Goal: Task Accomplishment & Management: Manage account settings

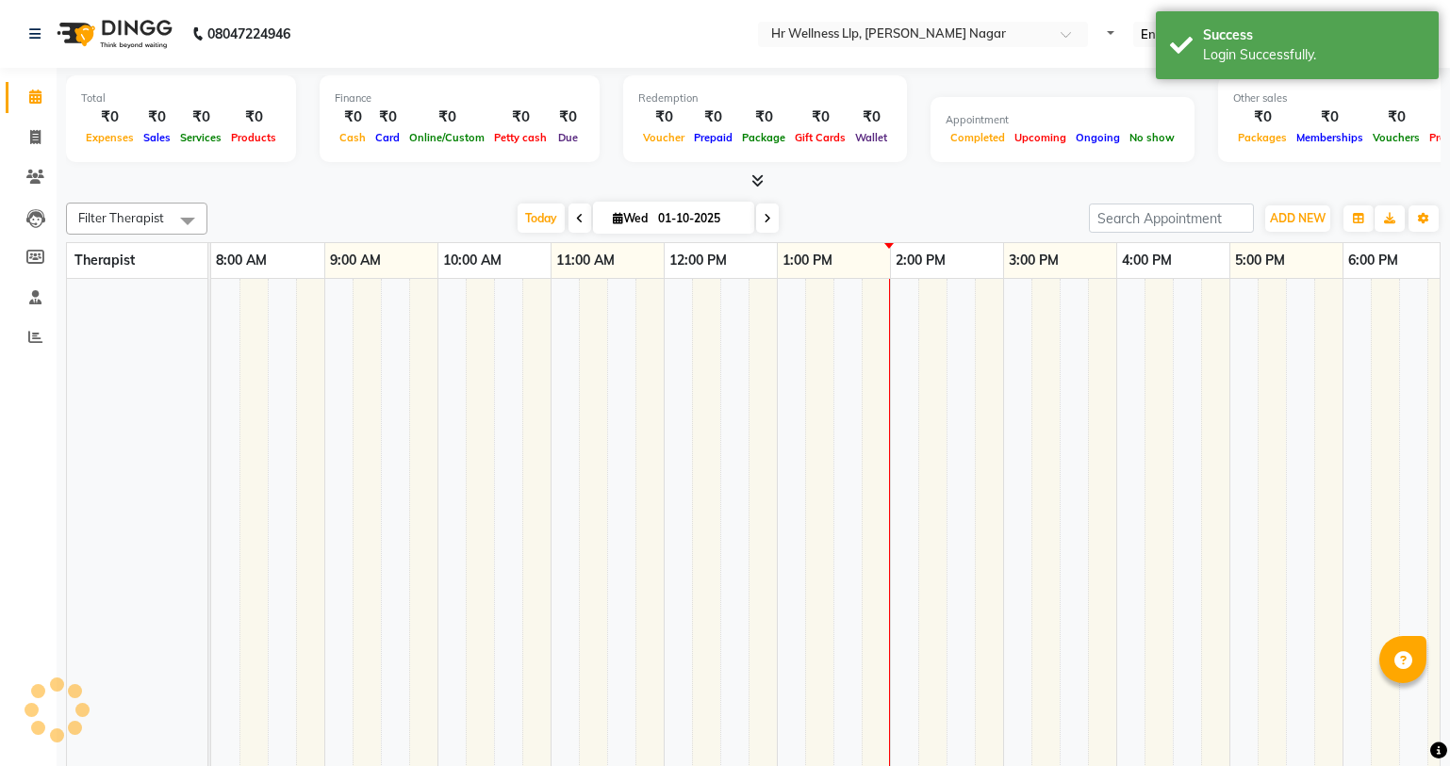
select select "en"
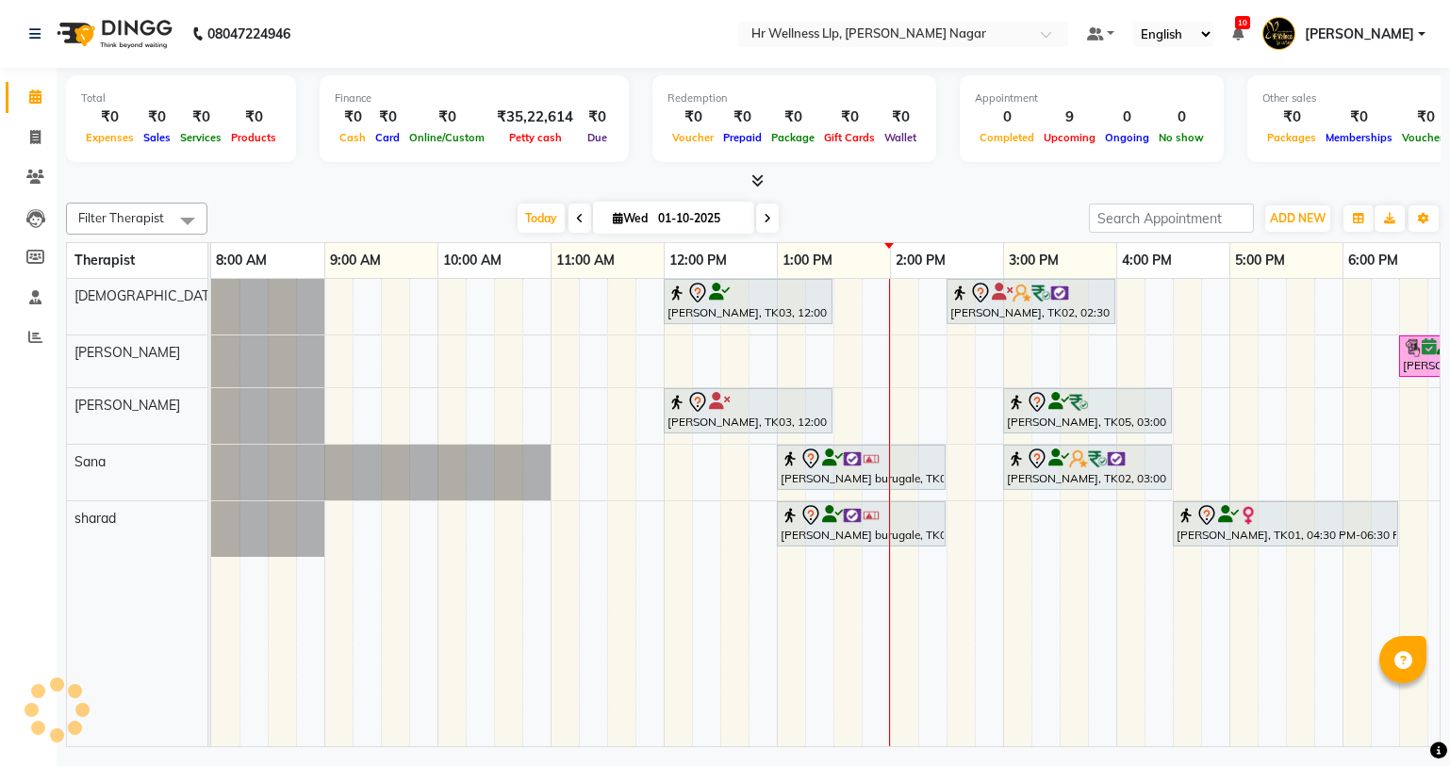
scroll to position [0, 242]
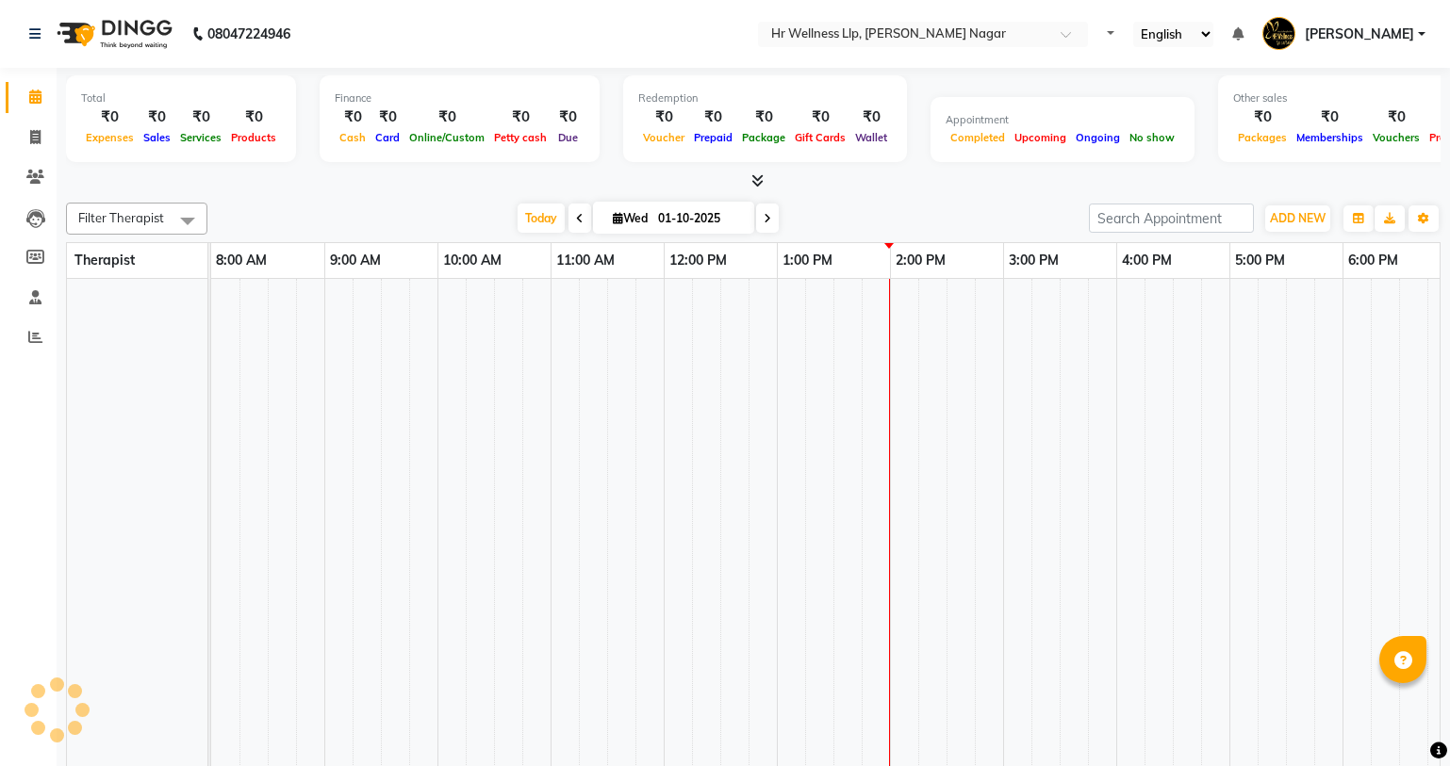
select select "en"
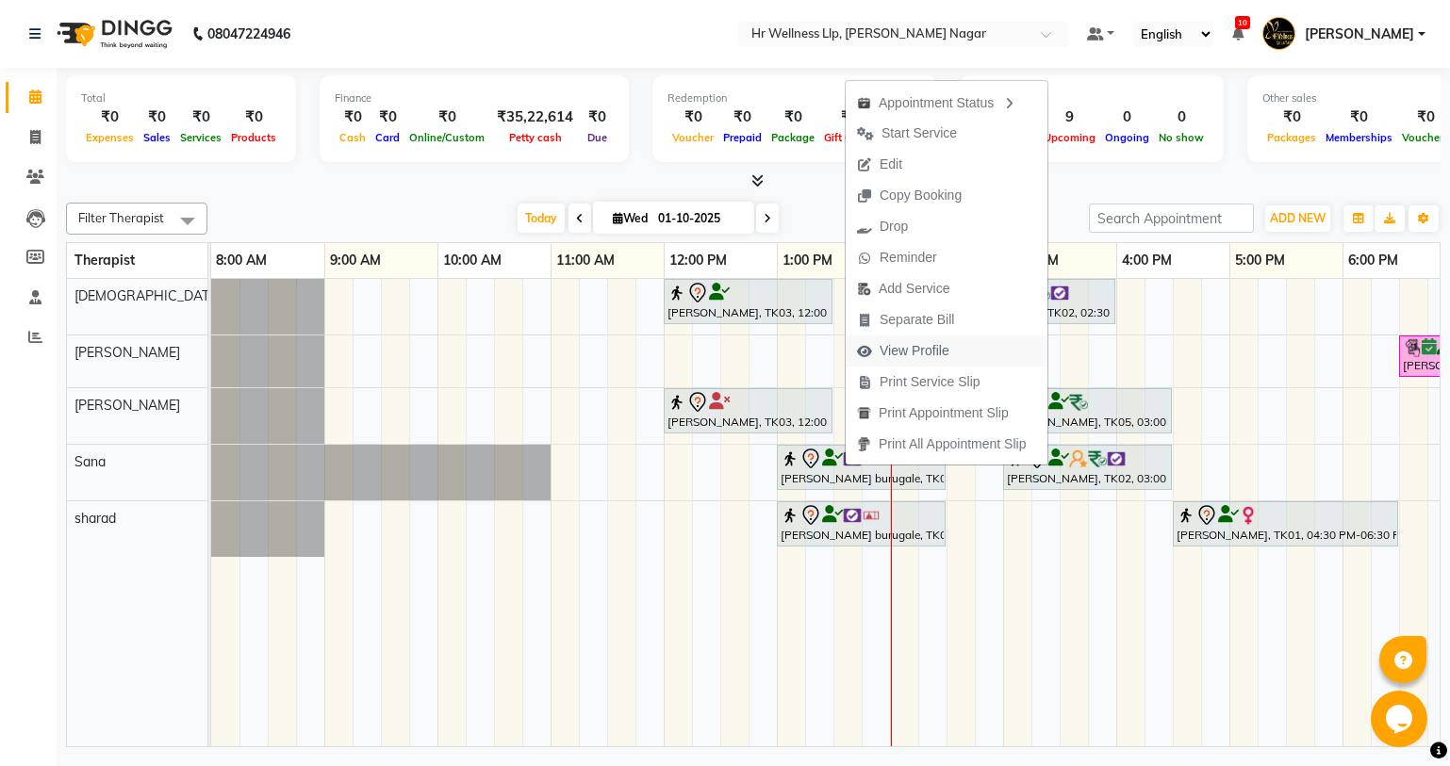
click at [910, 352] on span "View Profile" at bounding box center [914, 351] width 70 height 20
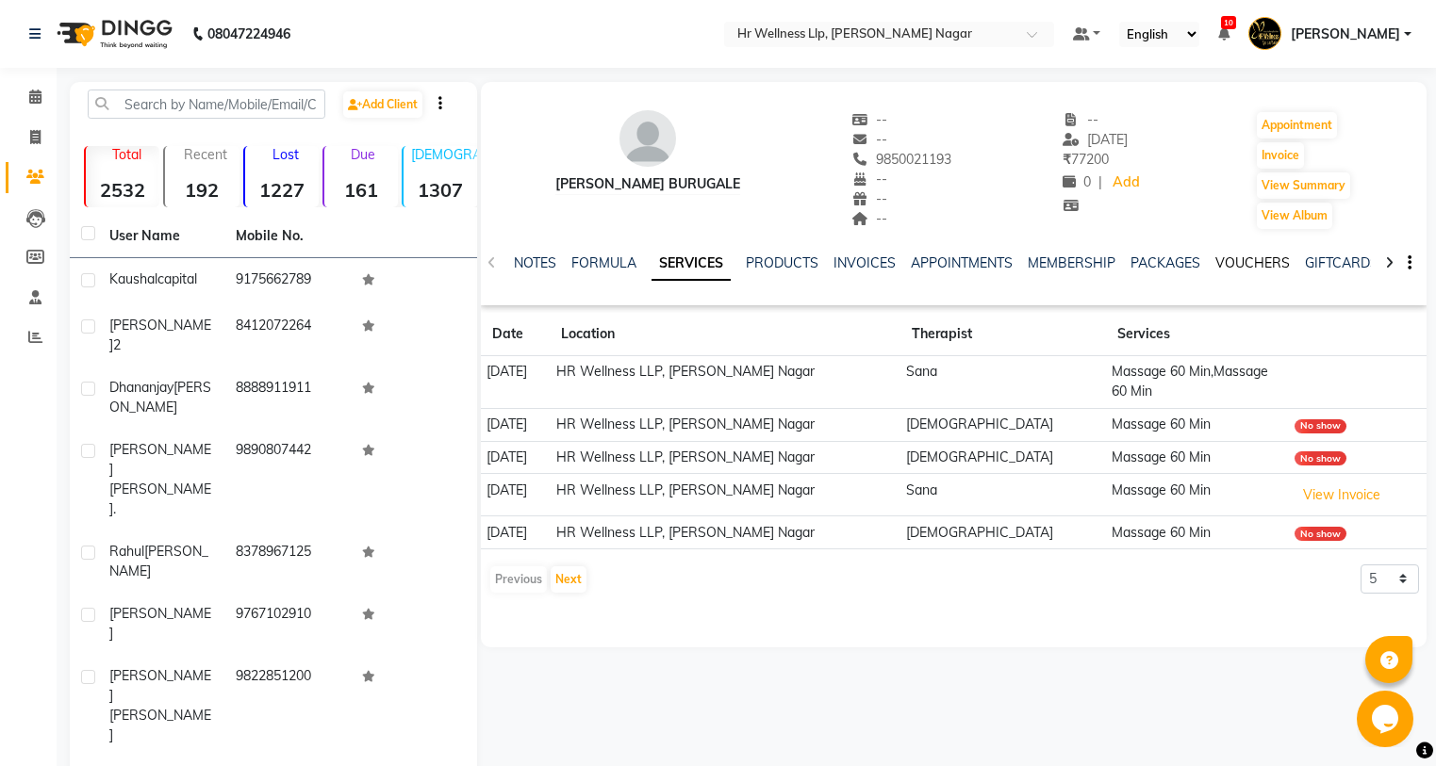
click at [1222, 261] on link "VOUCHERS" at bounding box center [1252, 262] width 74 height 17
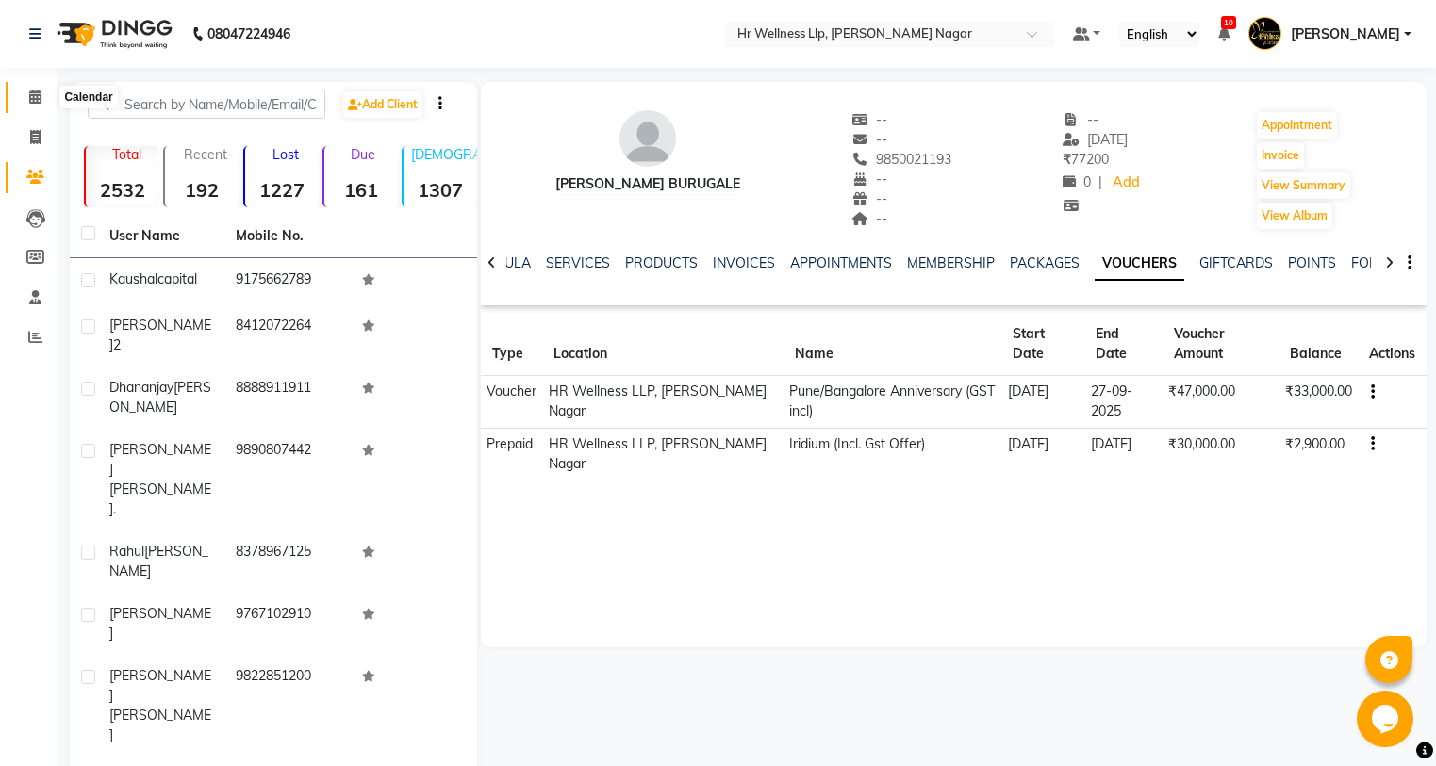
click at [33, 101] on icon at bounding box center [35, 97] width 12 height 14
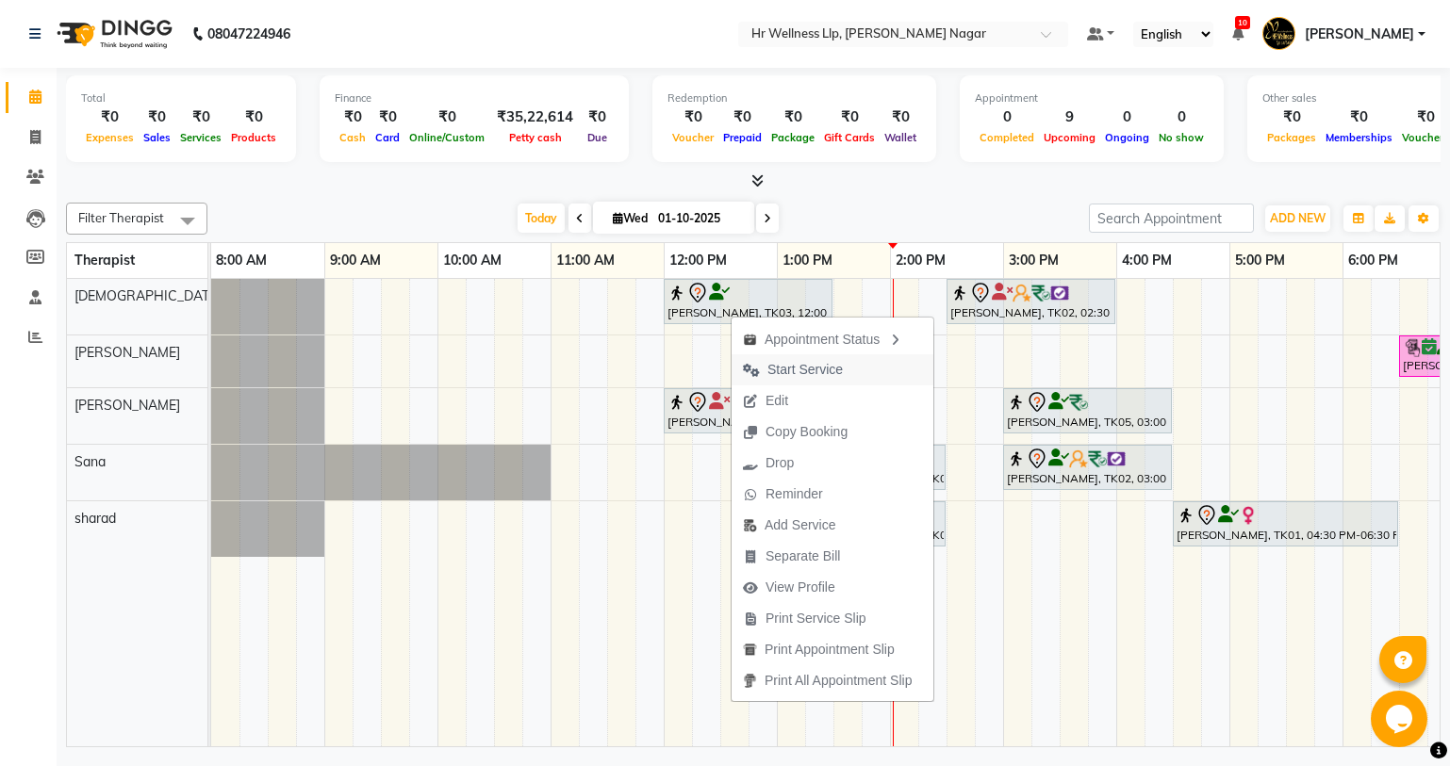
click at [841, 370] on span "Start Service" at bounding box center [804, 370] width 75 height 20
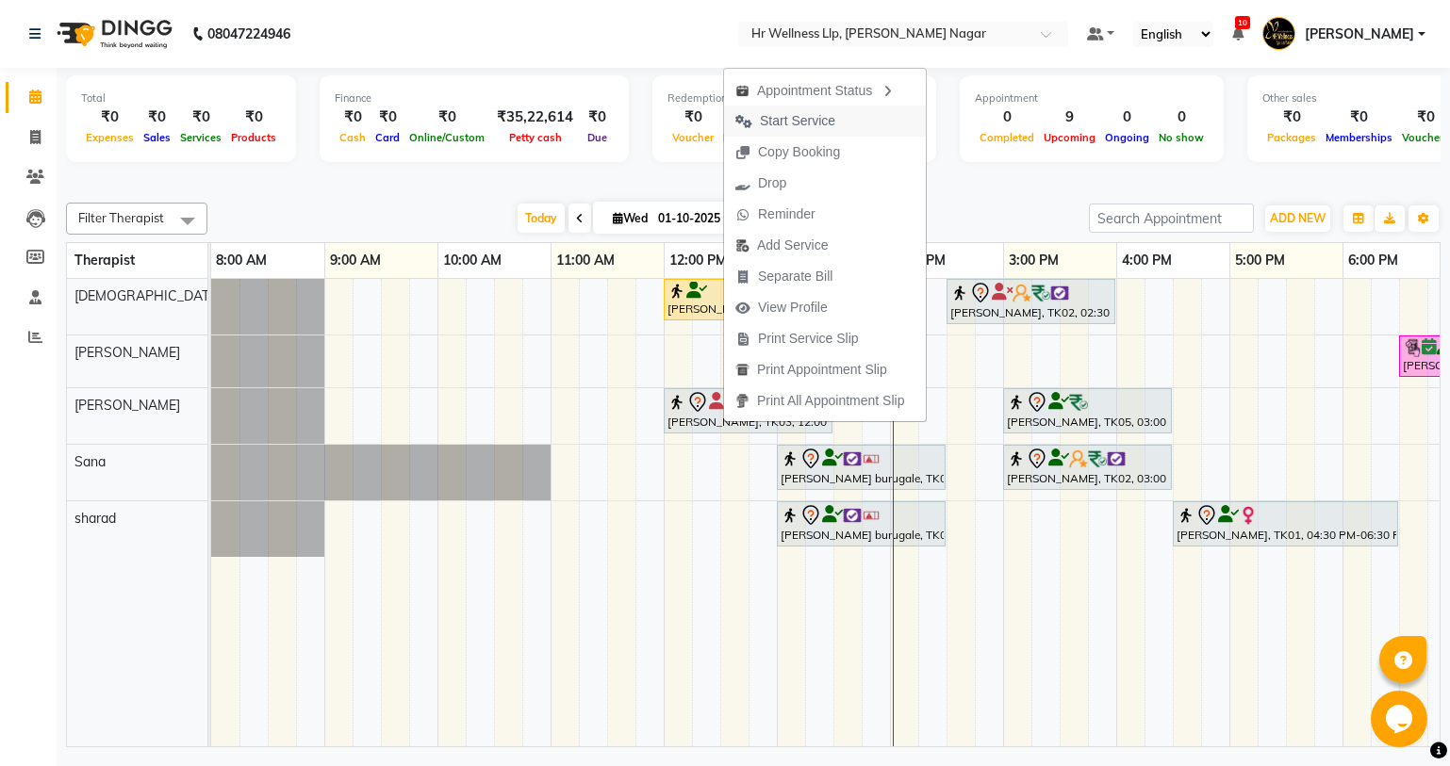
click at [809, 117] on span "Start Service" at bounding box center [797, 121] width 75 height 20
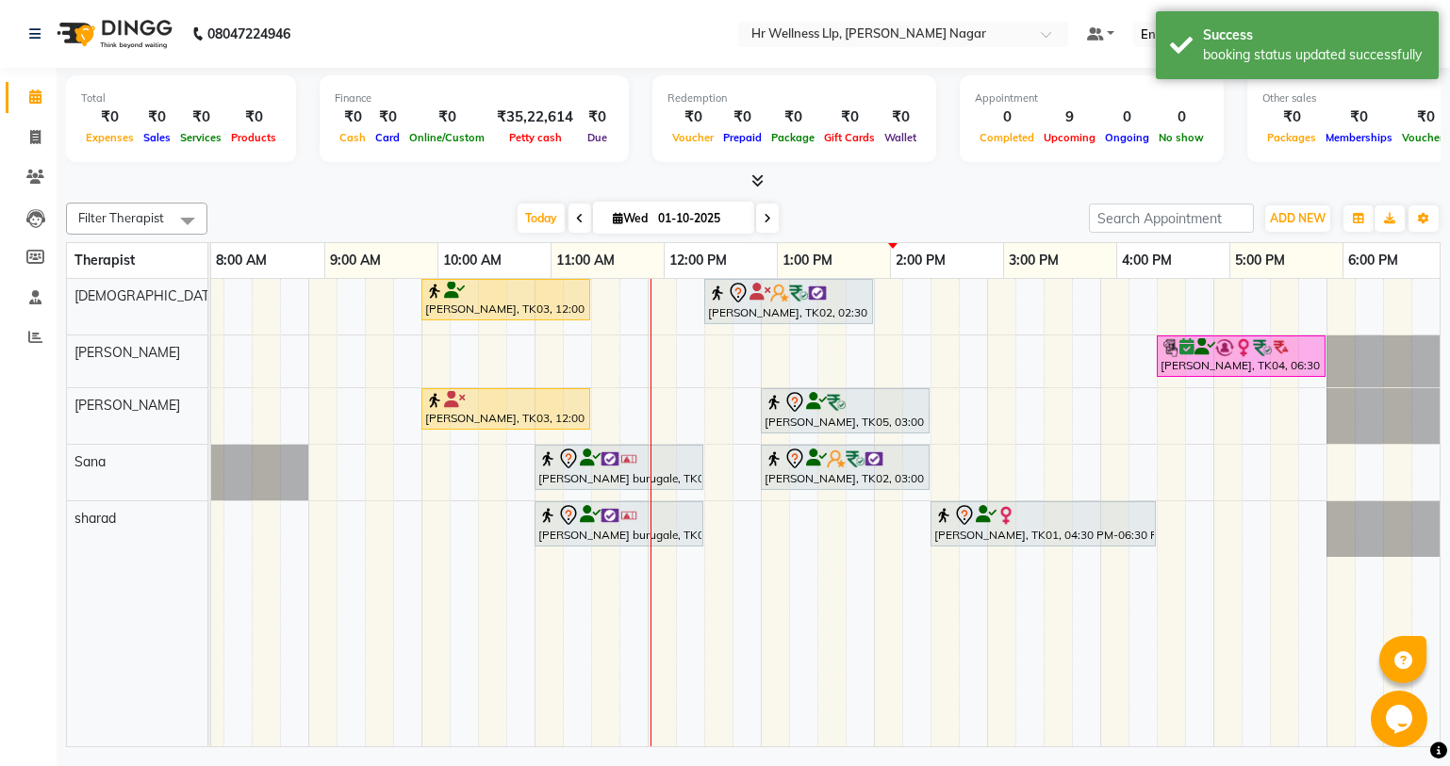
scroll to position [0, 242]
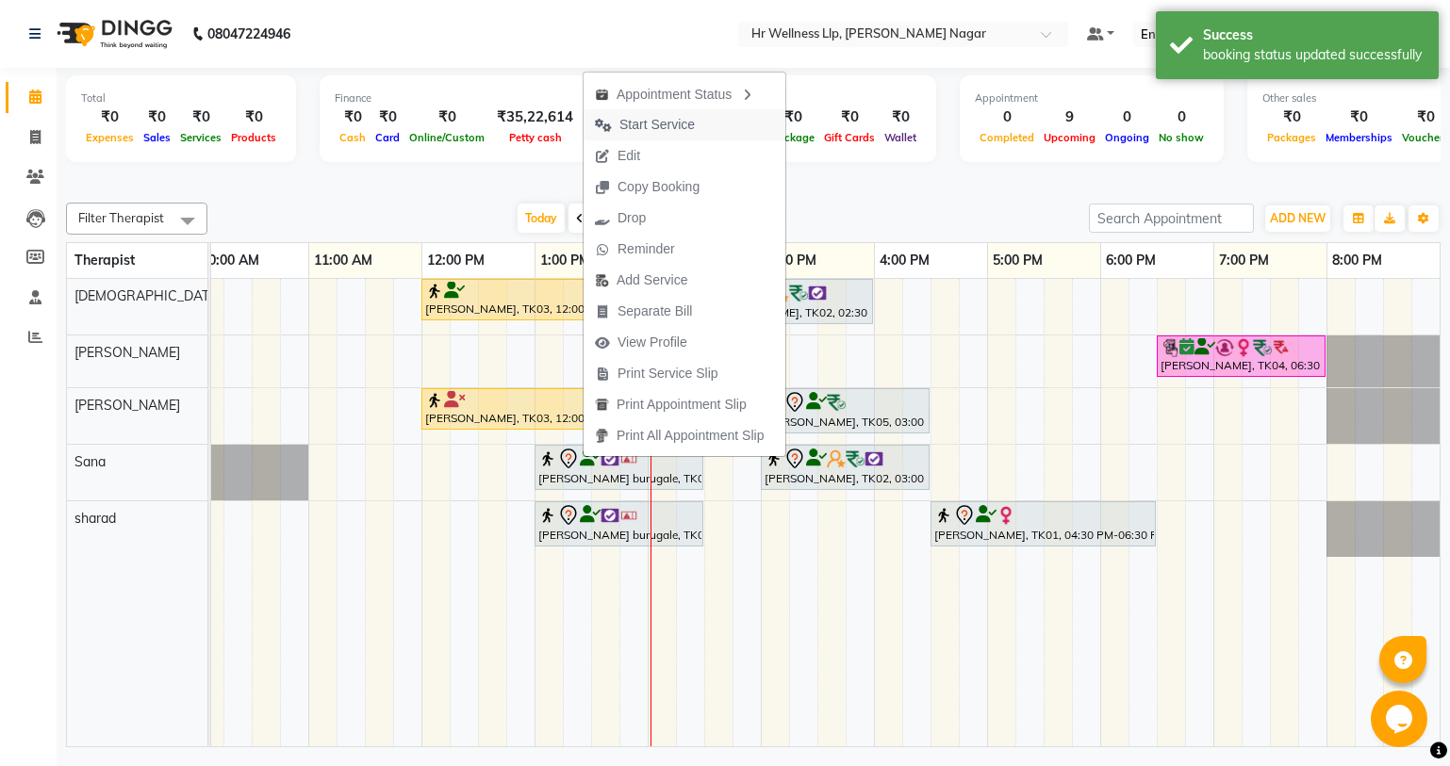
click at [681, 119] on span "Start Service" at bounding box center [656, 125] width 75 height 20
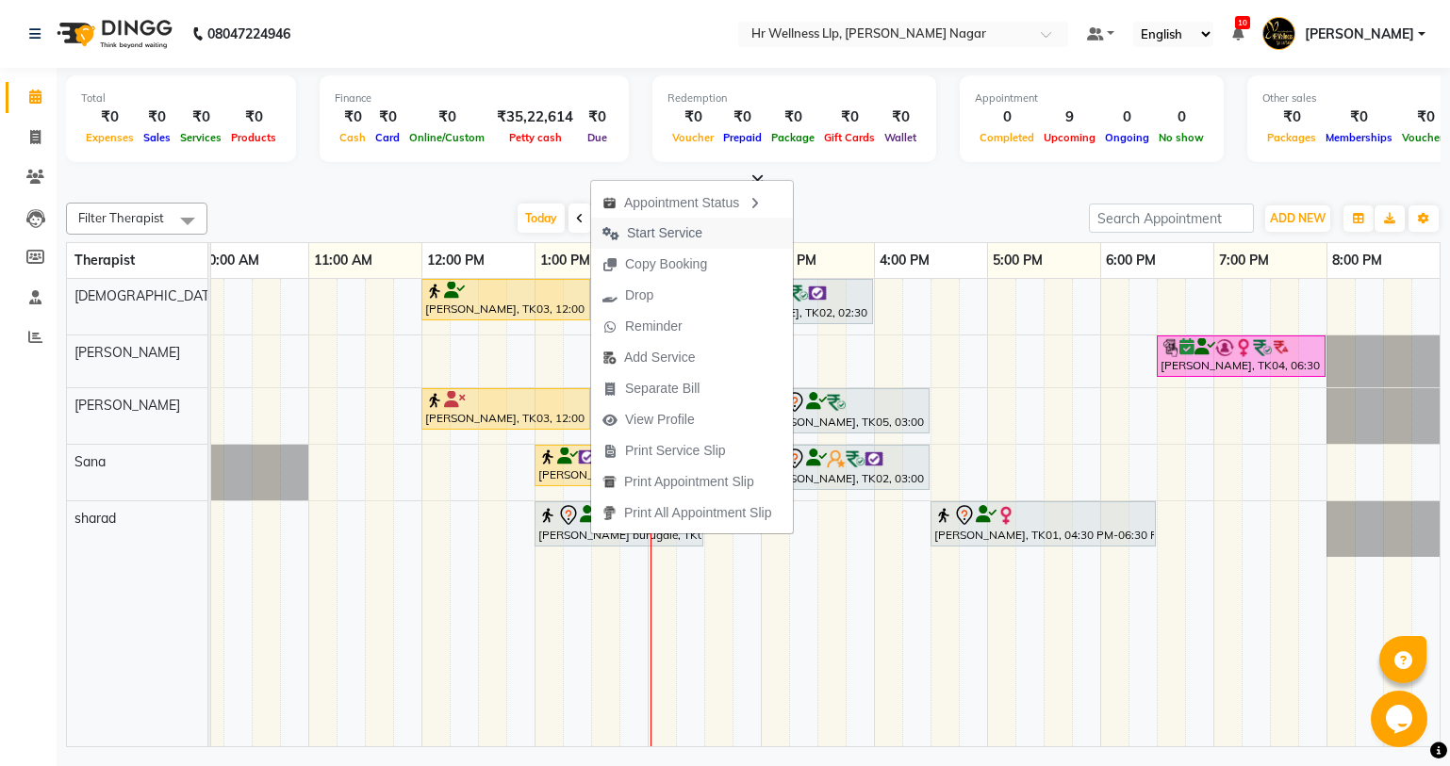
click at [683, 237] on span "Start Service" at bounding box center [664, 233] width 75 height 20
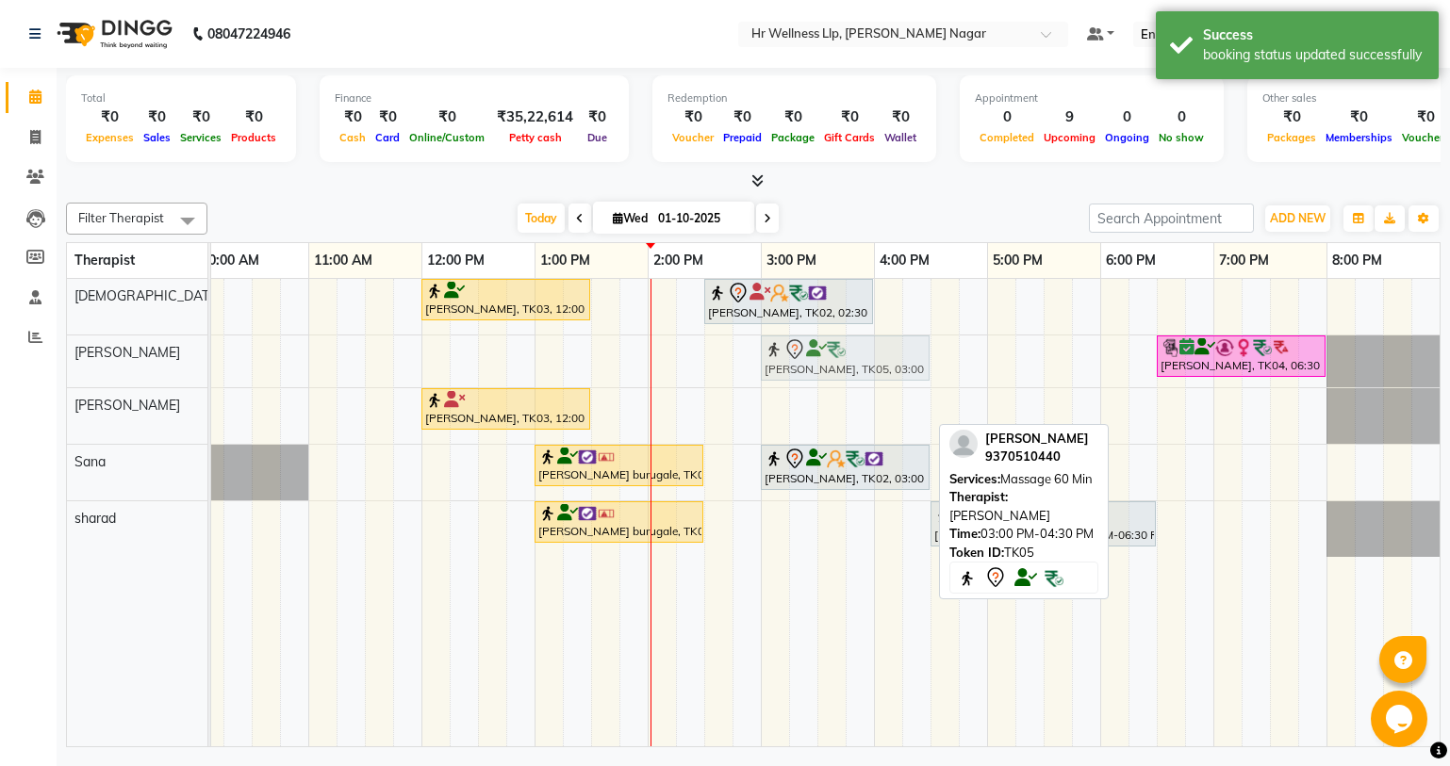
drag, startPoint x: 815, startPoint y: 407, endPoint x: 824, endPoint y: 370, distance: 37.7
click at [824, 370] on tbody "Vishal Pingale, TK03, 12:00 PM-01:30 PM, Massage 60 Min SNEHA MUTHA, TK02, 02:3…" at bounding box center [704, 418] width 1470 height 278
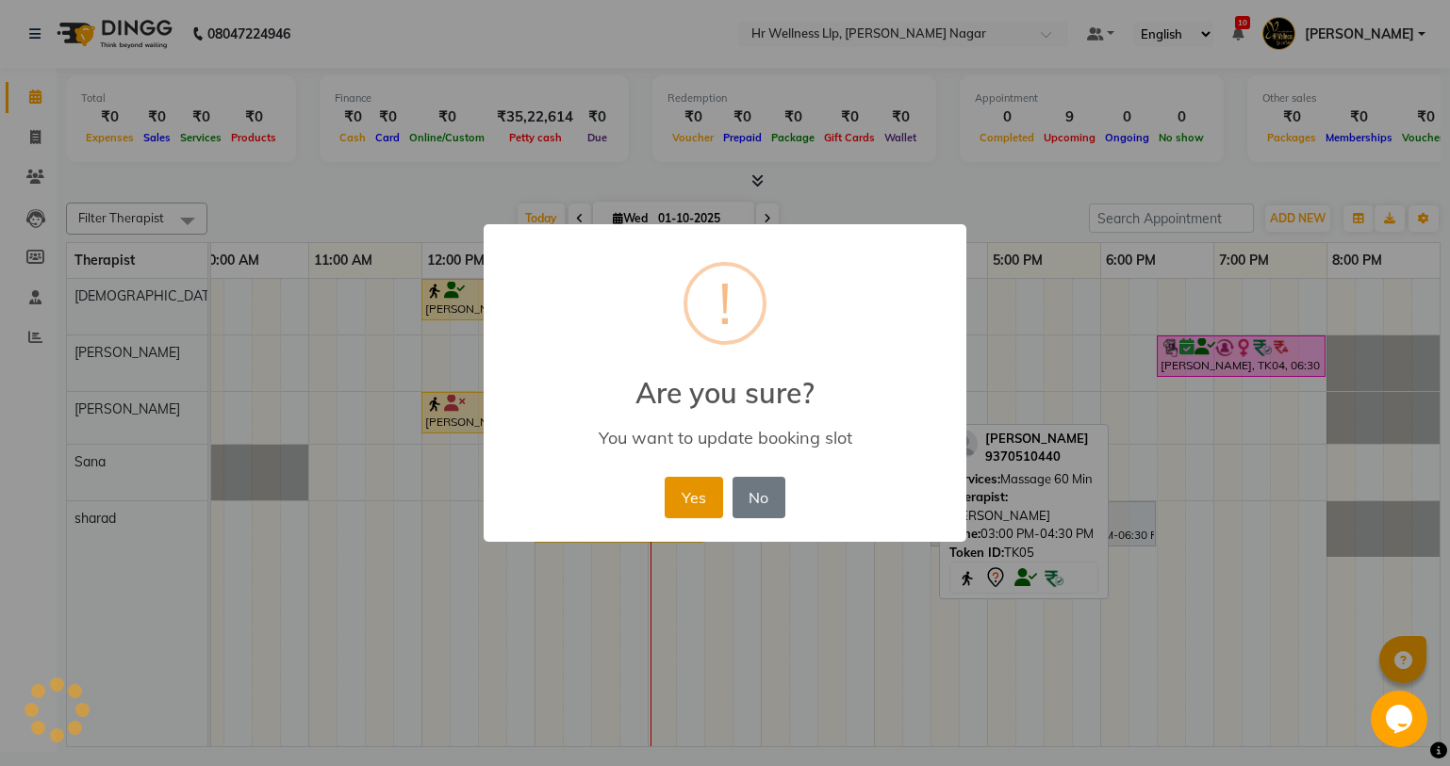
click at [705, 513] on button "Yes" at bounding box center [693, 497] width 57 height 41
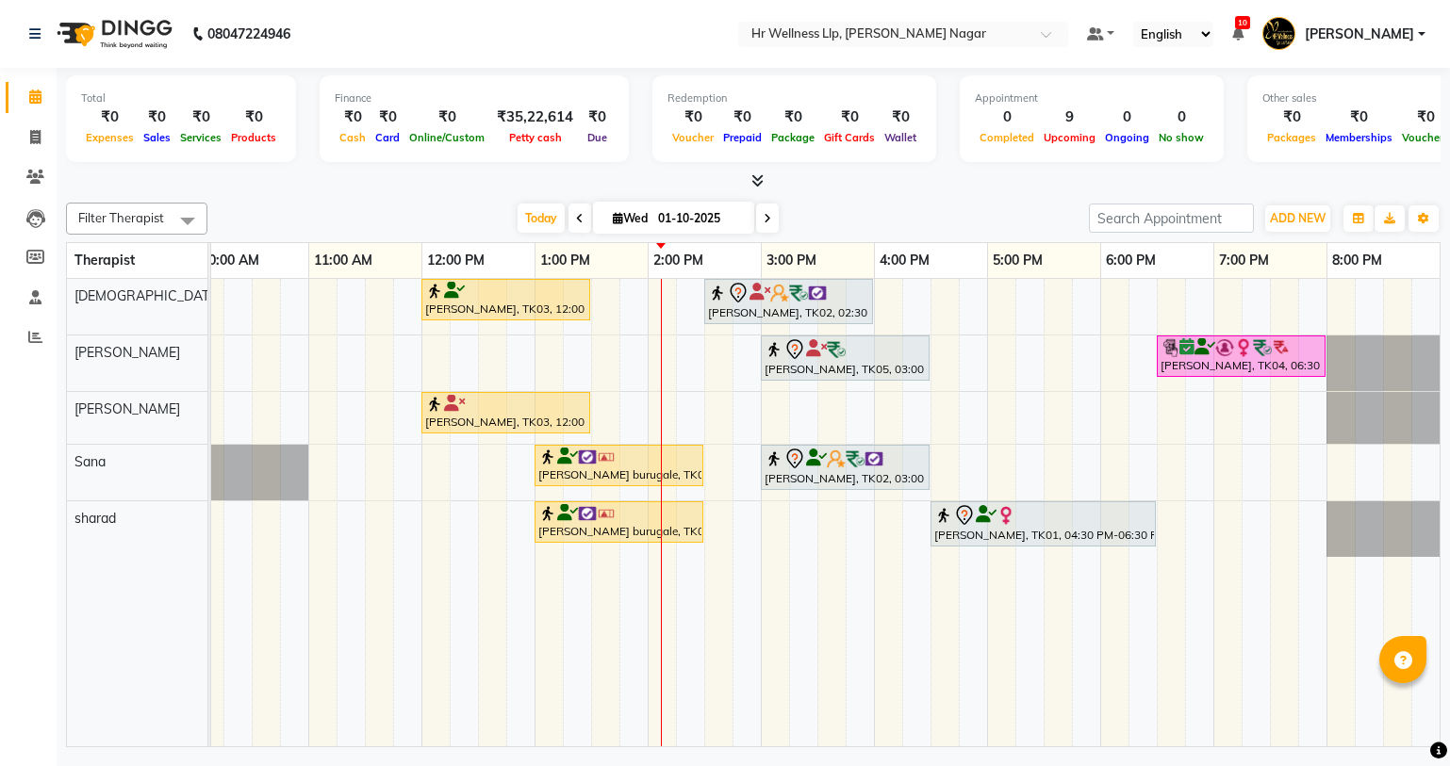
click at [767, 421] on div "Vishal Pingale, TK03, 12:00 PM-01:30 PM, Massage 60 Min SNEHA MUTHA, TK02, 02:3…" at bounding box center [704, 513] width 1470 height 468
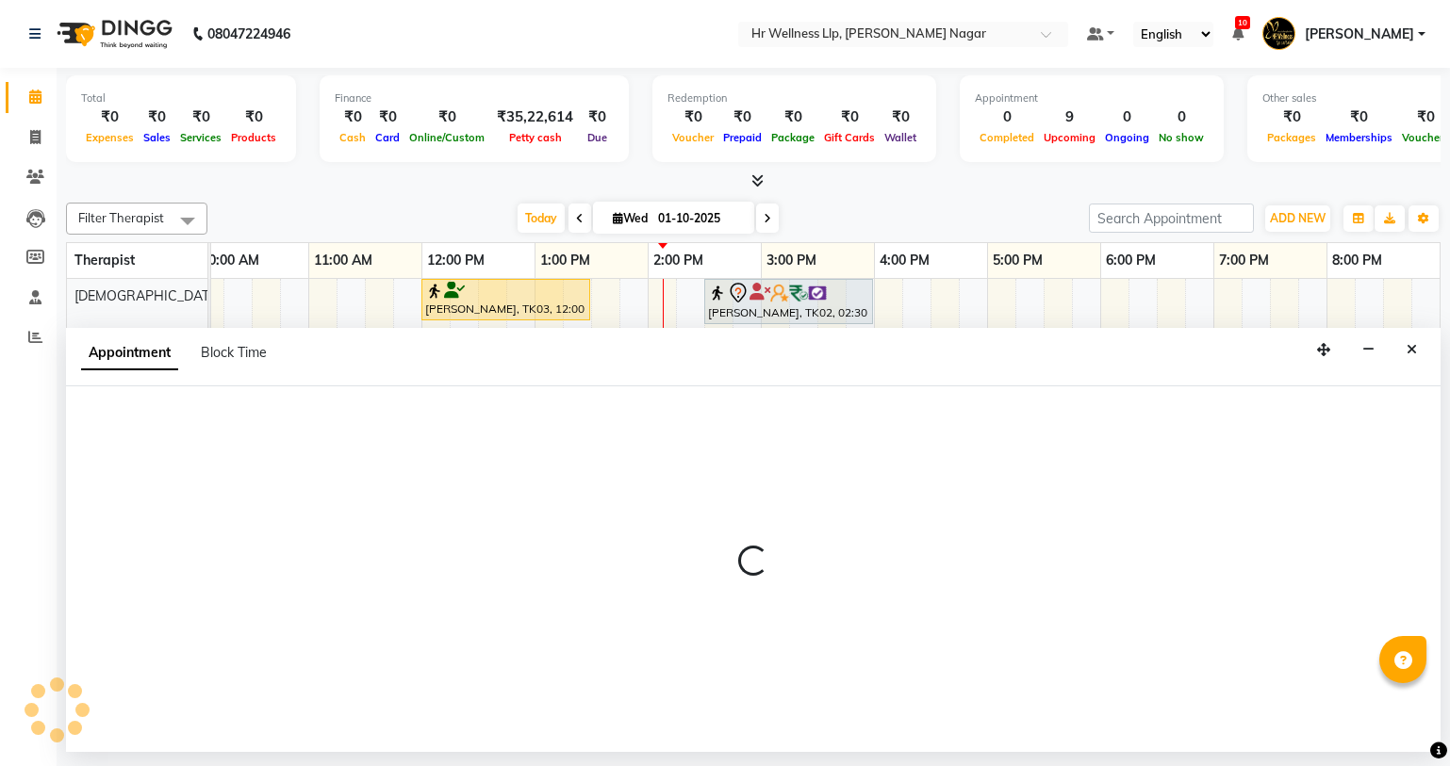
click at [764, 220] on icon at bounding box center [767, 218] width 8 height 11
type input "02-10-2025"
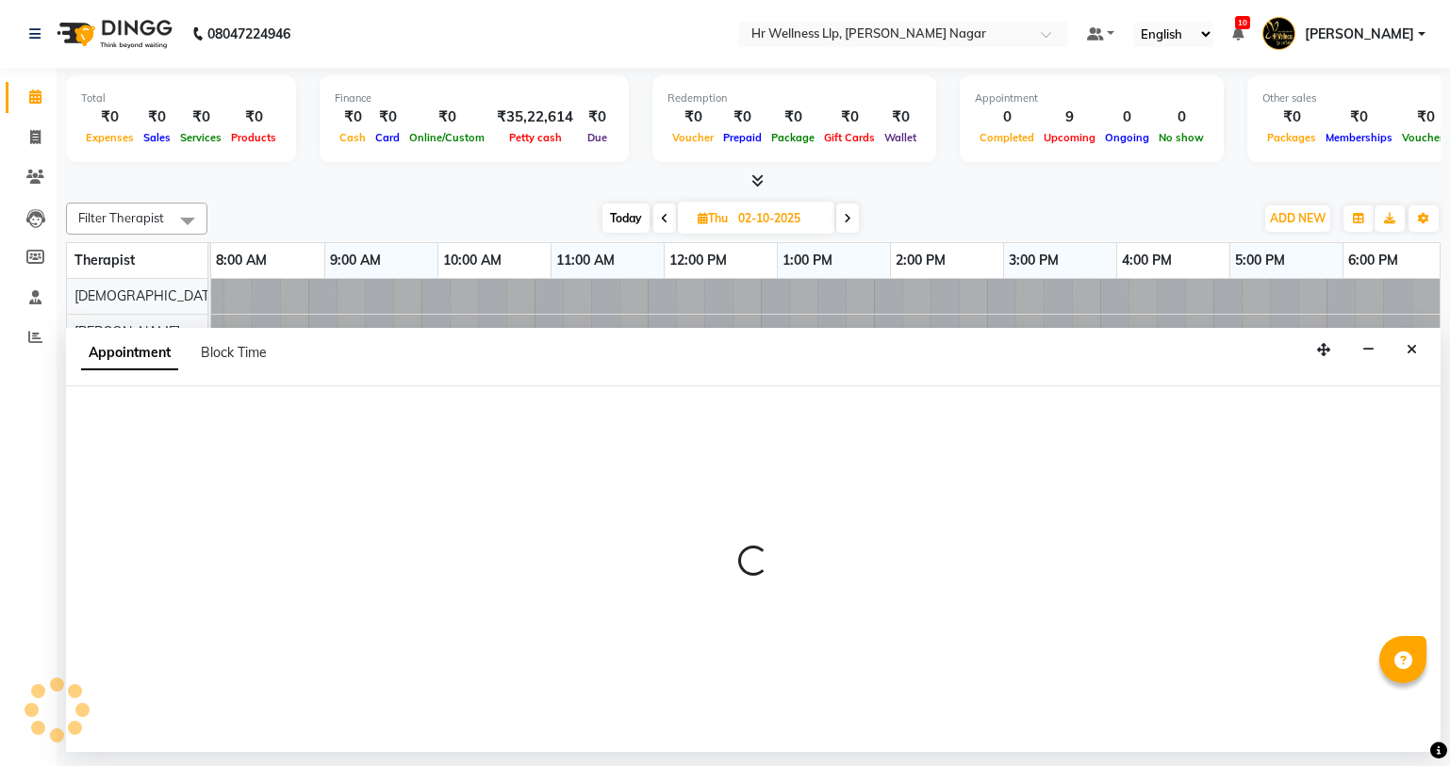
scroll to position [0, 0]
select select "tentative"
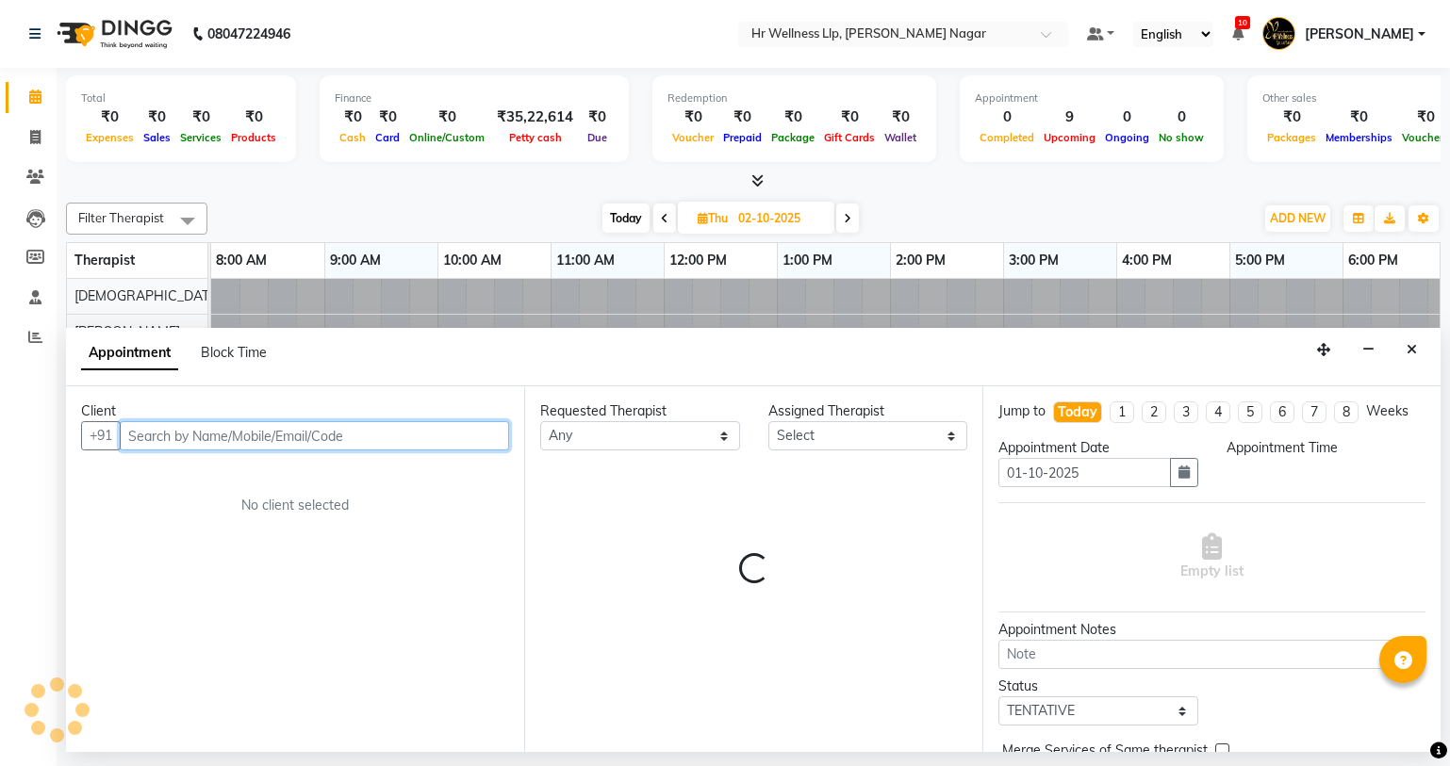
select select "900"
click at [840, 219] on span at bounding box center [847, 218] width 23 height 29
type input "03-10-2025"
select select "900"
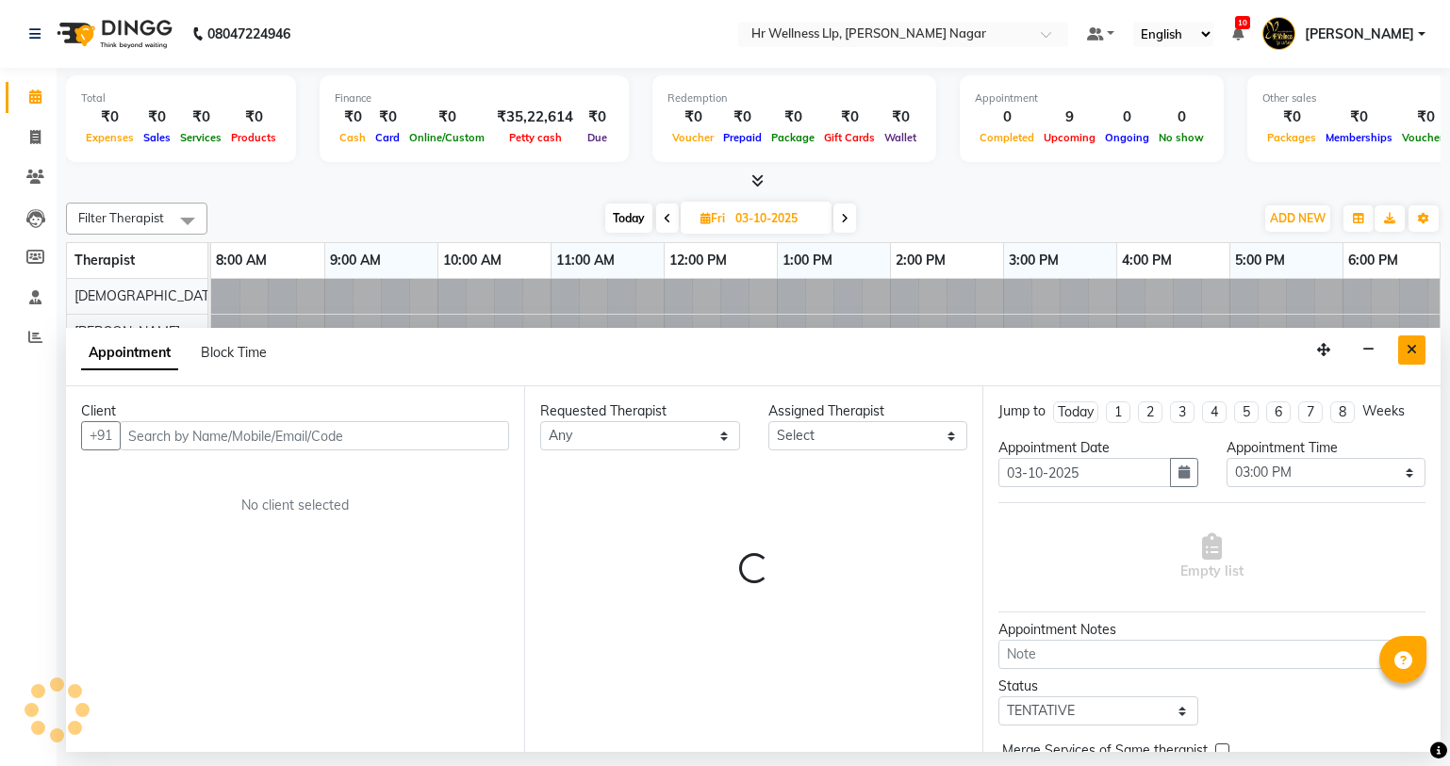
click at [1413, 336] on button "Close" at bounding box center [1411, 350] width 27 height 29
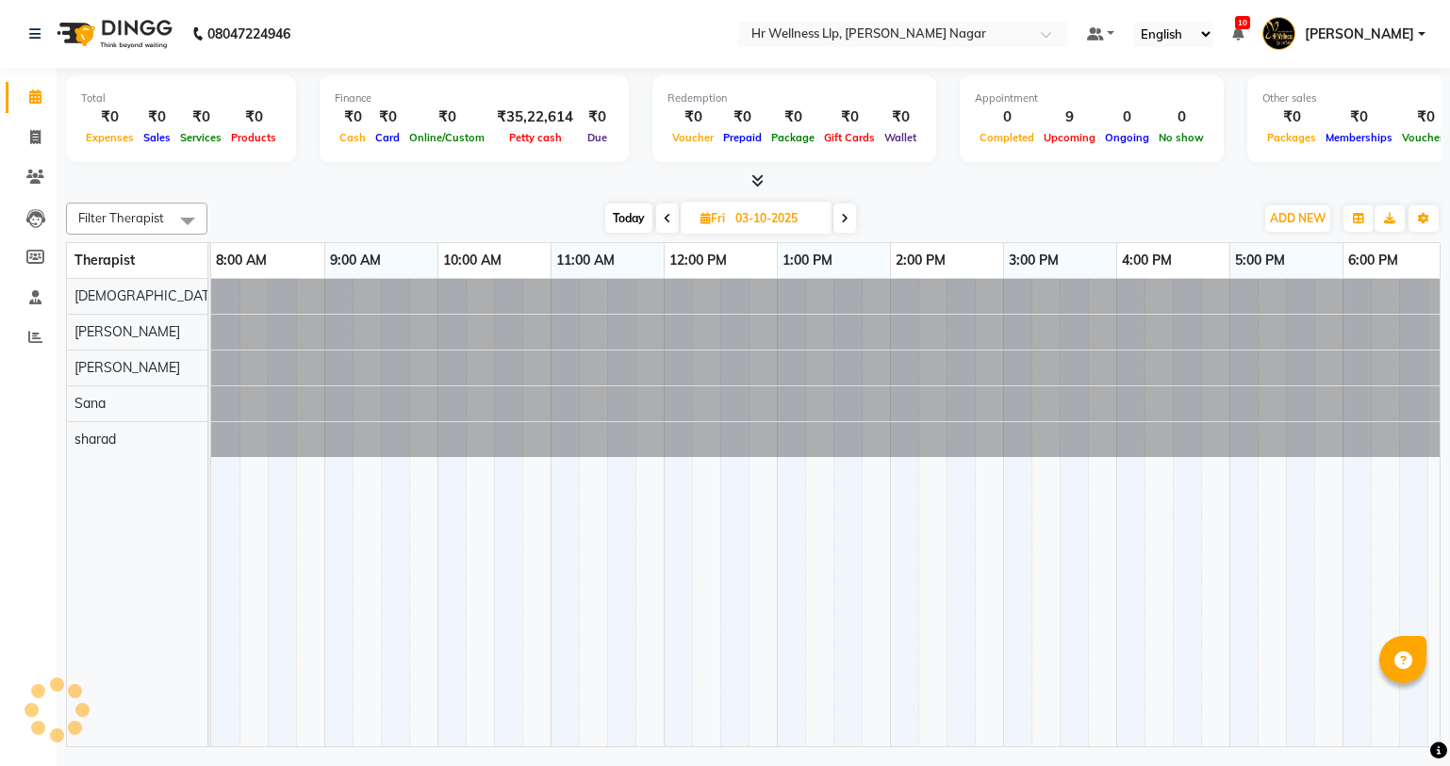
click at [211, 295] on div at bounding box center [211, 296] width 0 height 35
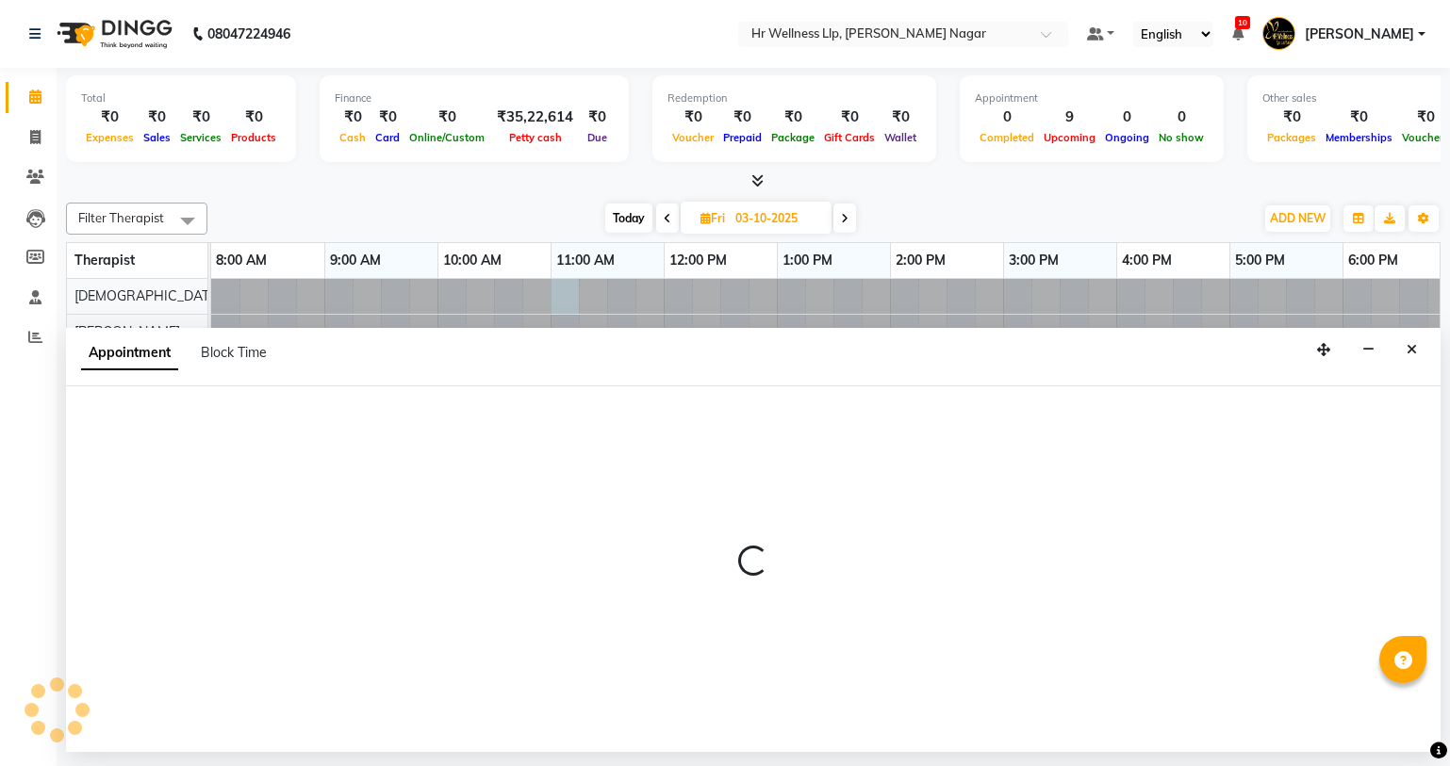
select select "tentative"
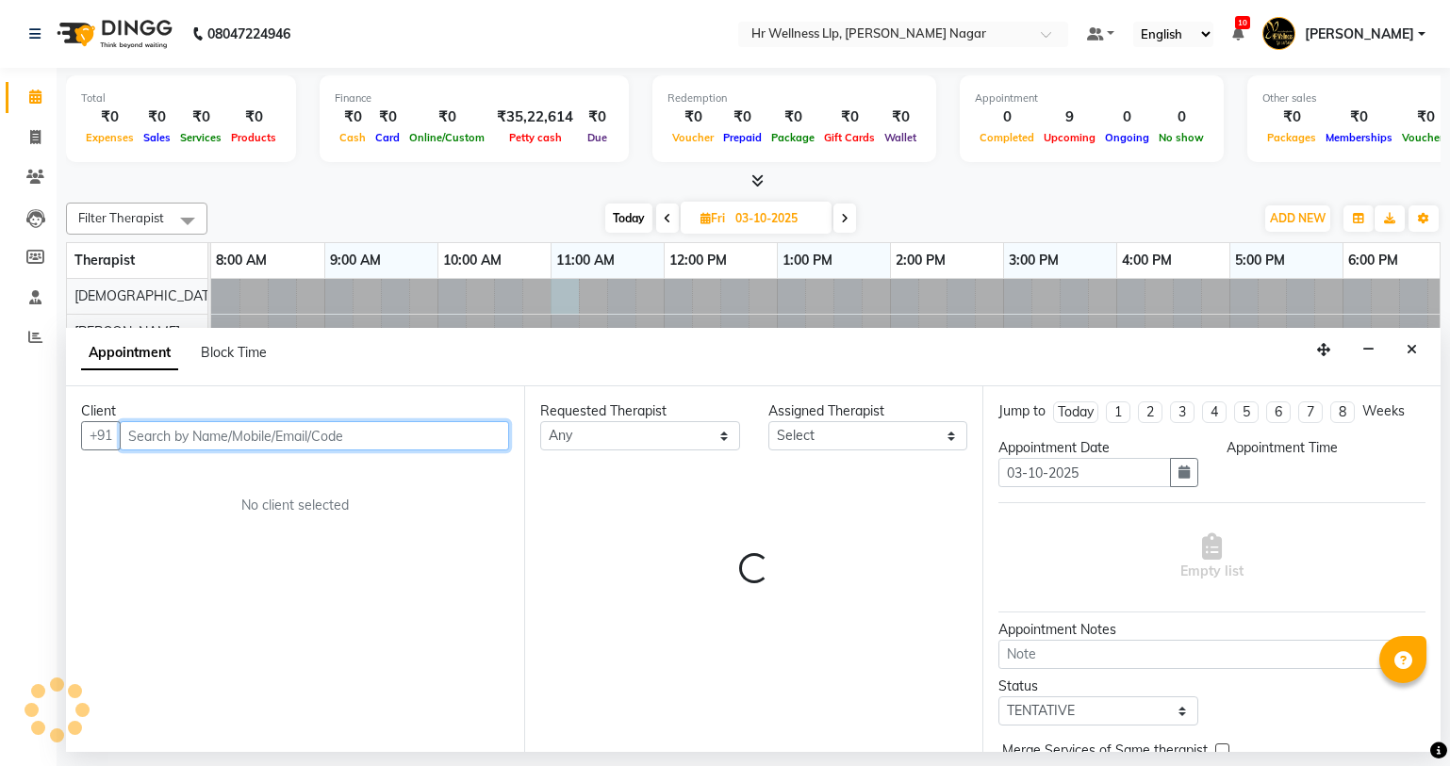
select select "660"
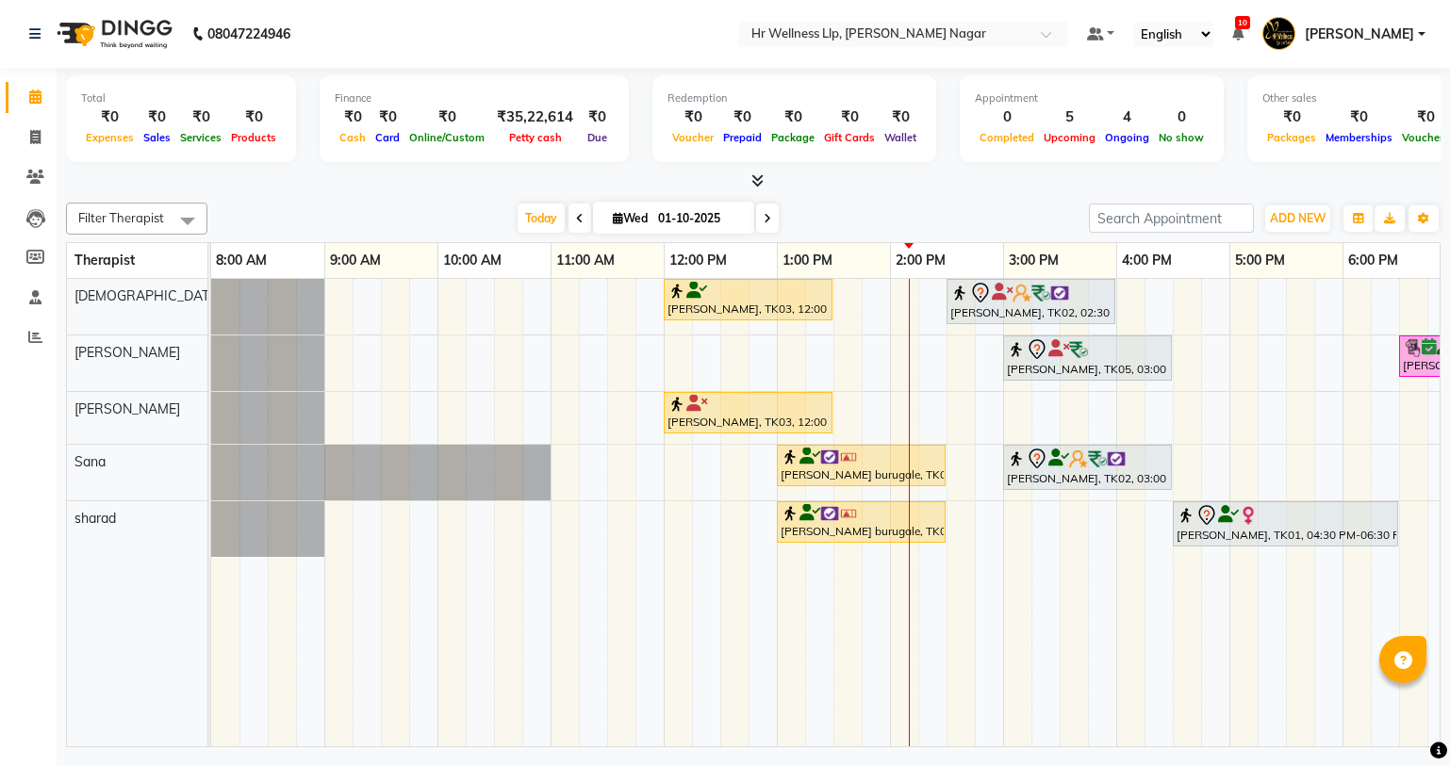
click at [1008, 418] on div "Vishal Pingale, TK03, 12:00 PM-01:30 PM, Massage 60 Min SNEHA MUTHA, TK02, 02:3…" at bounding box center [946, 513] width 1470 height 468
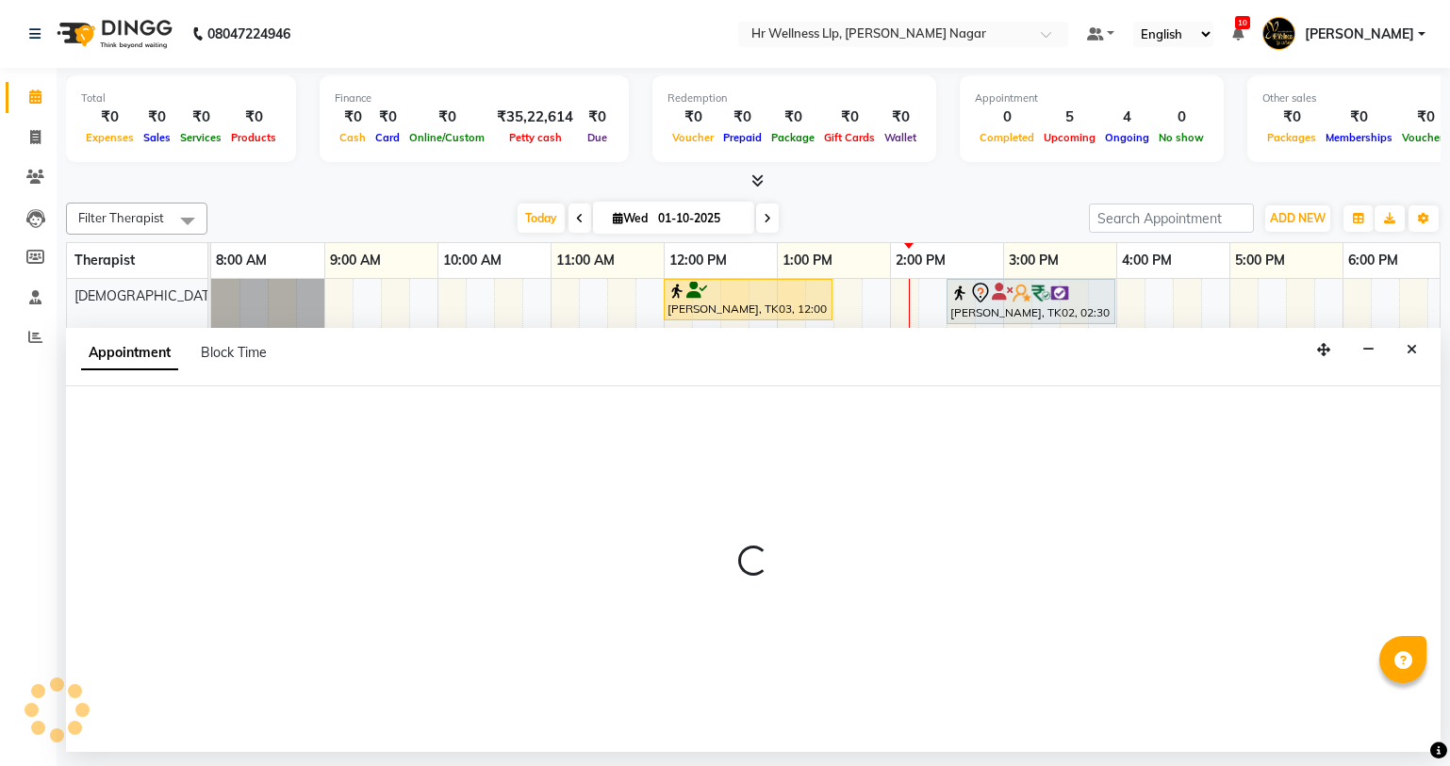
select select "50266"
select select "tentative"
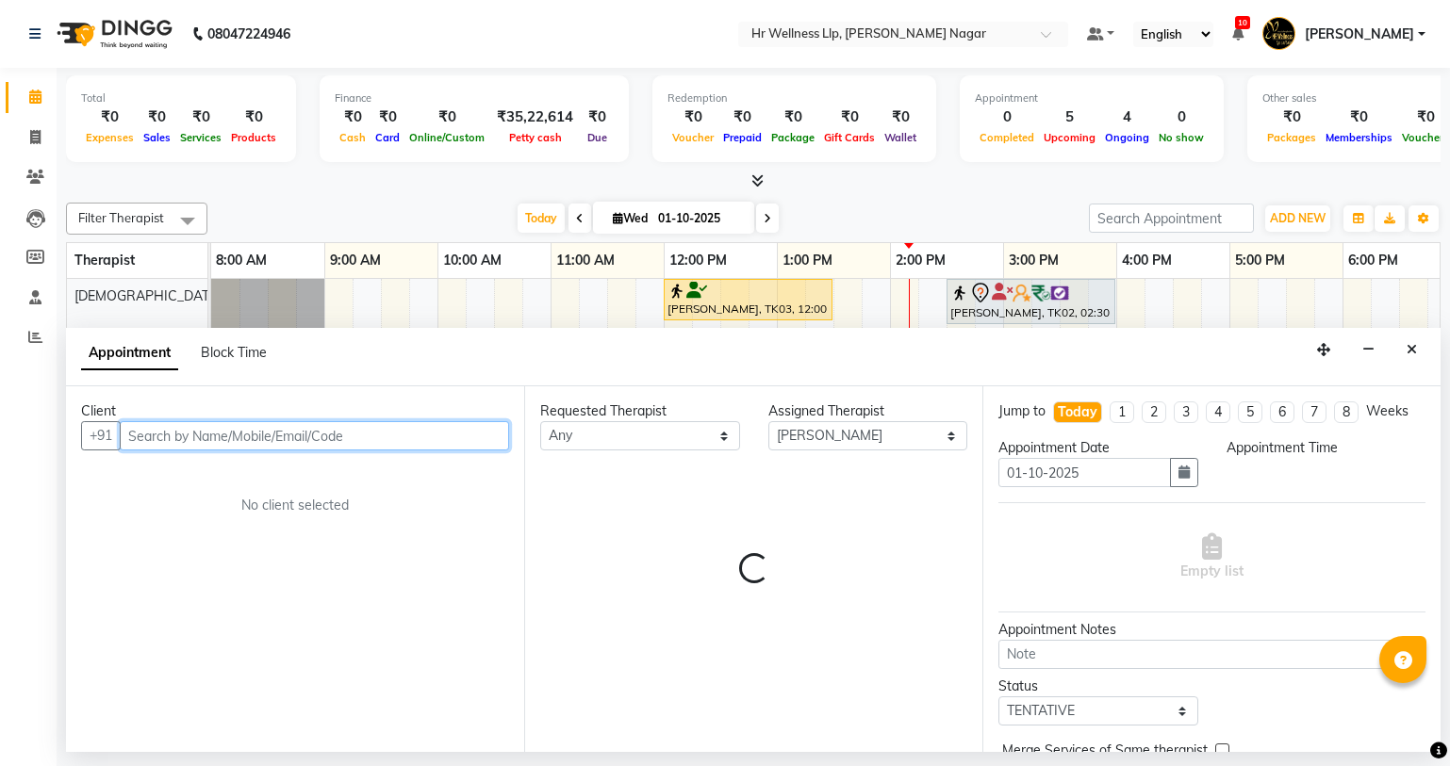
select select "900"
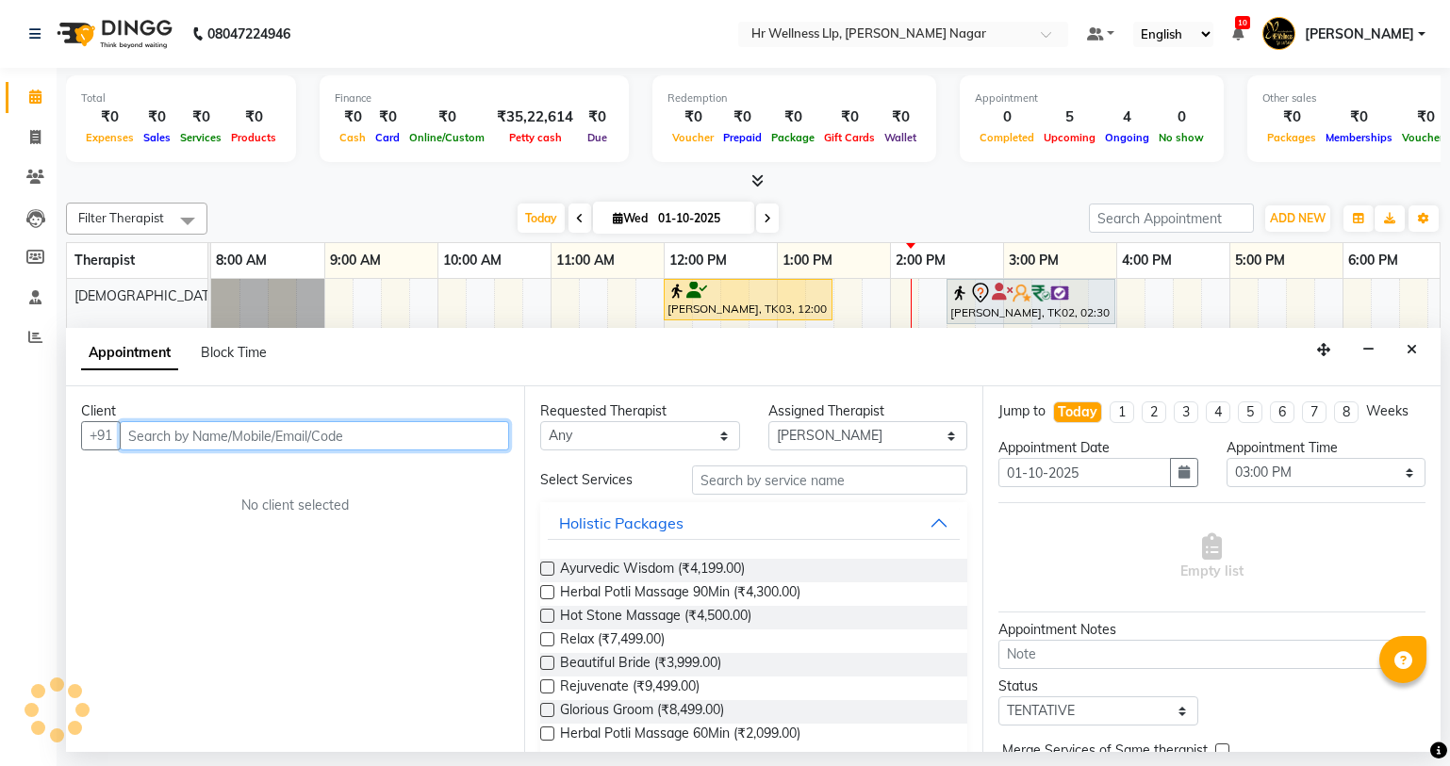
click at [315, 431] on input "text" at bounding box center [314, 435] width 389 height 29
type input "v"
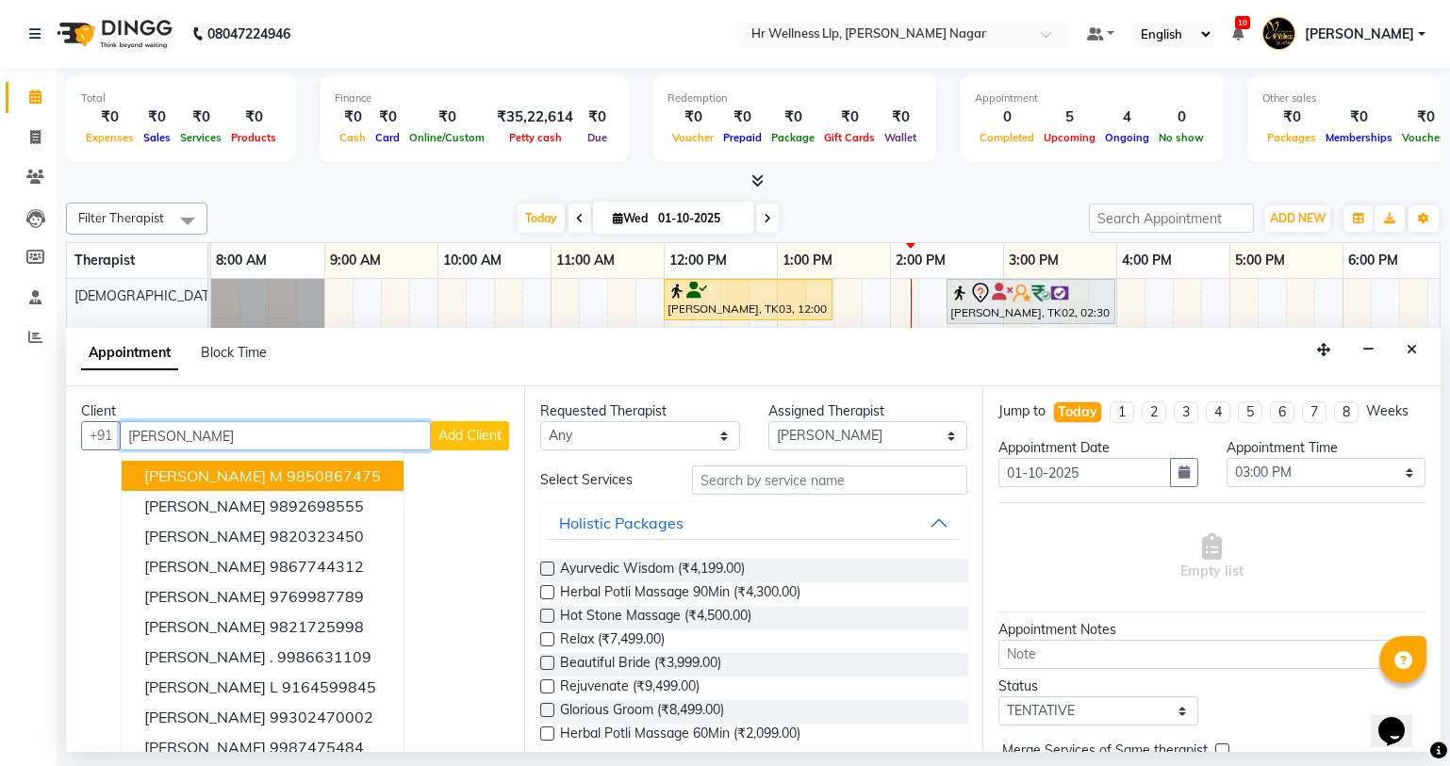
click at [292, 486] on button "Vipul M 9850867475" at bounding box center [263, 476] width 282 height 30
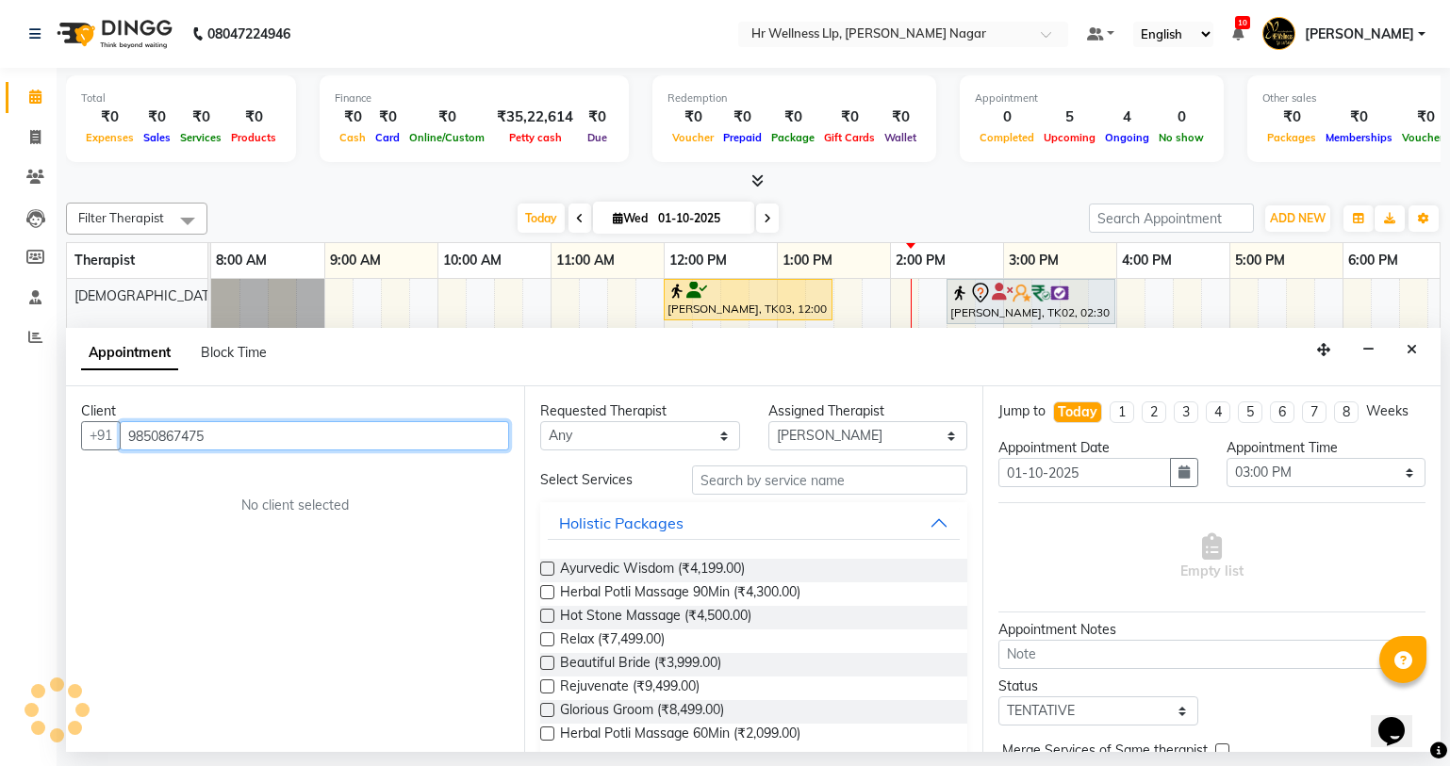
type input "9850867475"
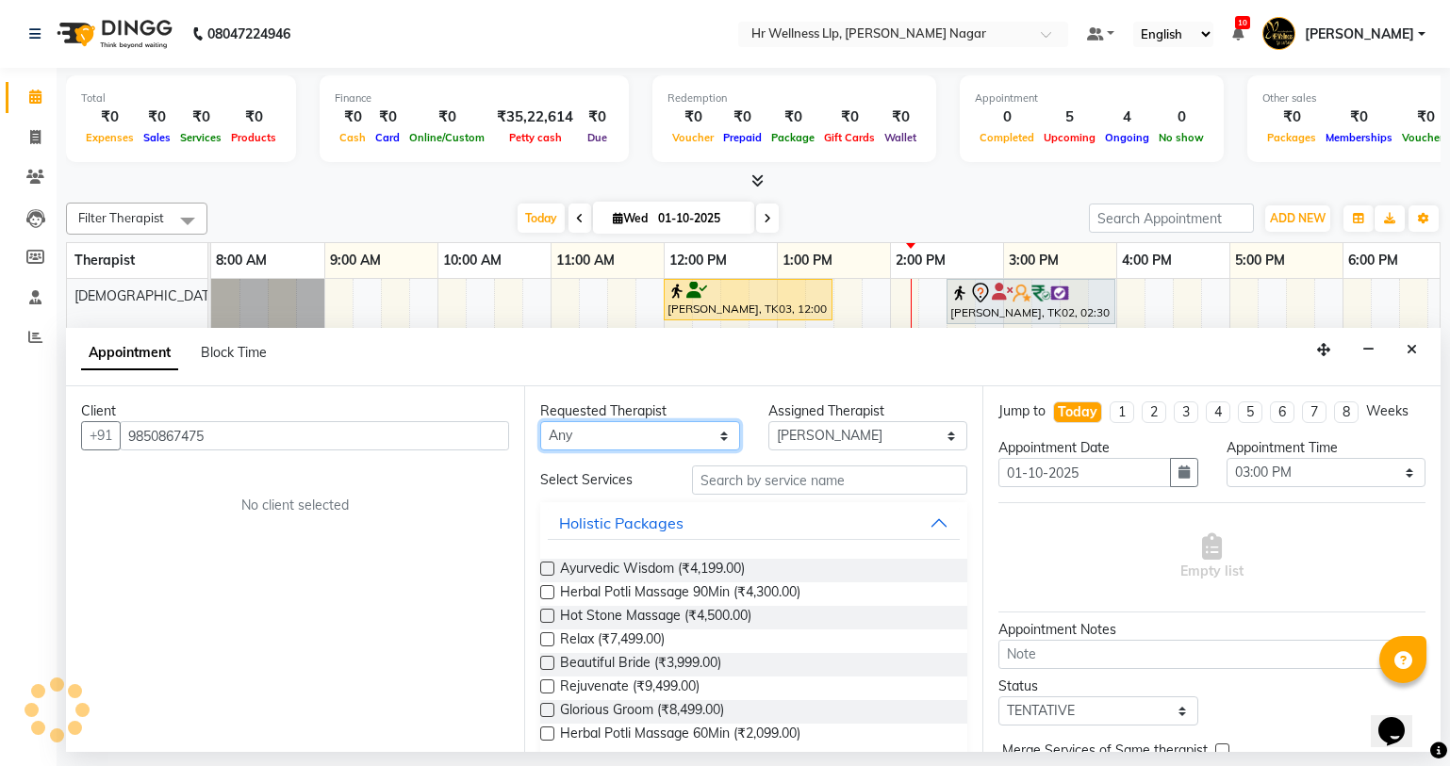
click at [581, 439] on select "Any Krishna [PERSON_NAME] [PERSON_NAME] Sana [PERSON_NAME]" at bounding box center [640, 435] width 200 height 29
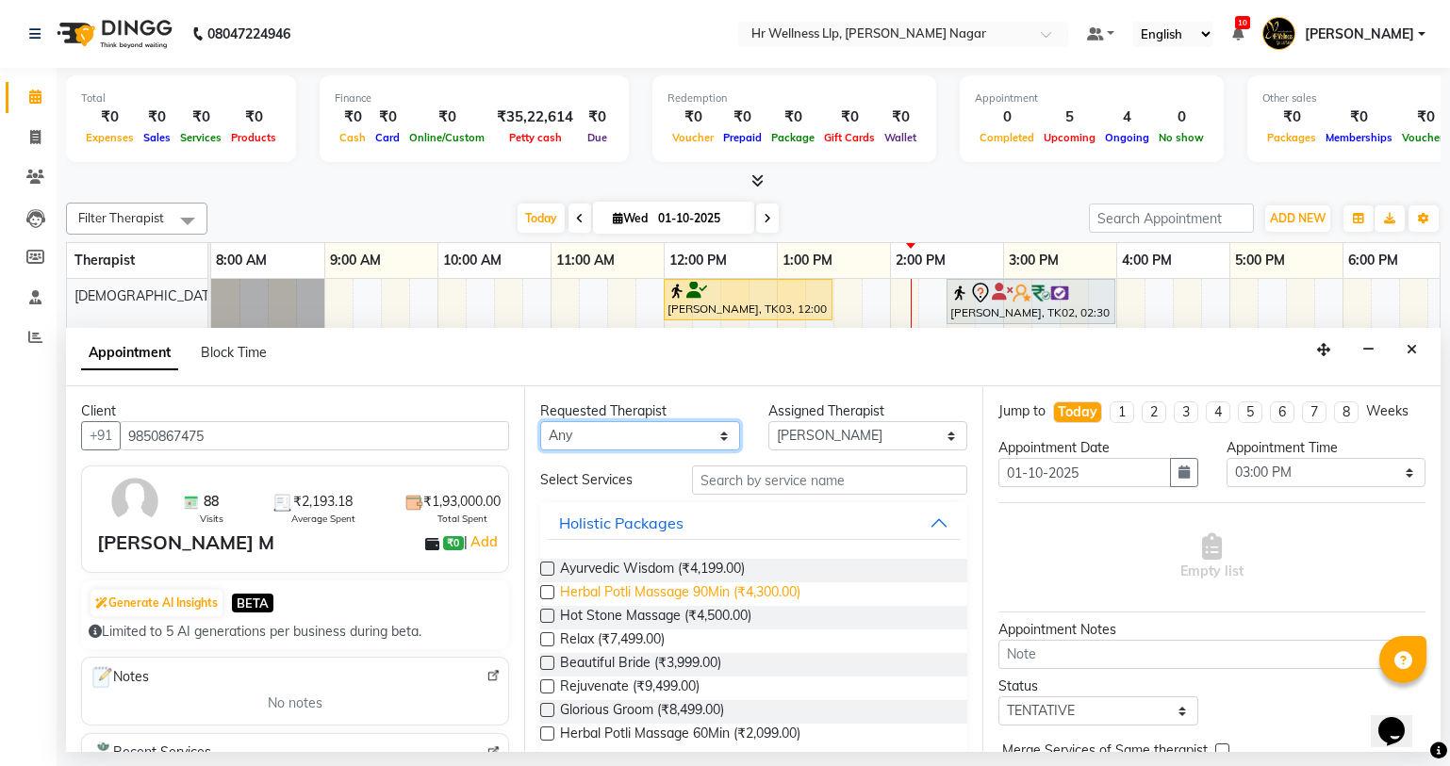
select select "50266"
click at [540, 421] on select "Any Krishna [PERSON_NAME] [PERSON_NAME] Sana [PERSON_NAME]" at bounding box center [640, 435] width 200 height 29
click at [786, 465] on div "Requested Therapist Any Krishna lucy Sakshi Shinde Sana sharad Assigned Therapi…" at bounding box center [753, 569] width 458 height 366
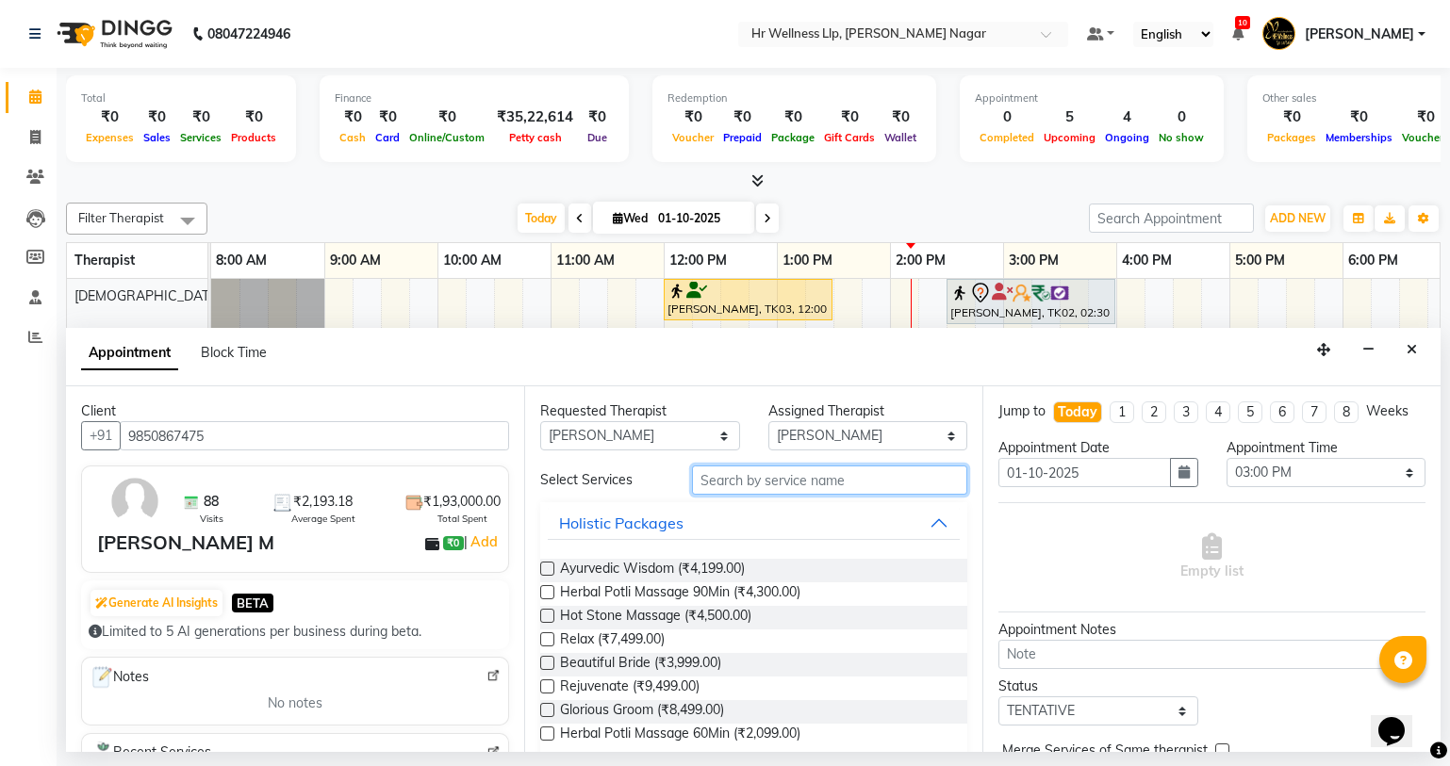
click at [785, 477] on input "text" at bounding box center [829, 480] width 275 height 29
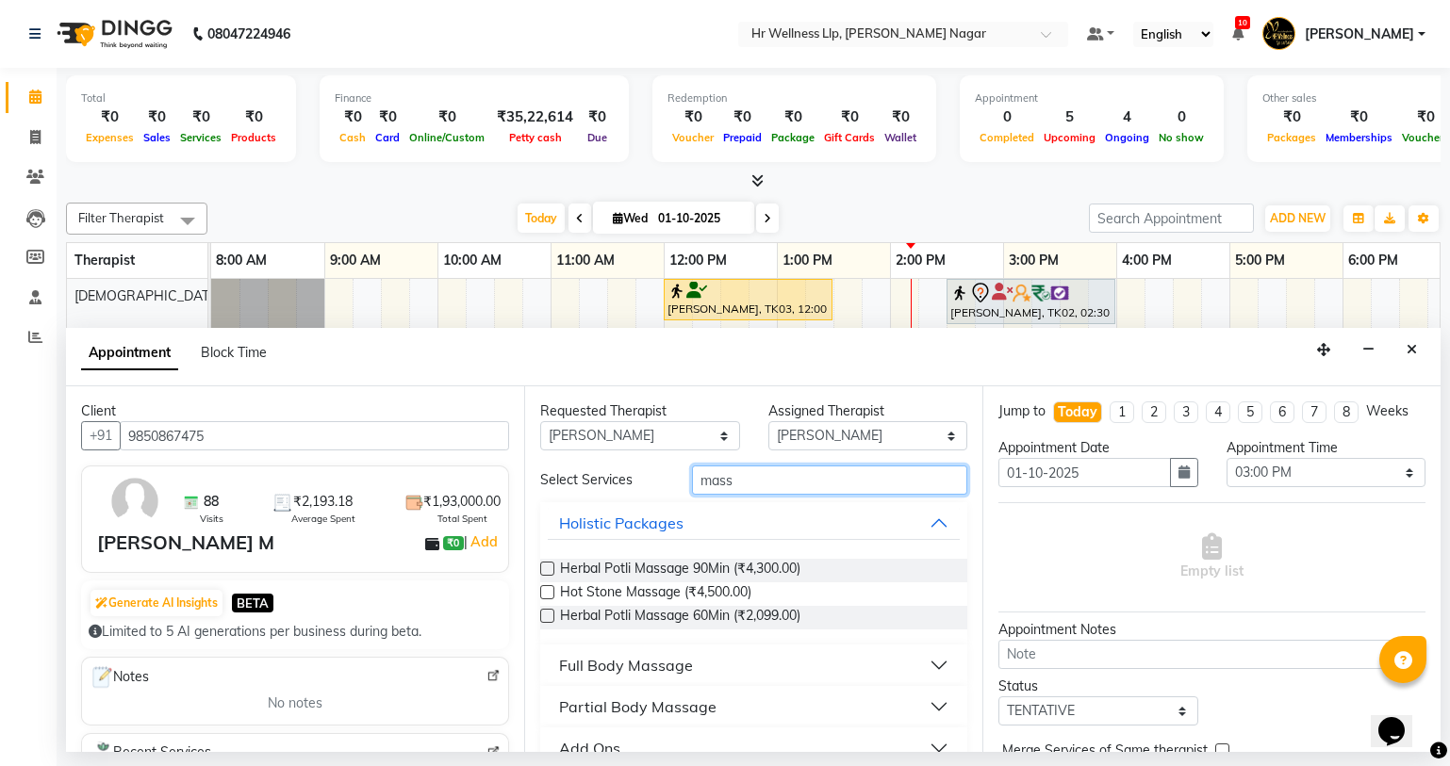
type input "mass"
click at [613, 663] on div "Full Body Massage" at bounding box center [626, 665] width 134 height 23
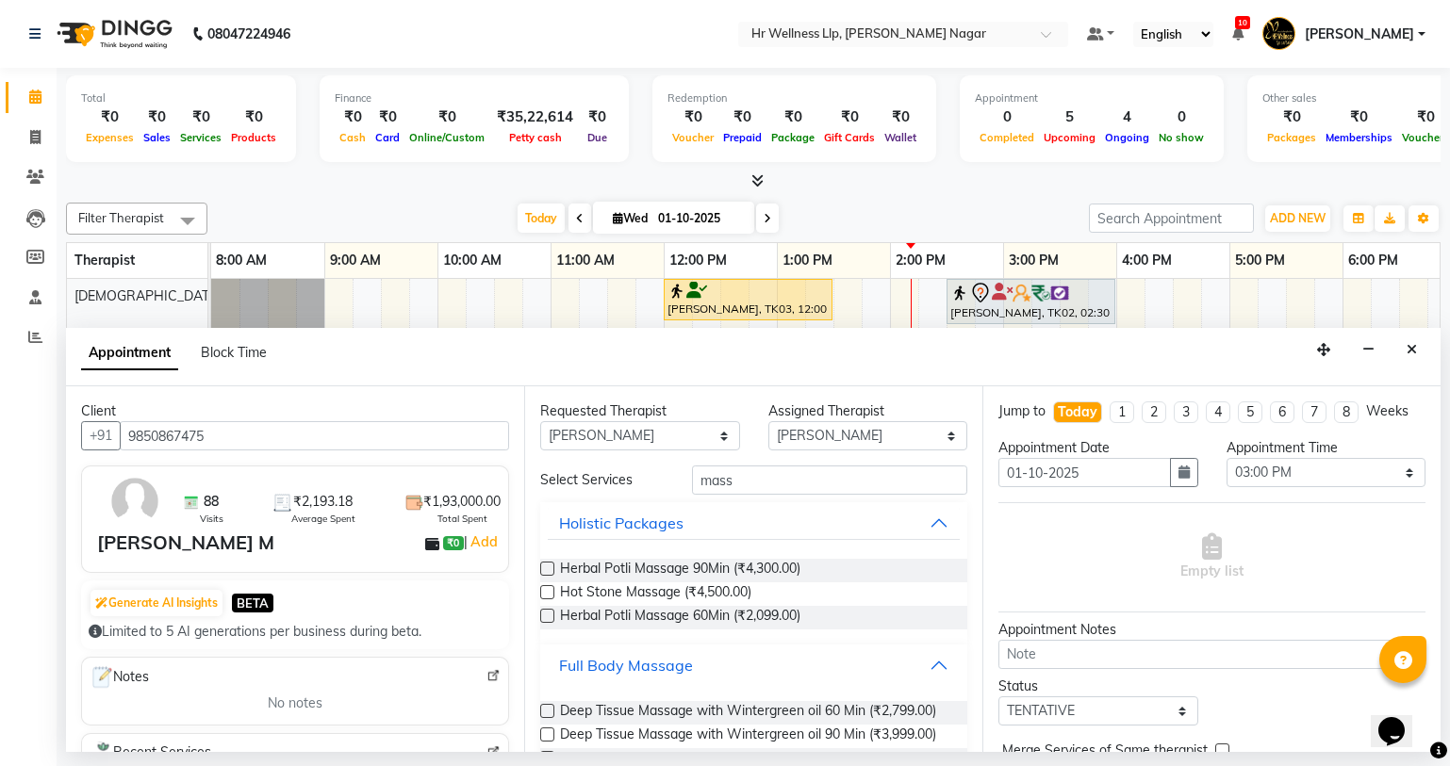
scroll to position [844, 0]
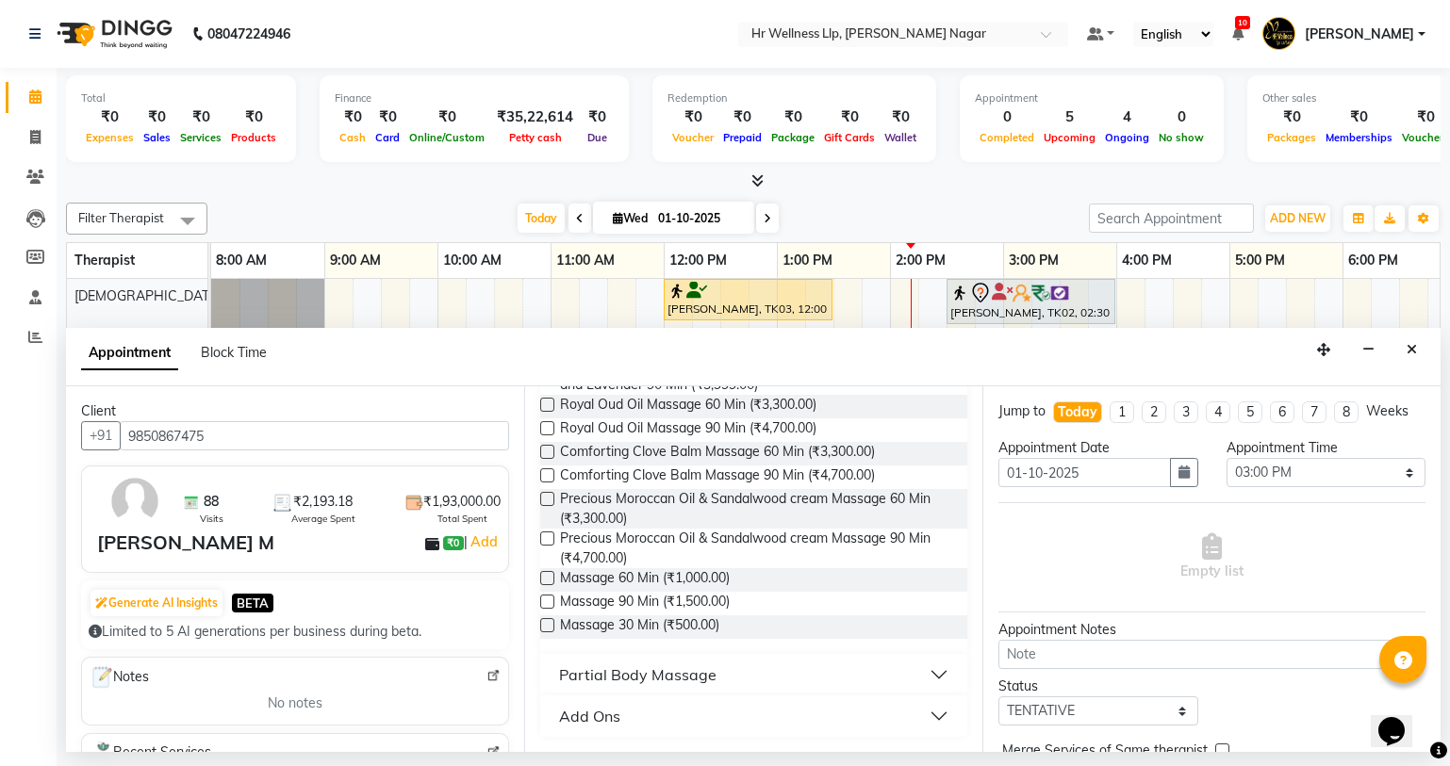
click at [546, 571] on label at bounding box center [547, 578] width 14 height 14
click at [546, 574] on input "checkbox" at bounding box center [546, 580] width 12 height 12
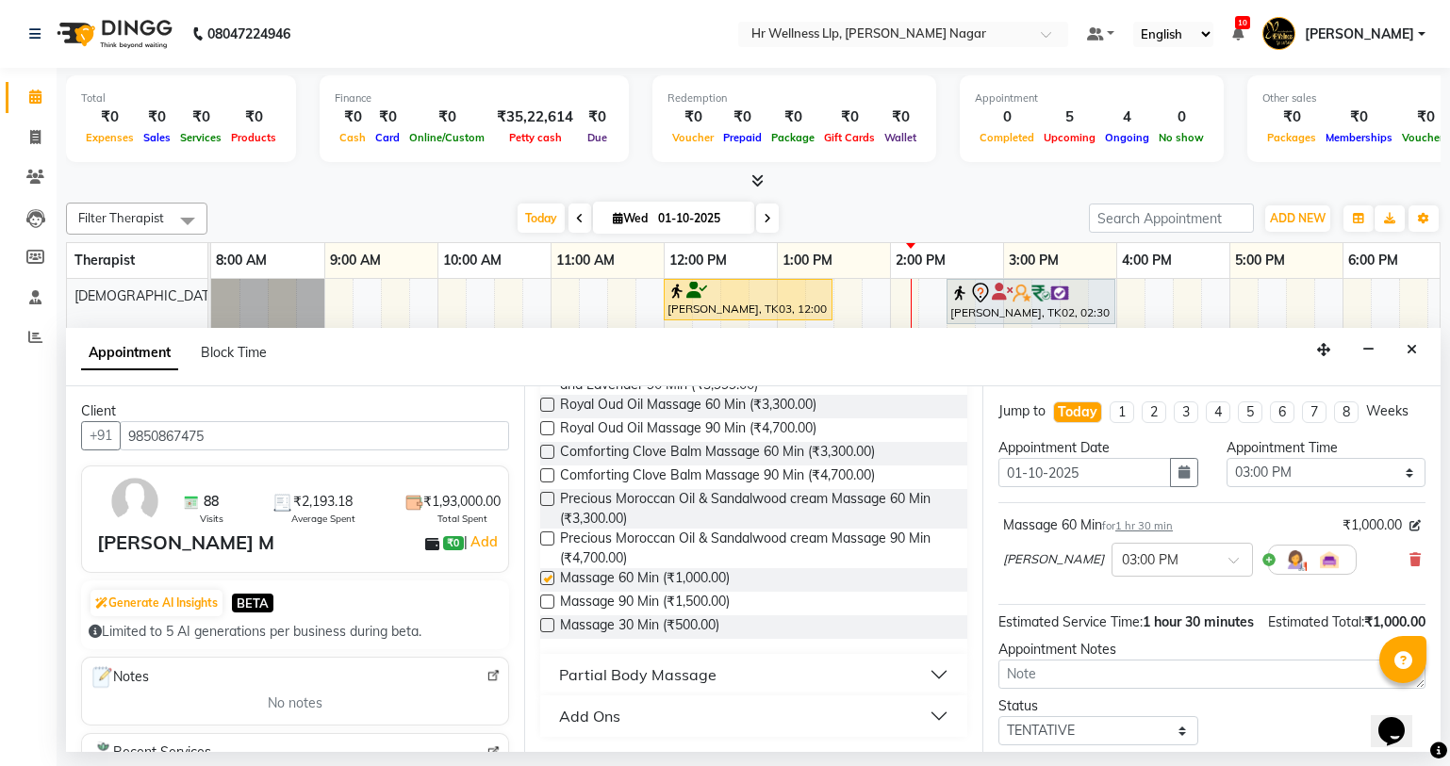
checkbox input "false"
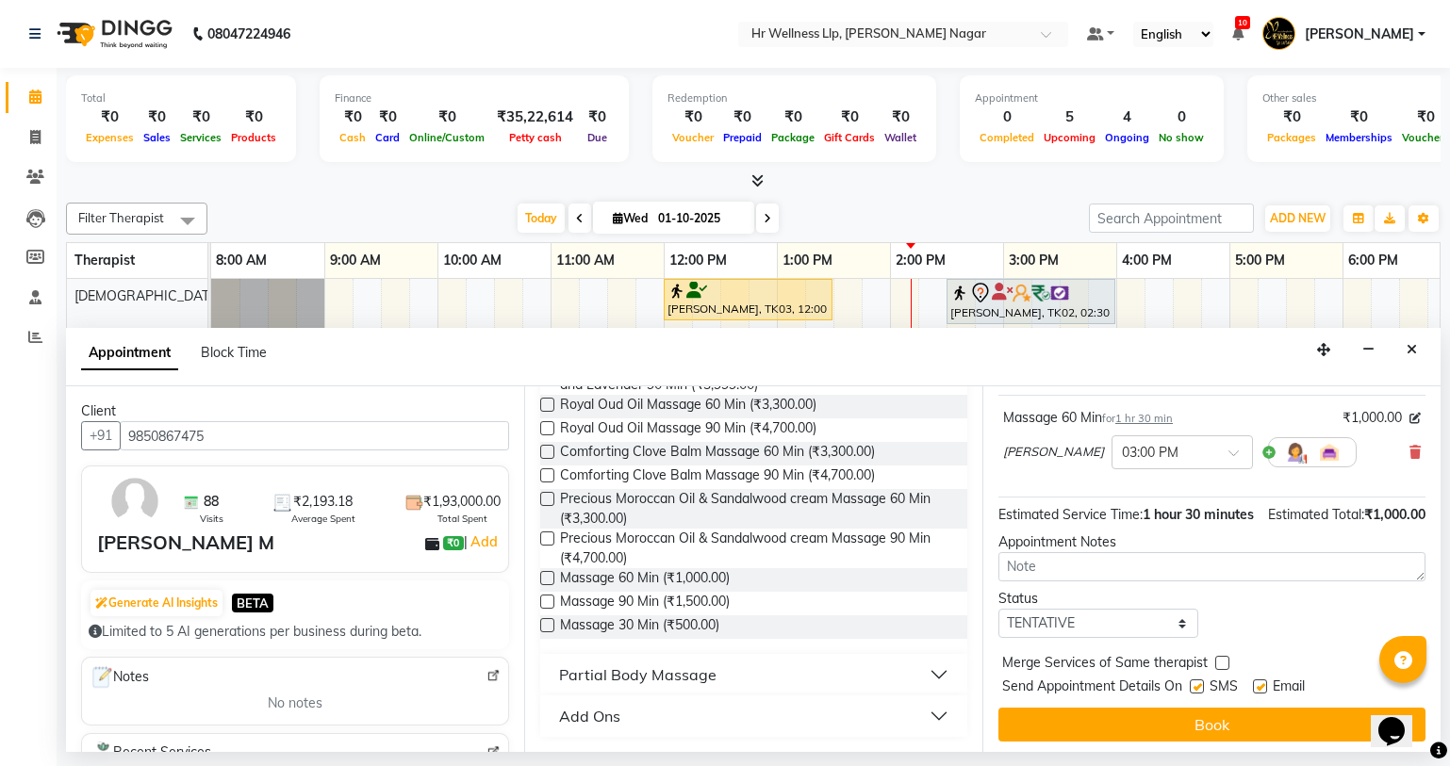
scroll to position [132, 0]
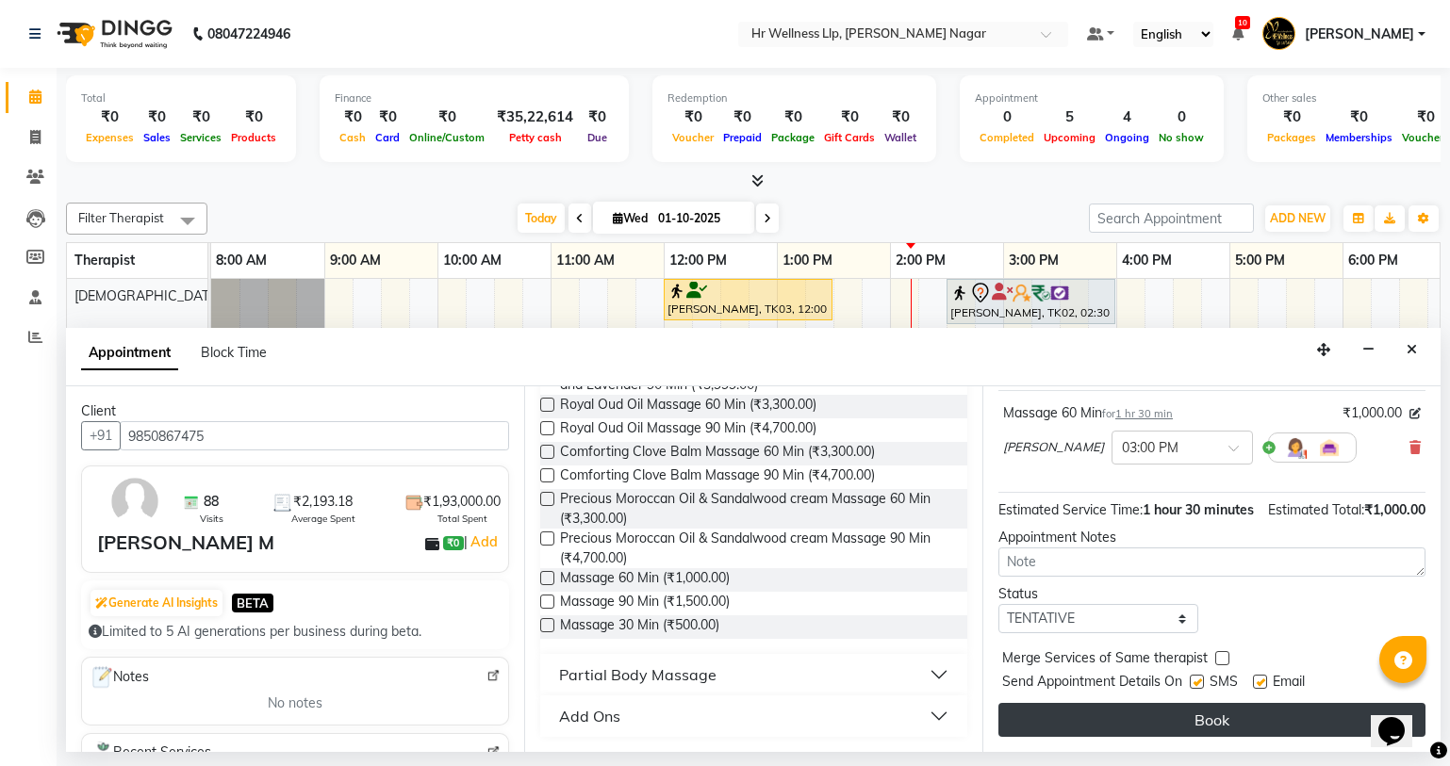
click at [1224, 706] on button "Book" at bounding box center [1211, 720] width 427 height 34
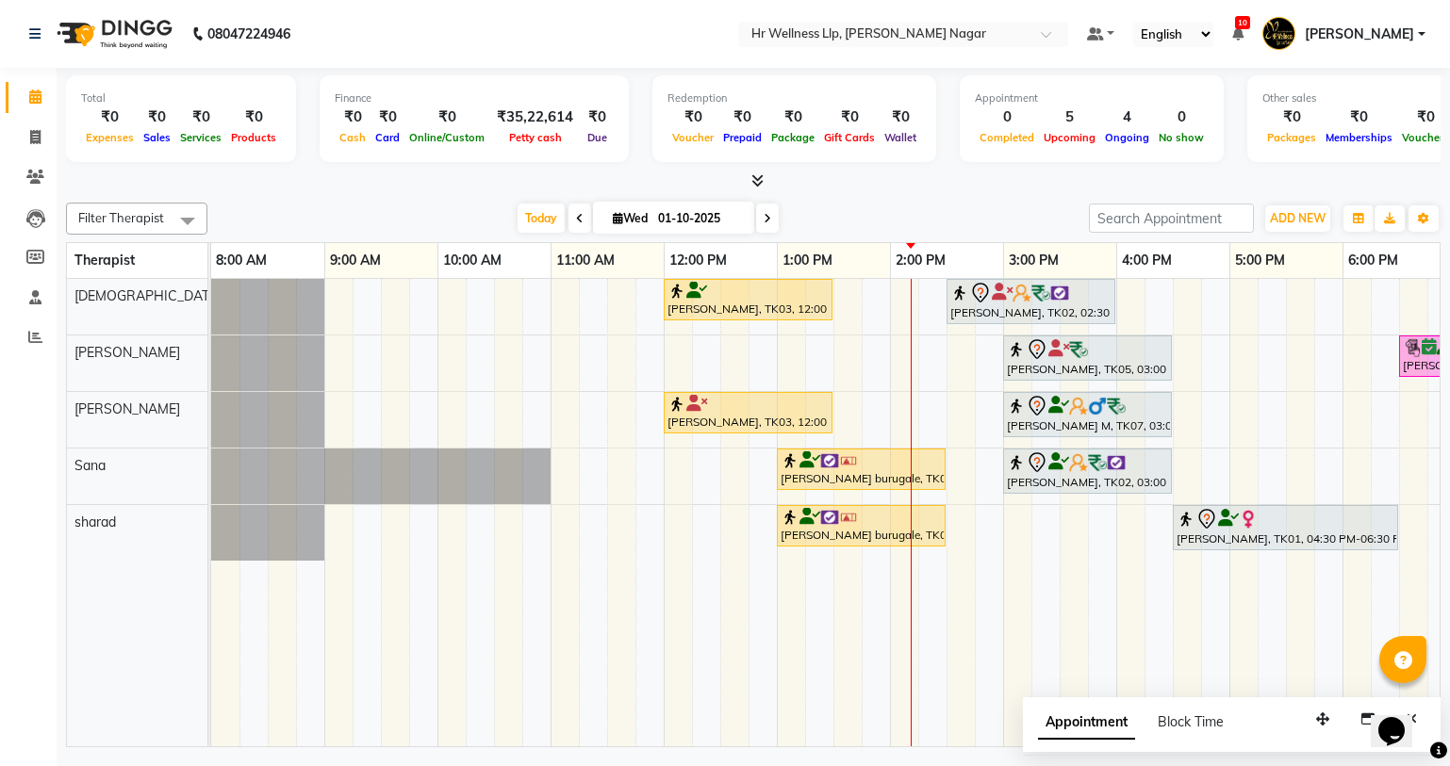
scroll to position [0, 242]
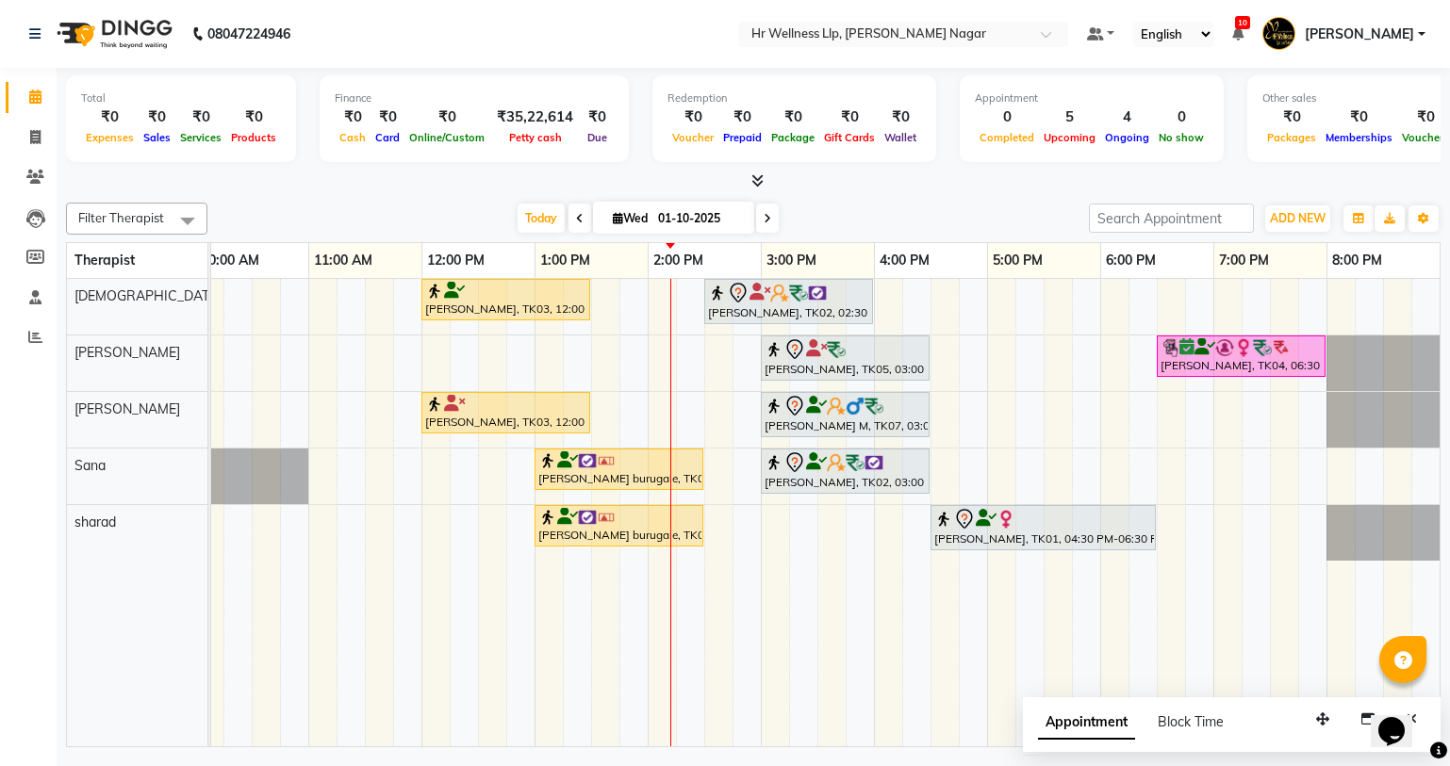
click at [615, 219] on icon at bounding box center [618, 218] width 10 height 12
select select "10"
select select "2025"
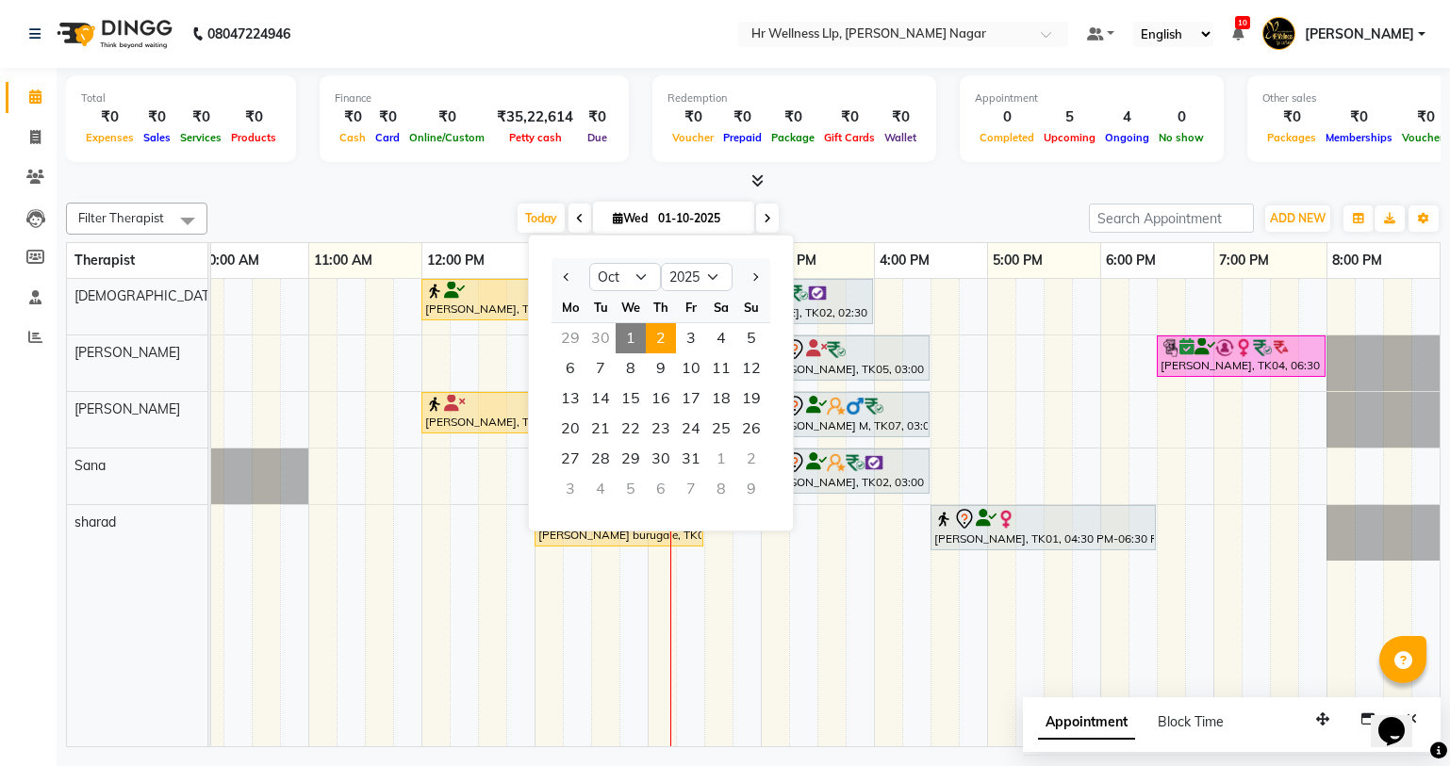
click at [668, 339] on span "2" at bounding box center [661, 338] width 30 height 30
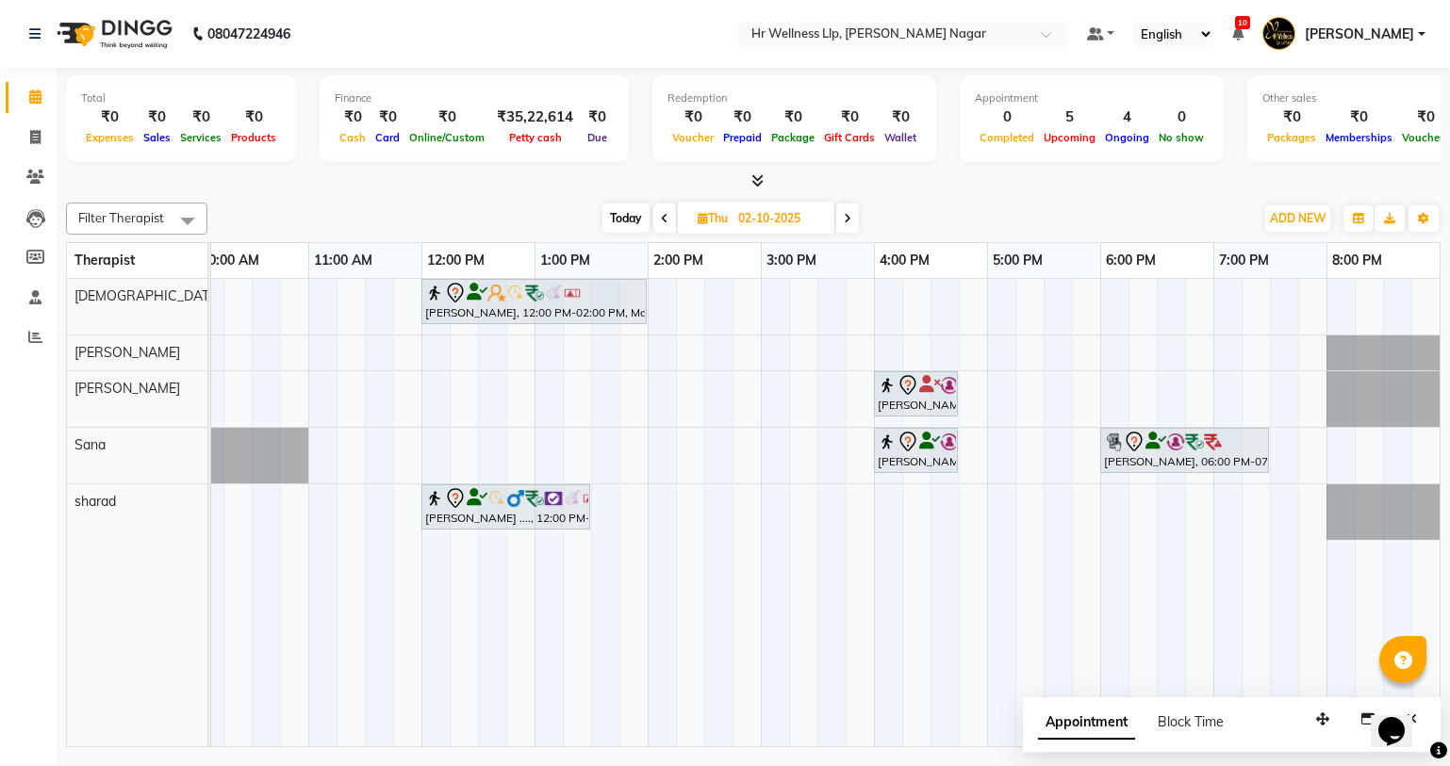
click at [848, 223] on icon at bounding box center [848, 218] width 8 height 11
type input "03-10-2025"
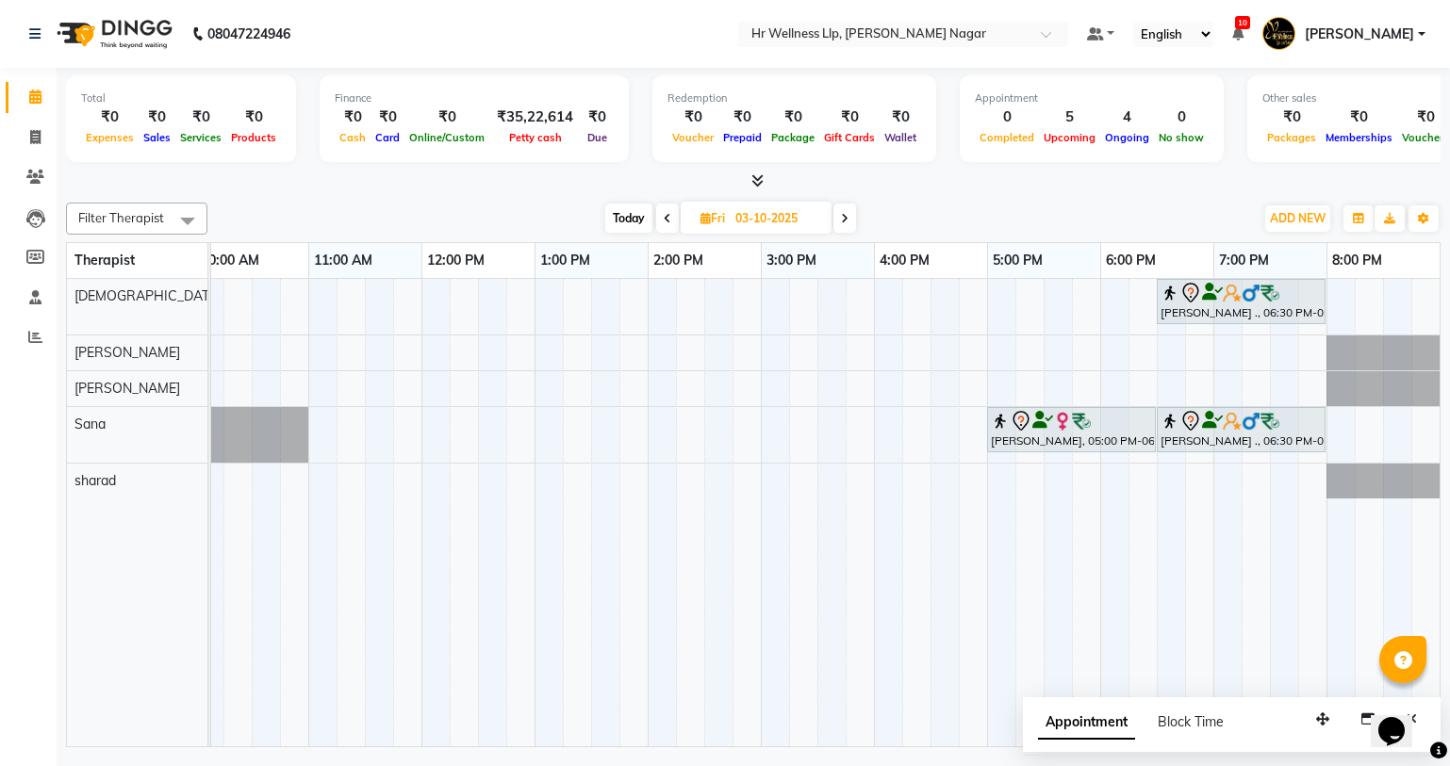
click at [889, 346] on div "Abhijeet ., 06:30 PM-08:00 PM, Massage 60 Min Sangita Nanwani., 05:00 PM-06:30 …" at bounding box center [704, 513] width 1470 height 468
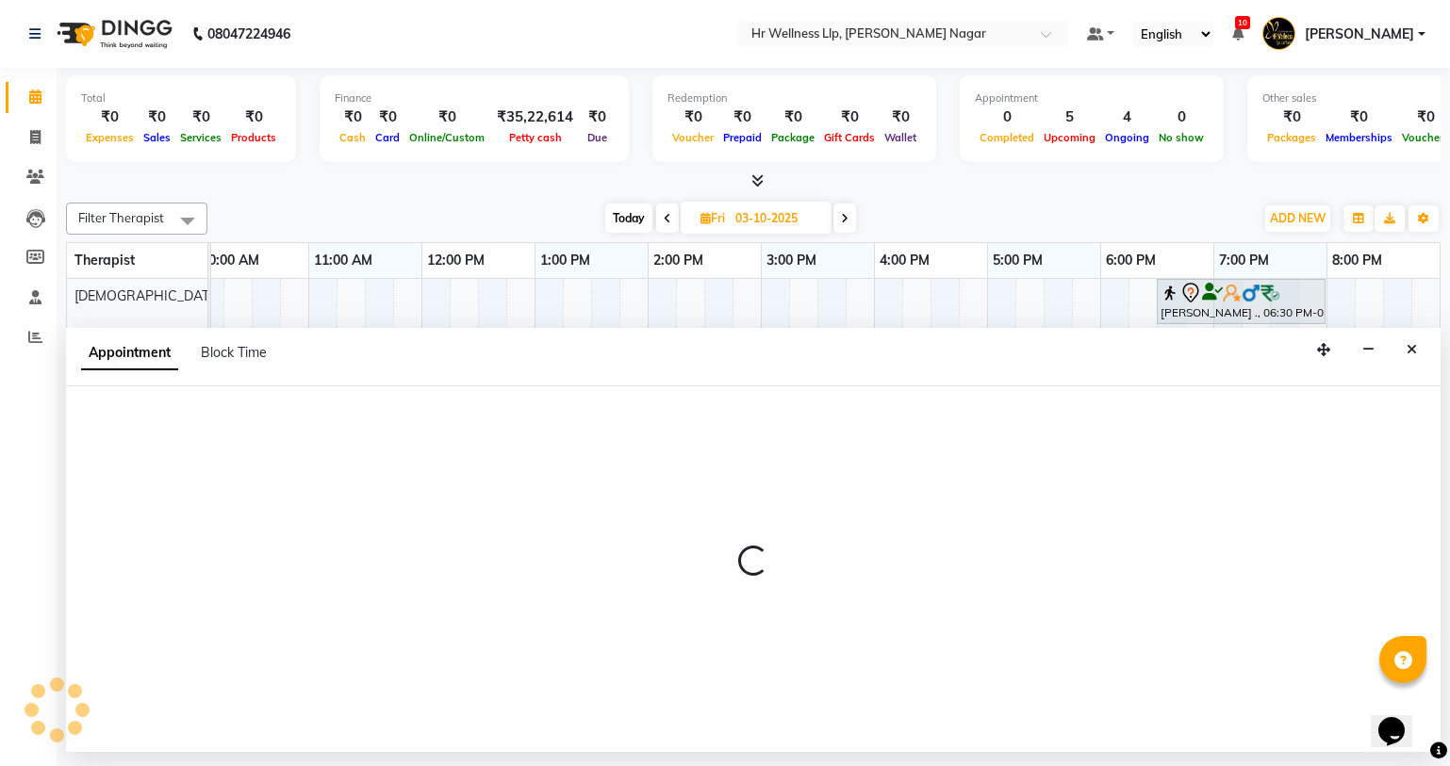
select select "86678"
select select "tentative"
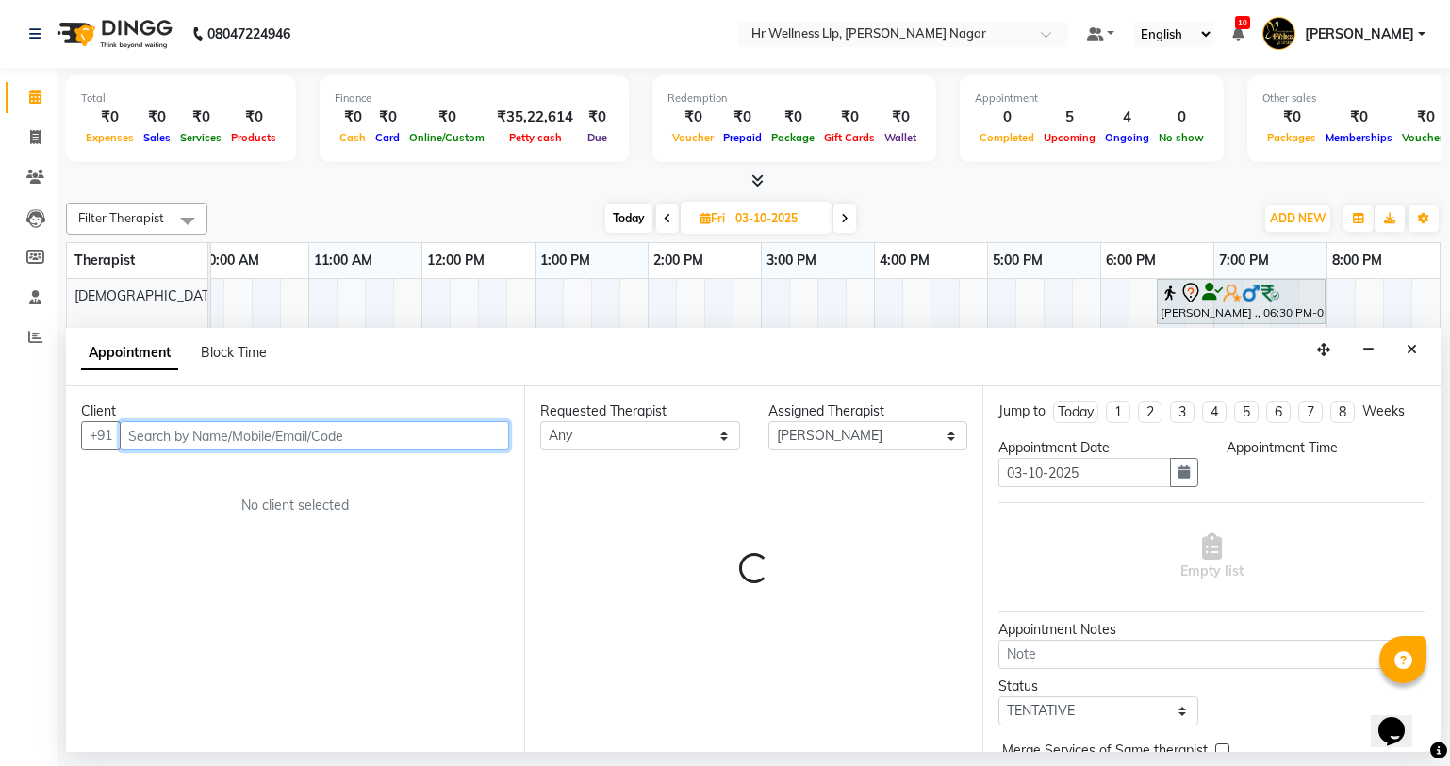
select select "960"
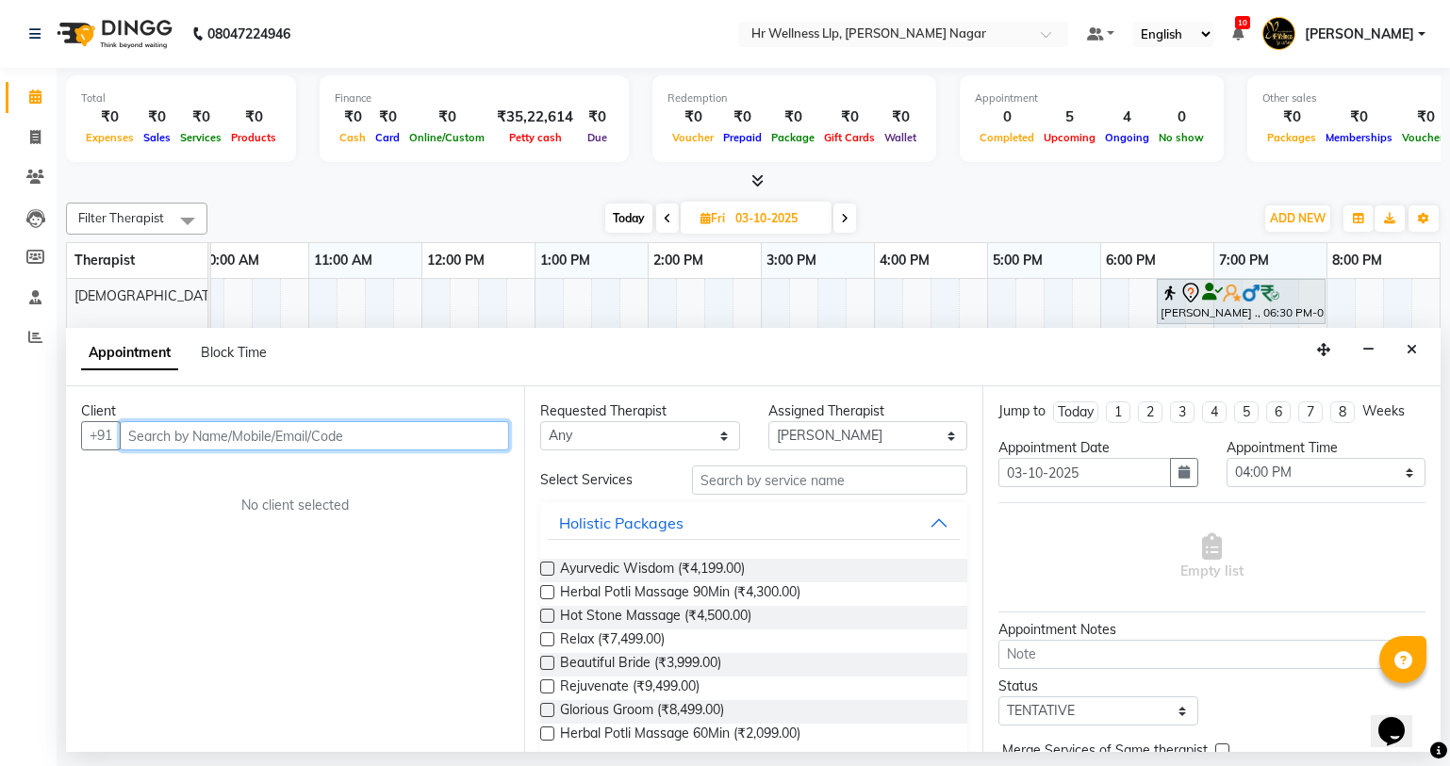
click at [338, 438] on input "text" at bounding box center [314, 435] width 389 height 29
type input "v"
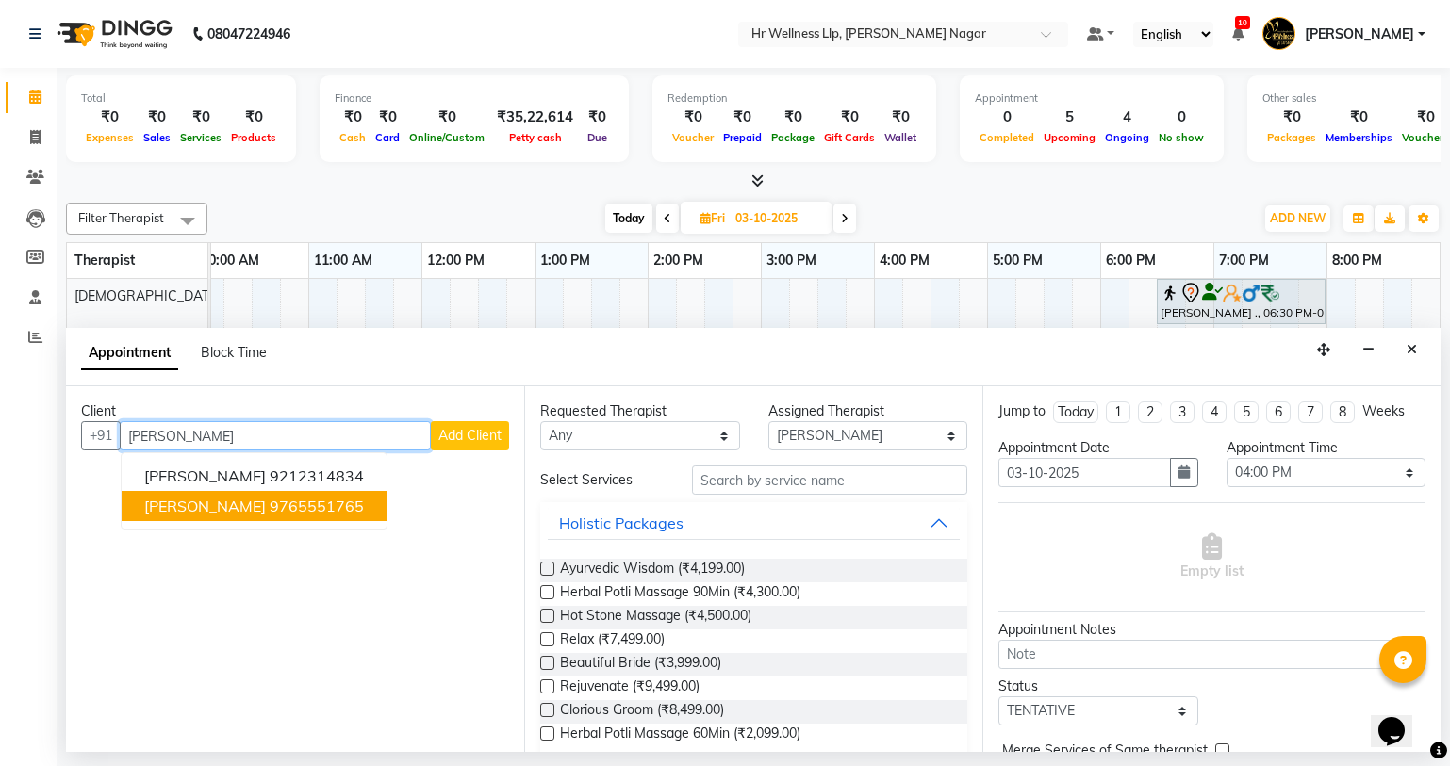
click at [332, 515] on ngb-highlight "9765551765" at bounding box center [317, 506] width 94 height 19
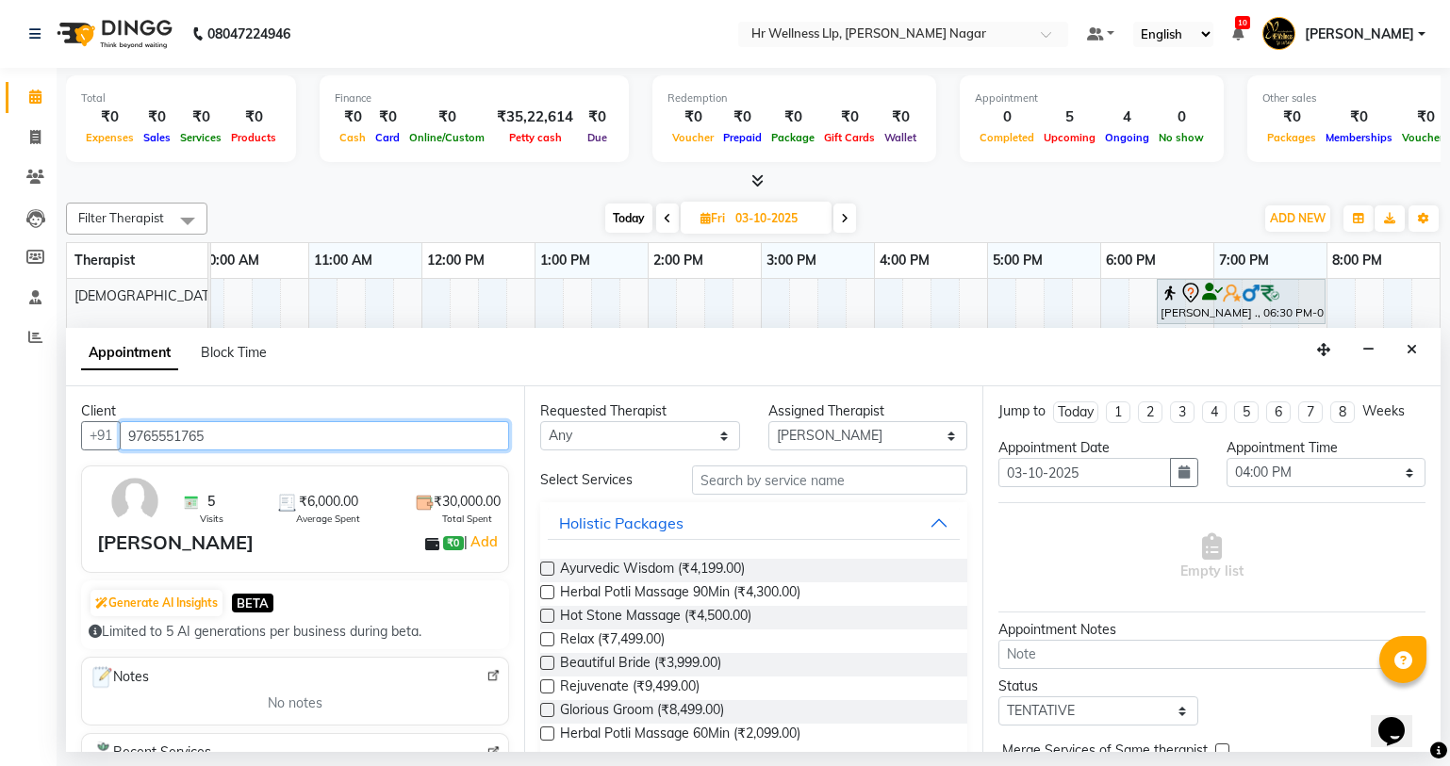
type input "9765551765"
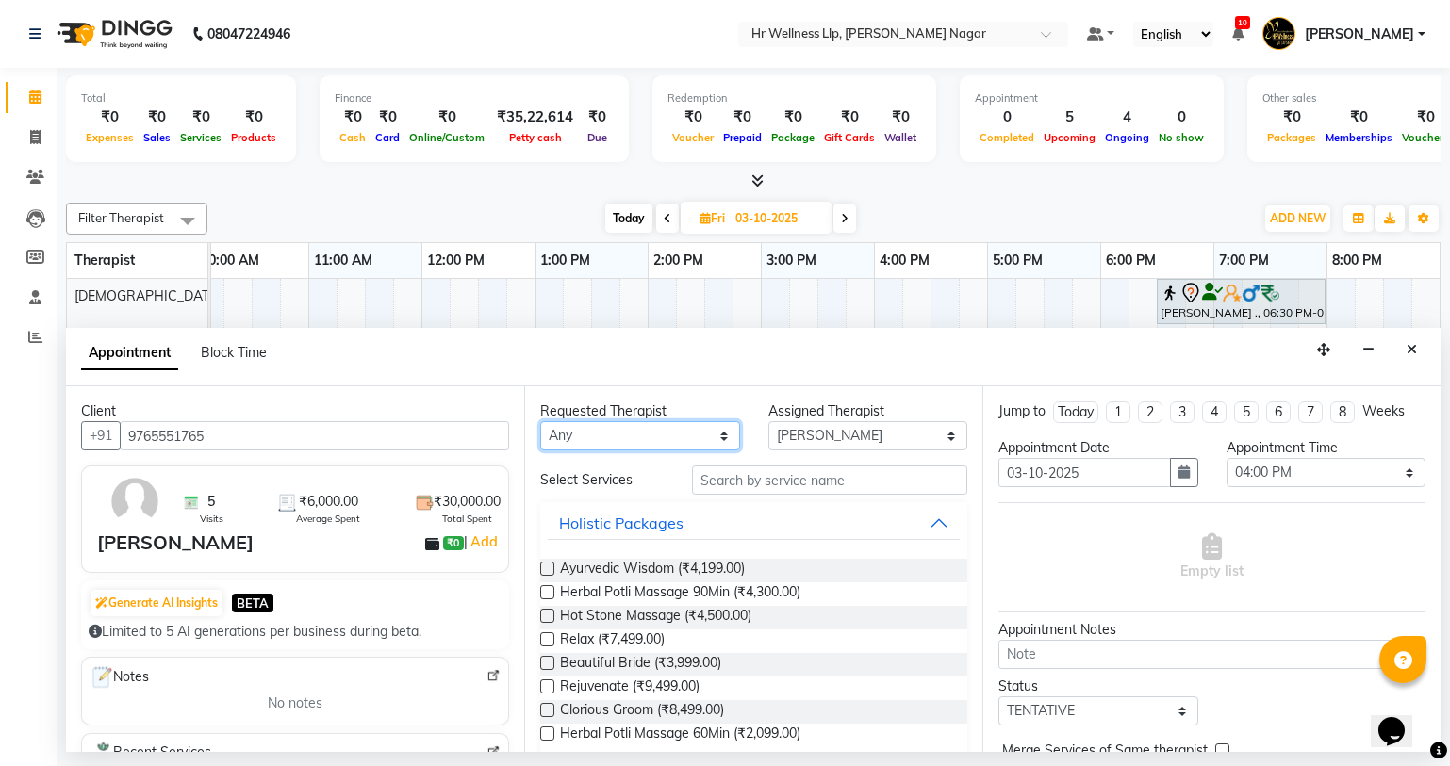
click at [657, 428] on select "Any Krishna [PERSON_NAME] [PERSON_NAME] Sana [PERSON_NAME]" at bounding box center [640, 435] width 200 height 29
select select "86678"
click at [540, 421] on select "Any Krishna [PERSON_NAME] [PERSON_NAME] Sana [PERSON_NAME]" at bounding box center [640, 435] width 200 height 29
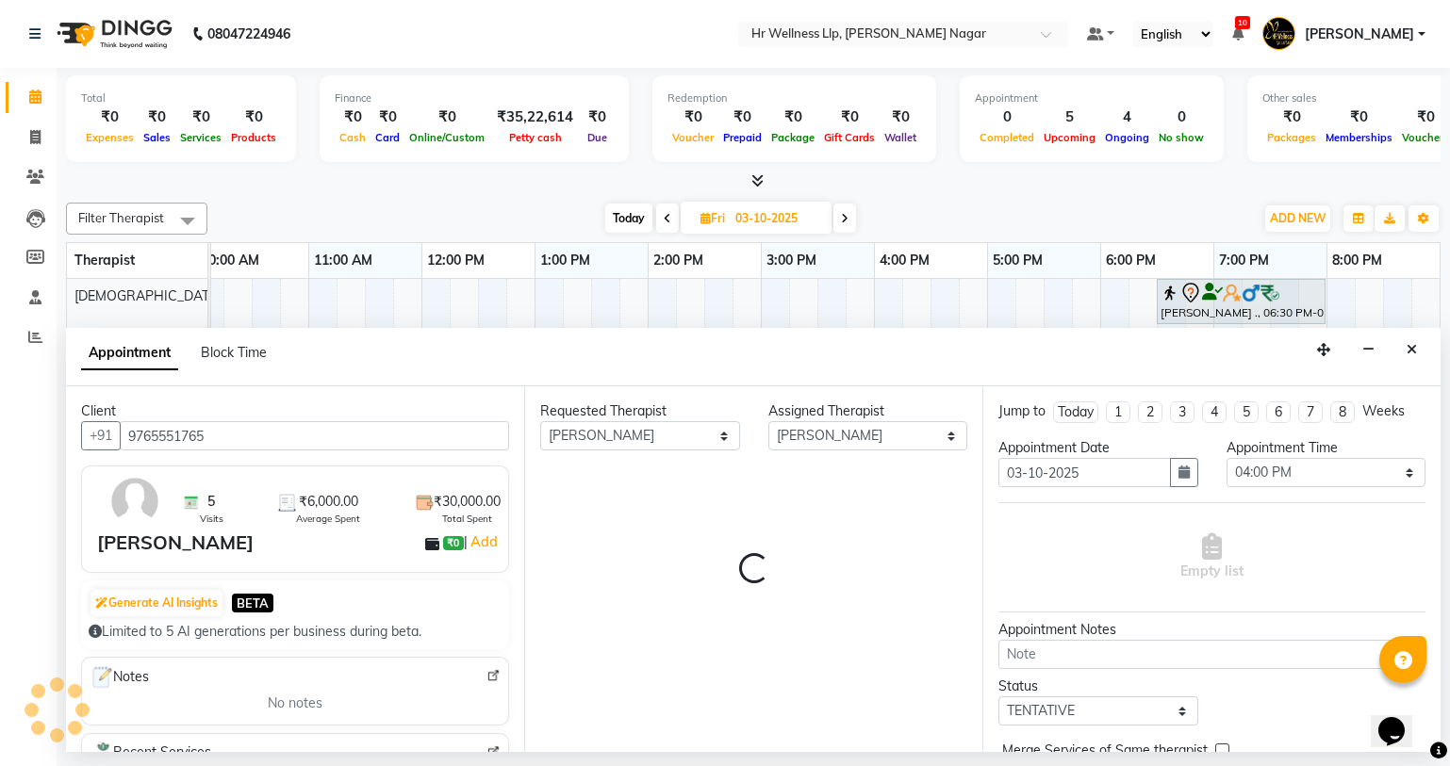
click at [791, 476] on div "Requested Therapist Any Krishna [PERSON_NAME] [PERSON_NAME] Sana sharad Assigne…" at bounding box center [753, 569] width 458 height 366
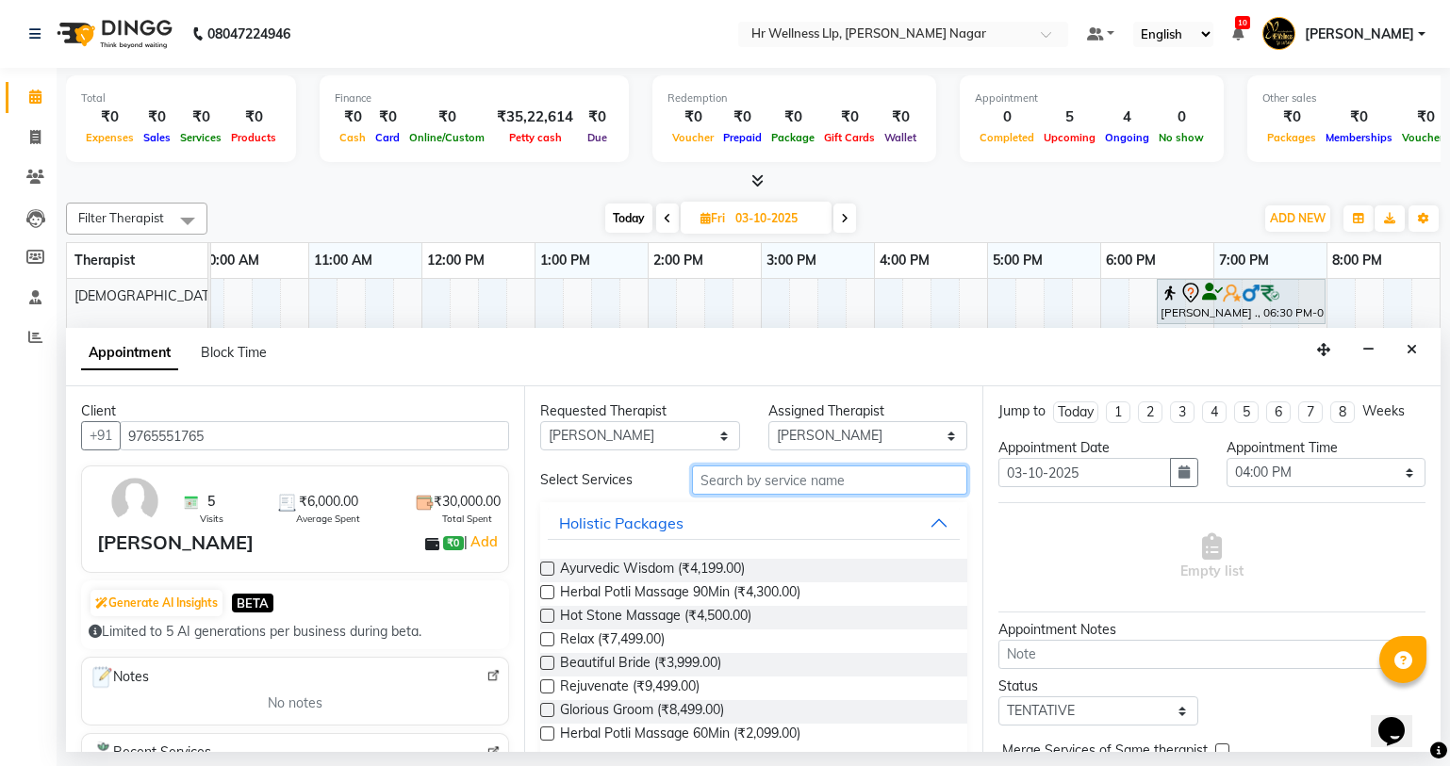
click at [783, 474] on input "text" at bounding box center [829, 480] width 275 height 29
type input "m"
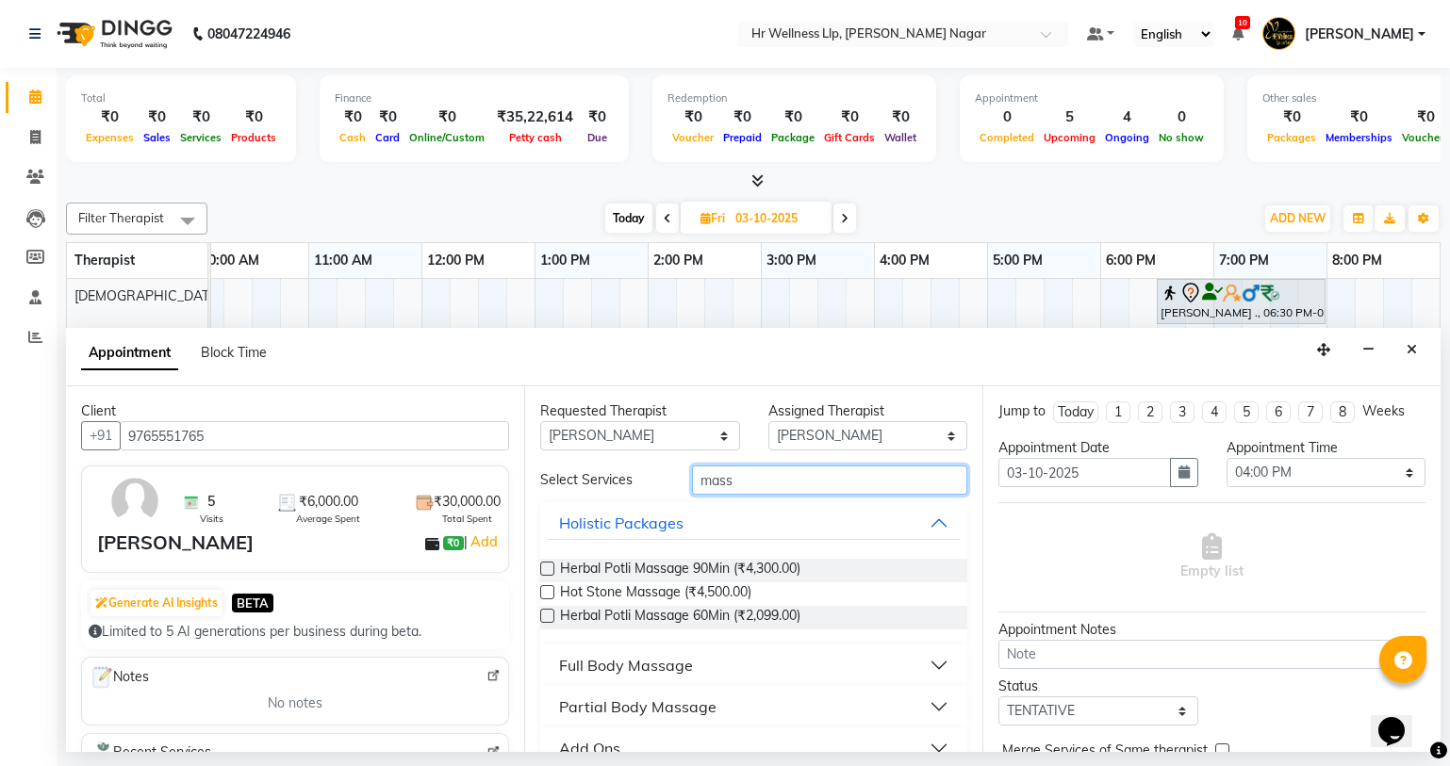
type input "mass"
click at [670, 663] on div "Full Body Massage" at bounding box center [626, 665] width 134 height 23
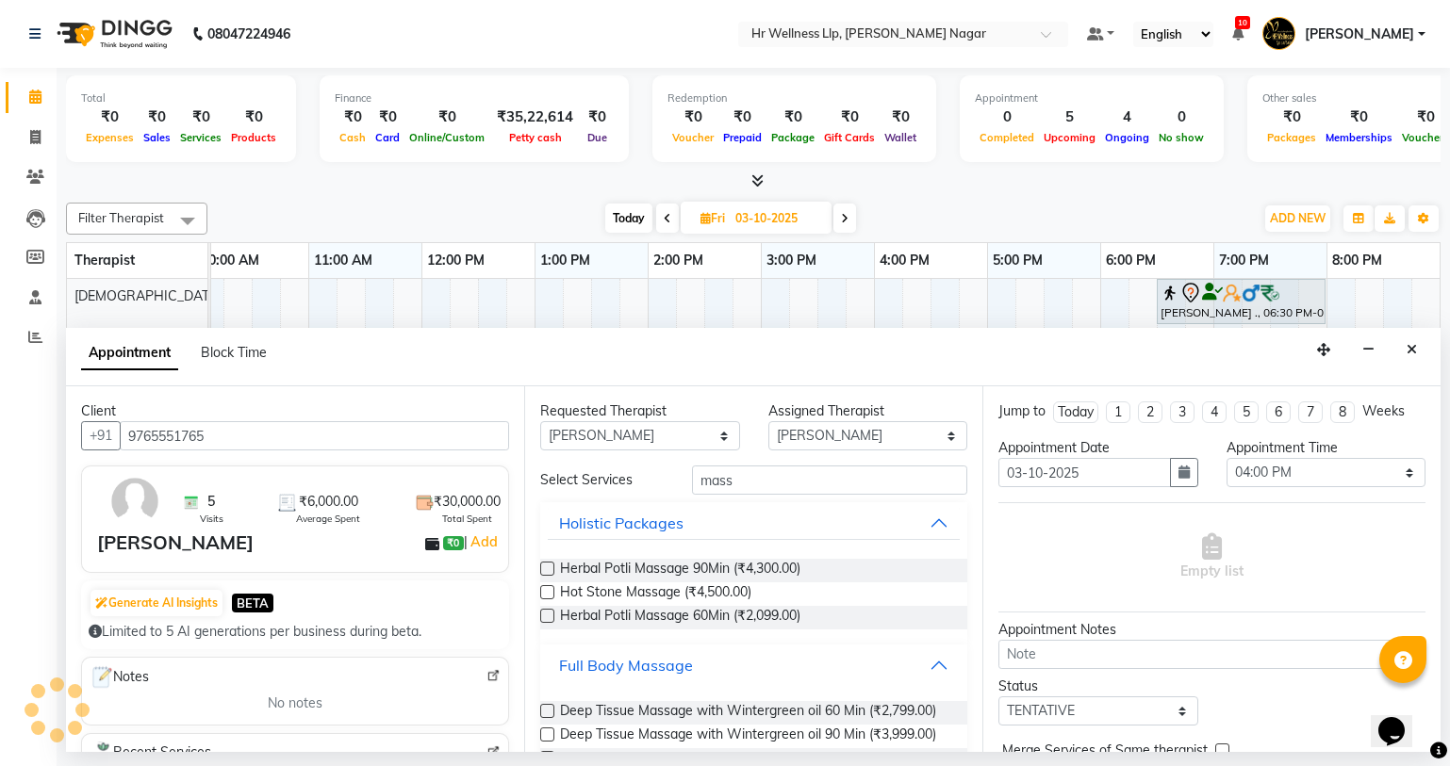
scroll to position [844, 0]
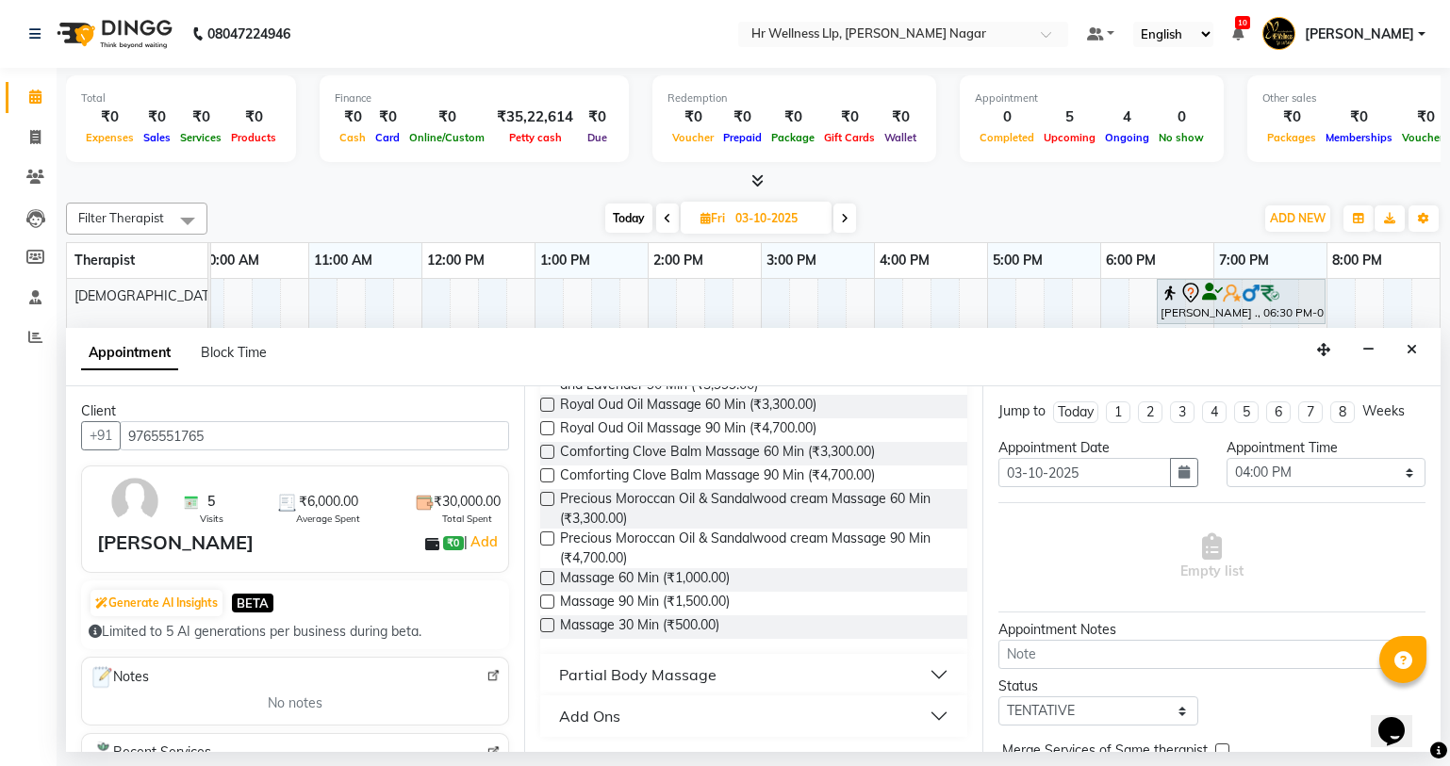
click at [550, 568] on div "Massage 60 Min (₹1,000.00)" at bounding box center [753, 580] width 427 height 24
click at [549, 570] on div "Massage 60 Min (₹1,000.00)" at bounding box center [753, 580] width 427 height 24
click at [549, 583] on label at bounding box center [547, 578] width 14 height 14
click at [549, 583] on input "checkbox" at bounding box center [546, 580] width 12 height 12
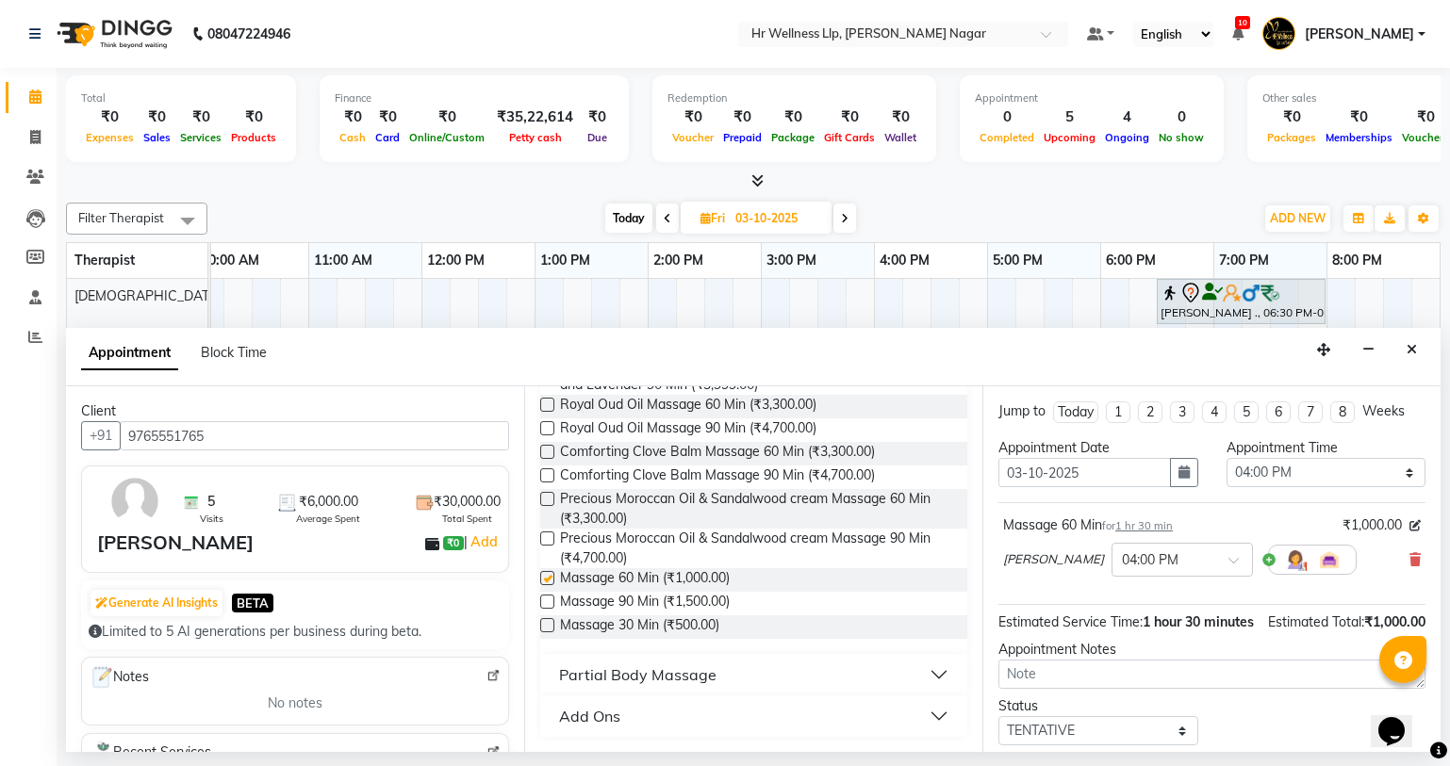
checkbox input "false"
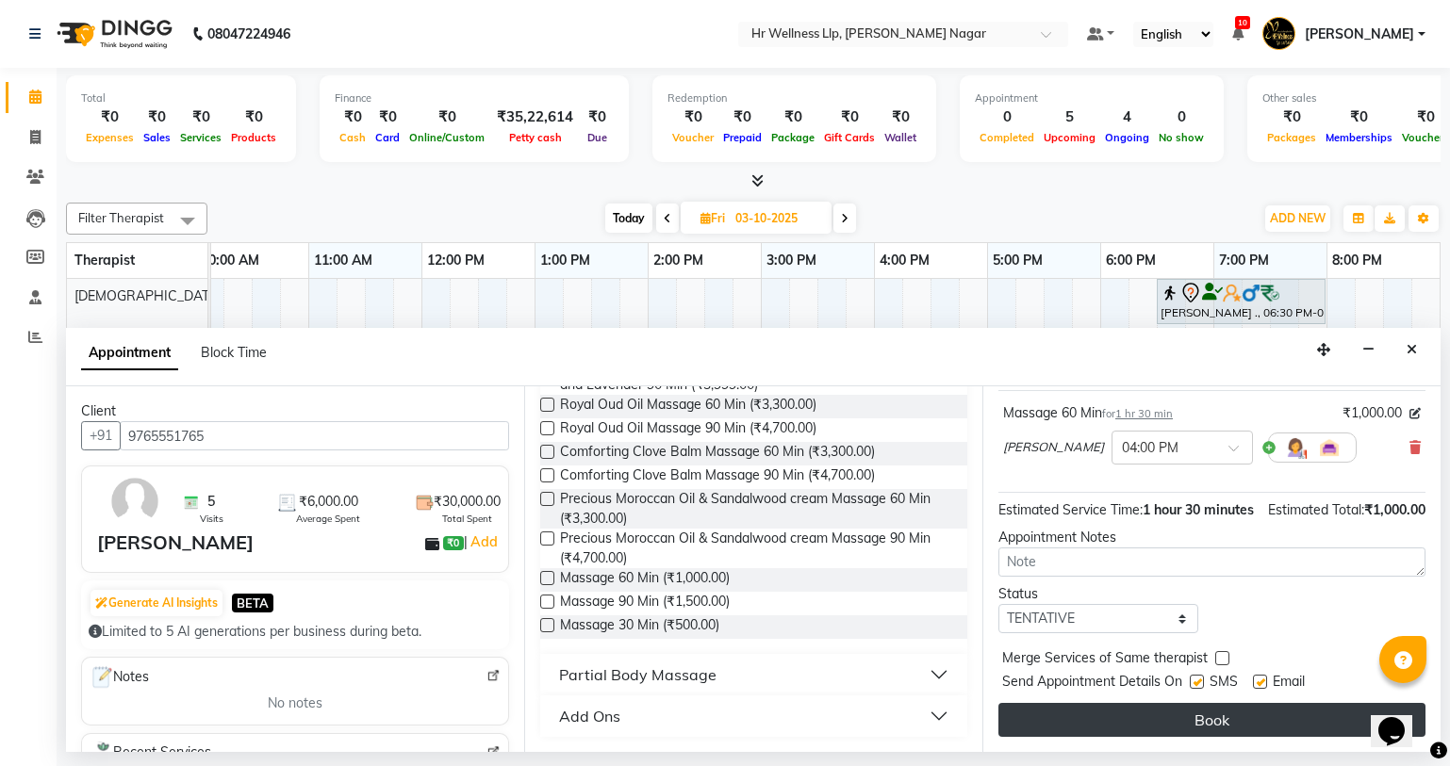
click at [1167, 724] on button "Book" at bounding box center [1211, 720] width 427 height 34
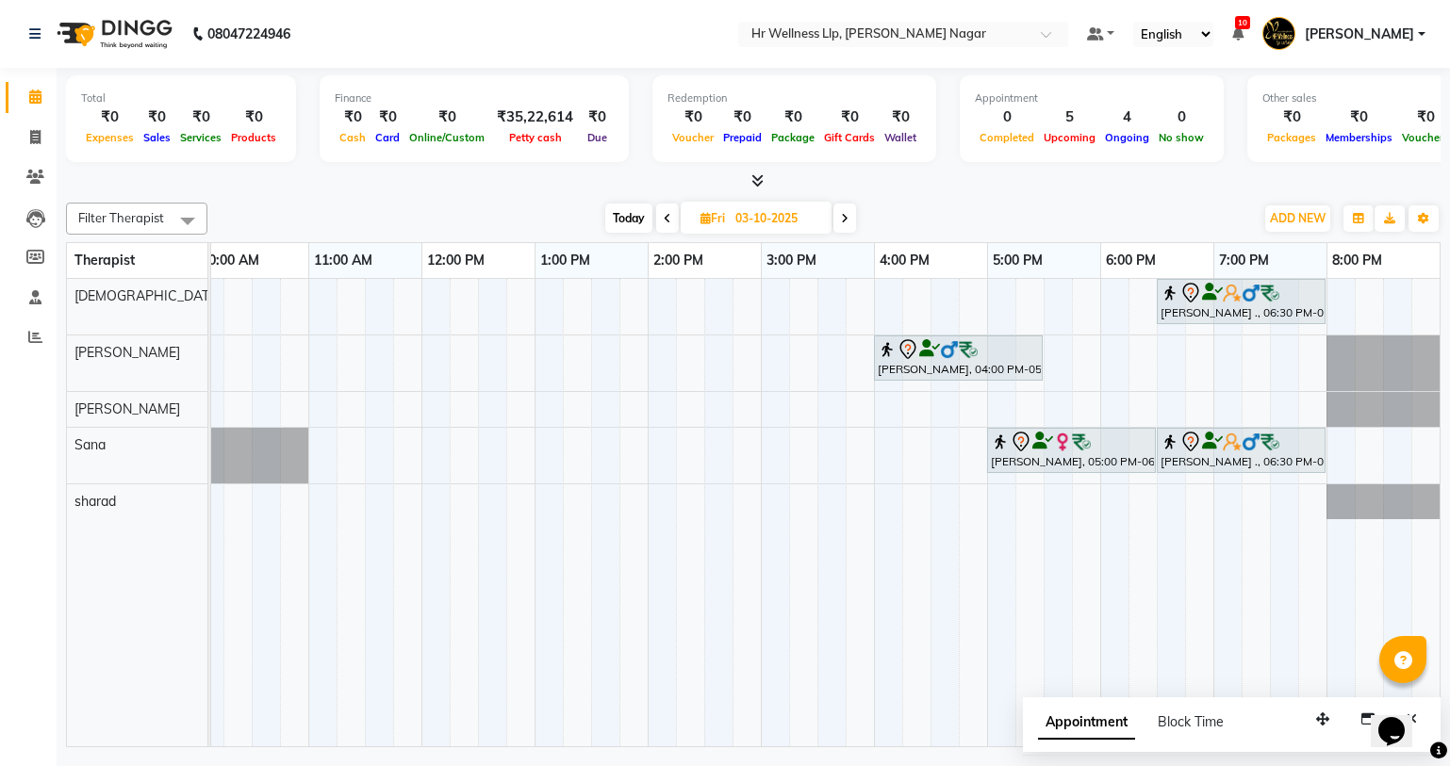
click at [460, 286] on div "Abhijeet ., 06:30 PM-08:00 PM, Massage 60 Min Deepak Gupta, 04:00 PM-05:30 PM, …" at bounding box center [704, 513] width 1470 height 468
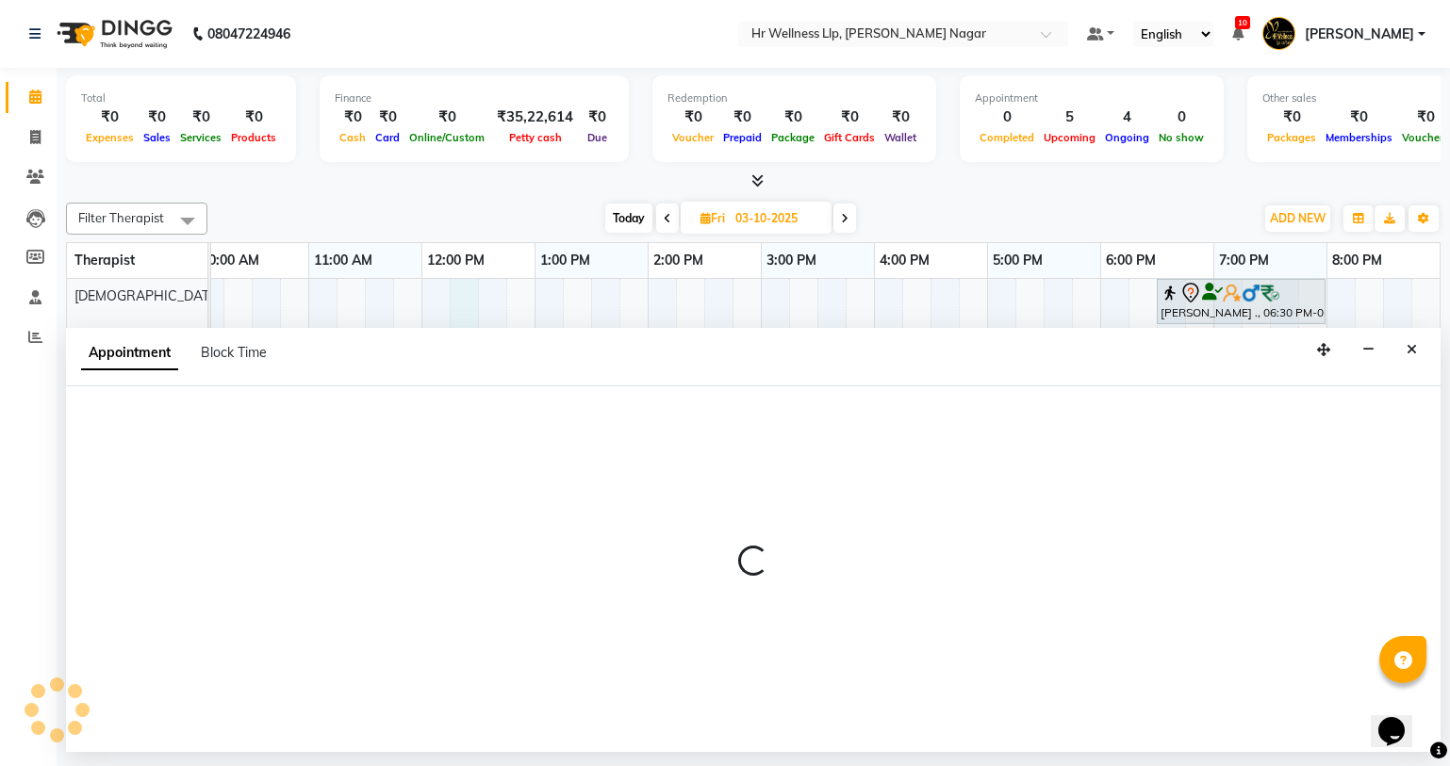
select select "19732"
select select "tentative"
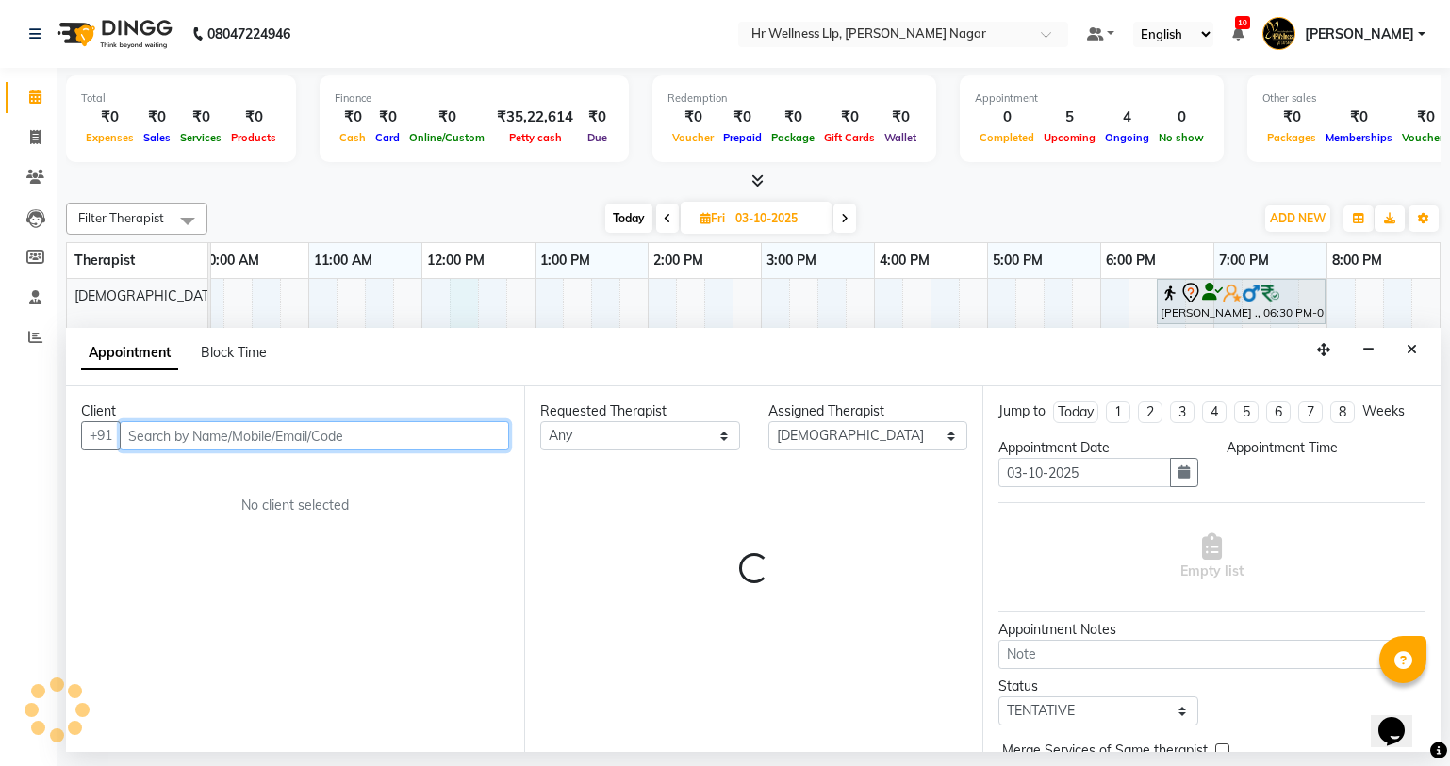
select select "735"
click at [174, 435] on input "text" at bounding box center [314, 435] width 389 height 29
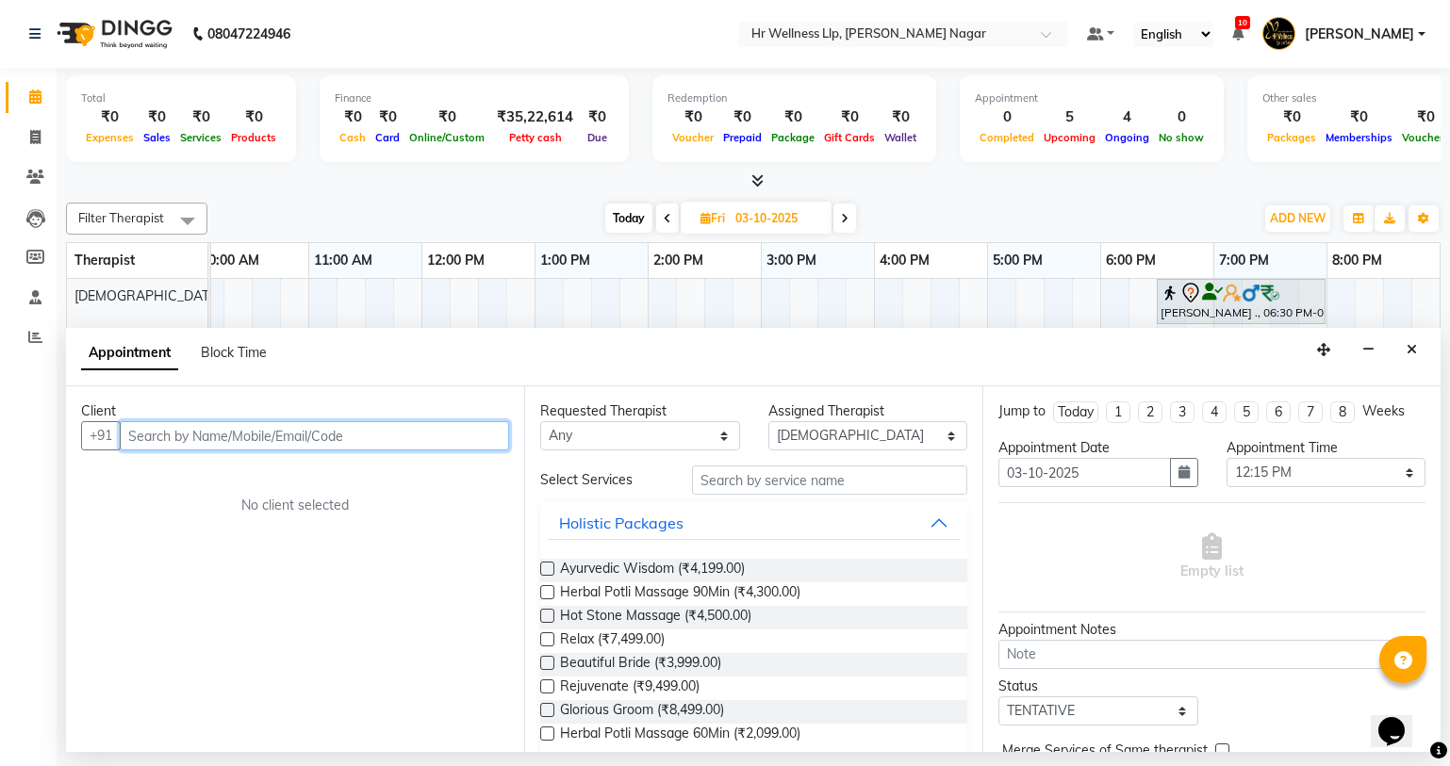
type input "v"
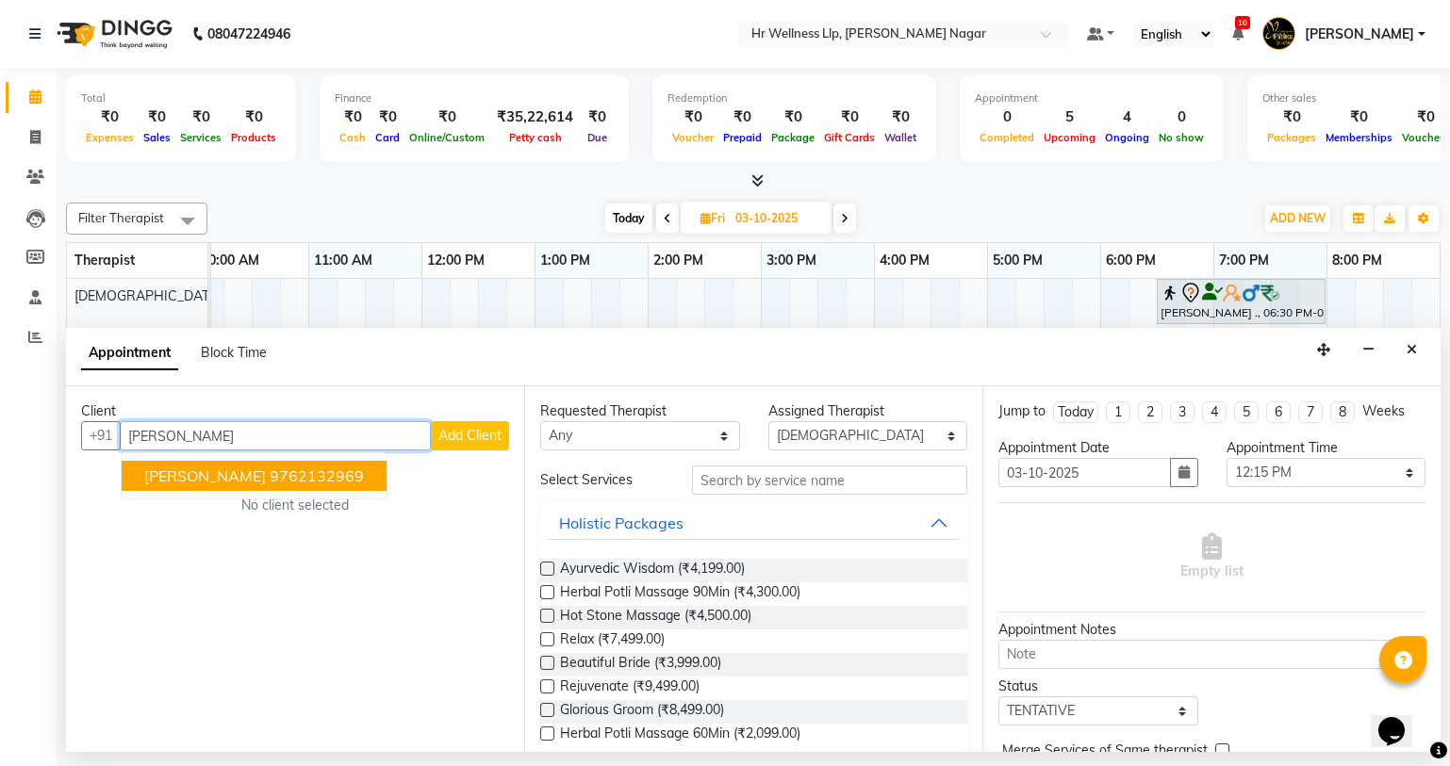
click at [302, 475] on ngb-highlight "9762132969" at bounding box center [317, 476] width 94 height 19
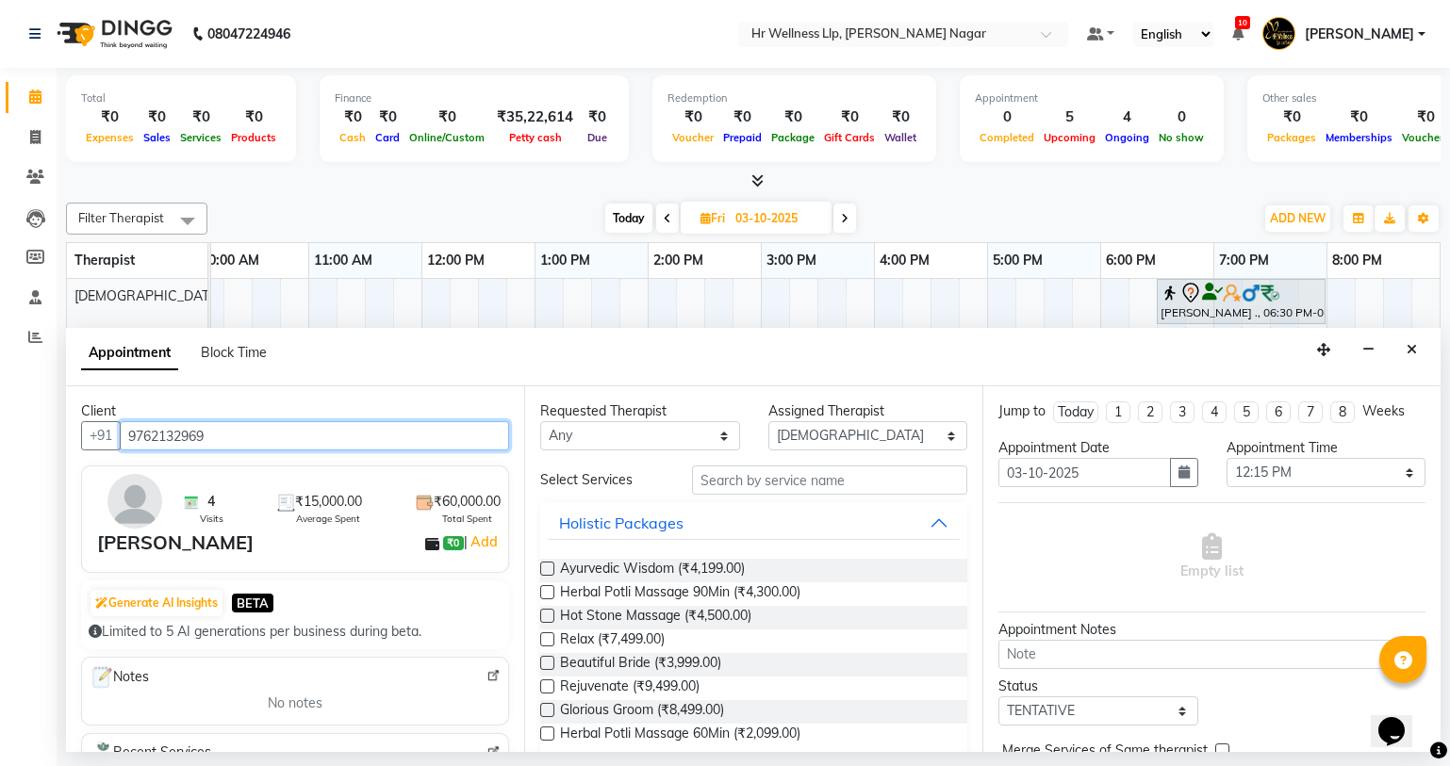
type input "9762132969"
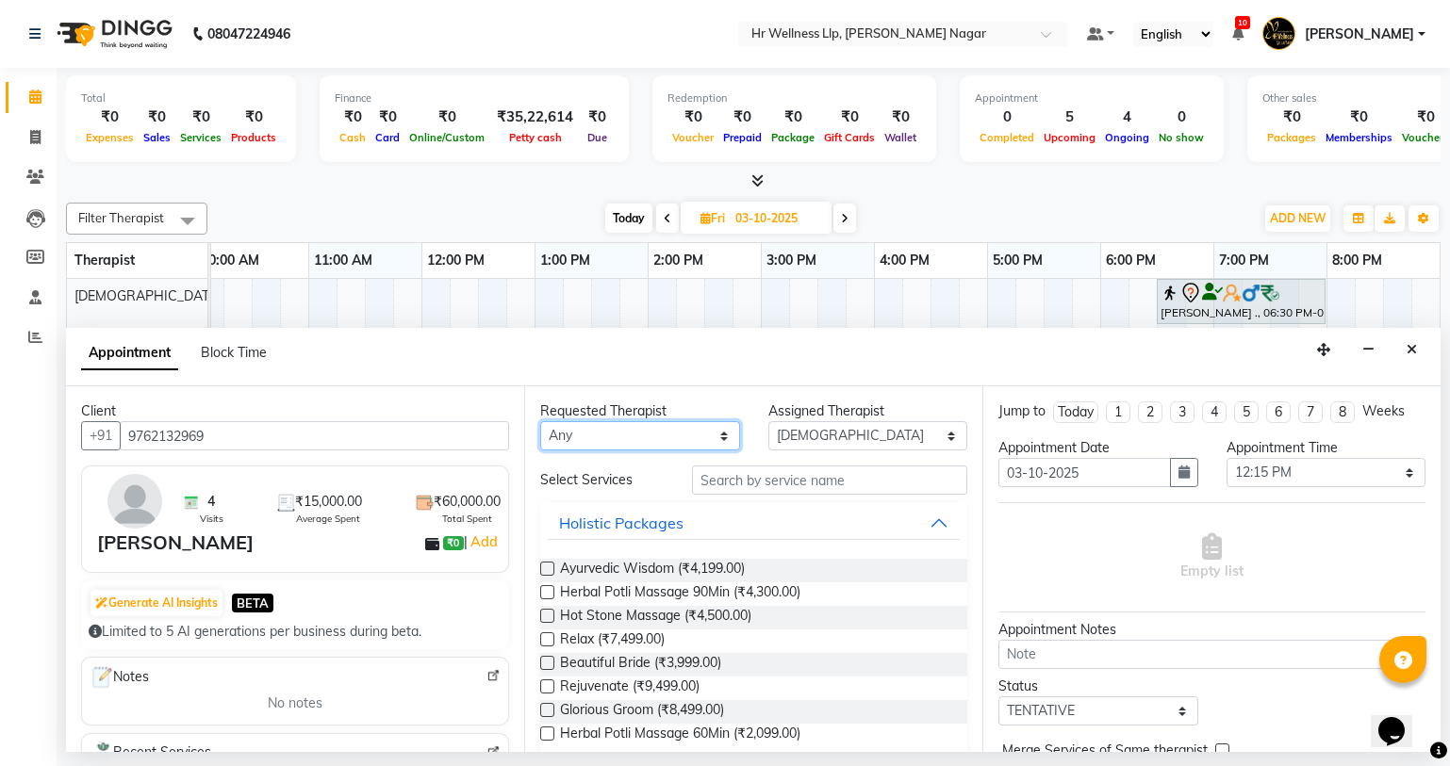
click at [599, 425] on select "Any Krishna [PERSON_NAME] [PERSON_NAME] Sana [PERSON_NAME]" at bounding box center [640, 435] width 200 height 29
select select "19732"
click at [540, 421] on select "Any Krishna [PERSON_NAME] [PERSON_NAME] Sana [PERSON_NAME]" at bounding box center [640, 435] width 200 height 29
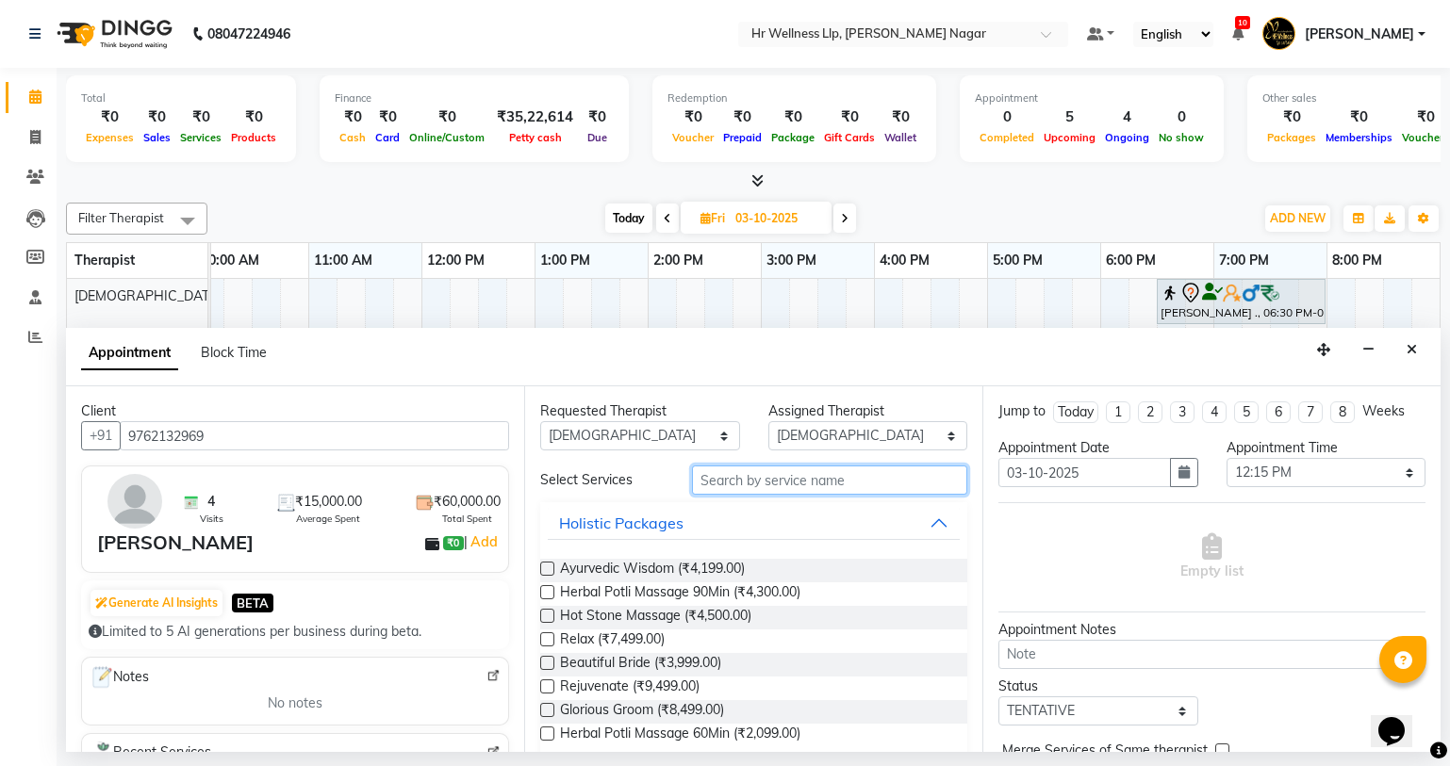
click at [791, 469] on input "text" at bounding box center [829, 480] width 275 height 29
type input "m"
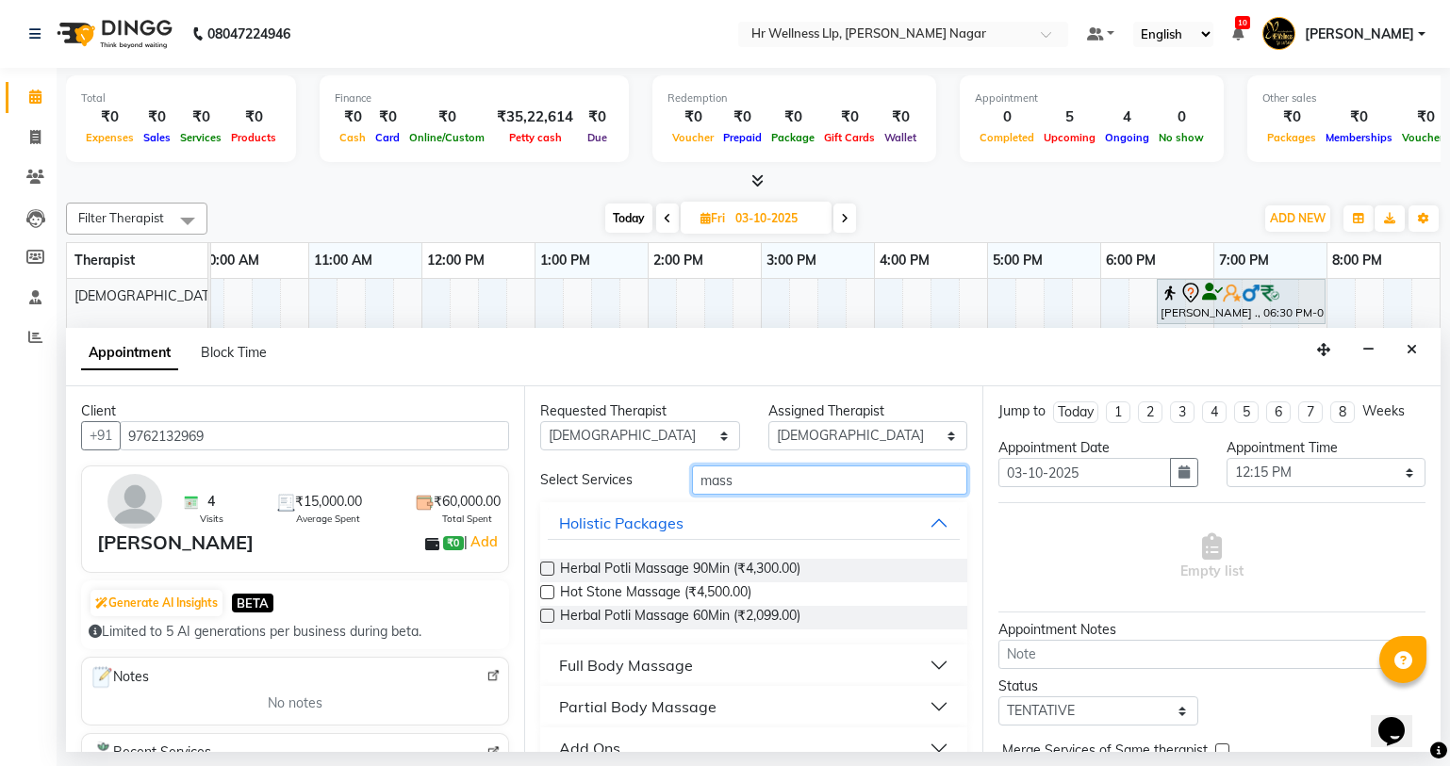
type input "mass"
click at [667, 665] on div "Full Body Massage" at bounding box center [626, 665] width 134 height 23
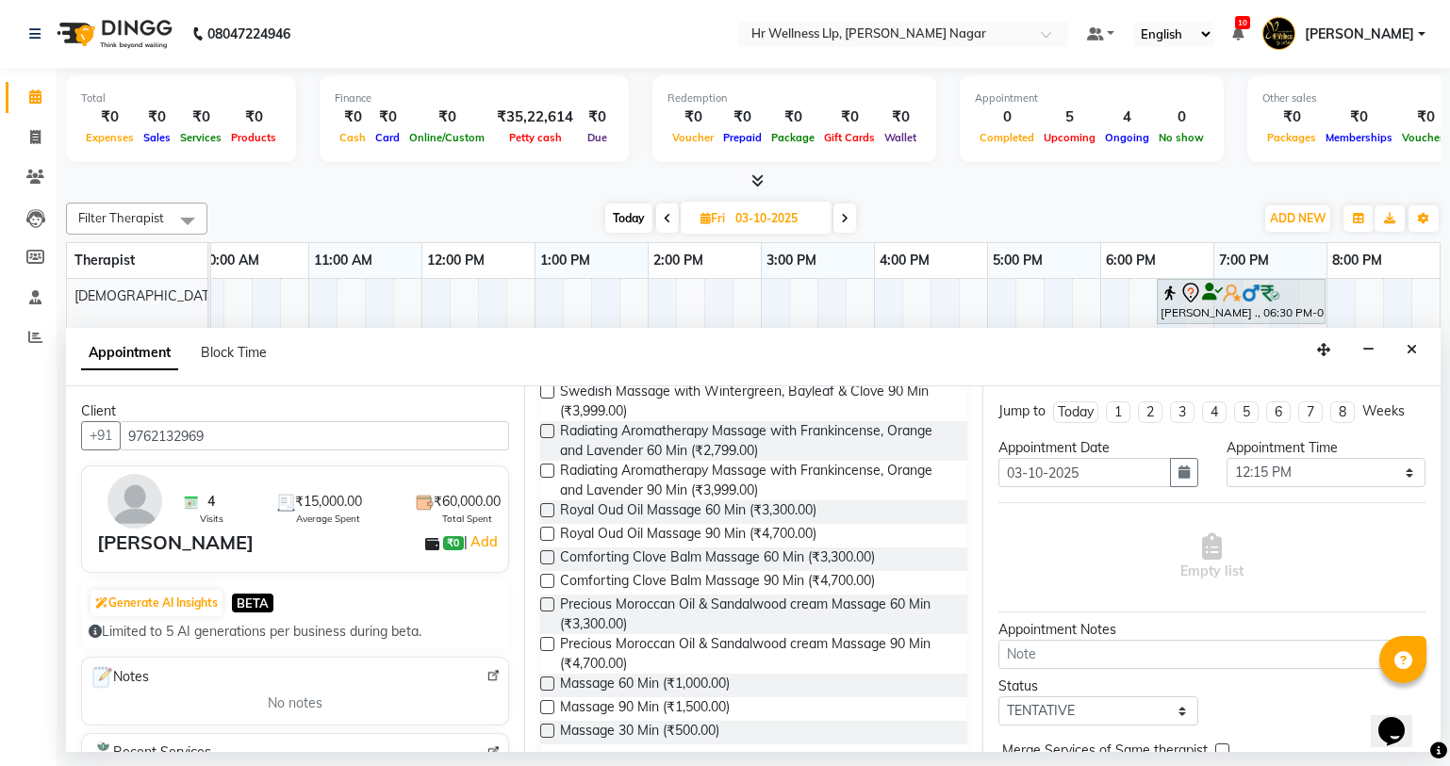
scroll to position [844, 0]
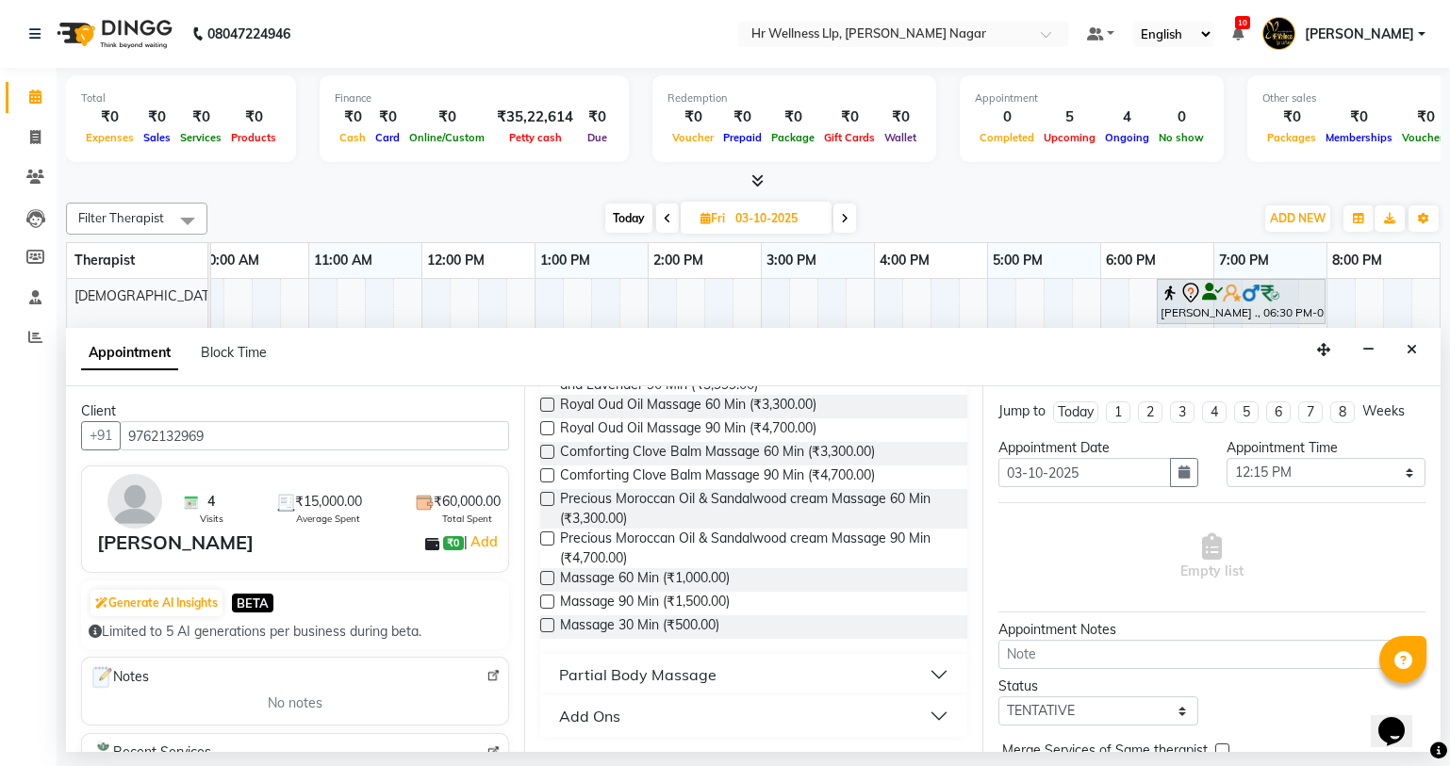
click at [550, 582] on label at bounding box center [547, 578] width 14 height 14
click at [550, 582] on input "checkbox" at bounding box center [546, 580] width 12 height 12
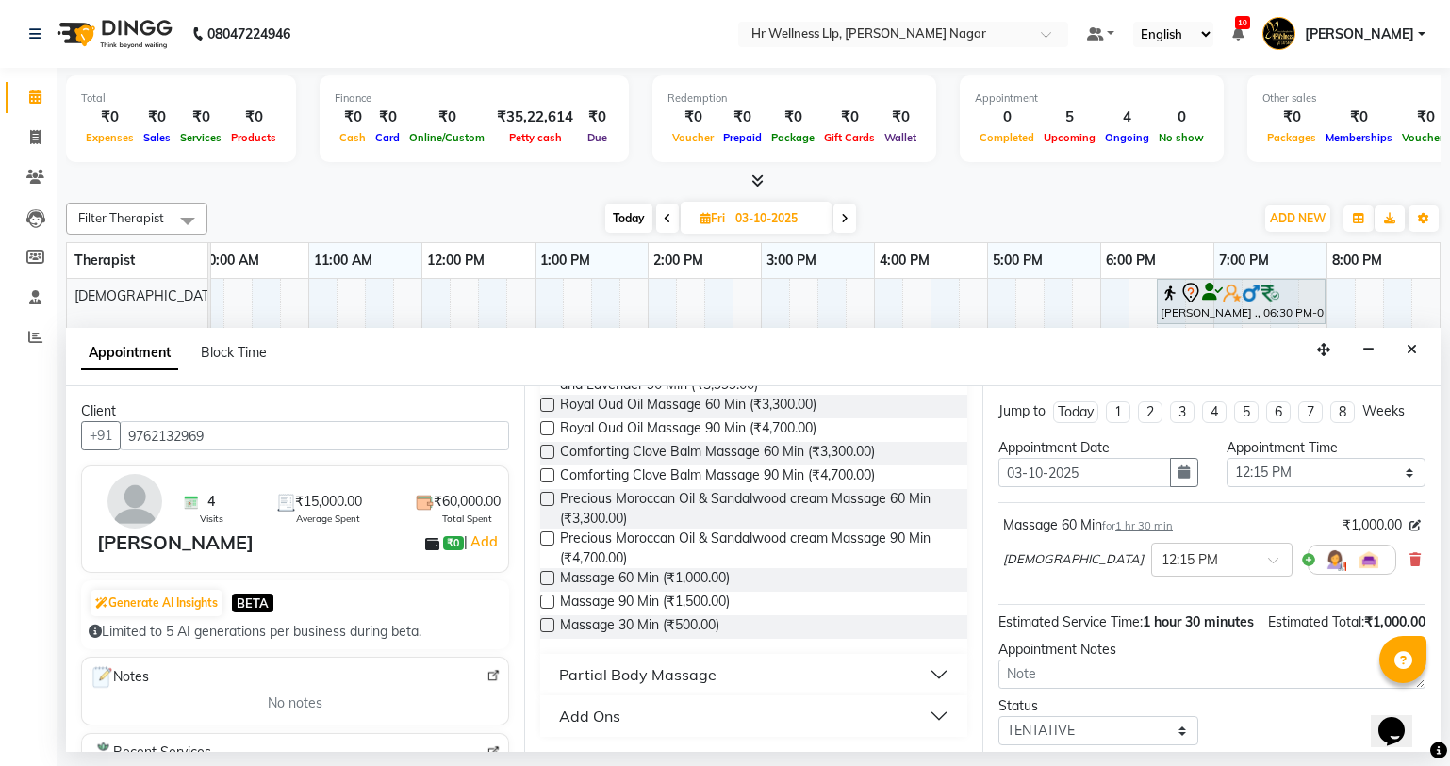
click at [543, 578] on label at bounding box center [547, 578] width 14 height 14
click at [543, 578] on input "checkbox" at bounding box center [546, 580] width 12 height 12
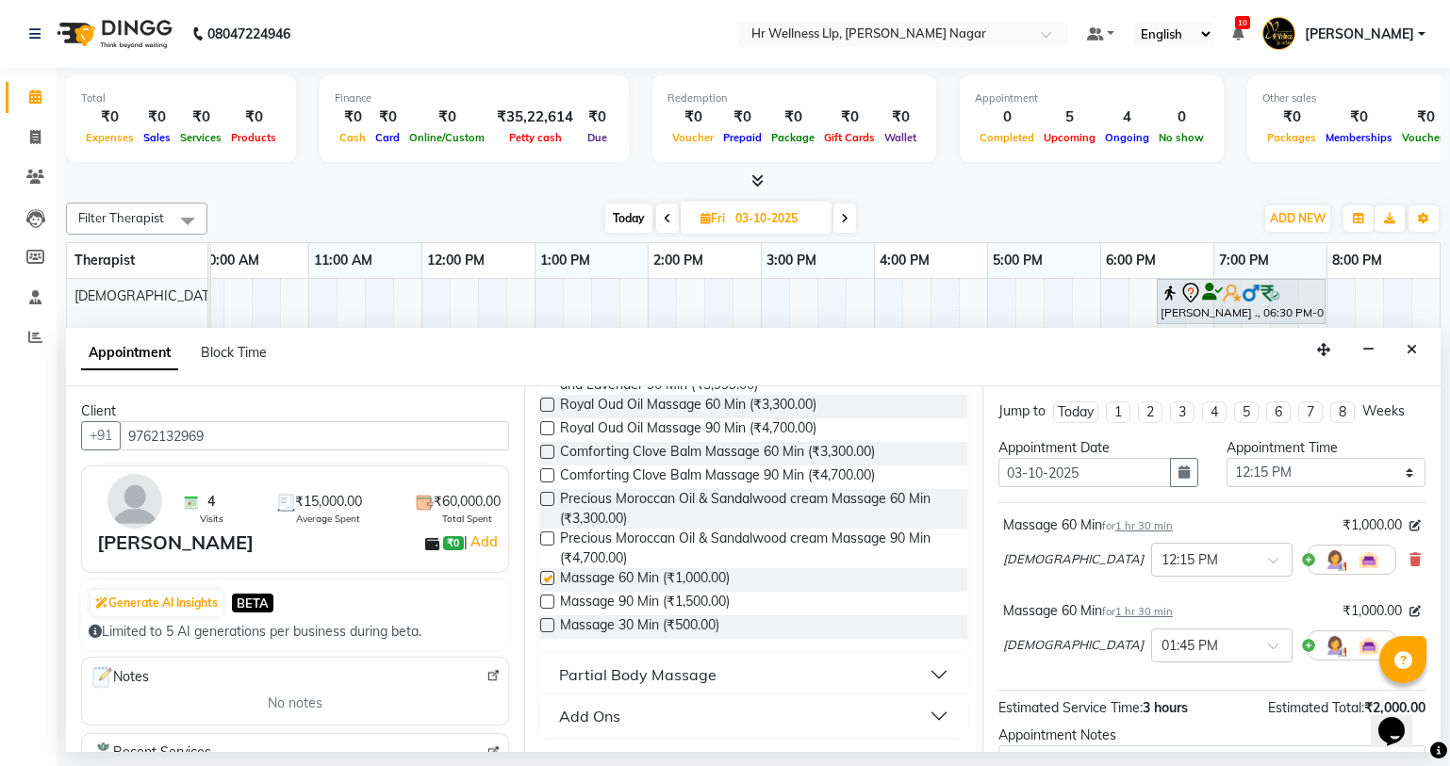
checkbox input "false"
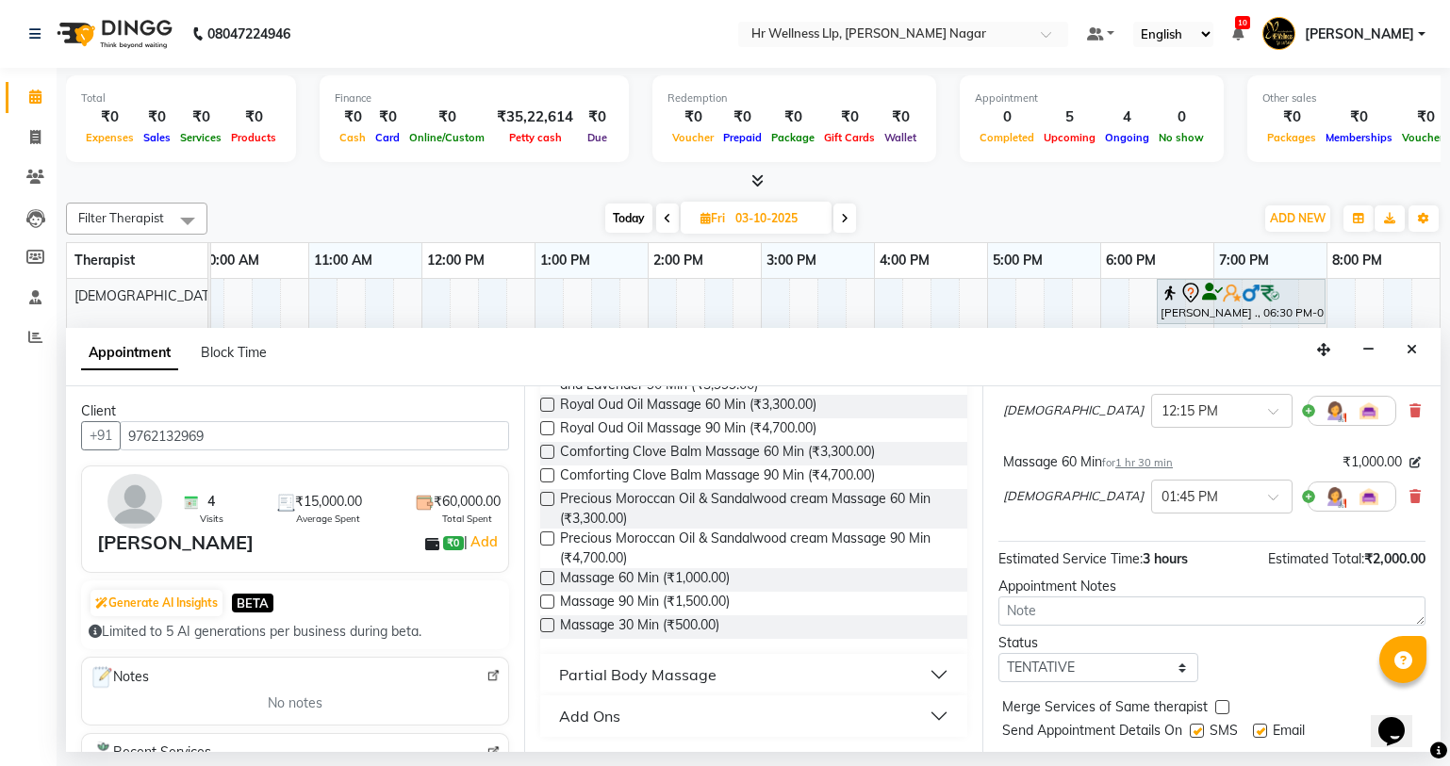
scroll to position [198, 0]
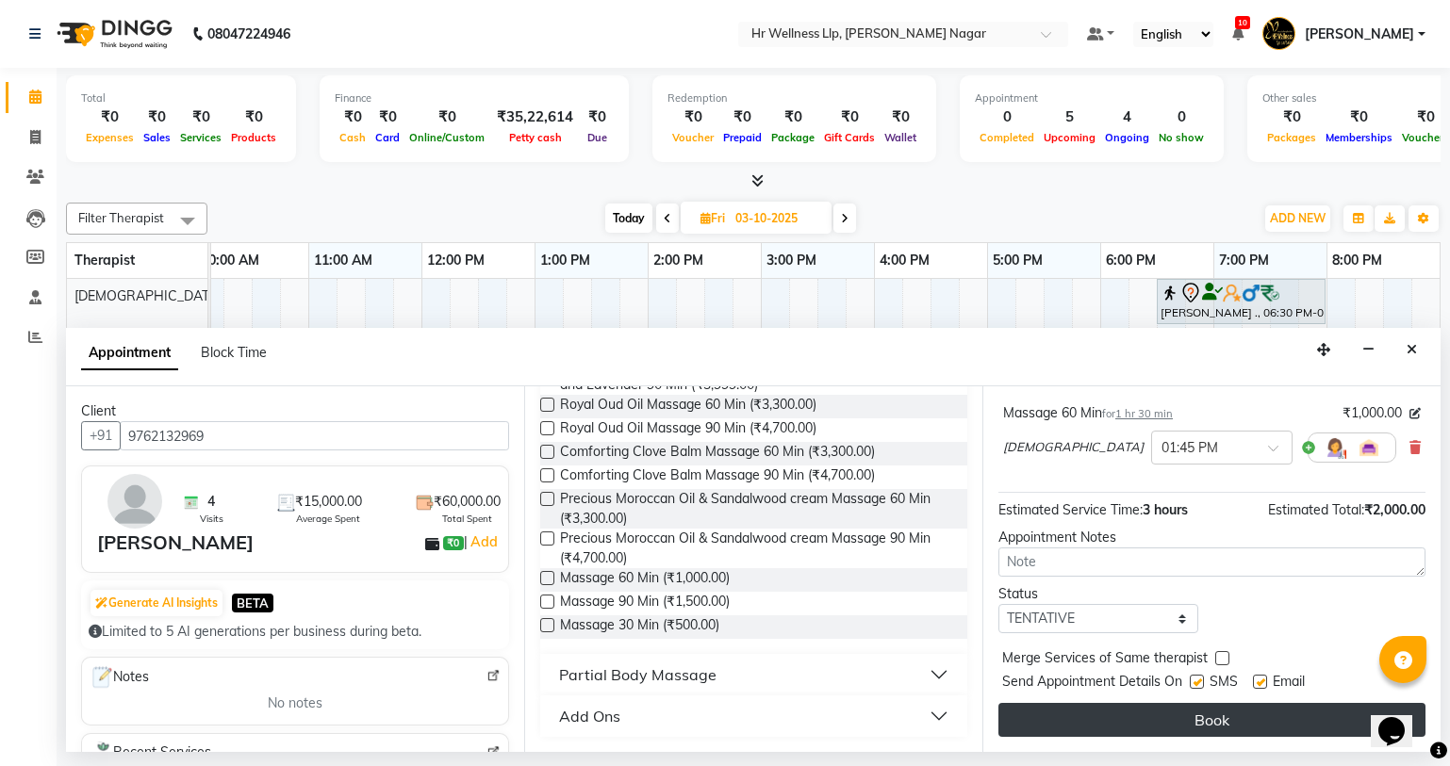
click at [1148, 730] on button "Book" at bounding box center [1211, 720] width 427 height 34
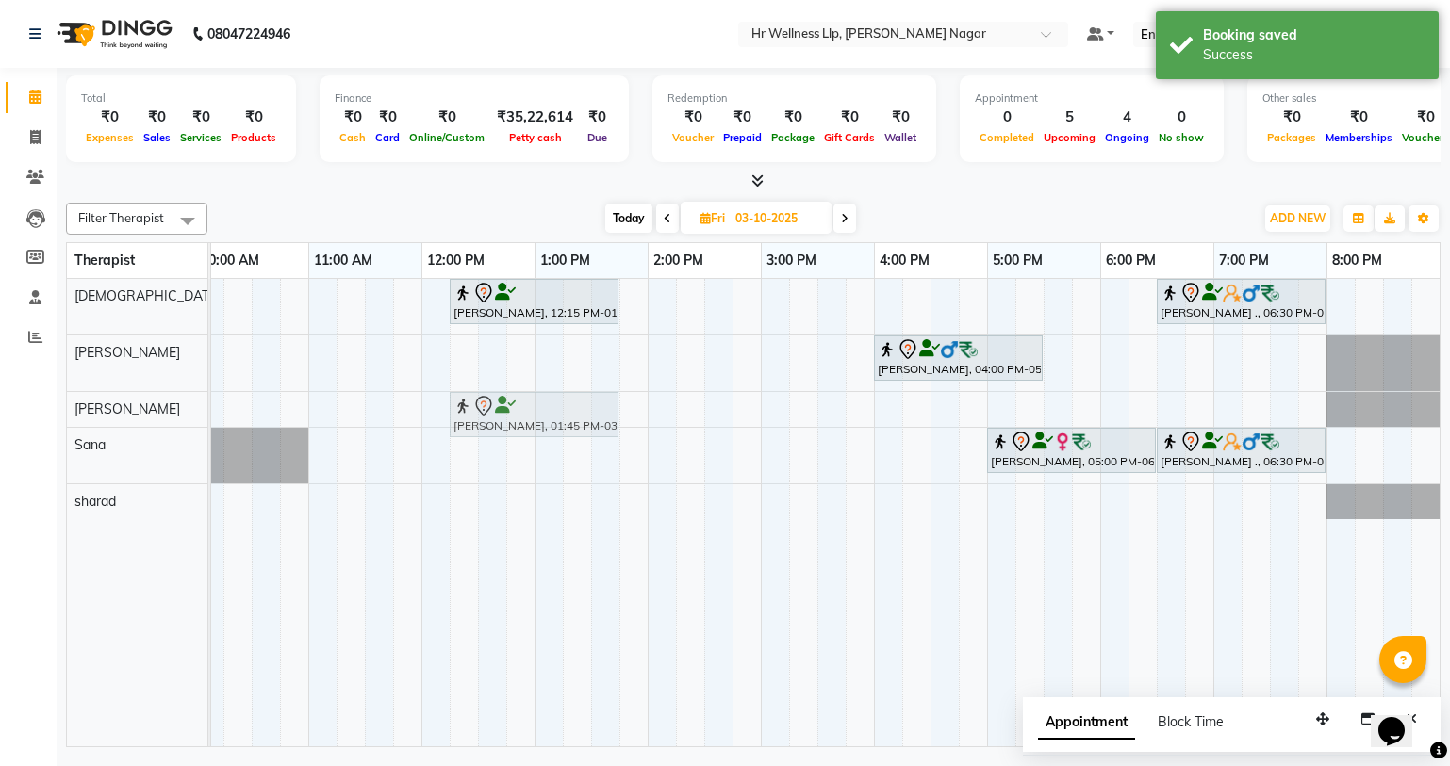
drag, startPoint x: 679, startPoint y: 307, endPoint x: 502, endPoint y: 428, distance: 213.6
click at [502, 428] on tbody "Vishal Pingale, 12:15 PM-01:45 PM, Massage 60 Min Vishal Pingale, 01:45 PM-03:1…" at bounding box center [704, 399] width 1470 height 240
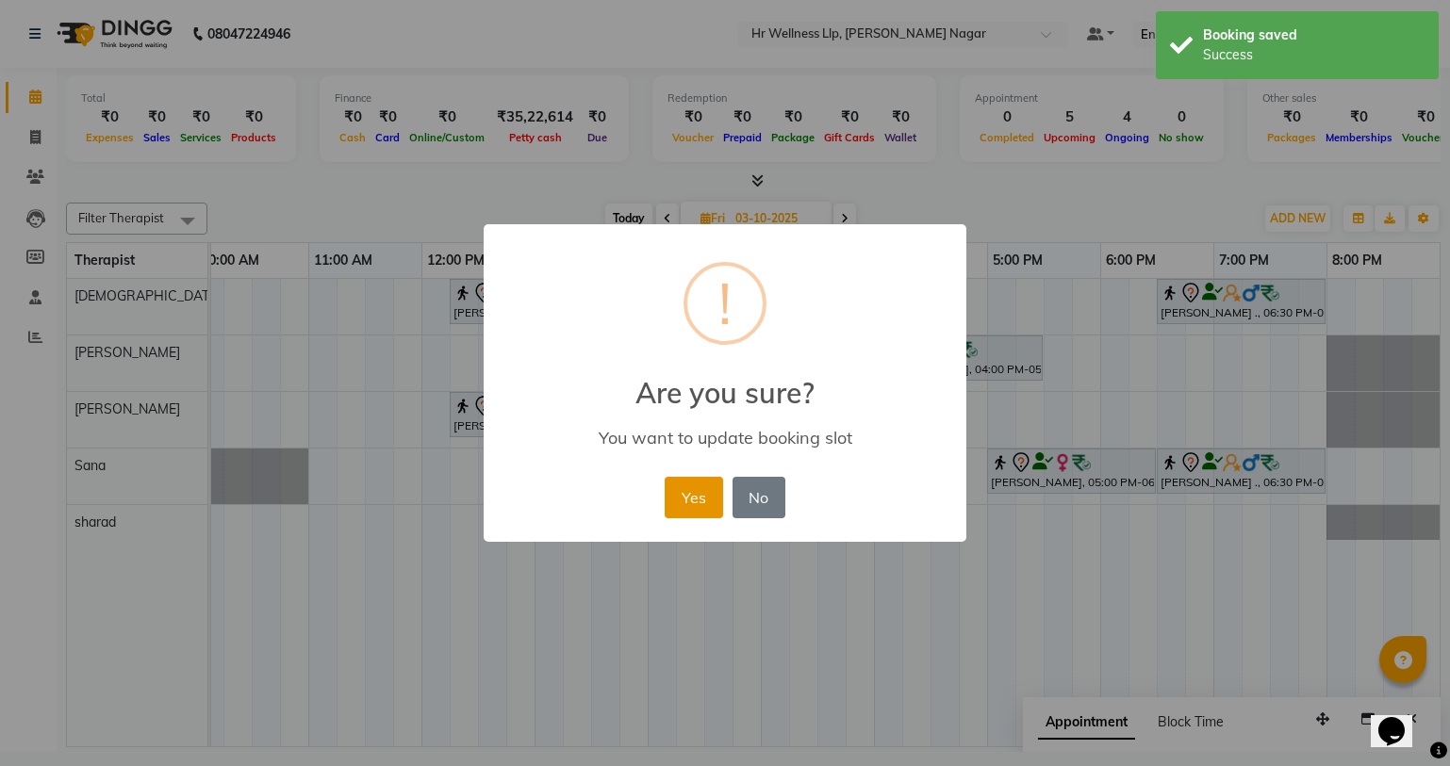
click at [682, 485] on button "Yes" at bounding box center [693, 497] width 57 height 41
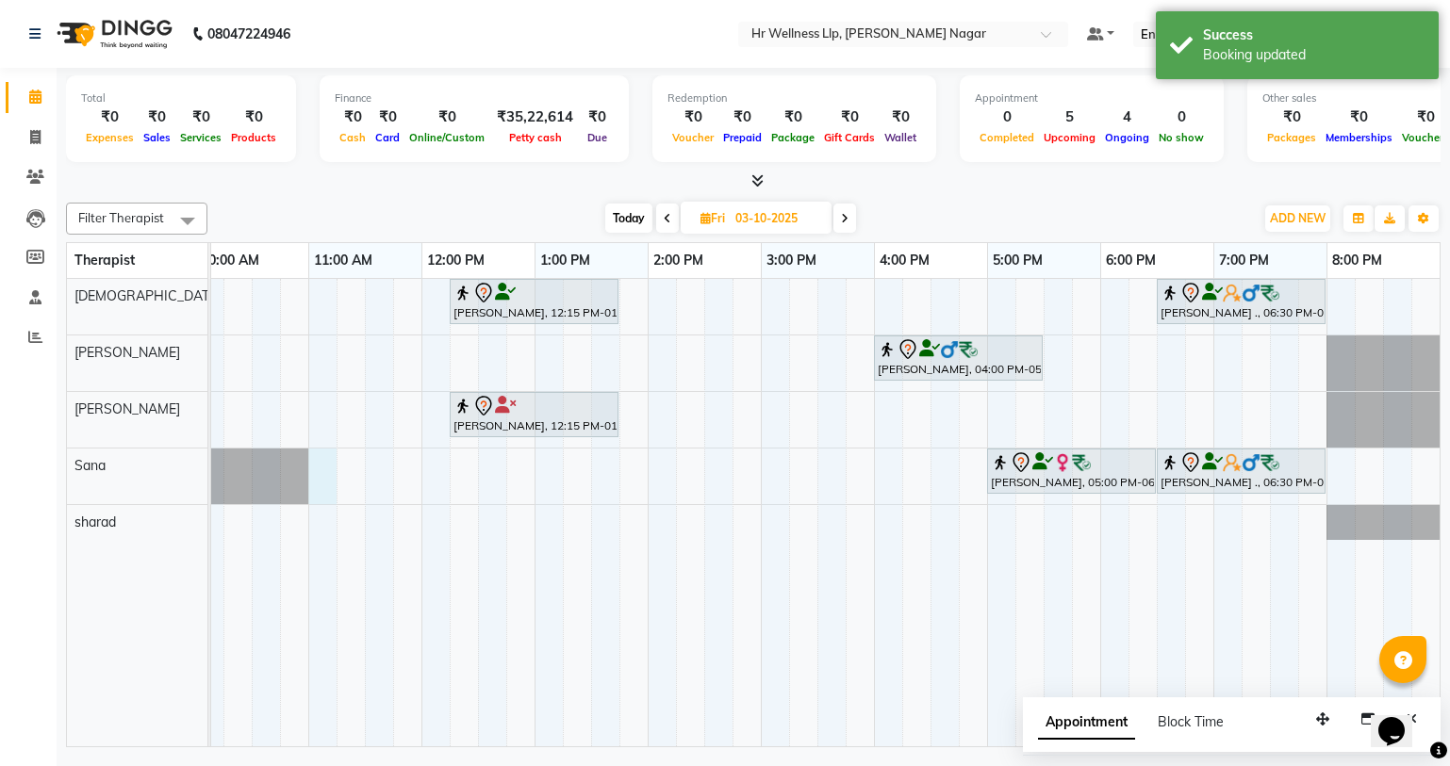
click at [324, 461] on div "Vishal Pingale, 12:15 PM-01:45 PM, Massage 60 Min Abhijeet ., 06:30 PM-08:00 PM…" at bounding box center [704, 513] width 1470 height 468
select select "19731"
select select "tentative"
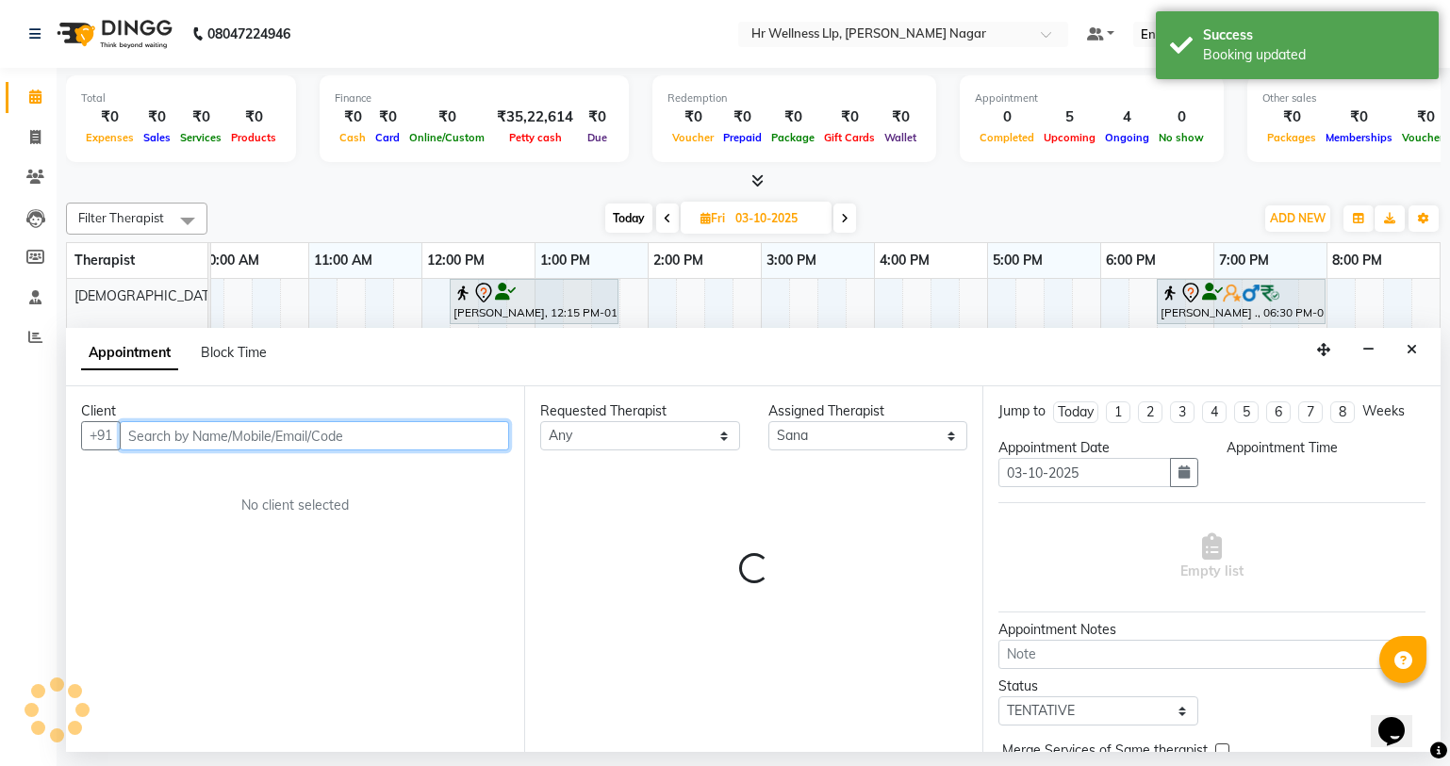
select select "660"
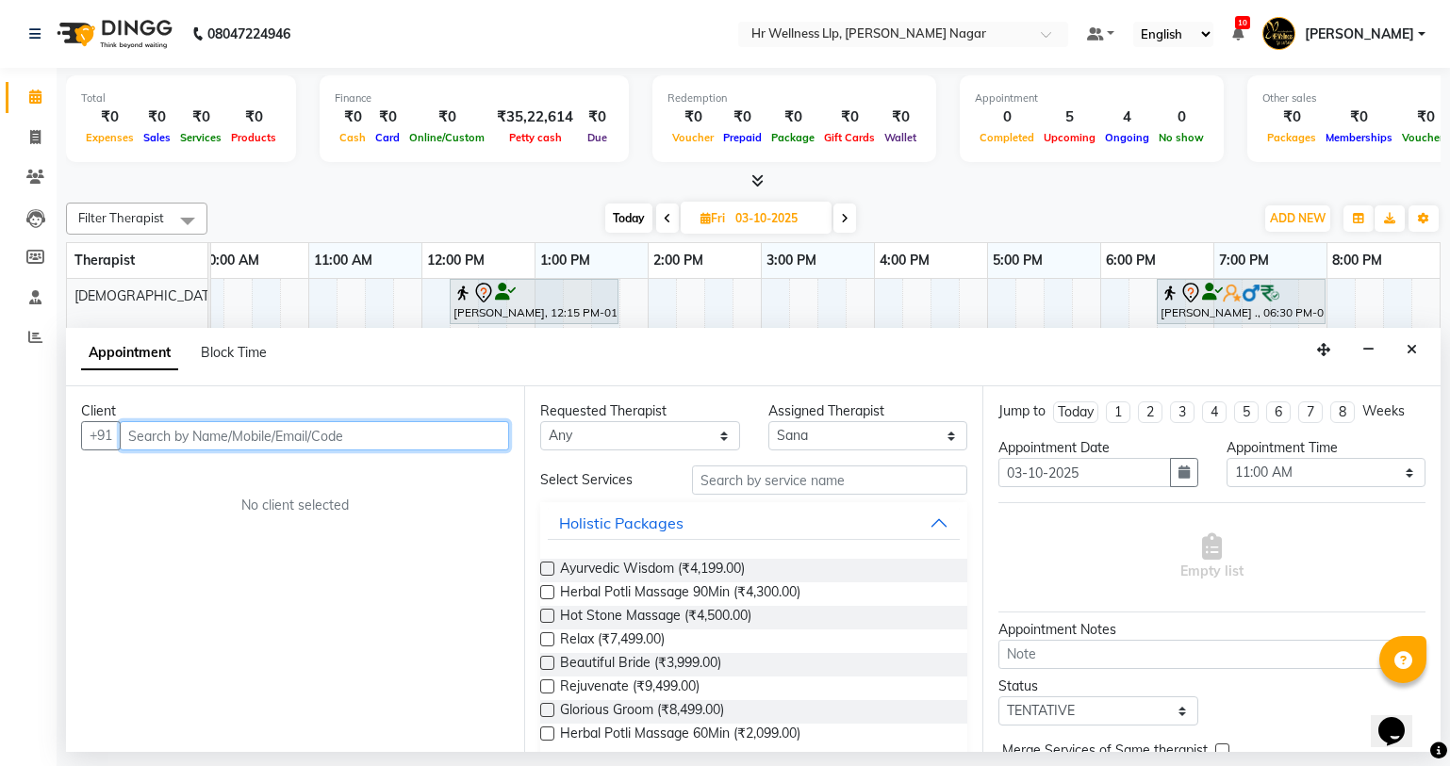
click at [256, 444] on input "text" at bounding box center [314, 435] width 389 height 29
type input "n"
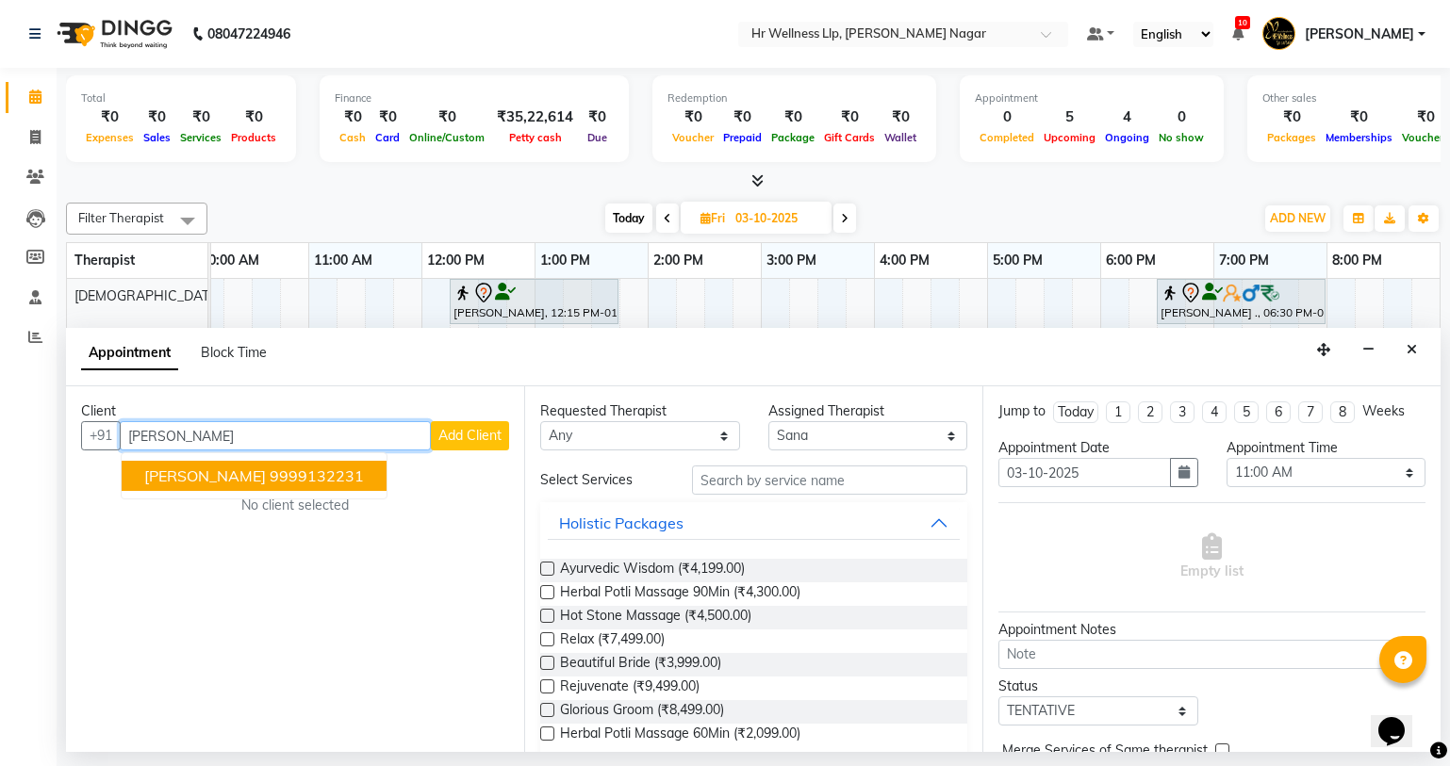
click at [342, 476] on button "Neena mittal 9999132231" at bounding box center [254, 476] width 265 height 30
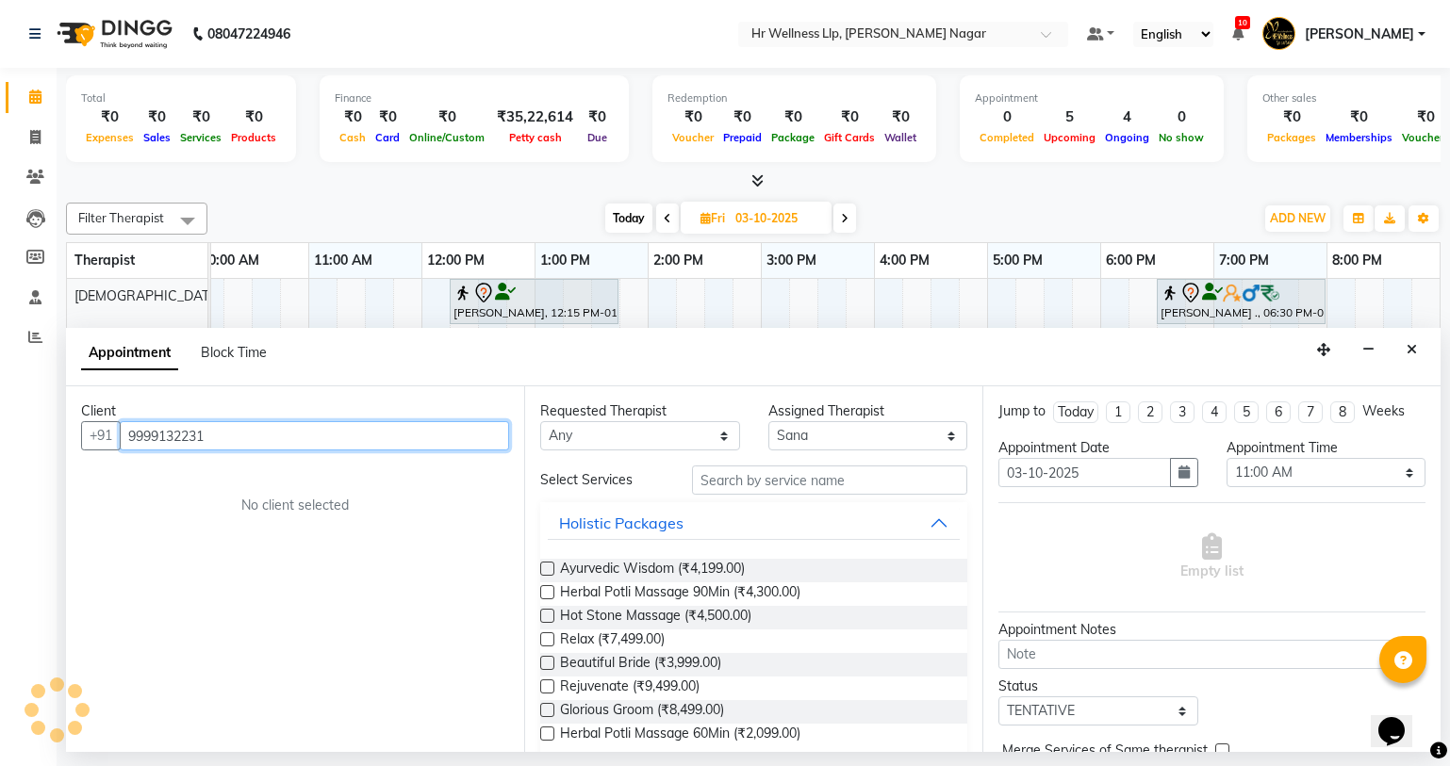
type input "9999132231"
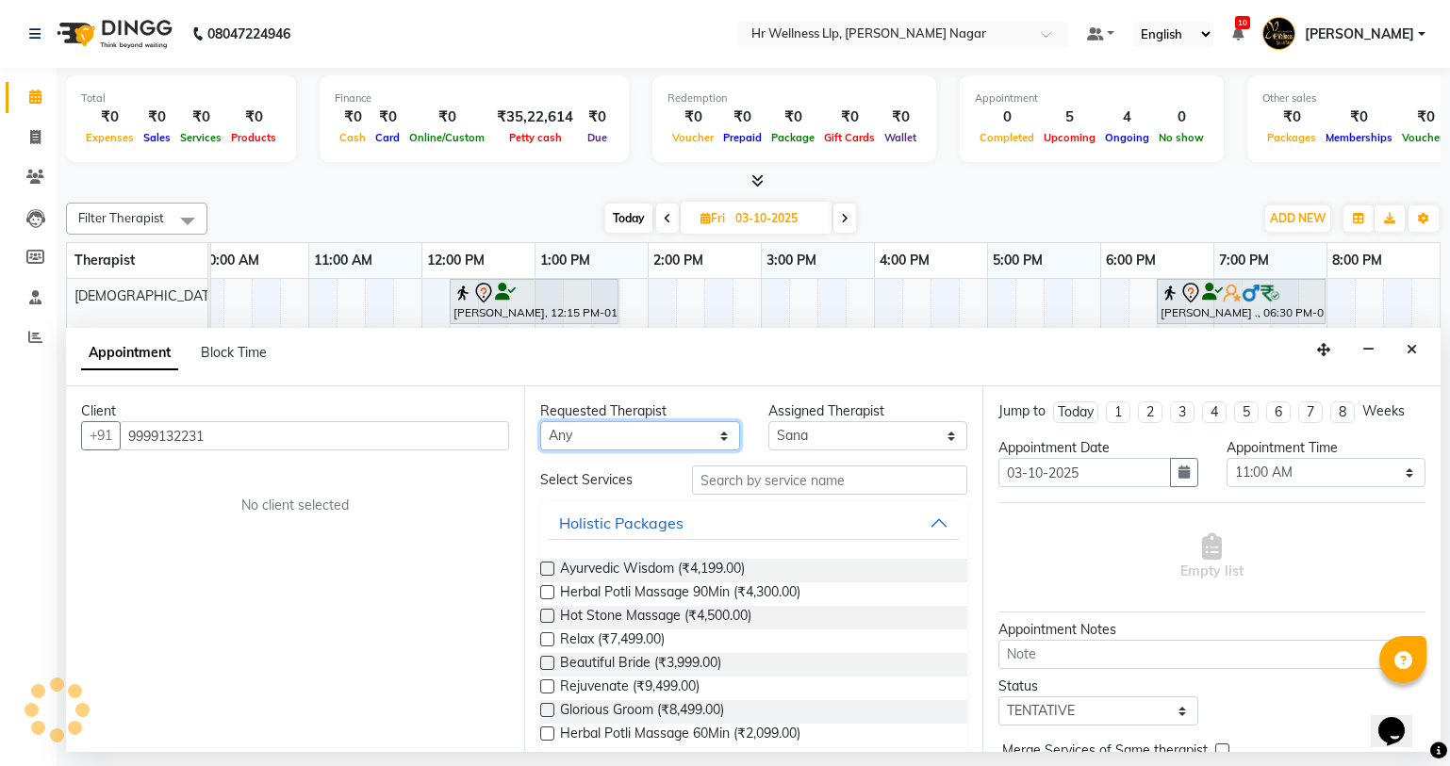
click at [603, 428] on select "Any Krishna [PERSON_NAME] [PERSON_NAME] Sana [PERSON_NAME]" at bounding box center [640, 435] width 200 height 29
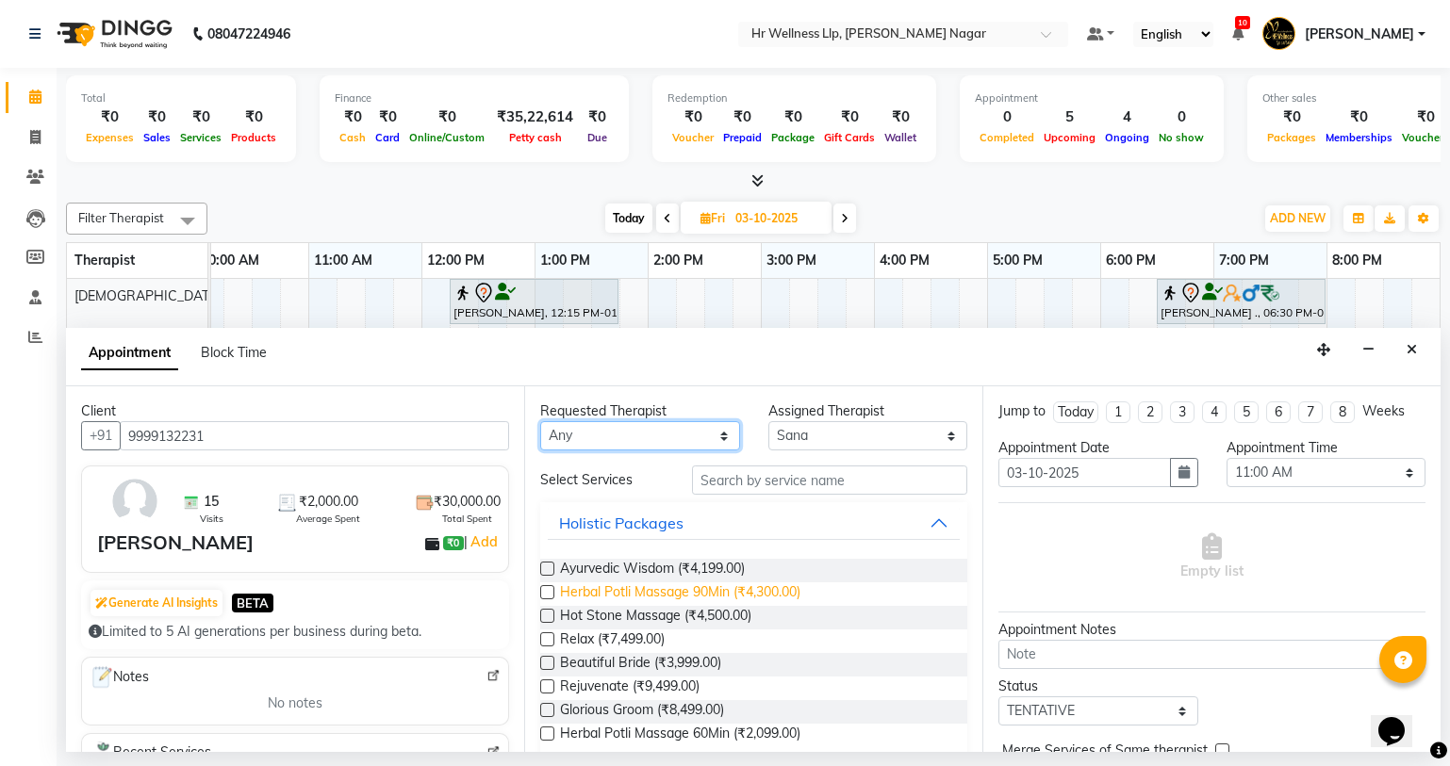
select select "19731"
click at [540, 421] on select "Any Krishna [PERSON_NAME] [PERSON_NAME] Sana [PERSON_NAME]" at bounding box center [640, 435] width 200 height 29
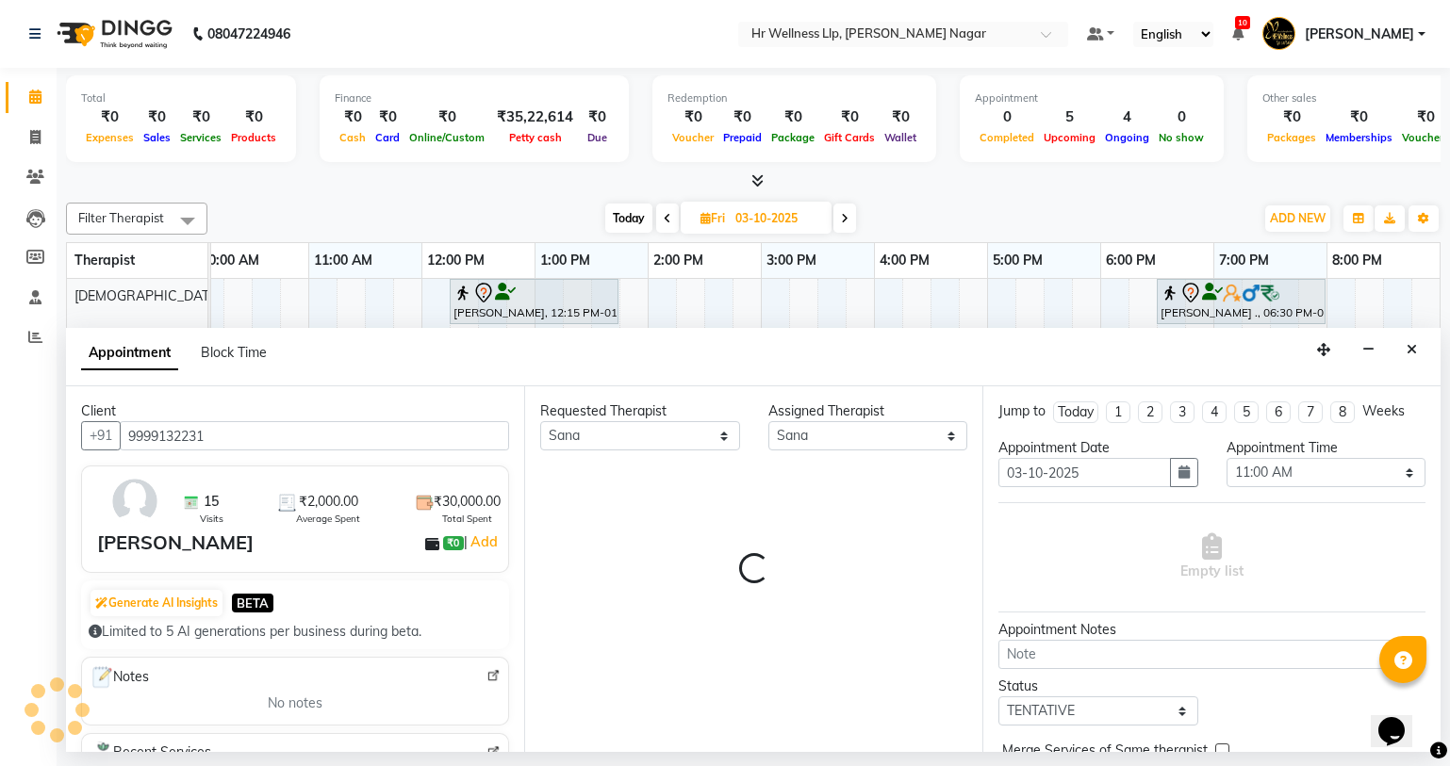
click at [782, 468] on div "Requested Therapist Any Krishna [PERSON_NAME] [PERSON_NAME] Sana sharad Assigne…" at bounding box center [753, 569] width 458 height 366
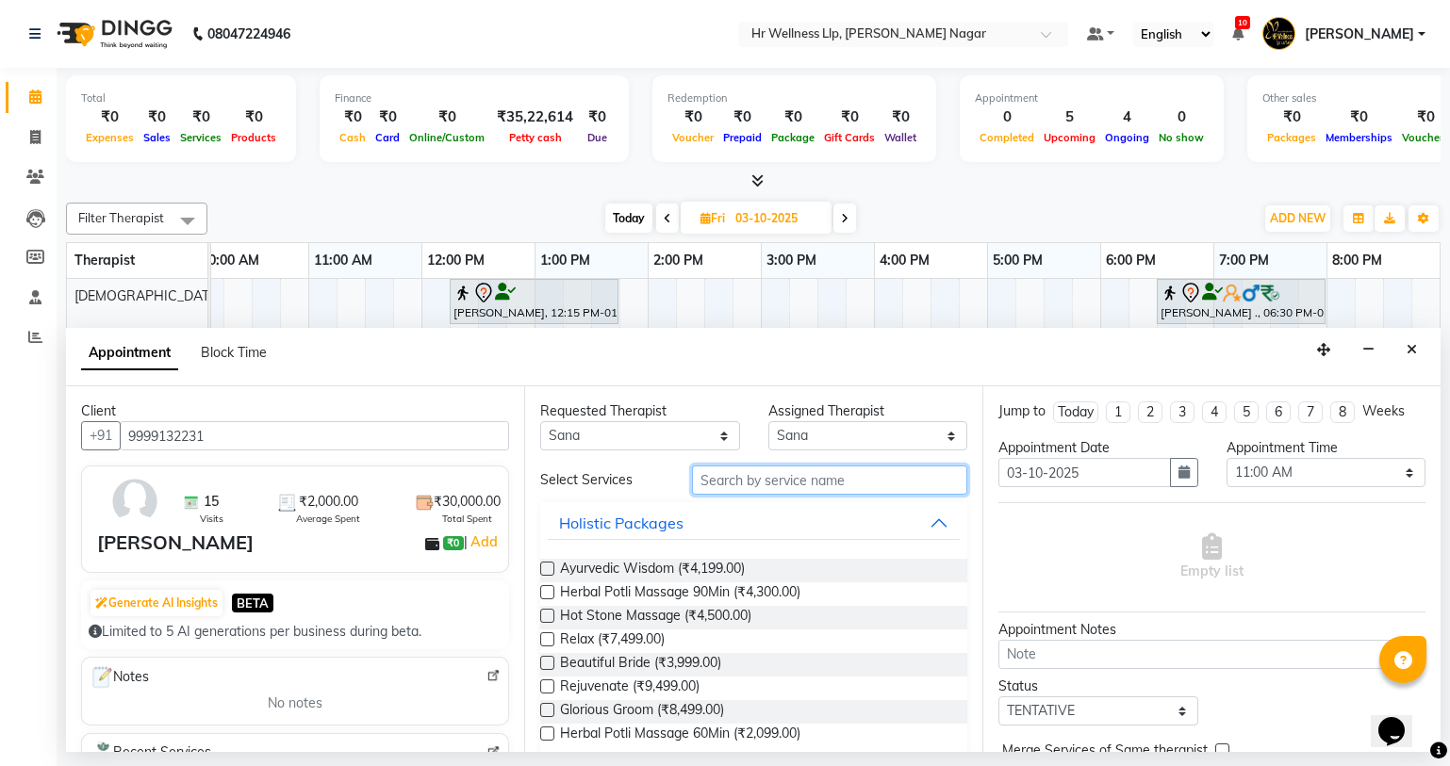
click at [763, 482] on input "text" at bounding box center [829, 480] width 275 height 29
type input "m"
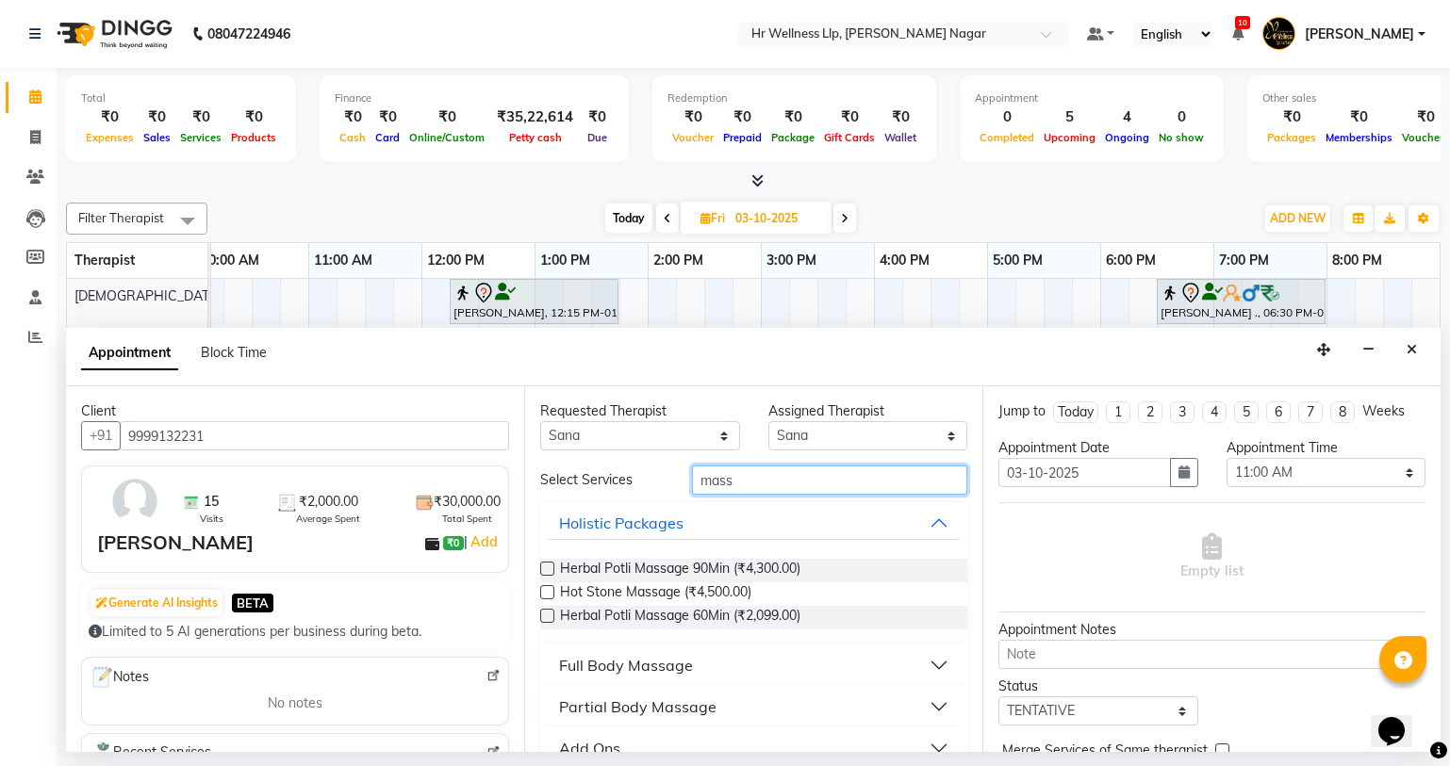
type input "mass"
click at [657, 663] on div "Full Body Massage" at bounding box center [626, 665] width 134 height 23
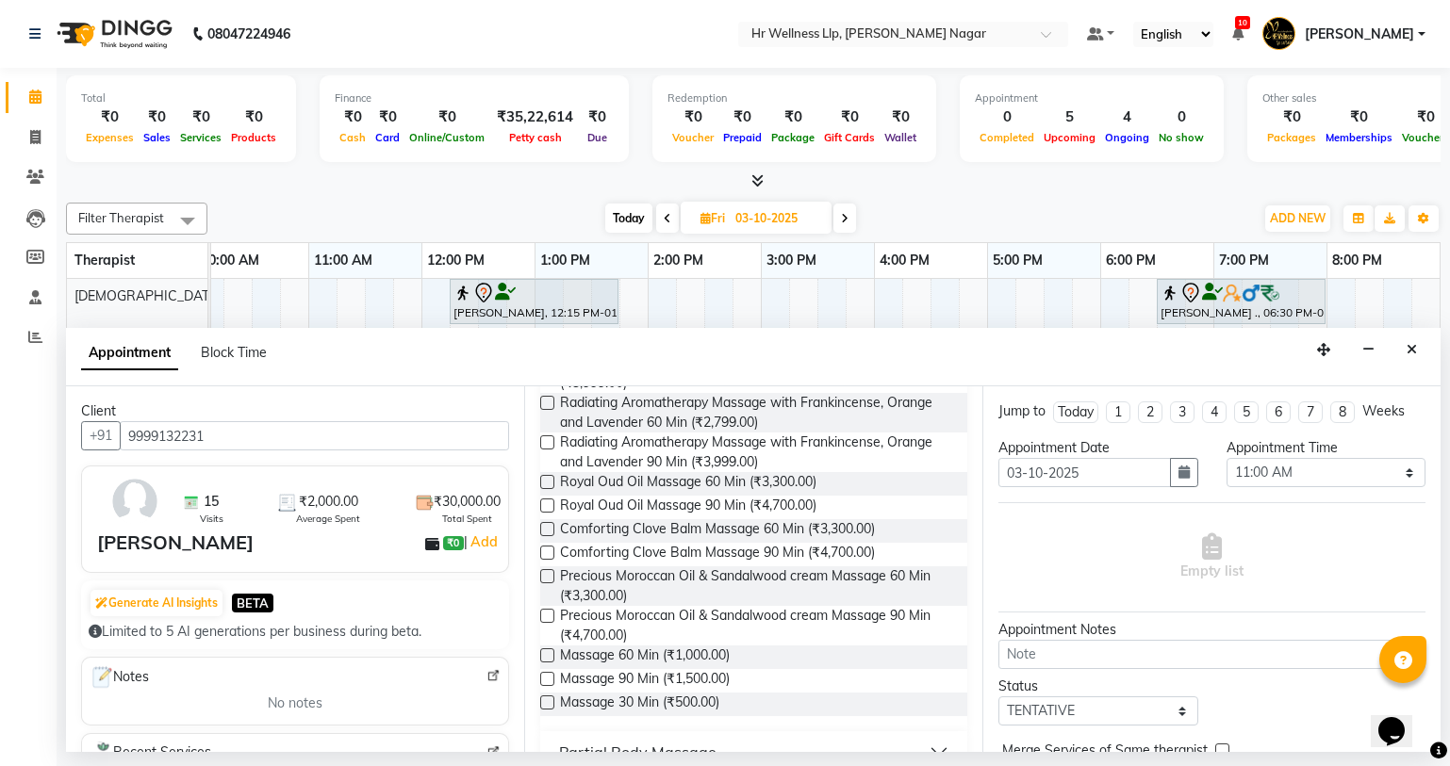
scroll to position [844, 0]
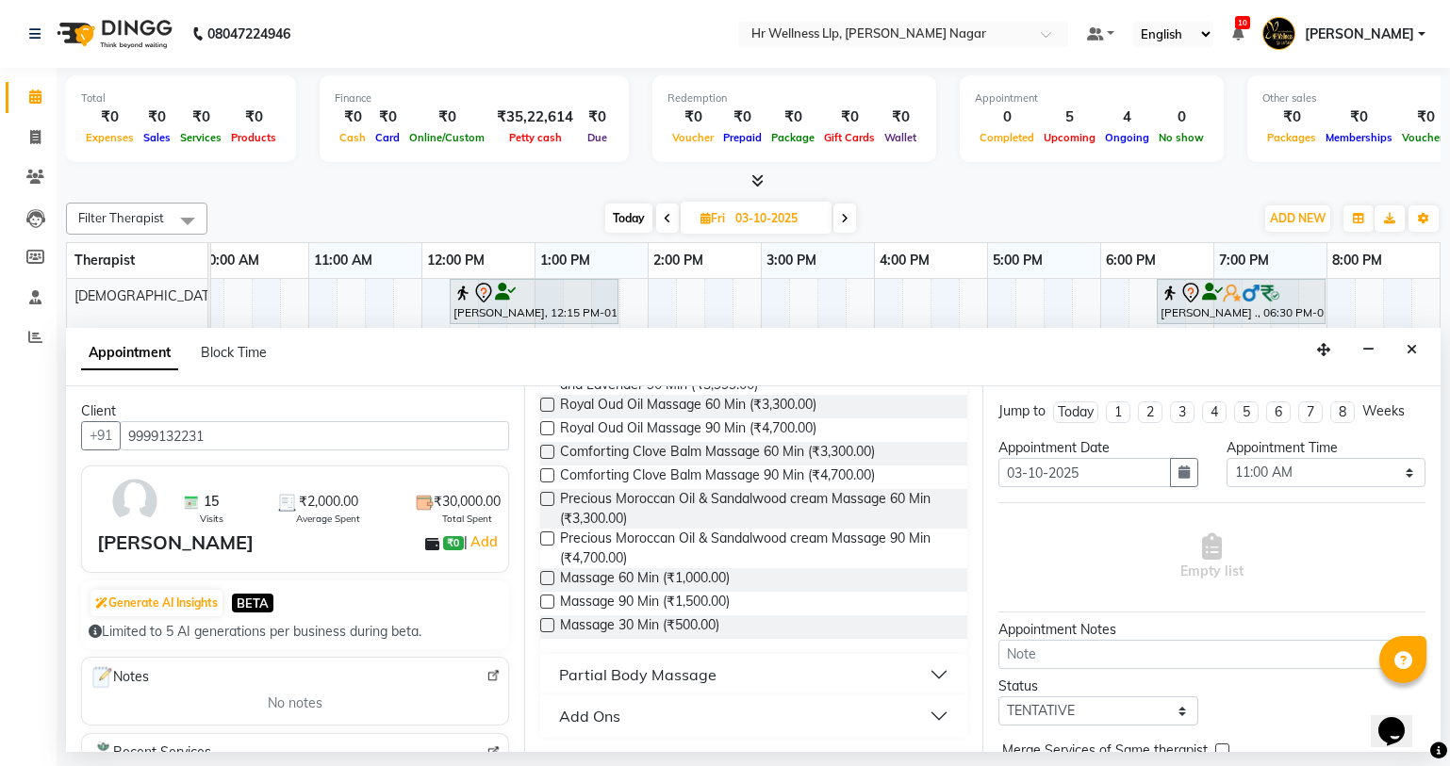
click at [542, 575] on label at bounding box center [547, 578] width 14 height 14
click at [542, 575] on input "checkbox" at bounding box center [546, 580] width 12 height 12
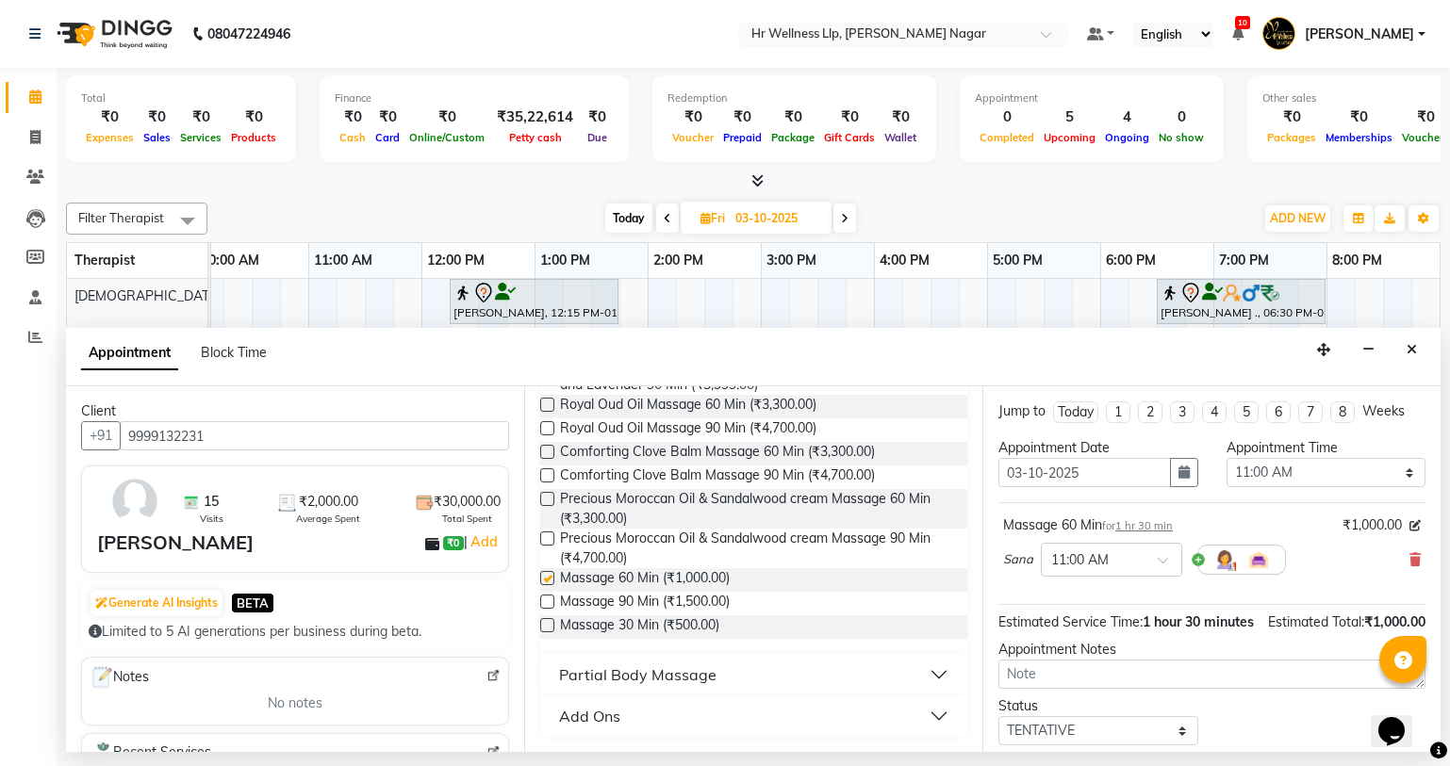
checkbox input "false"
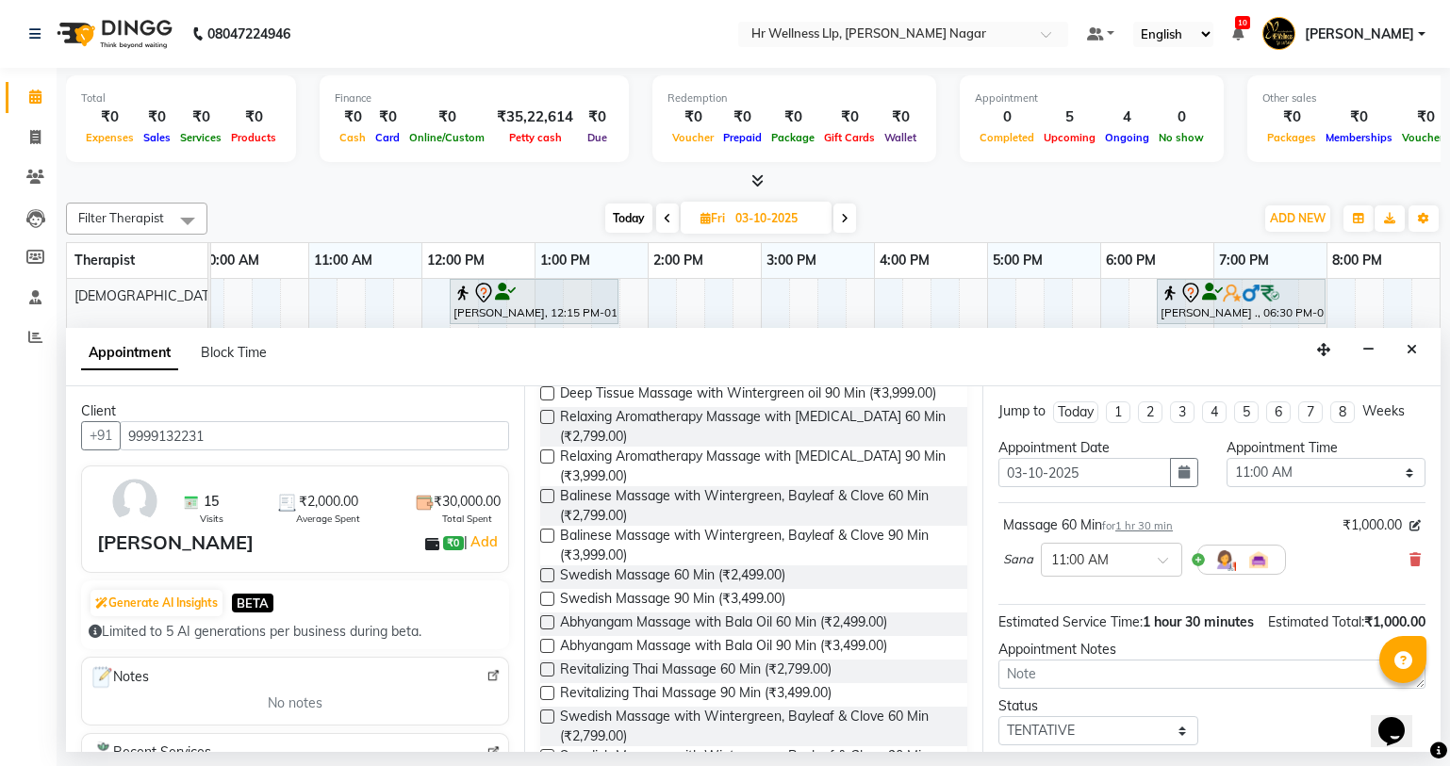
scroll to position [0, 0]
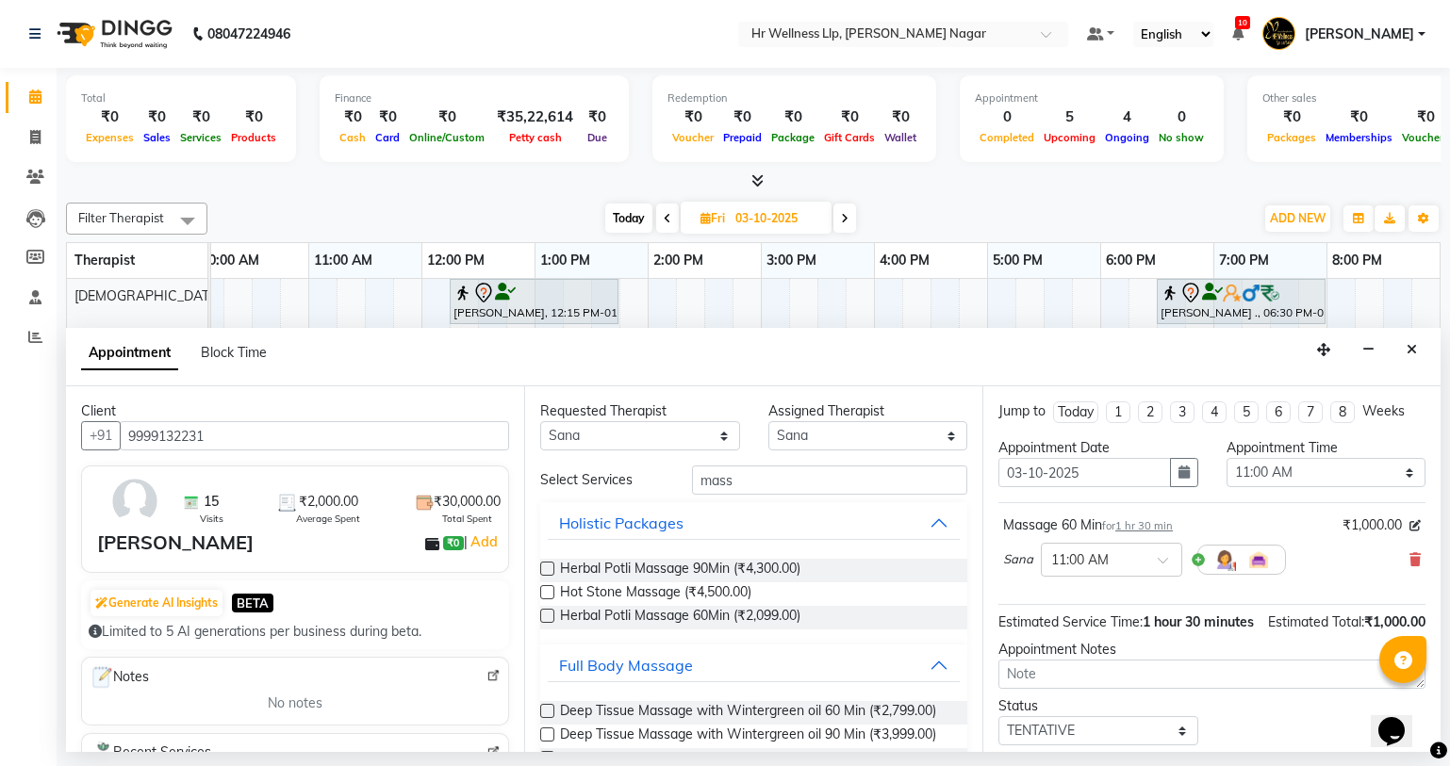
click at [627, 409] on div "Requested Therapist" at bounding box center [640, 412] width 200 height 20
click at [644, 414] on div "Requested Therapist" at bounding box center [640, 412] width 200 height 20
click at [642, 429] on select "Any Krishna [PERSON_NAME] [PERSON_NAME] Sana [PERSON_NAME]" at bounding box center [640, 435] width 200 height 29
select select "19732"
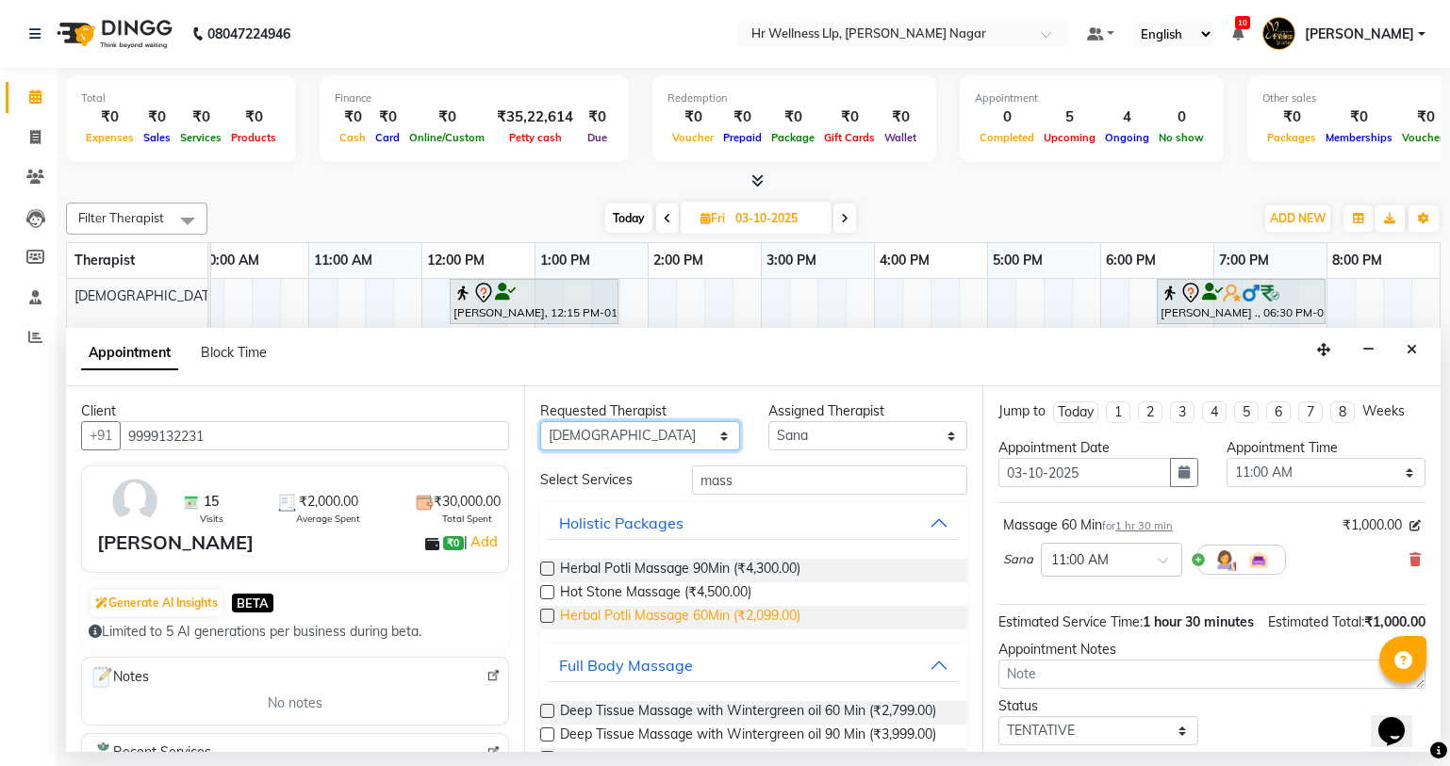
click at [540, 421] on select "Any Krishna [PERSON_NAME] [PERSON_NAME] Sana [PERSON_NAME]" at bounding box center [640, 435] width 200 height 29
select select "19732"
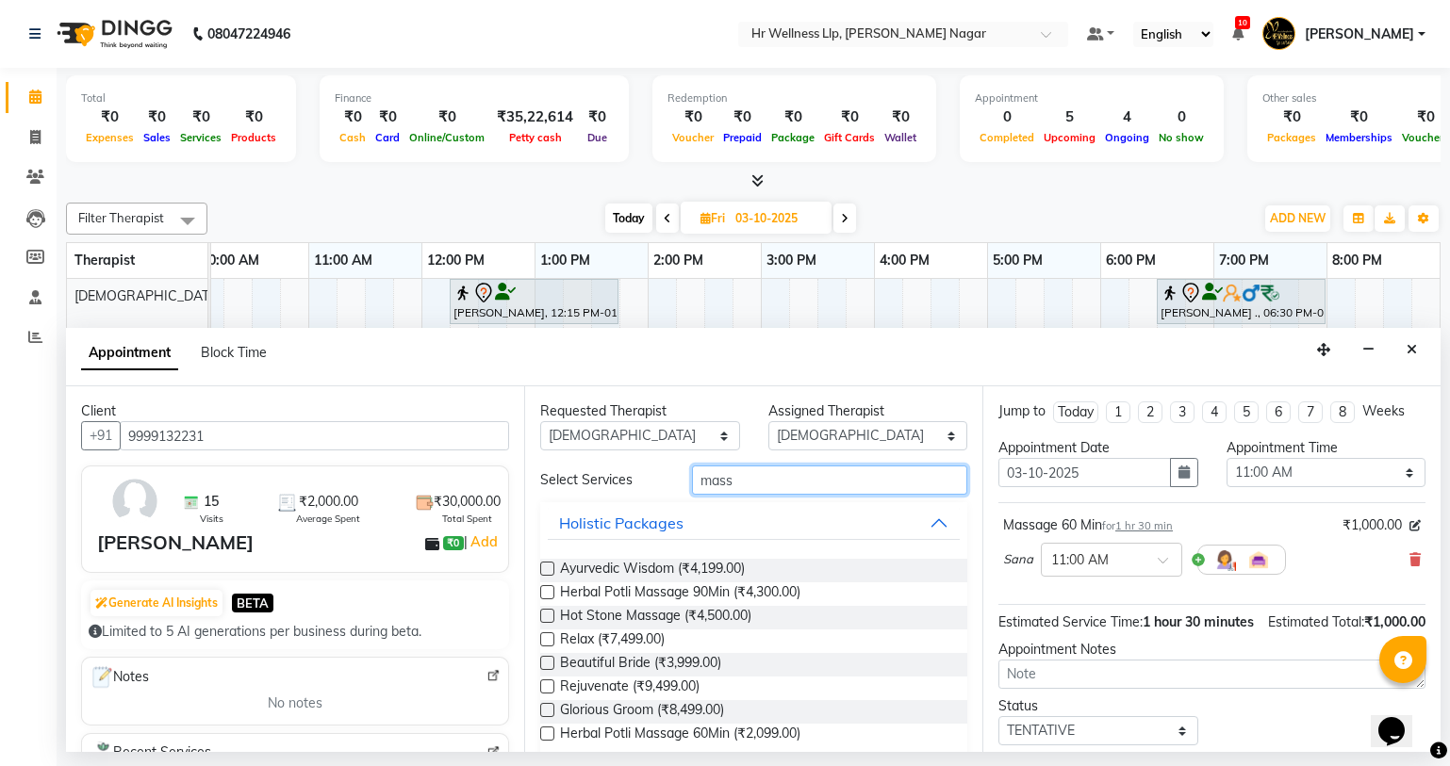
click at [768, 472] on input "mass" at bounding box center [829, 480] width 275 height 29
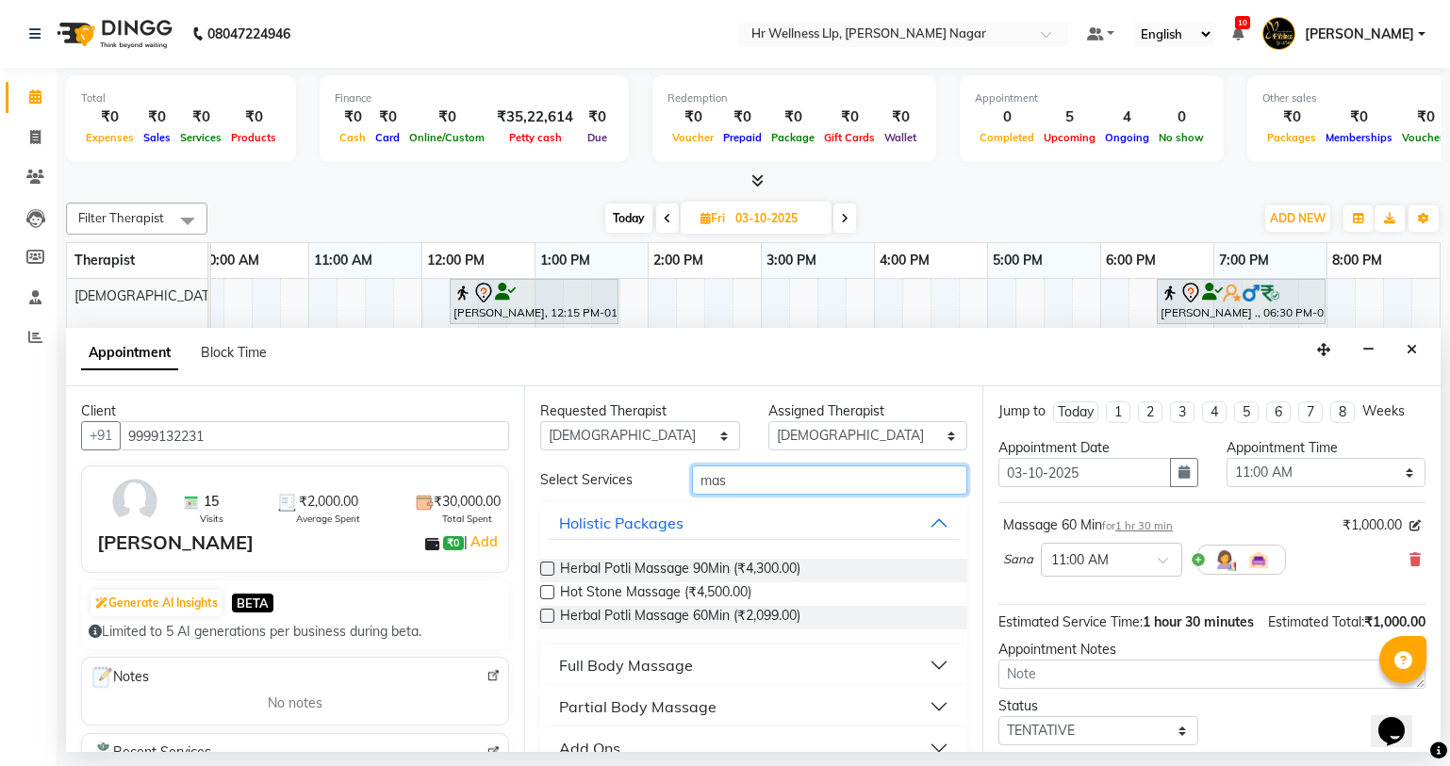
type input "mass"
click at [604, 671] on div "Full Body Massage" at bounding box center [626, 665] width 134 height 23
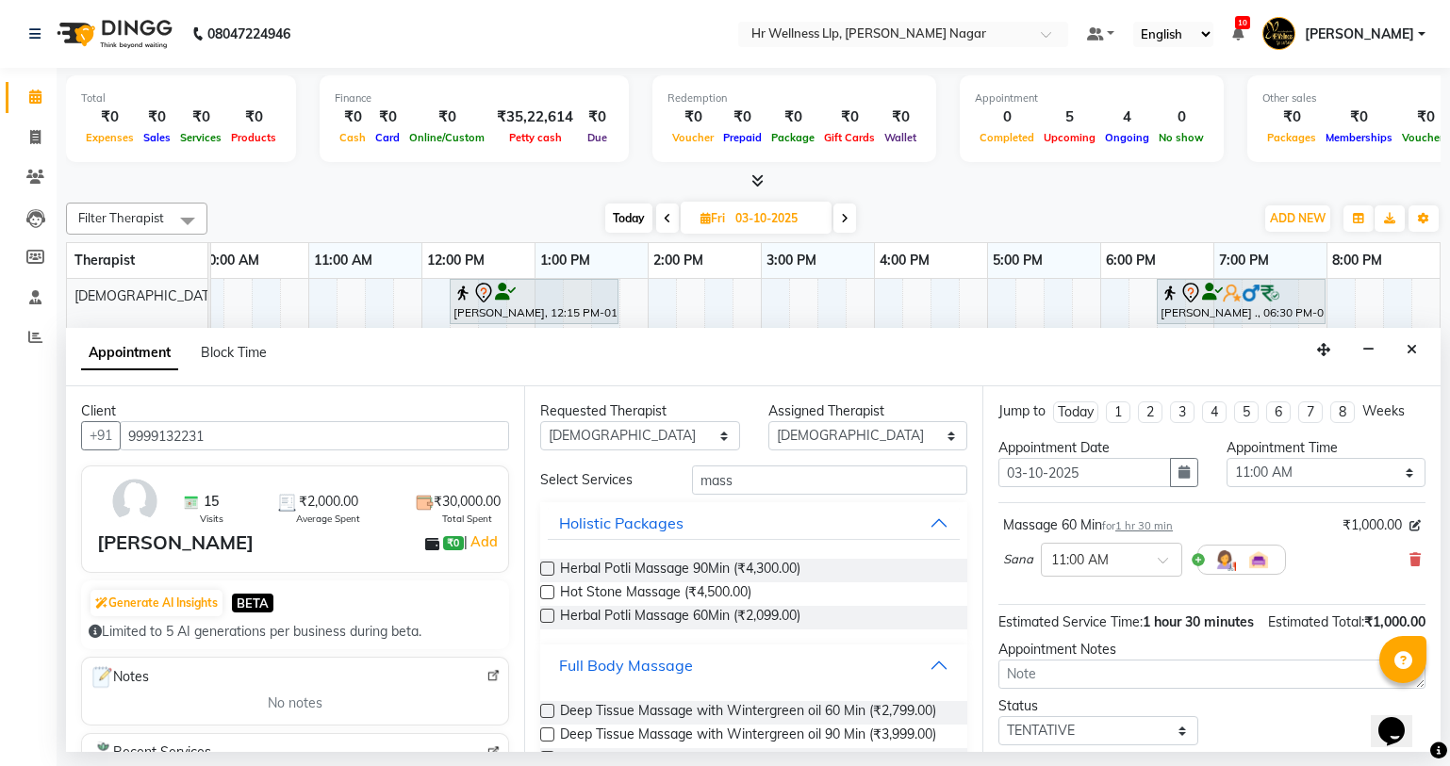
scroll to position [844, 0]
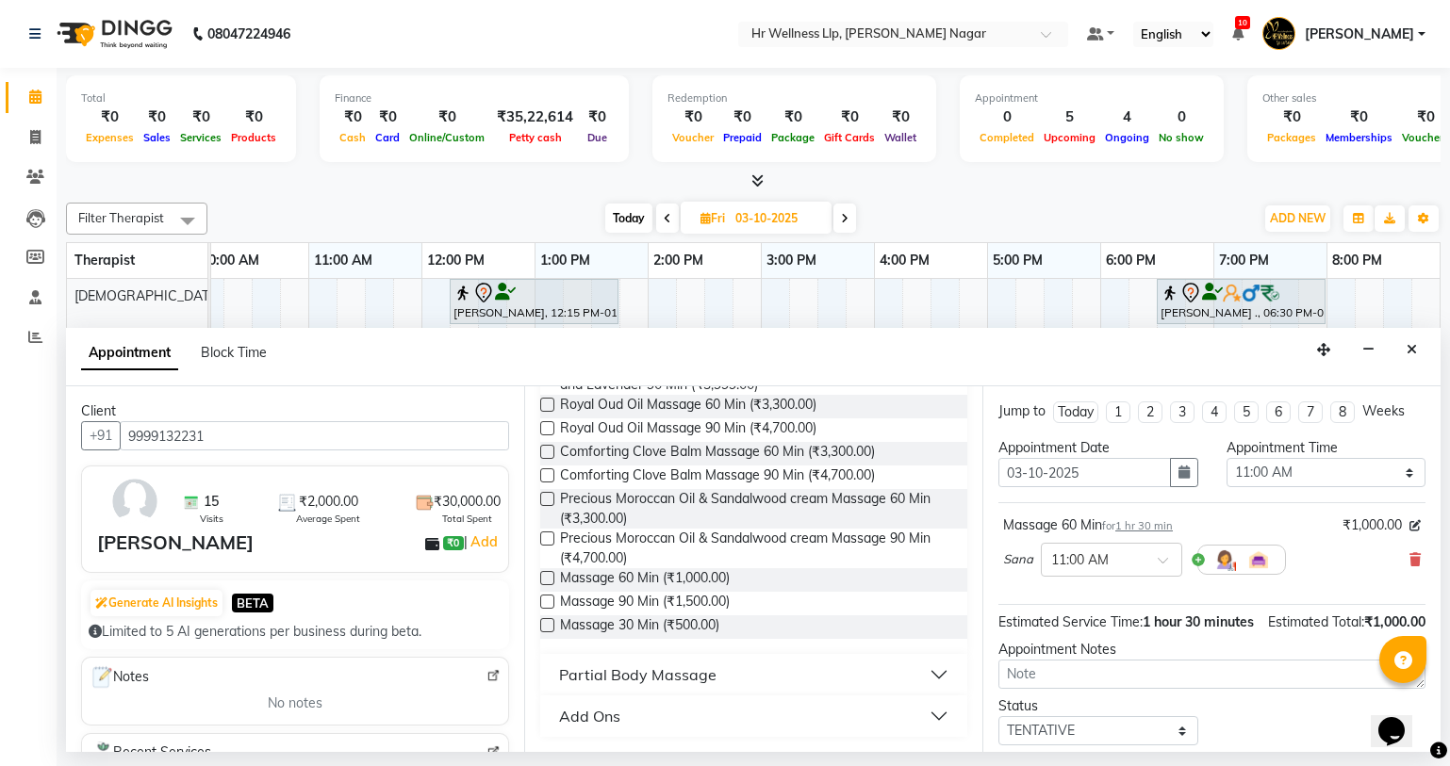
click at [541, 574] on label at bounding box center [547, 578] width 14 height 14
click at [541, 574] on input "checkbox" at bounding box center [546, 580] width 12 height 12
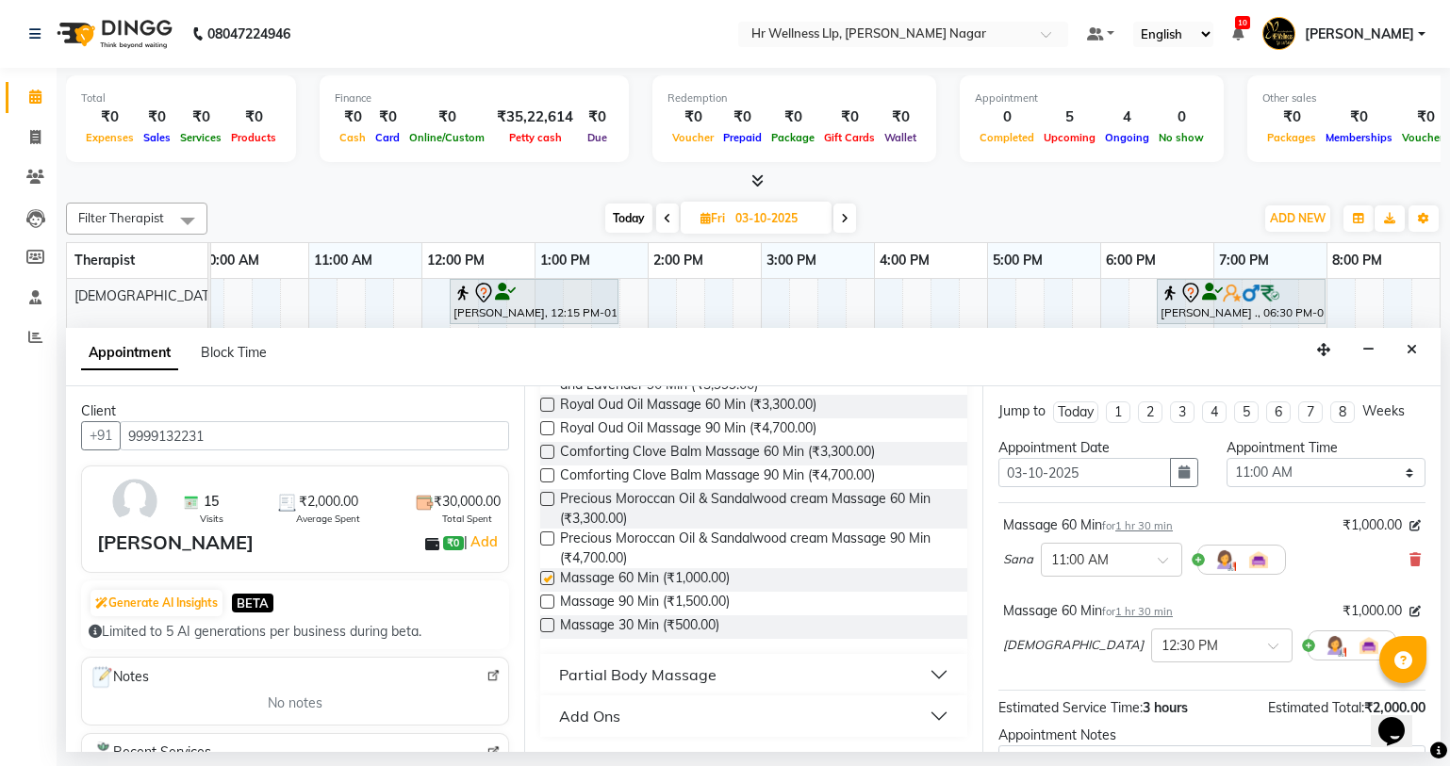
checkbox input "false"
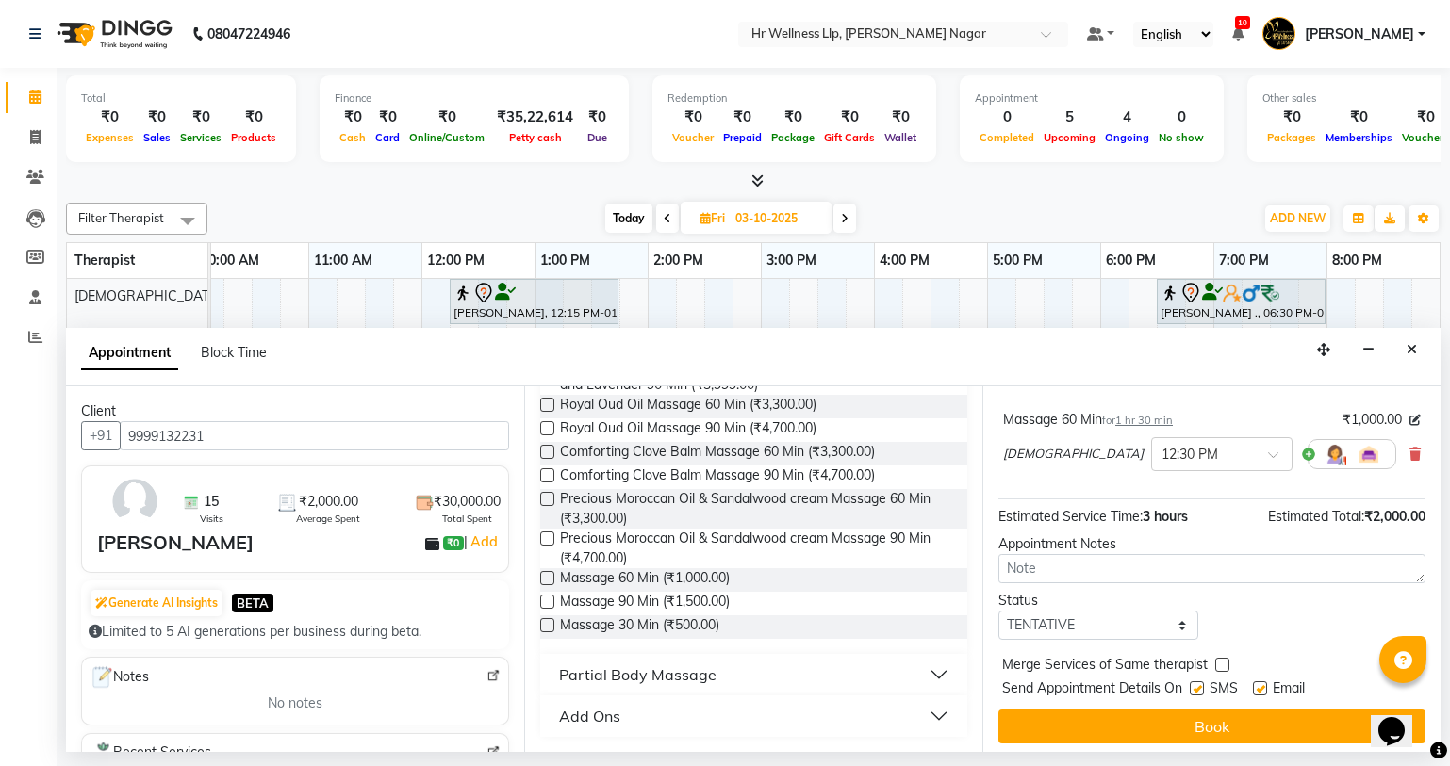
scroll to position [198, 0]
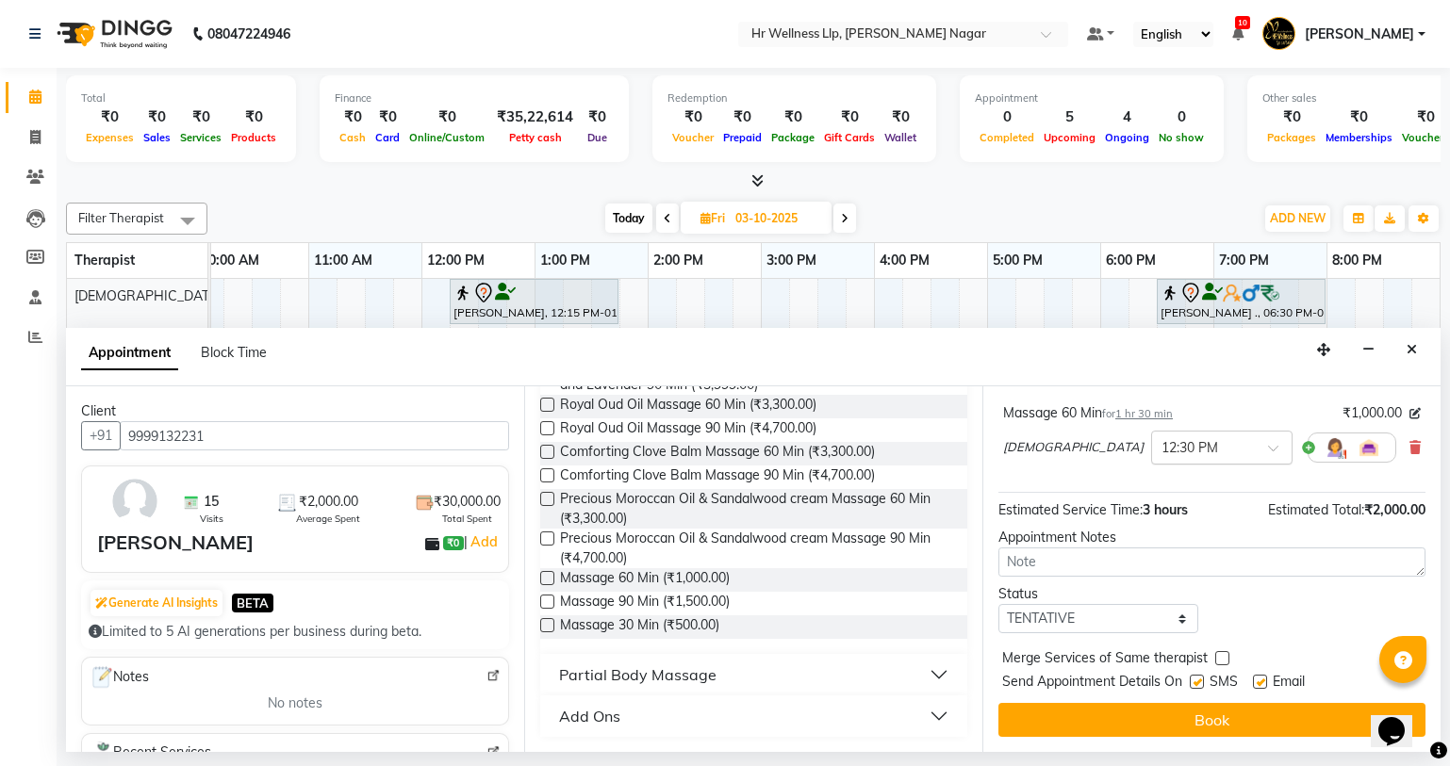
click at [1161, 449] on input "text" at bounding box center [1202, 446] width 83 height 20
click at [1152, 510] on div "11:00 AM" at bounding box center [1221, 509] width 139 height 35
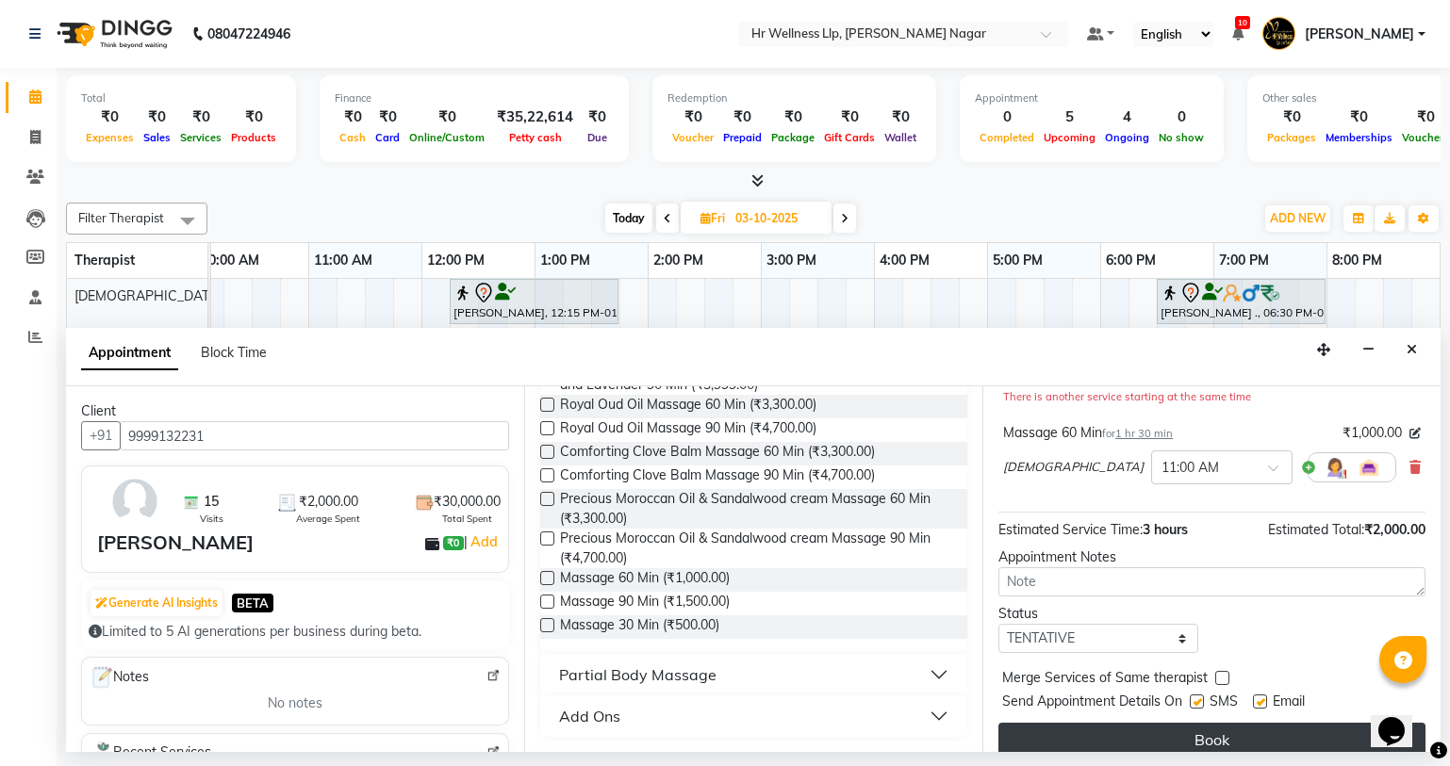
click at [1140, 725] on button "Book" at bounding box center [1211, 740] width 427 height 34
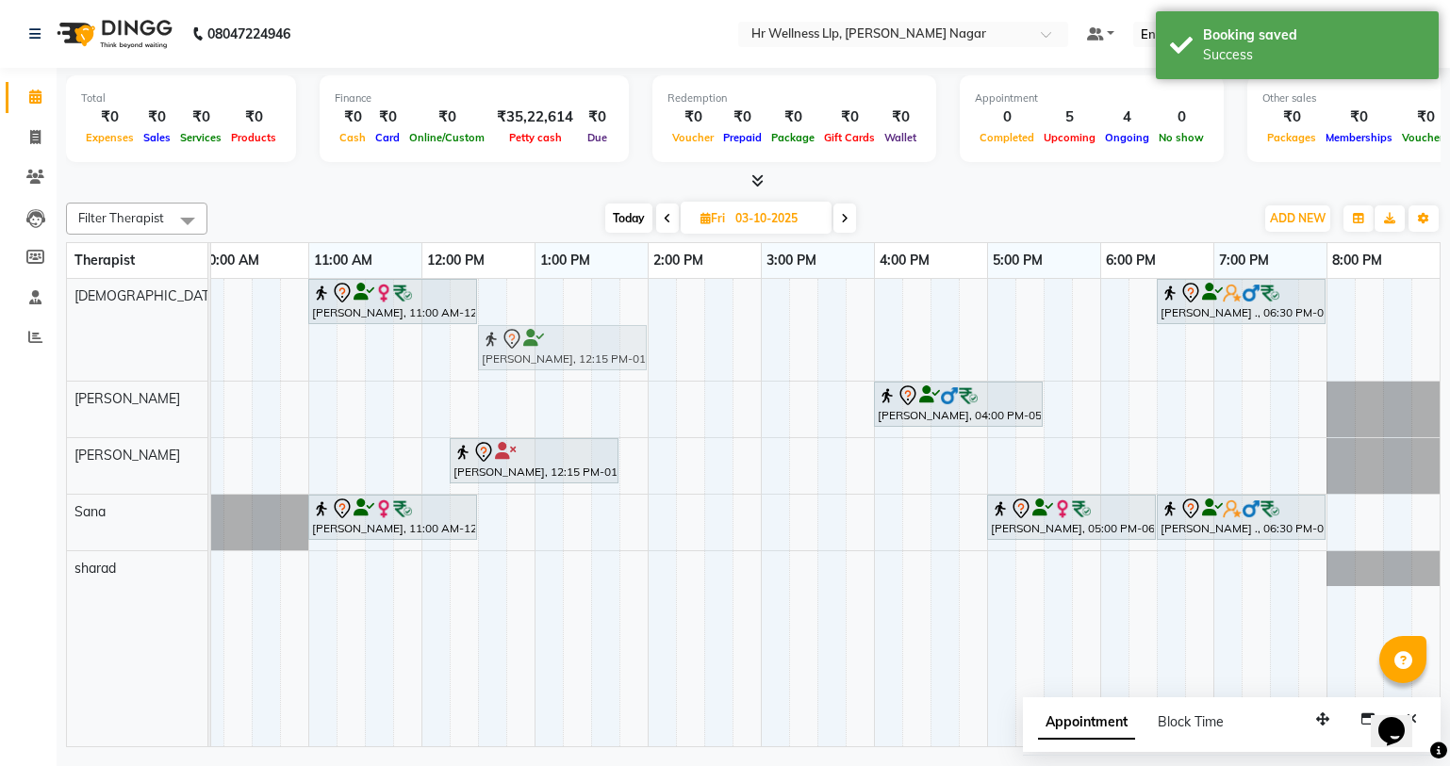
drag, startPoint x: 537, startPoint y: 353, endPoint x: 562, endPoint y: 306, distance: 53.1
click at [562, 306] on div "Neena mittal, 11:00 AM-12:30 PM, Massage 60 Min Abhijeet ., 06:30 PM-08:00 PM, …" at bounding box center [704, 513] width 1470 height 468
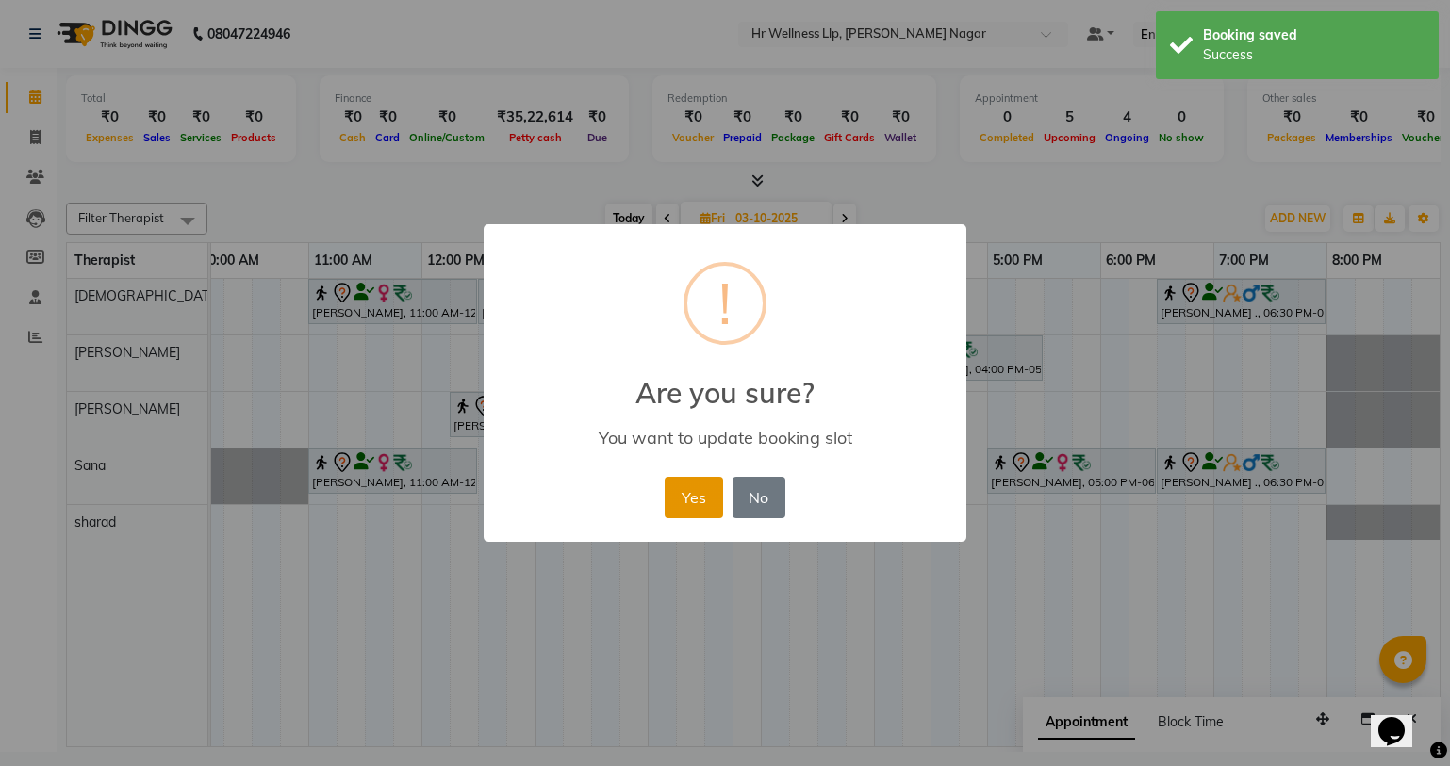
click at [681, 501] on button "Yes" at bounding box center [693, 497] width 57 height 41
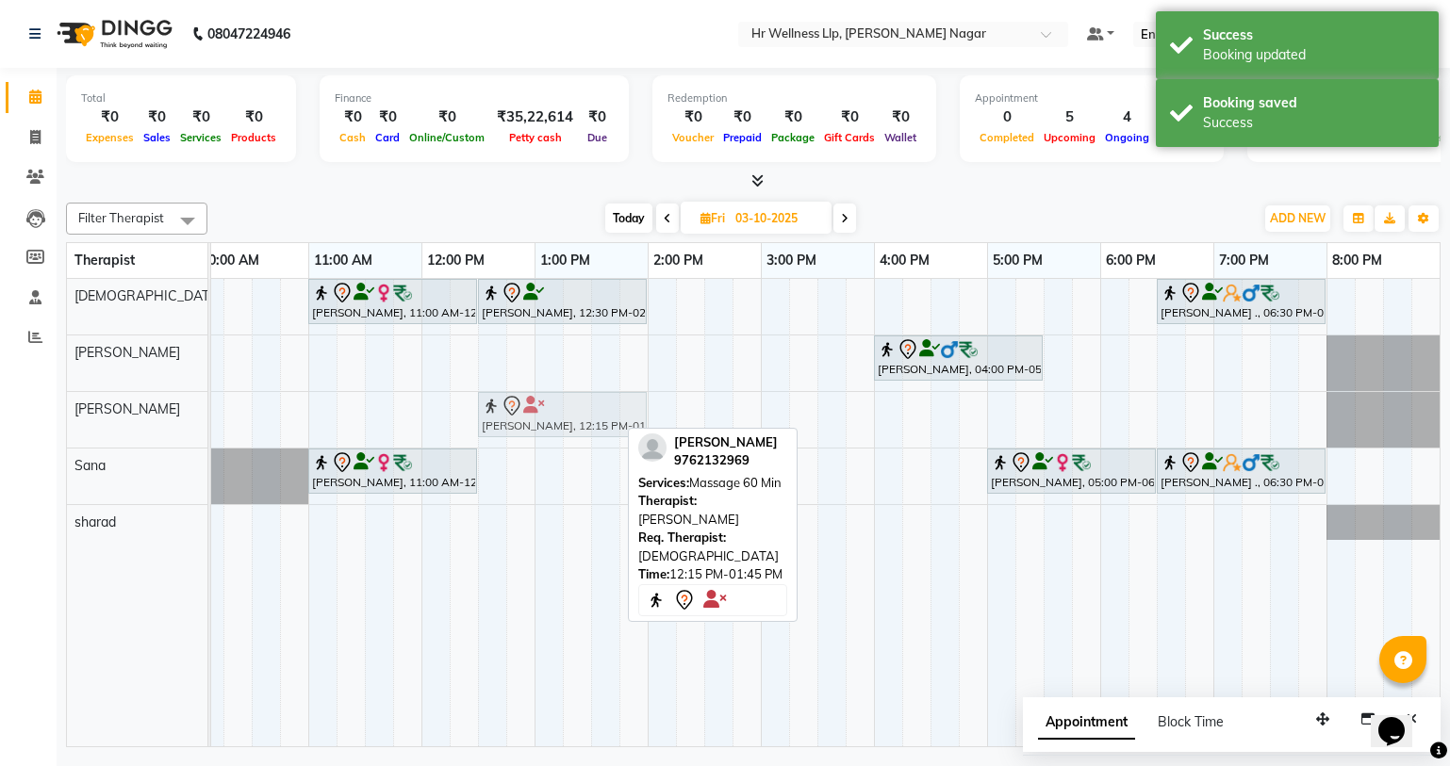
drag, startPoint x: 547, startPoint y: 417, endPoint x: 570, endPoint y: 423, distance: 24.5
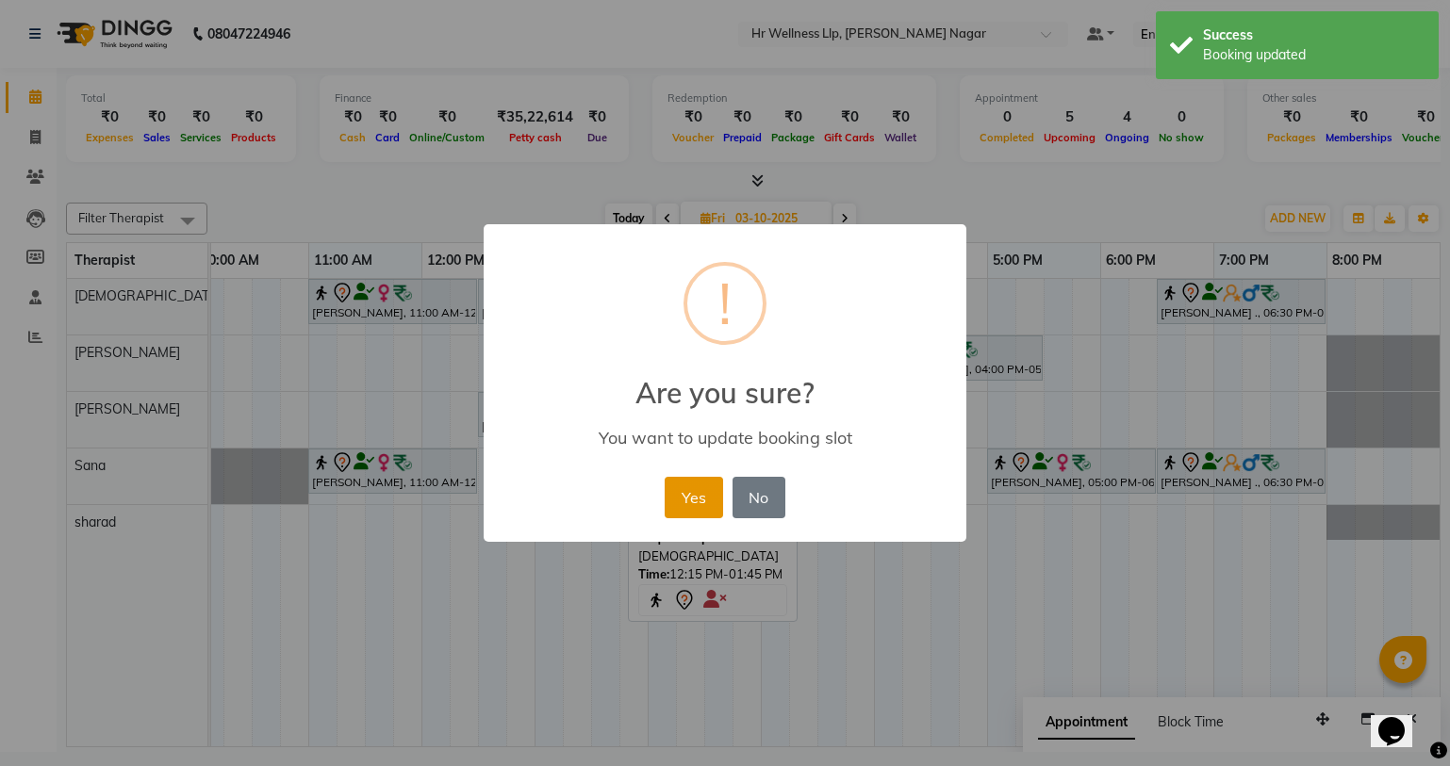
click at [670, 503] on button "Yes" at bounding box center [693, 497] width 57 height 41
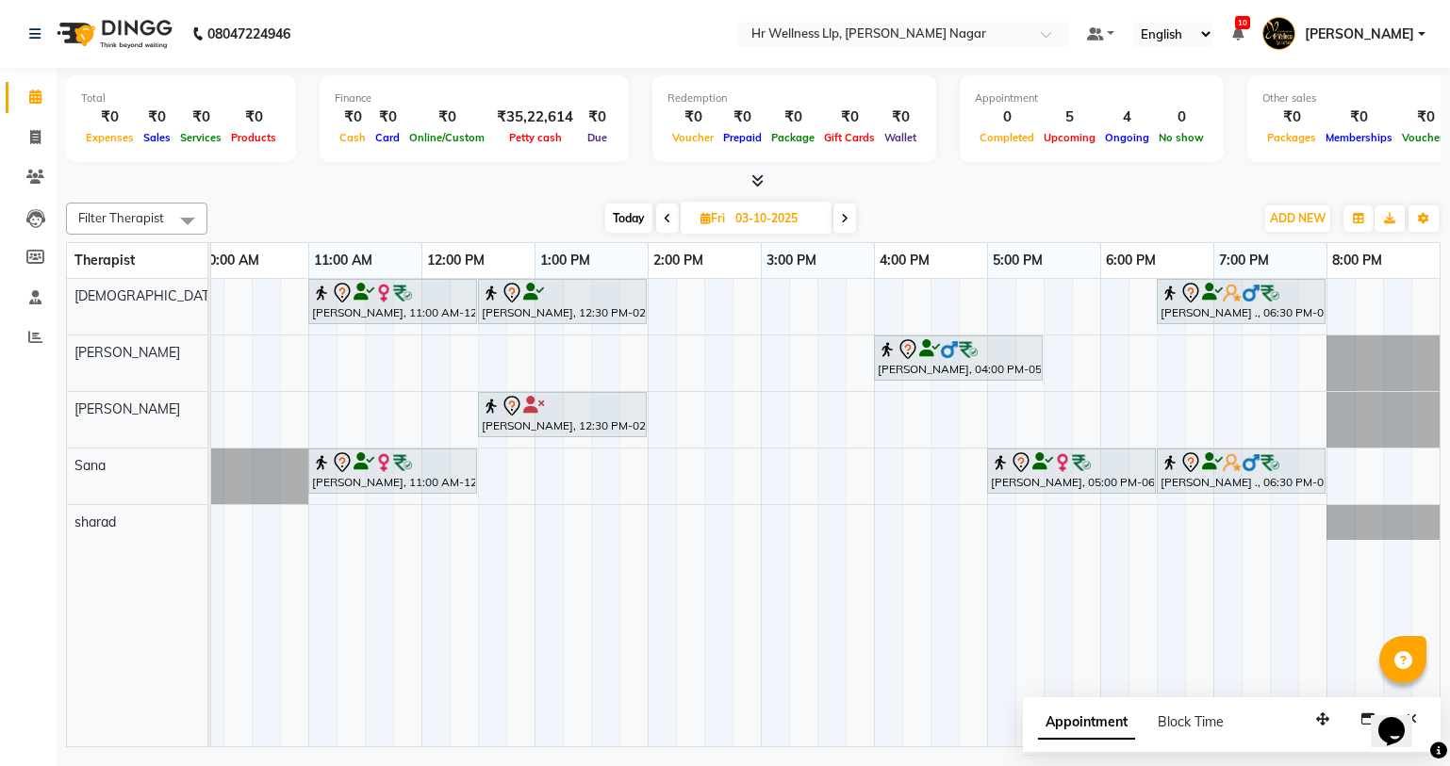
click at [631, 202] on div "Filter Therapist Select All Krishna lucy Sakshi Shinde Sana sharad Today Fri 03…" at bounding box center [753, 471] width 1374 height 552
click at [631, 207] on span "Today" at bounding box center [628, 218] width 47 height 29
type input "01-10-2025"
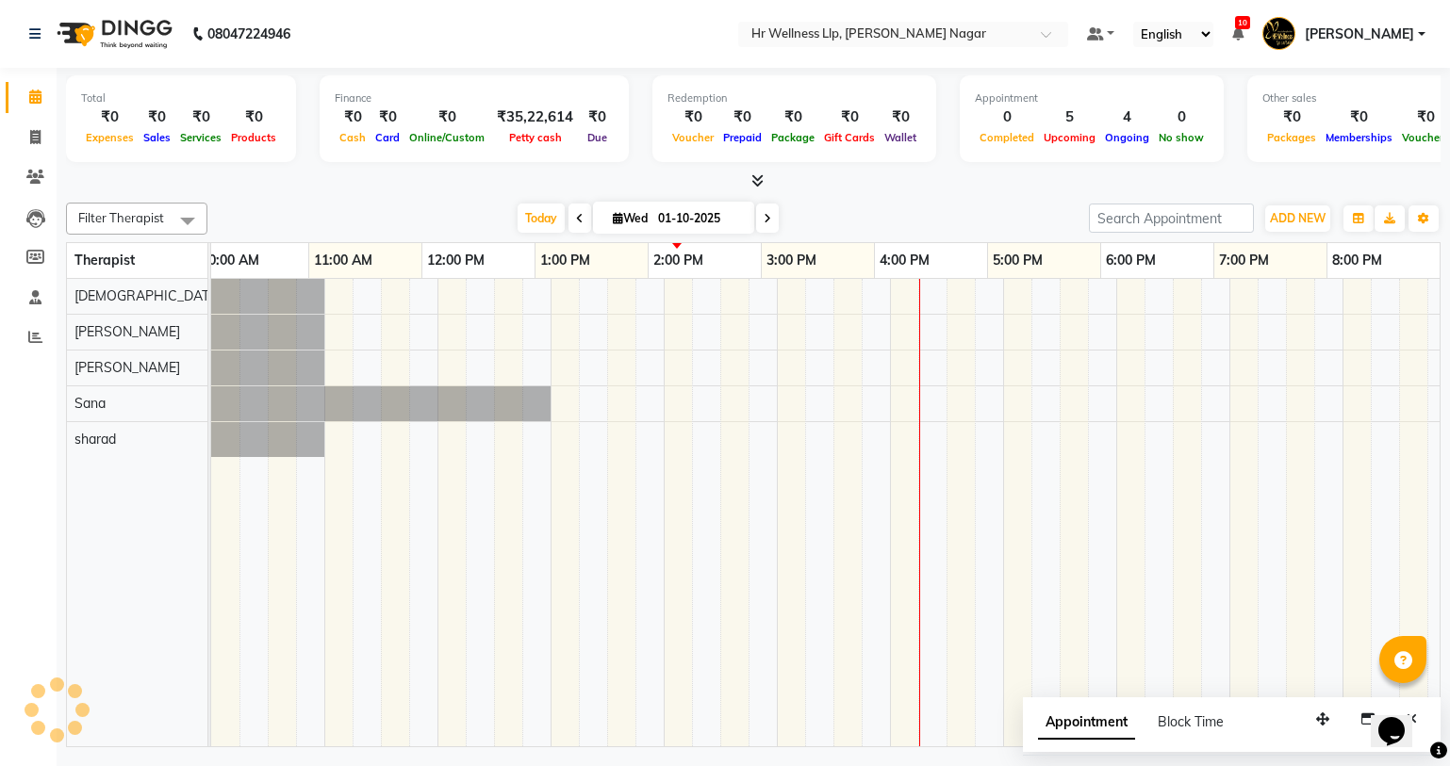
scroll to position [0, 242]
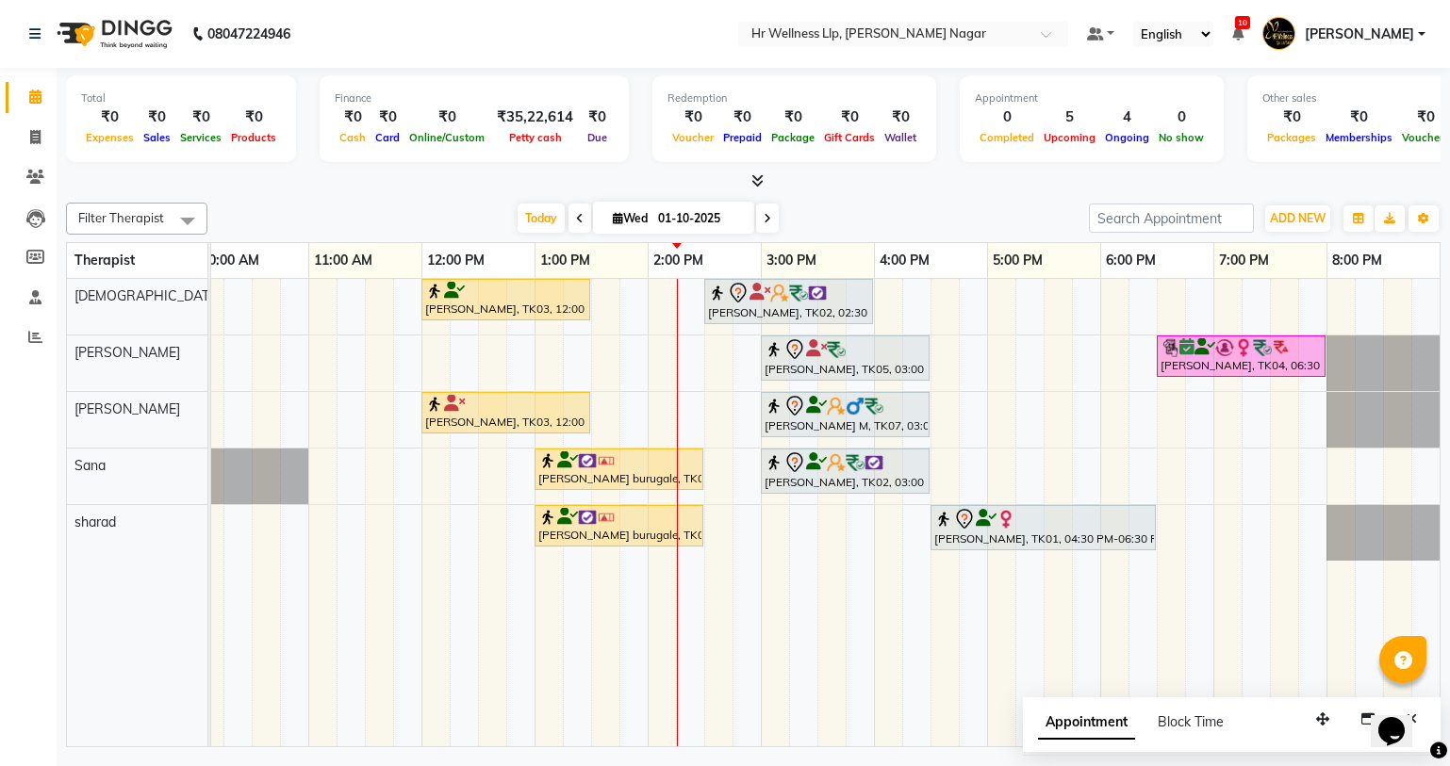
click at [996, 411] on div "Vishal Pingale, TK03, 12:00 PM-01:30 PM, Massage 60 Min SNEHA MUTHA, TK02, 02:3…" at bounding box center [704, 513] width 1470 height 468
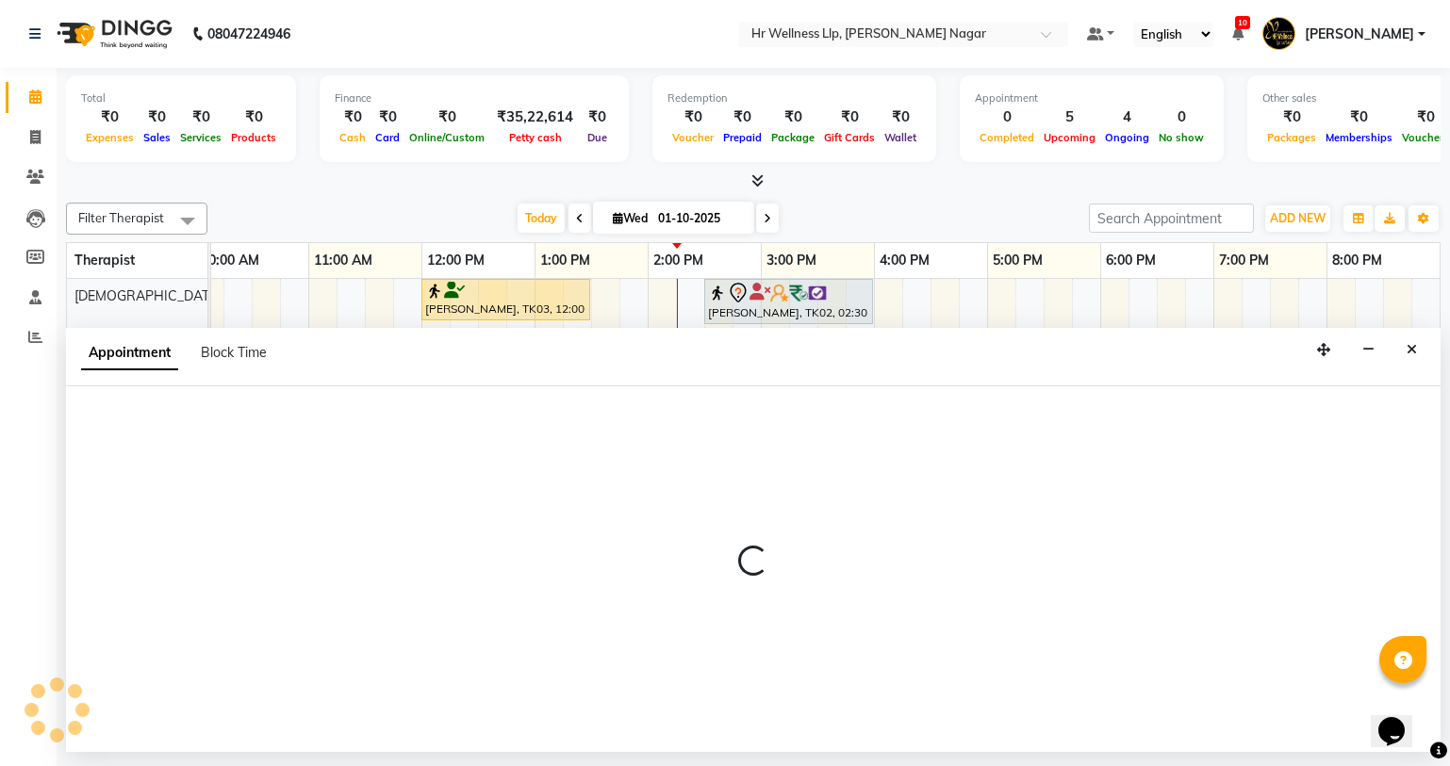
select select "50266"
select select "tentative"
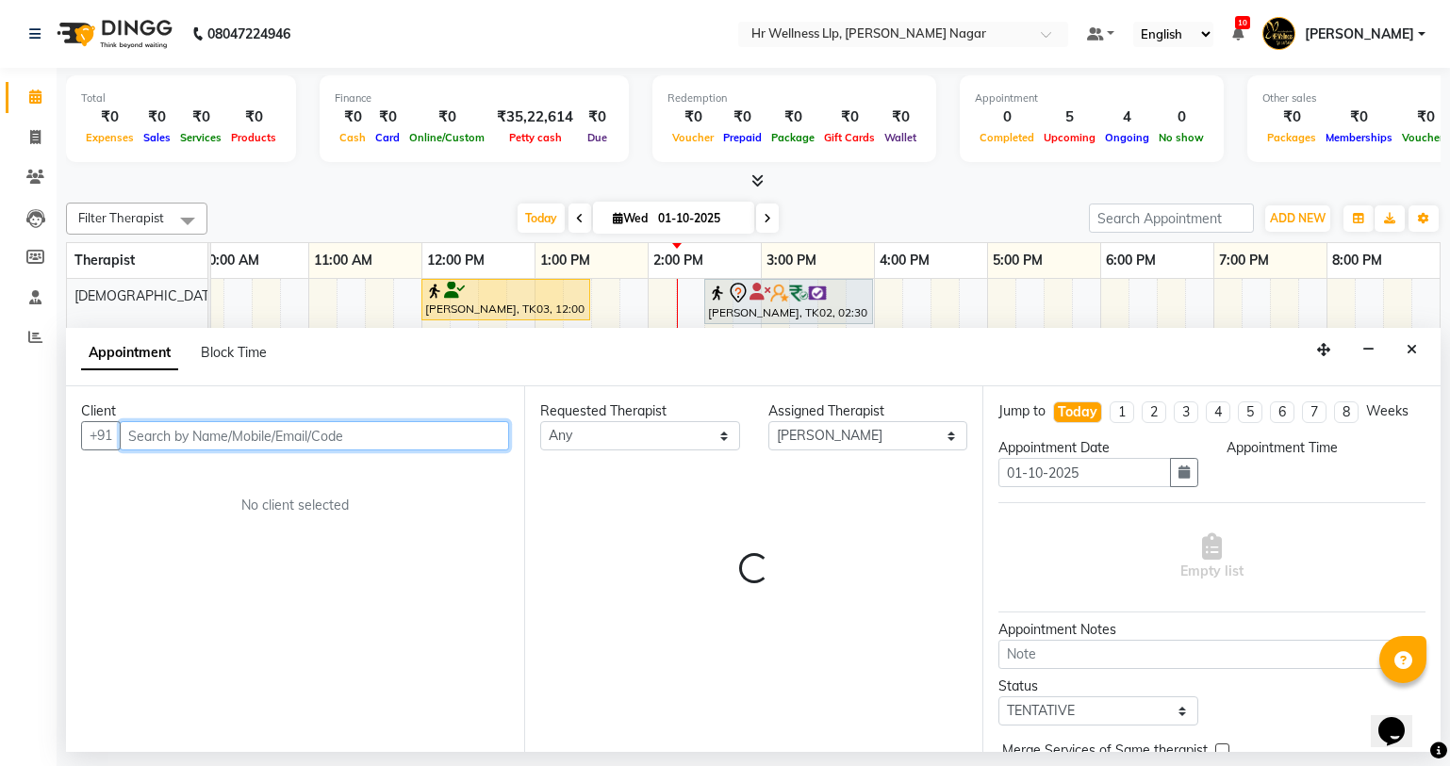
select select "1020"
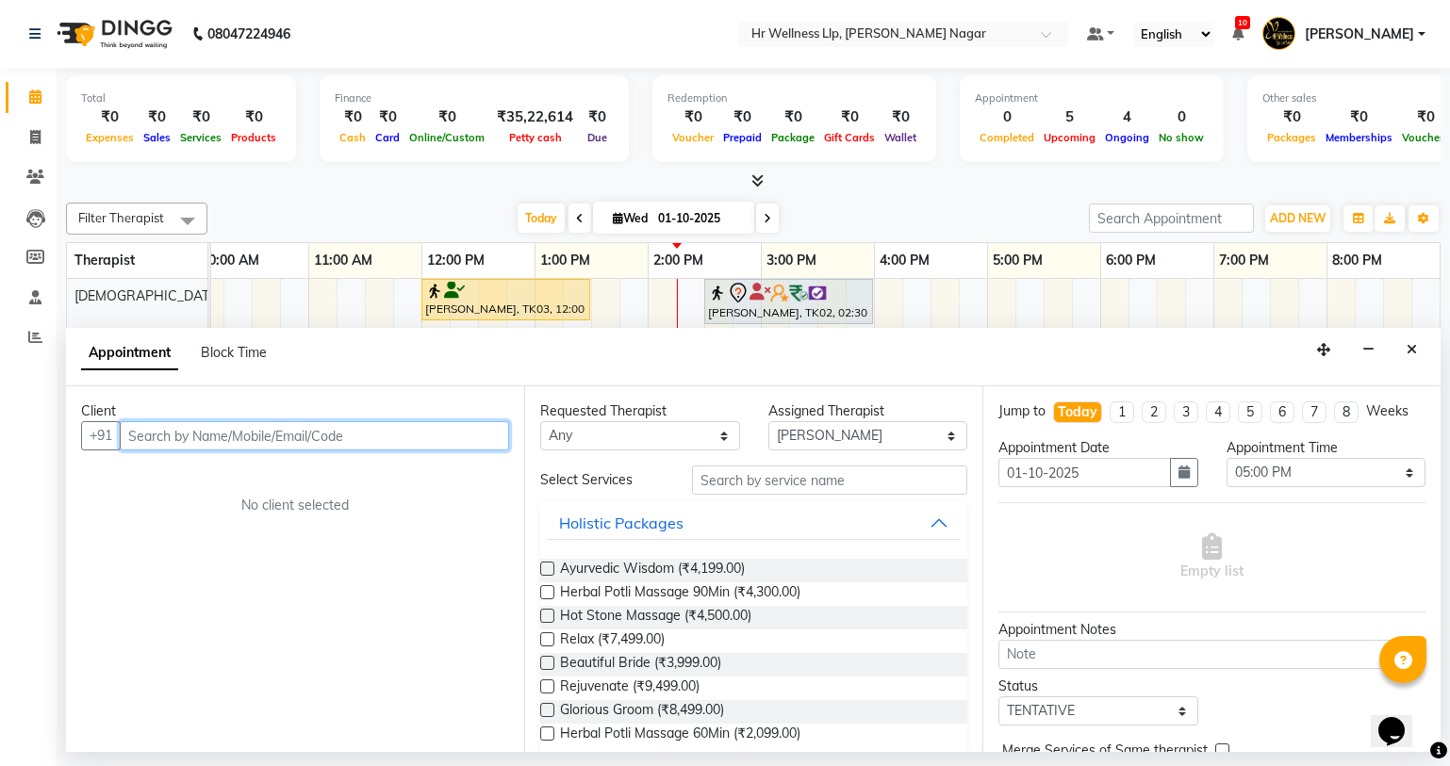
click at [331, 437] on input "text" at bounding box center [314, 435] width 389 height 29
type input "r"
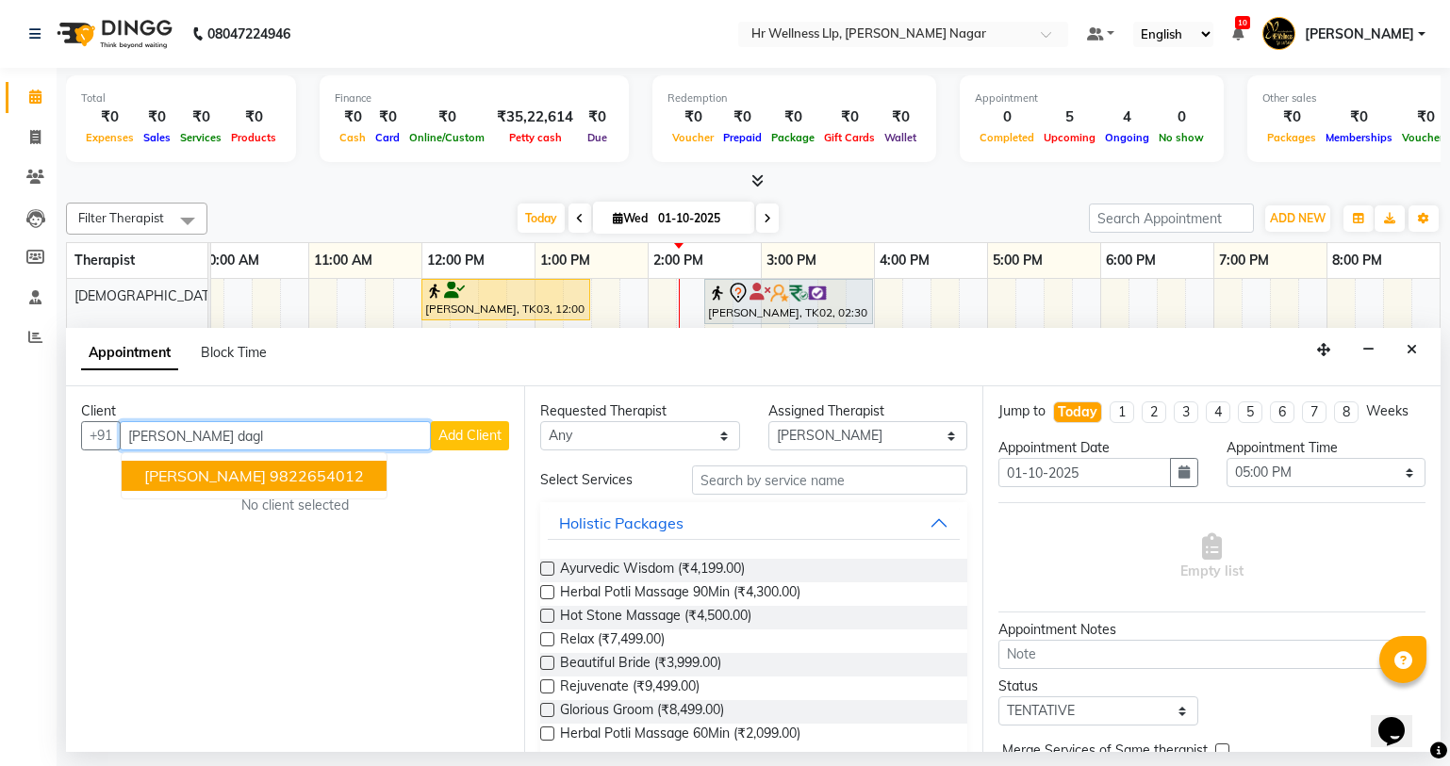
click at [296, 487] on button "Rupesh Dagliya 9822654012" at bounding box center [254, 476] width 265 height 30
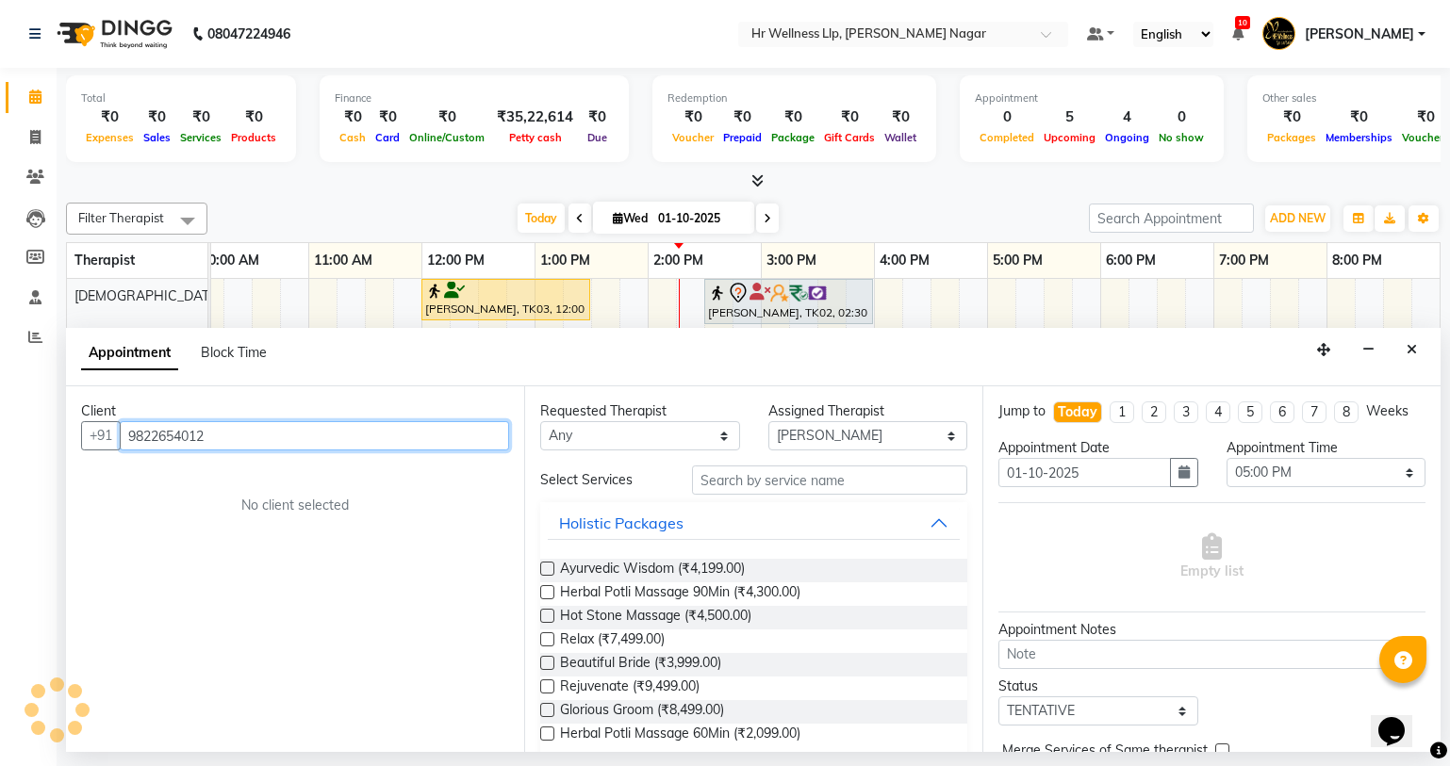
type input "9822654012"
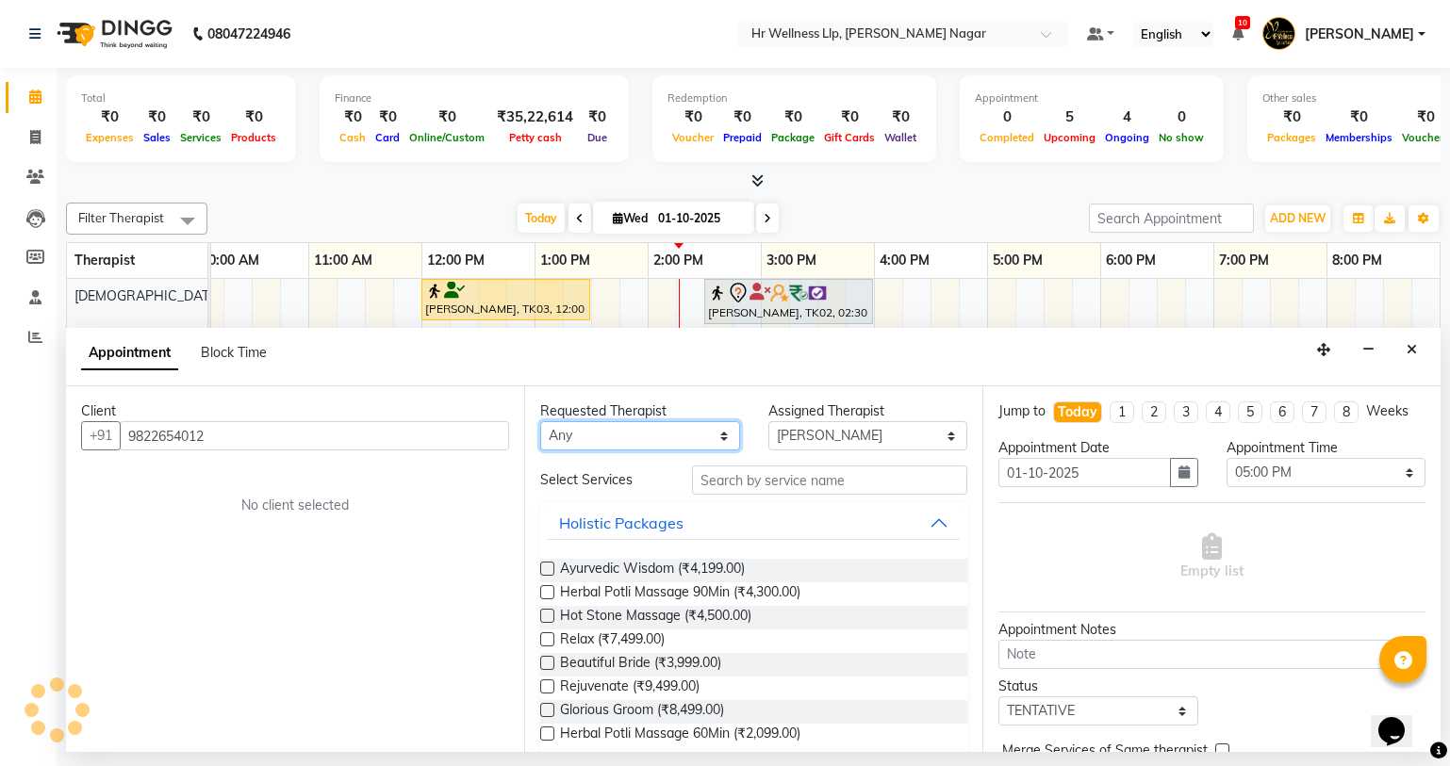
click at [643, 430] on select "Any Krishna [PERSON_NAME] [PERSON_NAME] Sana [PERSON_NAME]" at bounding box center [640, 435] width 200 height 29
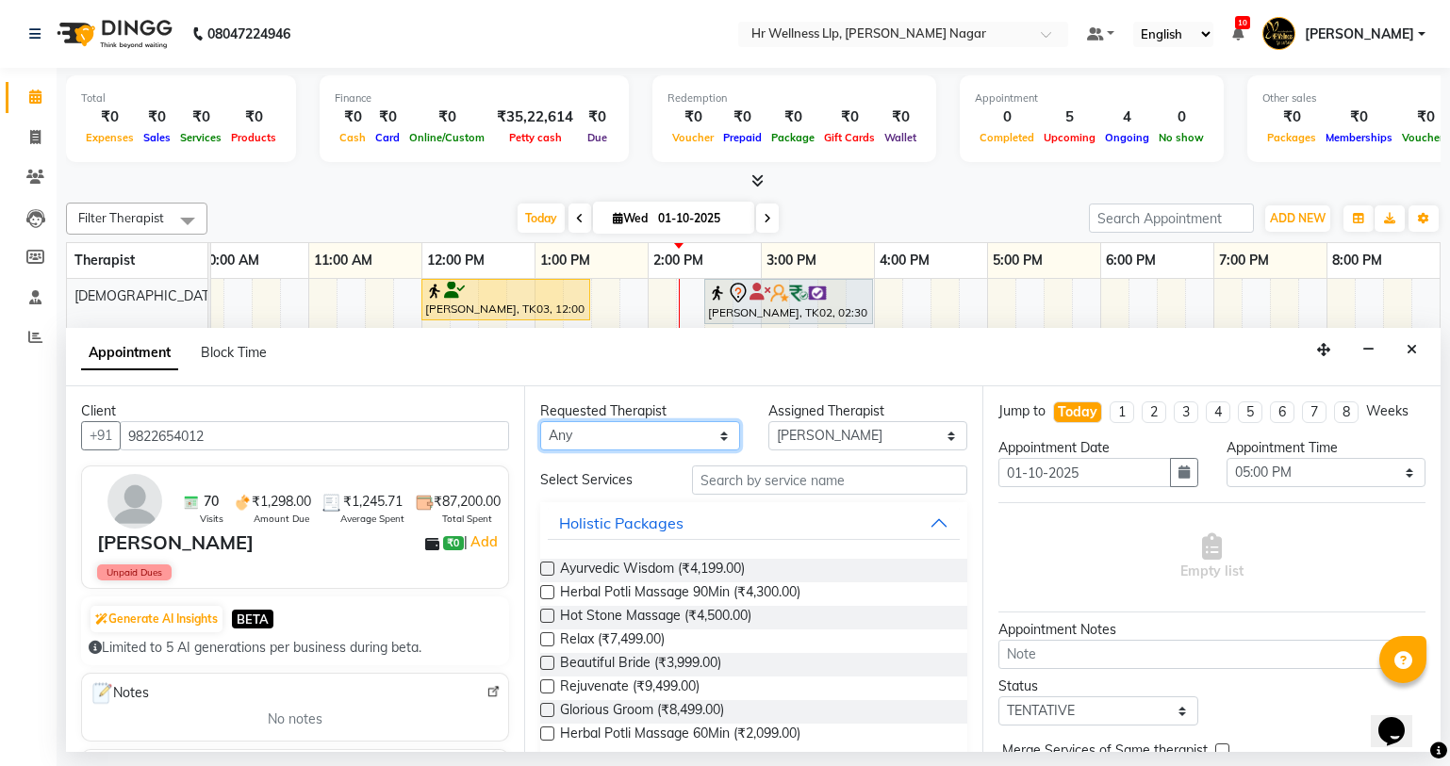
select select "50266"
click at [540, 421] on select "Any Krishna [PERSON_NAME] [PERSON_NAME] Sana [PERSON_NAME]" at bounding box center [640, 435] width 200 height 29
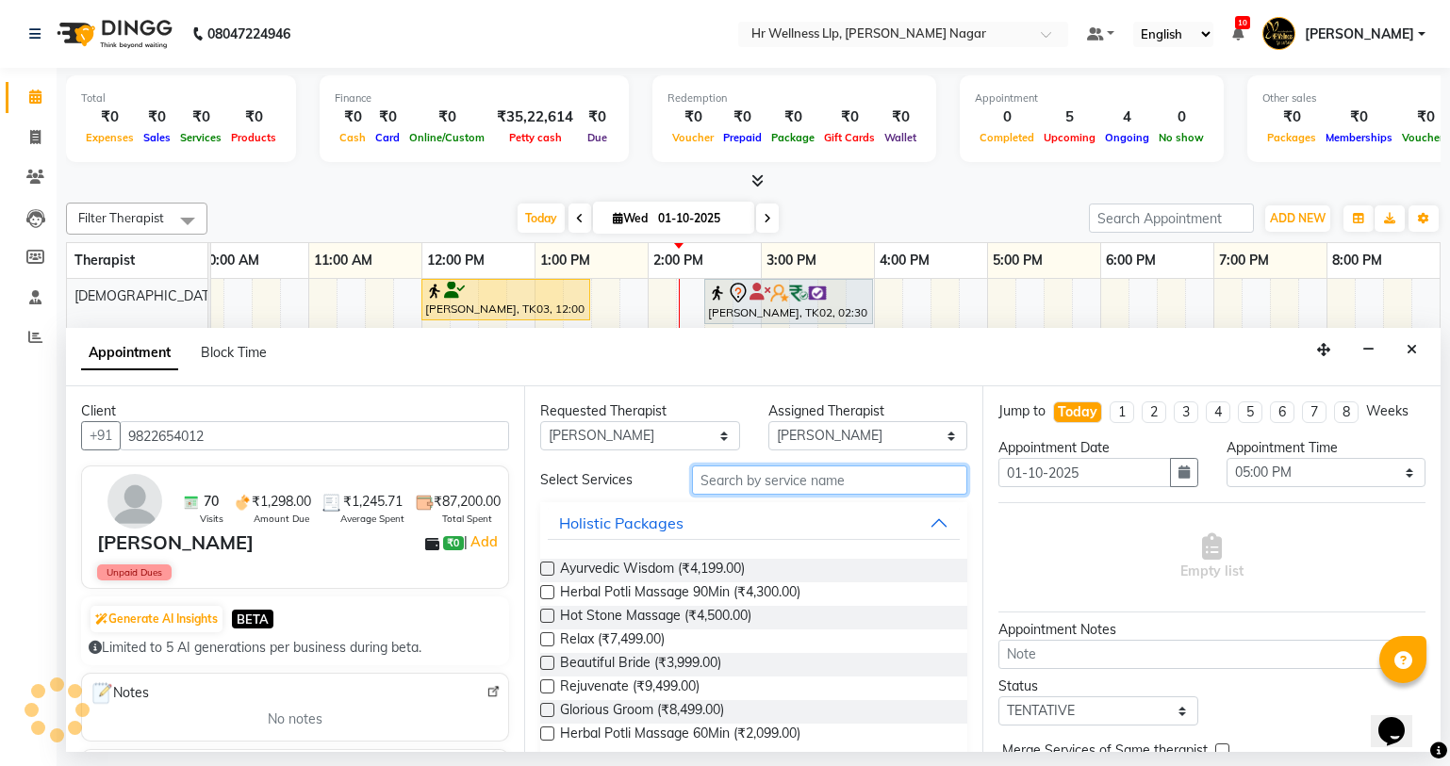
click at [721, 466] on input "text" at bounding box center [829, 480] width 275 height 29
click at [730, 481] on input "text" at bounding box center [829, 480] width 275 height 29
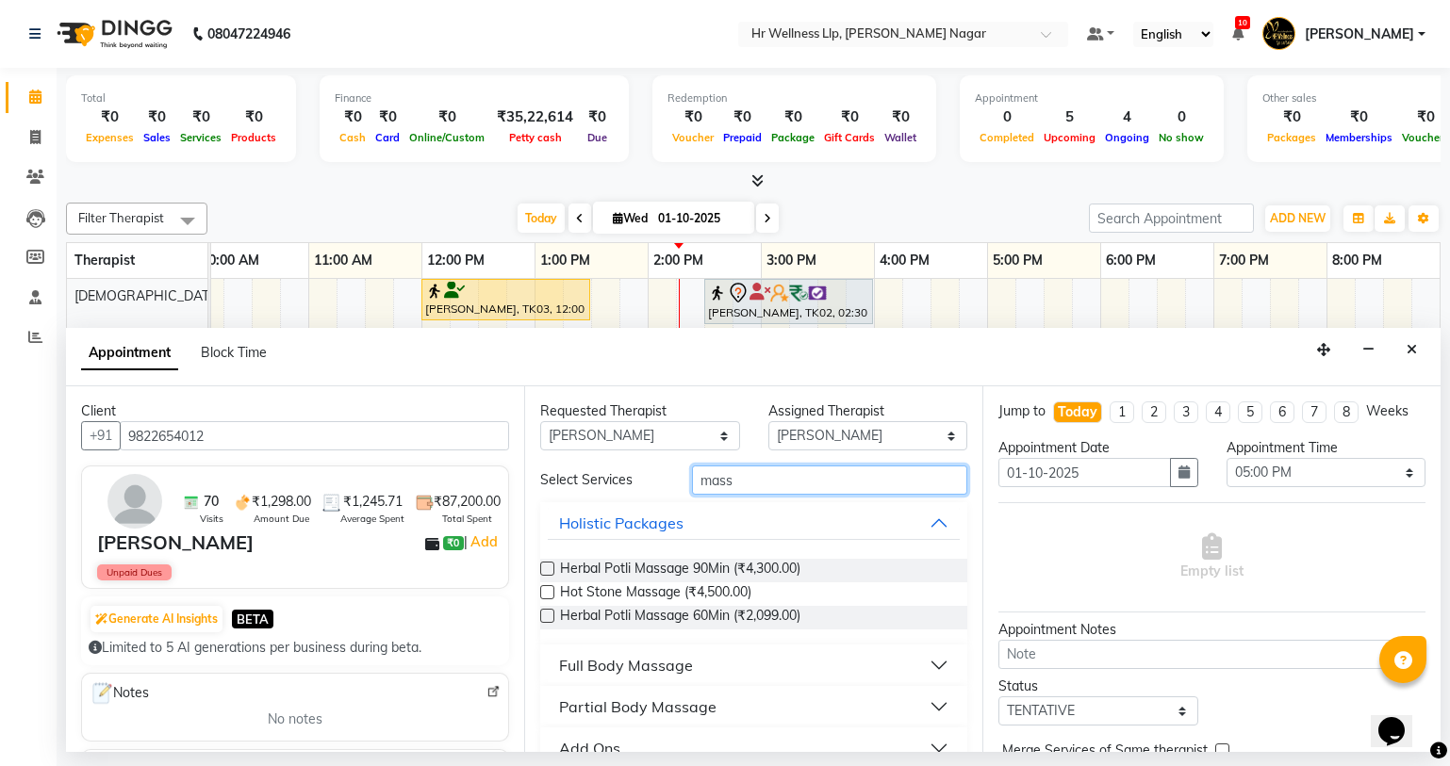
type input "mass"
click at [616, 665] on div "Full Body Massage" at bounding box center [626, 665] width 134 height 23
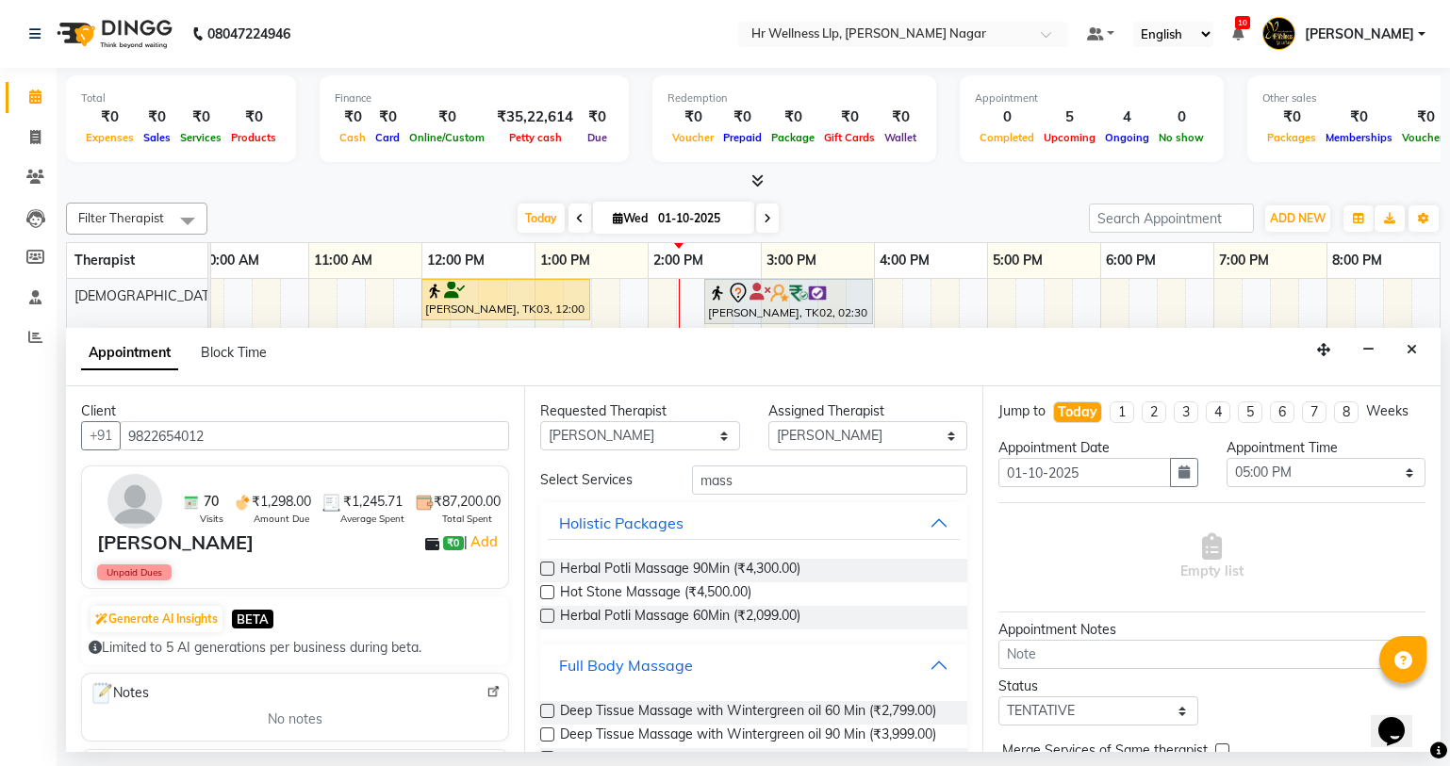
scroll to position [844, 0]
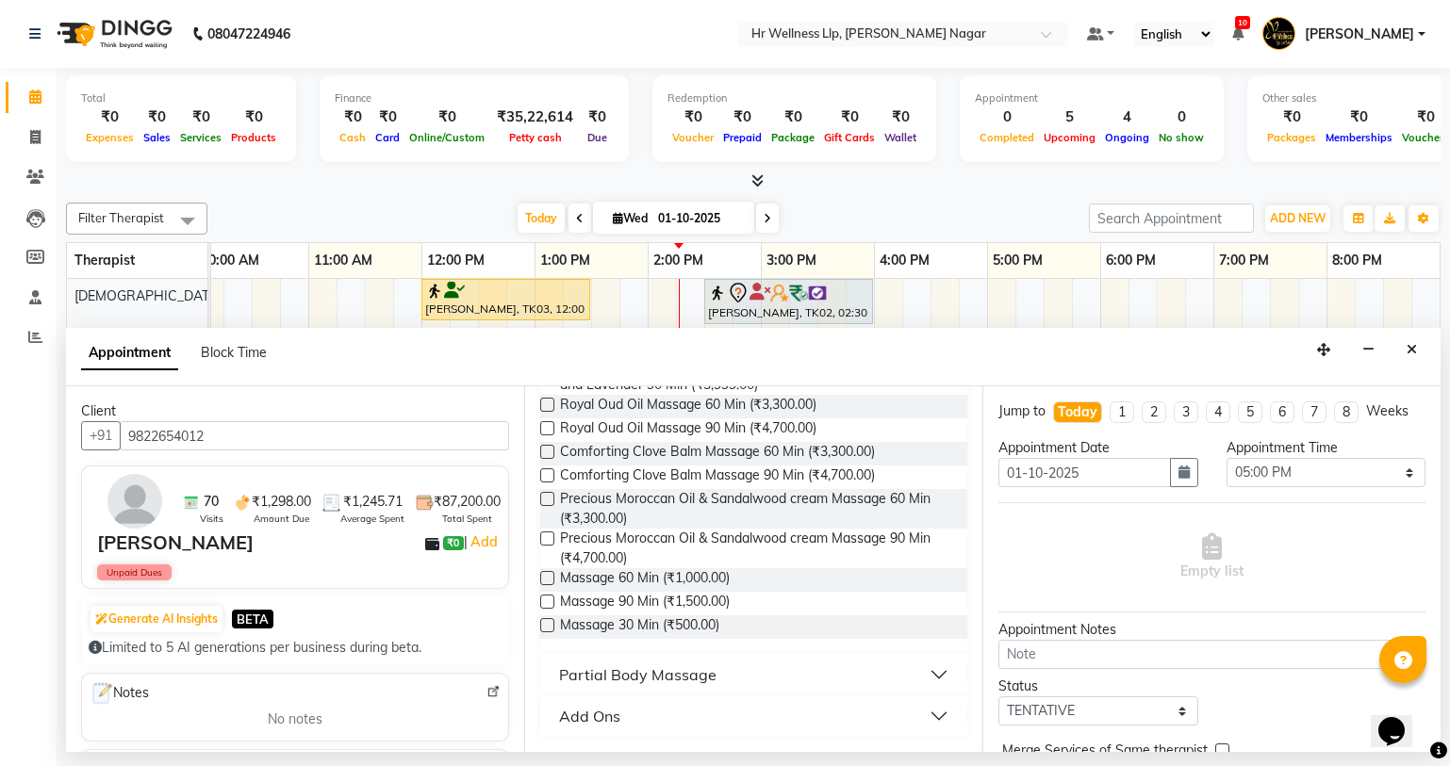
click at [553, 576] on label at bounding box center [547, 578] width 14 height 14
click at [552, 576] on input "checkbox" at bounding box center [546, 580] width 12 height 12
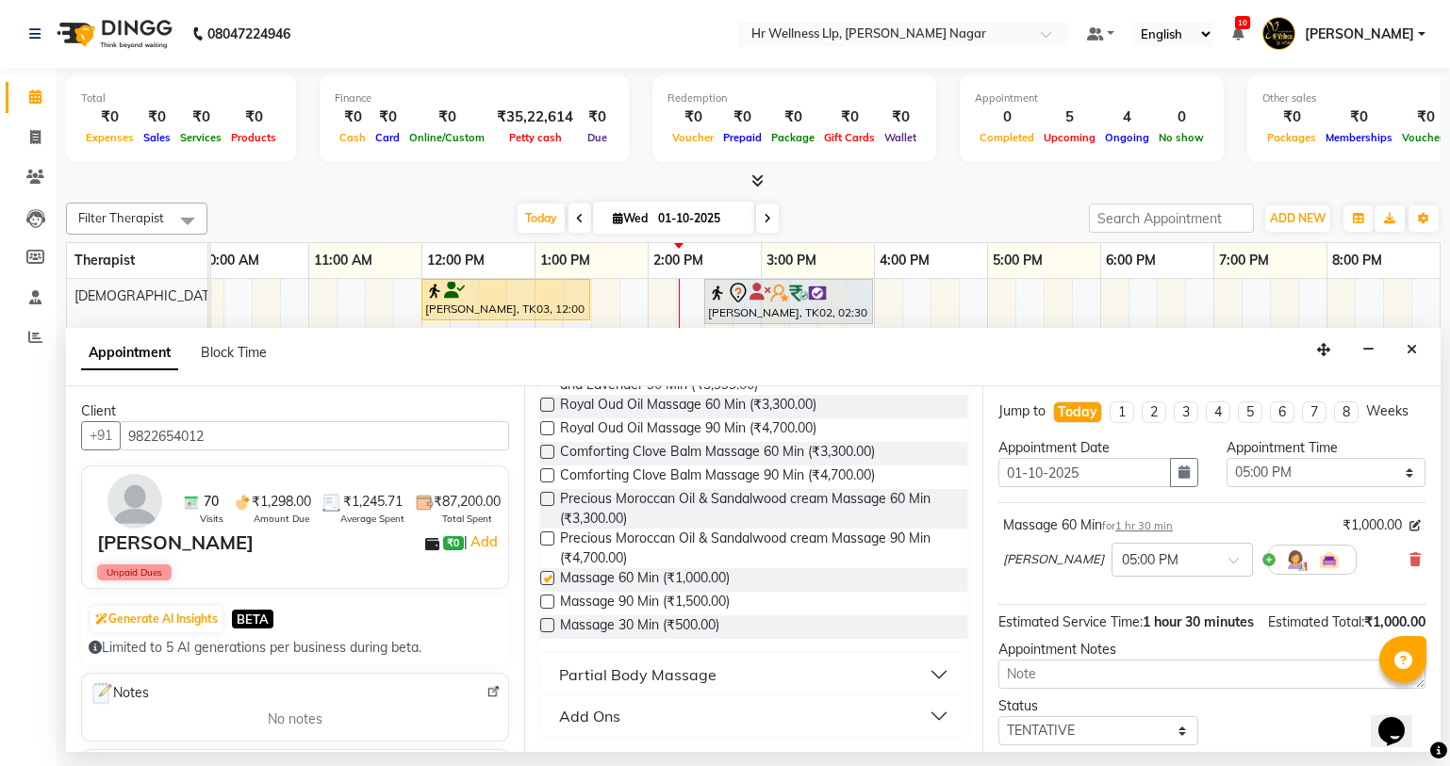
checkbox input "false"
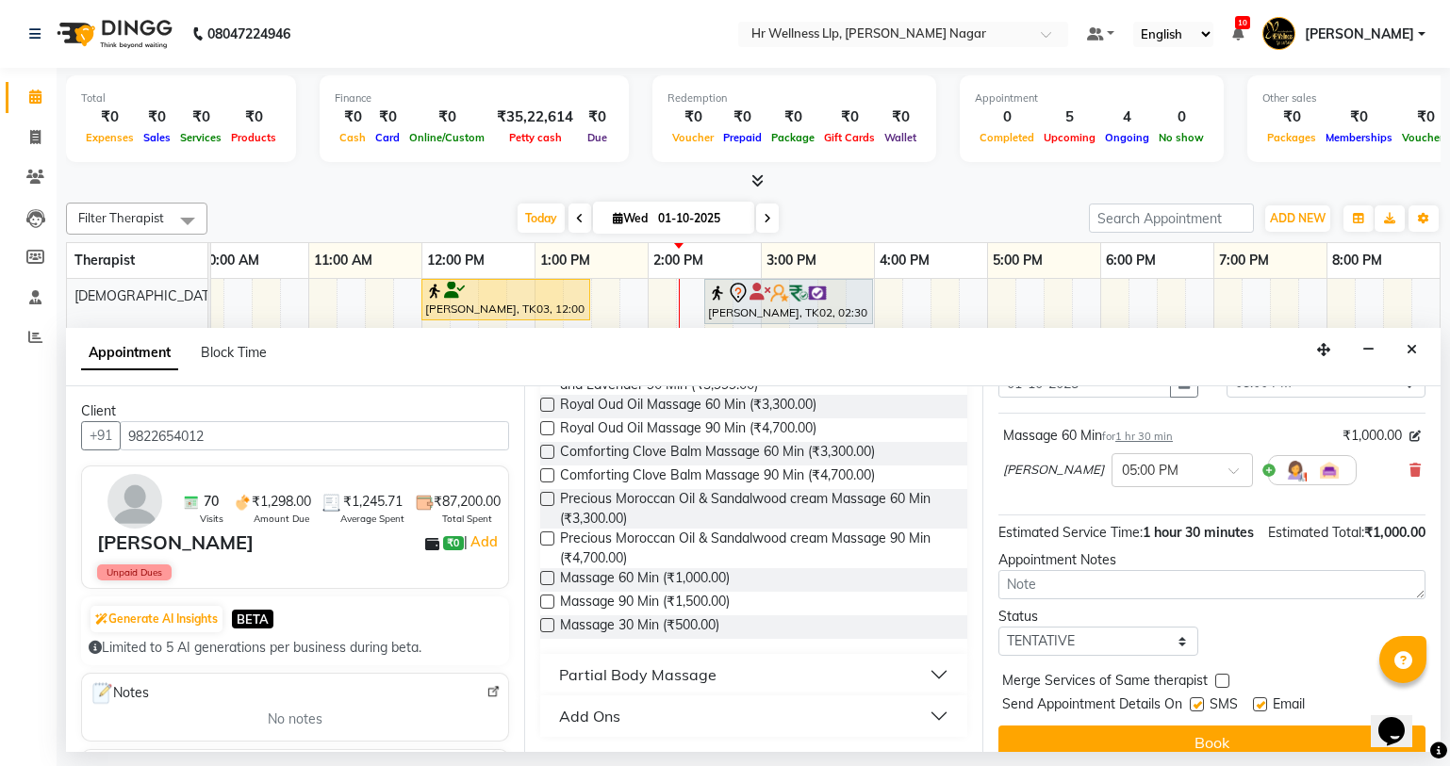
scroll to position [132, 0]
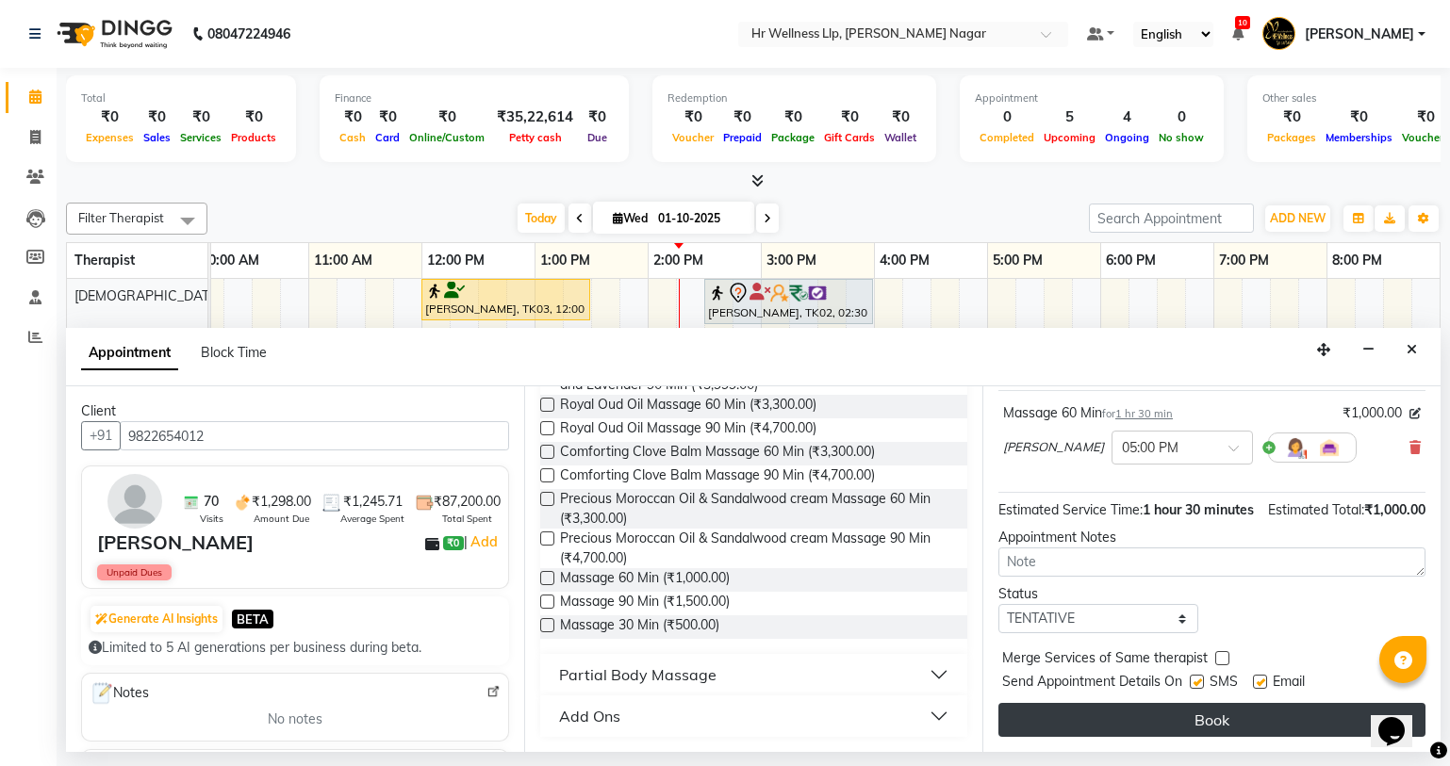
click at [1239, 707] on button "Book" at bounding box center [1211, 720] width 427 height 34
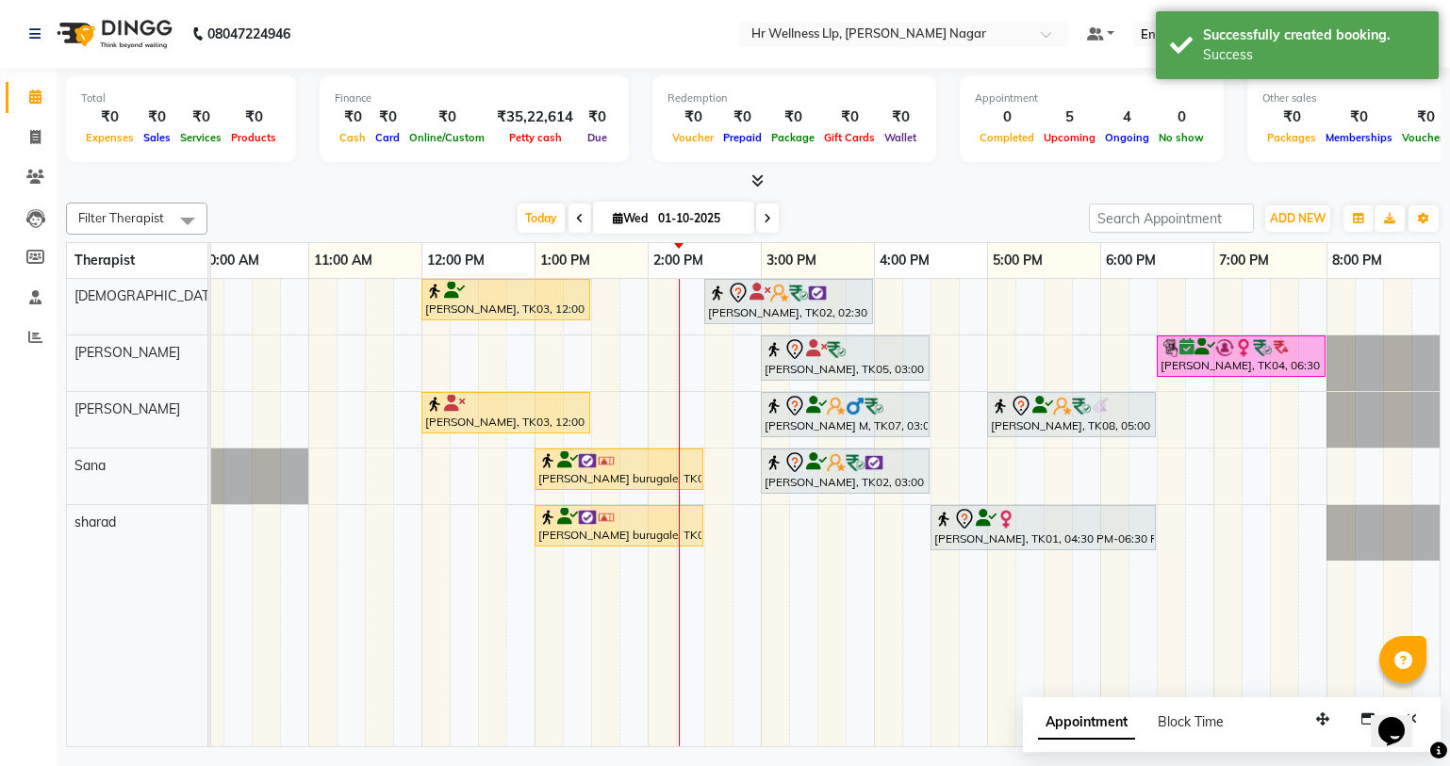
click at [613, 216] on icon at bounding box center [618, 218] width 10 height 12
select select "10"
select select "2025"
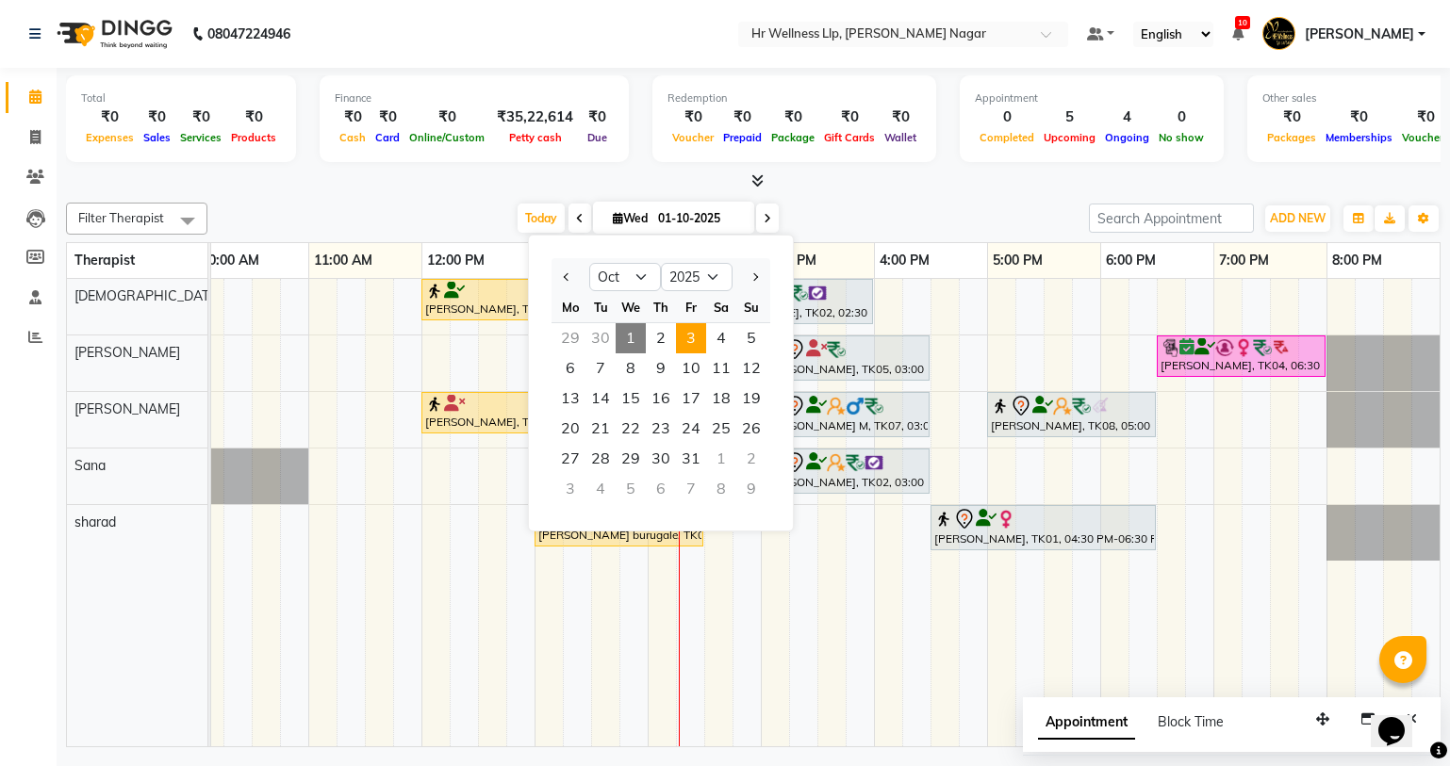
click at [696, 331] on span "3" at bounding box center [691, 338] width 30 height 30
type input "03-10-2025"
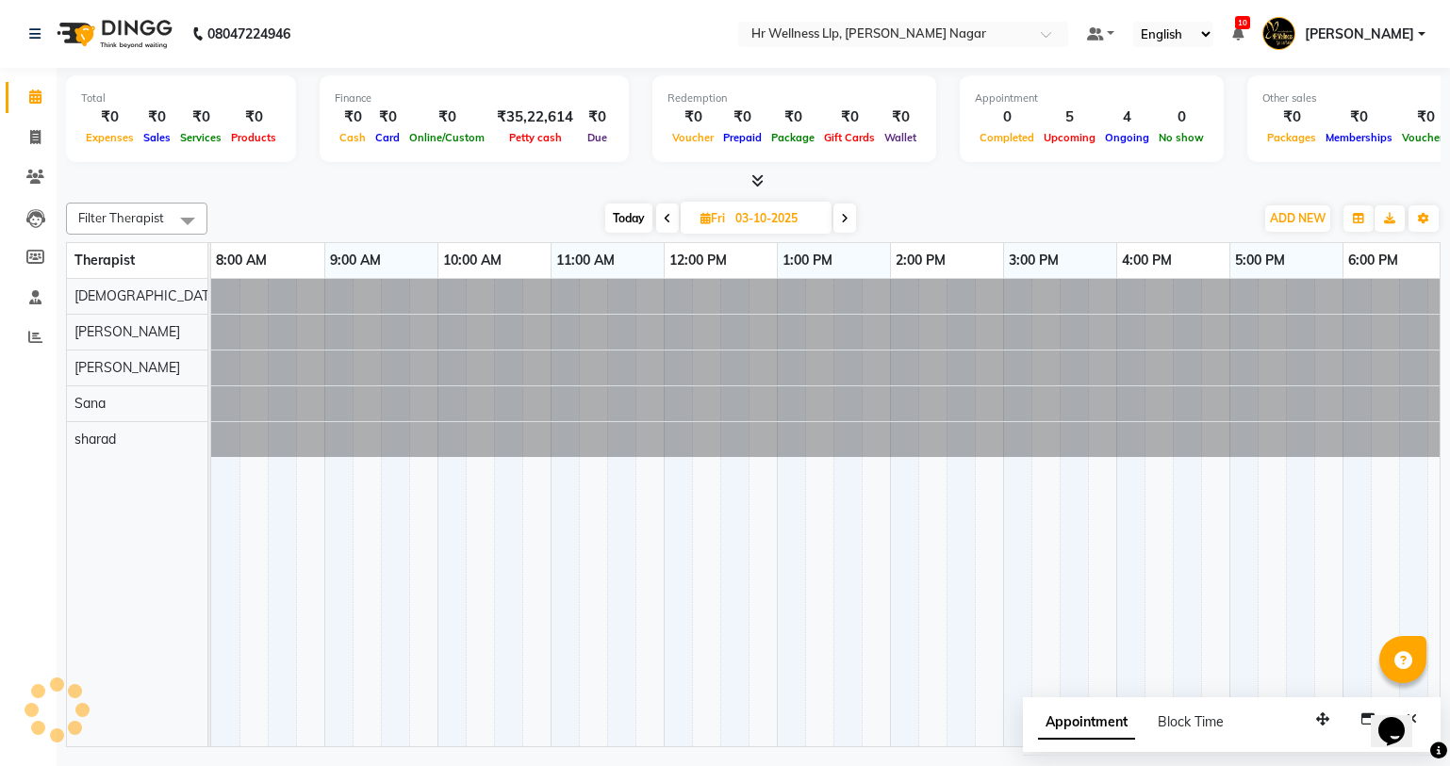
scroll to position [0, 242]
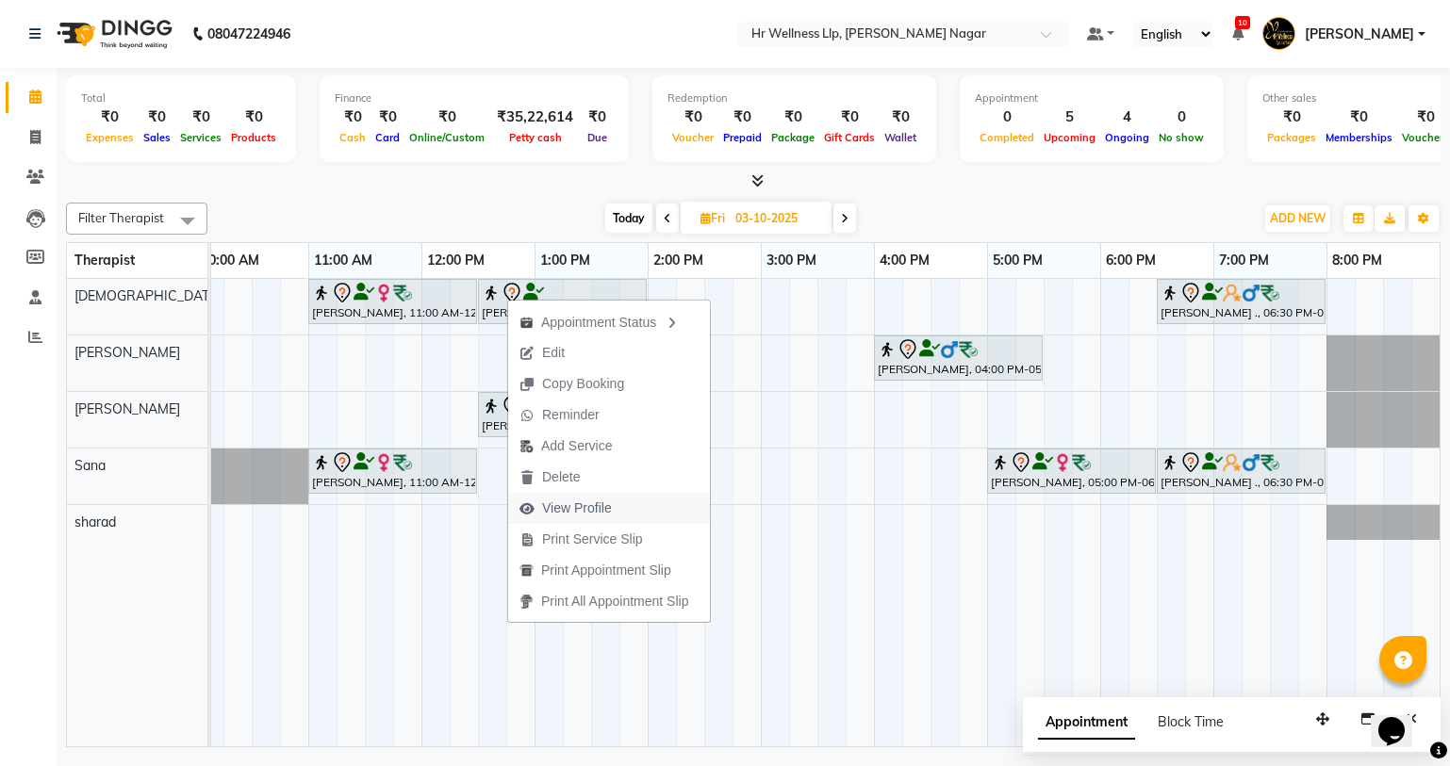
click at [570, 516] on span "View Profile" at bounding box center [577, 509] width 70 height 20
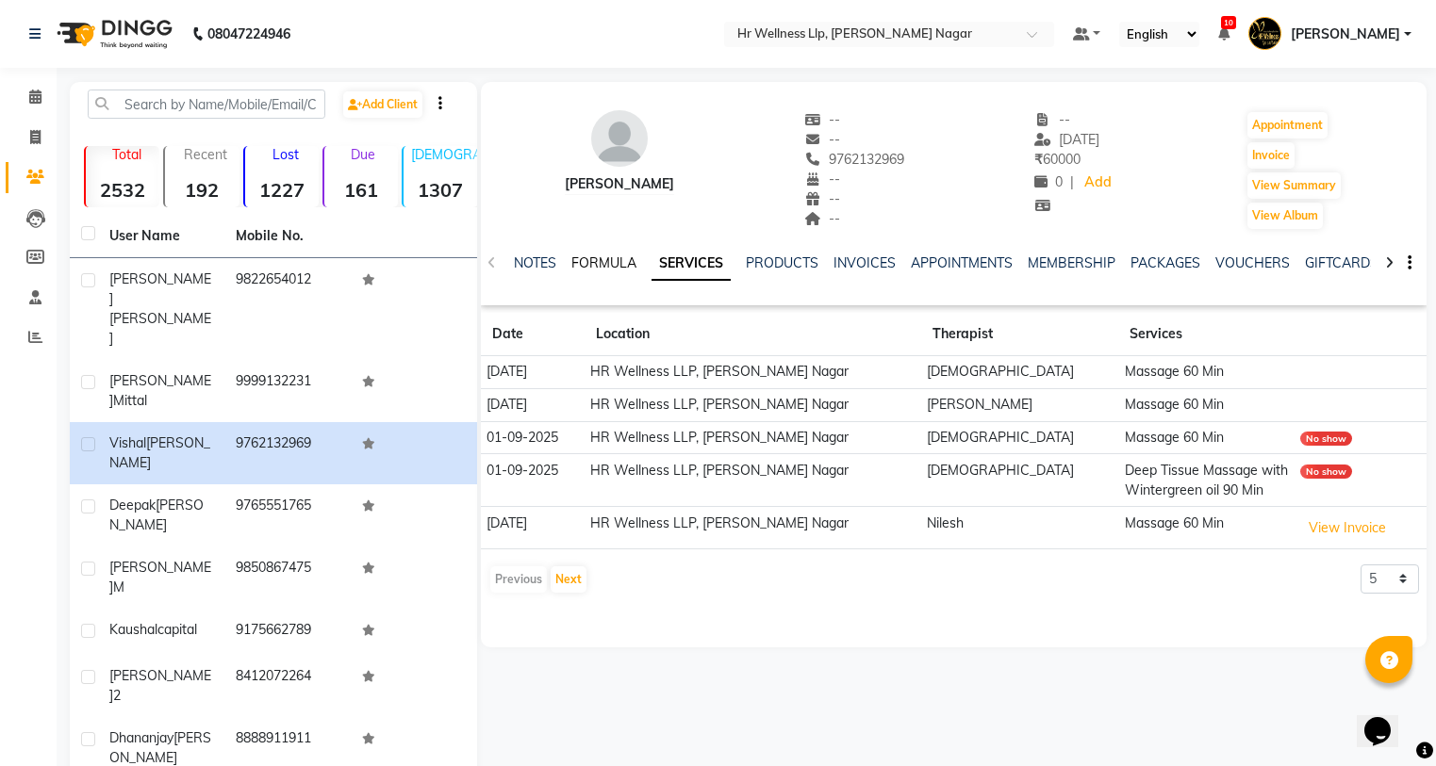
click at [578, 261] on link "FORMULA" at bounding box center [603, 262] width 65 height 17
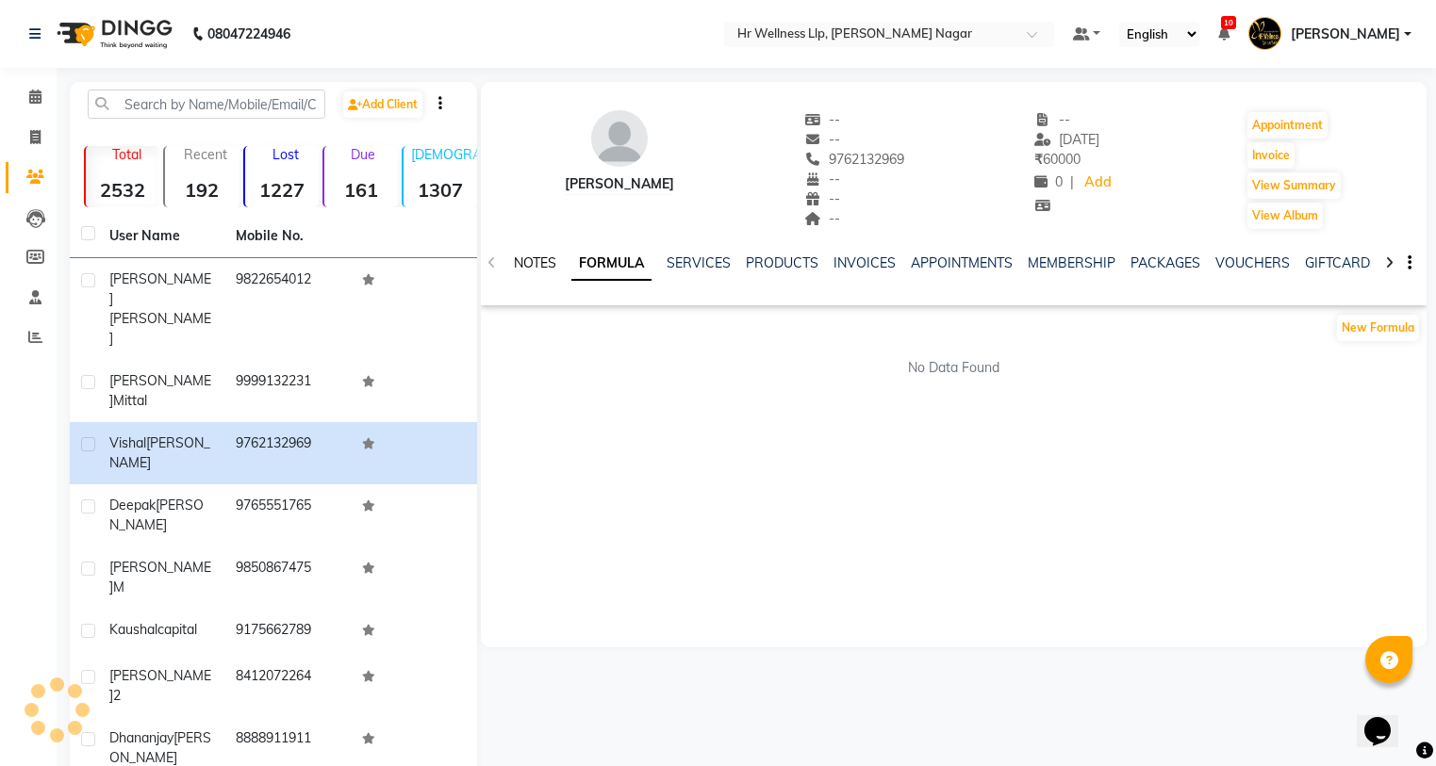
click at [524, 270] on link "NOTES" at bounding box center [535, 262] width 42 height 17
click at [768, 242] on div "NOTES FORMULA SERVICES PRODUCTS INVOICES APPOINTMENTS MEMBERSHIP PACKAGES VOUCH…" at bounding box center [953, 263] width 945 height 65
click at [1244, 267] on link "VOUCHERS" at bounding box center [1254, 262] width 74 height 17
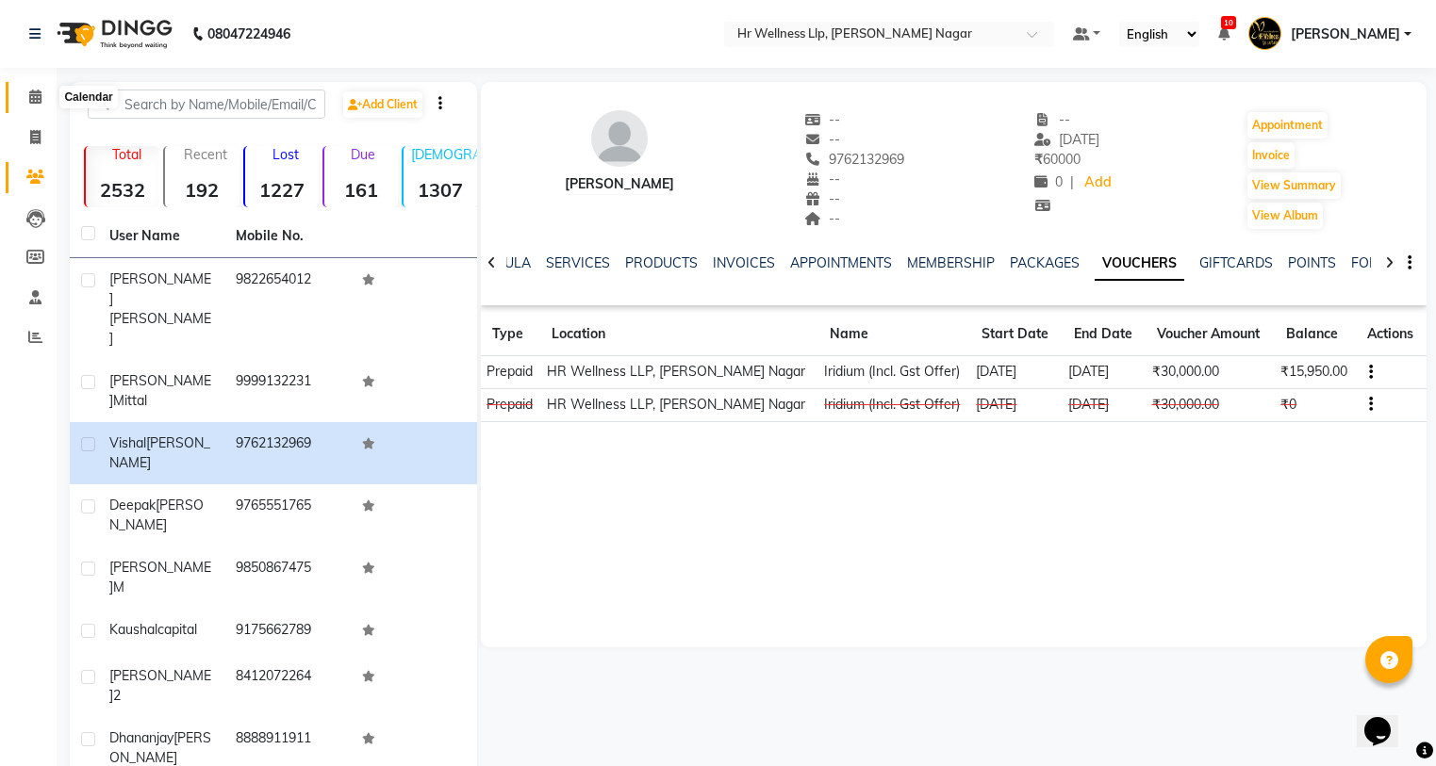
click at [35, 90] on icon at bounding box center [35, 97] width 12 height 14
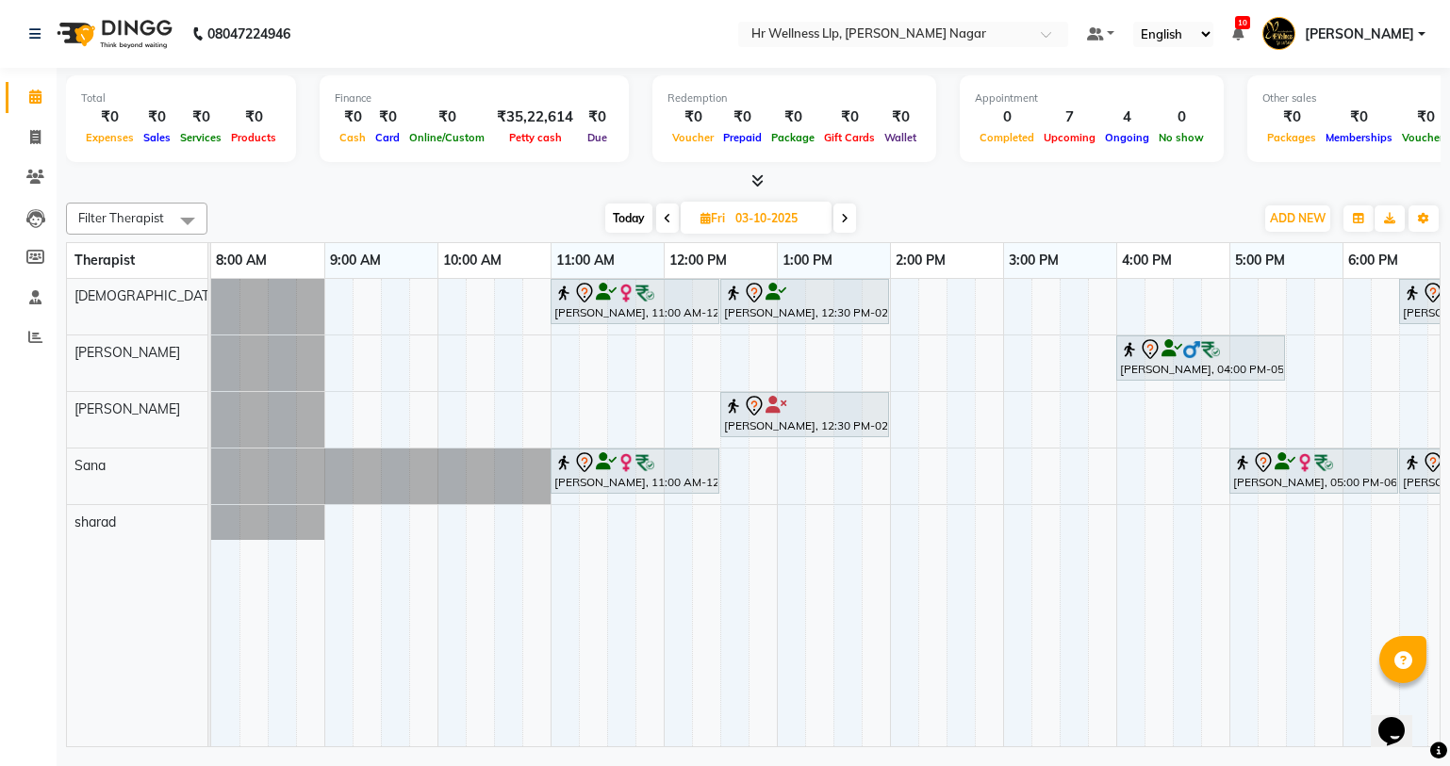
click at [644, 212] on span "Today" at bounding box center [628, 218] width 47 height 29
type input "01-10-2025"
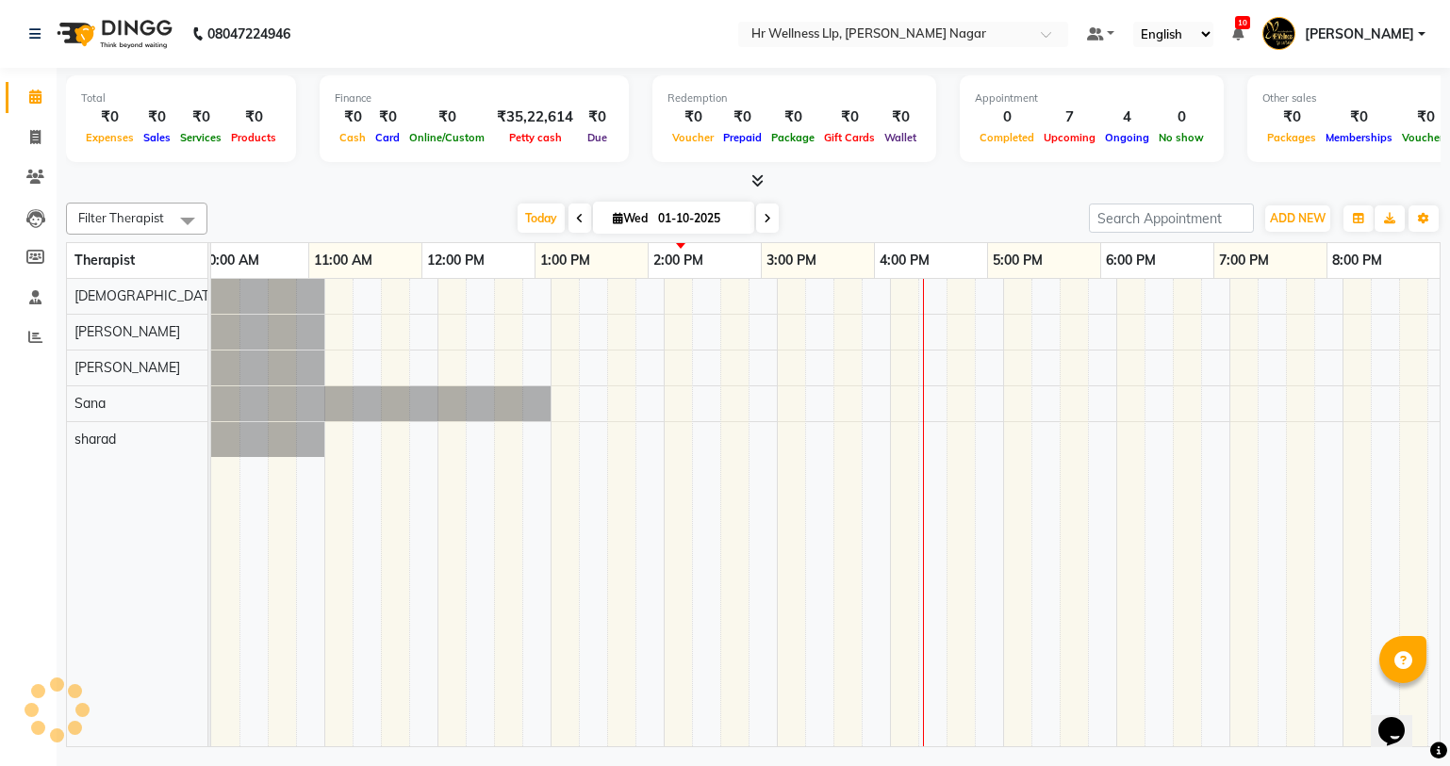
scroll to position [0, 242]
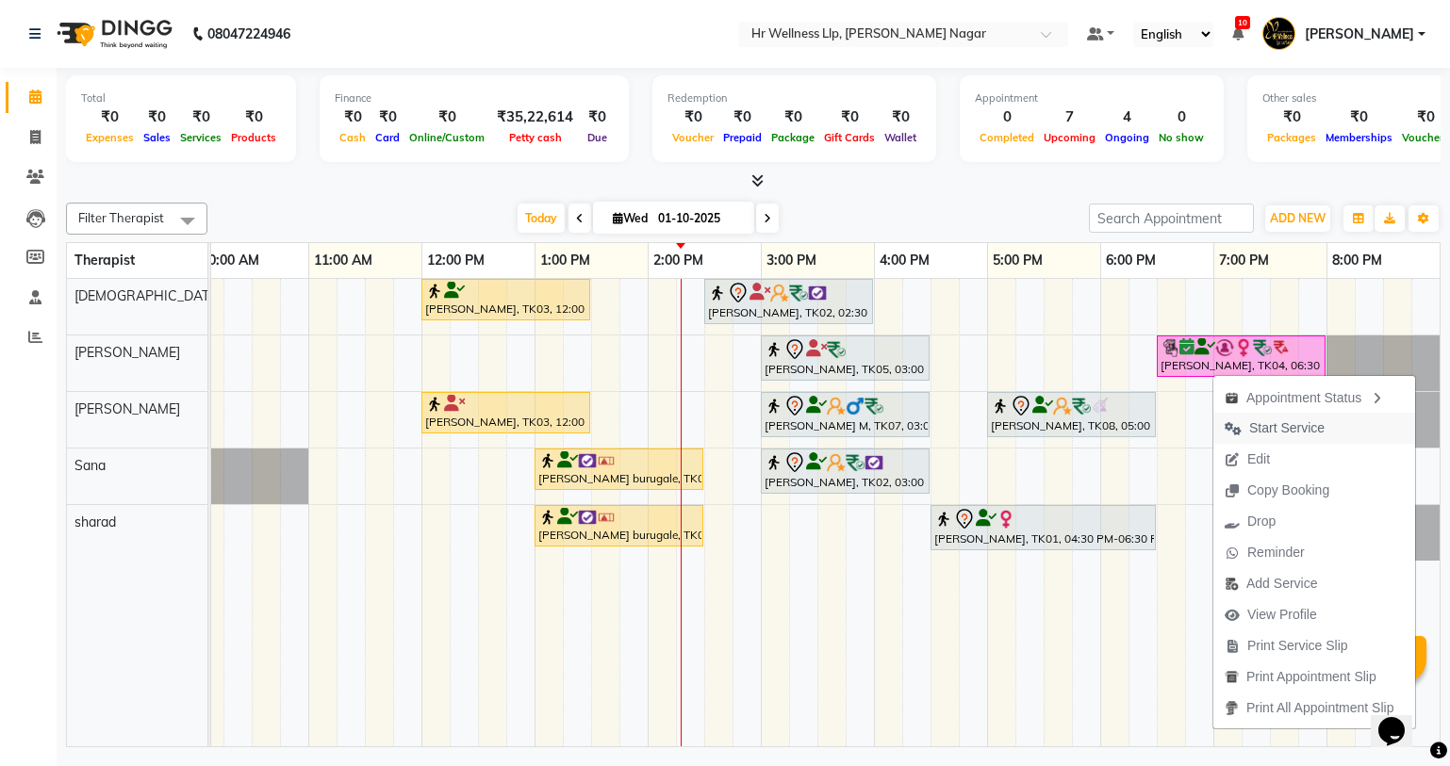
click at [1293, 431] on span "Start Service" at bounding box center [1286, 428] width 75 height 20
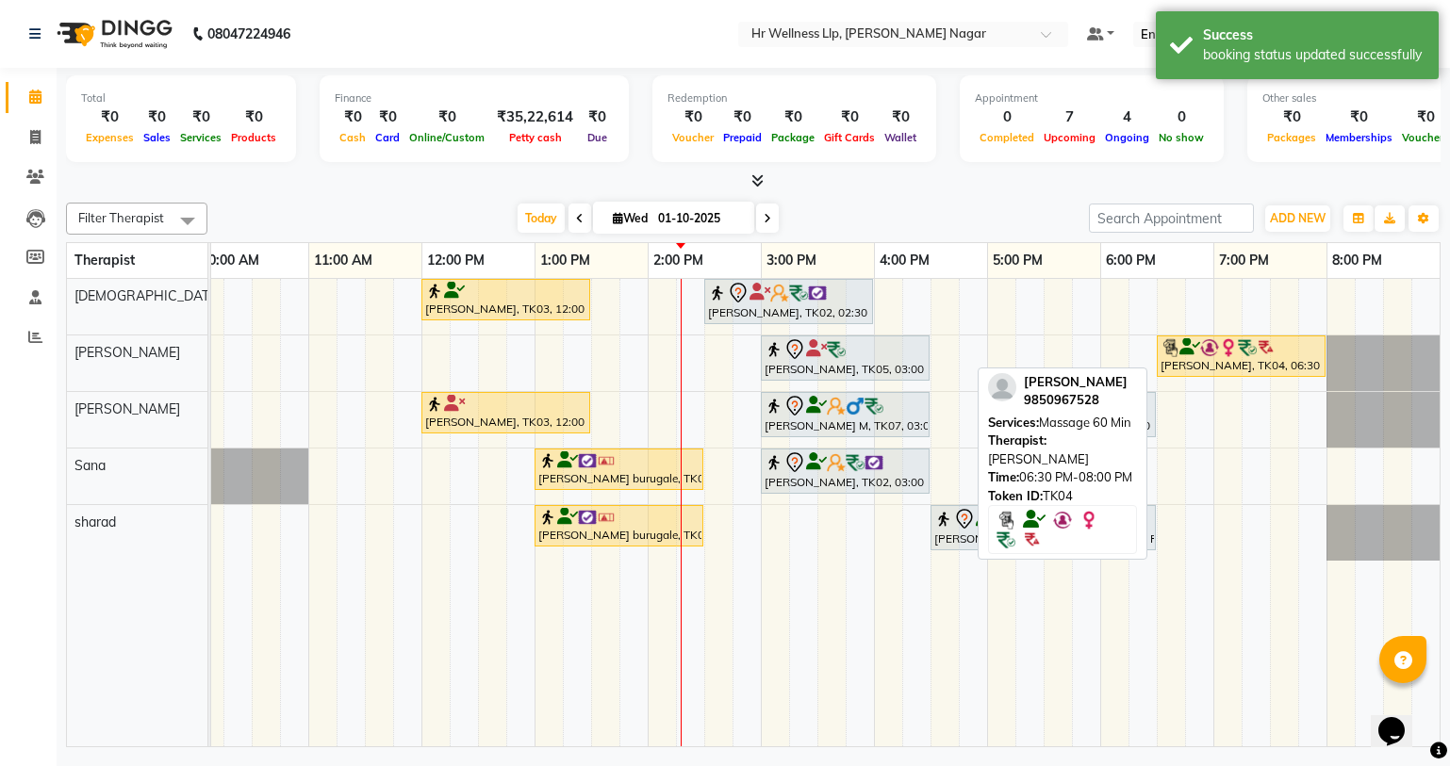
click at [1203, 353] on img at bounding box center [1209, 347] width 19 height 19
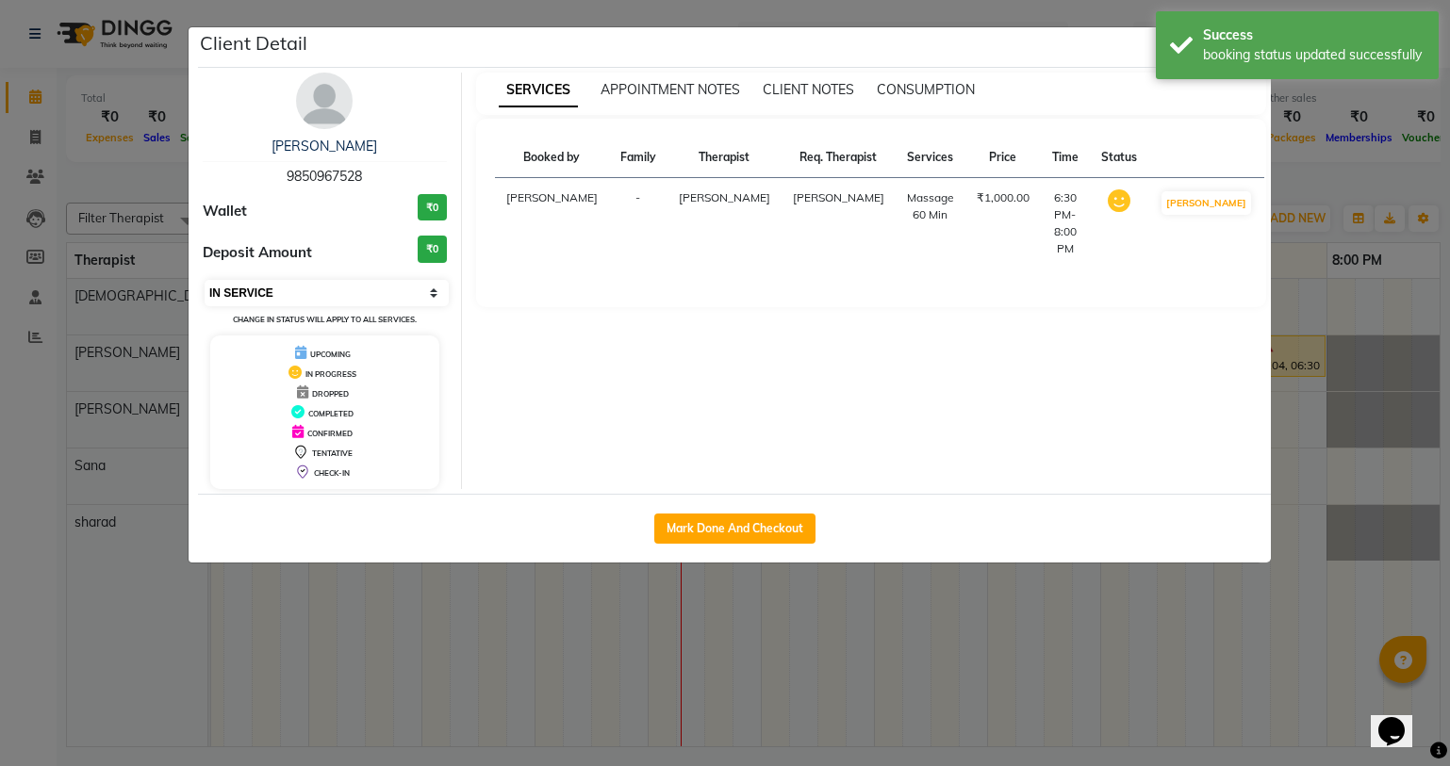
click at [293, 299] on select "Select IN SERVICE CONFIRMED TENTATIVE CHECK IN MARK DONE DROPPED UPCOMING" at bounding box center [327, 293] width 244 height 26
select select "7"
click at [205, 280] on select "Select IN SERVICE CONFIRMED TENTATIVE CHECK IN MARK DONE DROPPED UPCOMING" at bounding box center [327, 293] width 244 height 26
click at [324, 616] on ngb-modal-window "Client Detail Muriel 9850967528 Wallet ₹0 Deposit Amount ₹0 Select IN SERVICE C…" at bounding box center [725, 383] width 1450 height 766
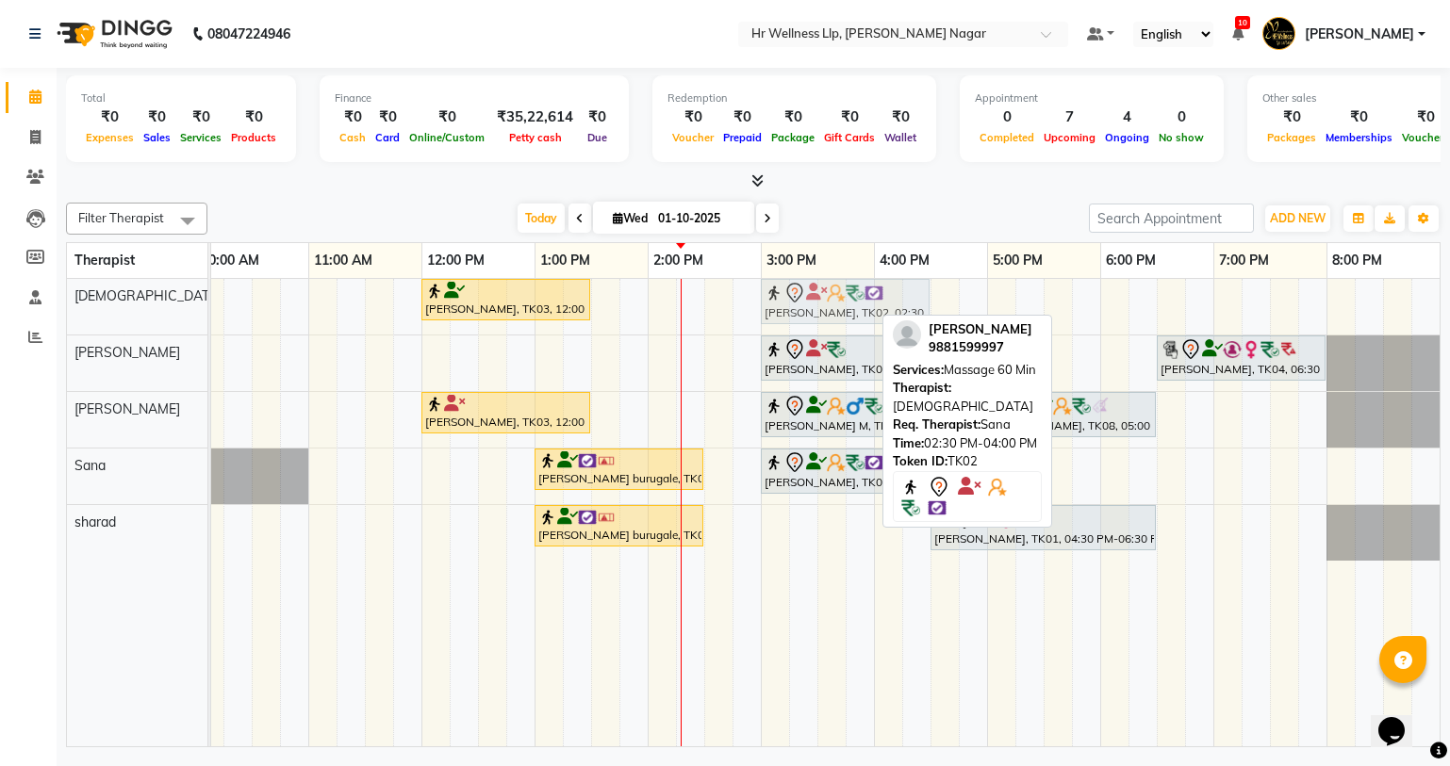
drag, startPoint x: 743, startPoint y: 301, endPoint x: 807, endPoint y: 309, distance: 64.7
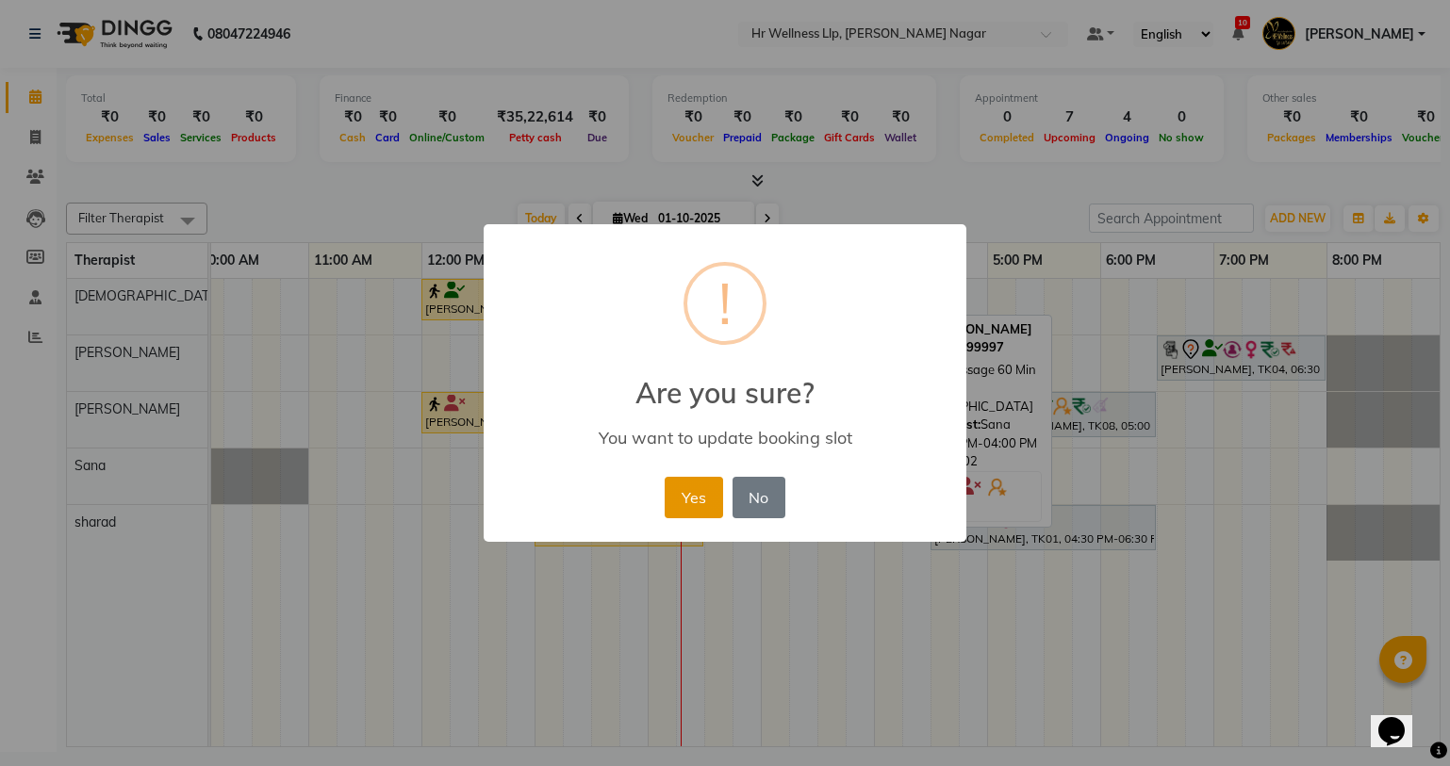
click at [702, 500] on button "Yes" at bounding box center [693, 497] width 57 height 41
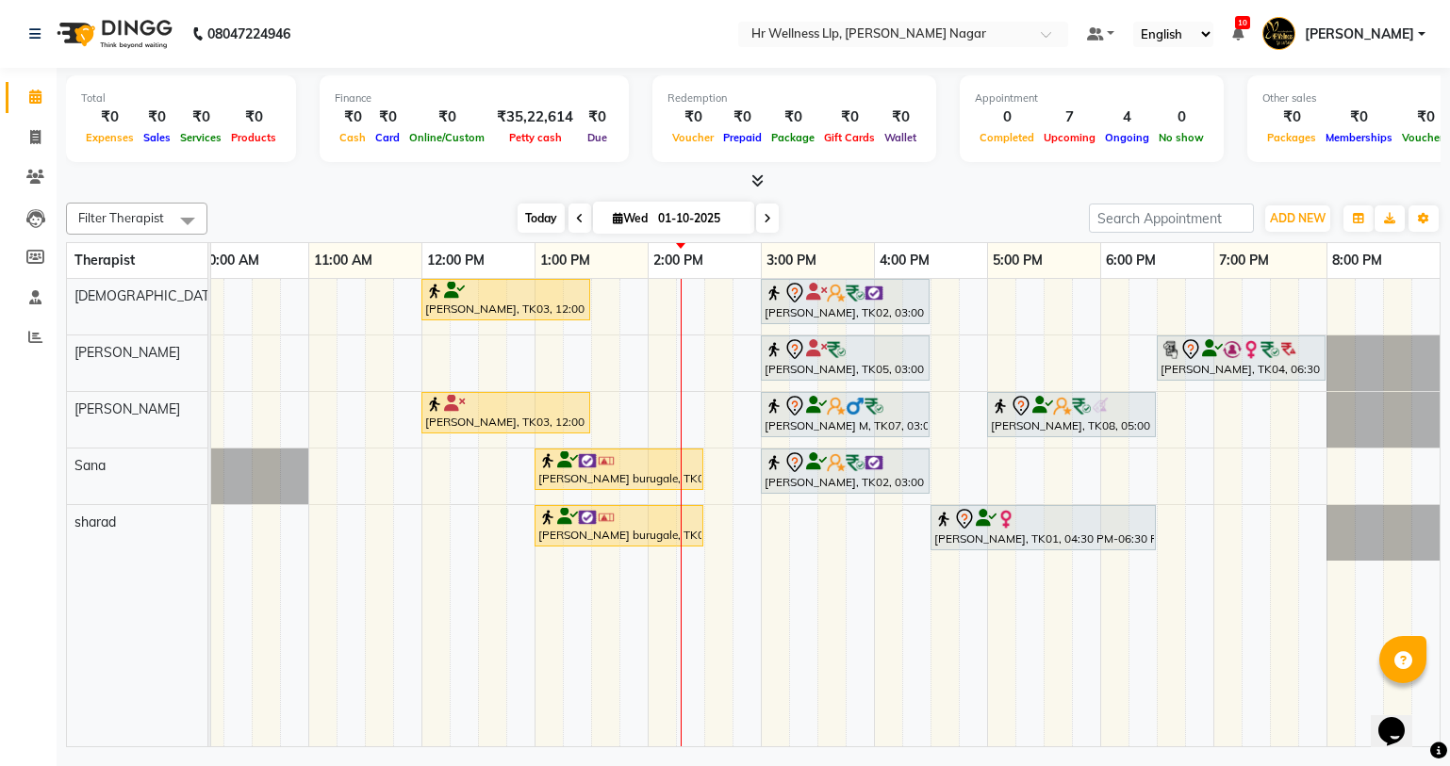
click at [521, 215] on span "Today" at bounding box center [540, 218] width 47 height 29
click at [627, 726] on td at bounding box center [633, 513] width 28 height 468
click at [550, 212] on span "Today" at bounding box center [540, 218] width 47 height 29
click at [341, 362] on div "Vishal Pingale, TK03, 12:00 PM-01:30 PM, Massage 60 Min SNEHA MUTHA, TK02, 03:0…" at bounding box center [704, 513] width 1470 height 468
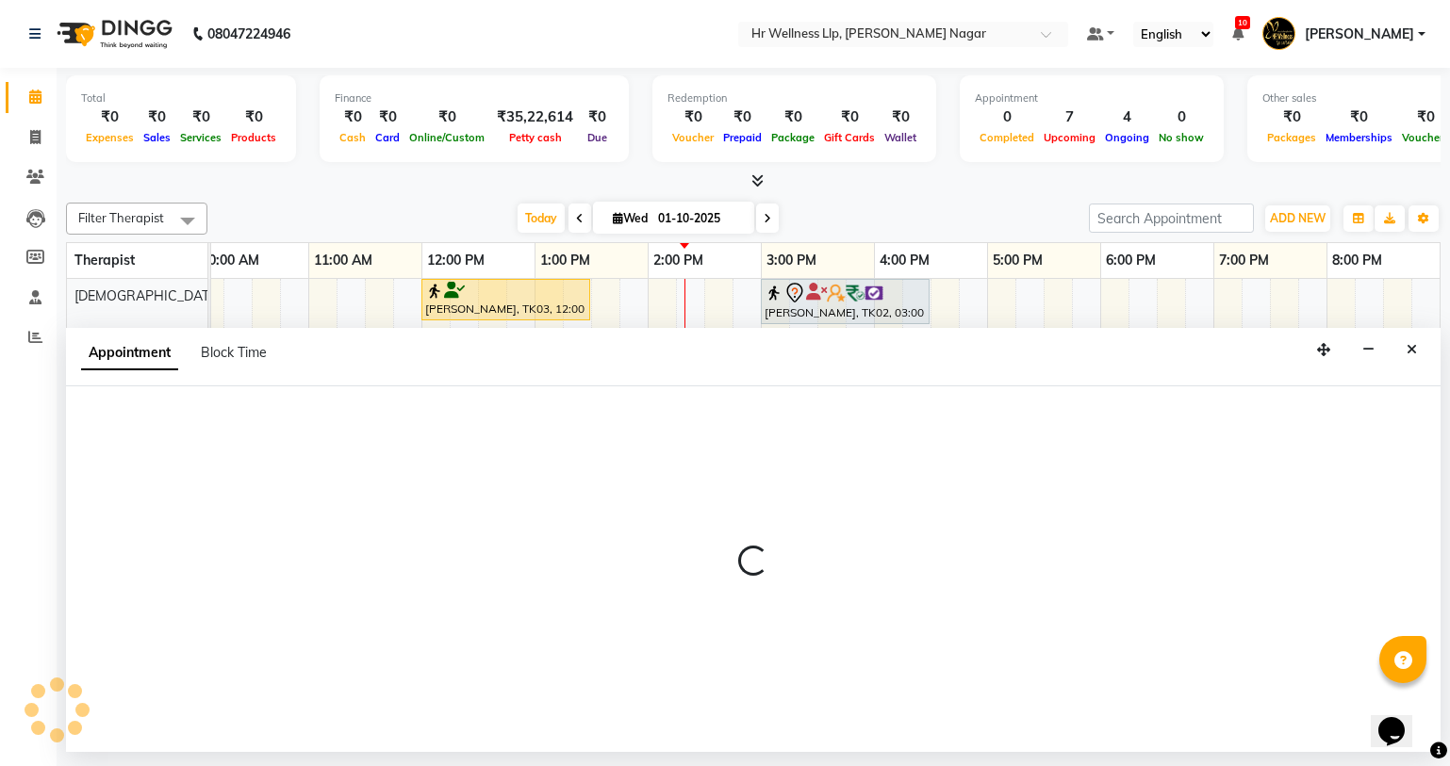
select select "86678"
select select "675"
select select "tentative"
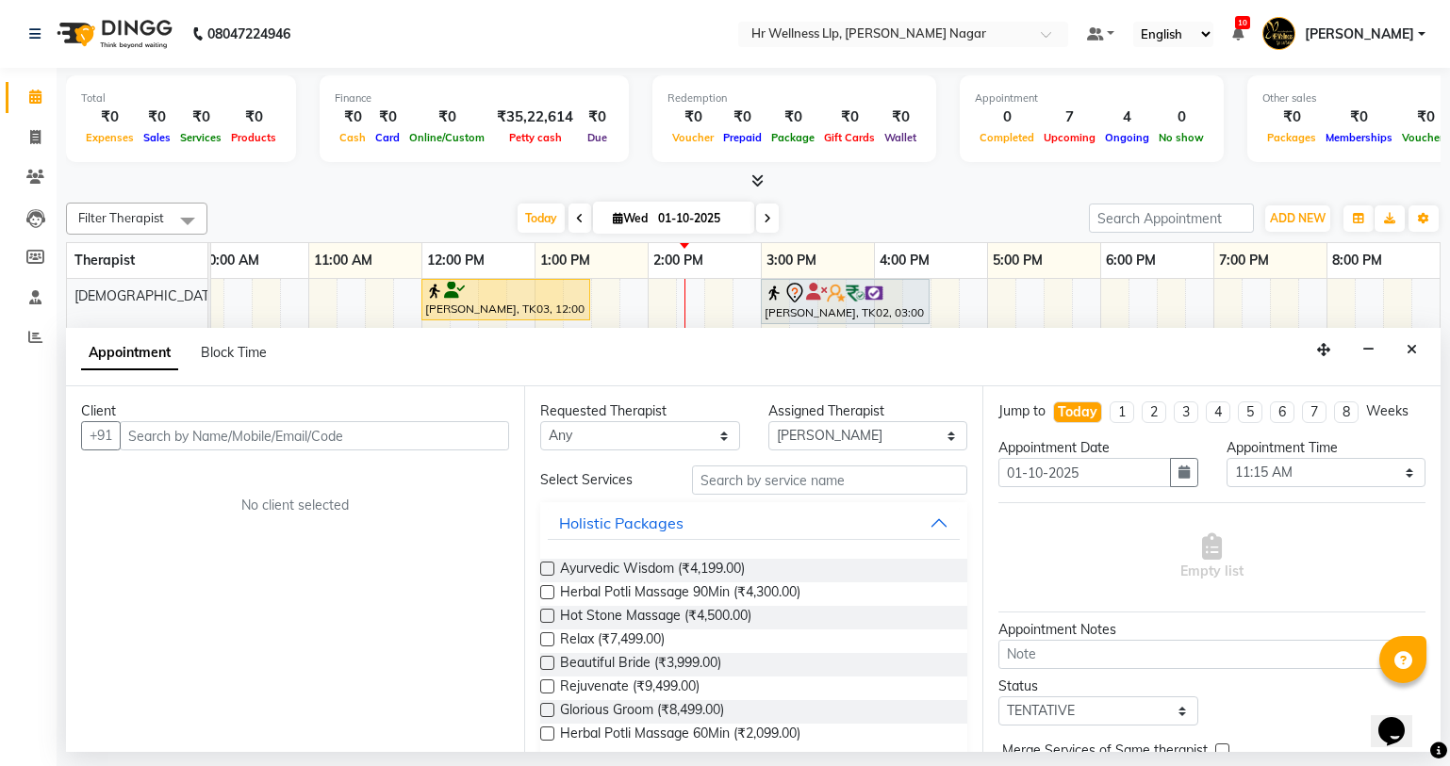
click at [306, 433] on input "text" at bounding box center [314, 435] width 389 height 29
type input "g"
type input "f"
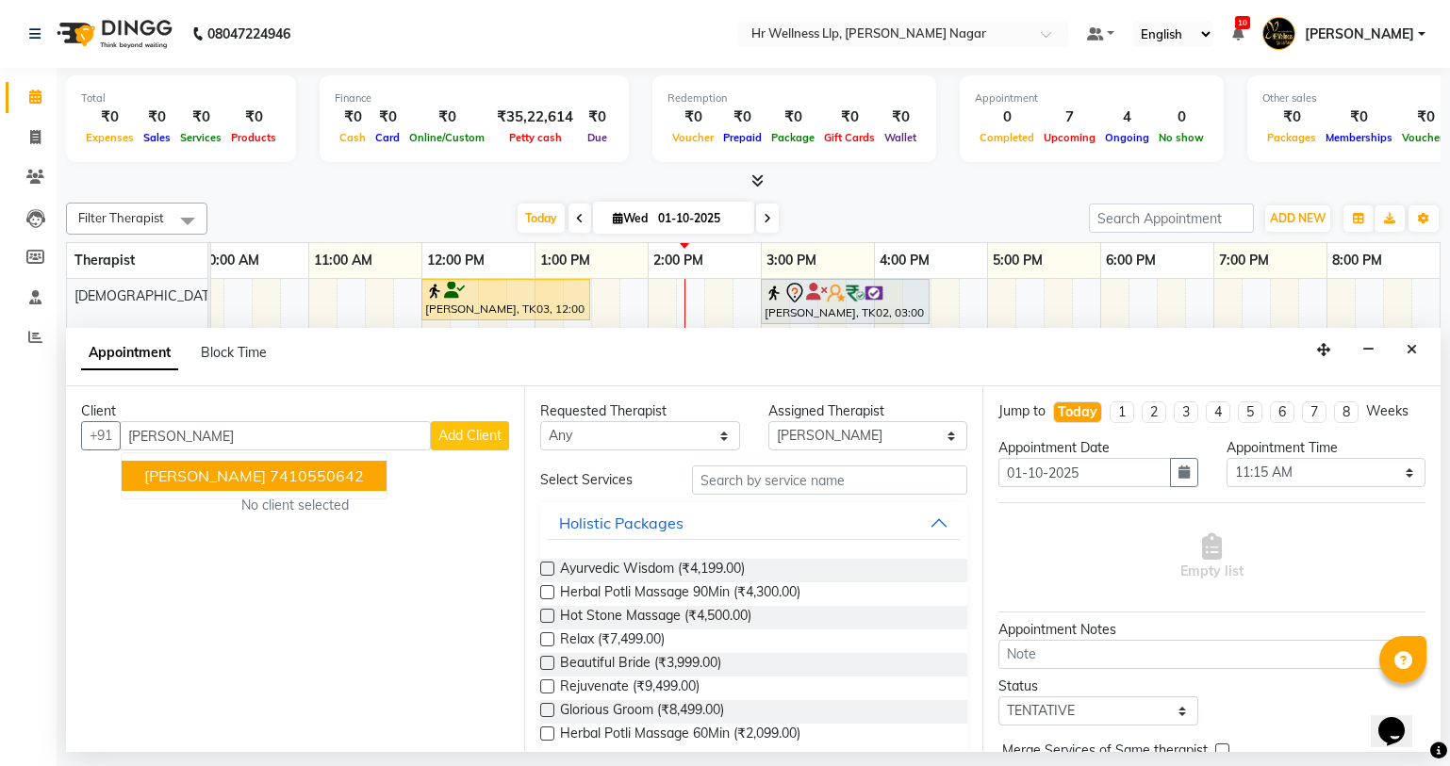
click at [320, 488] on button "Garima Bhatnagar 7410550642" at bounding box center [254, 476] width 265 height 30
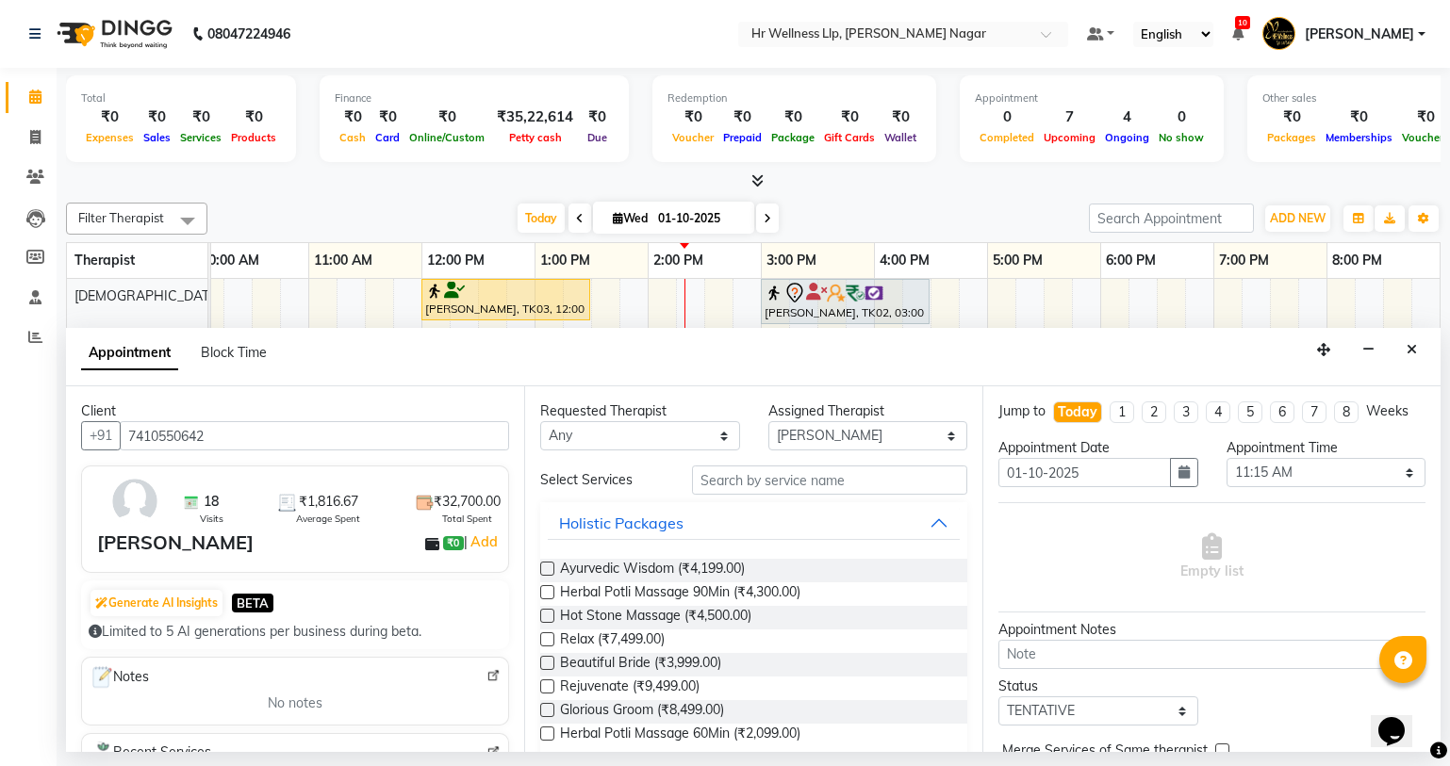
type input "7410550642"
click at [636, 437] on select "Any Krishna [PERSON_NAME] [PERSON_NAME] Sana [PERSON_NAME]" at bounding box center [640, 435] width 200 height 29
select select "86678"
click at [540, 421] on select "Any Krishna [PERSON_NAME] [PERSON_NAME] Sana [PERSON_NAME]" at bounding box center [640, 435] width 200 height 29
click at [741, 496] on div "Select Services Holistic Packages Ayurvedic Wisdom (₹4,199.00) Herbal Potli Mas…" at bounding box center [753, 759] width 427 height 587
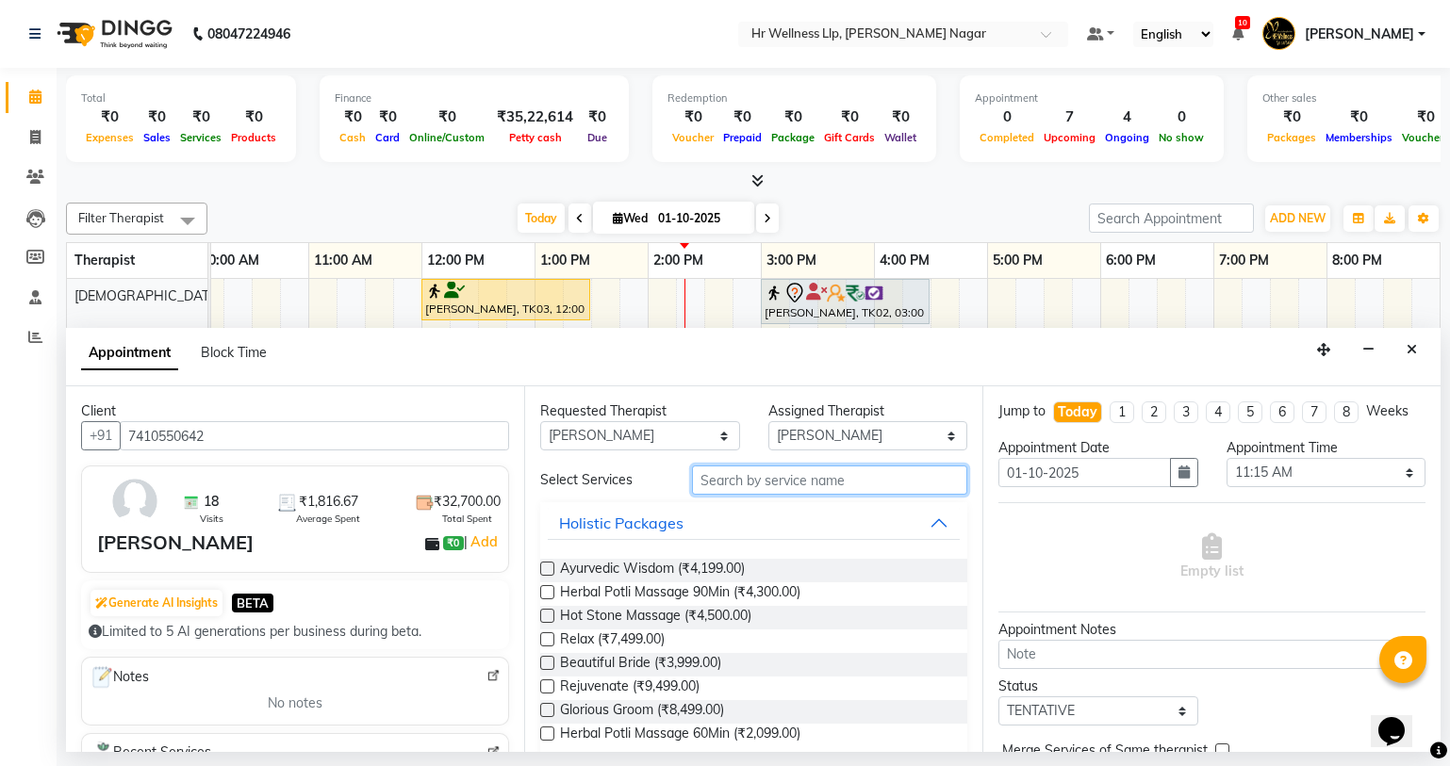
click at [748, 486] on input "text" at bounding box center [829, 480] width 275 height 29
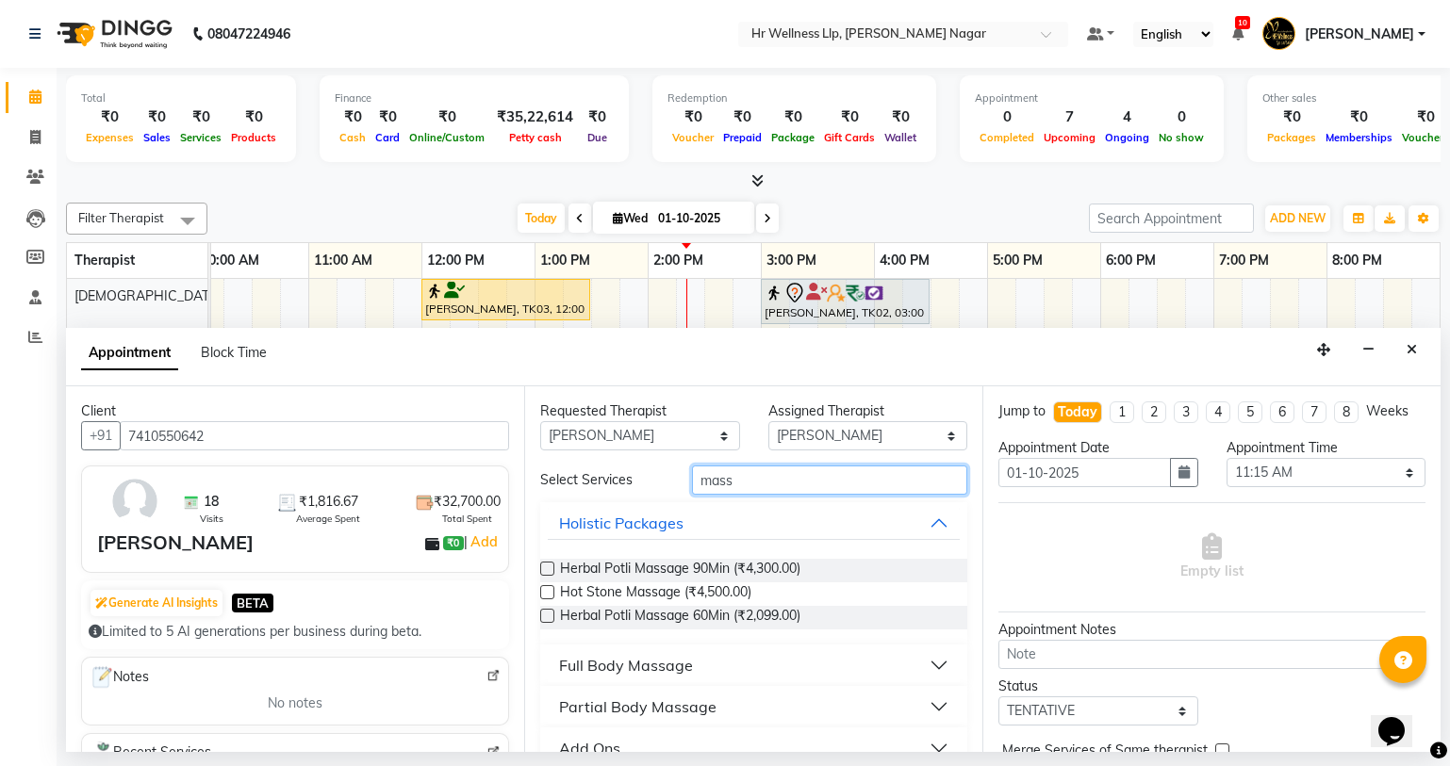
type input "mass"
click at [701, 677] on button "Full Body Massage" at bounding box center [754, 665] width 412 height 34
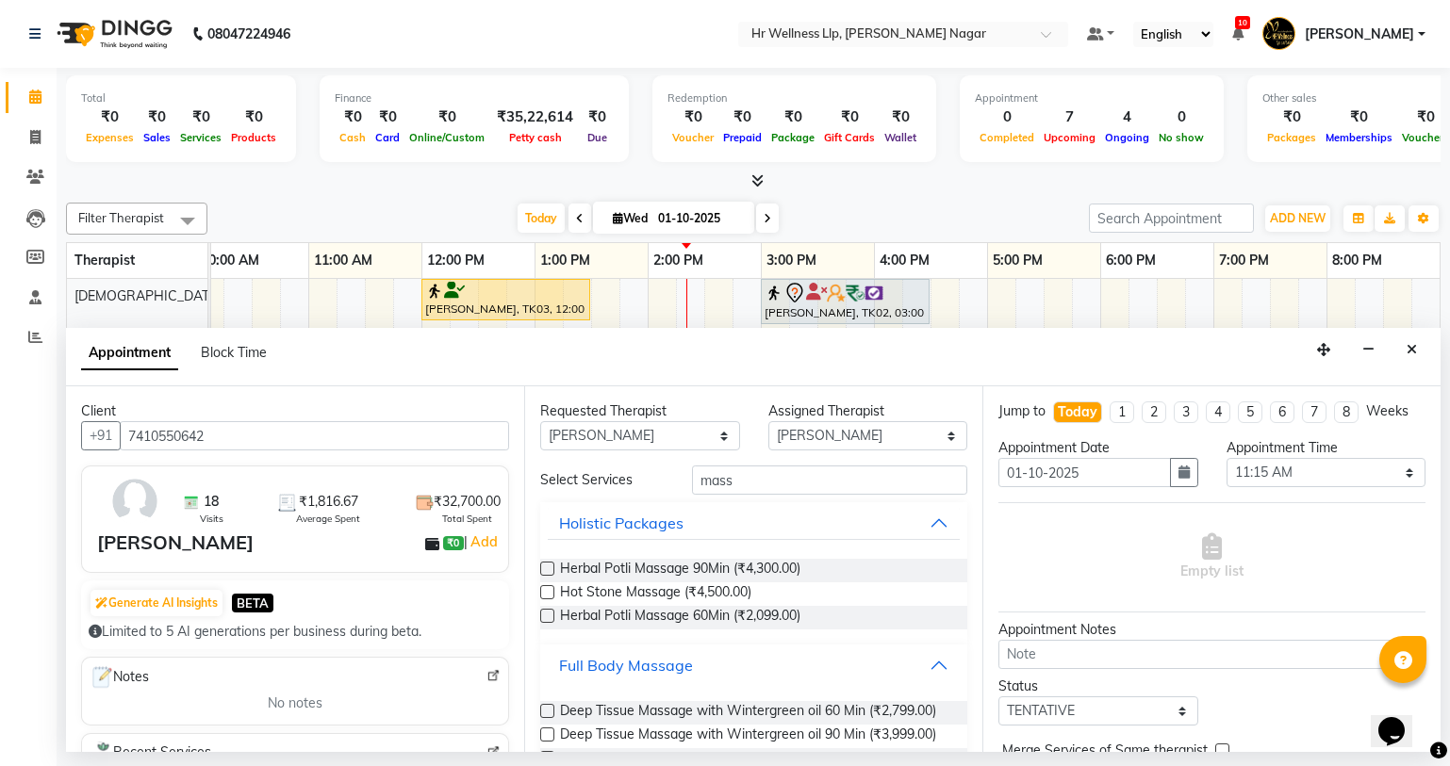
scroll to position [844, 0]
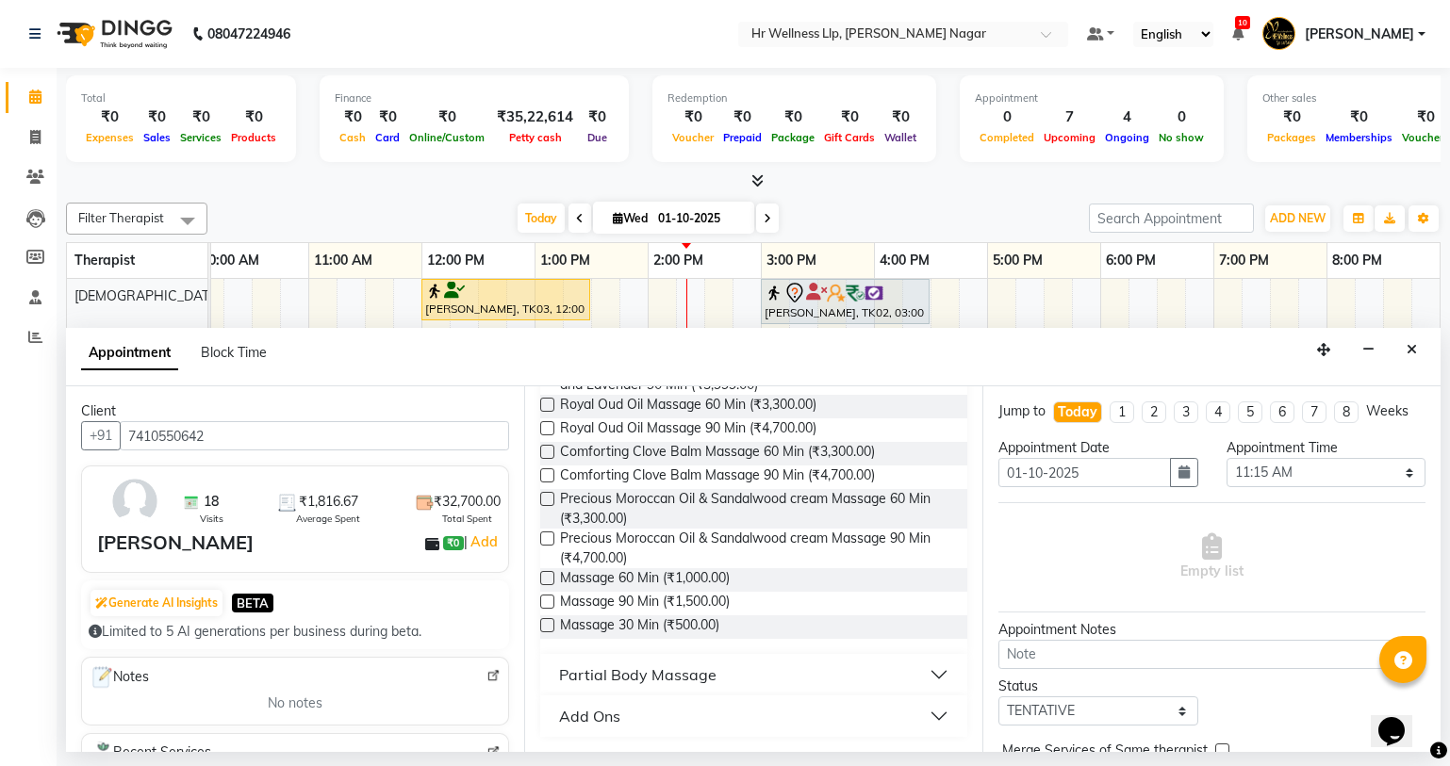
click at [541, 572] on label at bounding box center [547, 578] width 14 height 14
click at [541, 574] on input "checkbox" at bounding box center [546, 580] width 12 height 12
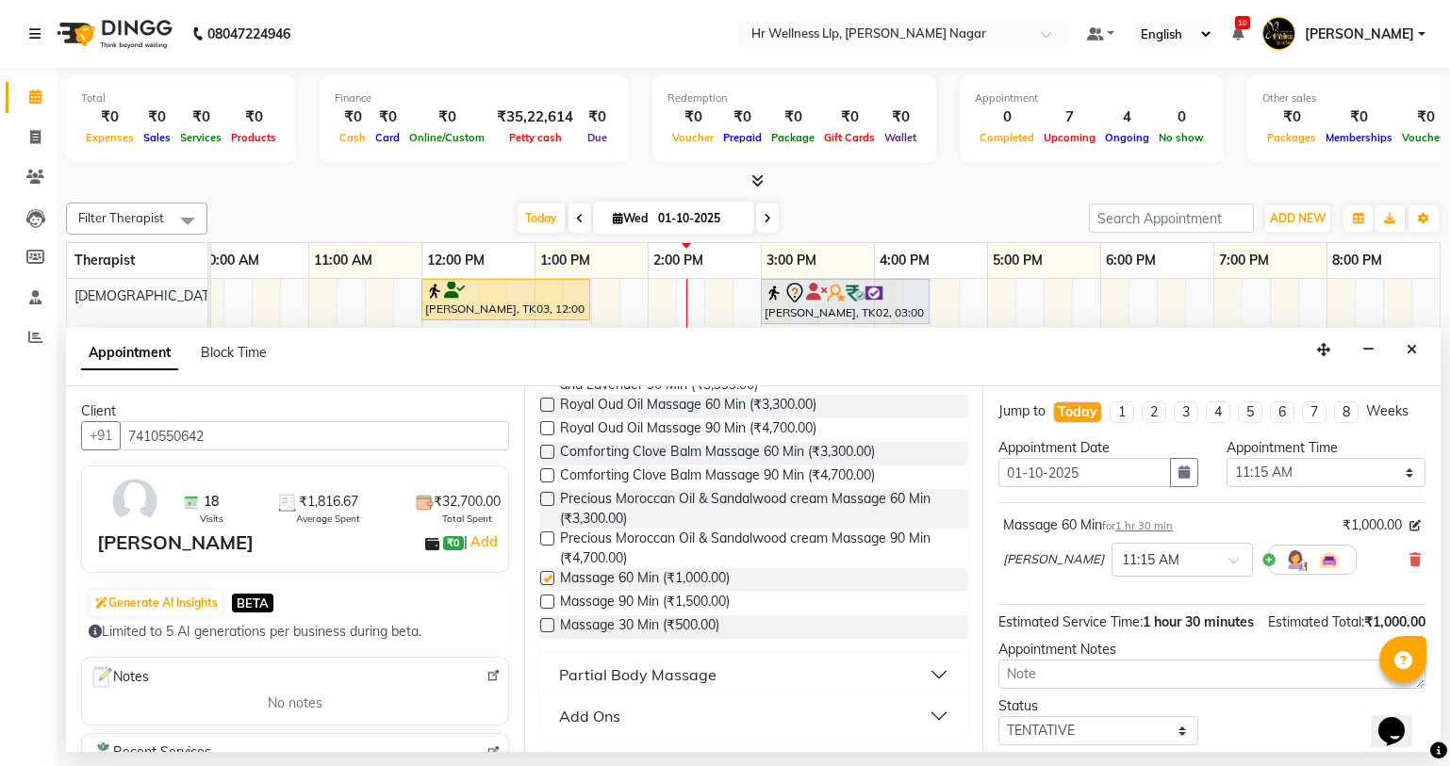
checkbox input "false"
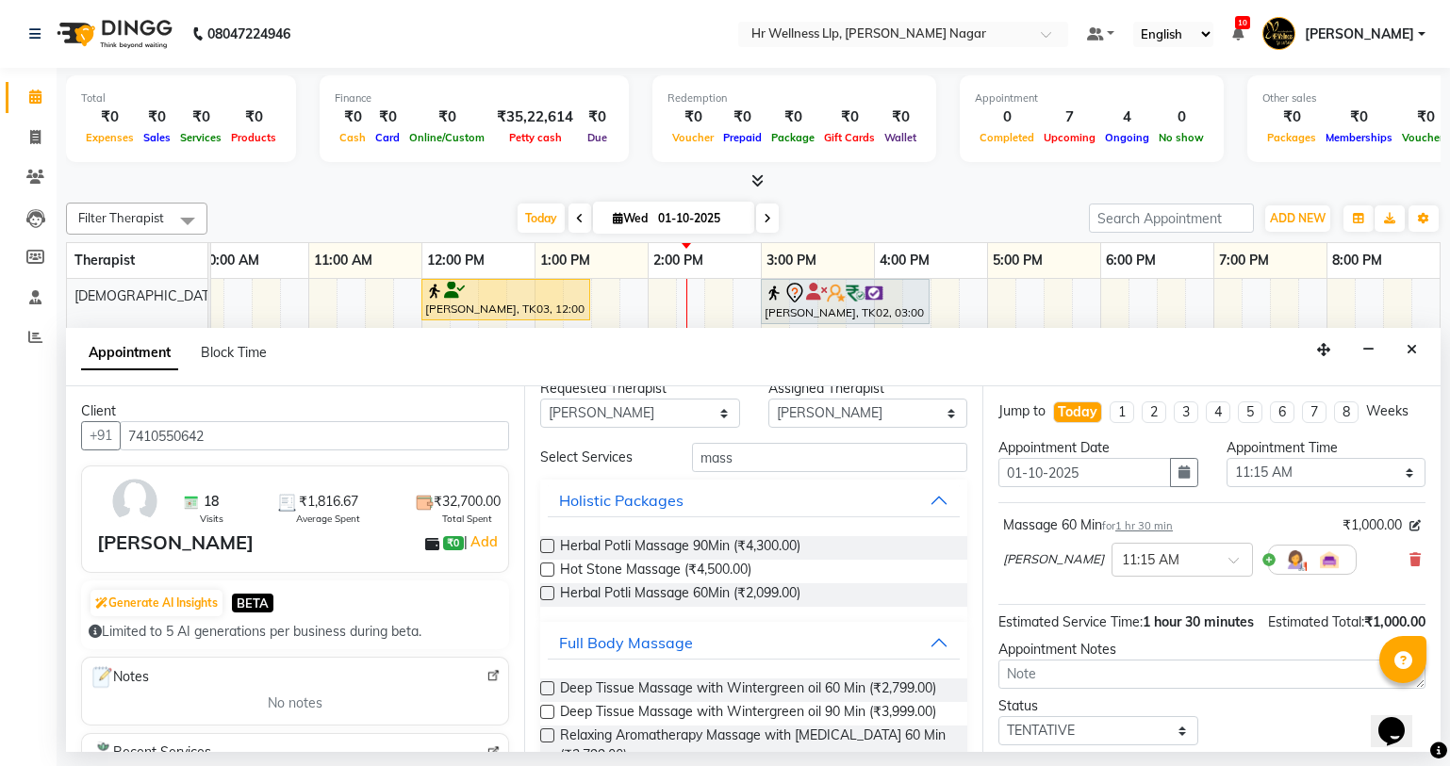
scroll to position [0, 0]
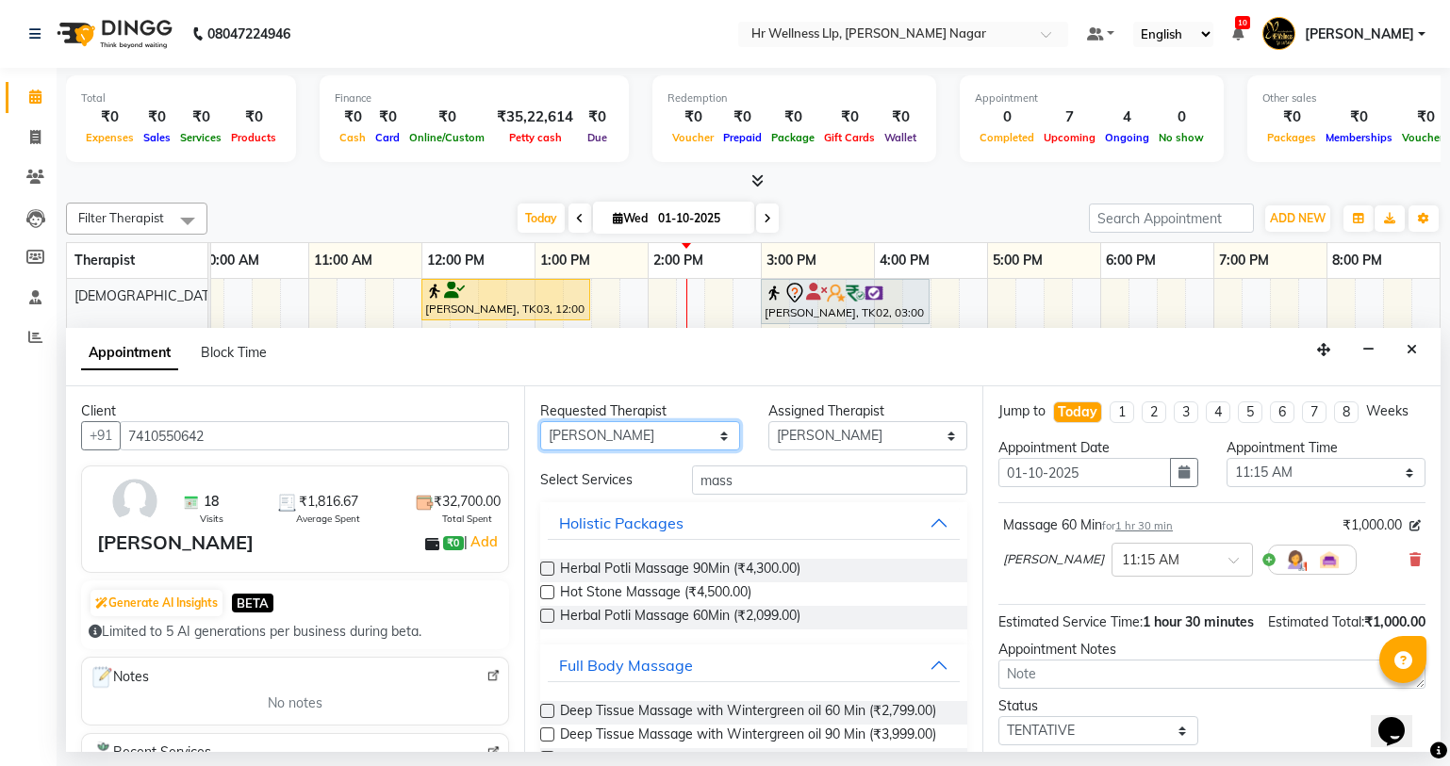
click at [661, 442] on select "Any Krishna [PERSON_NAME] [PERSON_NAME] Sana [PERSON_NAME]" at bounding box center [640, 435] width 200 height 29
select select "19732"
click at [540, 421] on select "Any Krishna [PERSON_NAME] [PERSON_NAME] Sana [PERSON_NAME]" at bounding box center [640, 435] width 200 height 29
select select "19732"
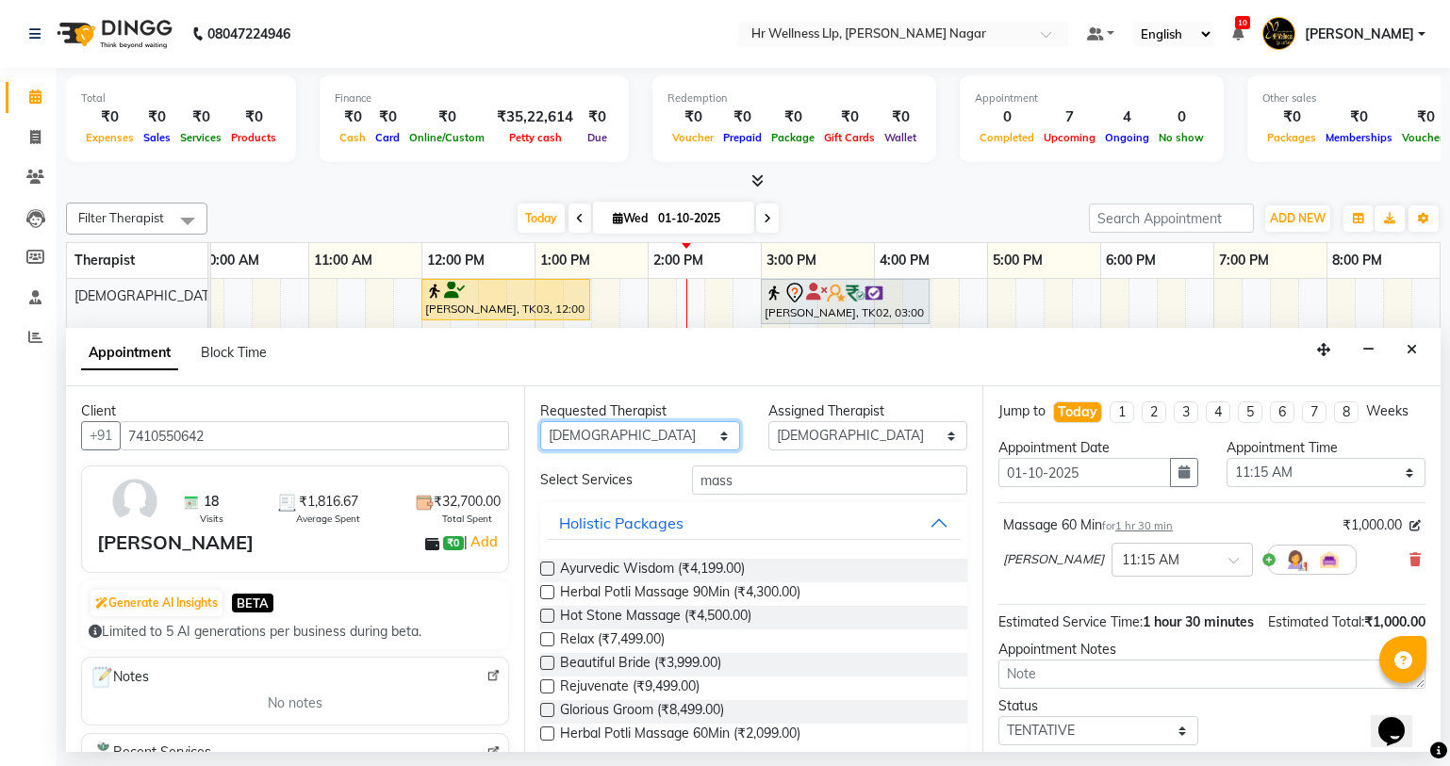
click at [664, 433] on select "Any Krishna [PERSON_NAME] [PERSON_NAME] Sana [PERSON_NAME]" at bounding box center [640, 435] width 200 height 29
select select "86679"
click at [540, 421] on select "Any Krishna [PERSON_NAME] [PERSON_NAME] Sana [PERSON_NAME]" at bounding box center [640, 435] width 200 height 29
select select "86679"
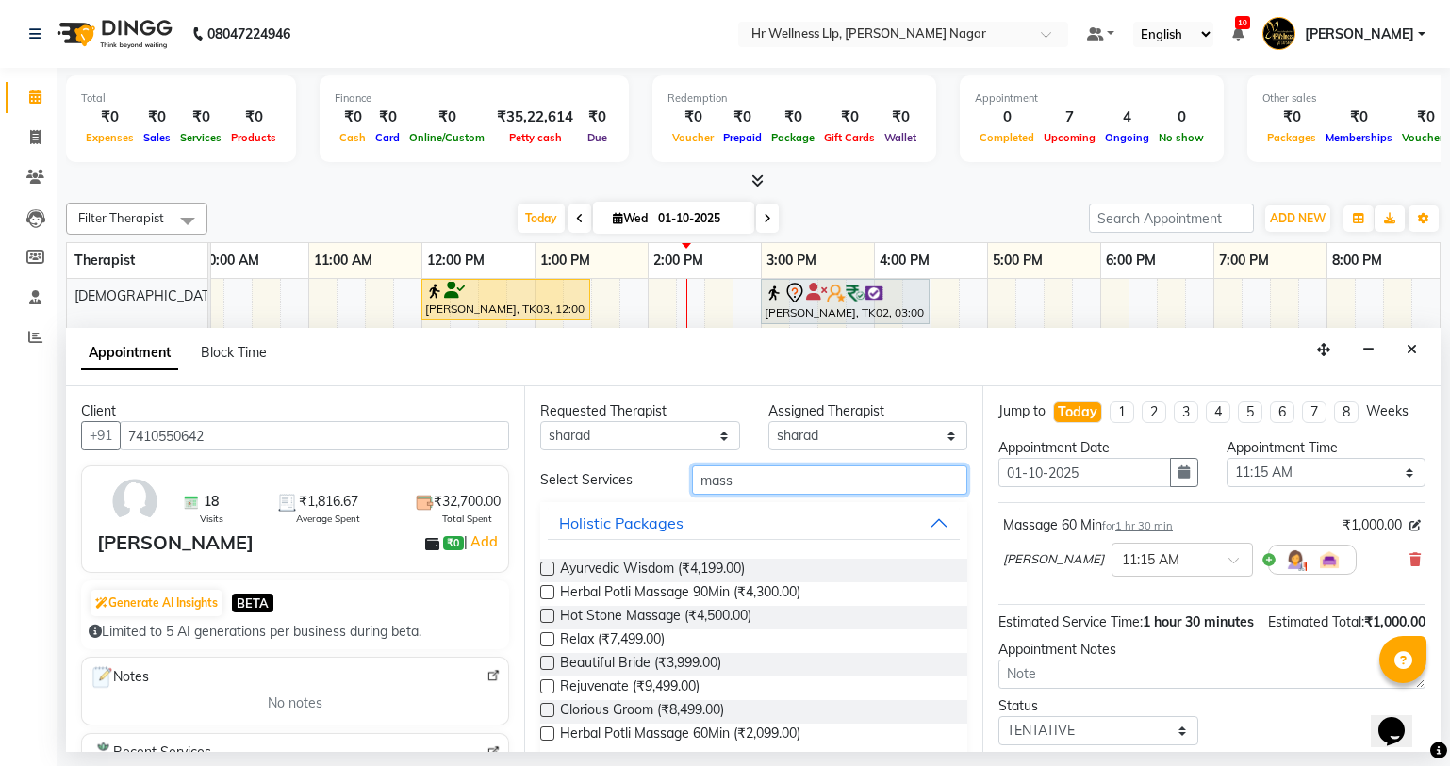
click at [828, 470] on input "mass" at bounding box center [829, 480] width 275 height 29
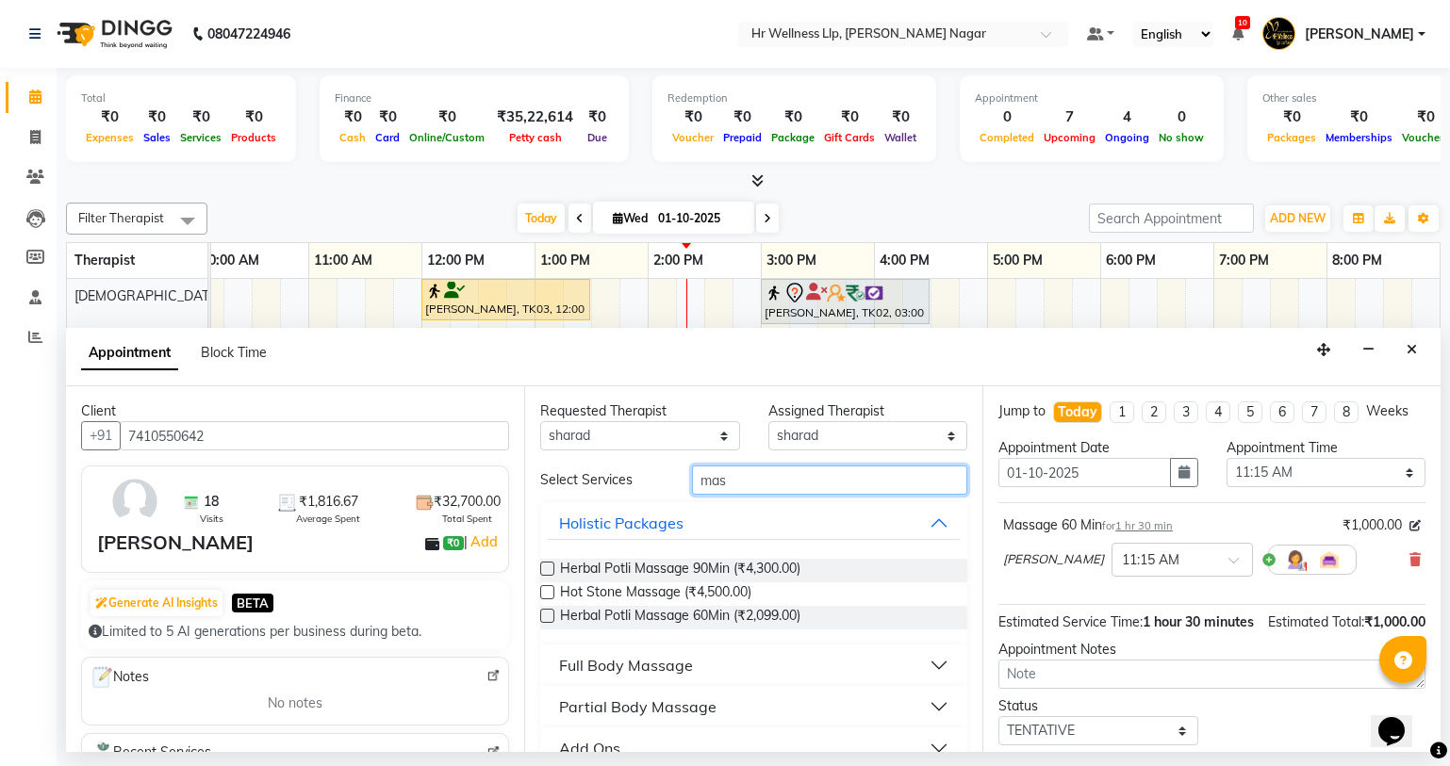
type input "mass"
click at [581, 657] on div "Full Body Massage" at bounding box center [626, 665] width 134 height 23
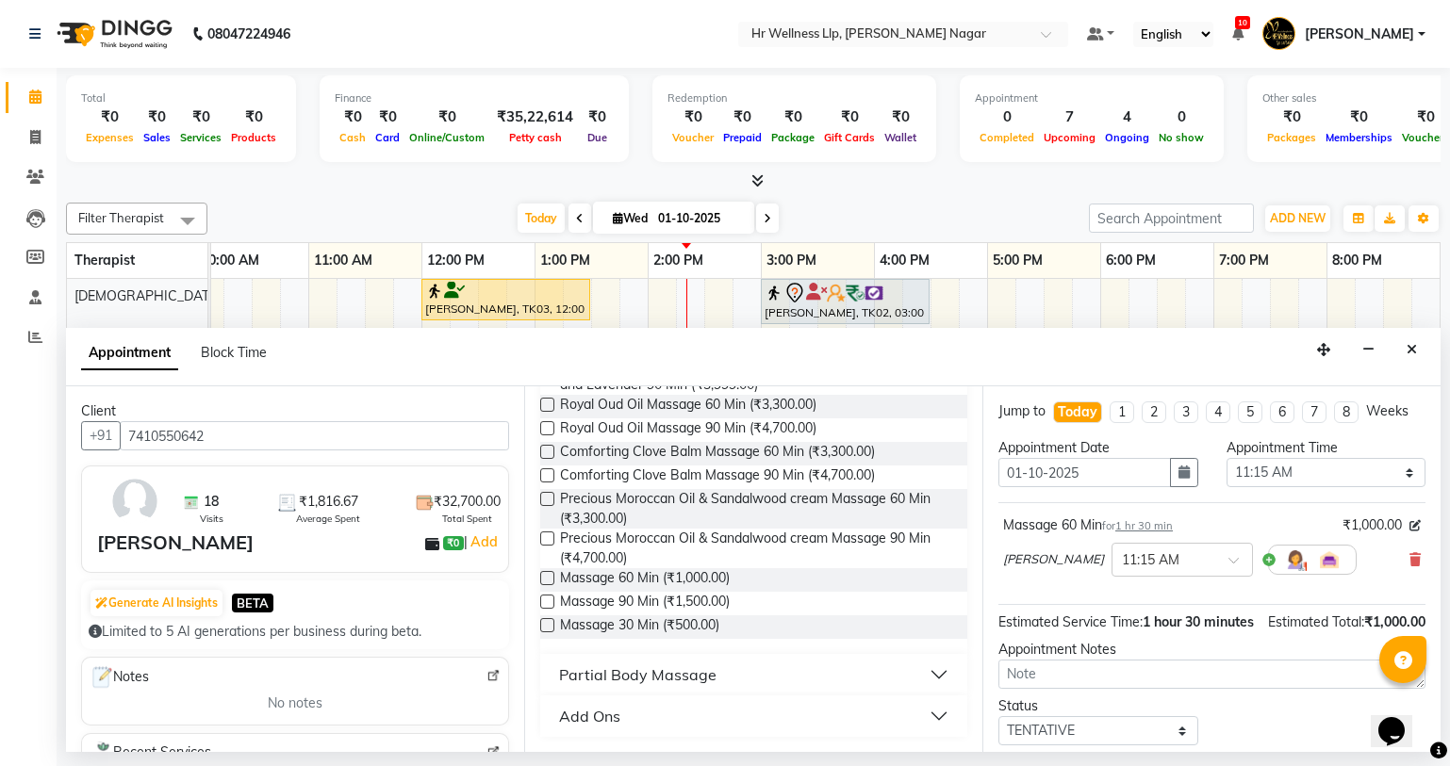
scroll to position [844, 0]
click at [543, 574] on label at bounding box center [547, 578] width 14 height 14
click at [543, 574] on input "checkbox" at bounding box center [546, 580] width 12 height 12
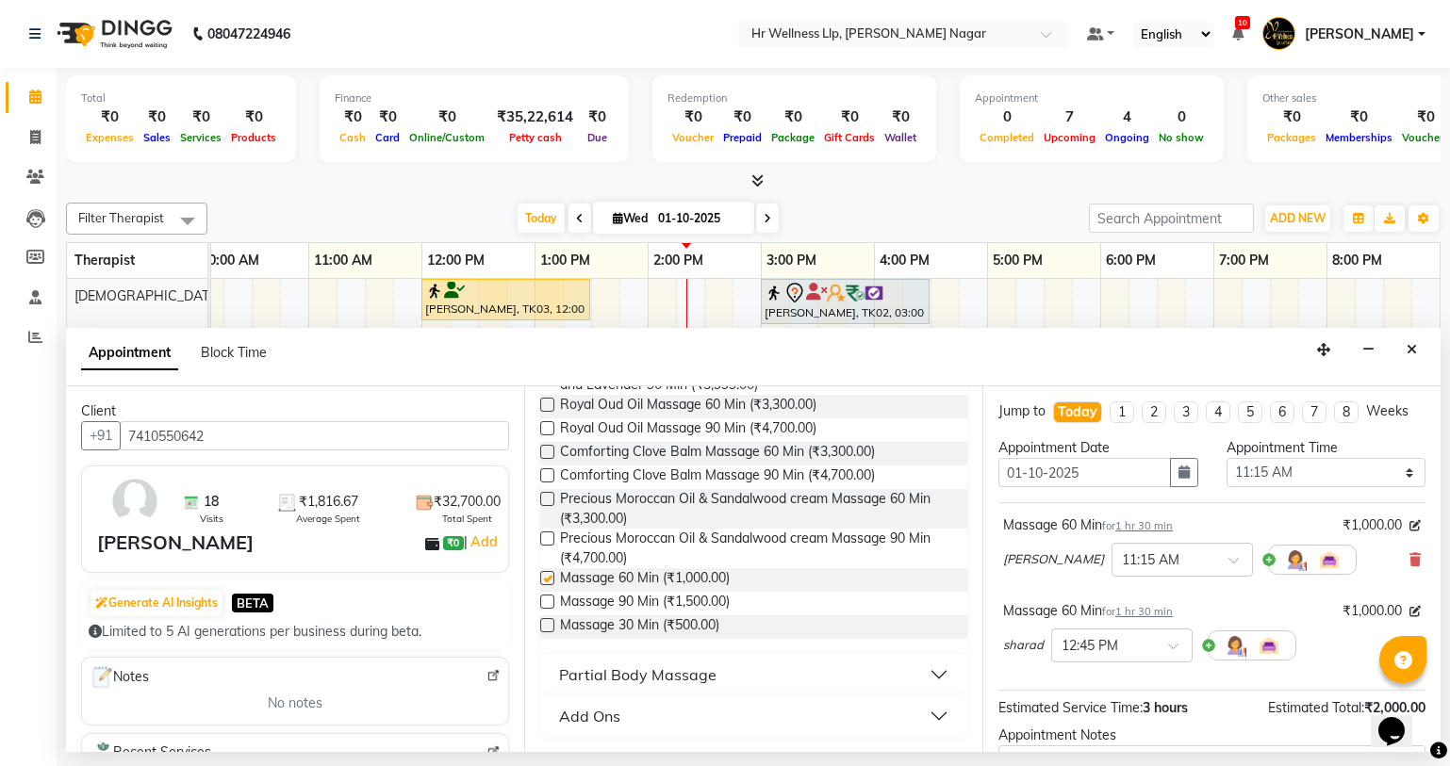
checkbox input "false"
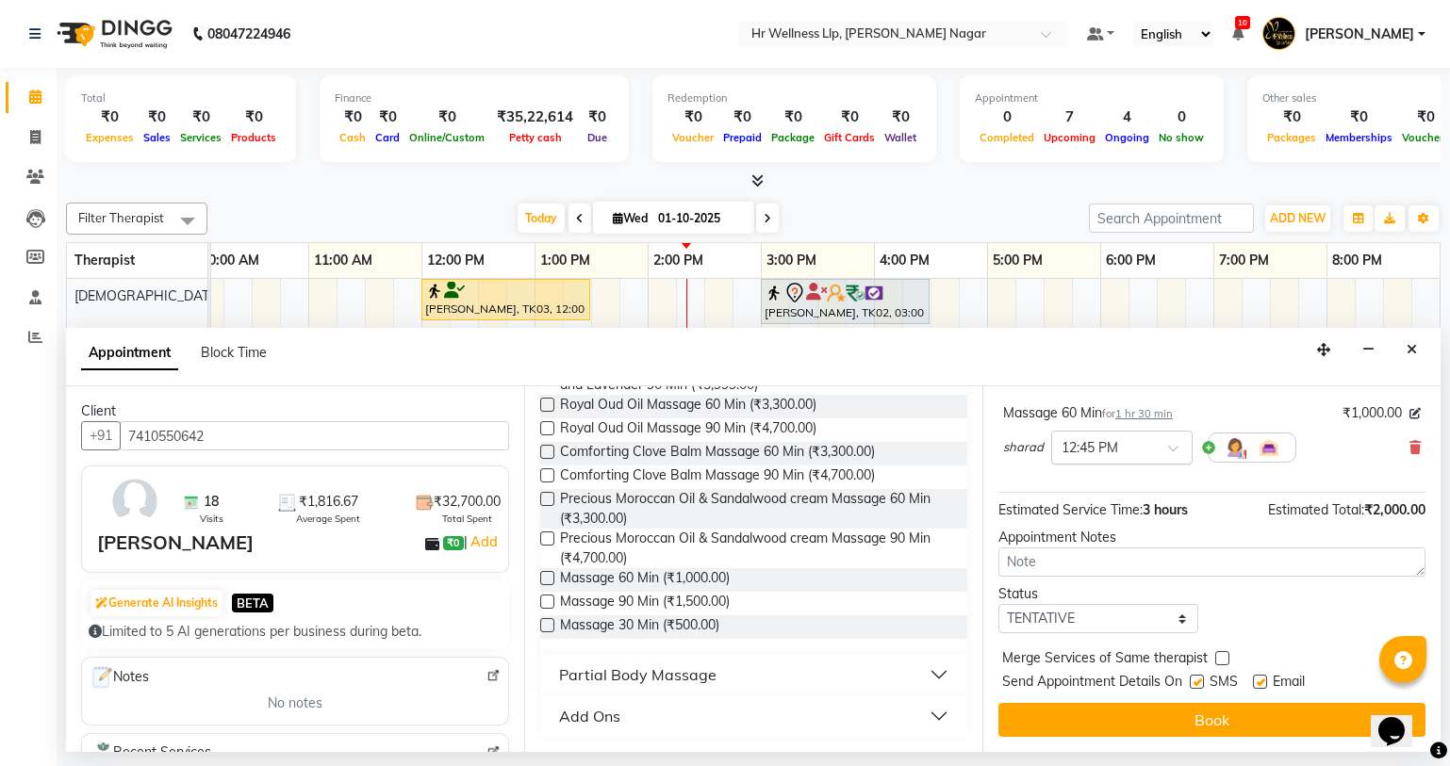
click at [1098, 435] on div "× 12:45 PM" at bounding box center [1121, 448] width 141 height 34
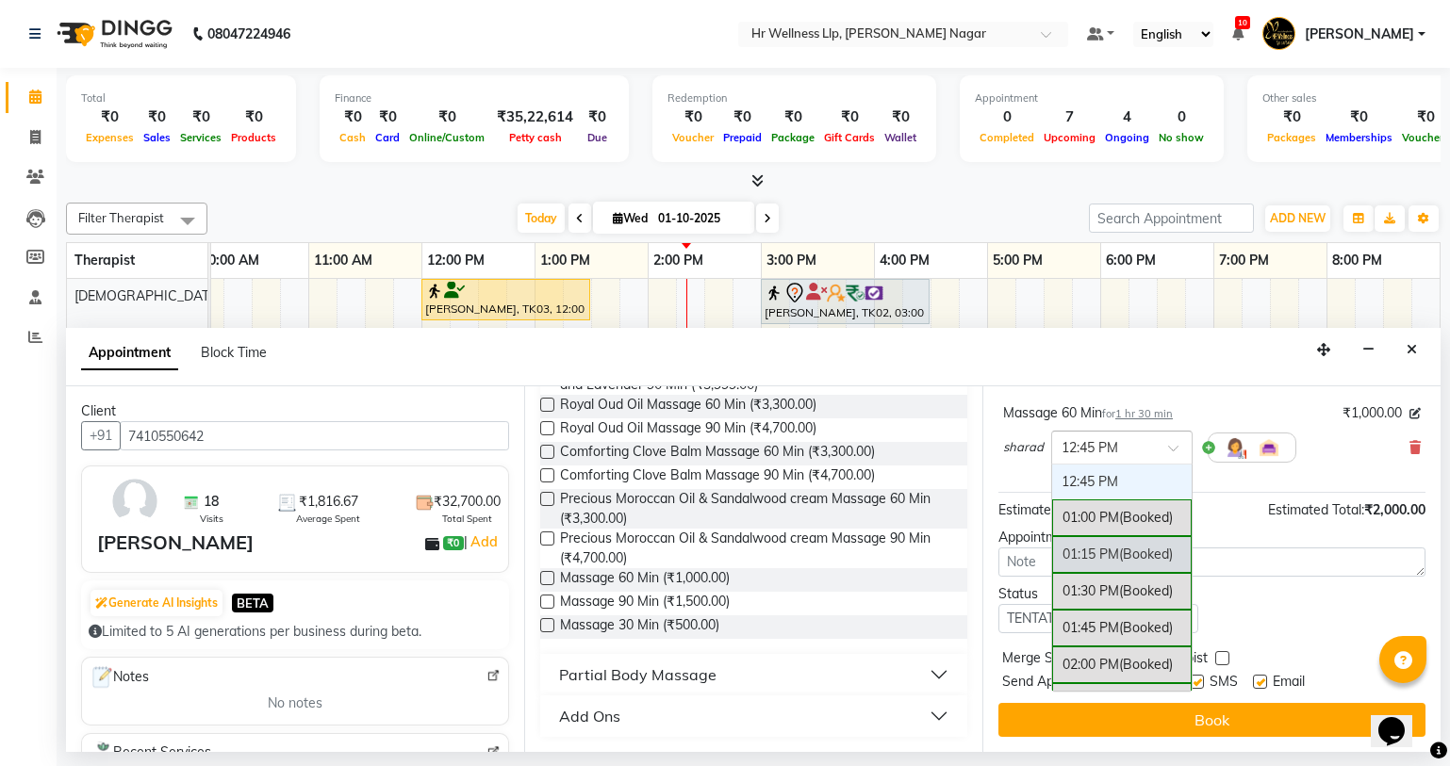
scroll to position [271, 0]
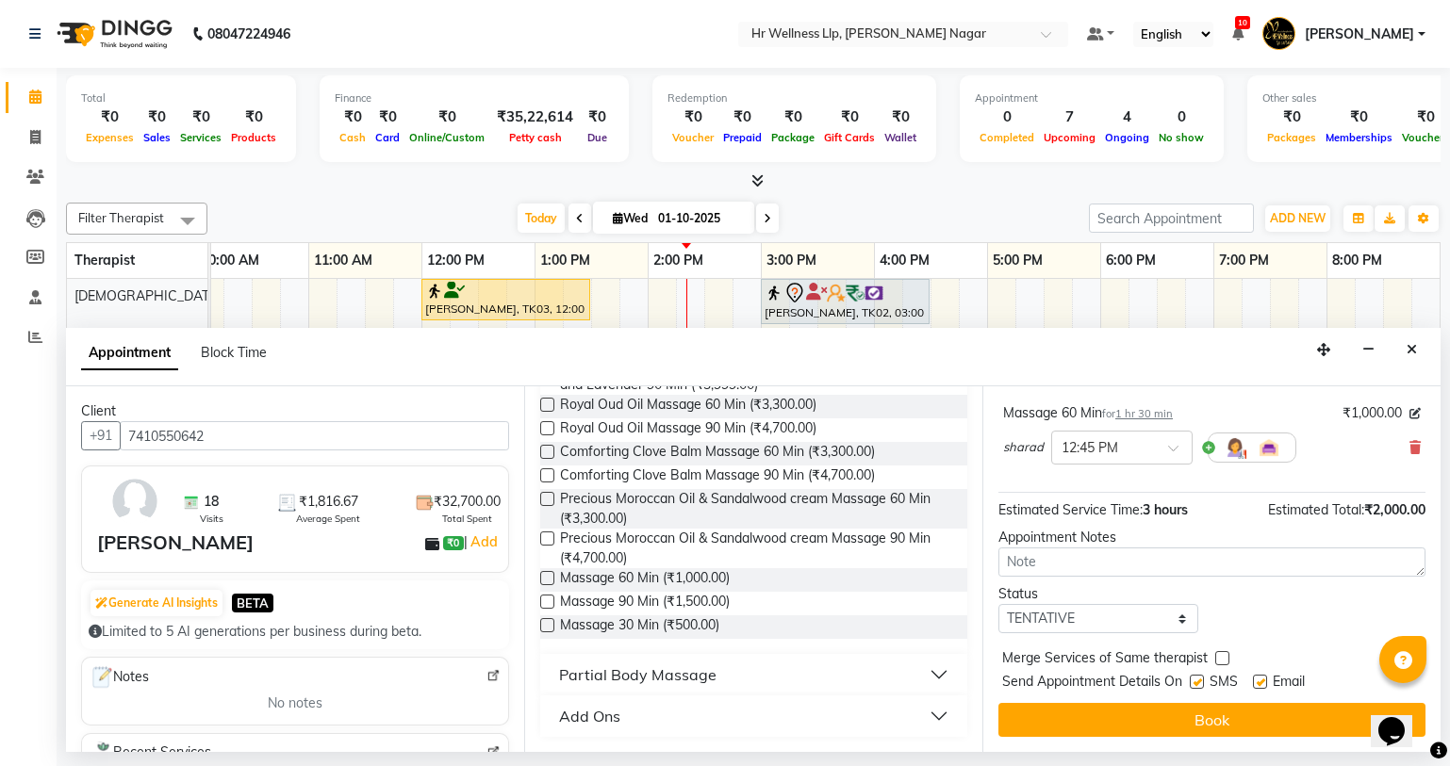
click at [1407, 447] on div "Massage 60 Min for 1 hr 30 min ₹1,000.00 sharad × 12:45 PM" at bounding box center [1211, 438] width 427 height 78
click at [1409, 441] on icon at bounding box center [1414, 447] width 11 height 13
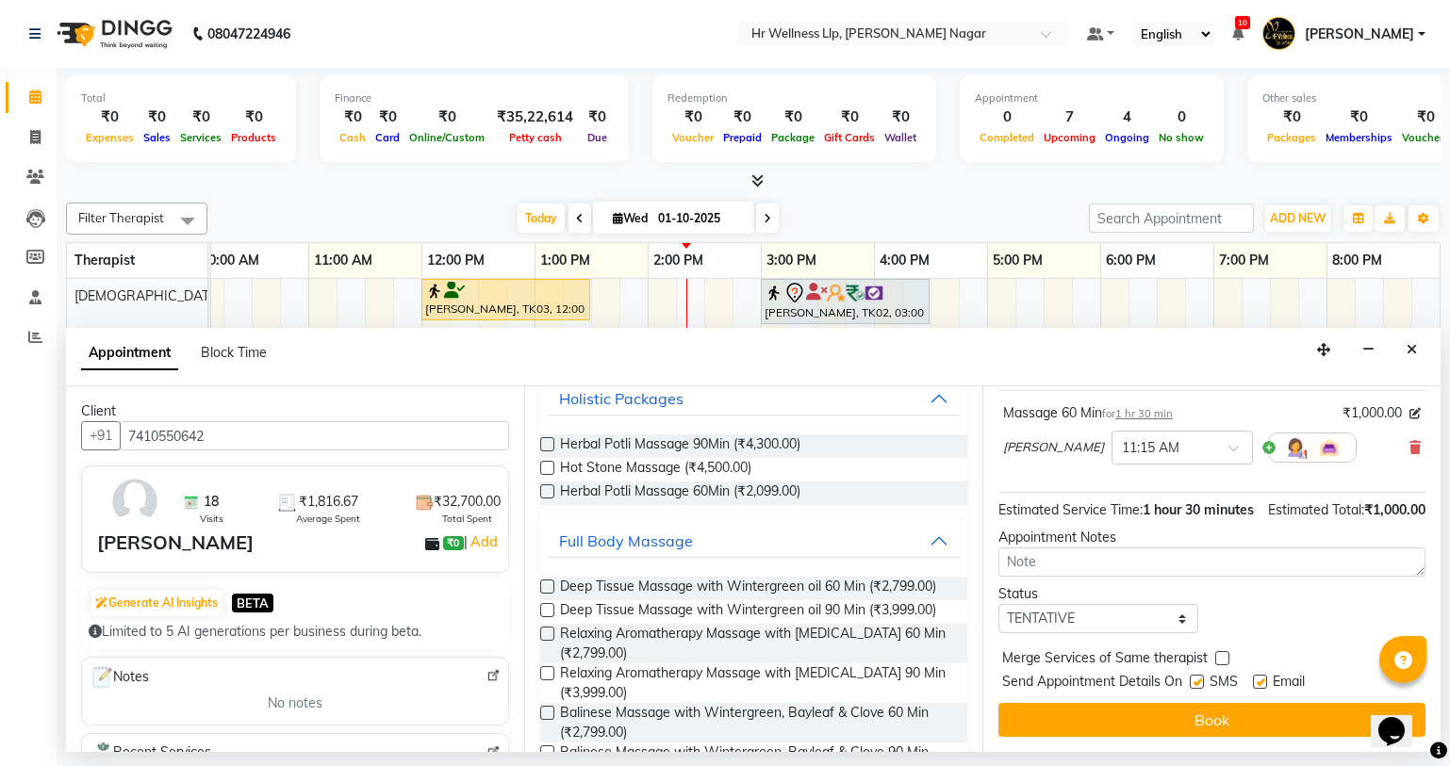
scroll to position [0, 0]
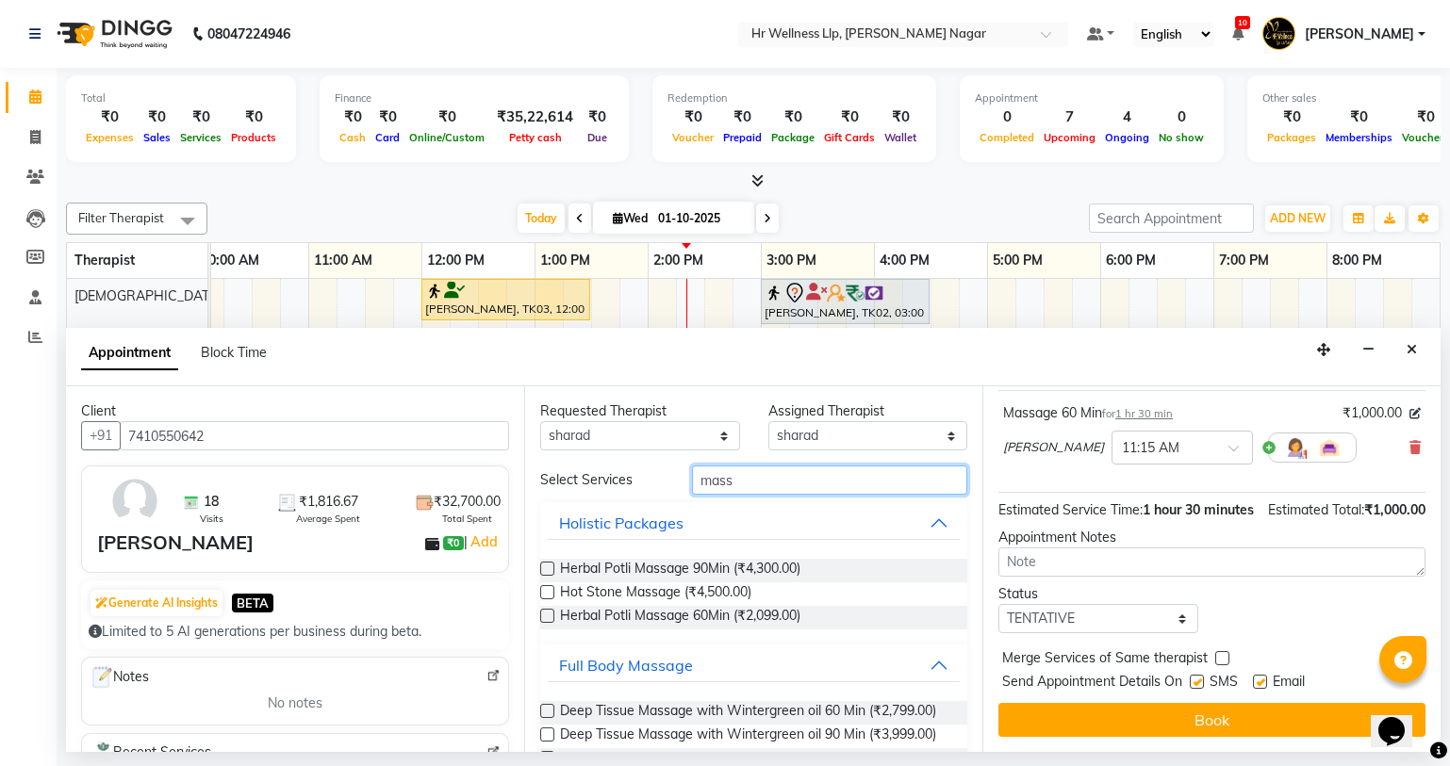
click at [747, 467] on input "mass" at bounding box center [829, 480] width 275 height 29
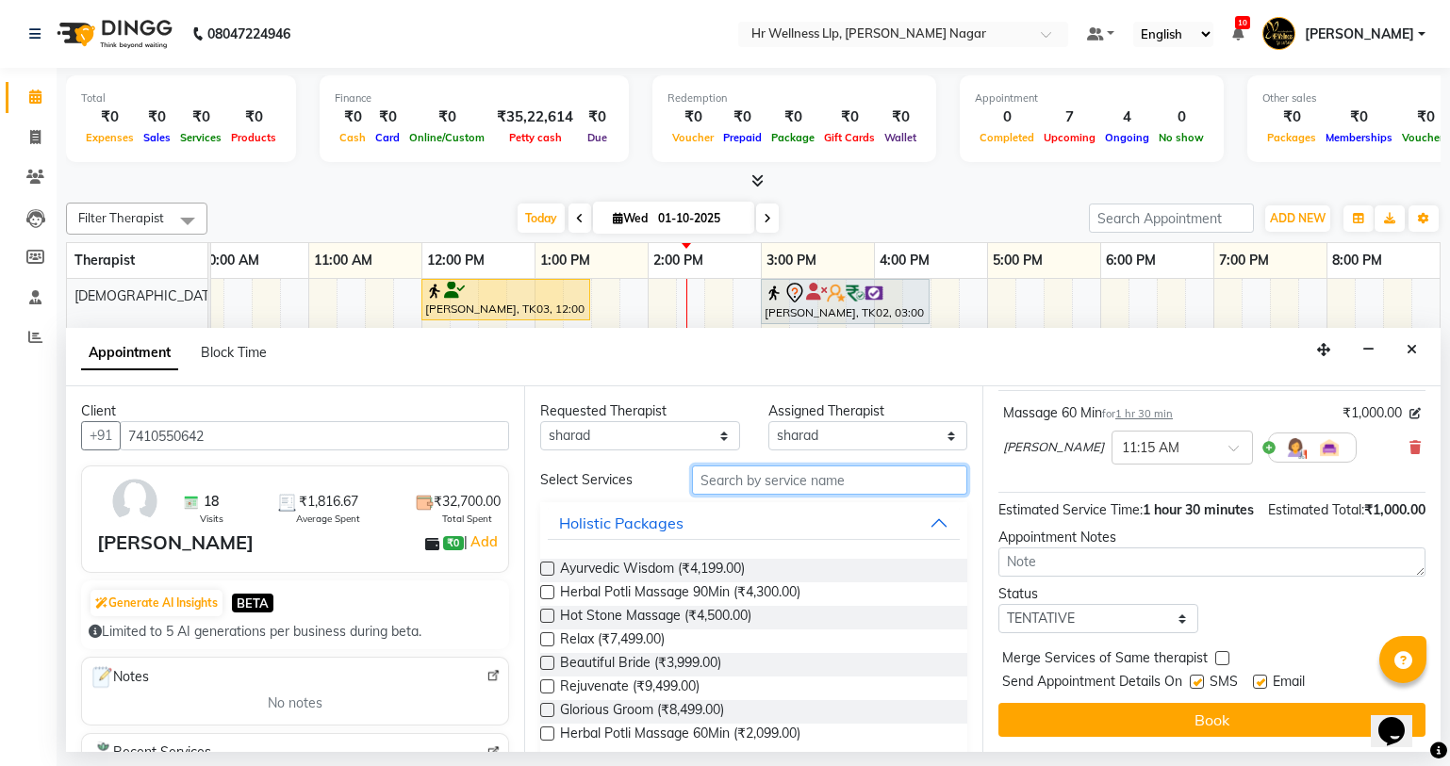
type input "k"
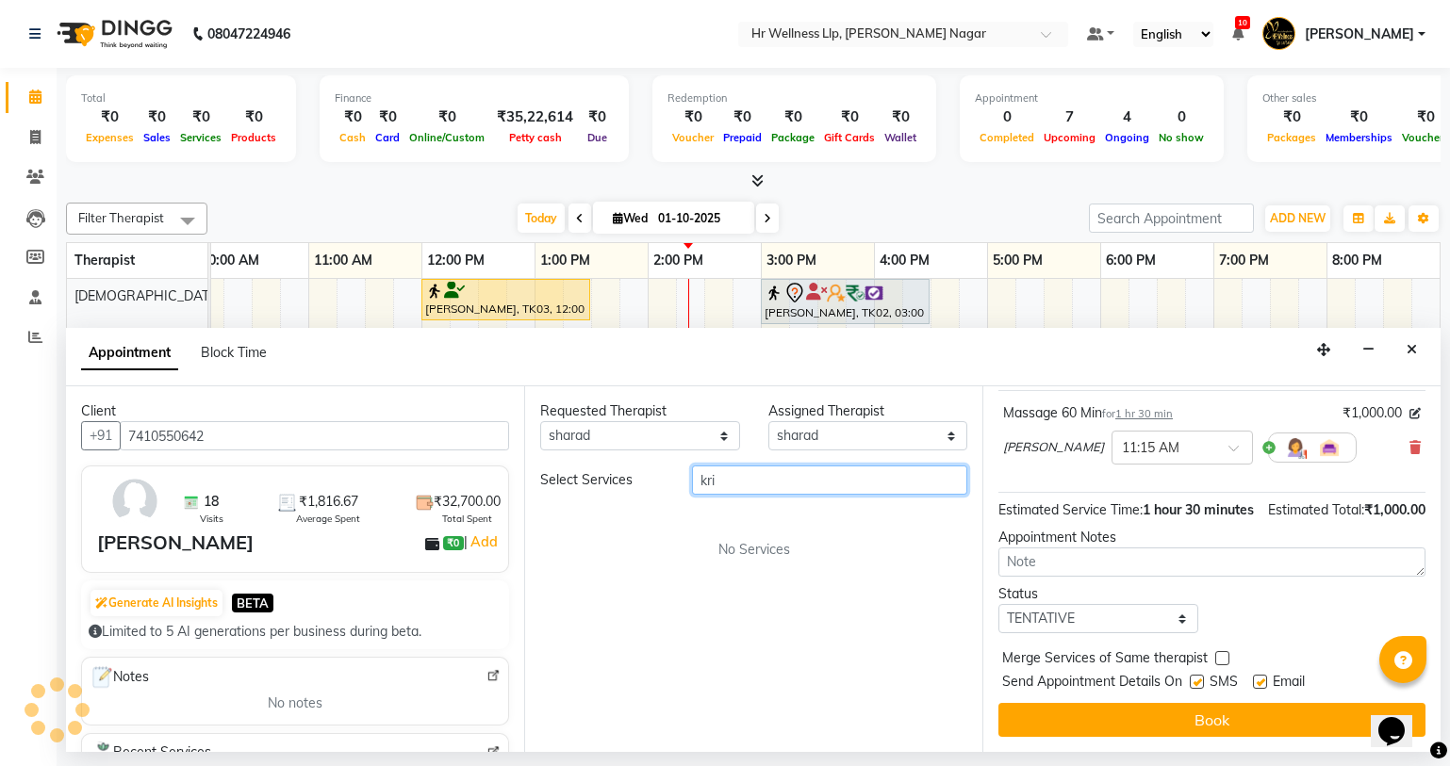
click at [759, 480] on input "kri" at bounding box center [829, 480] width 275 height 29
type input "k"
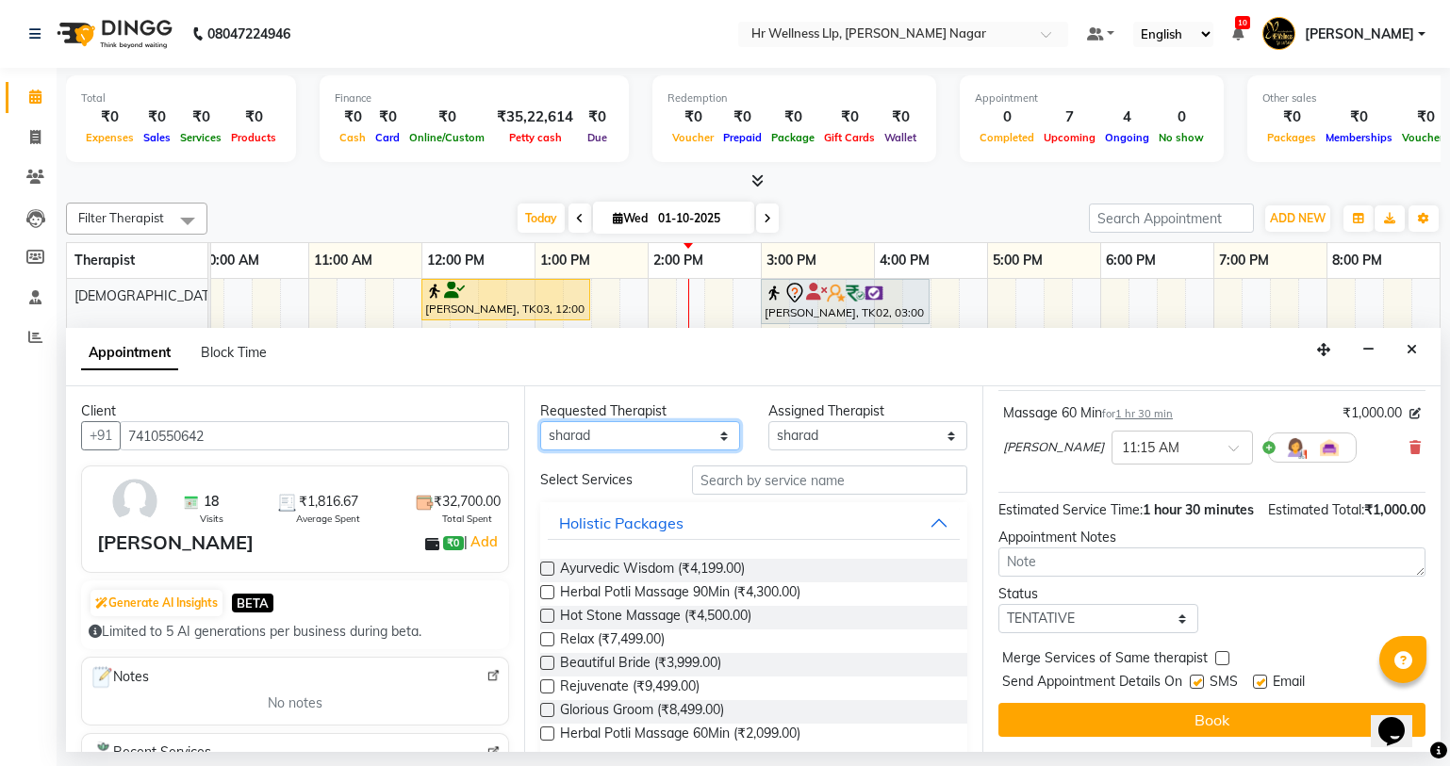
click at [646, 437] on select "Any Krishna [PERSON_NAME] [PERSON_NAME] Sana [PERSON_NAME]" at bounding box center [640, 435] width 200 height 29
select select "19732"
click at [540, 421] on select "Any Krishna [PERSON_NAME] [PERSON_NAME] Sana [PERSON_NAME]" at bounding box center [640, 435] width 200 height 29
select select "19732"
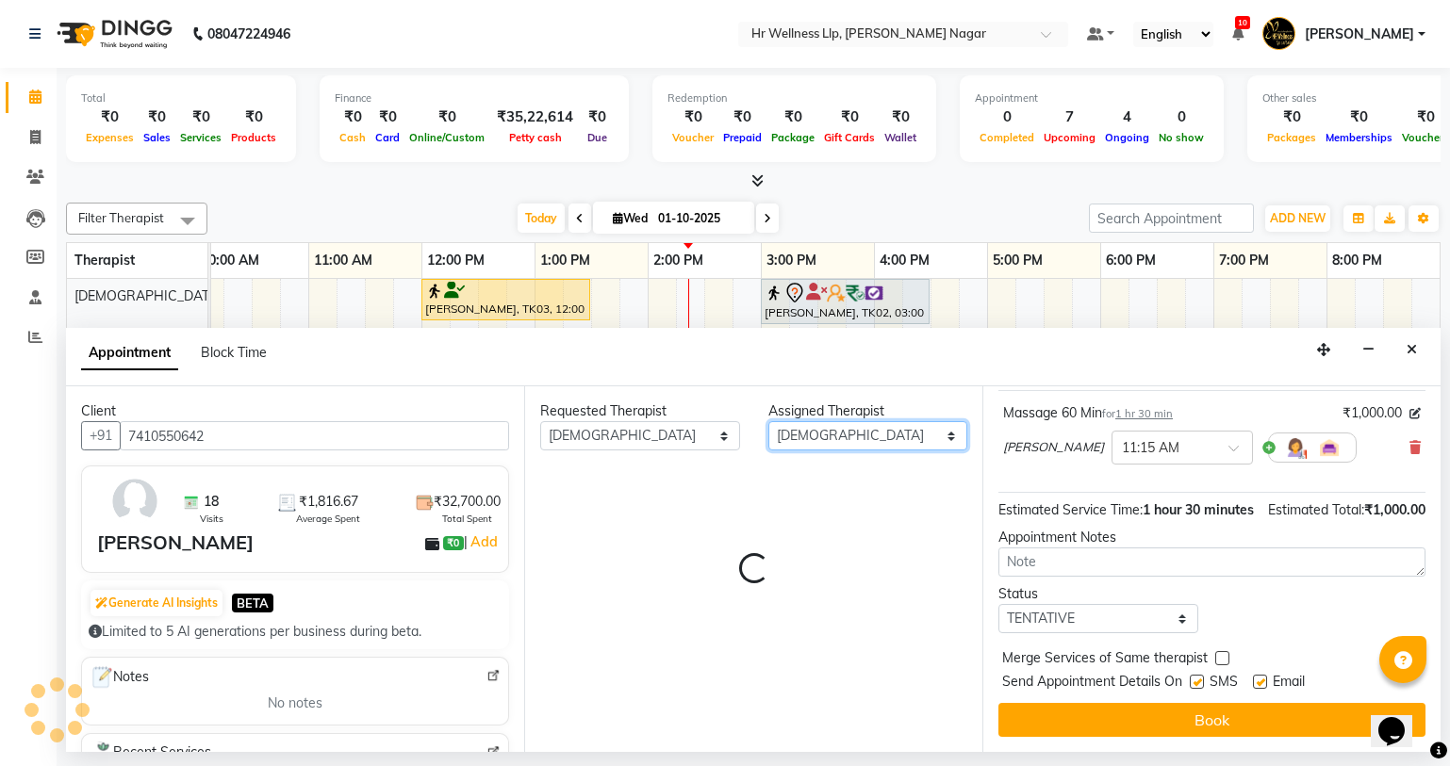
click at [889, 431] on select "Select Krishna lucy Sakshi Shinde Sana sharad" at bounding box center [868, 435] width 200 height 29
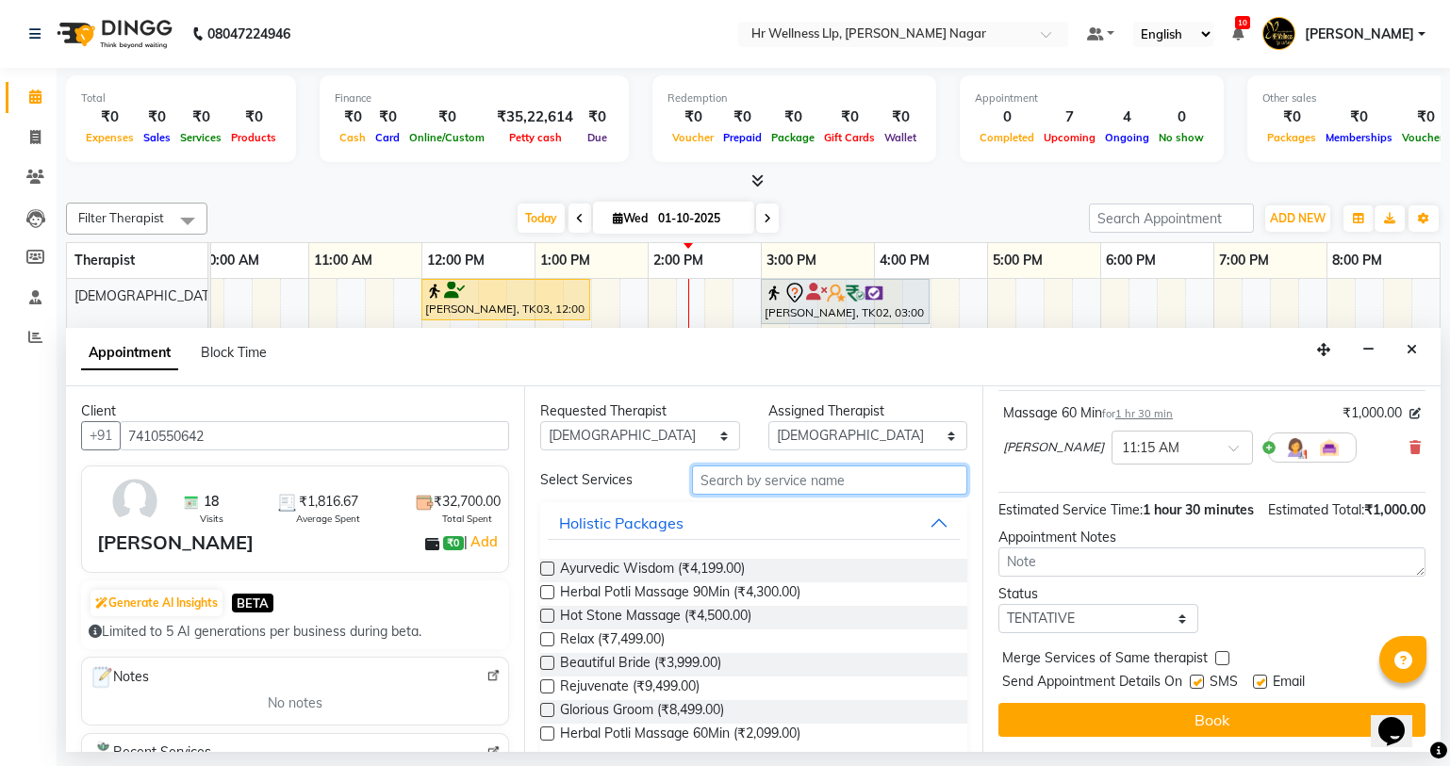
click at [728, 480] on input "text" at bounding box center [829, 480] width 275 height 29
click at [715, 469] on input "text" at bounding box center [829, 480] width 275 height 29
type input "m"
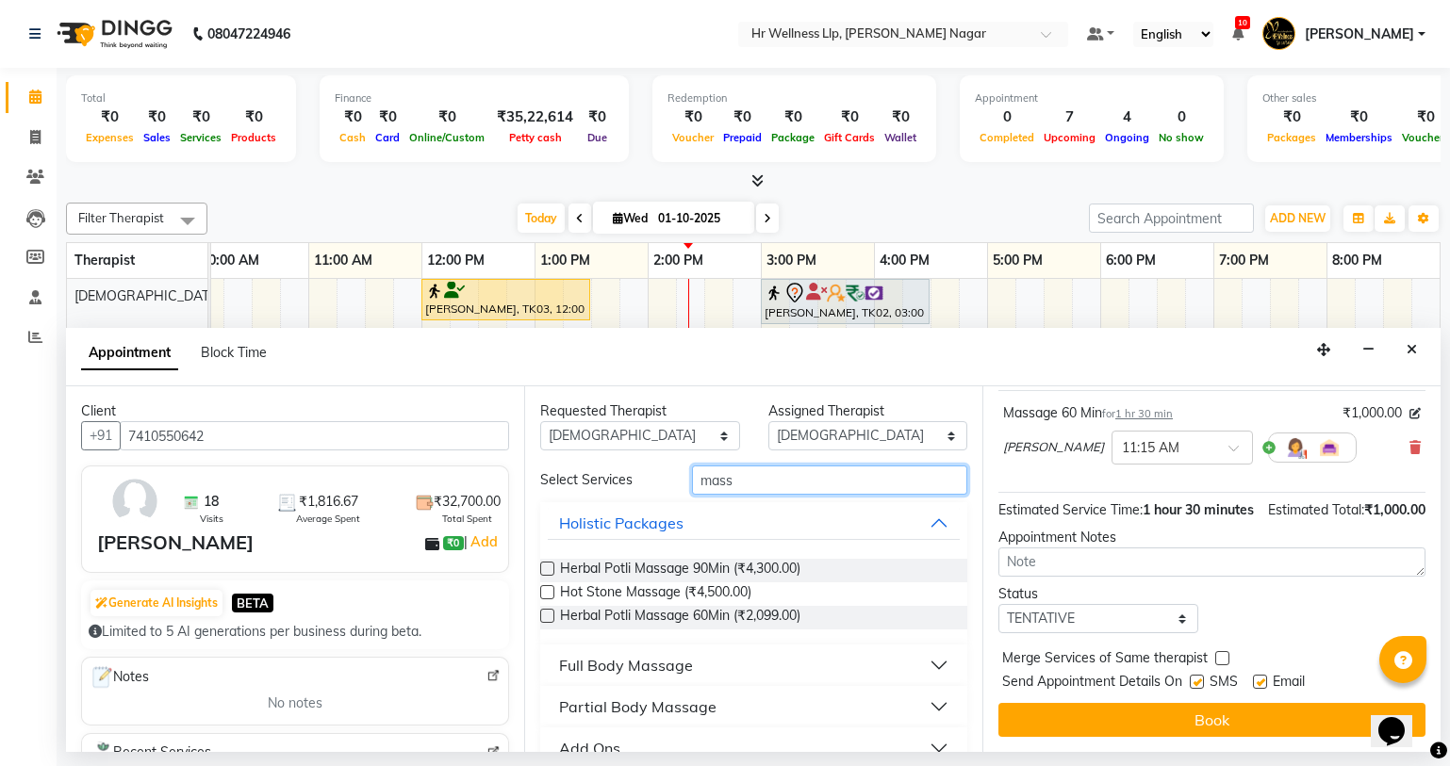
type input "mass"
click at [569, 678] on button "Full Body Massage" at bounding box center [754, 665] width 412 height 34
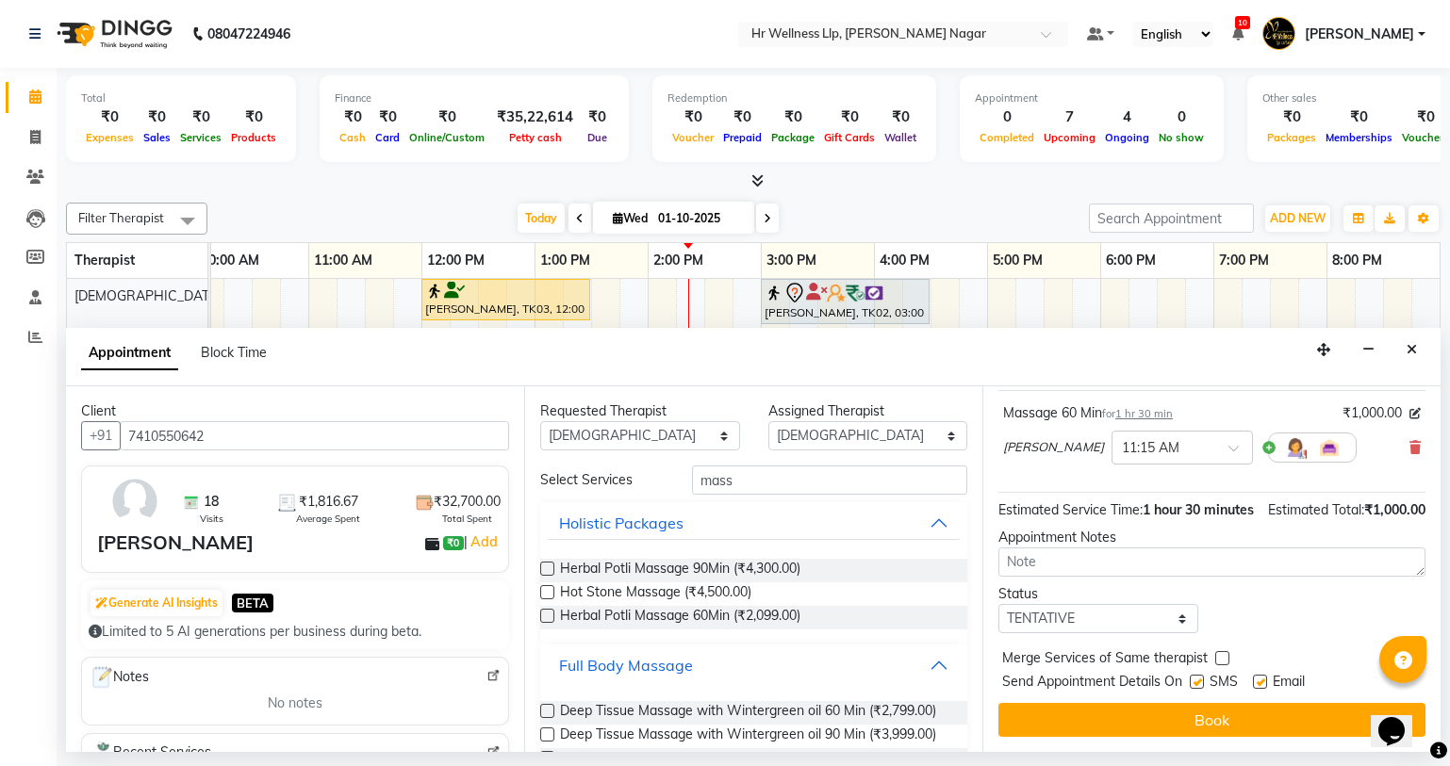
scroll to position [844, 0]
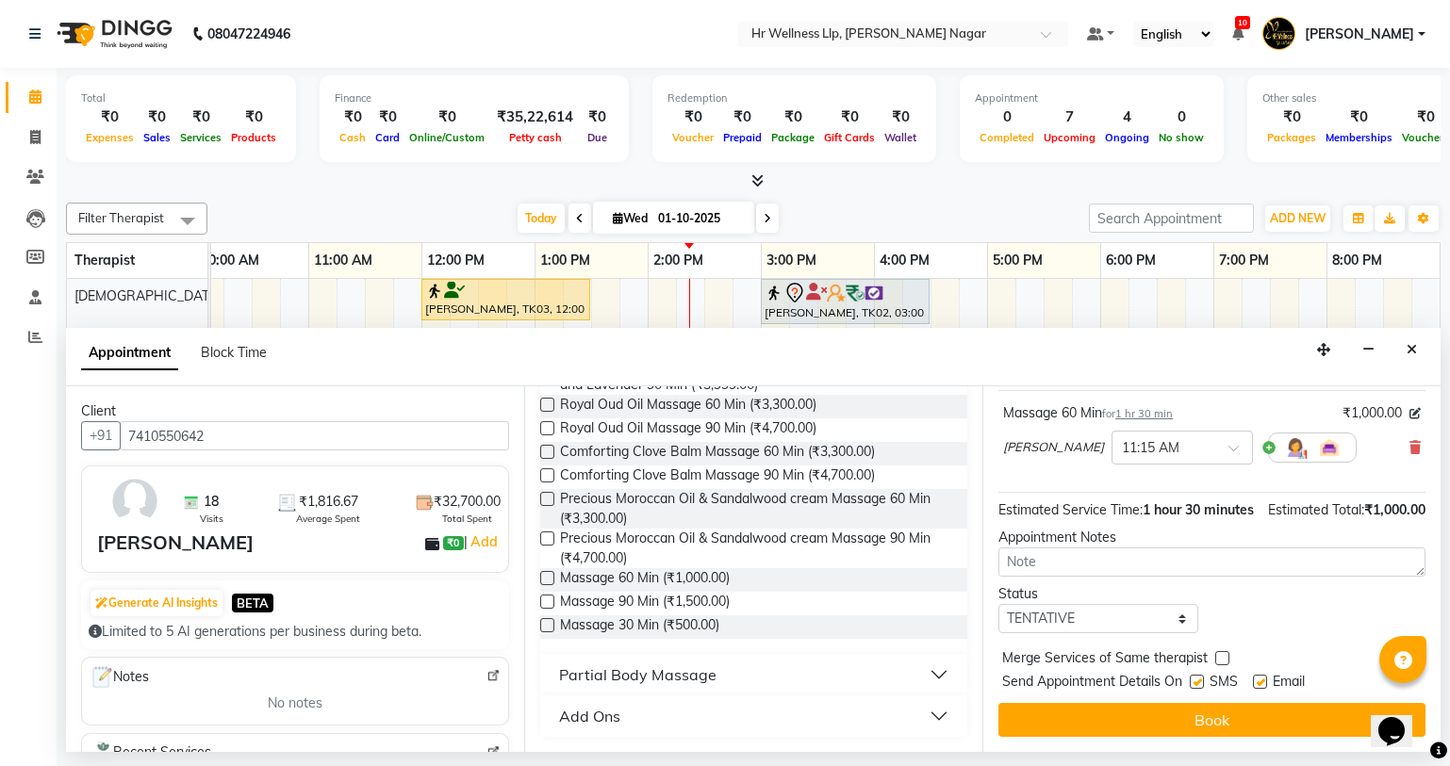
click at [542, 578] on label at bounding box center [547, 578] width 14 height 14
click at [542, 578] on input "checkbox" at bounding box center [546, 580] width 12 height 12
checkbox input "false"
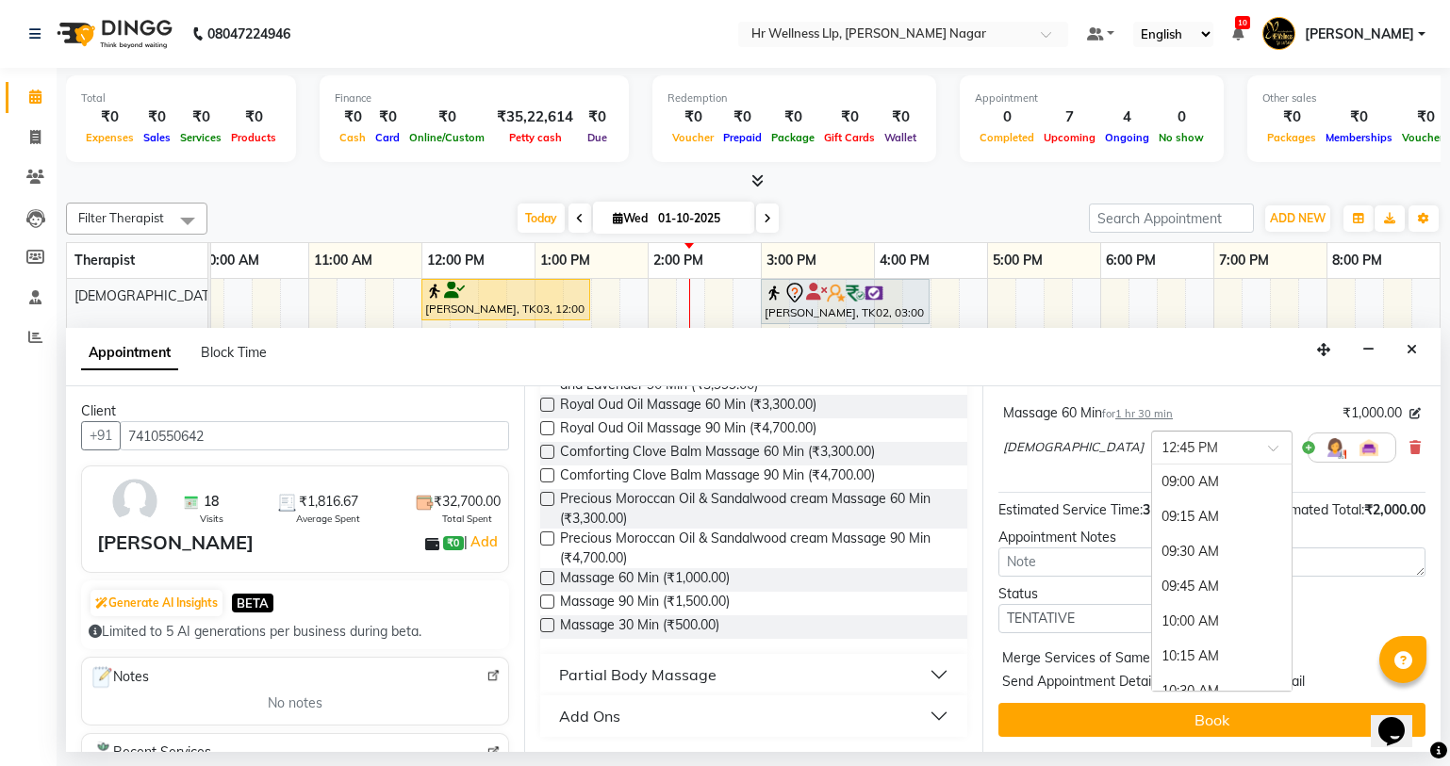
click at [1161, 447] on input "text" at bounding box center [1202, 446] width 83 height 20
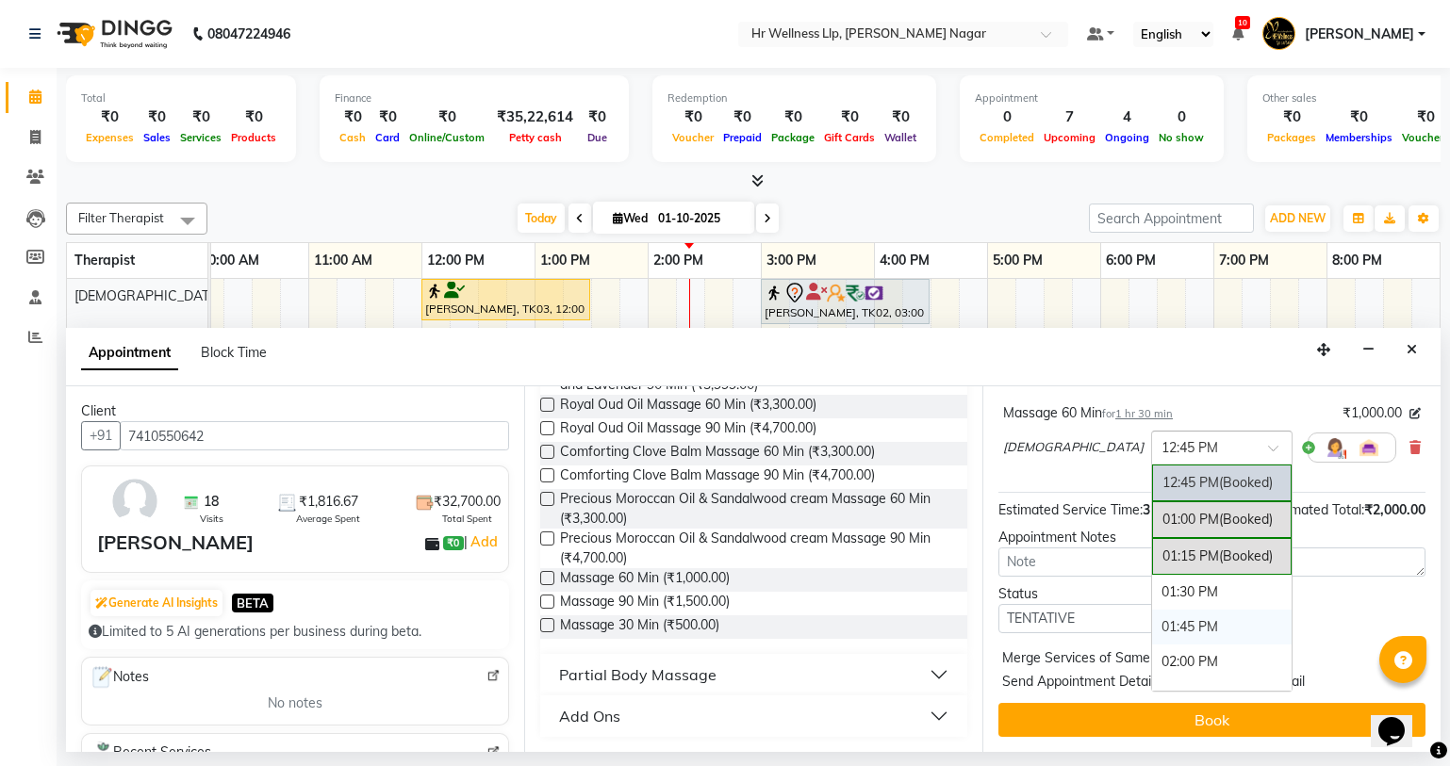
scroll to position [277, 0]
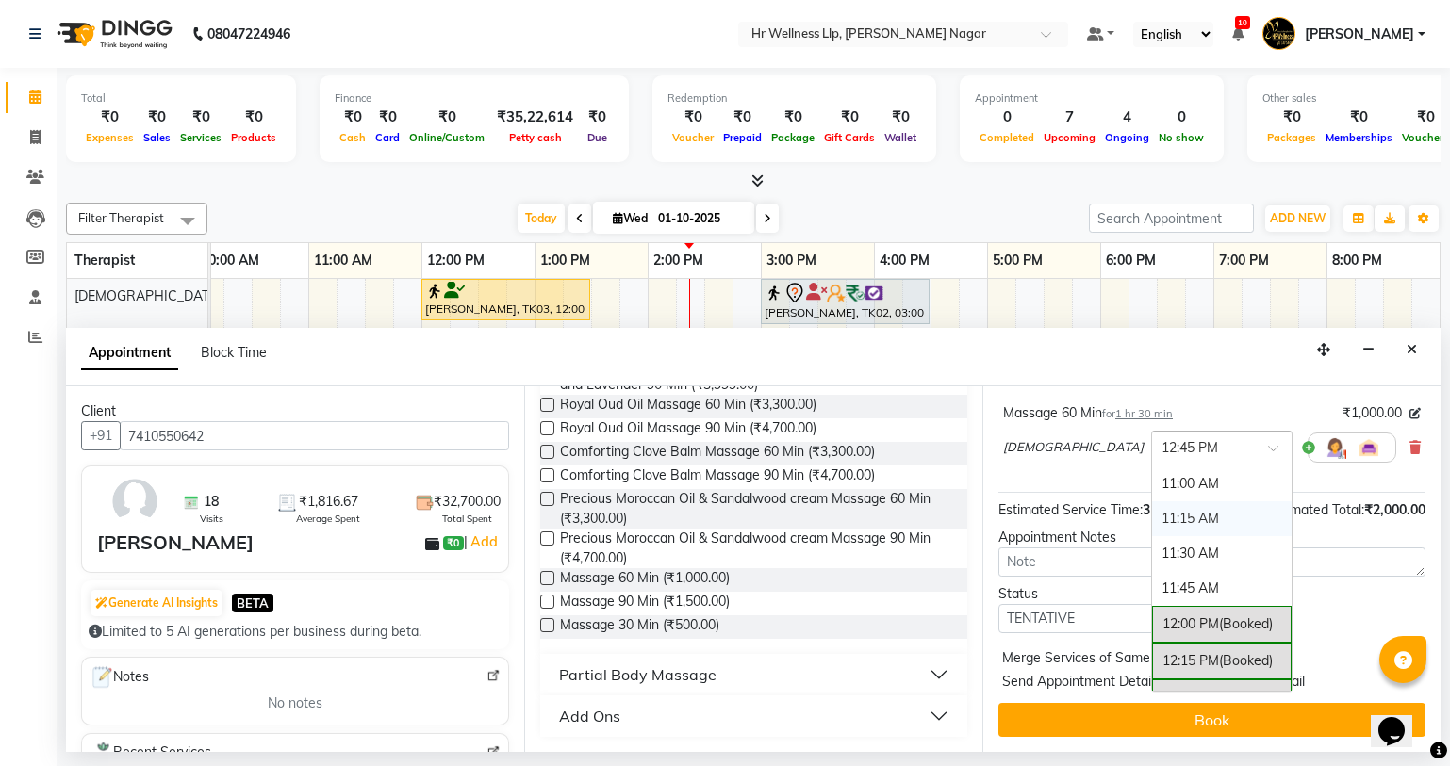
click at [1152, 521] on div "11:15 AM" at bounding box center [1221, 518] width 139 height 35
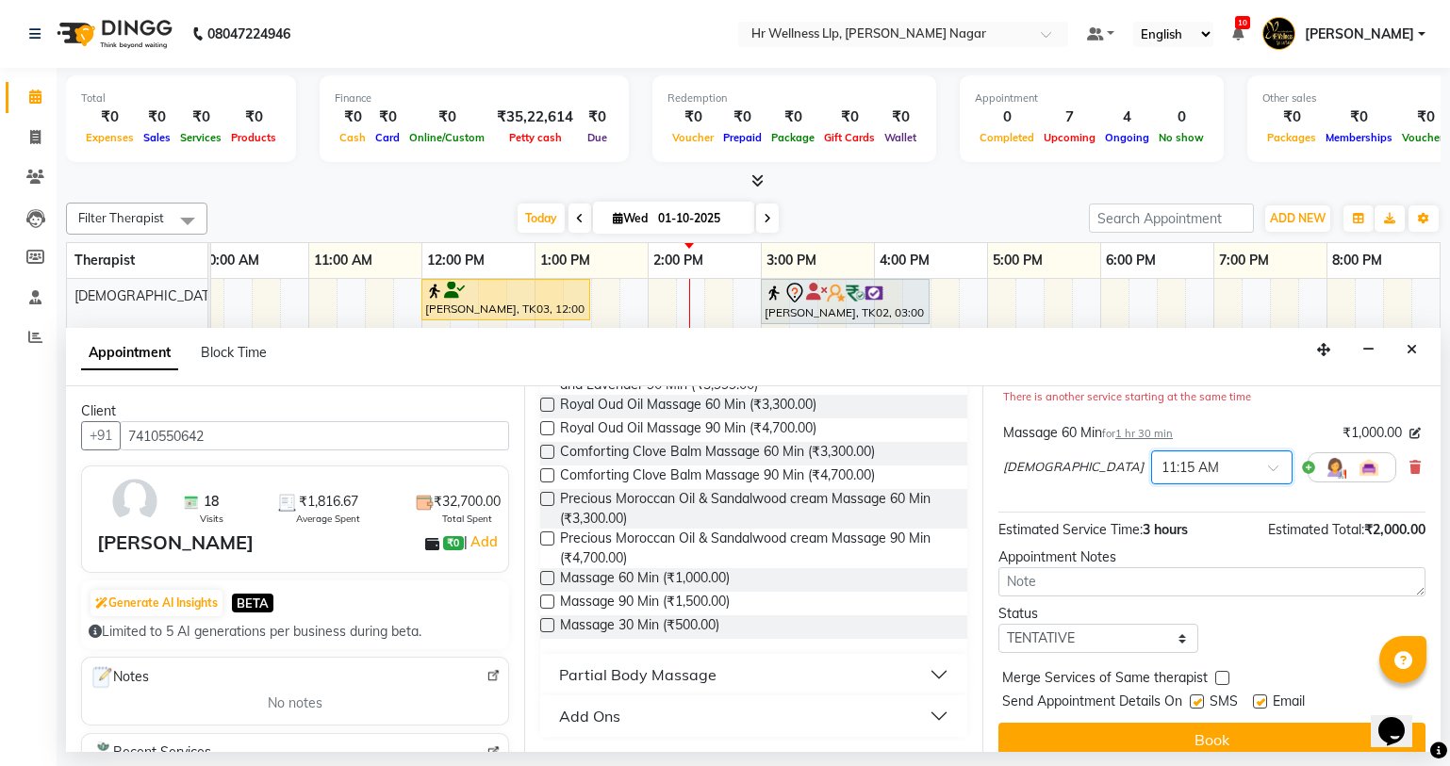
scroll to position [218, 0]
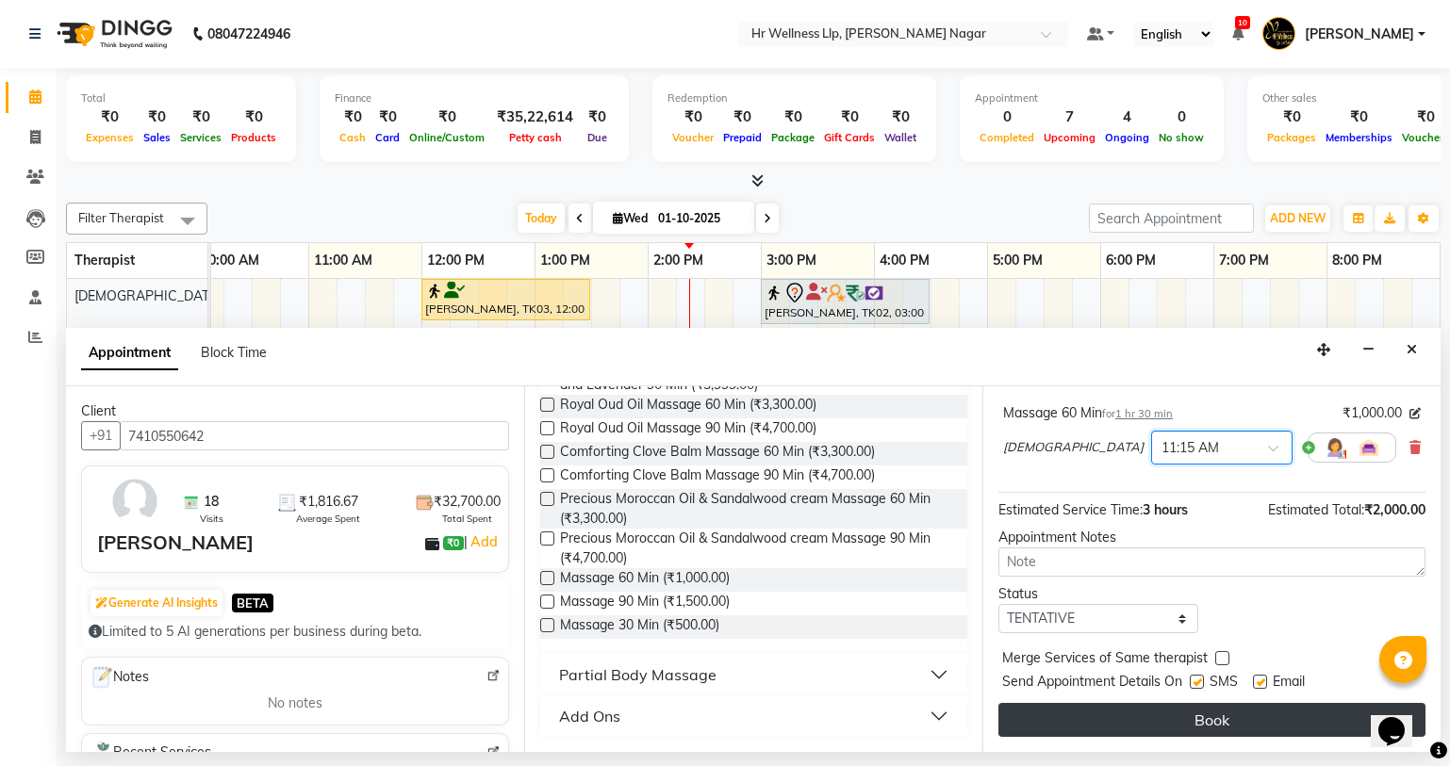
click at [1221, 731] on button "Book" at bounding box center [1211, 720] width 427 height 34
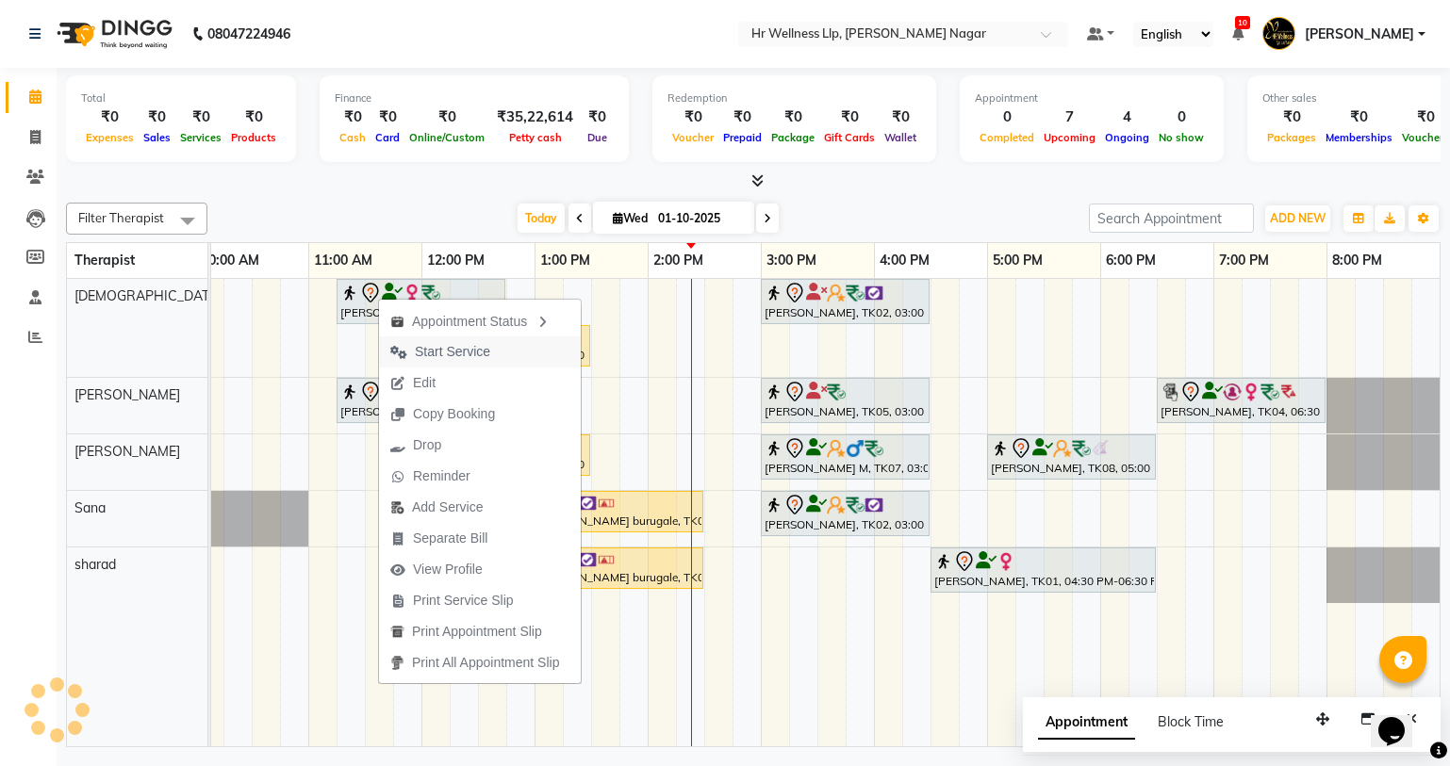
click at [449, 359] on span "Start Service" at bounding box center [452, 352] width 75 height 20
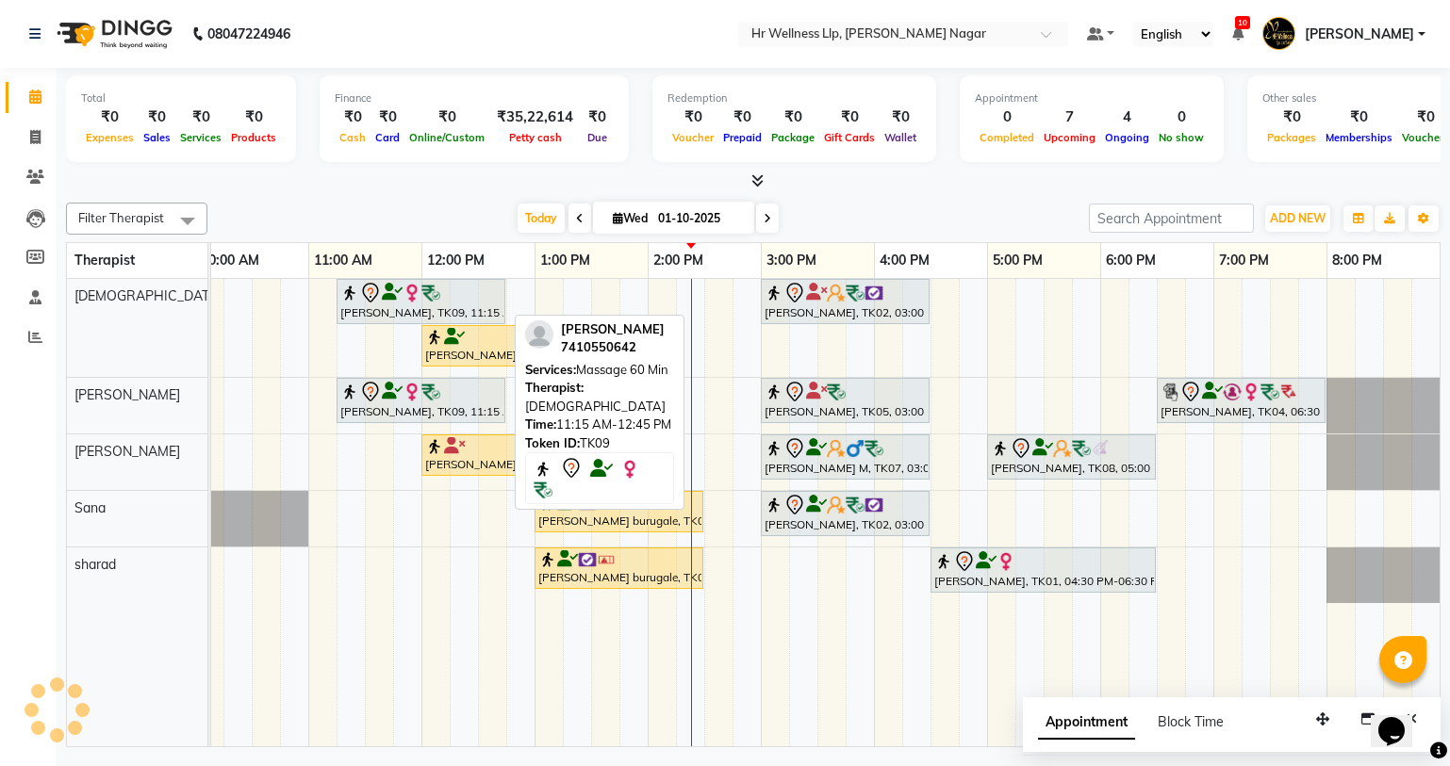
click at [418, 305] on div "Garima Bhatnagar, TK09, 11:15 AM-12:45 PM, Massage 60 Min" at bounding box center [420, 302] width 165 height 40
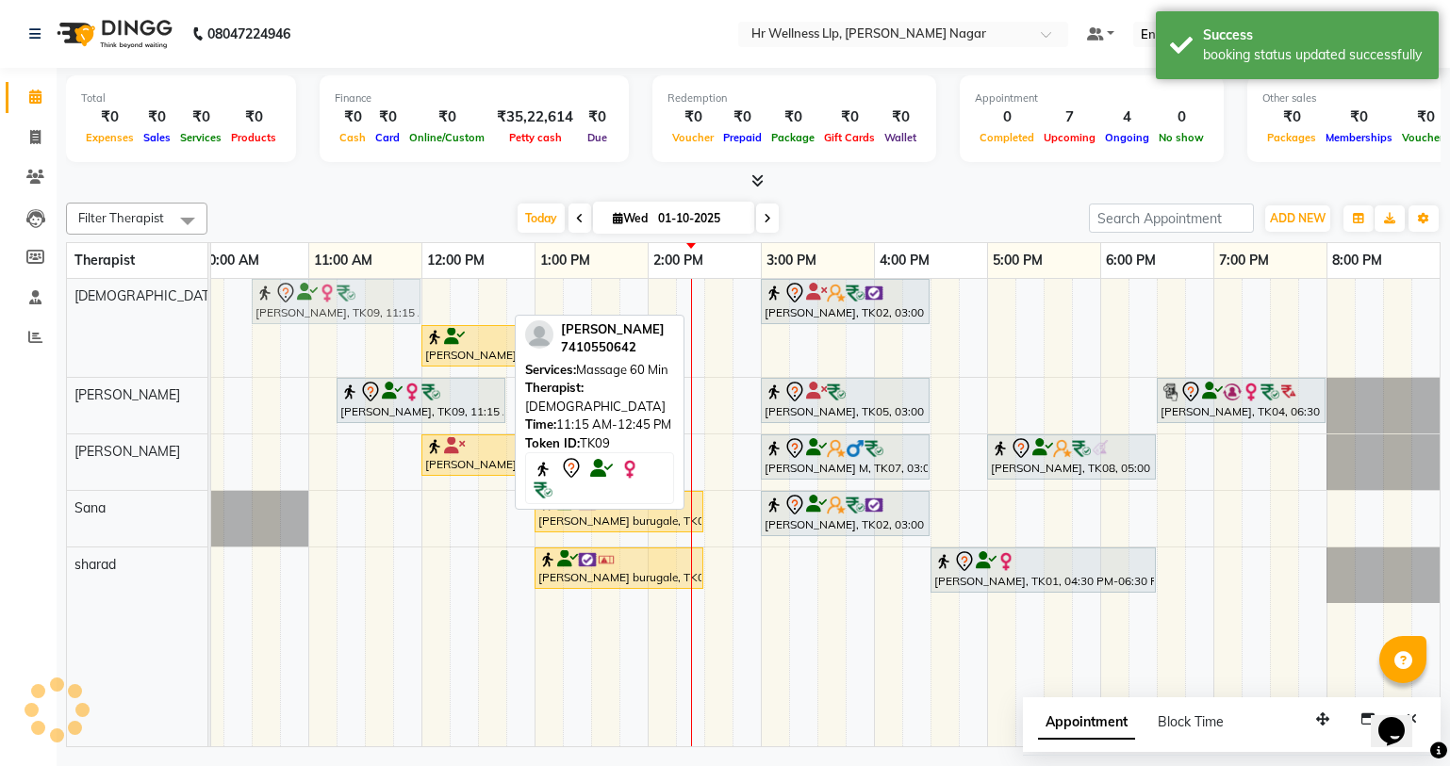
drag, startPoint x: 382, startPoint y: 300, endPoint x: 304, endPoint y: 313, distance: 78.4
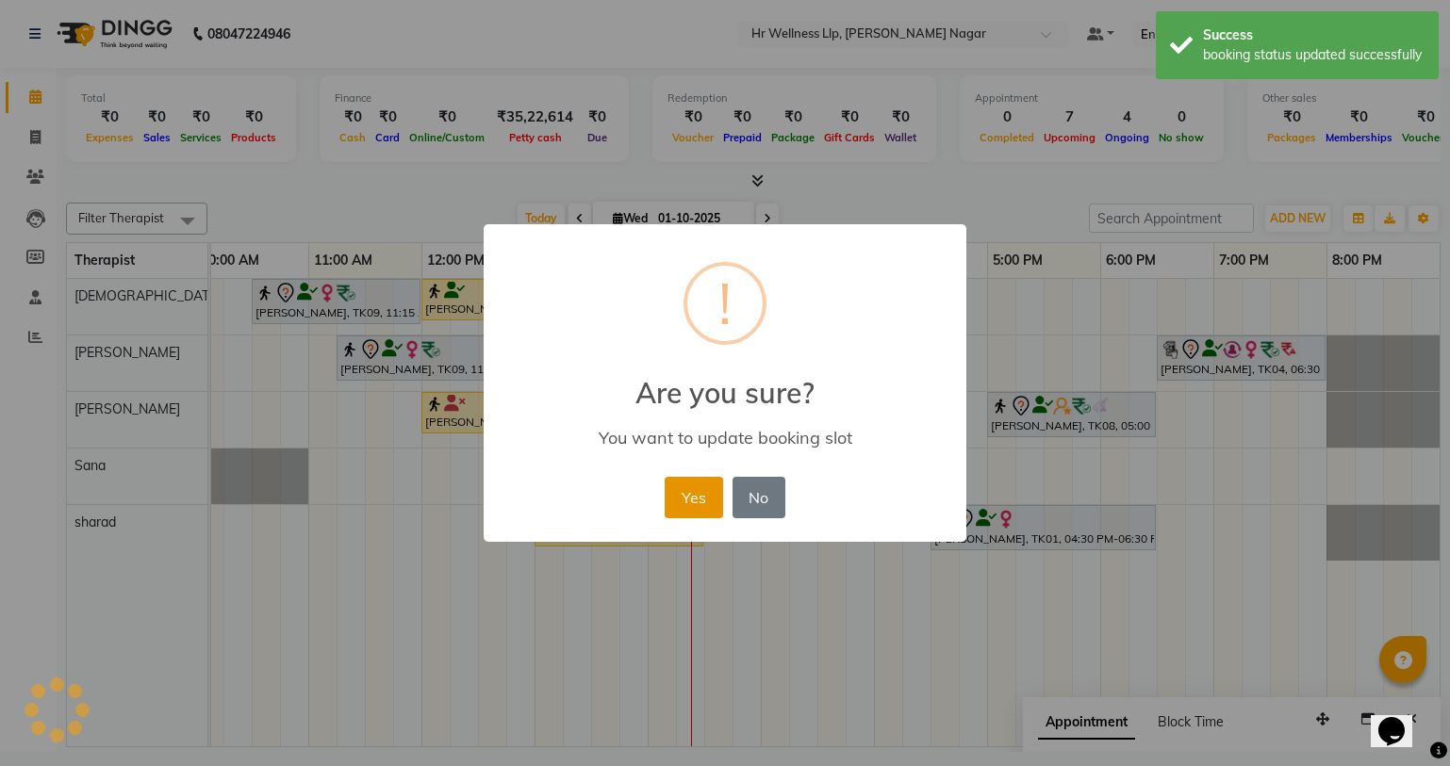
click at [678, 484] on button "Yes" at bounding box center [693, 497] width 57 height 41
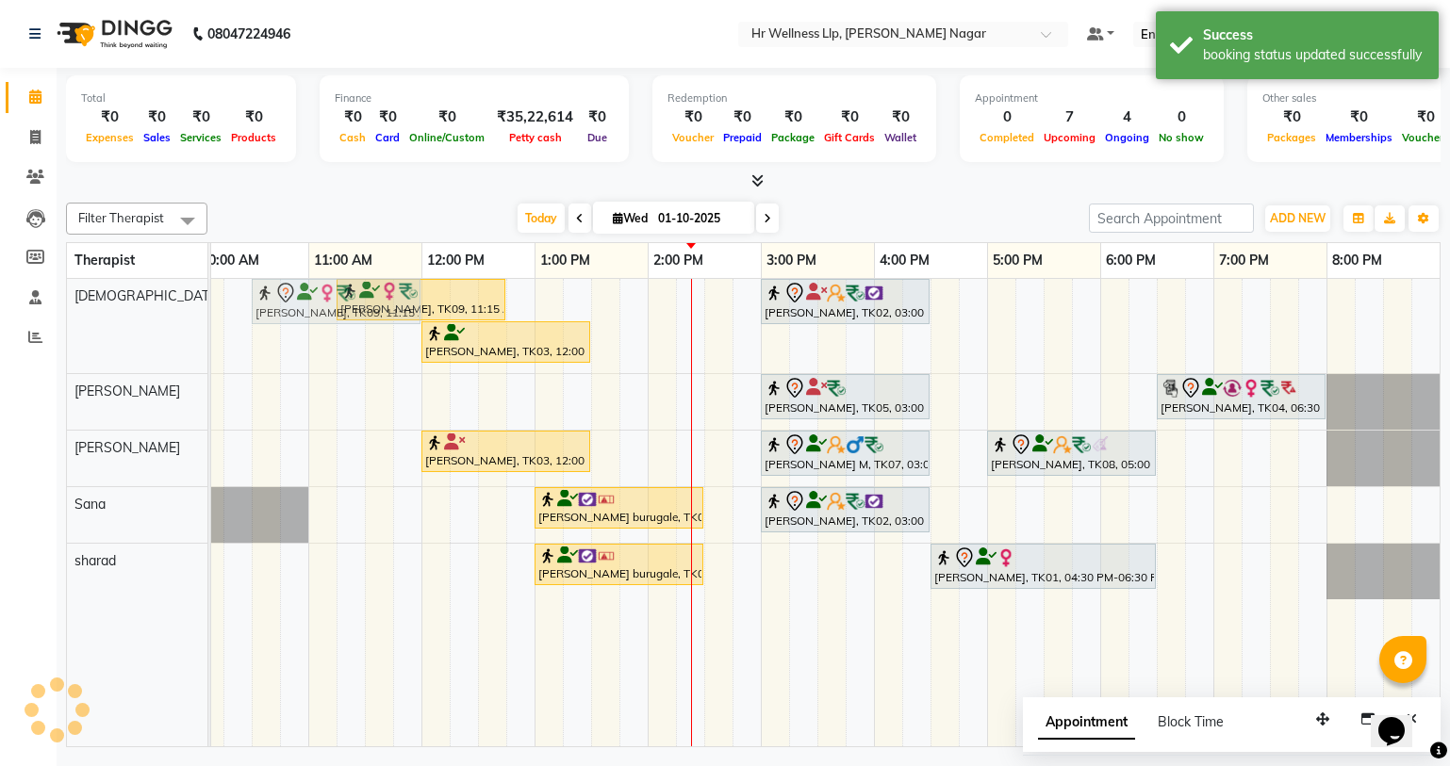
drag, startPoint x: 367, startPoint y: 356, endPoint x: 270, endPoint y: 360, distance: 97.2
click at [270, 360] on div "Garima Bhatnagar, TK09, 11:15 AM-12:45 PM, Massage 60 Min SNEHA MUTHA, TK02, 03…" at bounding box center [704, 513] width 1470 height 468
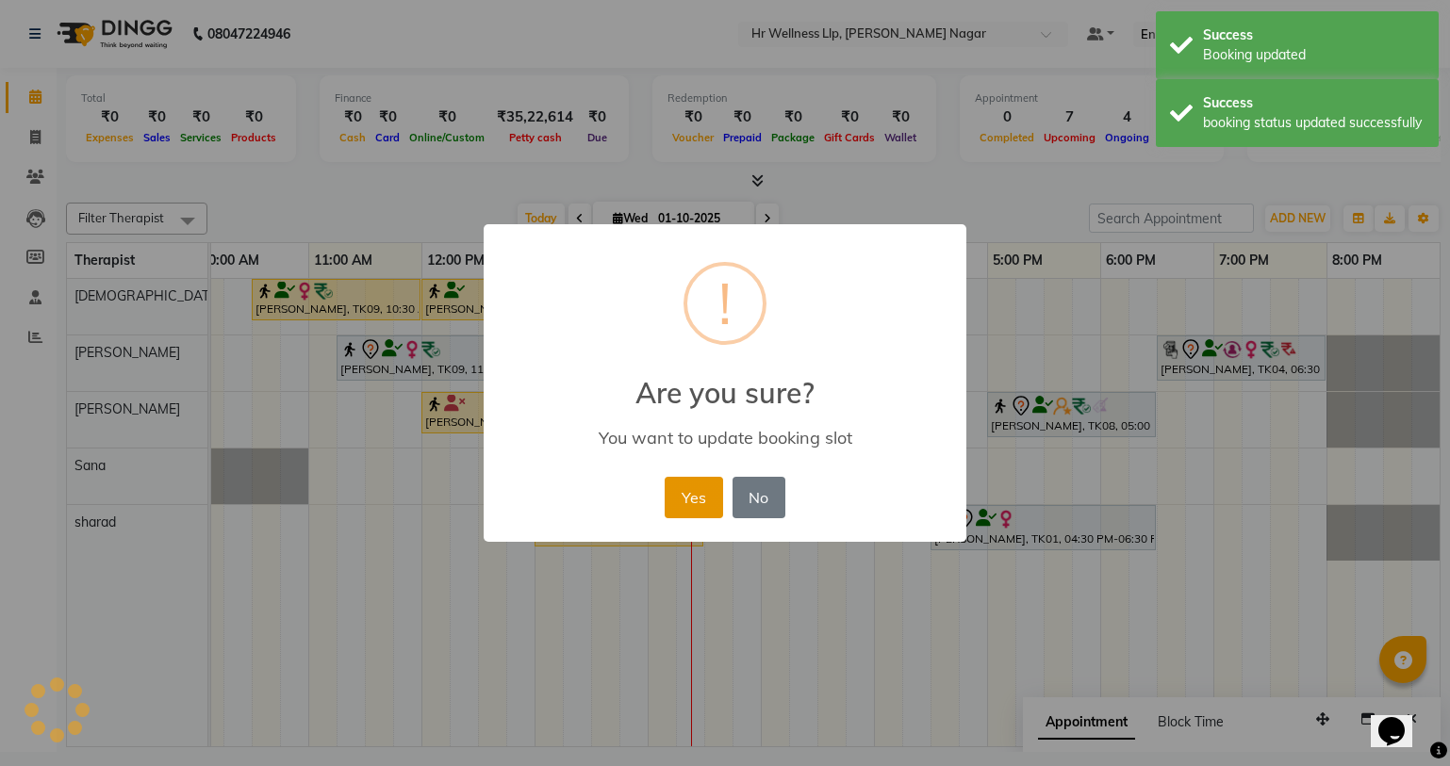
click at [714, 503] on button "Yes" at bounding box center [693, 497] width 57 height 41
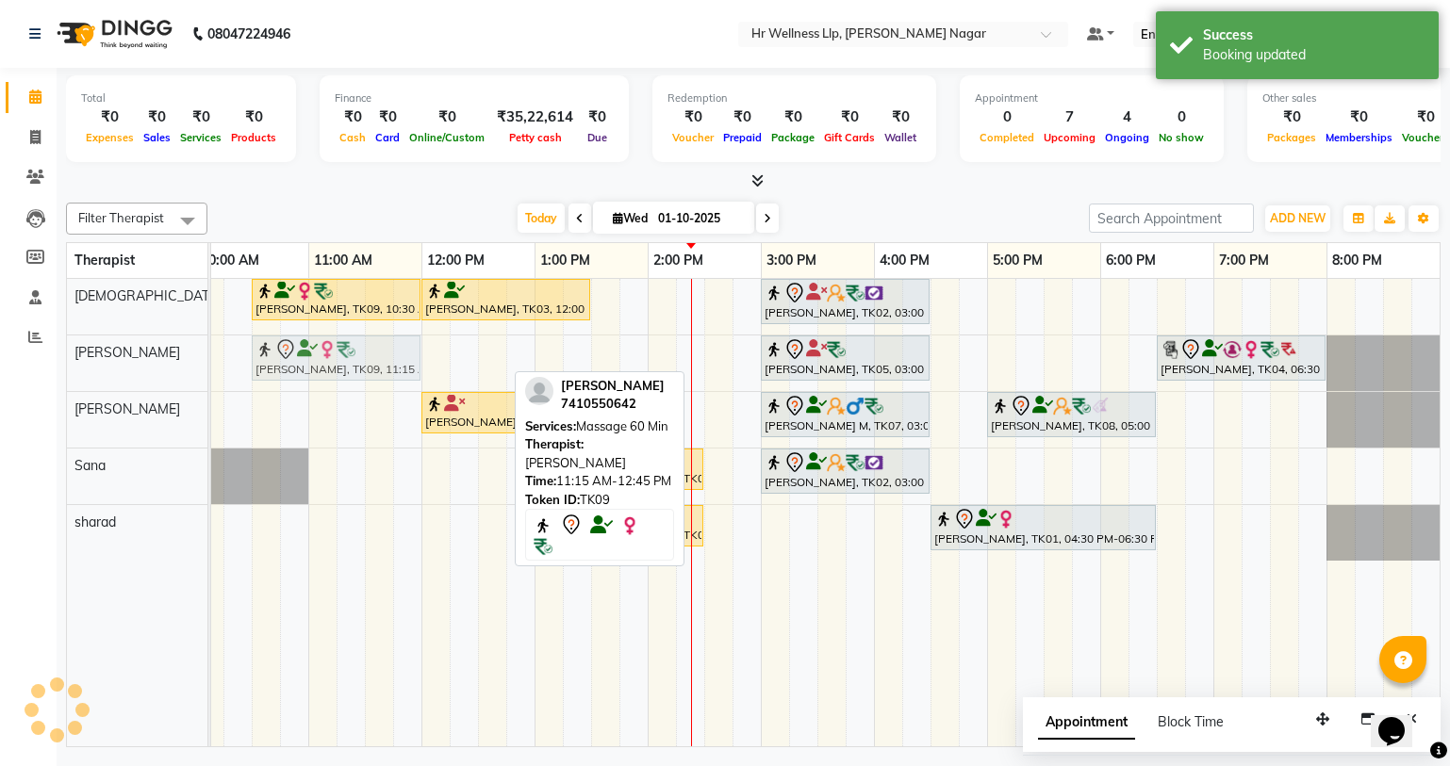
drag, startPoint x: 381, startPoint y: 359, endPoint x: 287, endPoint y: 373, distance: 95.3
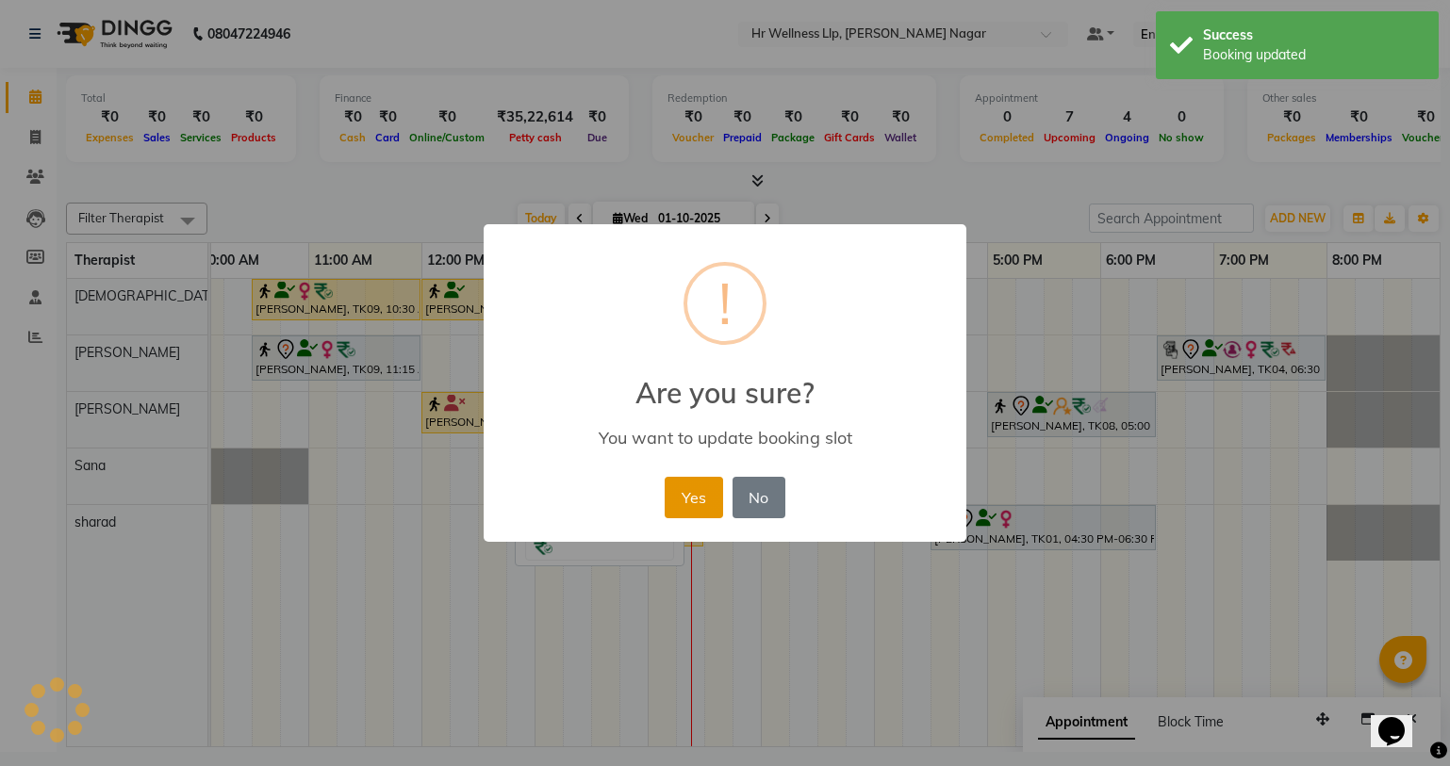
click at [686, 504] on button "Yes" at bounding box center [693, 497] width 57 height 41
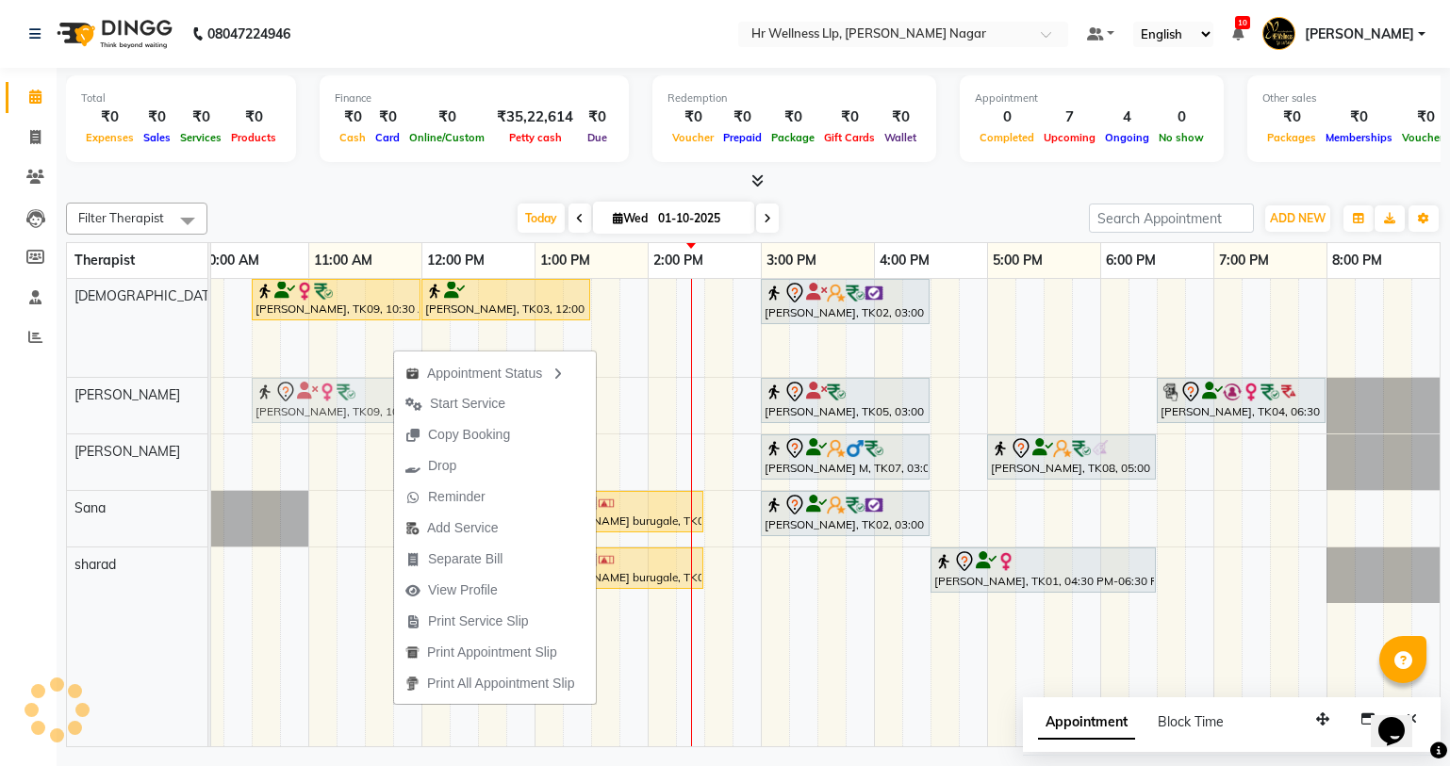
drag, startPoint x: 287, startPoint y: 359, endPoint x: 287, endPoint y: 417, distance: 57.5
click at [287, 419] on tbody "Garima Bhatnagar, TK09, 10:30 AM-12:00 PM, Massage 60 Min Vishal Pingale, TK03,…" at bounding box center [704, 441] width 1470 height 324
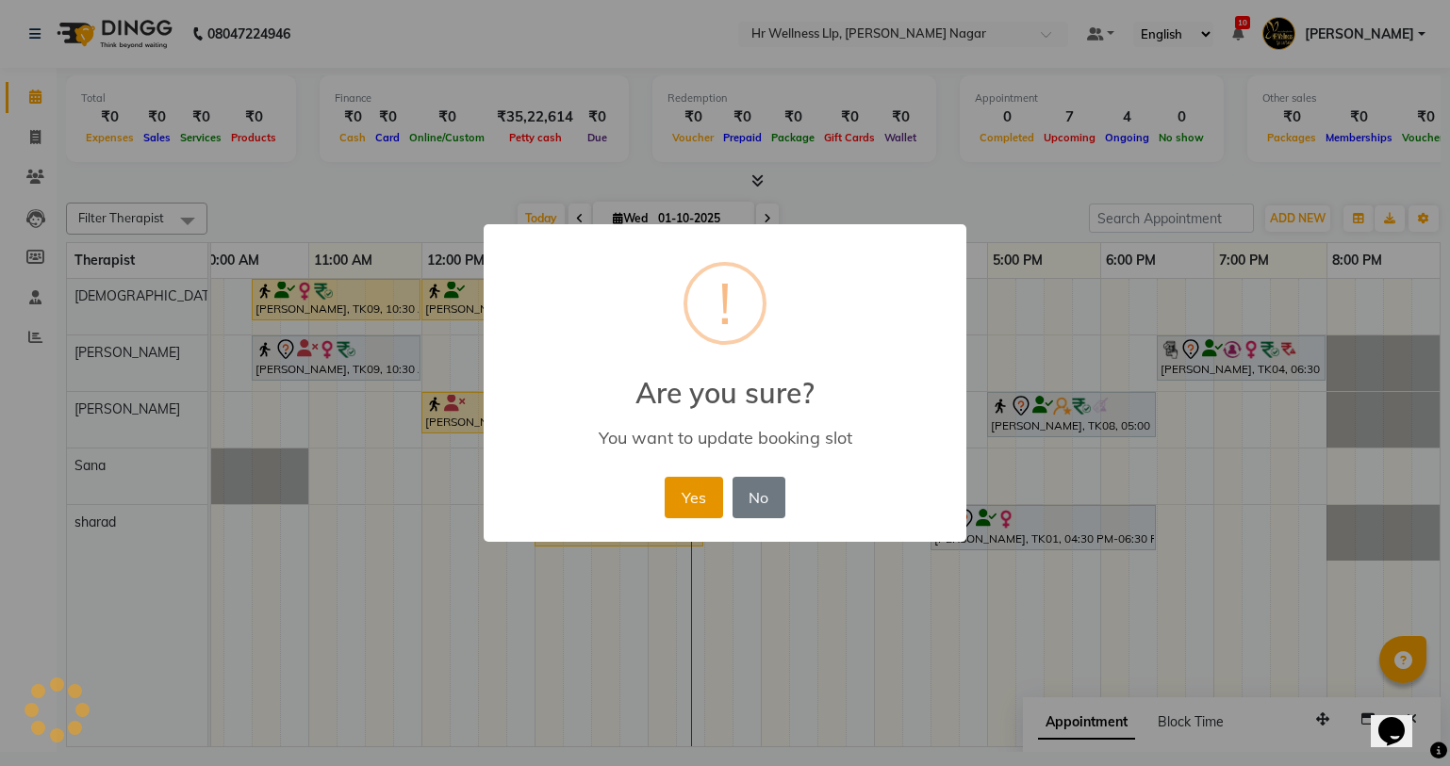
click at [681, 509] on button "Yes" at bounding box center [693, 497] width 57 height 41
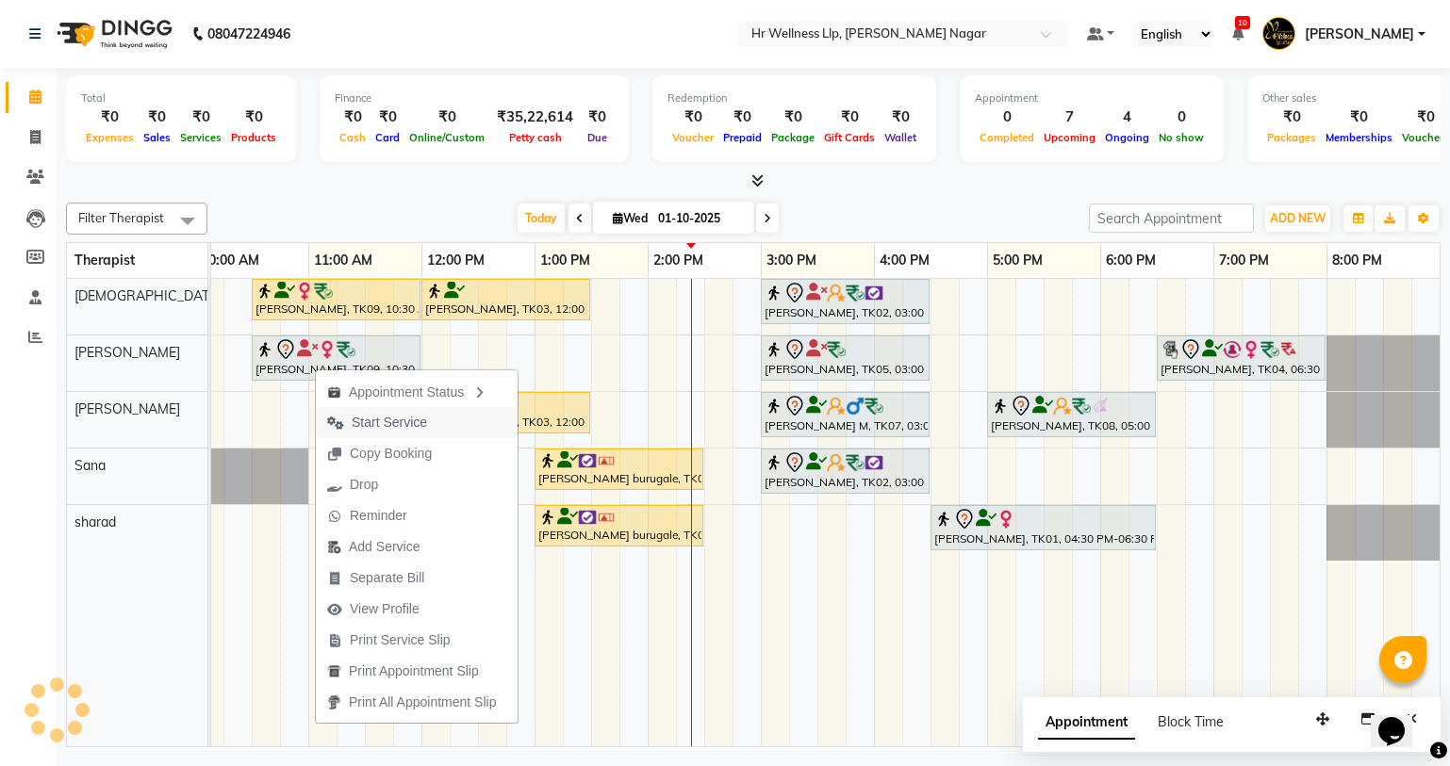
click at [428, 425] on span "Start Service" at bounding box center [377, 422] width 123 height 31
click at [426, 421] on span "Start Service" at bounding box center [389, 419] width 75 height 20
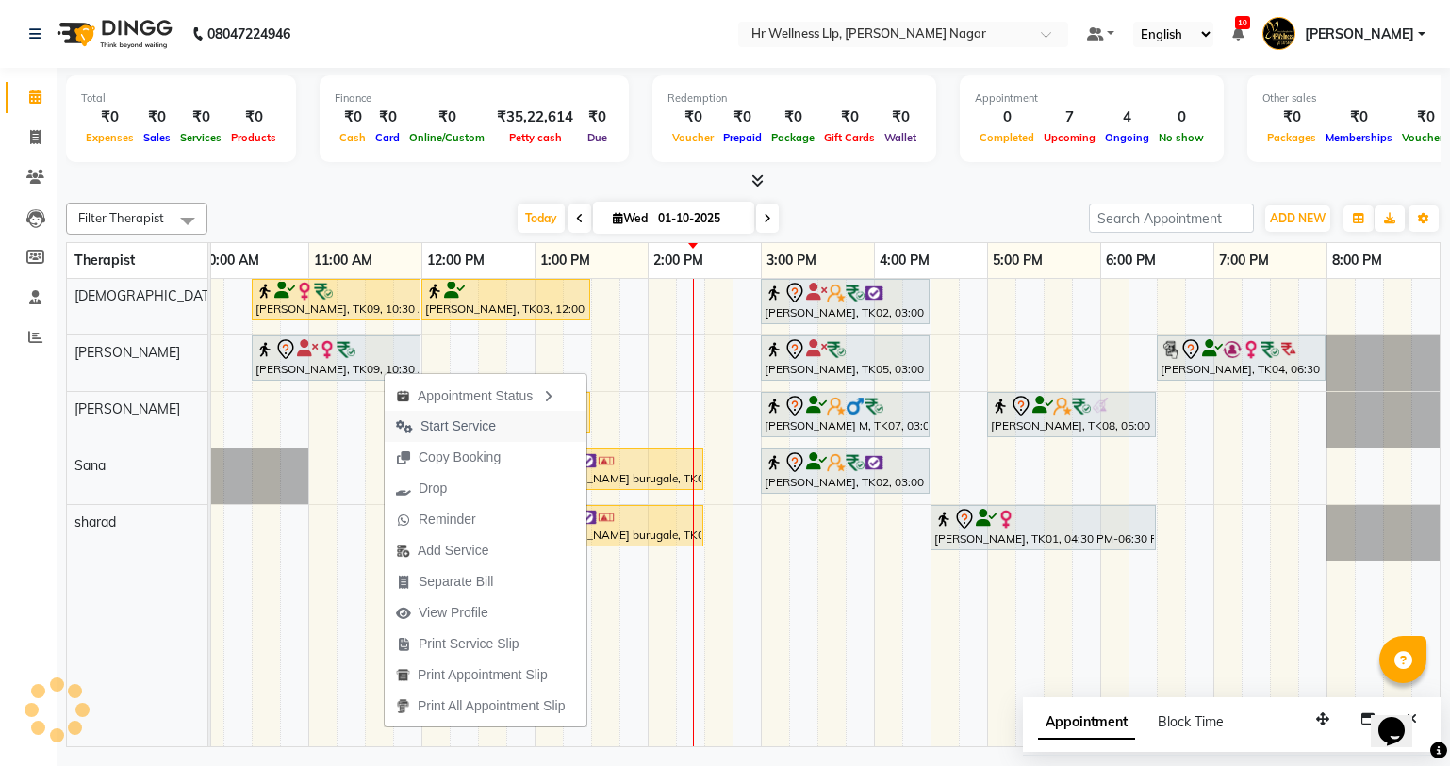
click at [418, 420] on span "Start Service" at bounding box center [446, 426] width 123 height 31
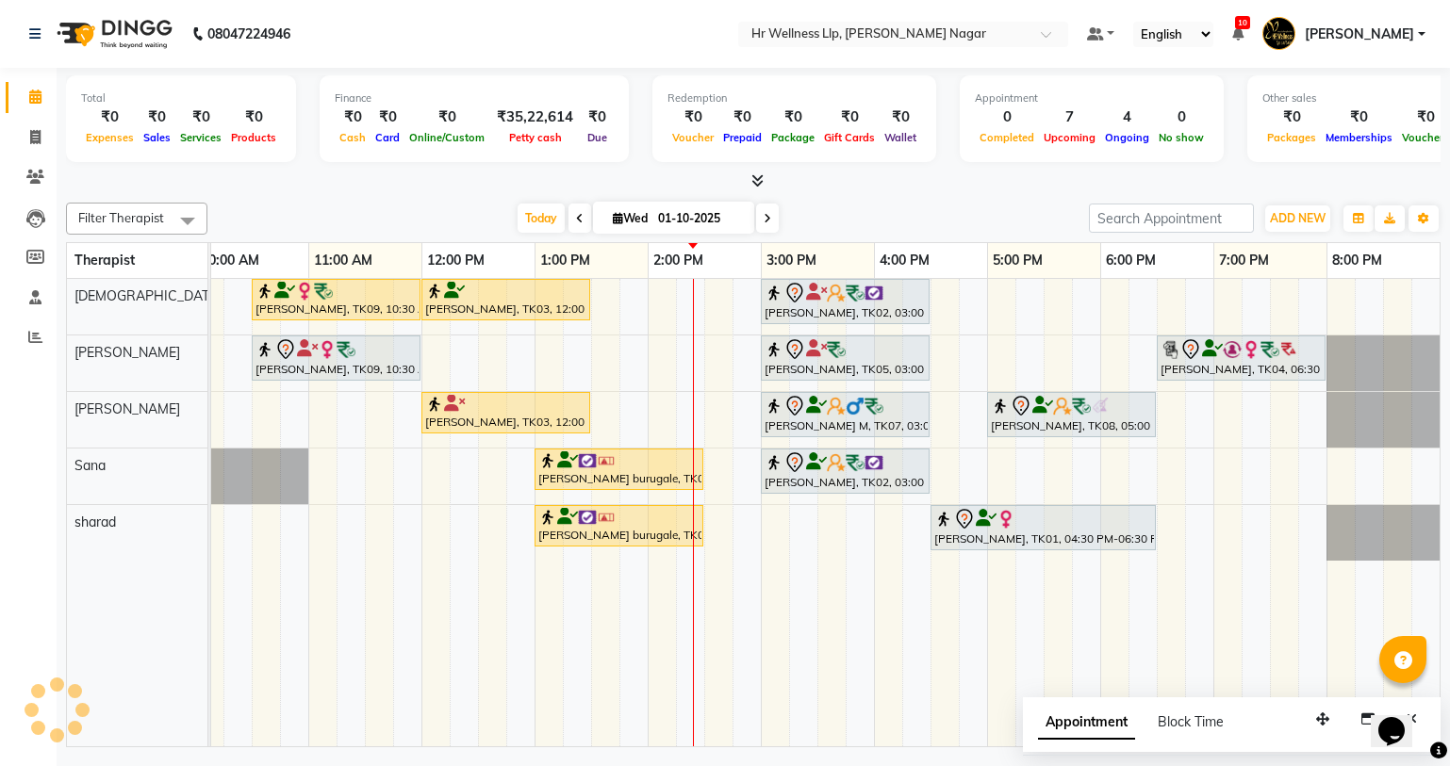
click at [1213, 579] on td at bounding box center [1227, 513] width 28 height 468
click at [1263, 658] on td at bounding box center [1255, 513] width 28 height 468
click at [884, 723] on td at bounding box center [888, 513] width 28 height 468
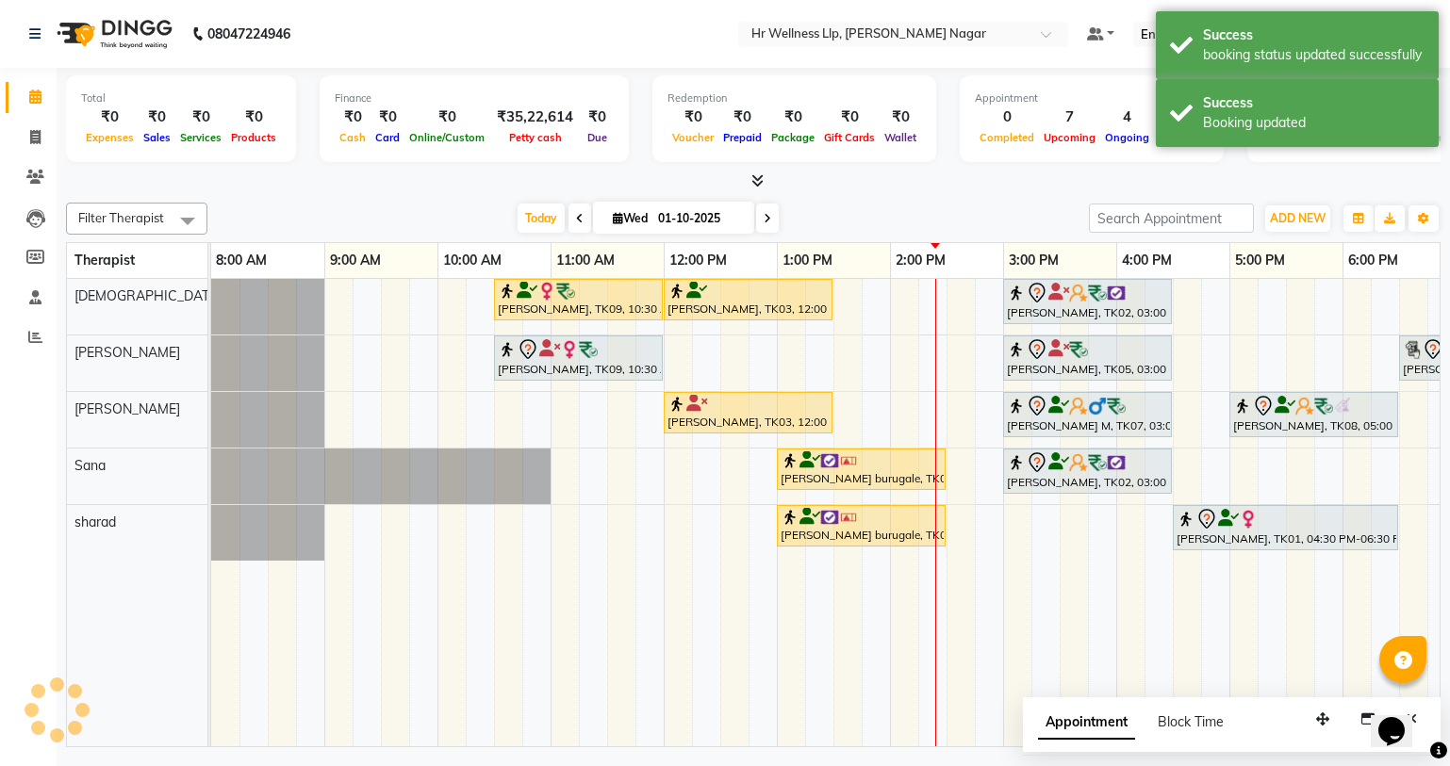
click at [1253, 601] on td at bounding box center [1243, 513] width 28 height 468
click at [1445, 751] on icon at bounding box center [1438, 751] width 17 height 17
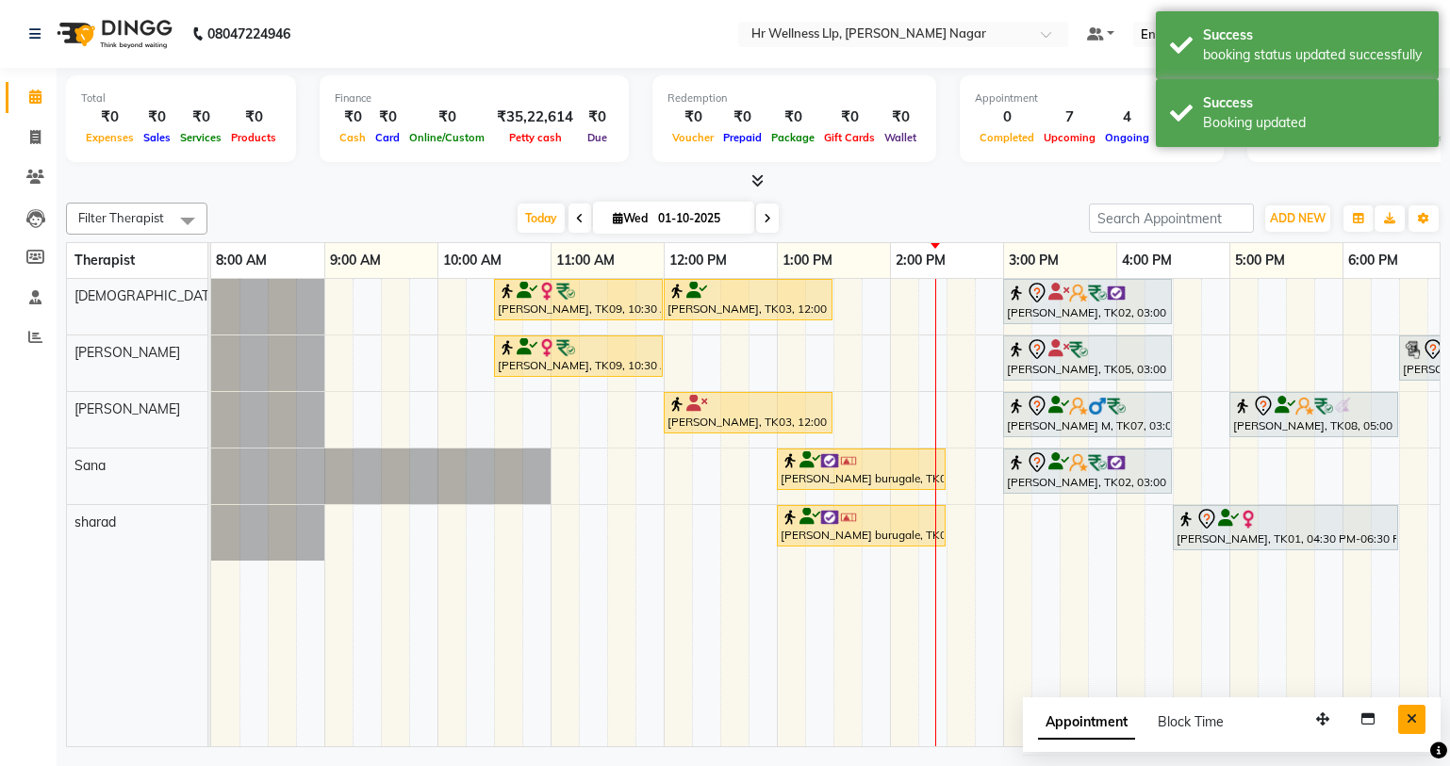
click at [1406, 709] on button "Close" at bounding box center [1411, 719] width 27 height 29
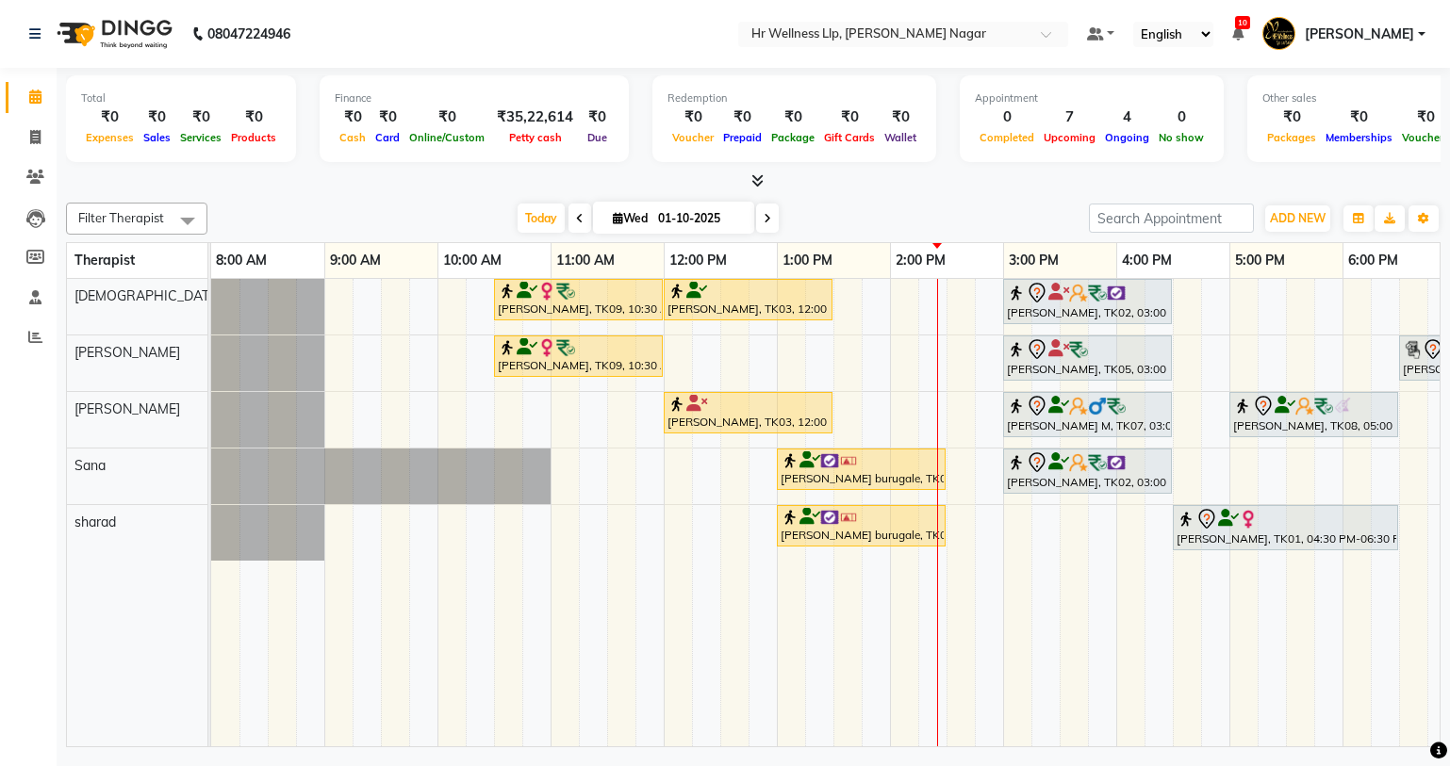
click at [610, 496] on div "Garima Bhatnagar, TK09, 10:30 AM-12:00 PM, Massage 60 Min Vishal Pingale, TK03,…" at bounding box center [946, 513] width 1470 height 468
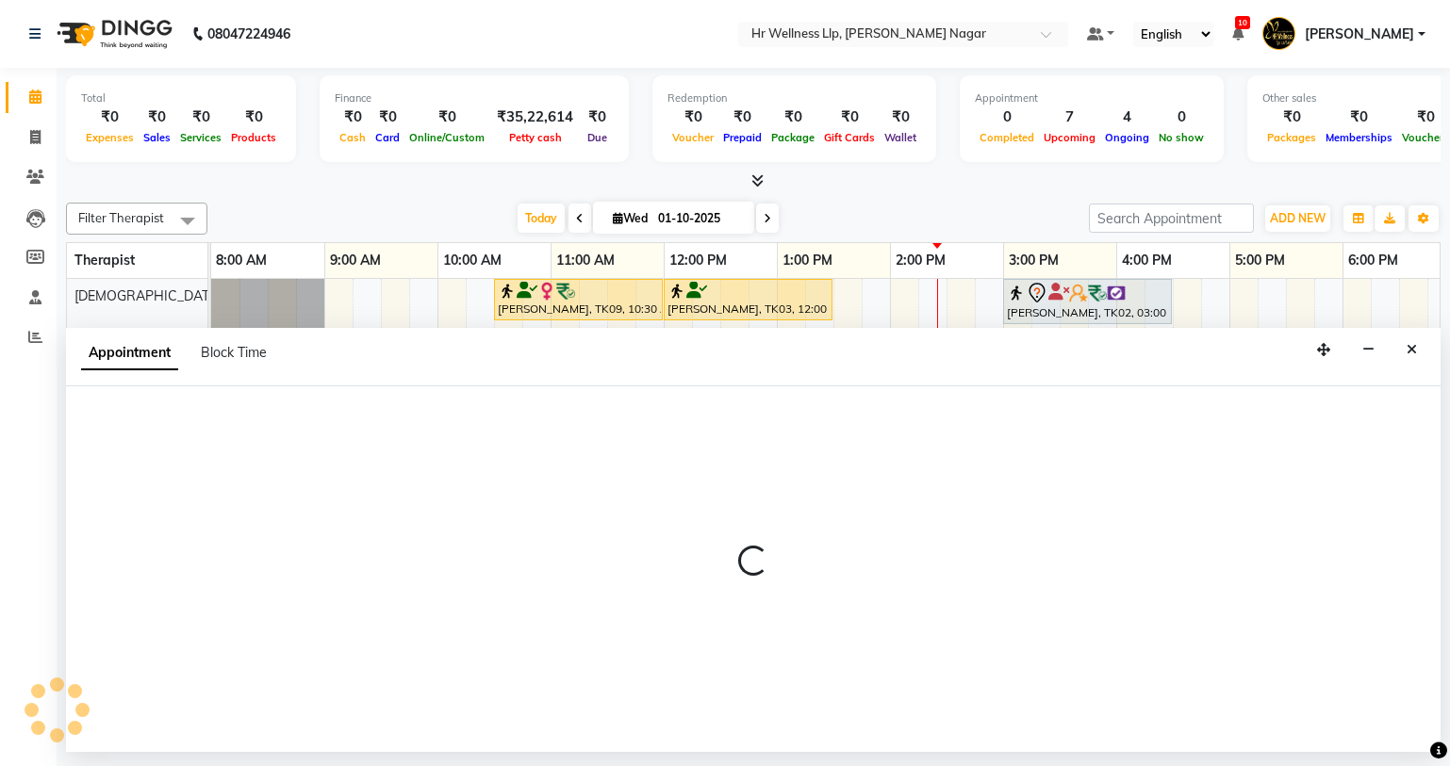
select select "tentative"
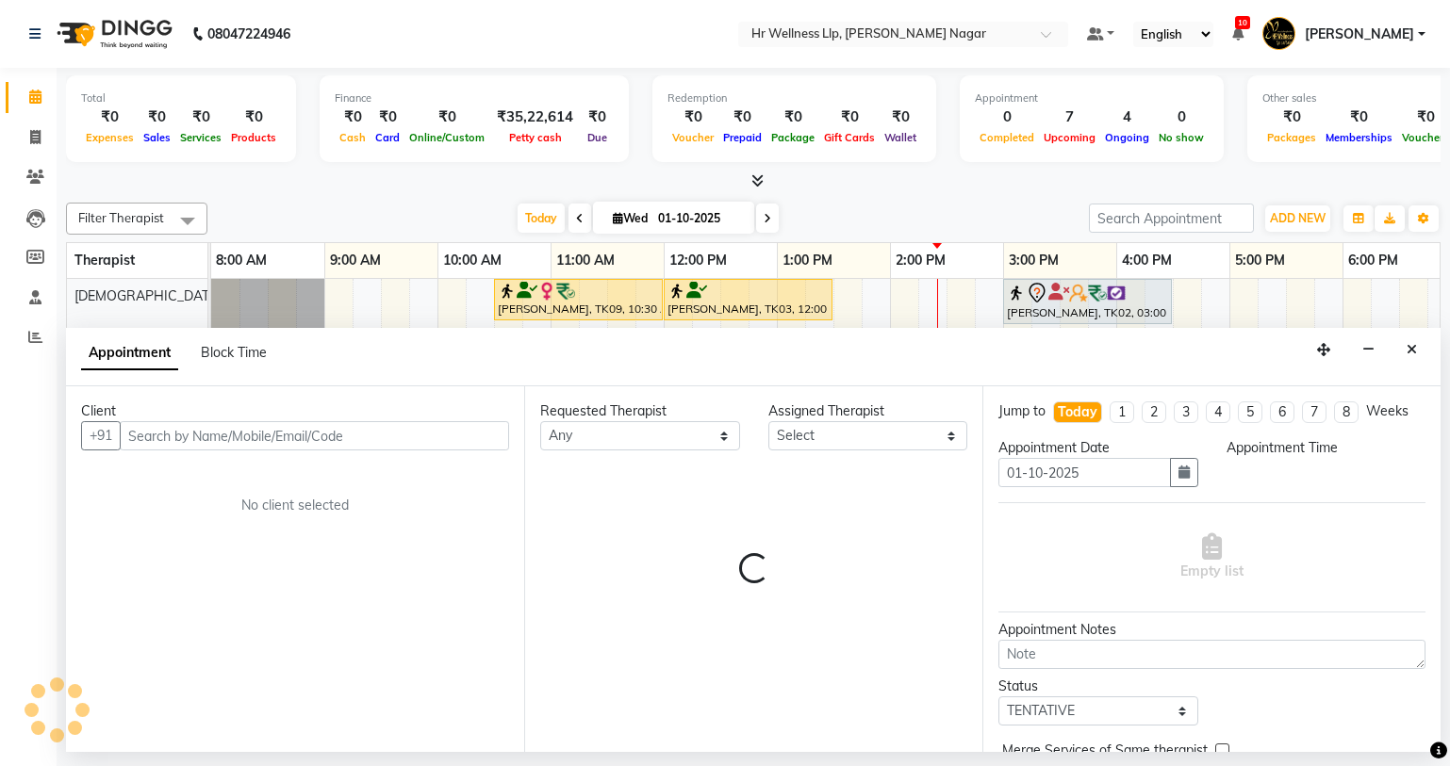
select select "690"
click at [503, 515] on div "Client +91 No client selected" at bounding box center [295, 569] width 458 height 366
click at [1416, 347] on icon "Close" at bounding box center [1411, 349] width 10 height 13
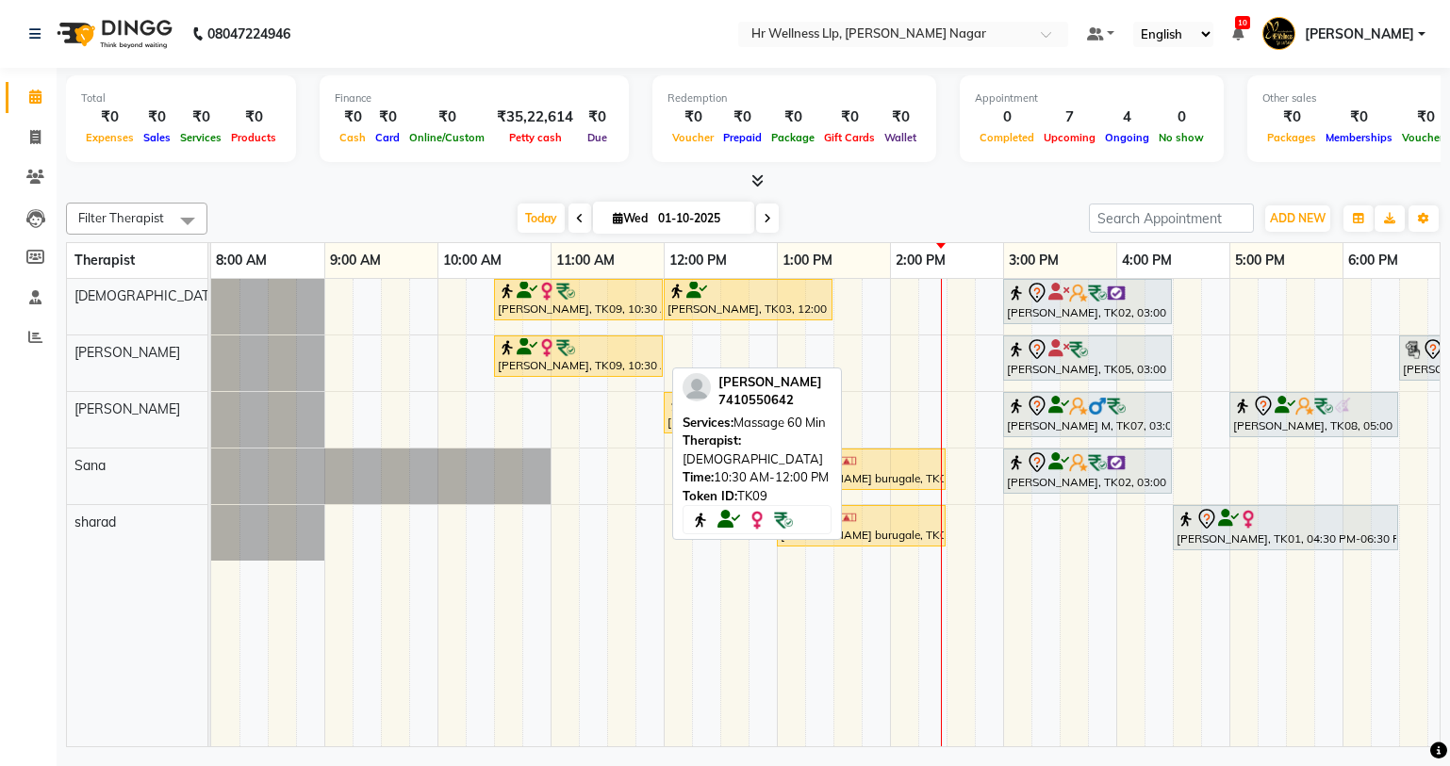
click at [211, 286] on div "Garima Bhatnagar, TK09, 10:30 AM-12:00 PM, Massage 60 Min Vishal Pingale, TK03,…" at bounding box center [211, 307] width 0 height 56
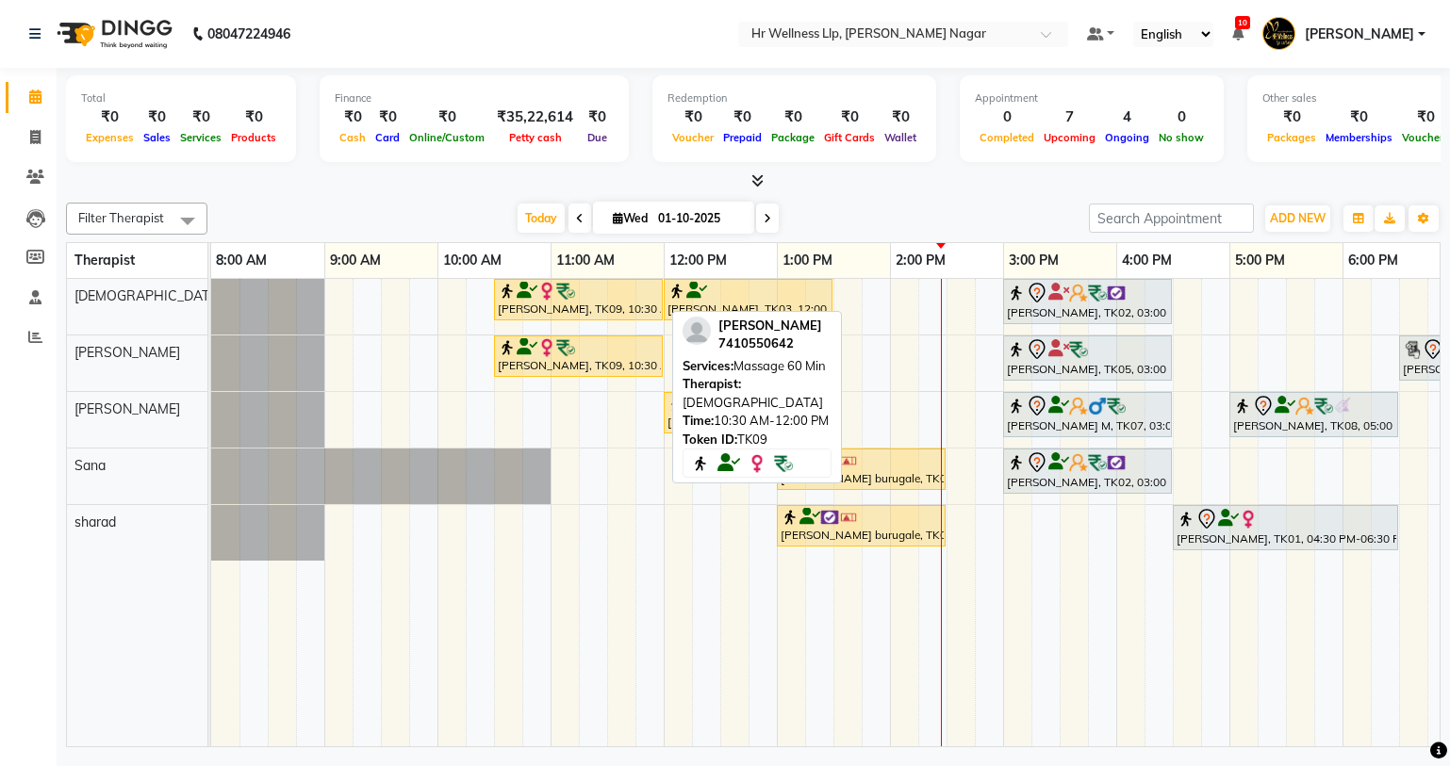
click at [566, 306] on div "Garima Bhatnagar, TK09, 10:30 AM-12:00 PM, Massage 60 Min" at bounding box center [578, 300] width 165 height 36
click at [598, 310] on div "Garima Bhatnagar, TK09, 10:30 AM-12:00 PM, Massage 60 Min" at bounding box center [578, 300] width 165 height 36
select select "1"
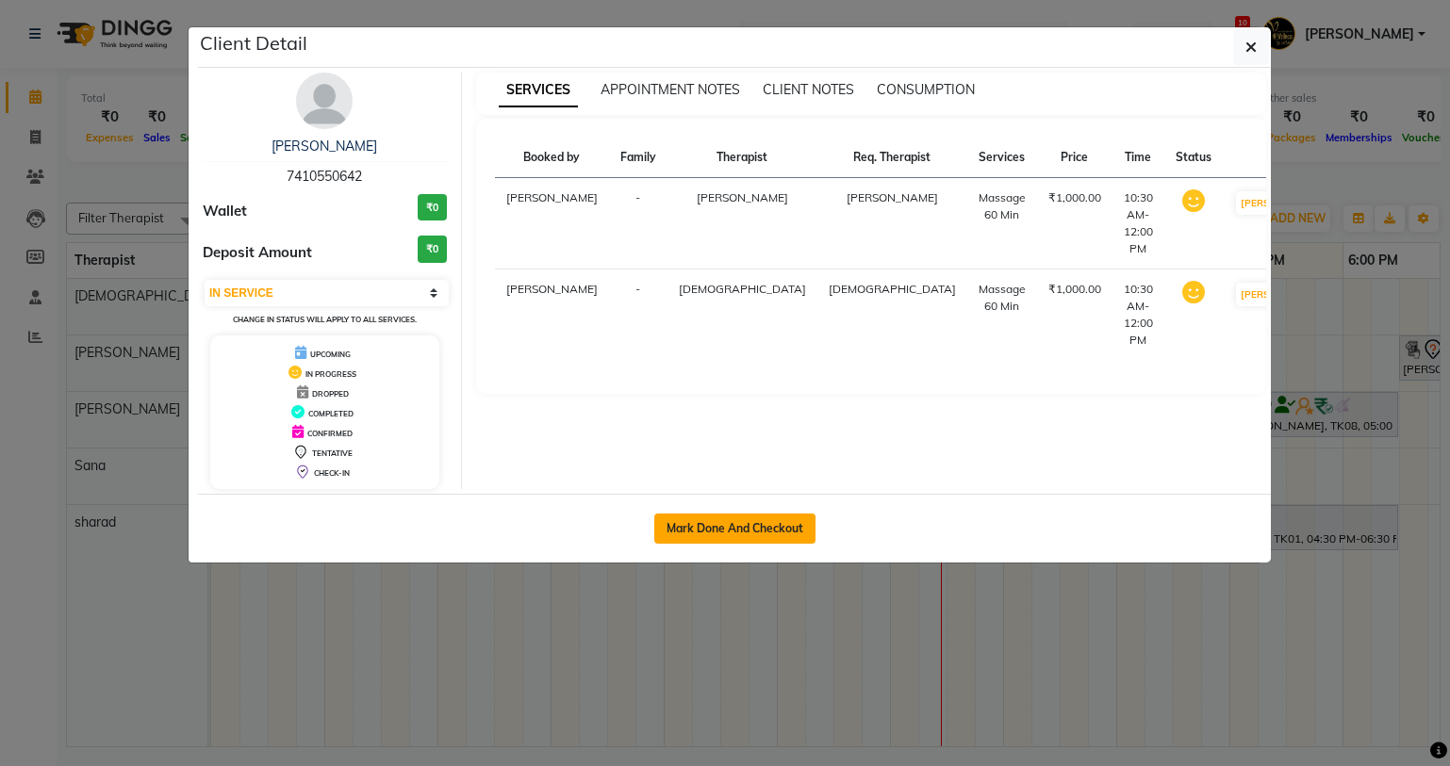
click at [729, 526] on button "Mark Done And Checkout" at bounding box center [734, 529] width 161 height 30
select select "service"
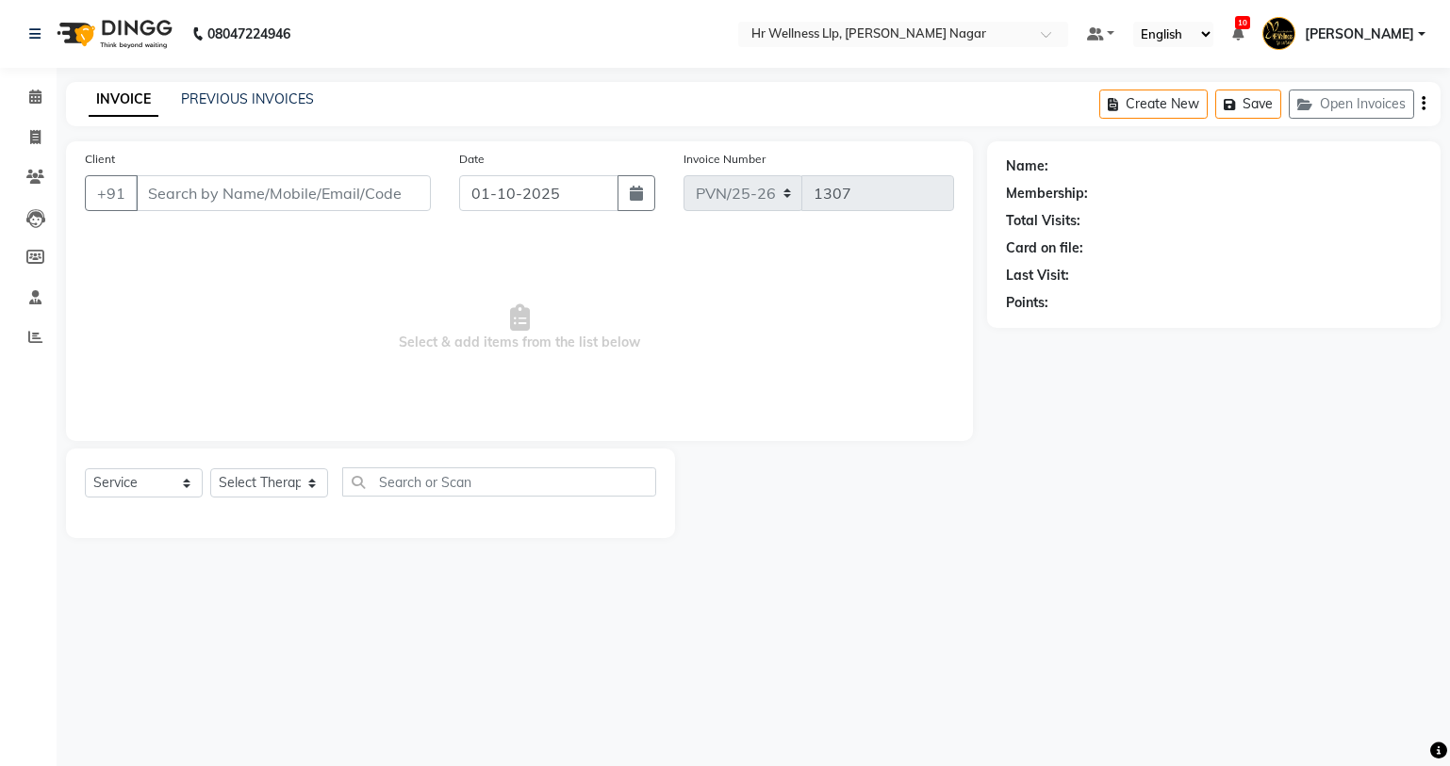
type input "7410550642"
select select "86678"
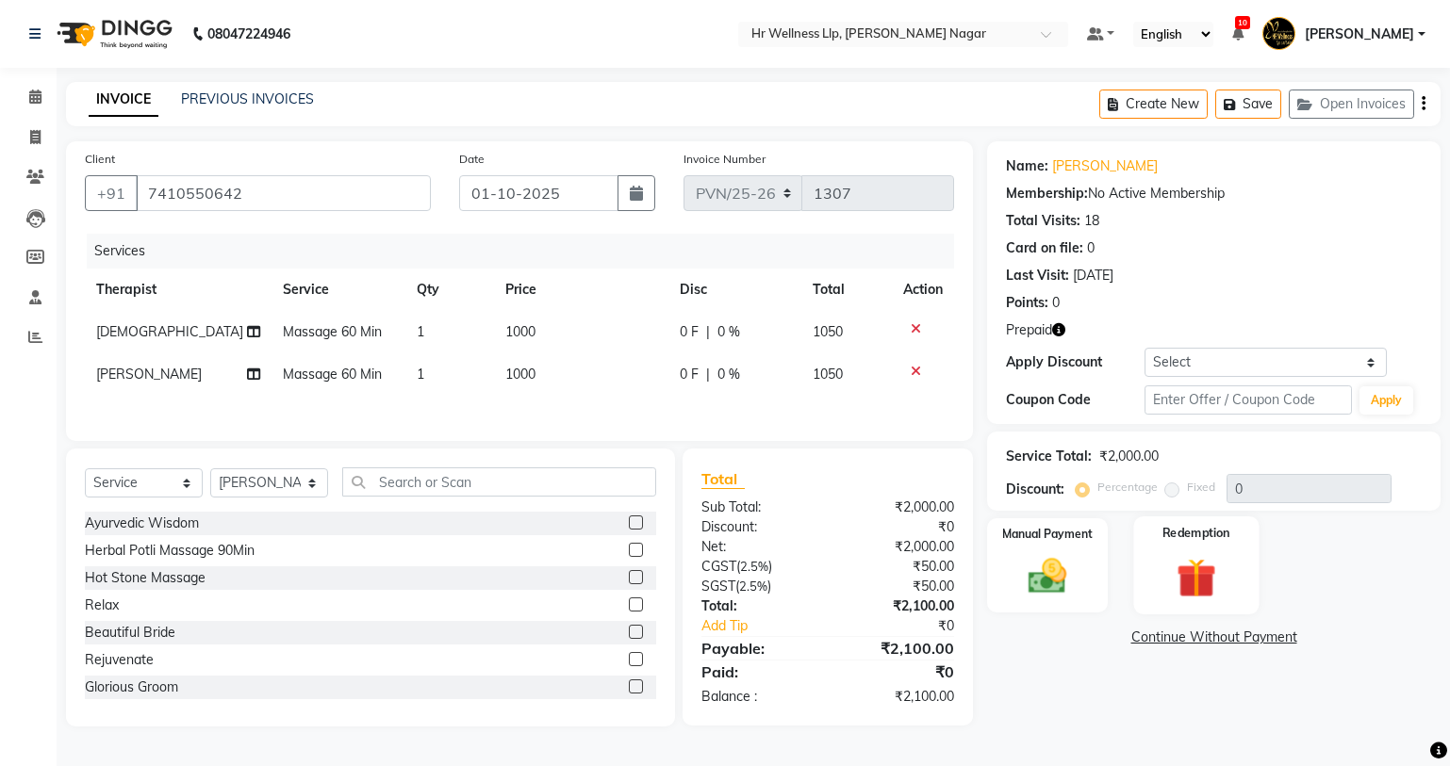
click at [1197, 563] on img at bounding box center [1195, 578] width 64 height 49
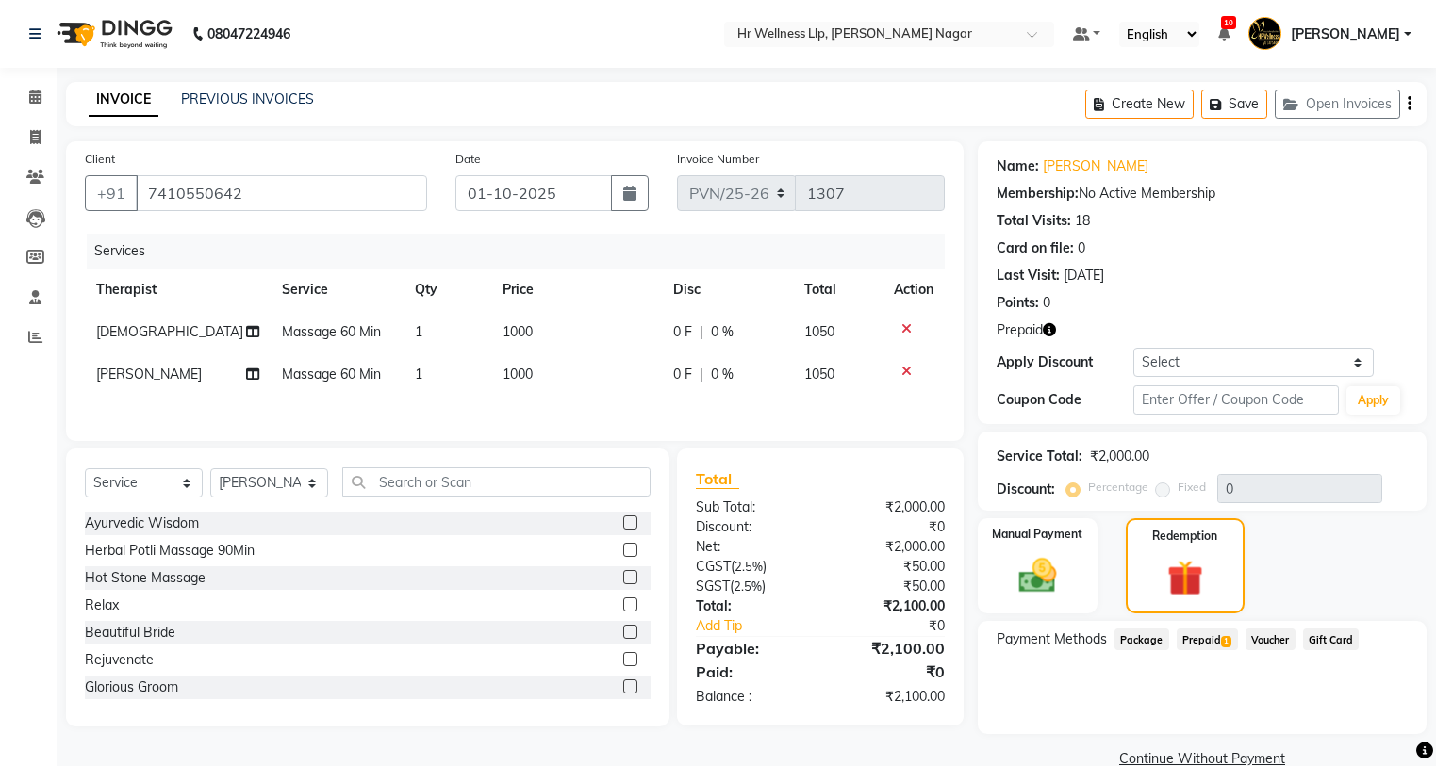
click at [1219, 638] on span "Prepaid 1" at bounding box center [1206, 640] width 61 height 22
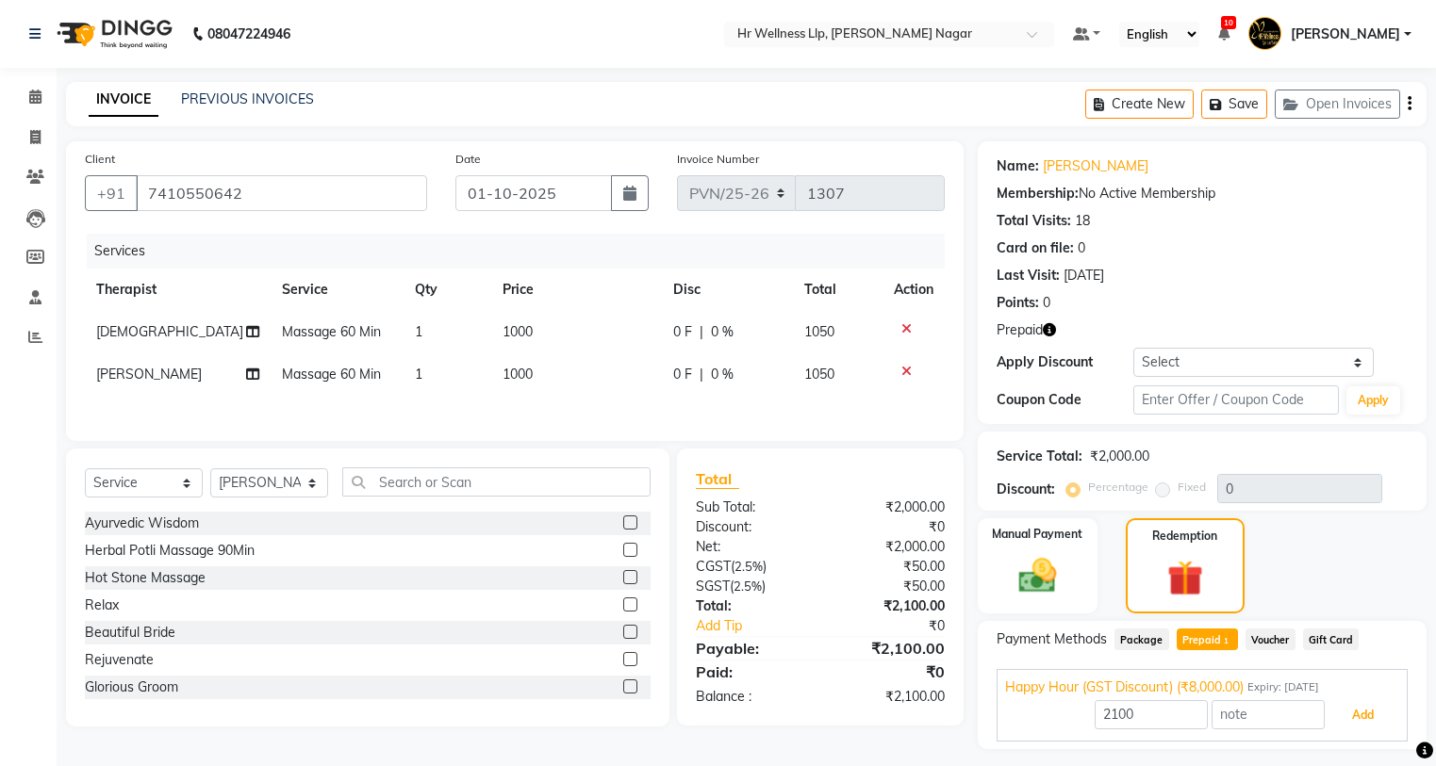
drag, startPoint x: 1361, startPoint y: 723, endPoint x: 1373, endPoint y: 586, distance: 137.2
click at [1364, 709] on button "Add" at bounding box center [1362, 715] width 69 height 32
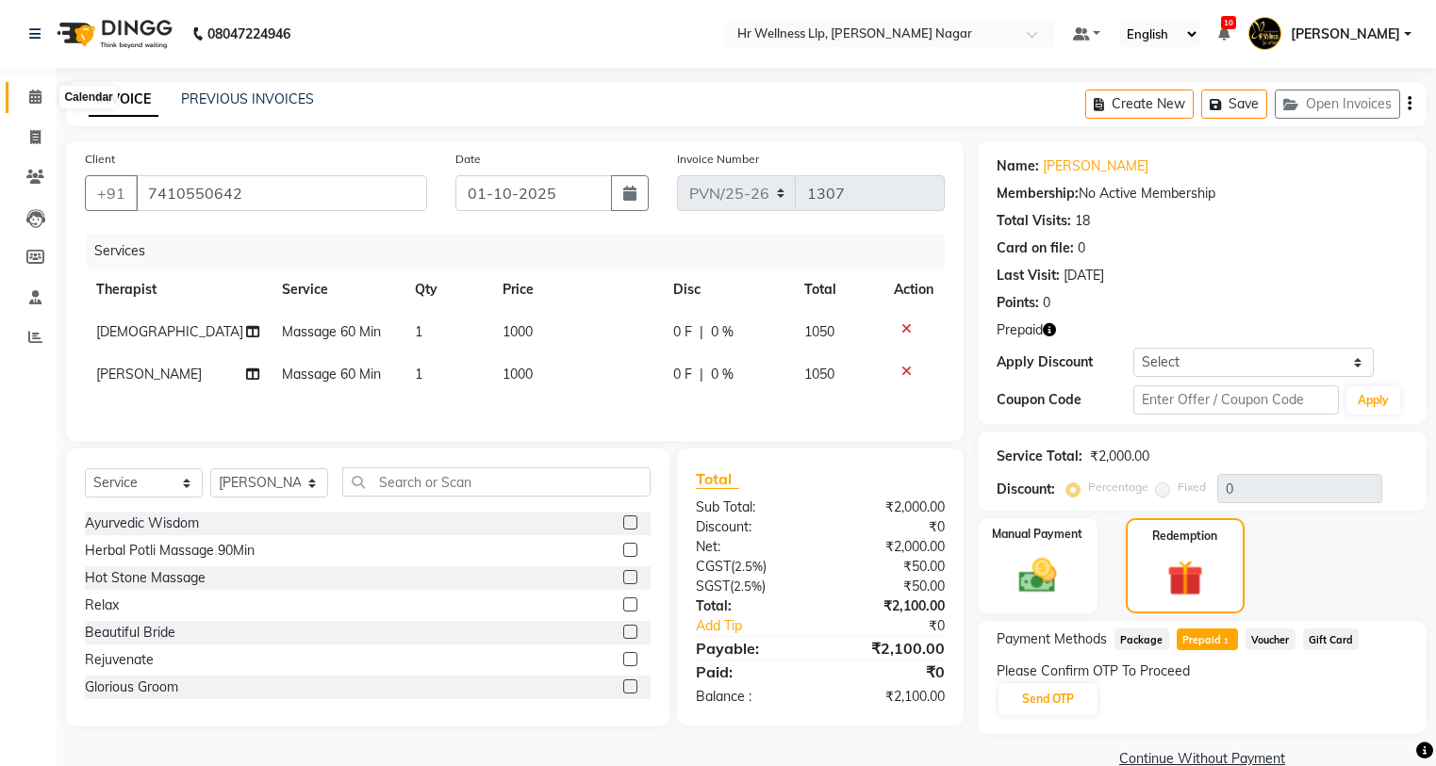
click at [30, 96] on icon at bounding box center [35, 97] width 12 height 14
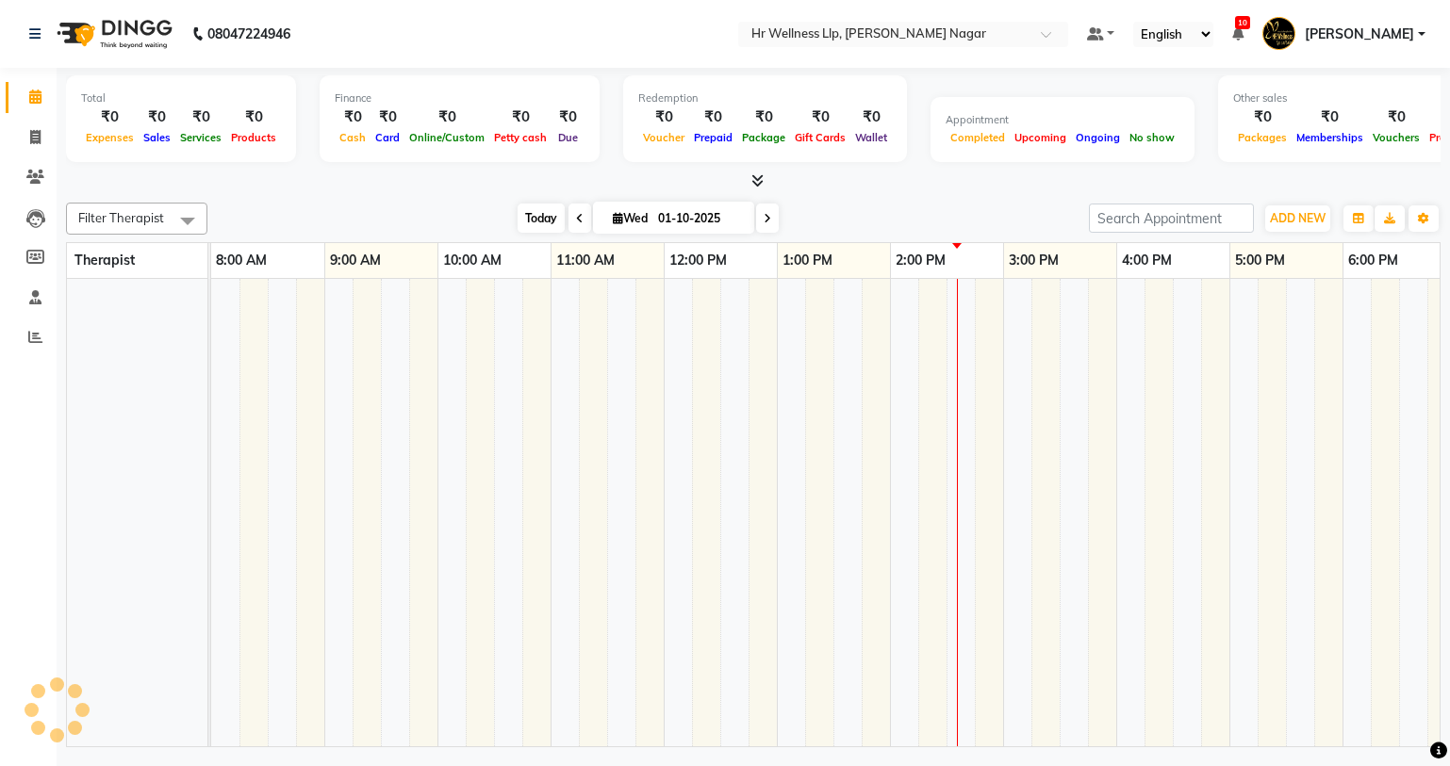
click at [533, 218] on span "Today" at bounding box center [540, 218] width 47 height 29
click at [537, 227] on span "Today" at bounding box center [540, 218] width 47 height 29
click at [532, 213] on span "Today" at bounding box center [540, 218] width 47 height 29
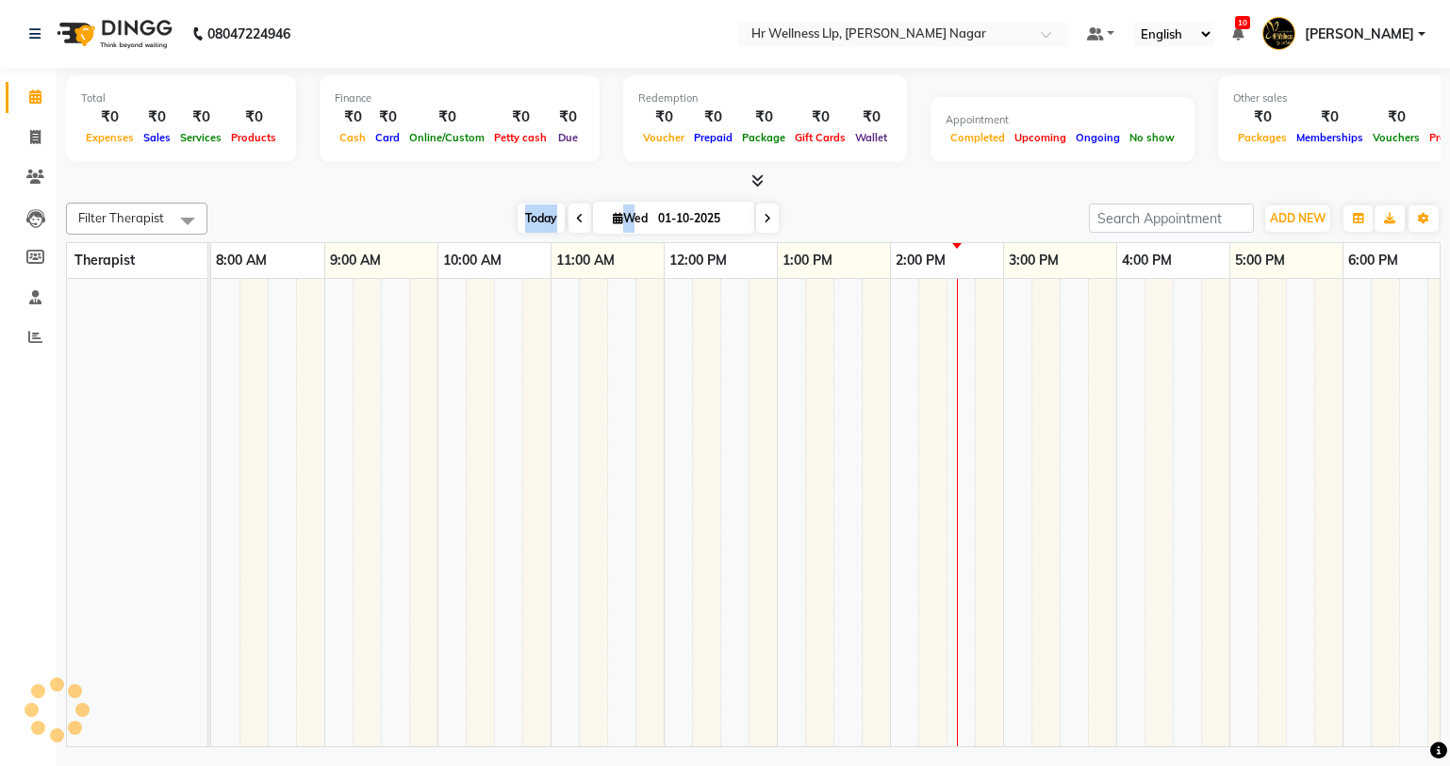
click at [537, 221] on span "Today" at bounding box center [540, 218] width 47 height 29
click at [536, 221] on span "Today" at bounding box center [540, 218] width 47 height 29
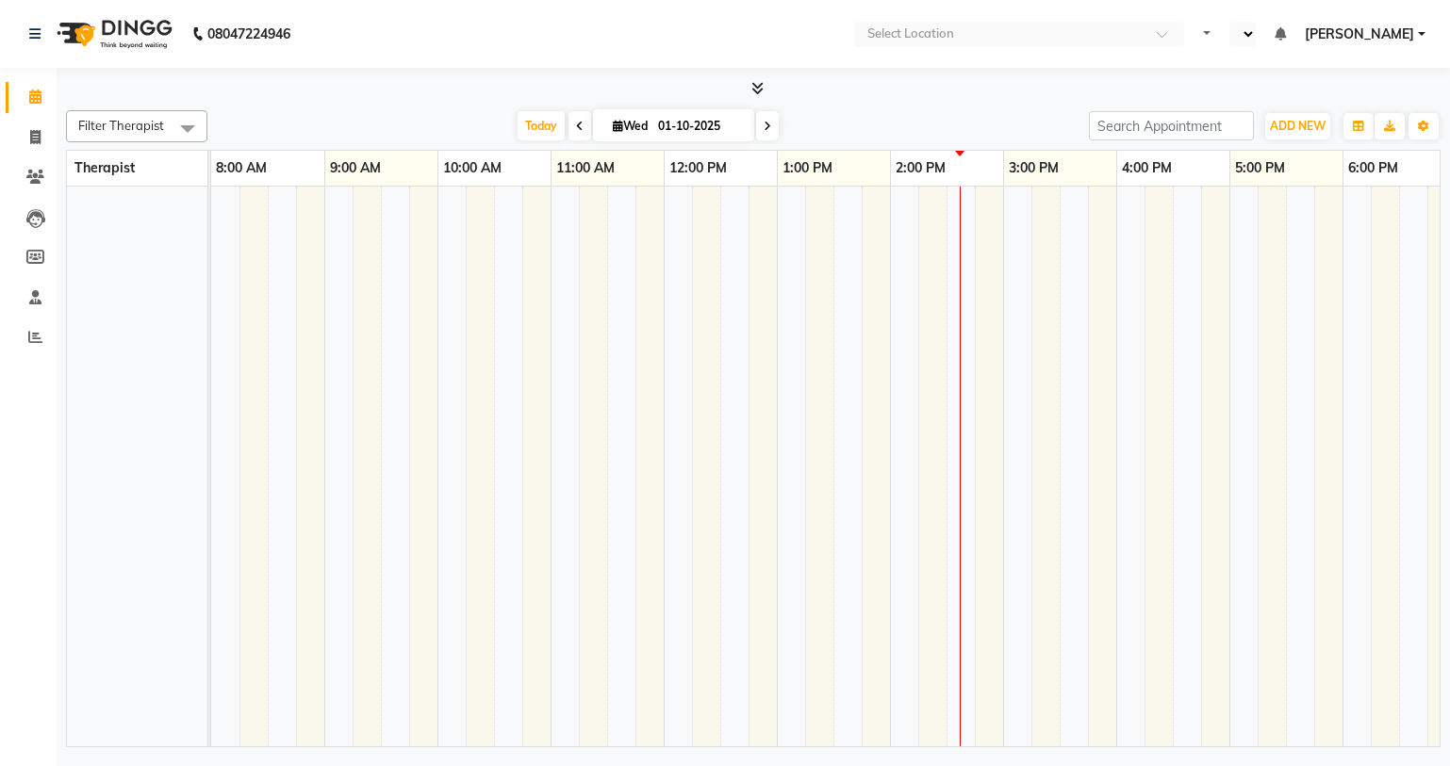
select select "en"
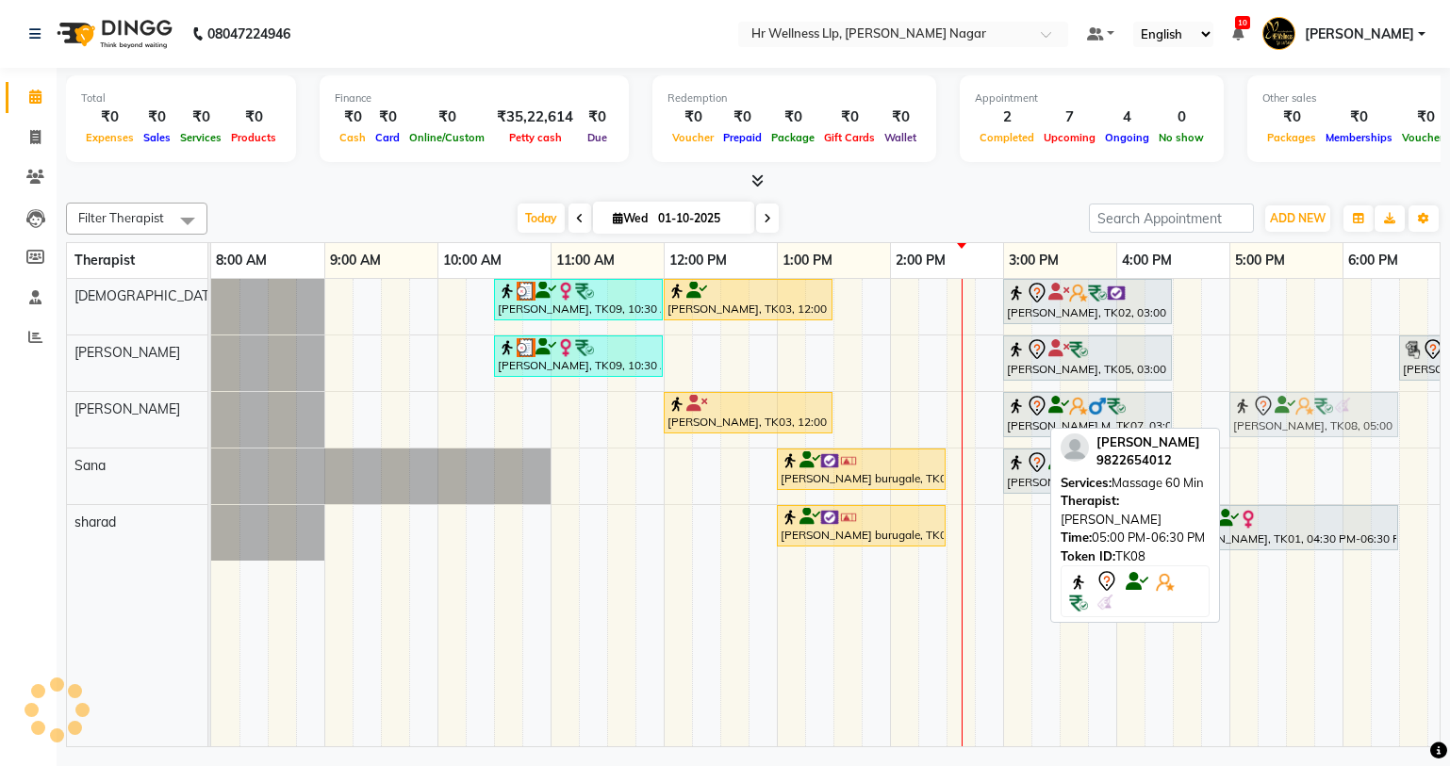
click at [211, 402] on div "Vishal Pingale, TK03, 12:00 PM-01:30 PM, Massage 60 Min Vipul M, TK07, 03:00 PM…" at bounding box center [211, 420] width 0 height 56
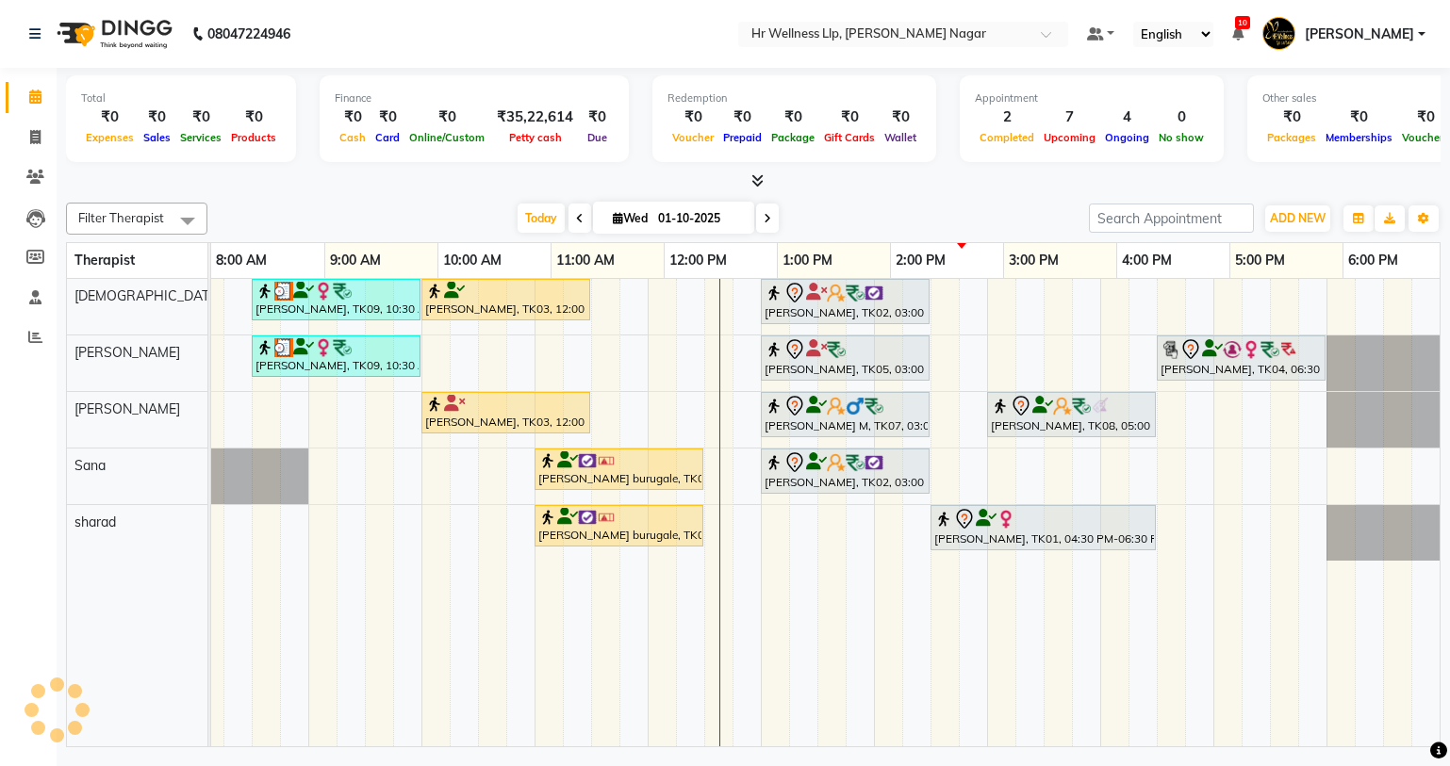
scroll to position [0, 242]
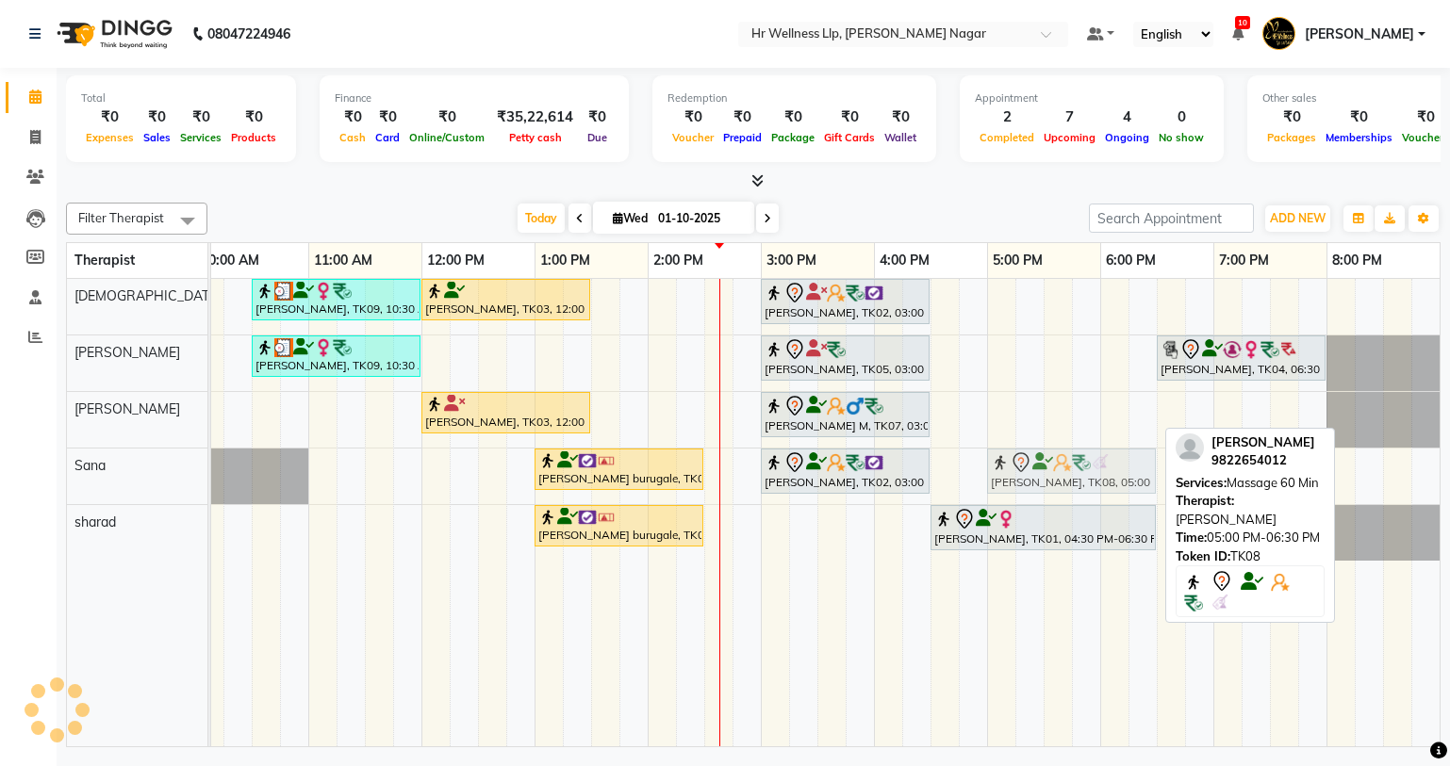
drag, startPoint x: 1028, startPoint y: 413, endPoint x: 1034, endPoint y: 477, distance: 64.3
click at [1034, 477] on tbody "Garima Bhatnagar, TK09, 10:30 AM-12:00 PM, Massage 60 Min Vishal Pingale, TK03,…" at bounding box center [704, 420] width 1470 height 282
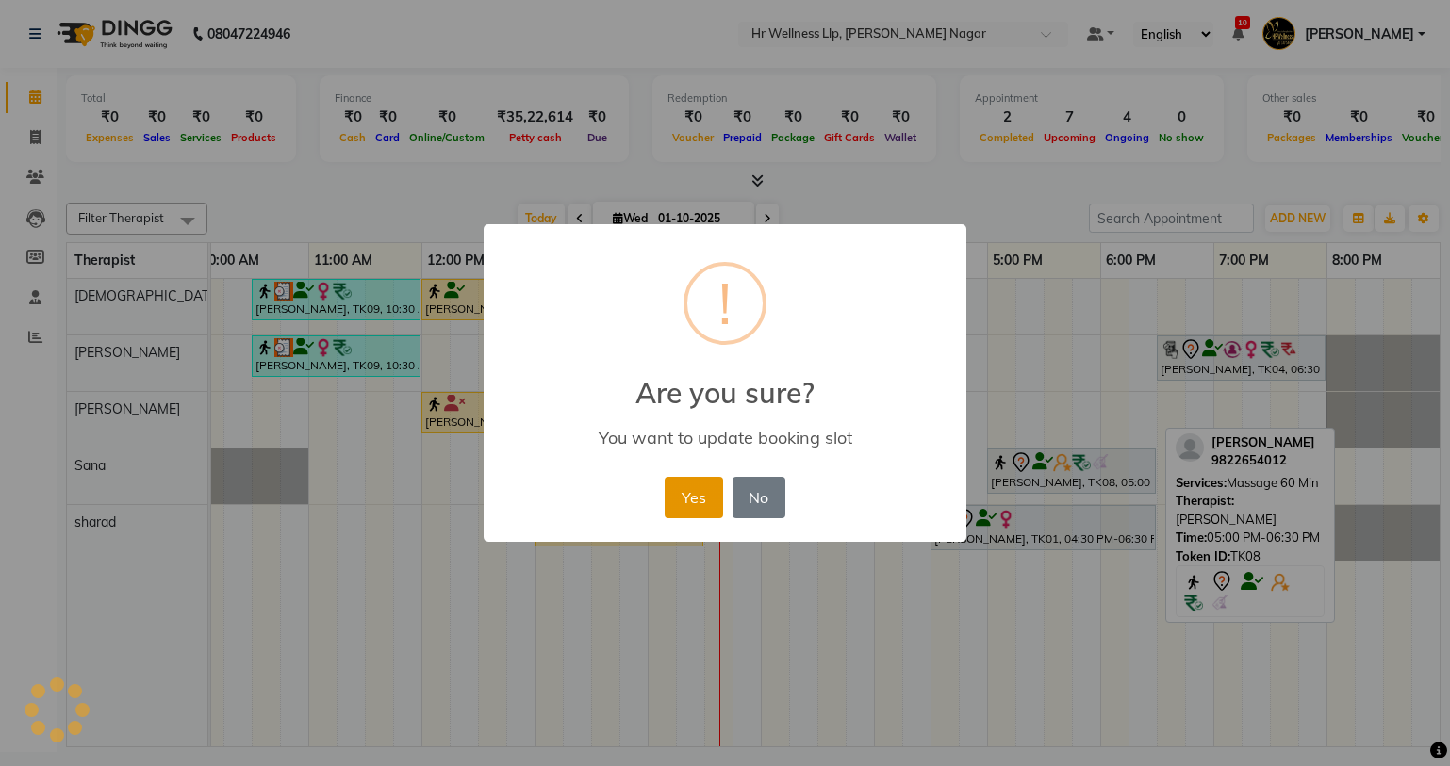
click at [679, 487] on button "Yes" at bounding box center [693, 497] width 57 height 41
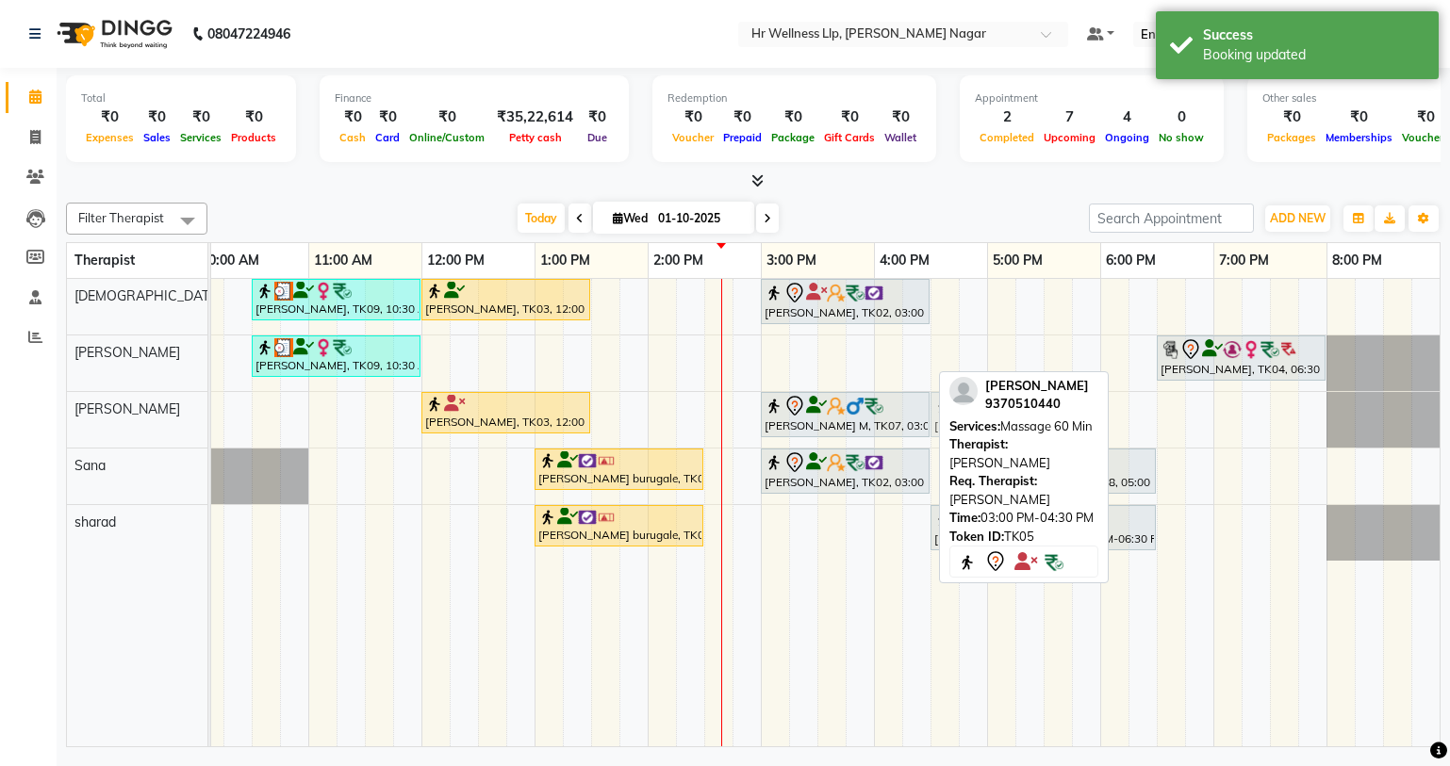
drag, startPoint x: 796, startPoint y: 371, endPoint x: 953, endPoint y: 451, distance: 176.6
click at [953, 451] on div "Filter Therapist Select All Krishna lucy Sakshi Shinde Sana sharad Today Wed 01…" at bounding box center [753, 471] width 1374 height 552
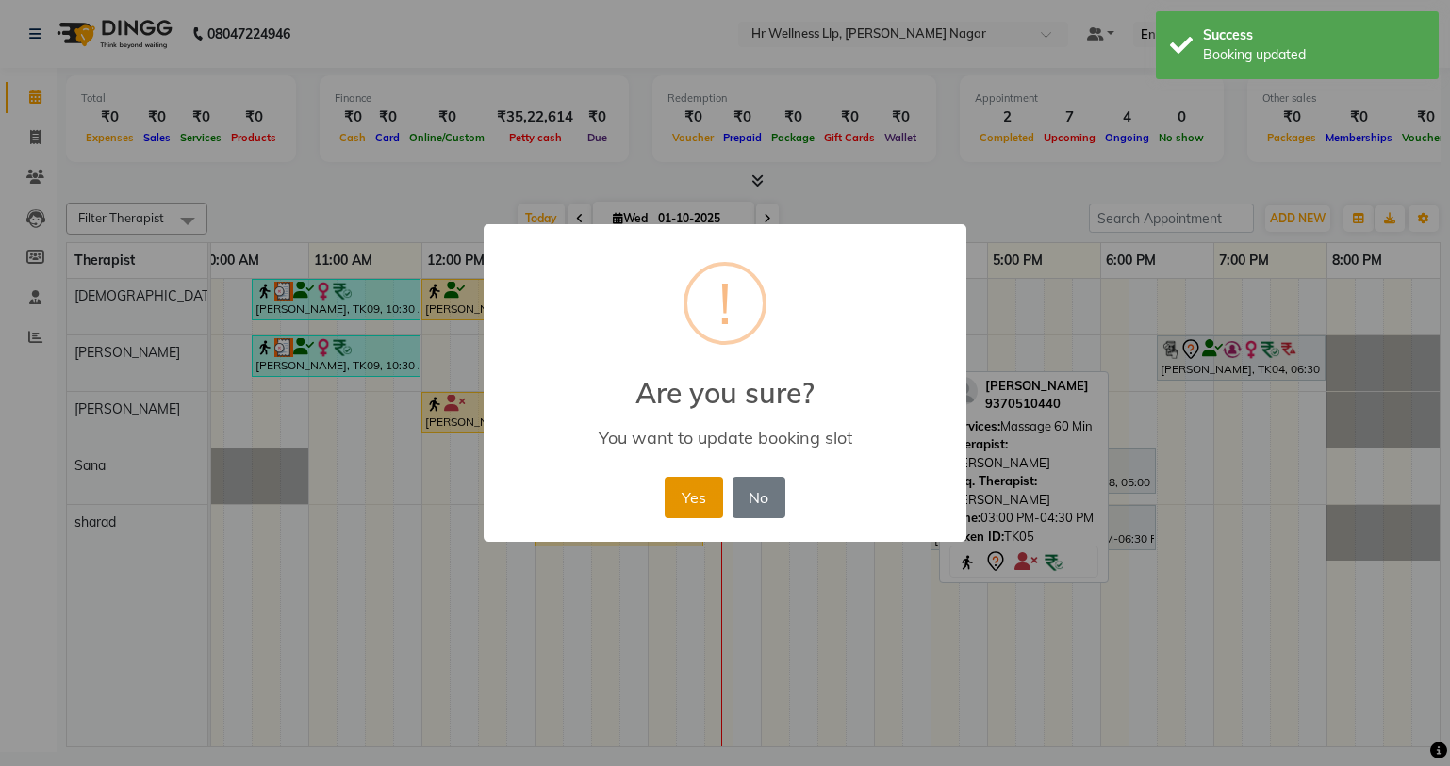
click at [712, 496] on button "Yes" at bounding box center [693, 497] width 57 height 41
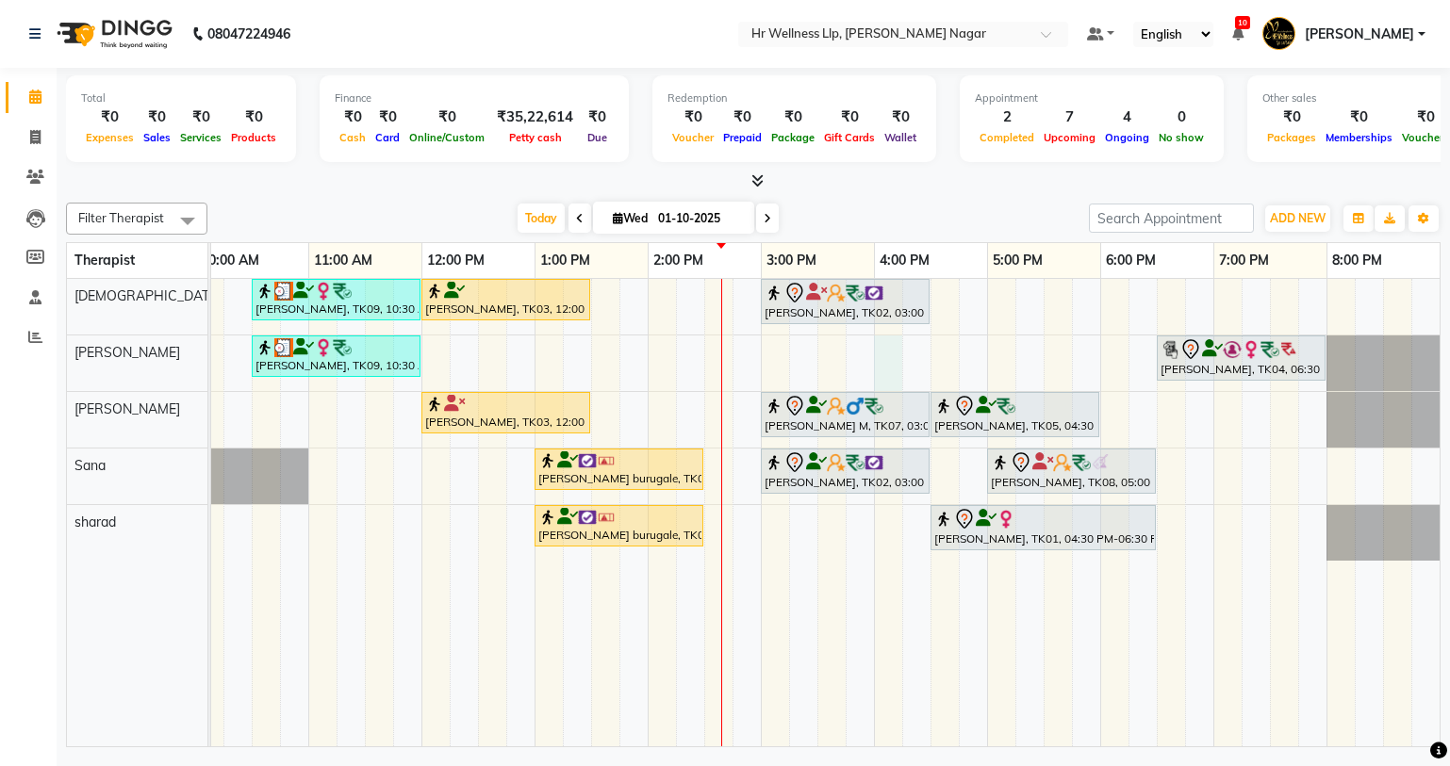
click at [894, 355] on div "Garima Bhatnagar, TK09, 10:30 AM-12:00 PM, Massage 60 Min Vishal Pingale, TK03,…" at bounding box center [704, 513] width 1470 height 468
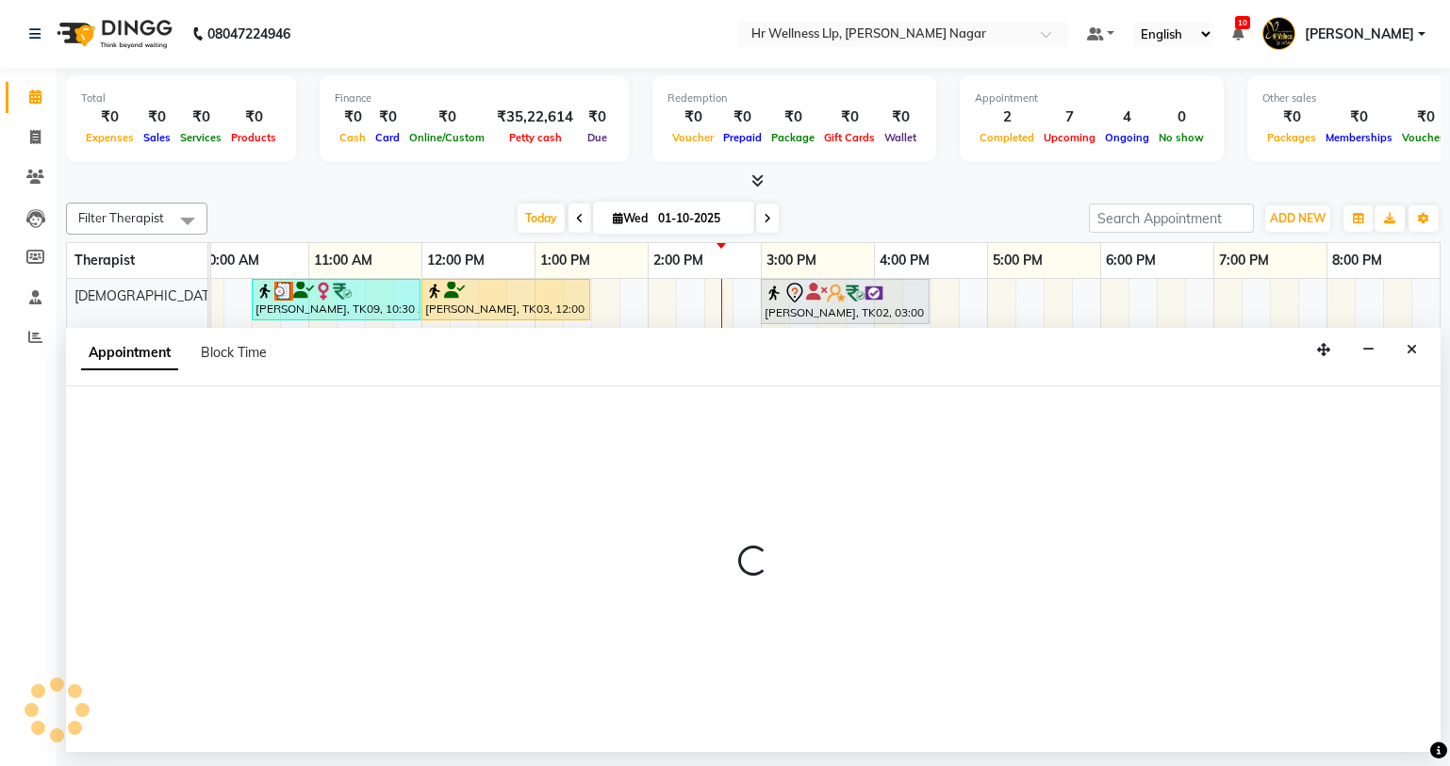
select select "86678"
select select "tentative"
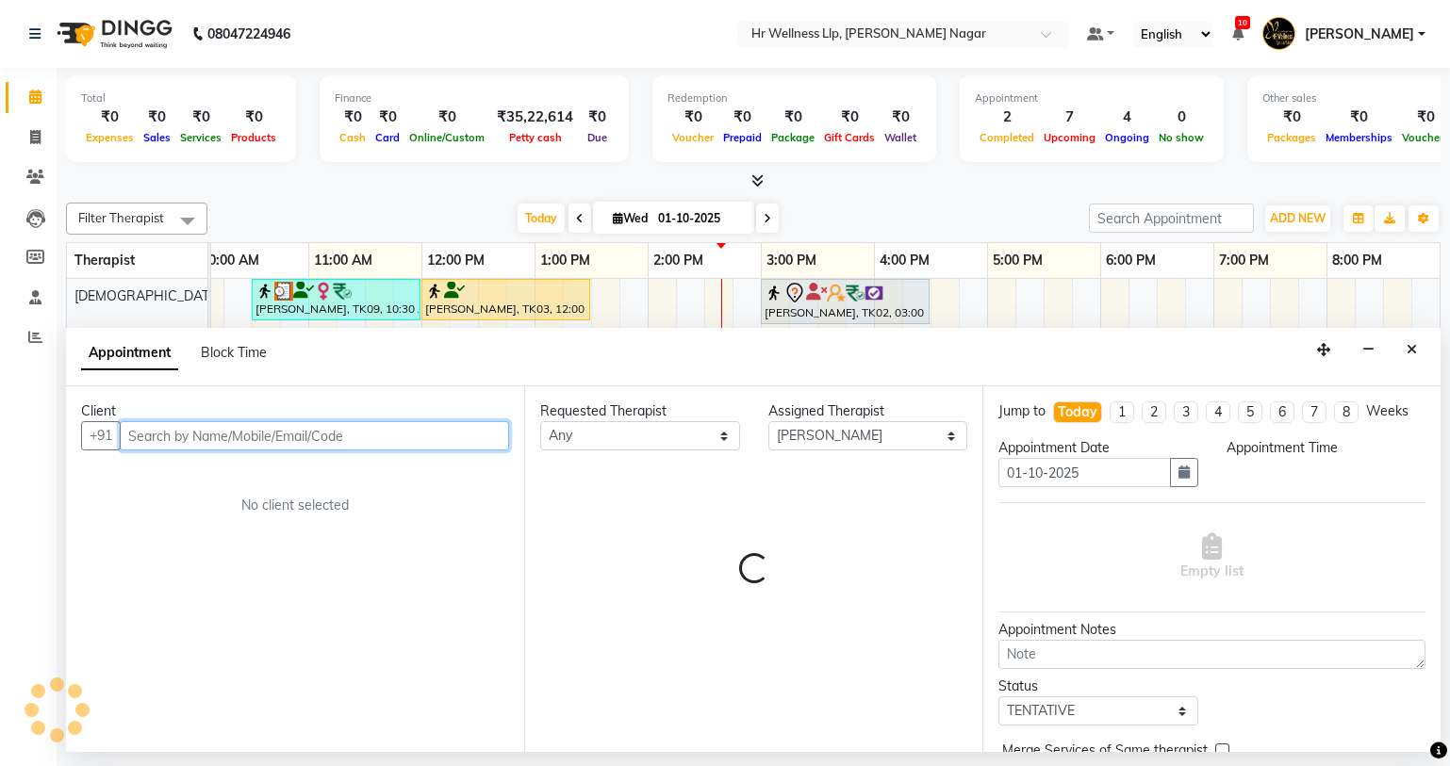
select select "960"
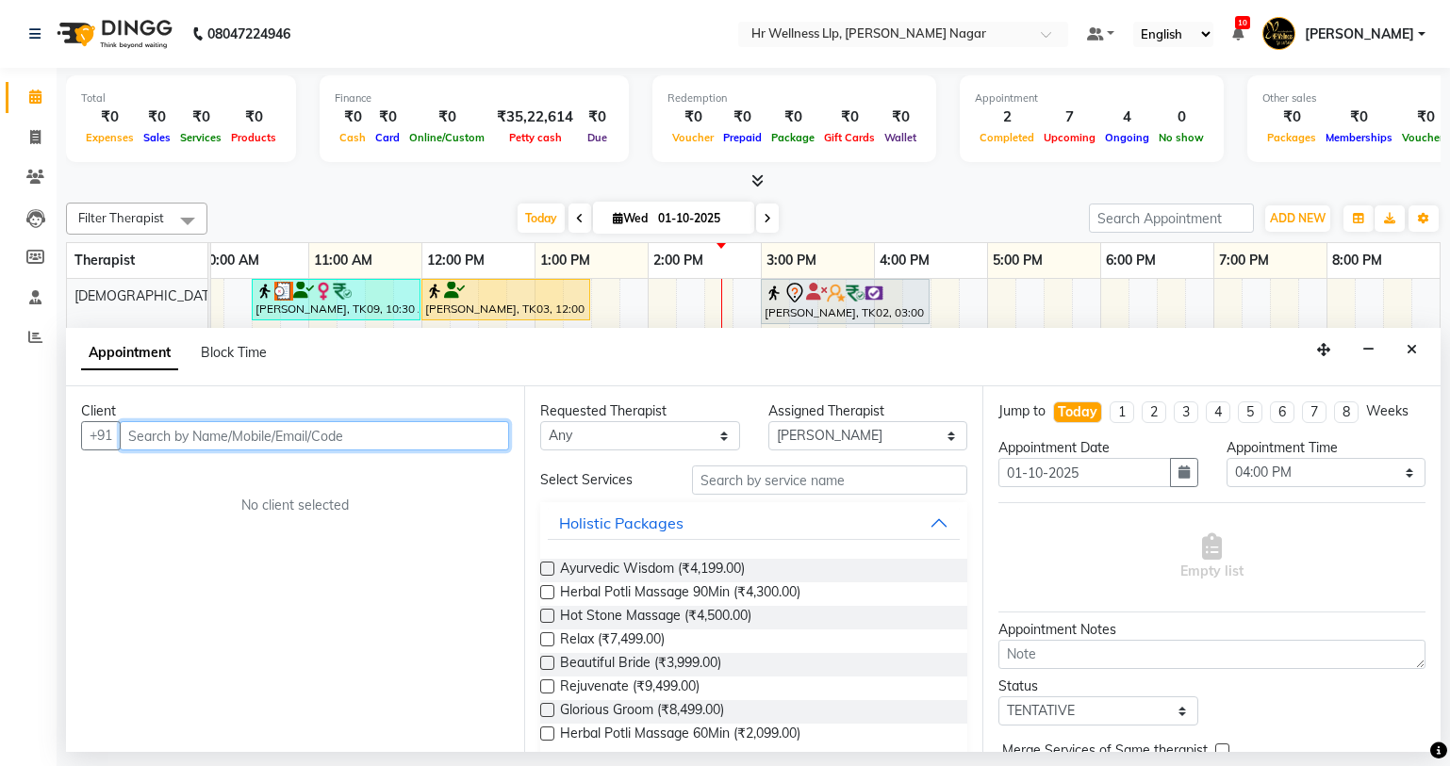
click at [375, 434] on input "text" at bounding box center [314, 435] width 389 height 29
type input "y"
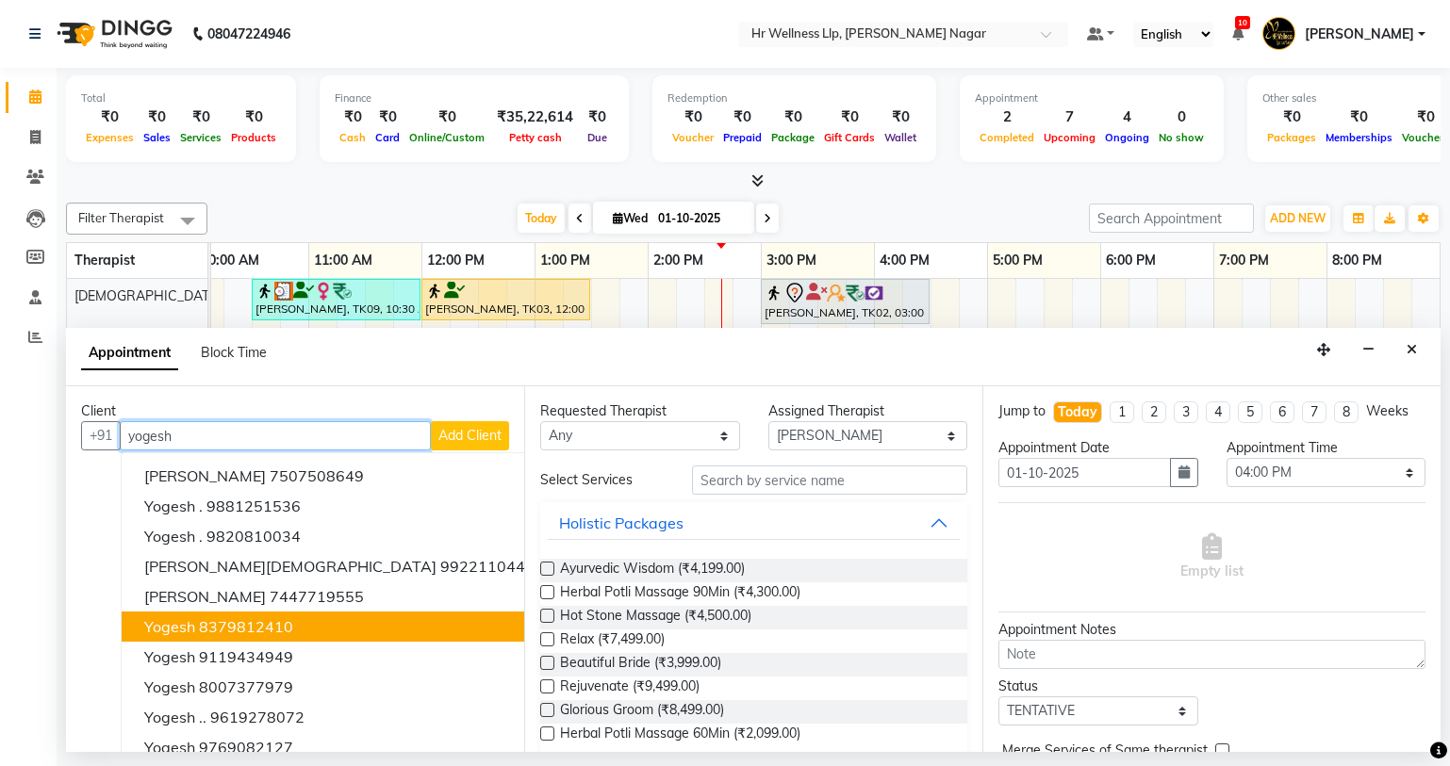
scroll to position [19, 0]
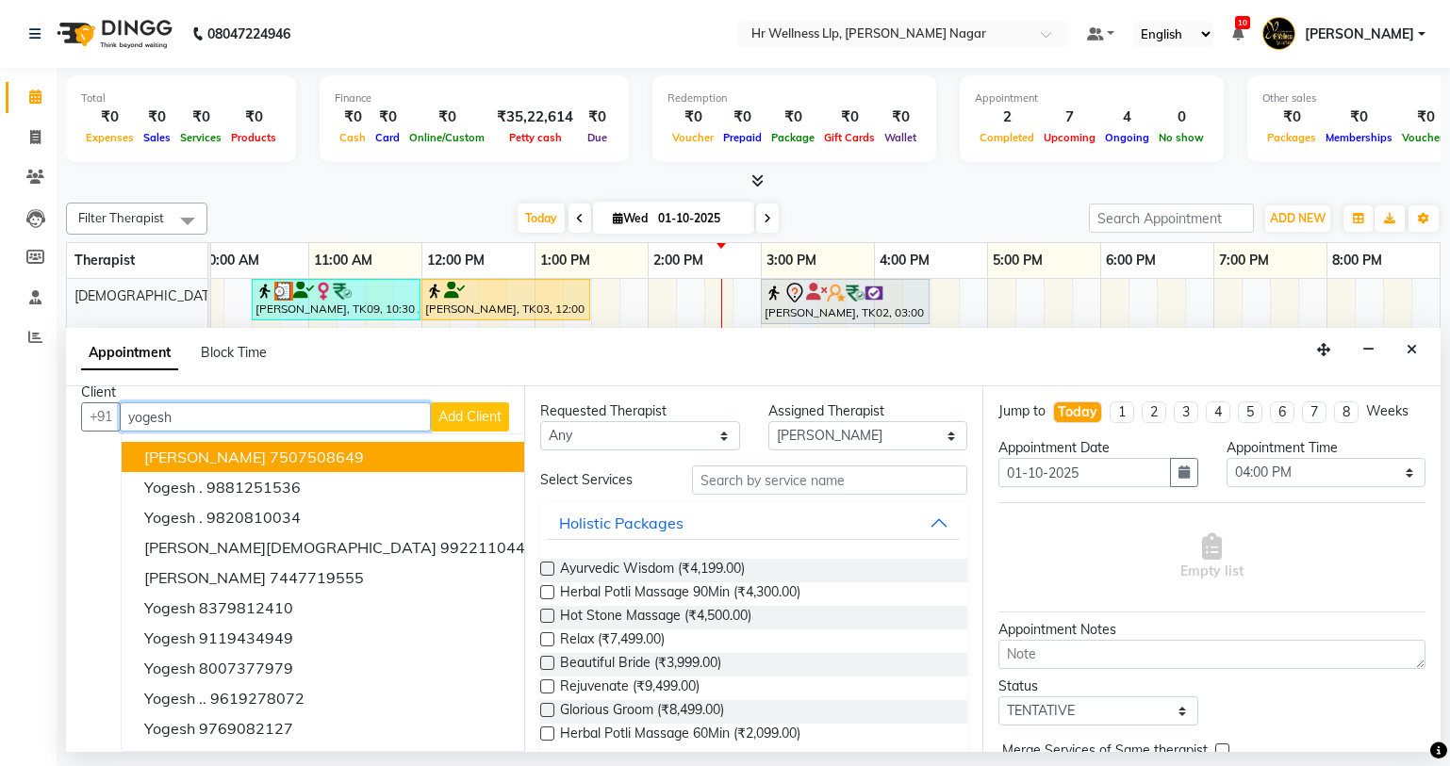
click at [240, 415] on input "yogesh" at bounding box center [275, 416] width 311 height 29
type input "y"
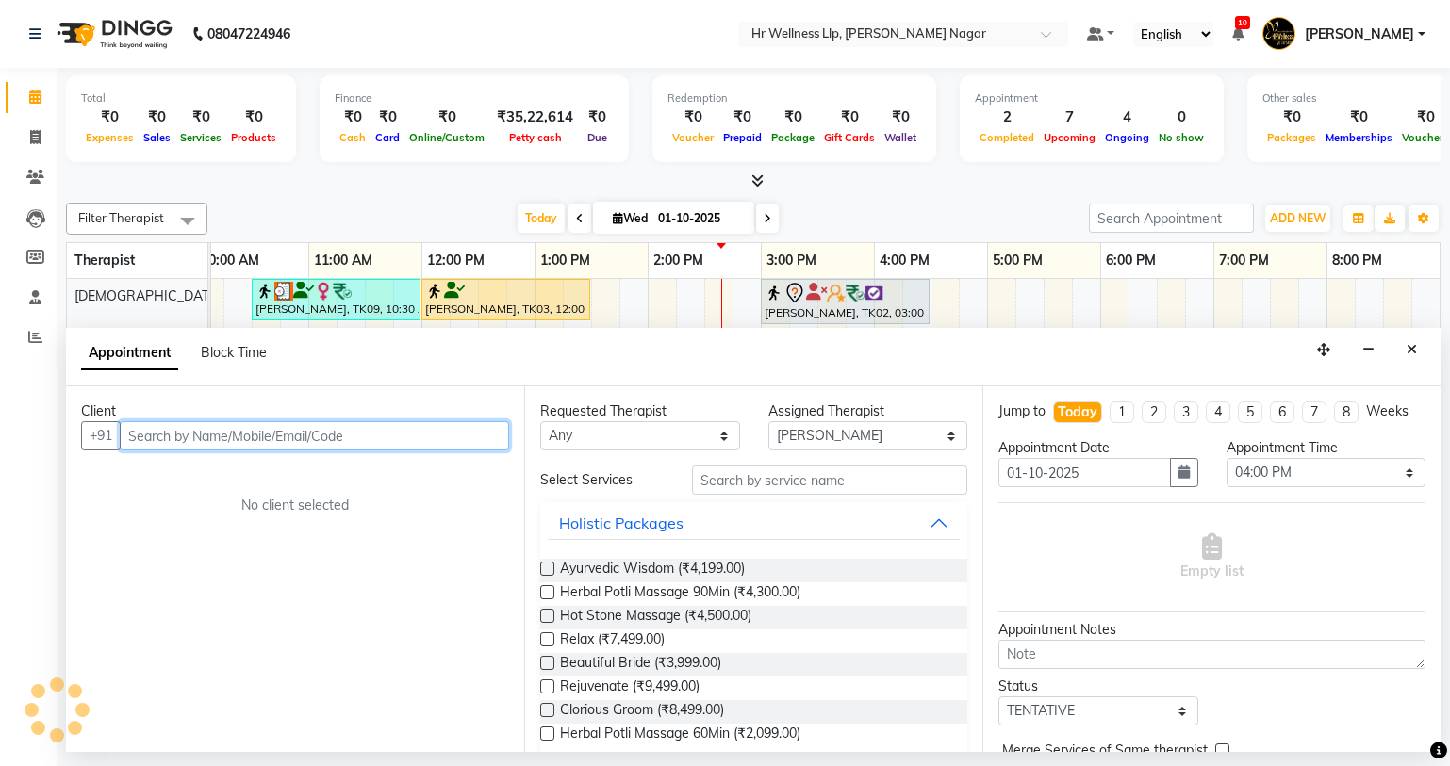
scroll to position [0, 0]
type input "7"
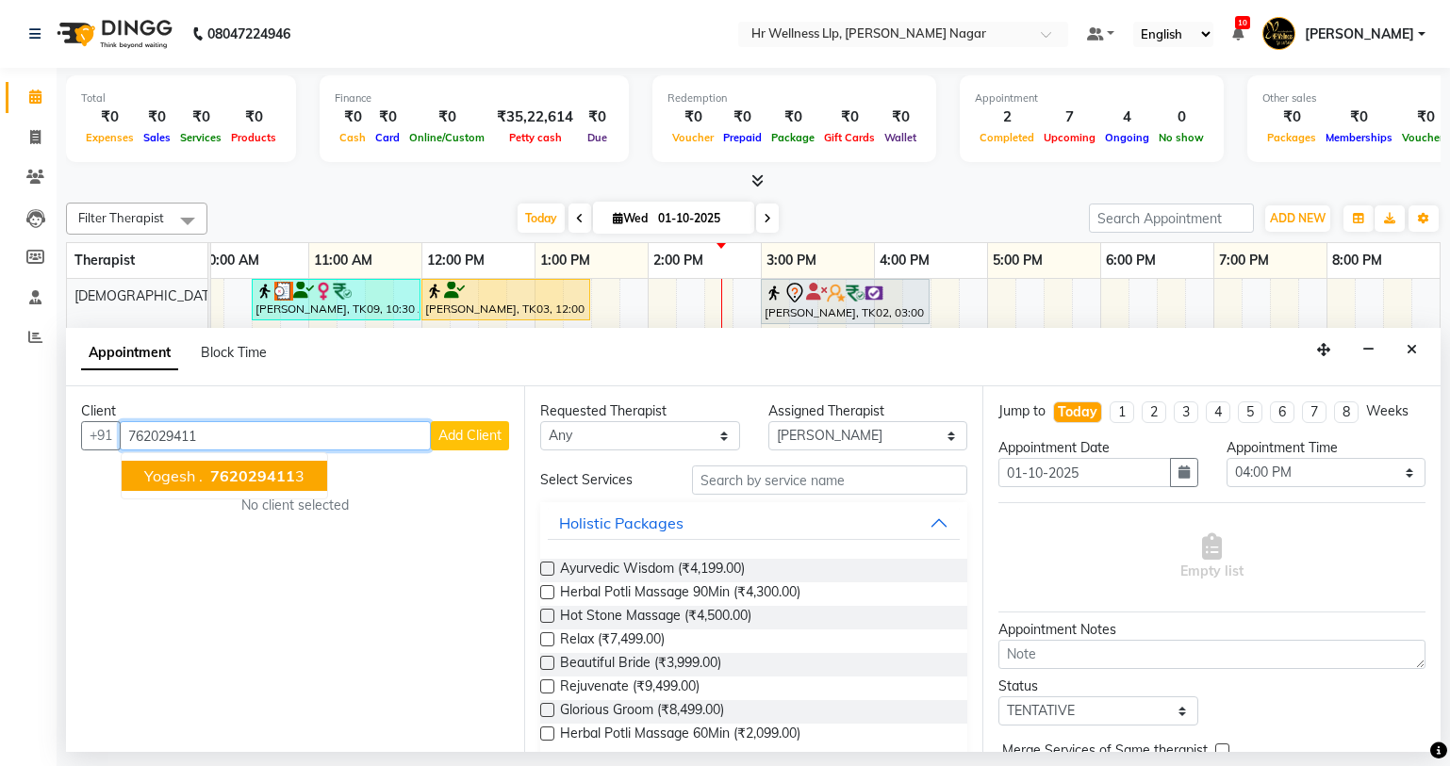
click at [241, 465] on button "Yogesh . 762029411 3" at bounding box center [224, 476] width 205 height 30
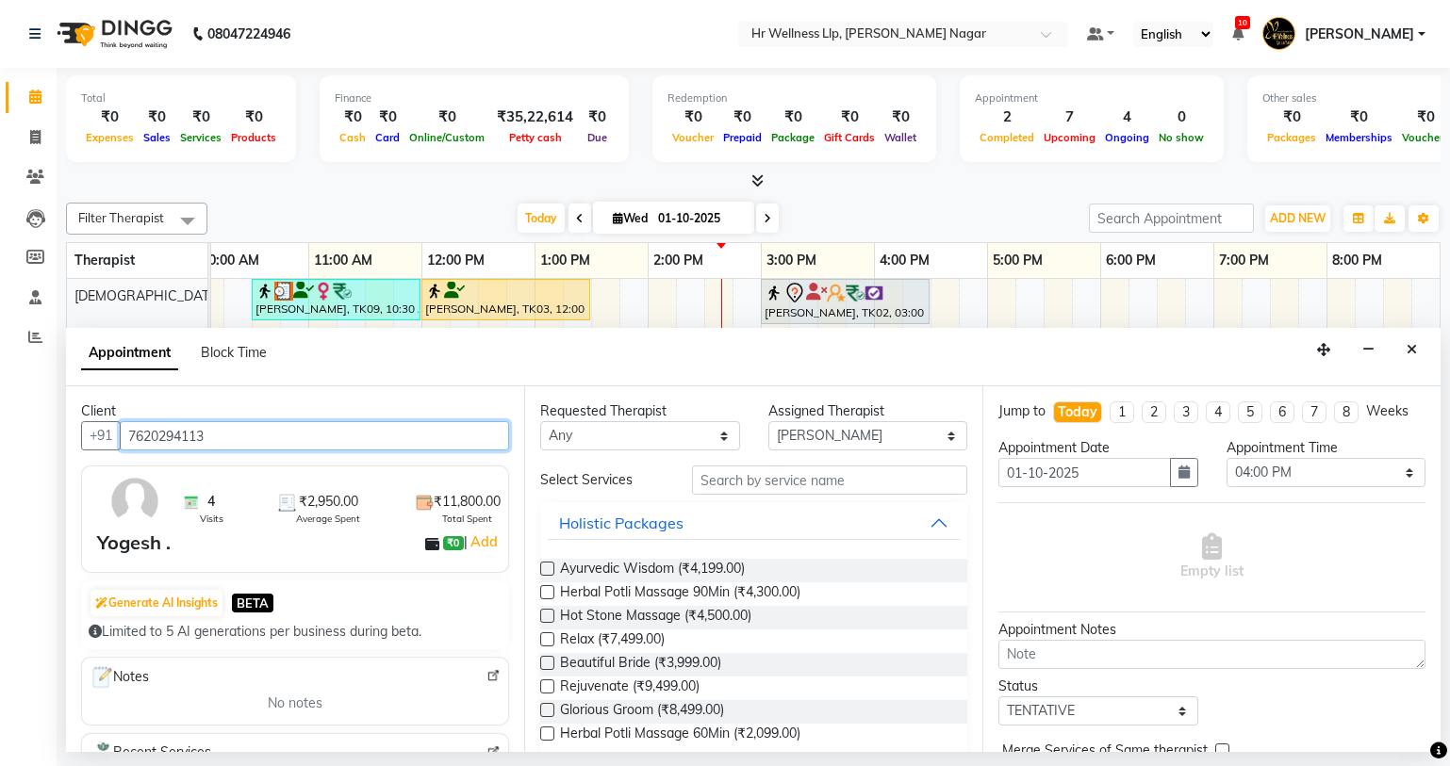
type input "7620294113"
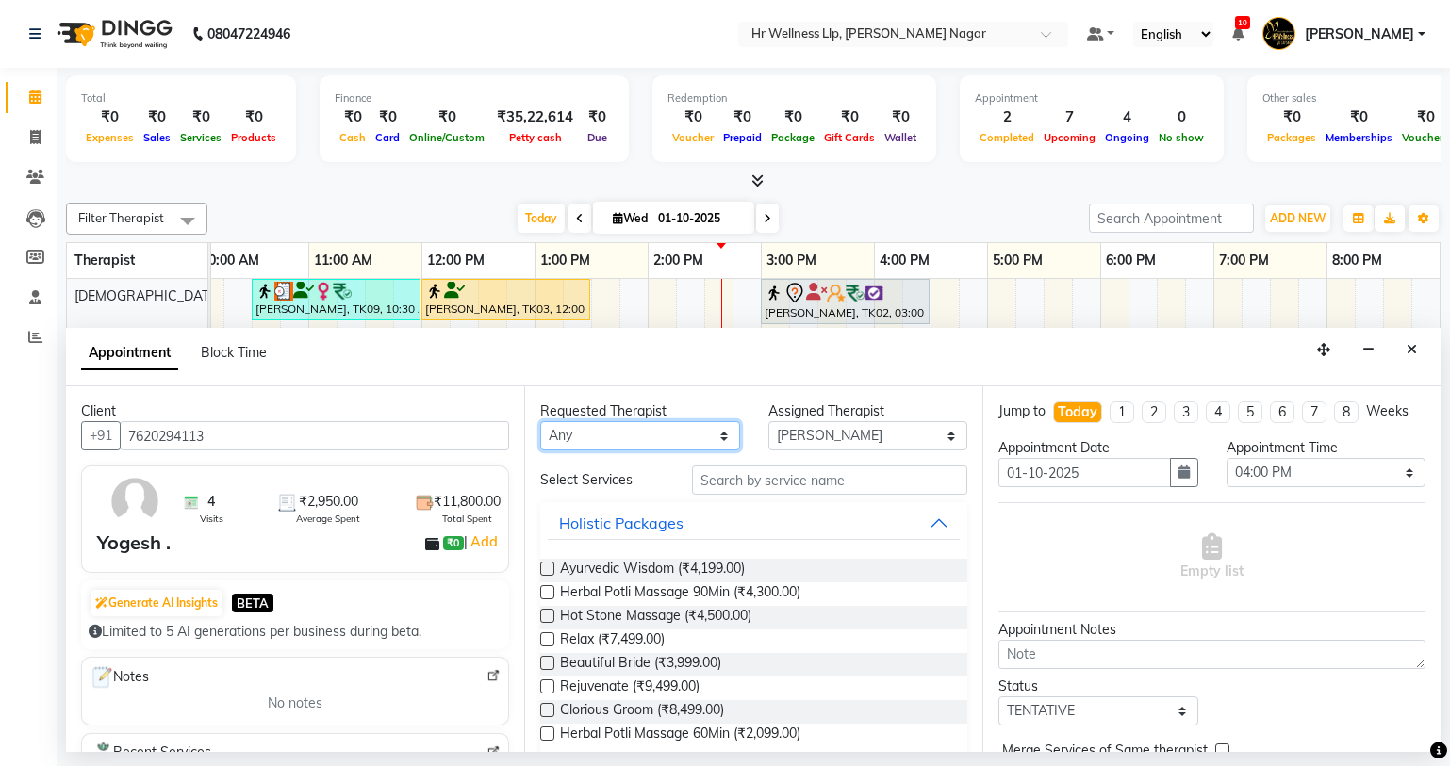
click at [583, 442] on select "Any Krishna [PERSON_NAME] [PERSON_NAME] Sana [PERSON_NAME]" at bounding box center [640, 435] width 200 height 29
select select "86678"
click at [540, 421] on select "Any Krishna [PERSON_NAME] [PERSON_NAME] Sana [PERSON_NAME]" at bounding box center [640, 435] width 200 height 29
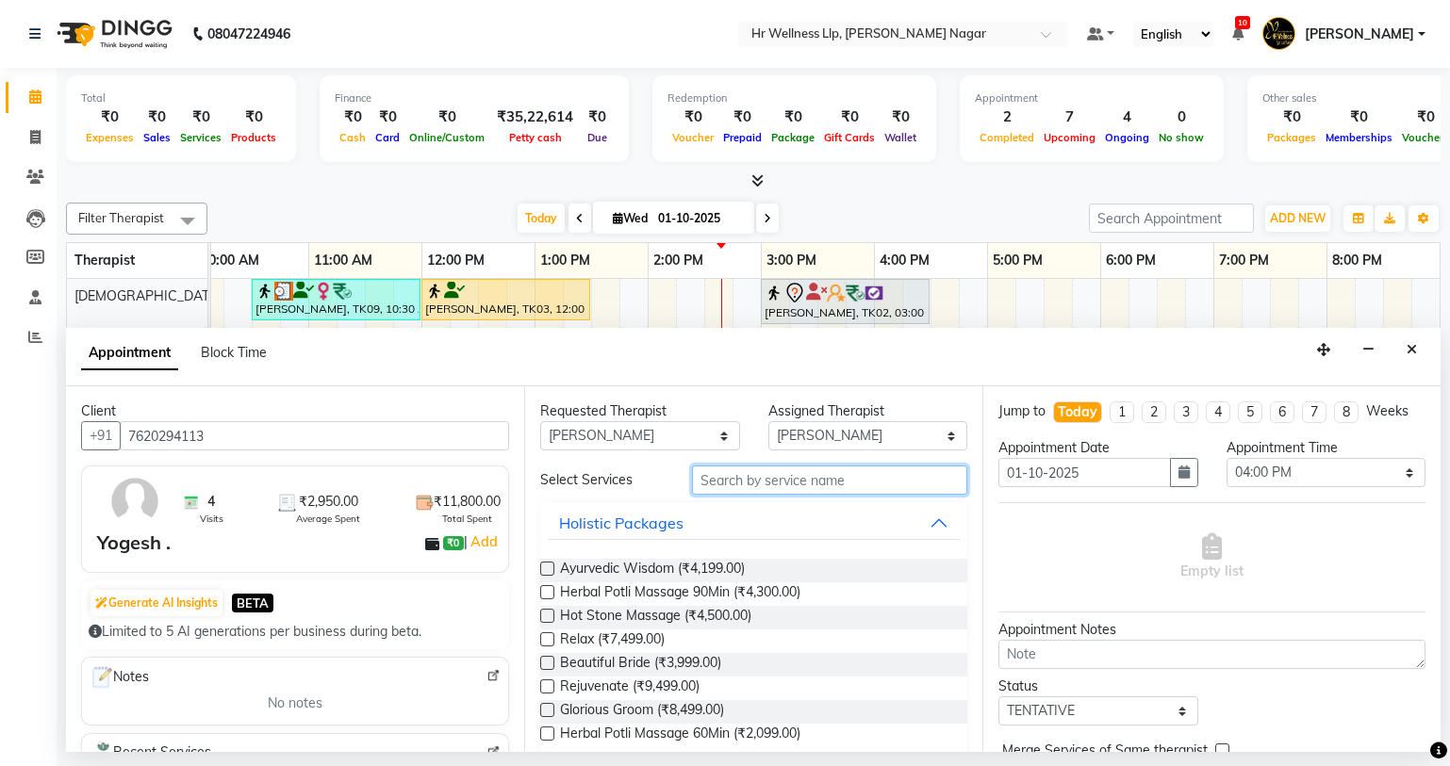
click at [712, 471] on input "text" at bounding box center [829, 480] width 275 height 29
type input "m"
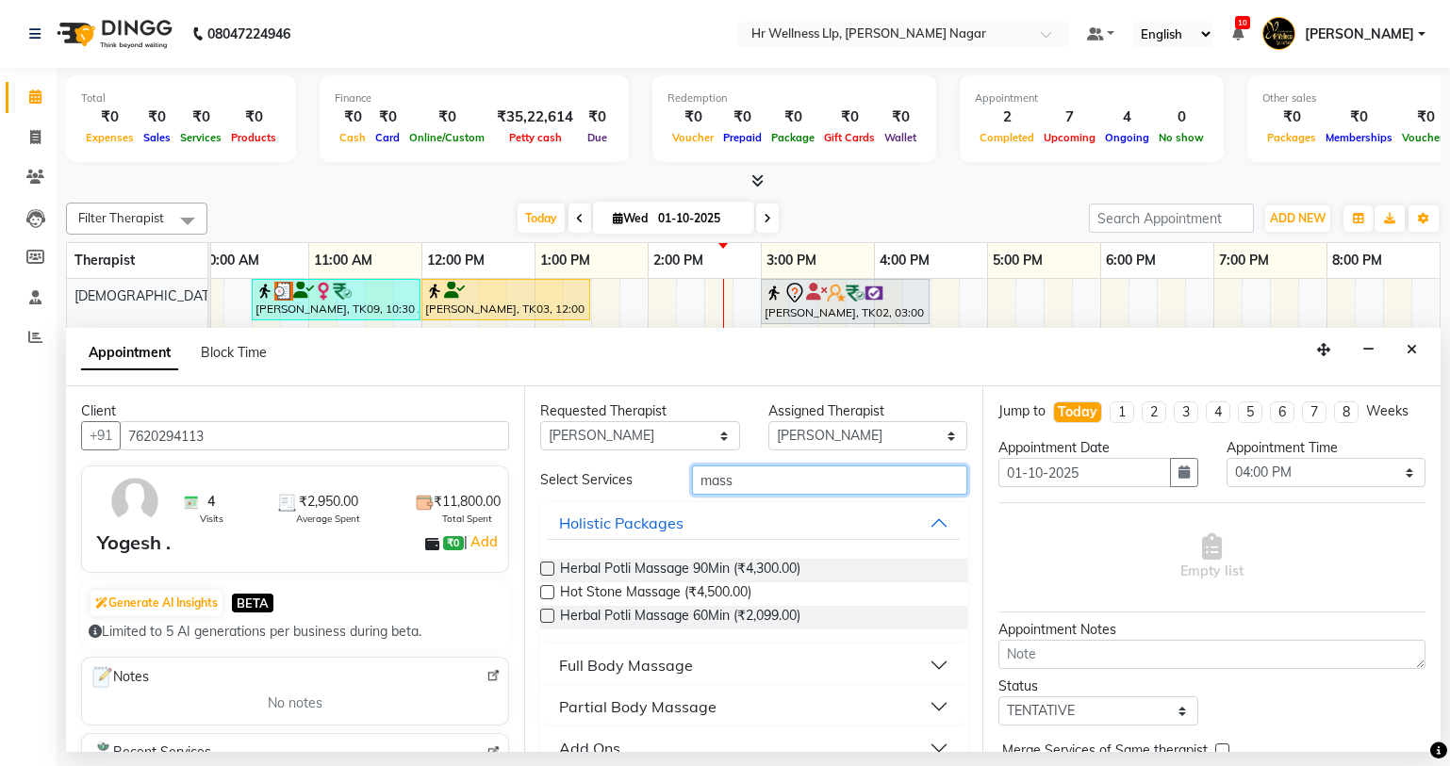
type input "mass"
click at [638, 656] on div "Full Body Massage" at bounding box center [626, 665] width 134 height 23
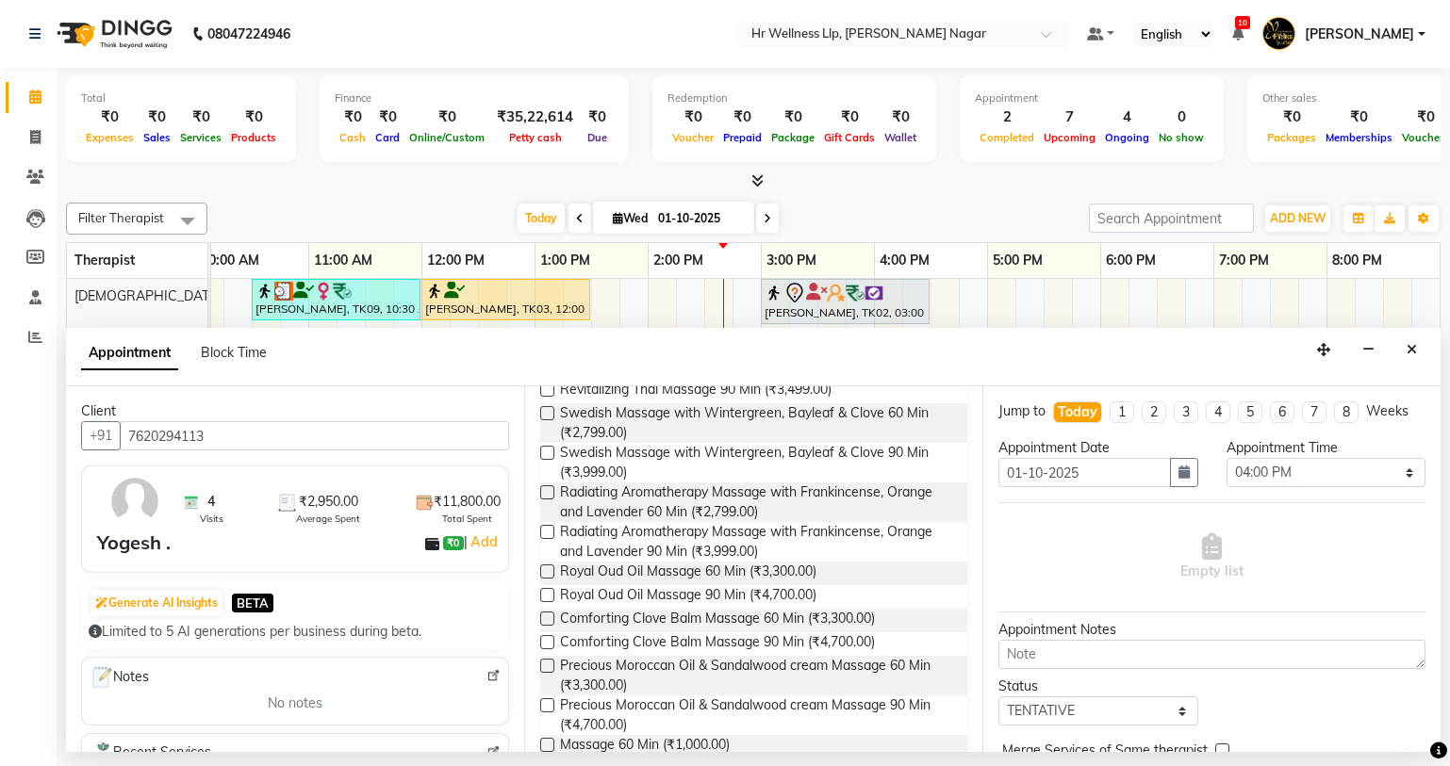
scroll to position [844, 0]
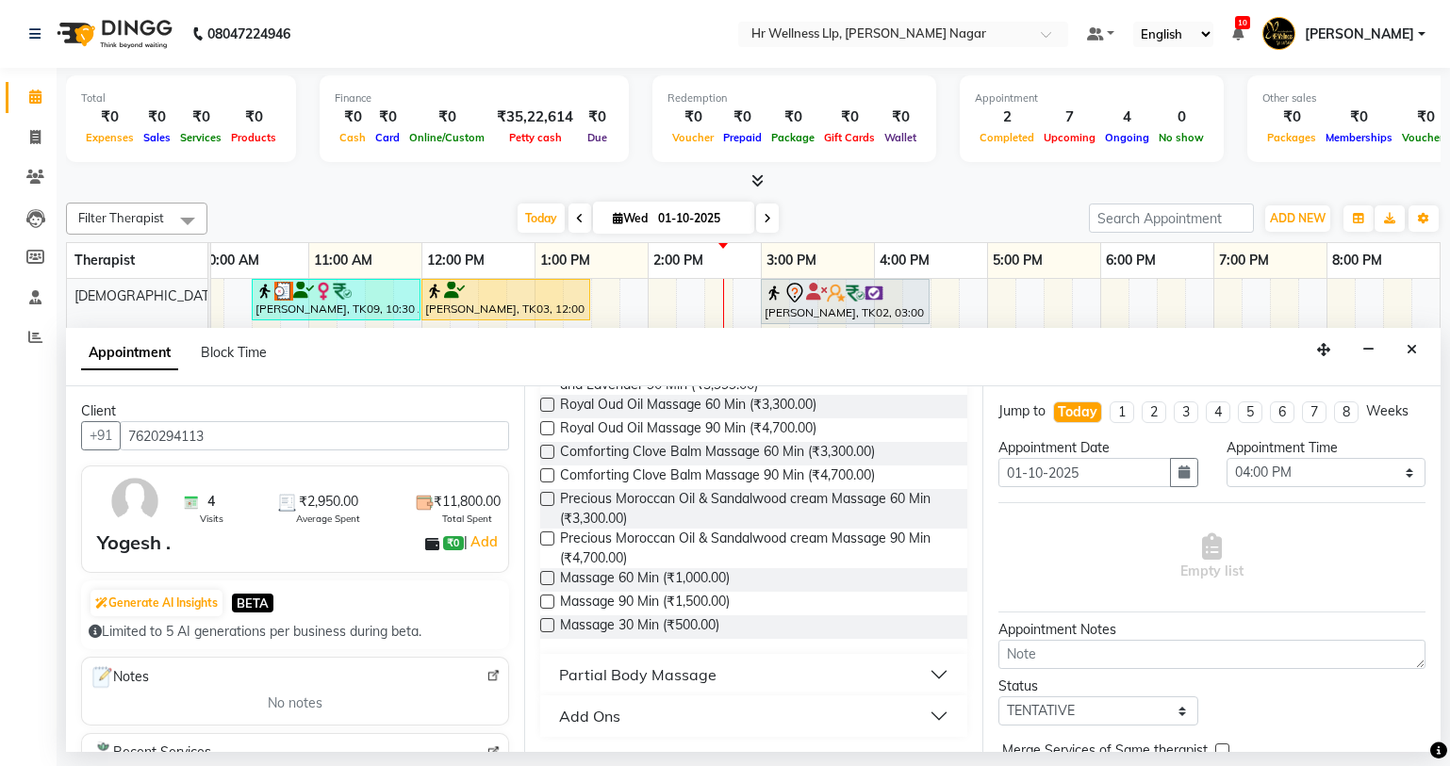
click at [538, 577] on div "Requested Therapist Any Krishna lucy Sakshi Shinde Sana sharad Assigned Therapi…" at bounding box center [753, 569] width 458 height 366
click at [553, 582] on label at bounding box center [547, 578] width 14 height 14
click at [552, 582] on input "checkbox" at bounding box center [546, 580] width 12 height 12
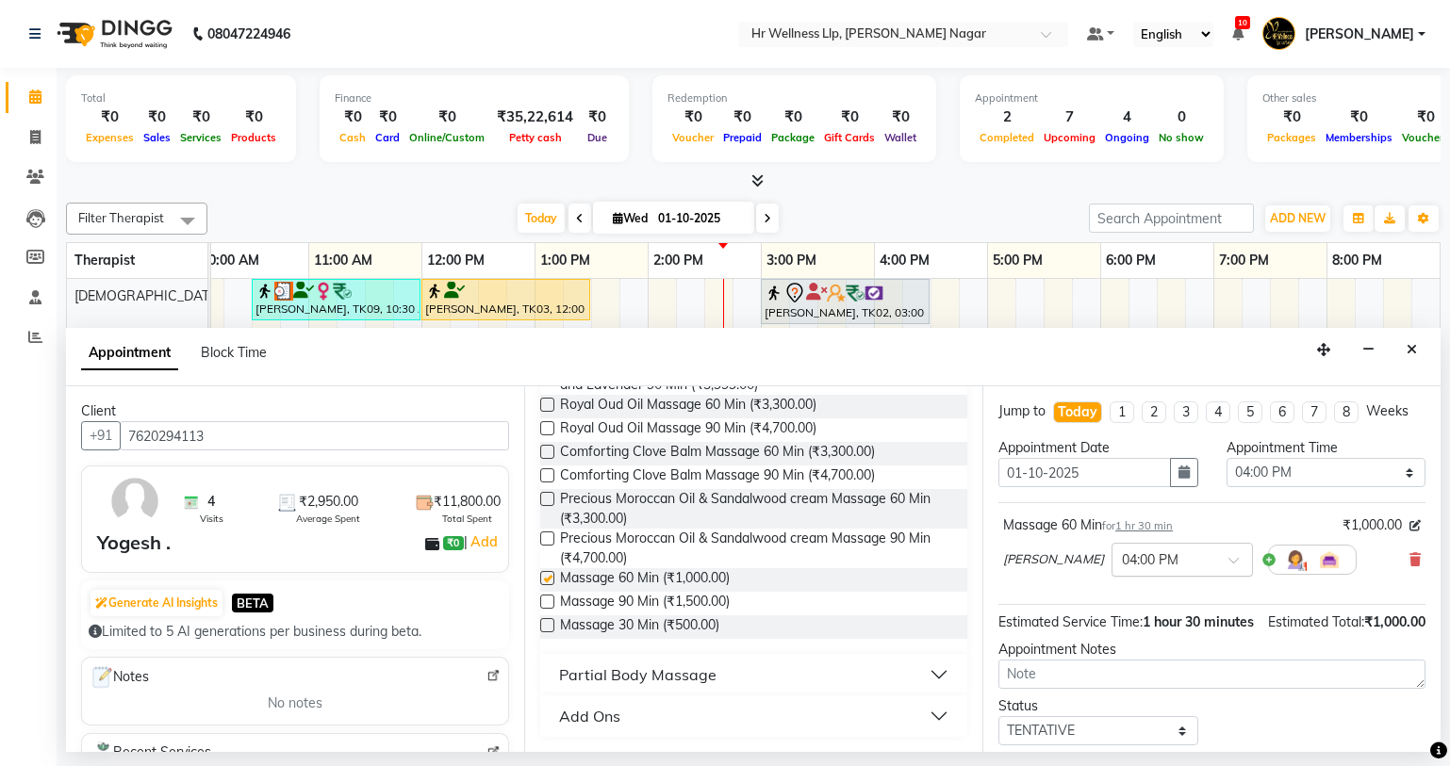
checkbox input "false"
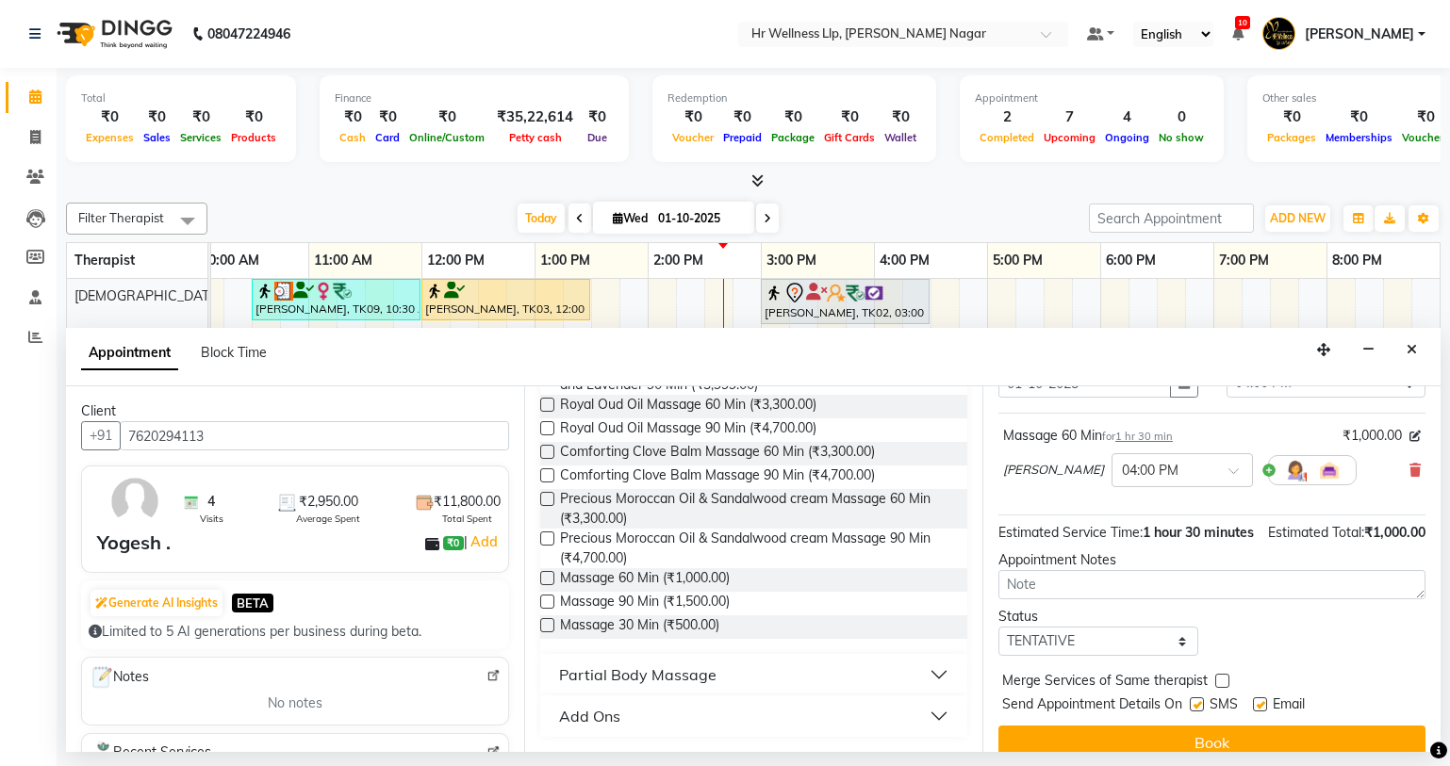
scroll to position [132, 0]
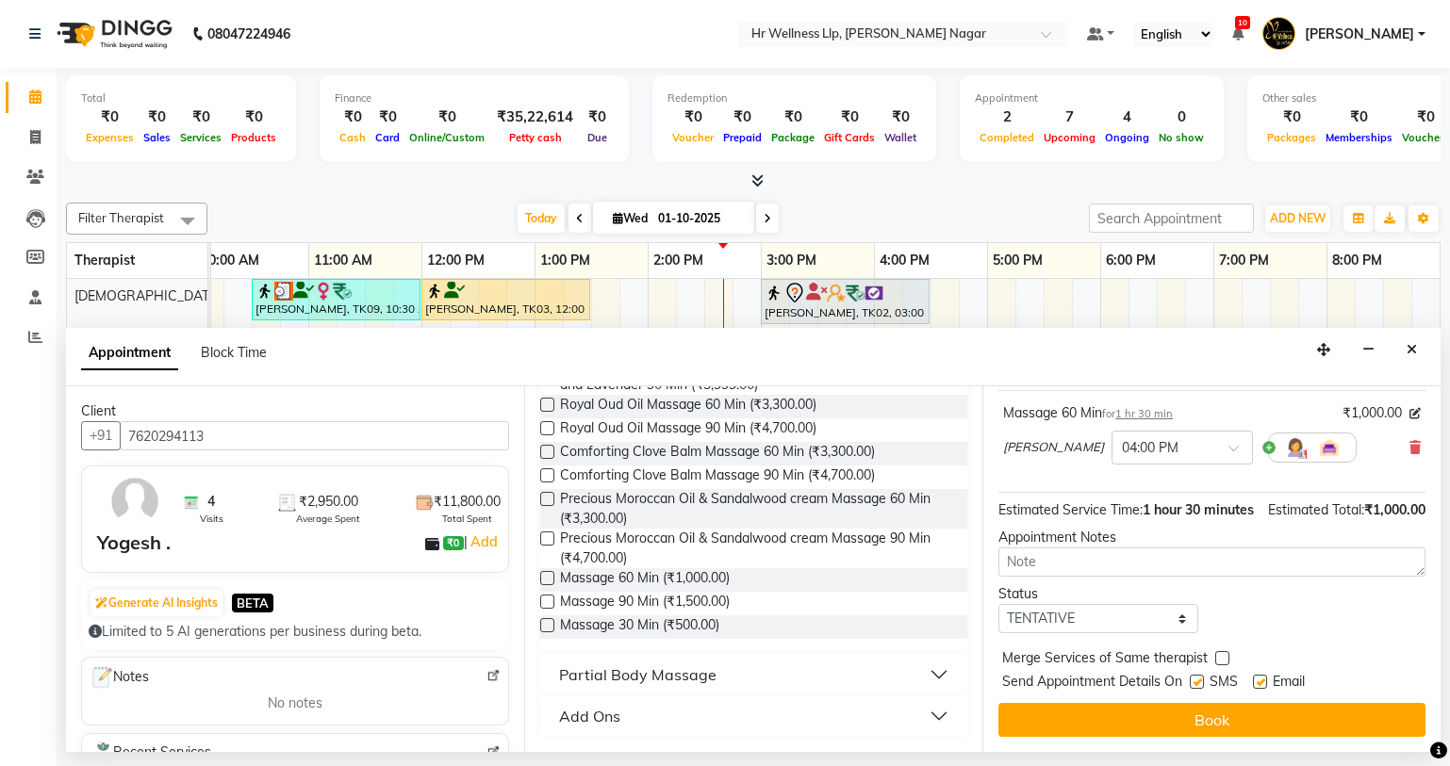
click at [1091, 423] on div "lucy × 04:00 PM" at bounding box center [1179, 447] width 353 height 49
click at [1122, 436] on input "text" at bounding box center [1163, 446] width 83 height 20
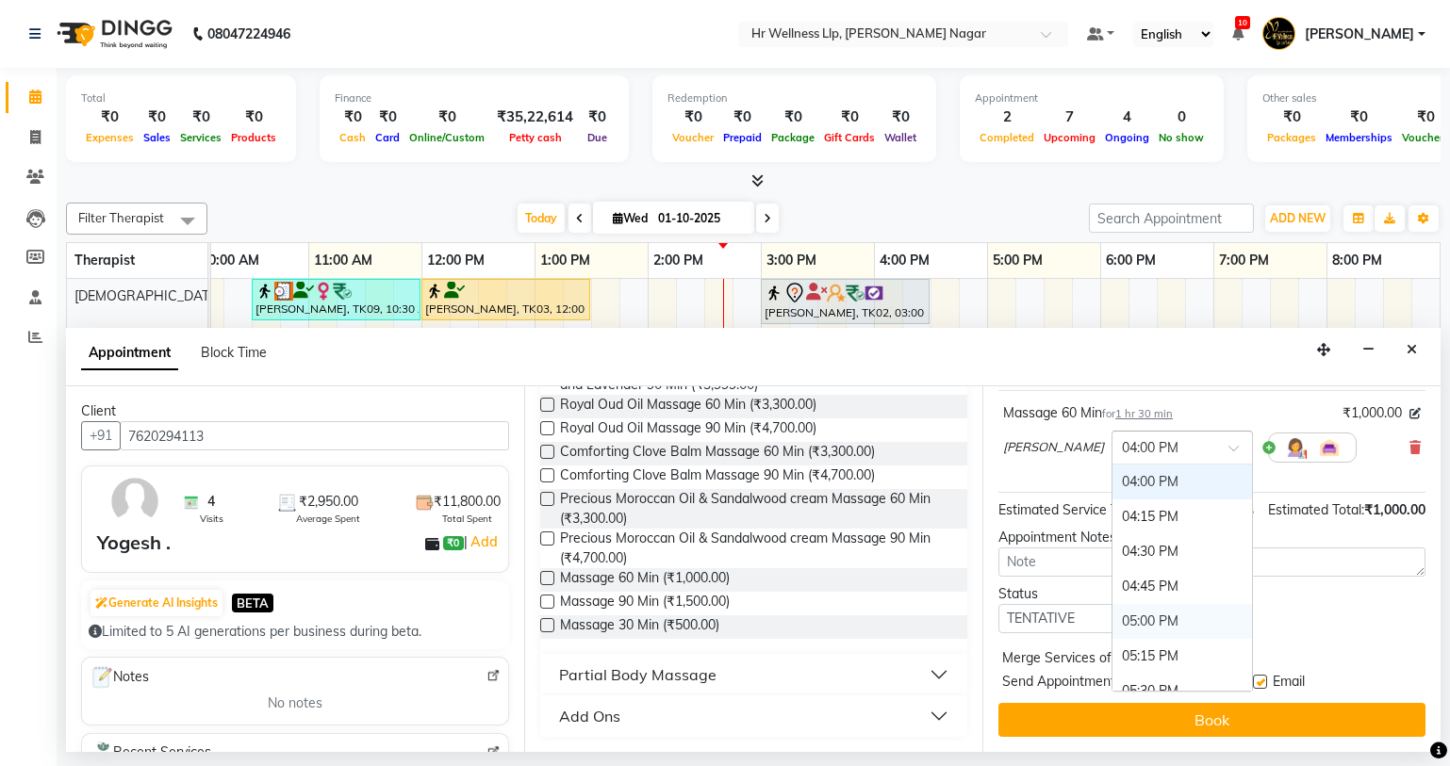
click at [1112, 604] on div "05:00 PM" at bounding box center [1181, 621] width 139 height 35
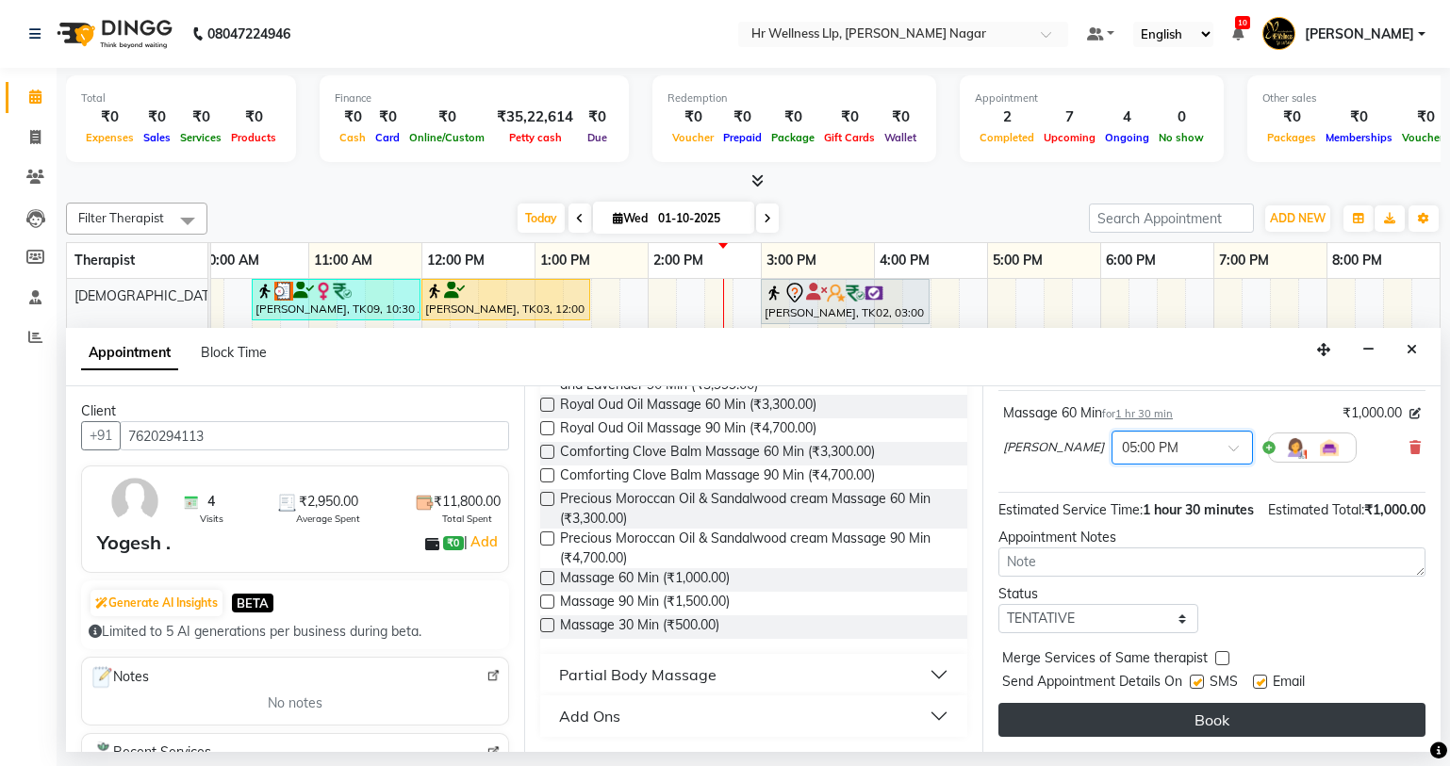
scroll to position [132, 0]
click at [1204, 720] on button "Book" at bounding box center [1211, 720] width 427 height 34
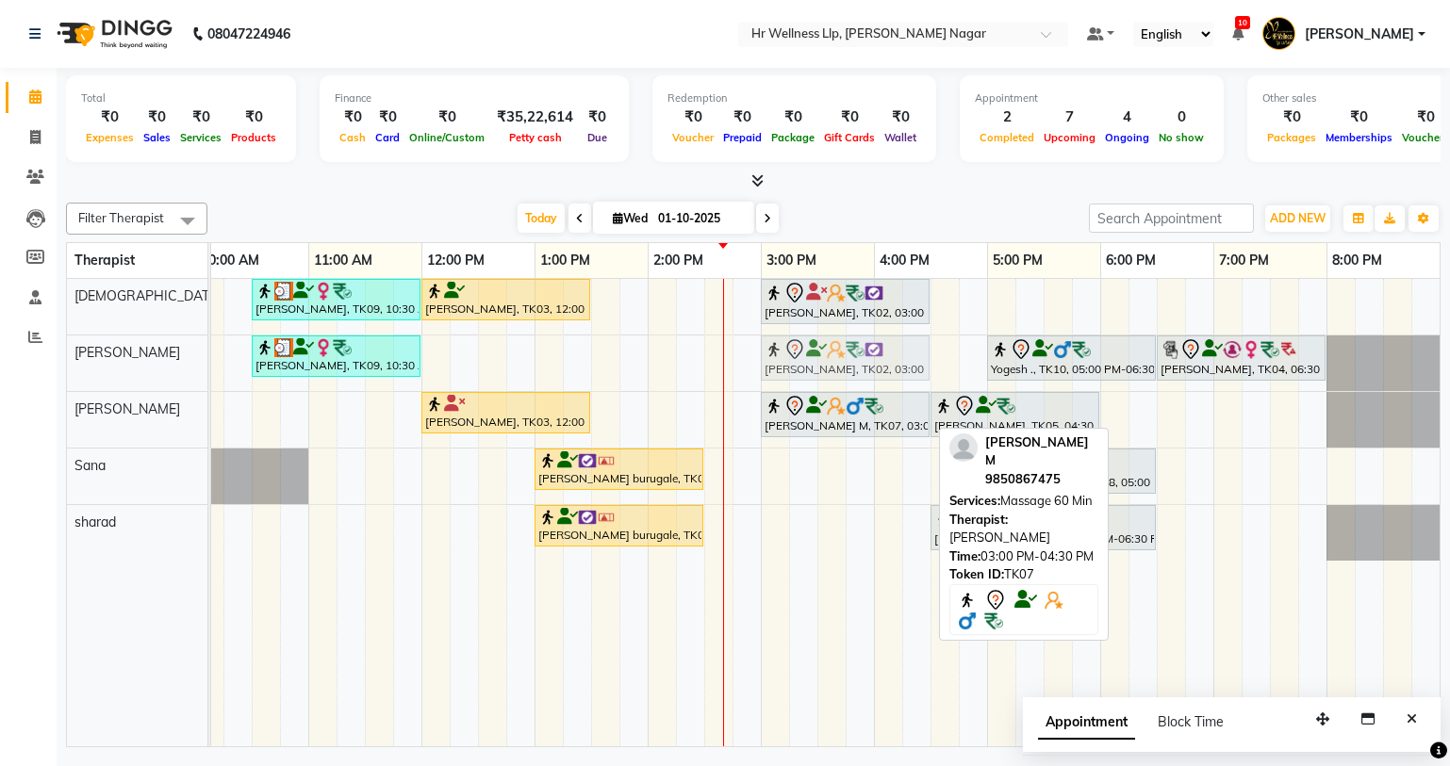
drag, startPoint x: 804, startPoint y: 484, endPoint x: 812, endPoint y: 380, distance: 104.0
click at [812, 380] on tbody "Garima Bhatnagar, TK09, 10:30 AM-12:00 PM, Massage 60 Min Vishal Pingale, TK03,…" at bounding box center [704, 420] width 1470 height 282
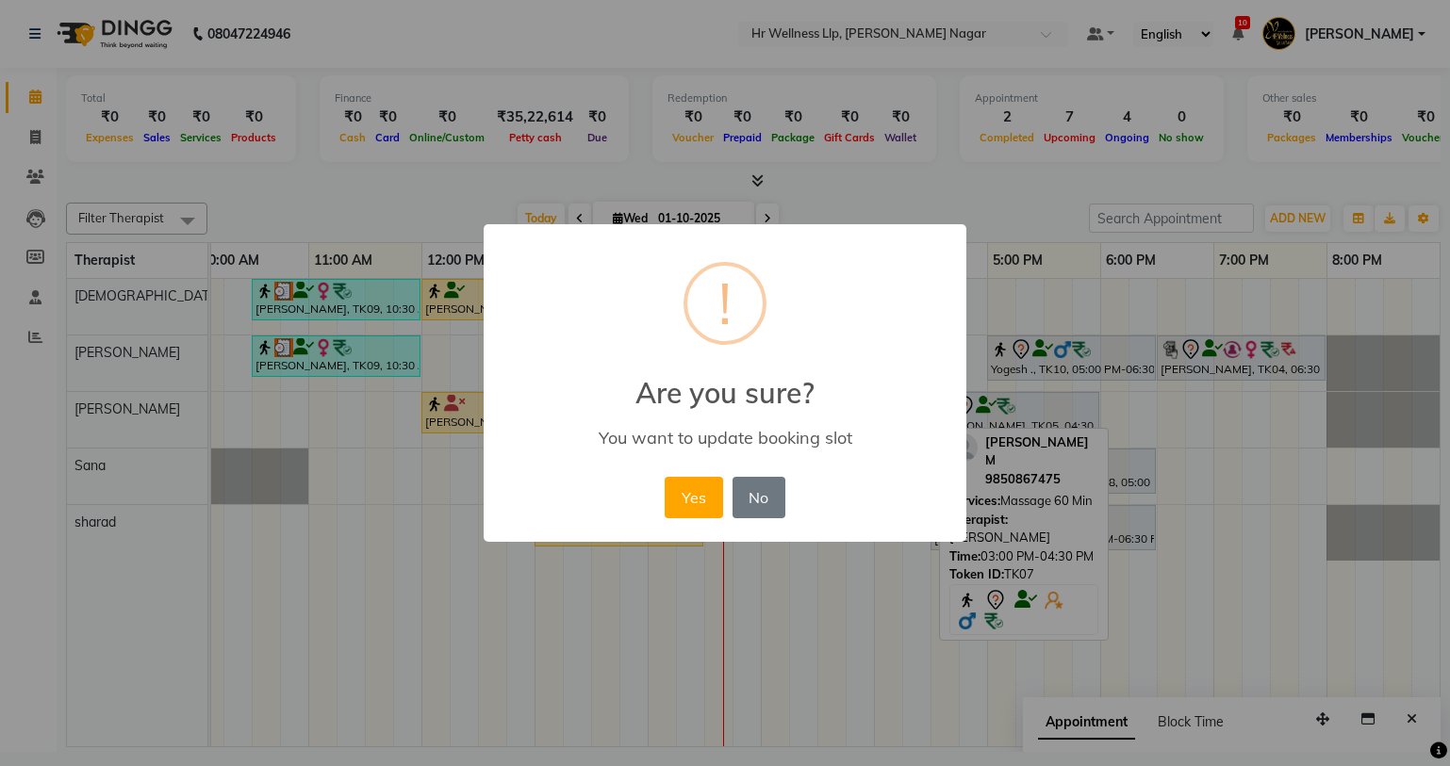
click at [686, 468] on div "× ! Are you sure? You want to update booking slot Yes No No" at bounding box center [725, 383] width 483 height 319
click at [686, 503] on button "Yes" at bounding box center [693, 497] width 57 height 41
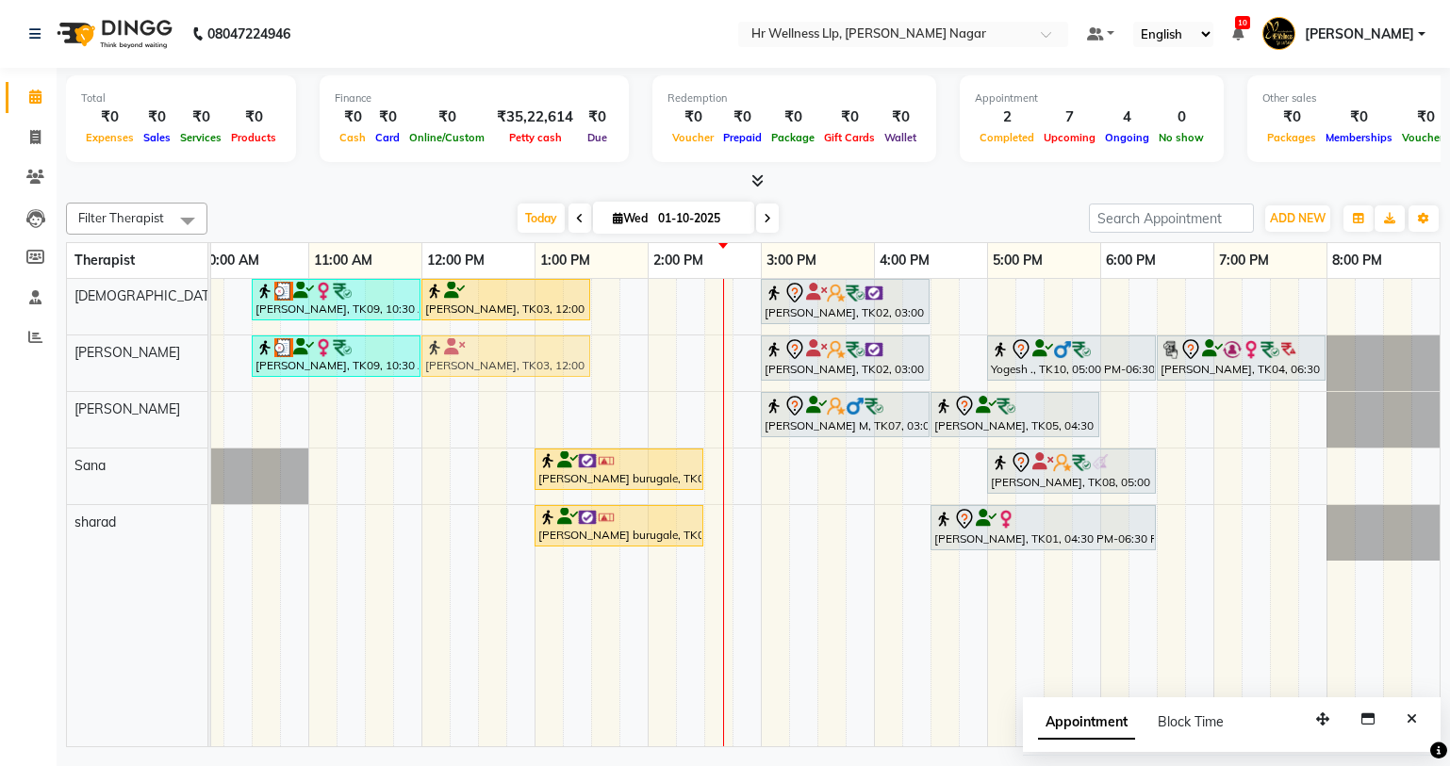
drag, startPoint x: 554, startPoint y: 418, endPoint x: 557, endPoint y: 380, distance: 38.7
click at [559, 369] on tbody "Garima Bhatnagar, TK09, 10:30 AM-12:00 PM, Massage 60 Min Vishal Pingale, TK03,…" at bounding box center [704, 420] width 1470 height 282
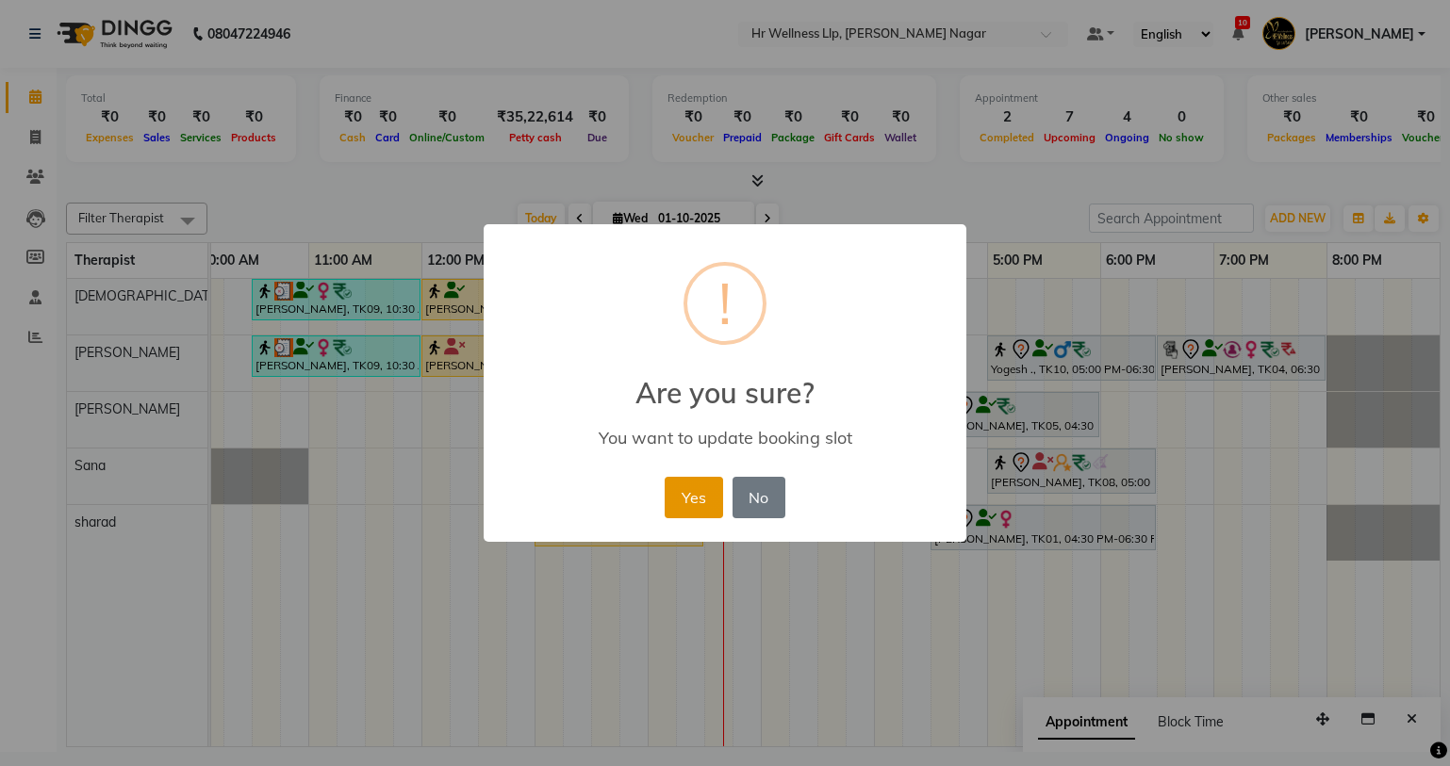
click at [689, 486] on button "Yes" at bounding box center [693, 497] width 57 height 41
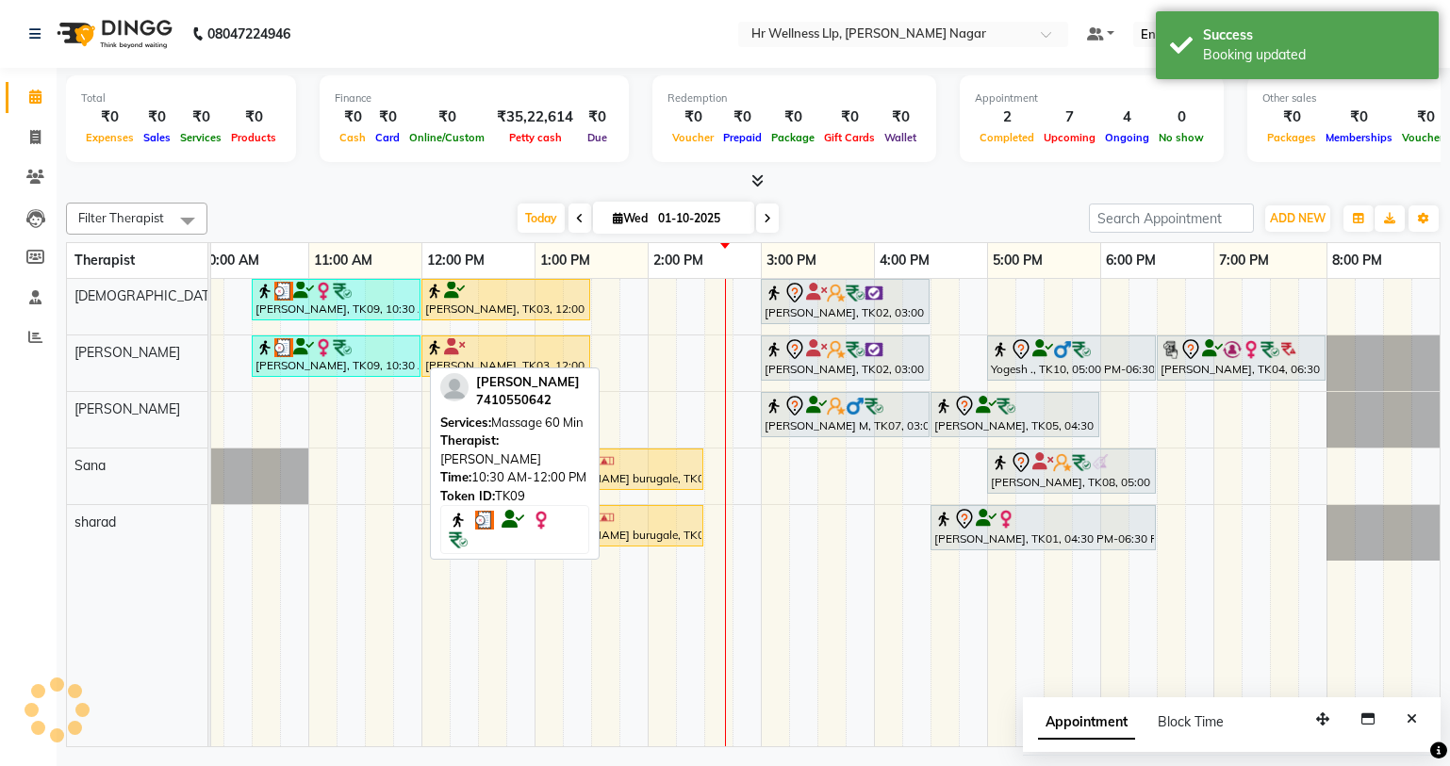
click at [355, 350] on div at bounding box center [335, 347] width 161 height 19
click at [327, 365] on div "Garima Bhatnagar, TK09, 10:30 AM-12:00 PM, Massage 60 Min" at bounding box center [336, 356] width 165 height 36
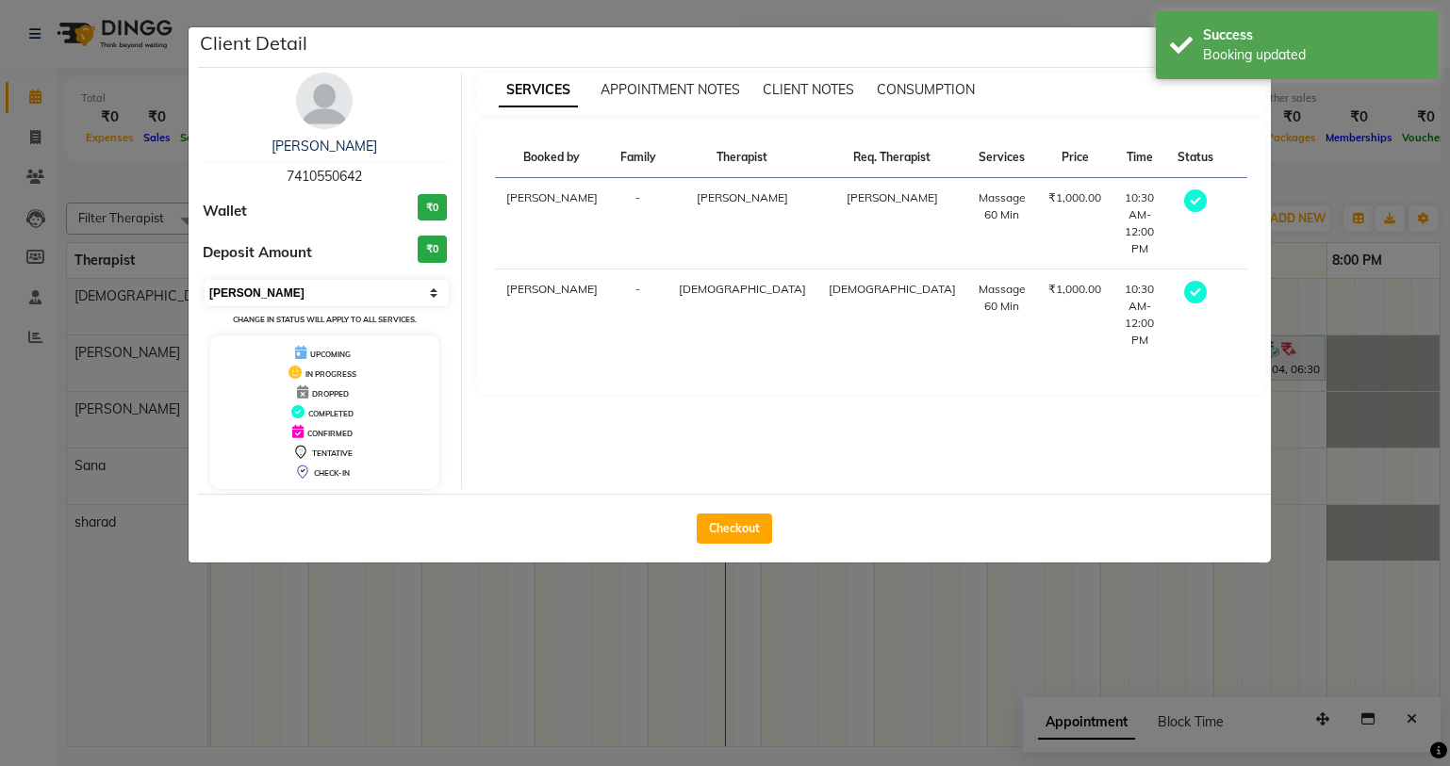
click at [265, 280] on select "Select MARK DONE UPCOMING" at bounding box center [327, 293] width 244 height 26
select select "5"
click at [205, 280] on select "Select MARK DONE UPCOMING" at bounding box center [327, 293] width 244 height 26
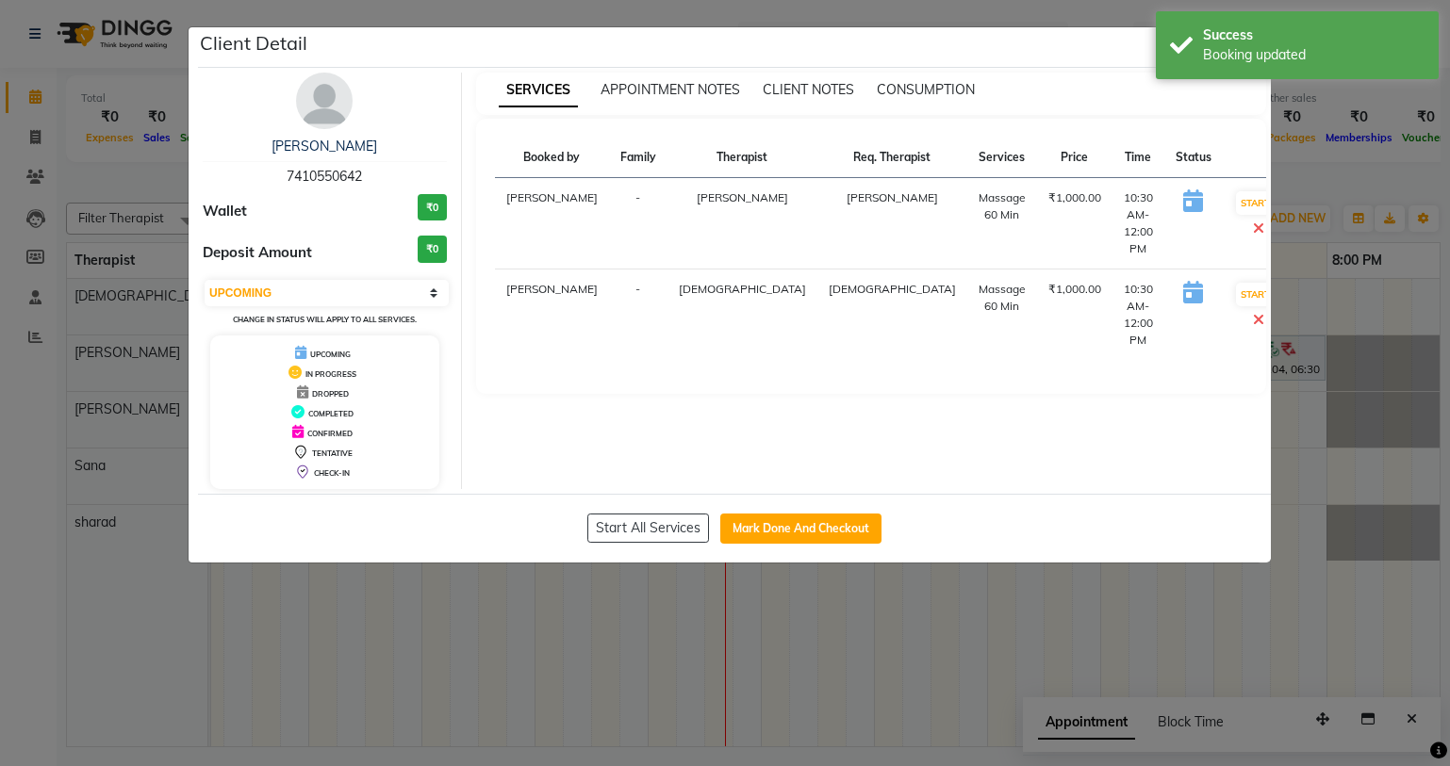
click at [753, 739] on ngb-modal-window "Client Detail Garima Bhatnagar 7410550642 Wallet ₹0 Deposit Amount ₹0 Select IN…" at bounding box center [725, 383] width 1450 height 766
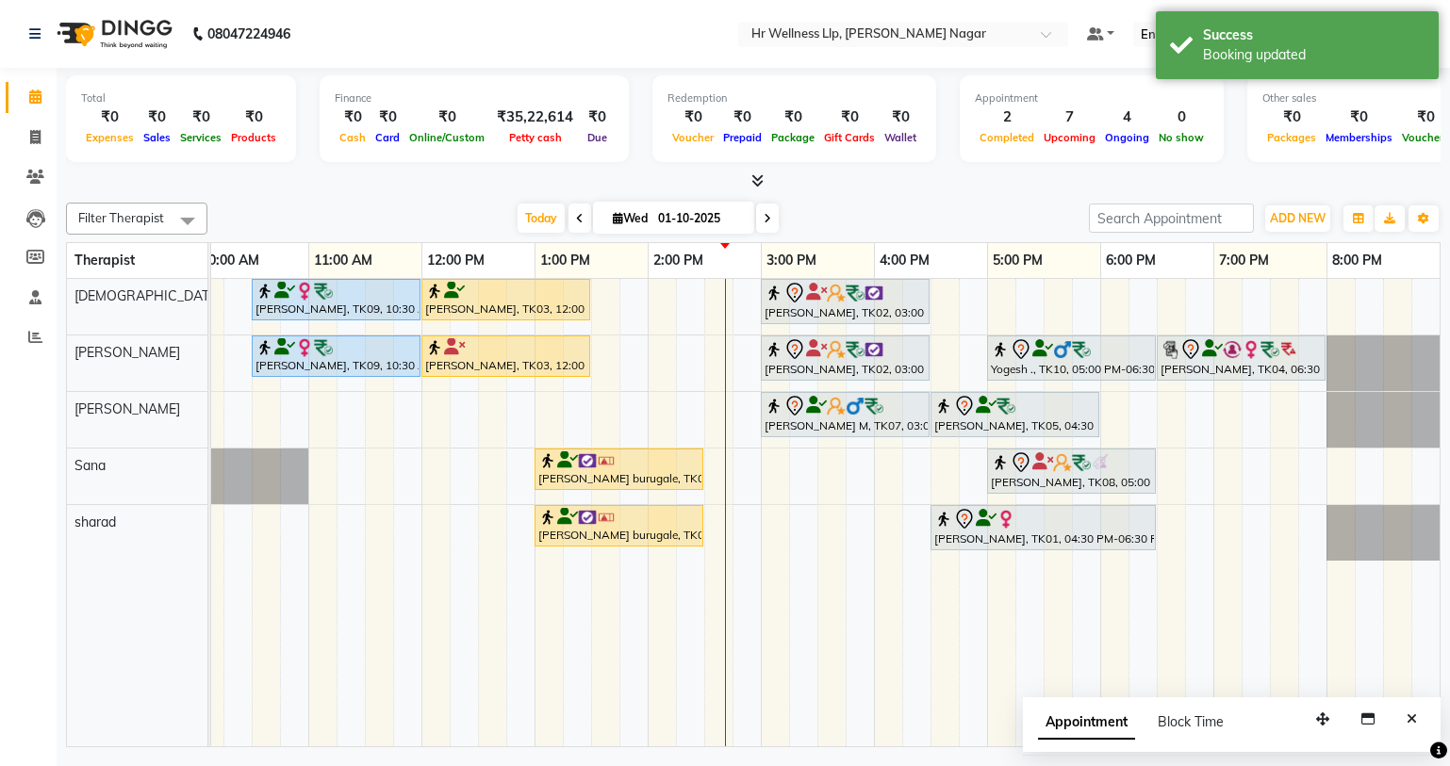
click at [450, 680] on td at bounding box center [464, 513] width 28 height 468
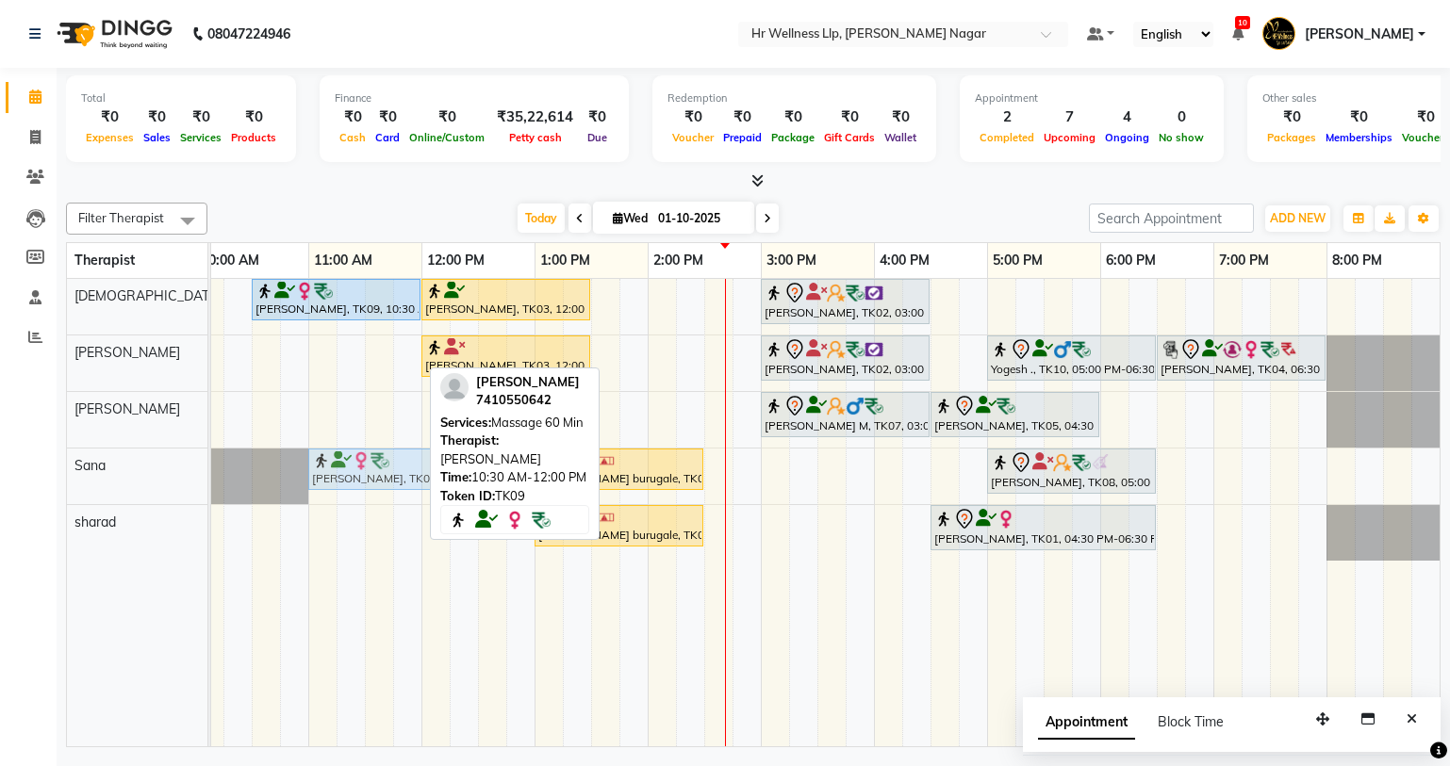
drag, startPoint x: 386, startPoint y: 360, endPoint x: 440, endPoint y: 502, distance: 152.5
click at [440, 502] on div "Filter Therapist Select All Krishna lucy Sakshi Shinde Sana sharad Today Wed 01…" at bounding box center [753, 471] width 1374 height 552
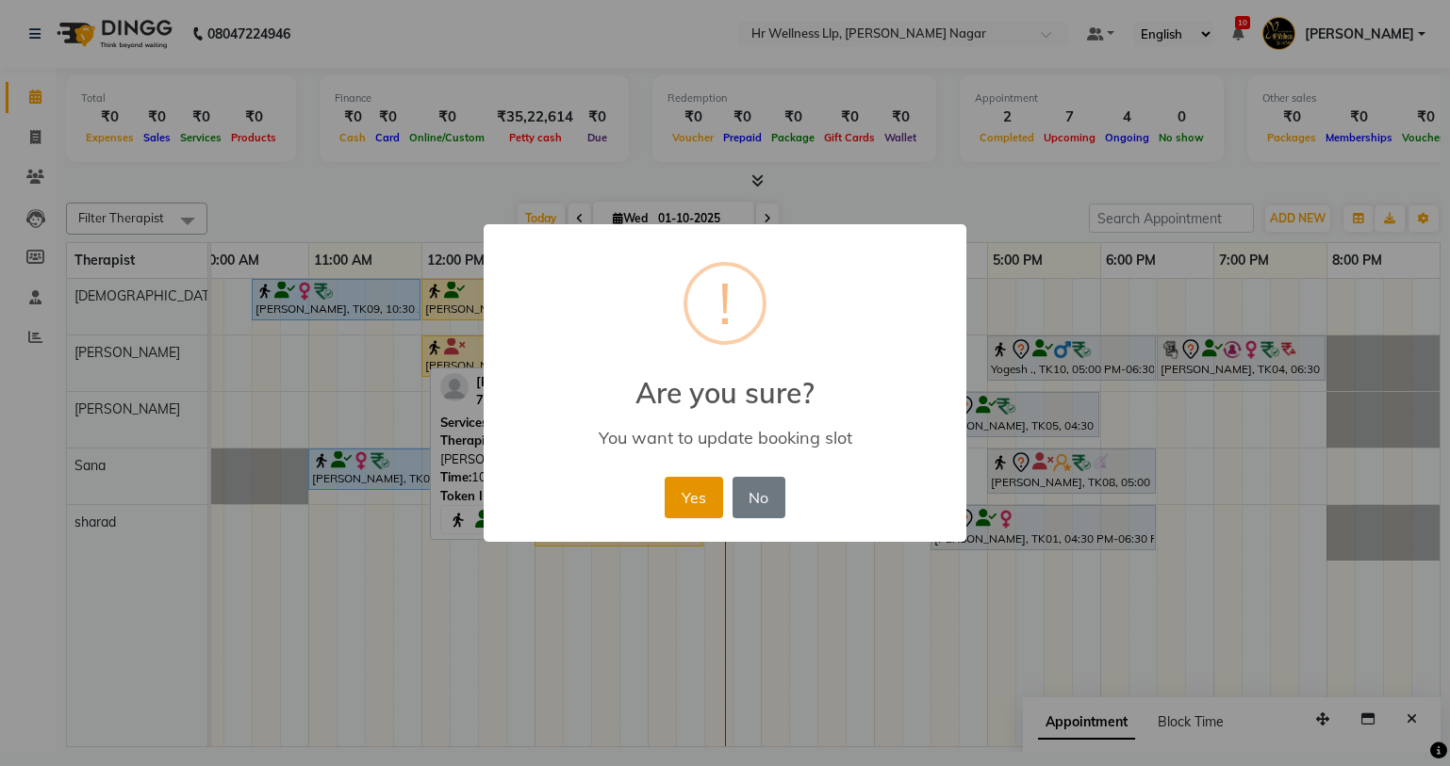
click at [681, 480] on button "Yes" at bounding box center [693, 497] width 57 height 41
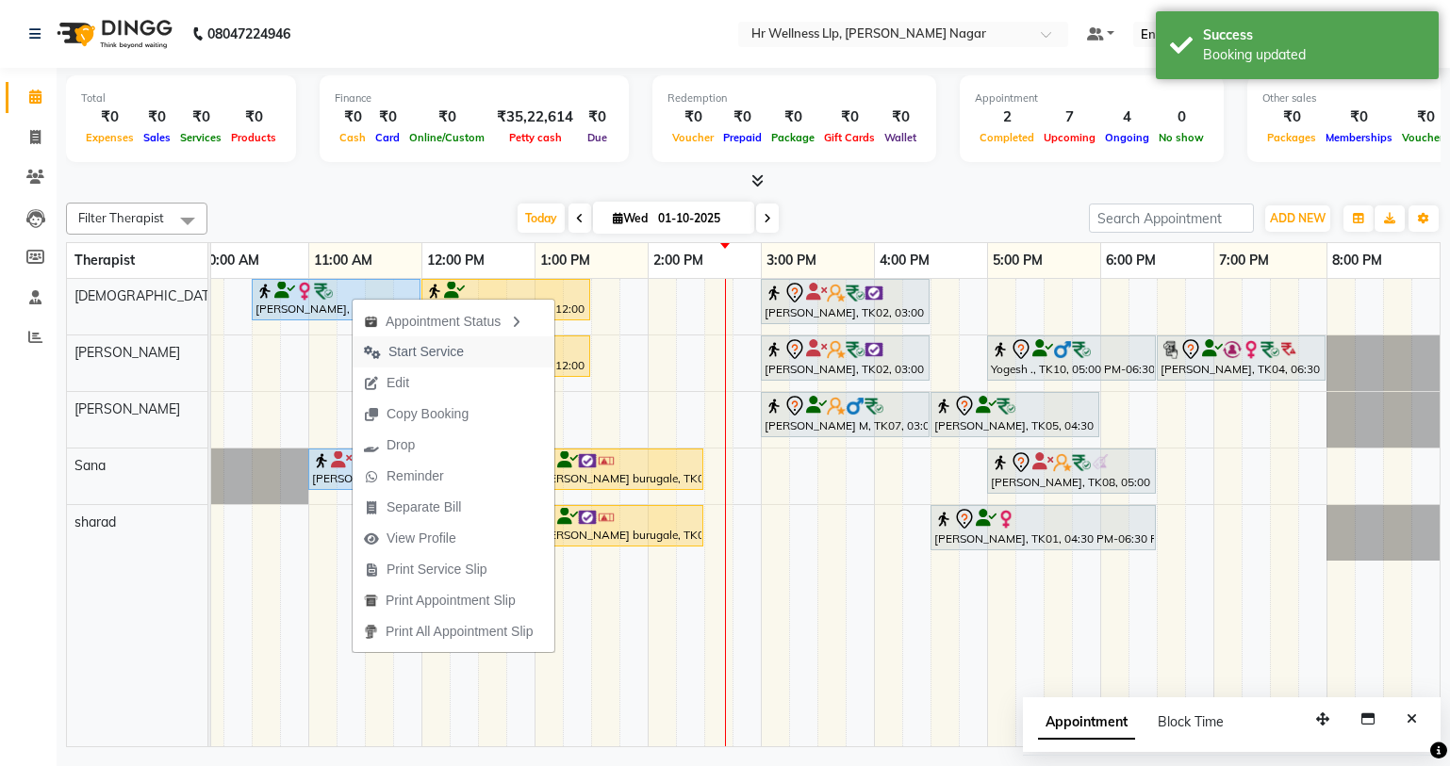
click at [421, 357] on span "Start Service" at bounding box center [425, 352] width 75 height 20
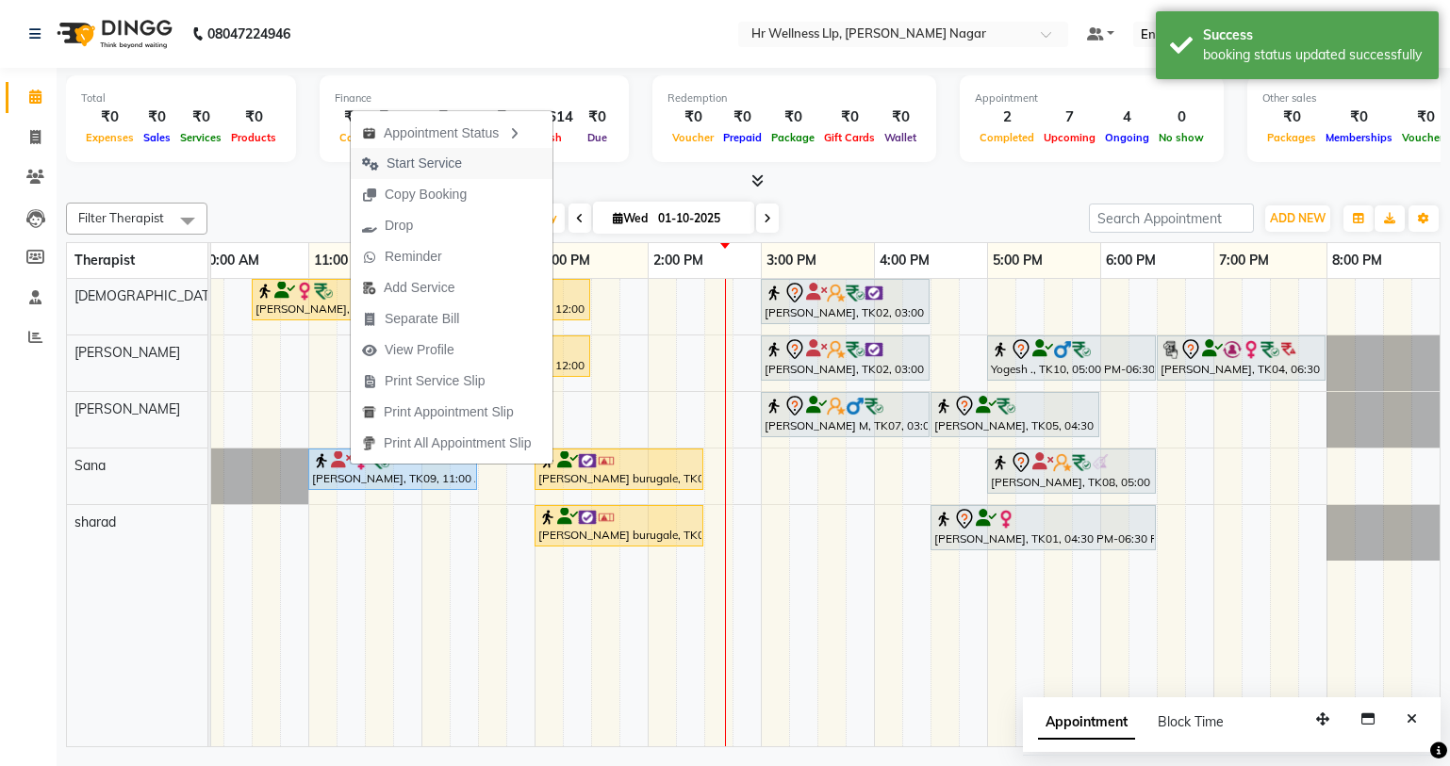
click at [427, 158] on span "Start Service" at bounding box center [423, 164] width 75 height 20
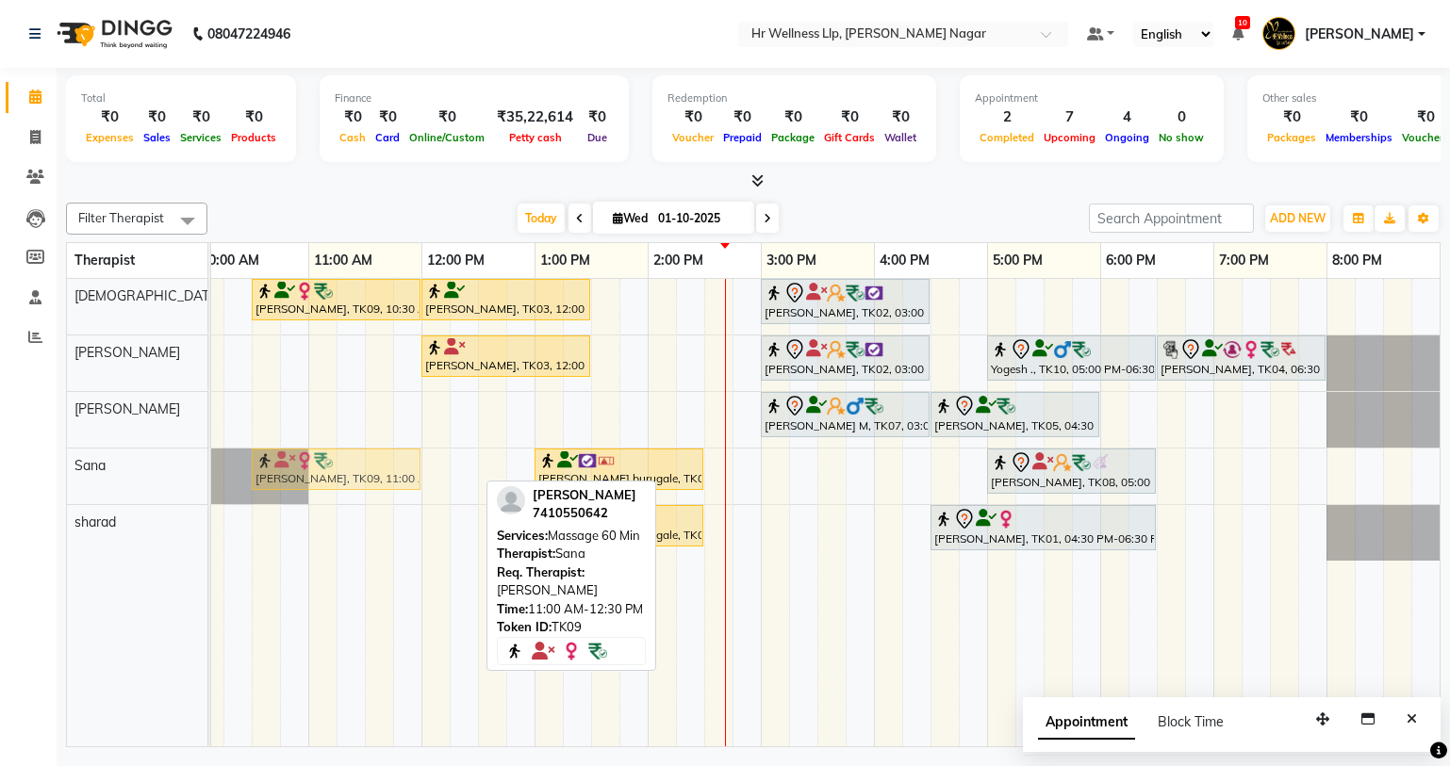
drag, startPoint x: 391, startPoint y: 467, endPoint x: 323, endPoint y: 491, distance: 72.2
click at [323, 491] on div "Garima Bhatnagar, TK09, 10:30 AM-12:00 PM, Massage 60 Min Vishal Pingale, TK03,…" at bounding box center [704, 513] width 1470 height 468
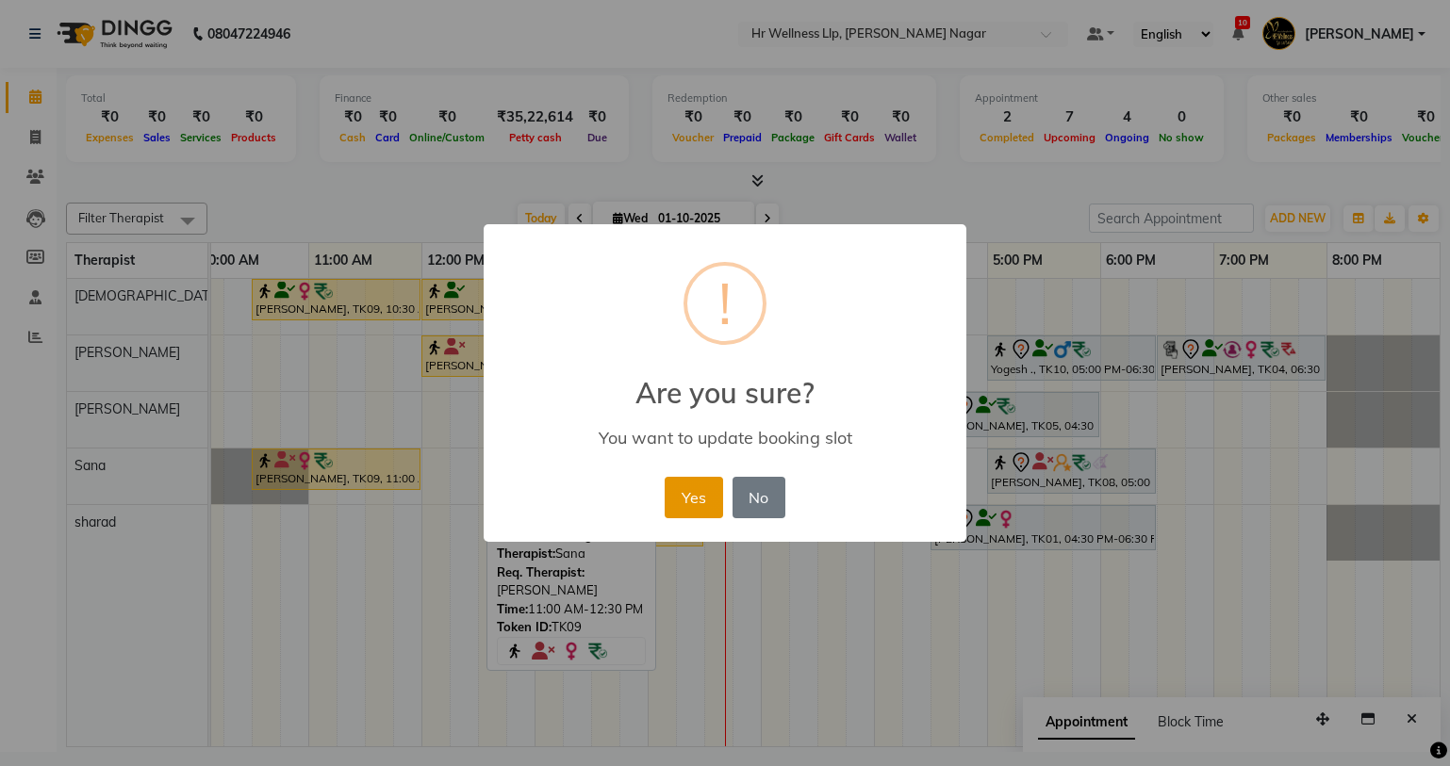
click at [680, 503] on button "Yes" at bounding box center [693, 497] width 57 height 41
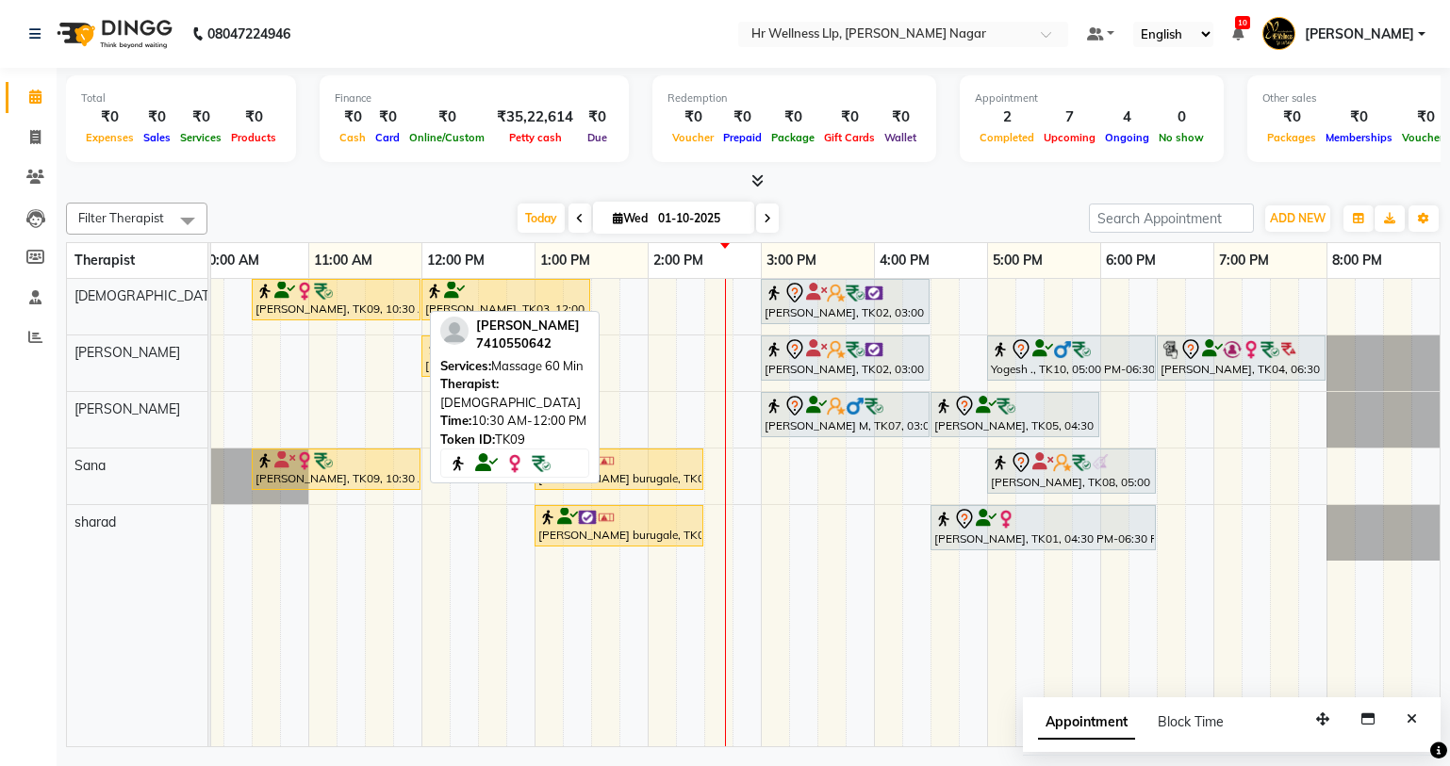
click at [357, 303] on div "Garima Bhatnagar, TK09, 10:30 AM-12:00 PM, Massage 60 Min" at bounding box center [336, 300] width 165 height 36
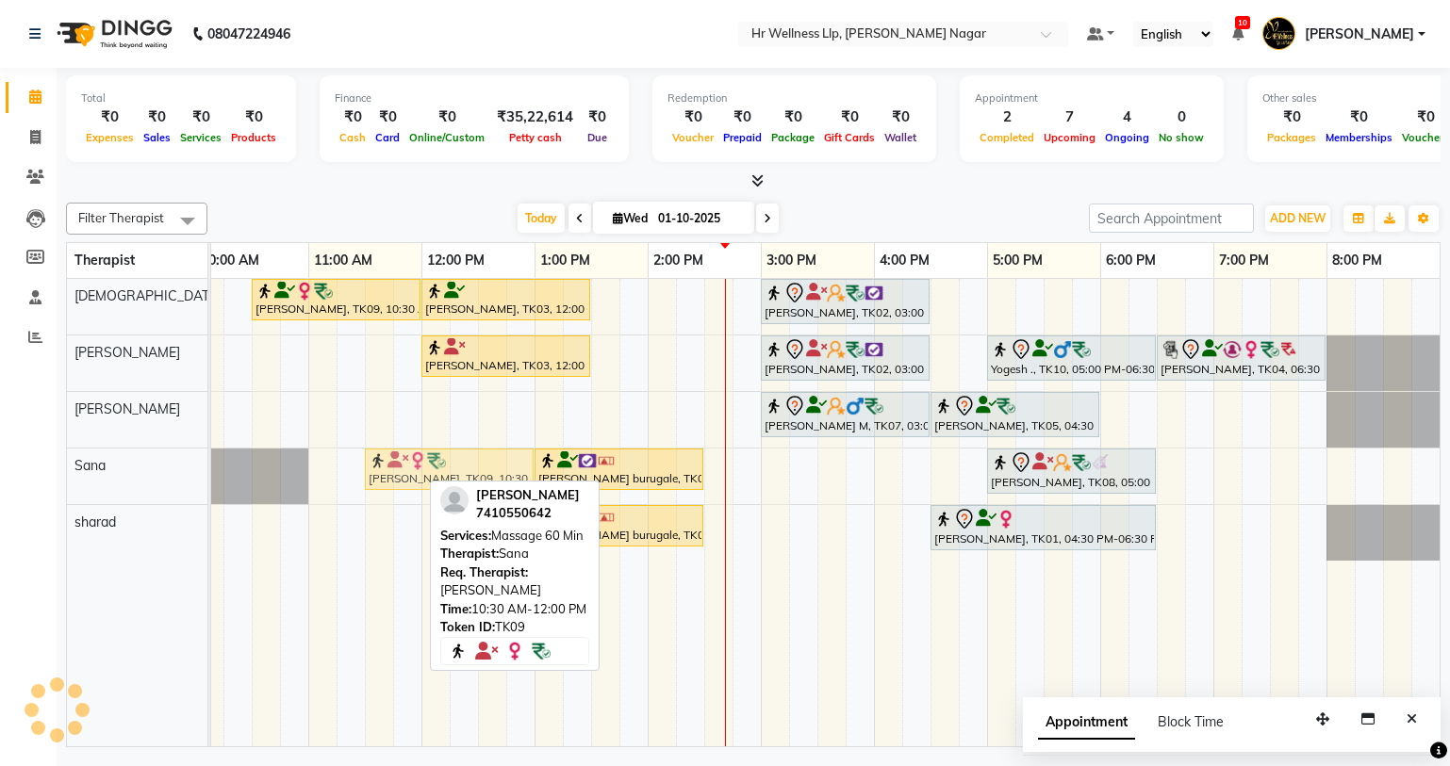
drag, startPoint x: 381, startPoint y: 482, endPoint x: 492, endPoint y: 508, distance: 114.3
click at [492, 508] on div "Filter Therapist Select All Krishna lucy Sakshi Shinde Sana sharad Today Wed 01…" at bounding box center [753, 471] width 1374 height 552
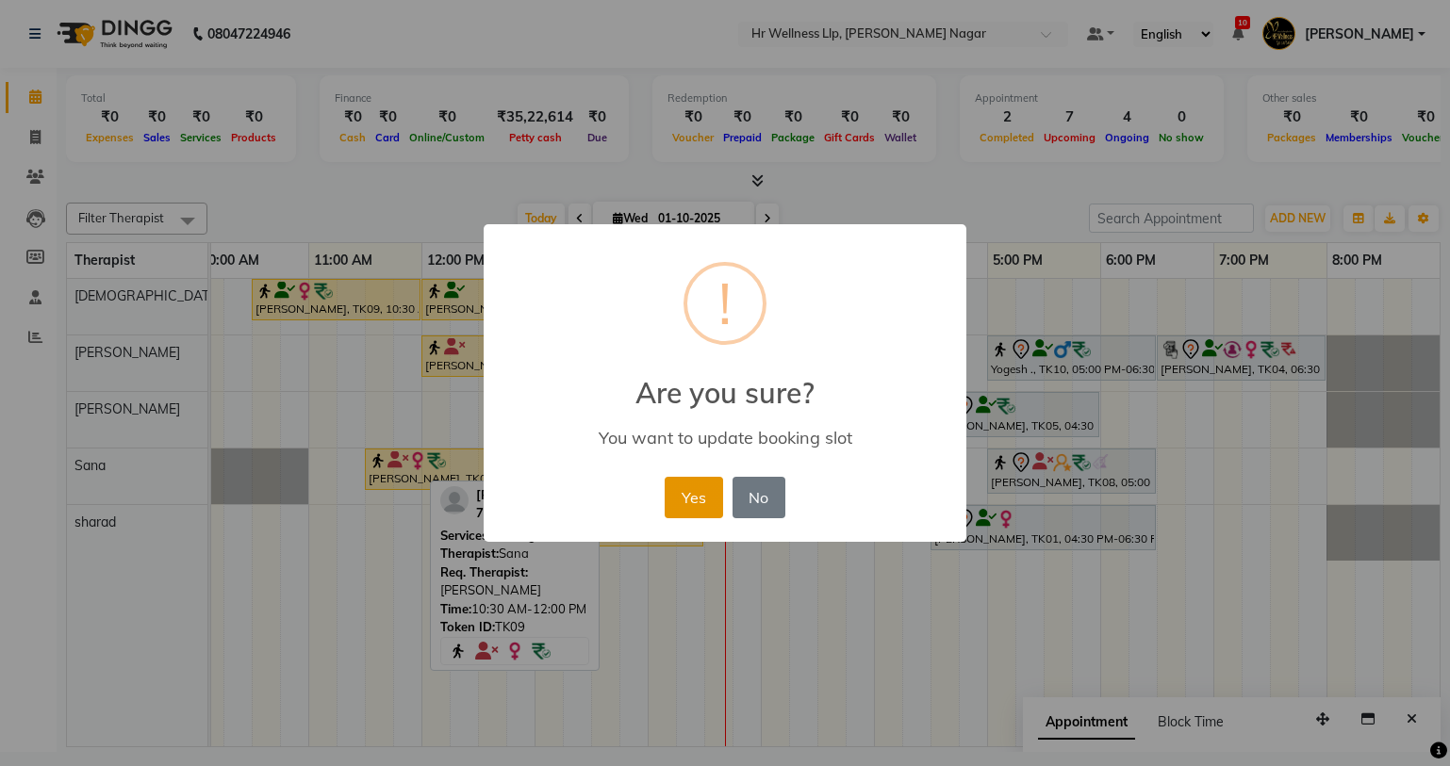
click at [713, 490] on button "Yes" at bounding box center [693, 497] width 57 height 41
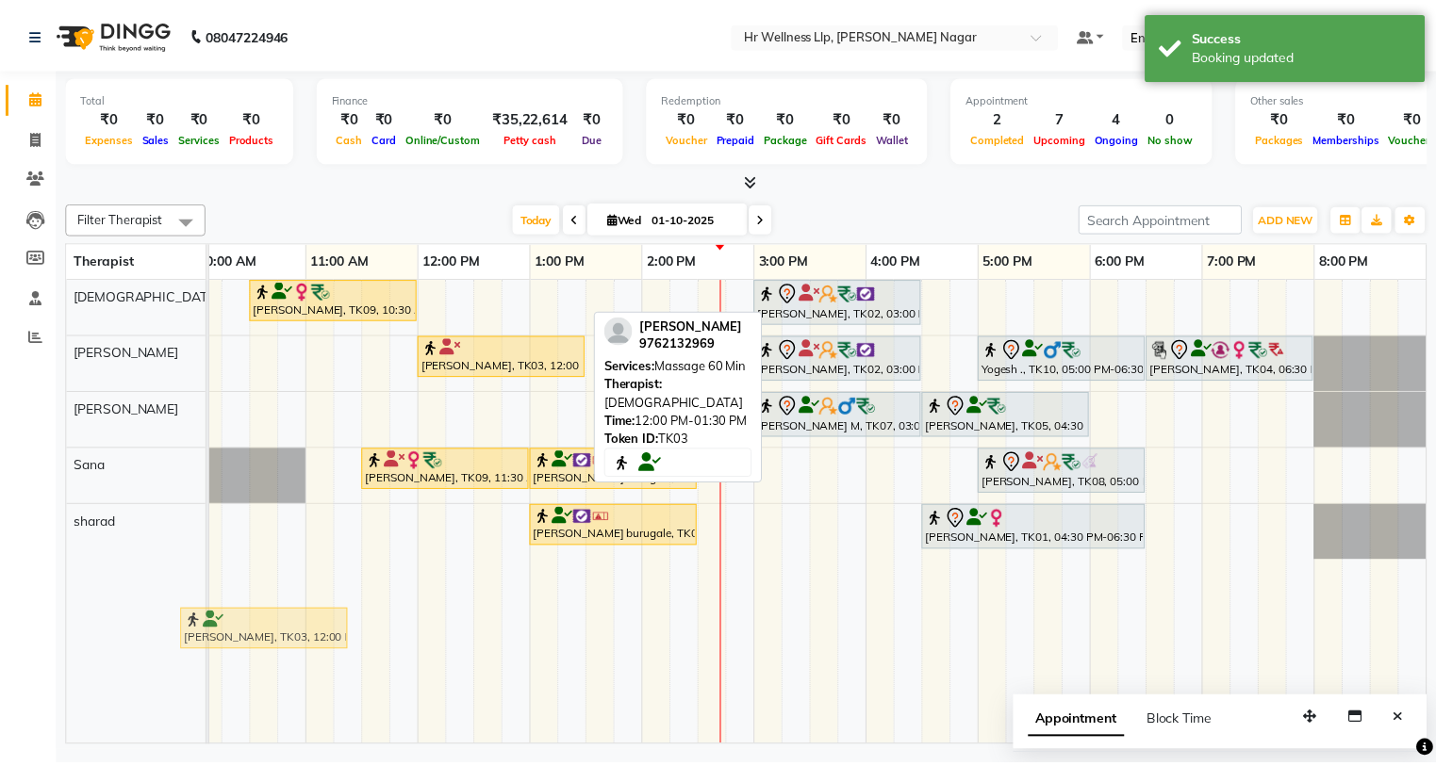
scroll to position [0, 238]
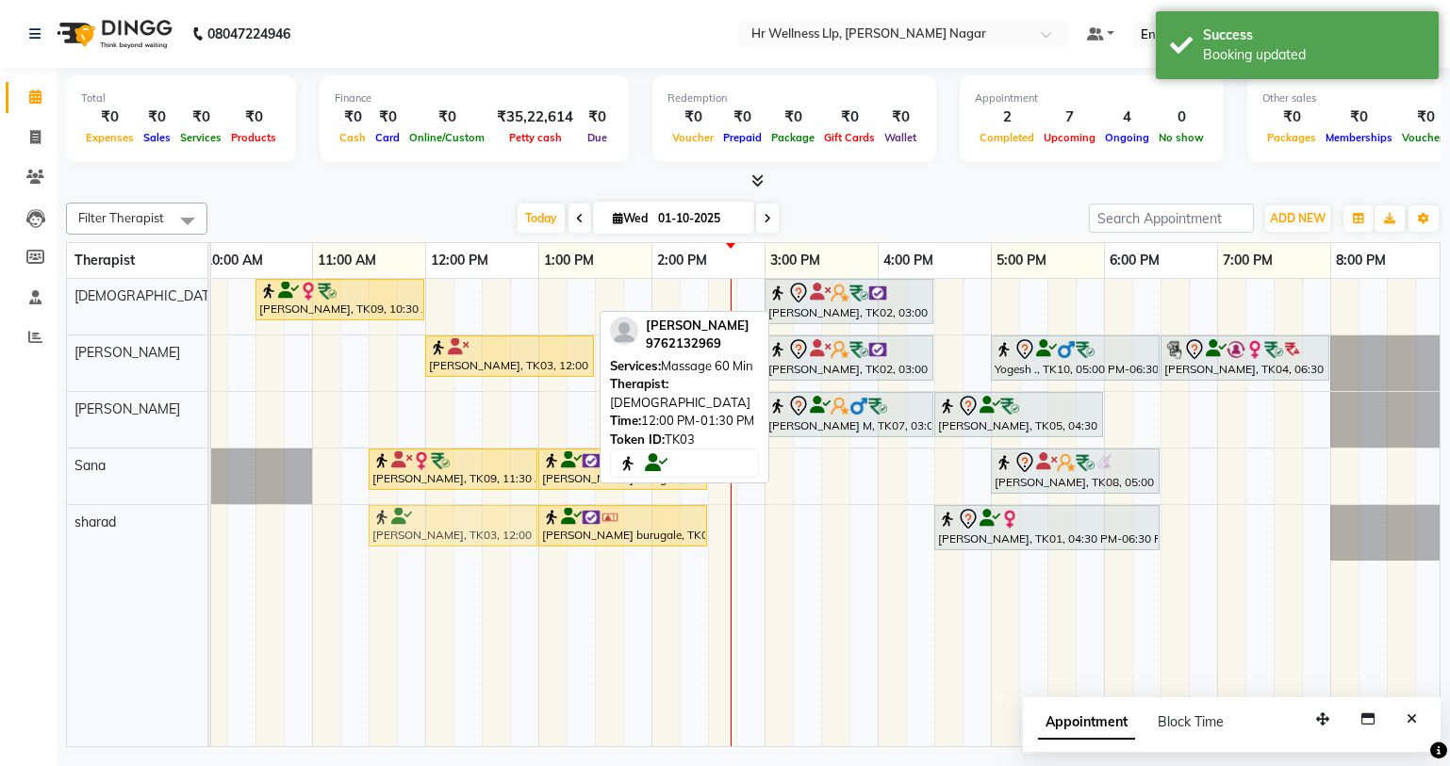
drag, startPoint x: 506, startPoint y: 305, endPoint x: 418, endPoint y: 556, distance: 265.6
click at [459, 532] on tbody "Garima Bhatnagar, TK09, 10:30 AM-12:00 PM, Massage 60 Min Vishal Pingale, TK03,…" at bounding box center [708, 420] width 1470 height 282
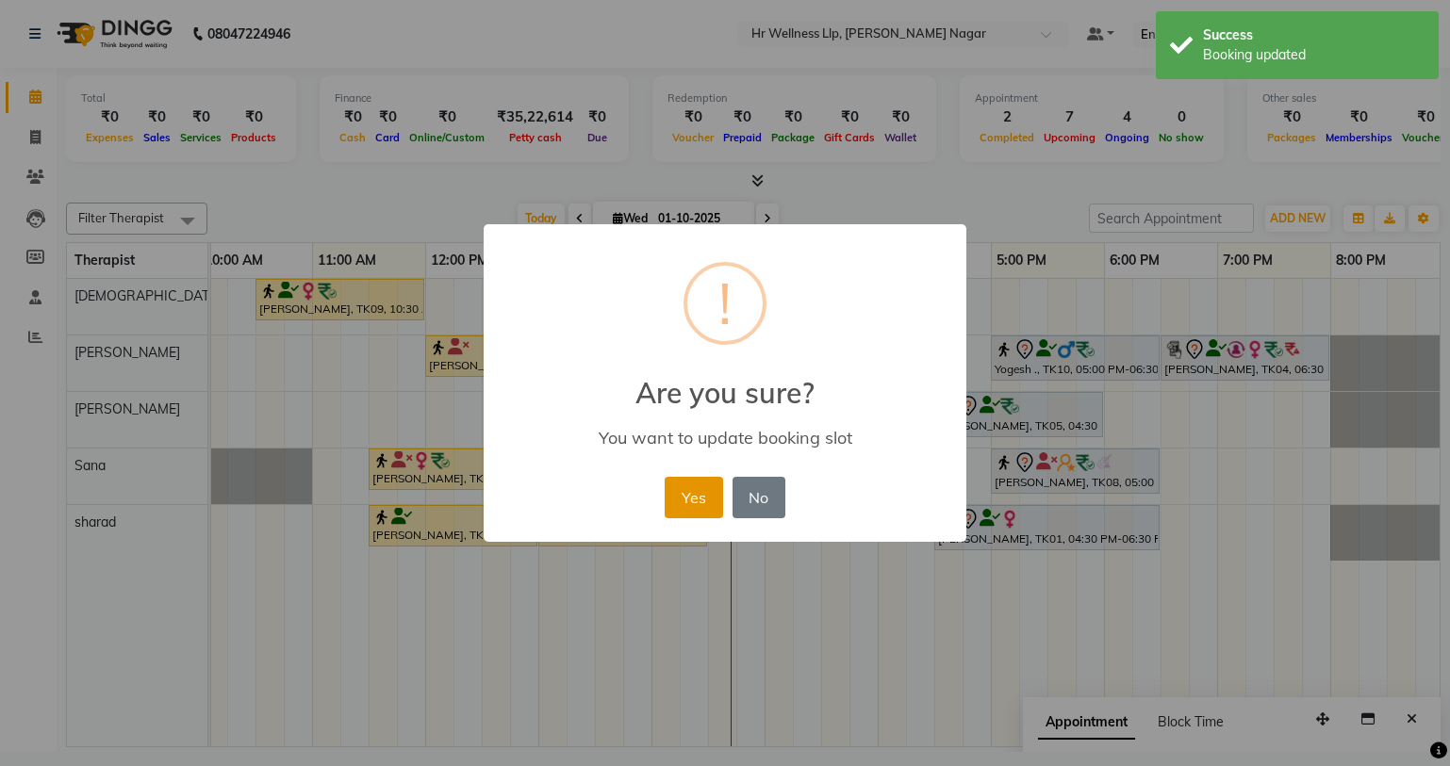
click at [674, 492] on button "Yes" at bounding box center [693, 497] width 57 height 41
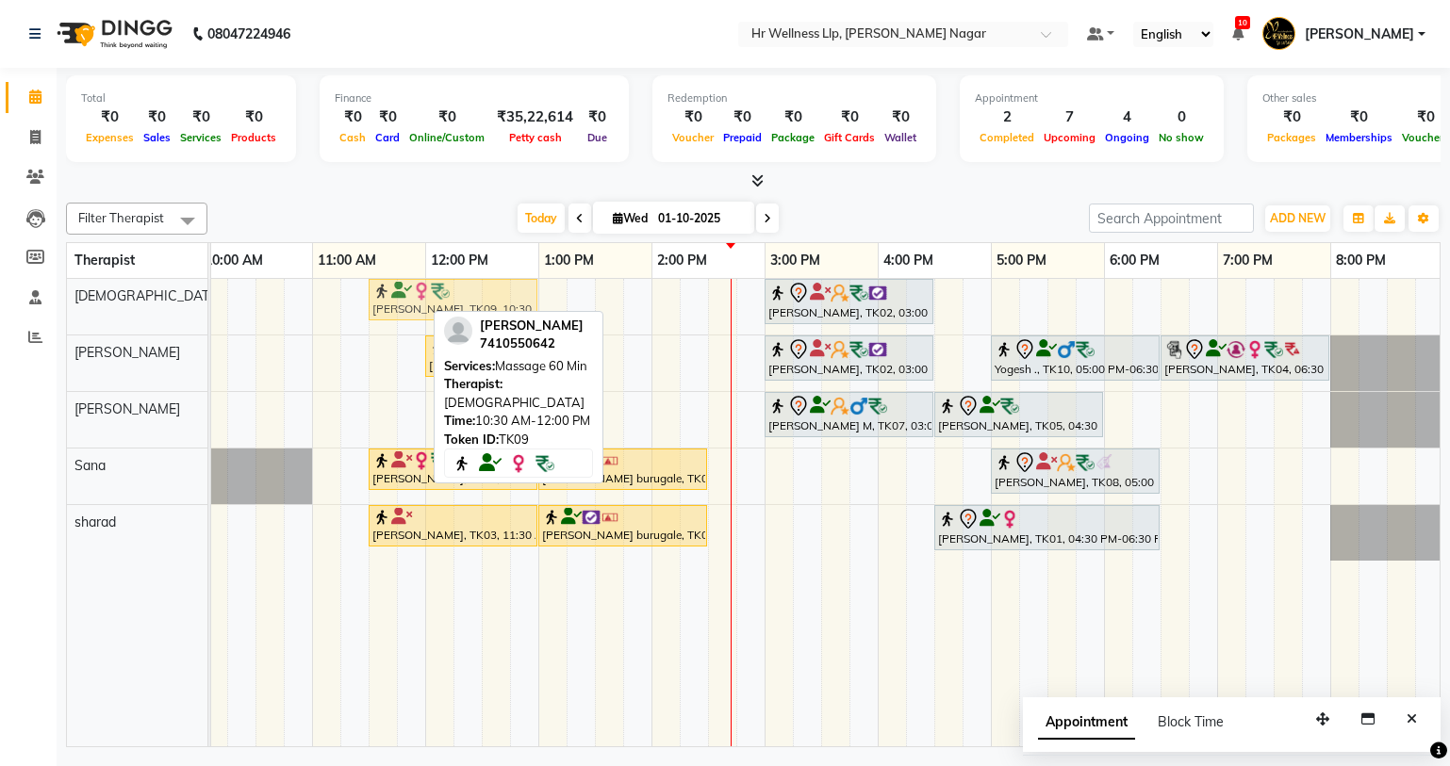
drag, startPoint x: 282, startPoint y: 294, endPoint x: 396, endPoint y: 304, distance: 114.5
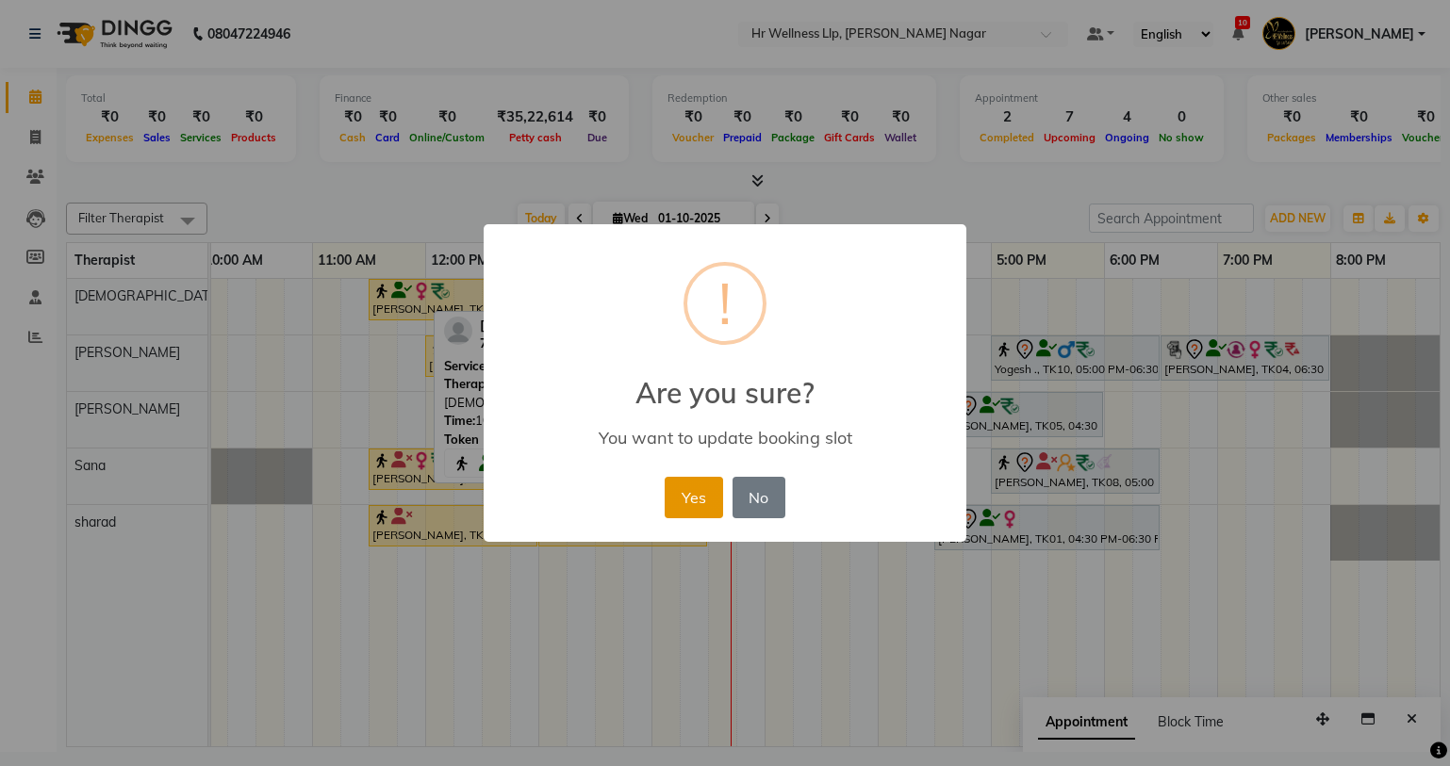
click at [689, 499] on button "Yes" at bounding box center [693, 497] width 57 height 41
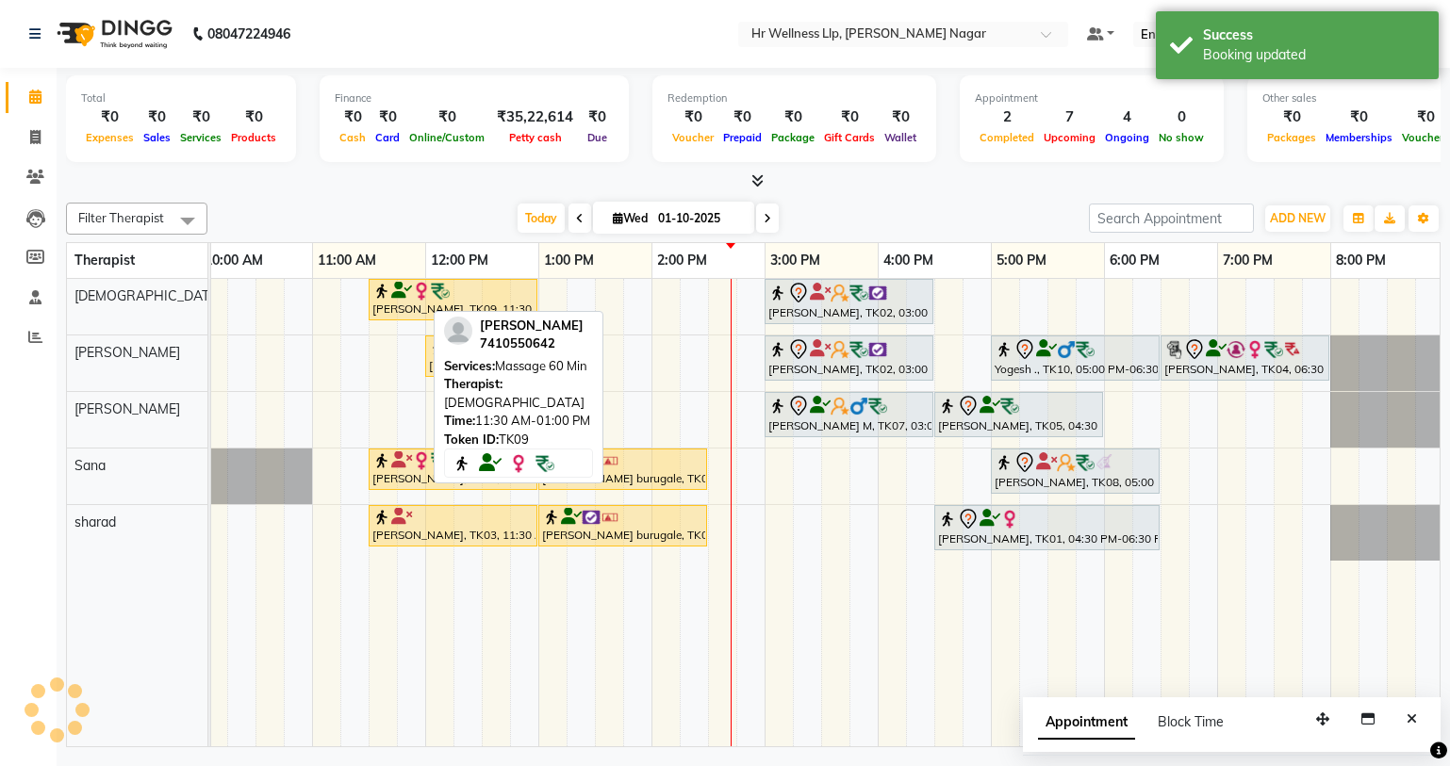
click at [425, 279] on link "[PERSON_NAME], TK09, 11:30 AM-01:00 PM, Massage 60 Min" at bounding box center [453, 299] width 169 height 41
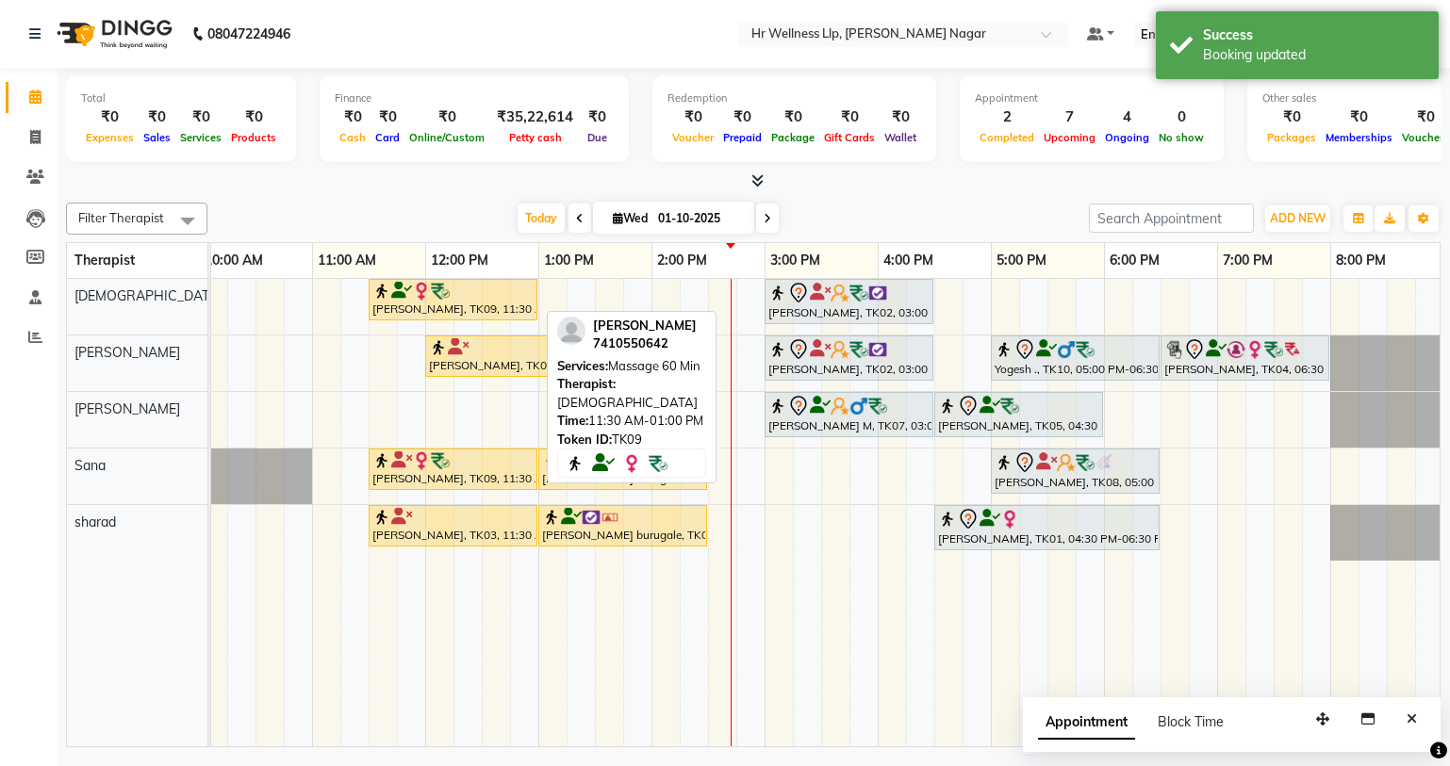
click at [416, 315] on div "[PERSON_NAME], TK09, 11:30 AM-01:00 PM, Massage 60 Min" at bounding box center [452, 300] width 165 height 36
select select "1"
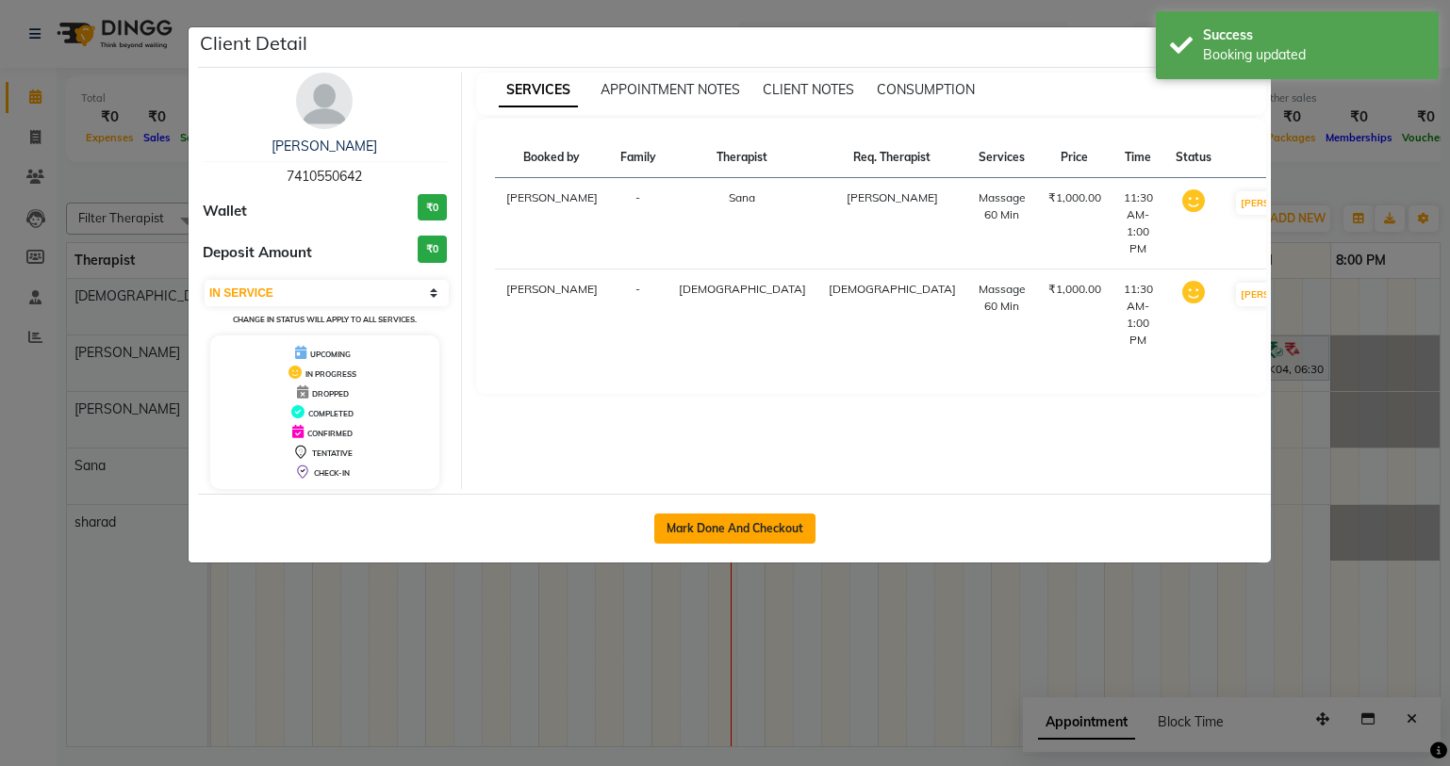
click at [741, 528] on button "Mark Done And Checkout" at bounding box center [734, 529] width 161 height 30
select select "service"
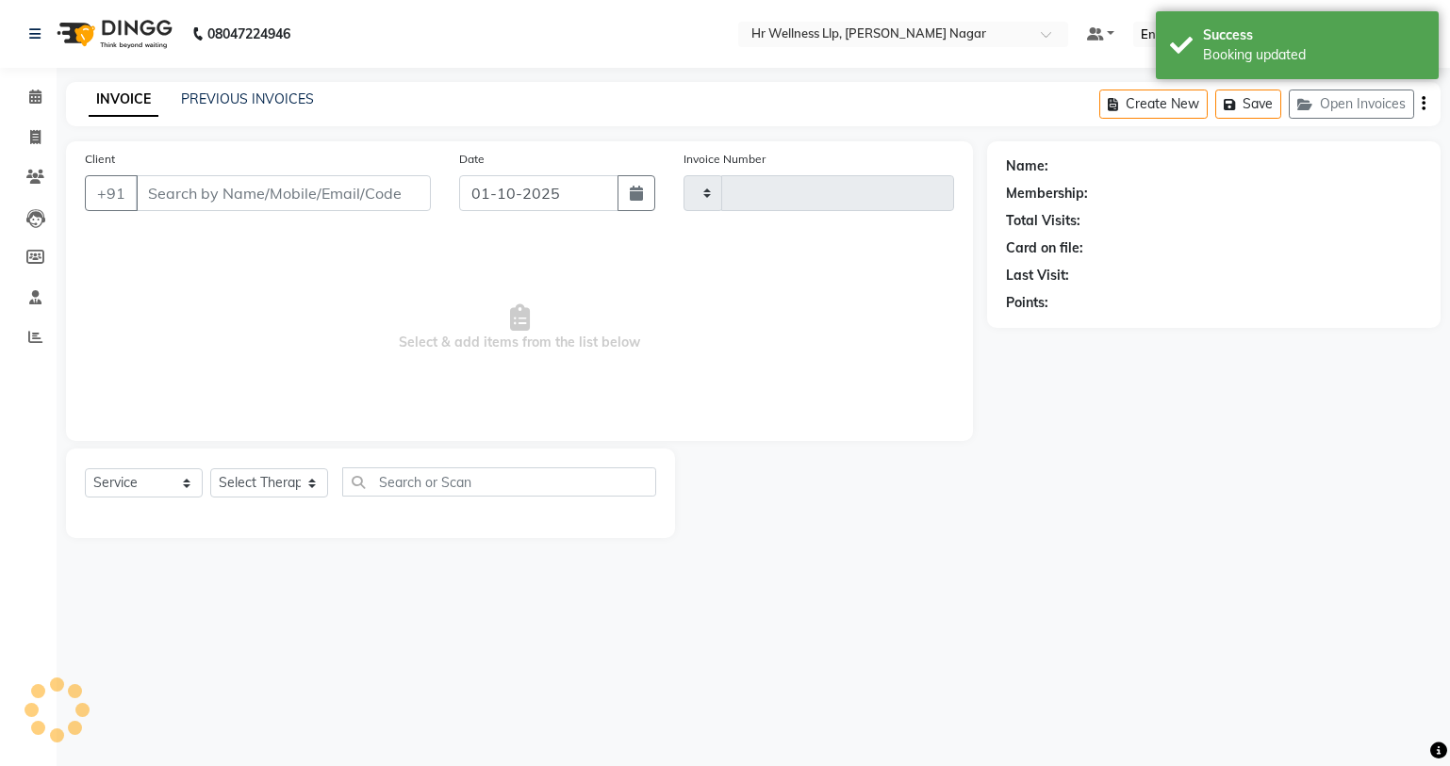
type input "1307"
select select "4289"
type input "7410550642"
select select "19731"
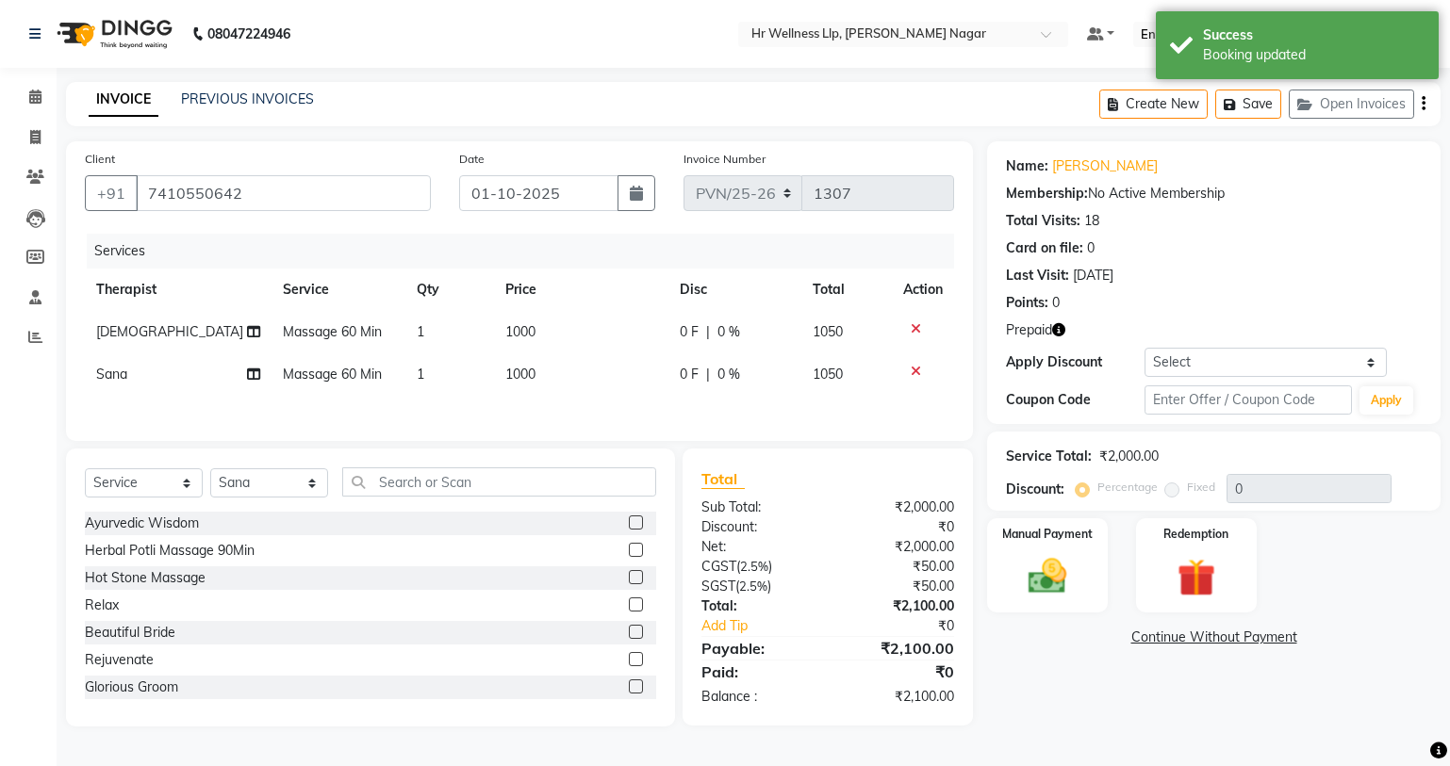
drag, startPoint x: 1190, startPoint y: 583, endPoint x: 1103, endPoint y: 601, distance: 88.7
click at [1190, 582] on img at bounding box center [1196, 577] width 62 height 47
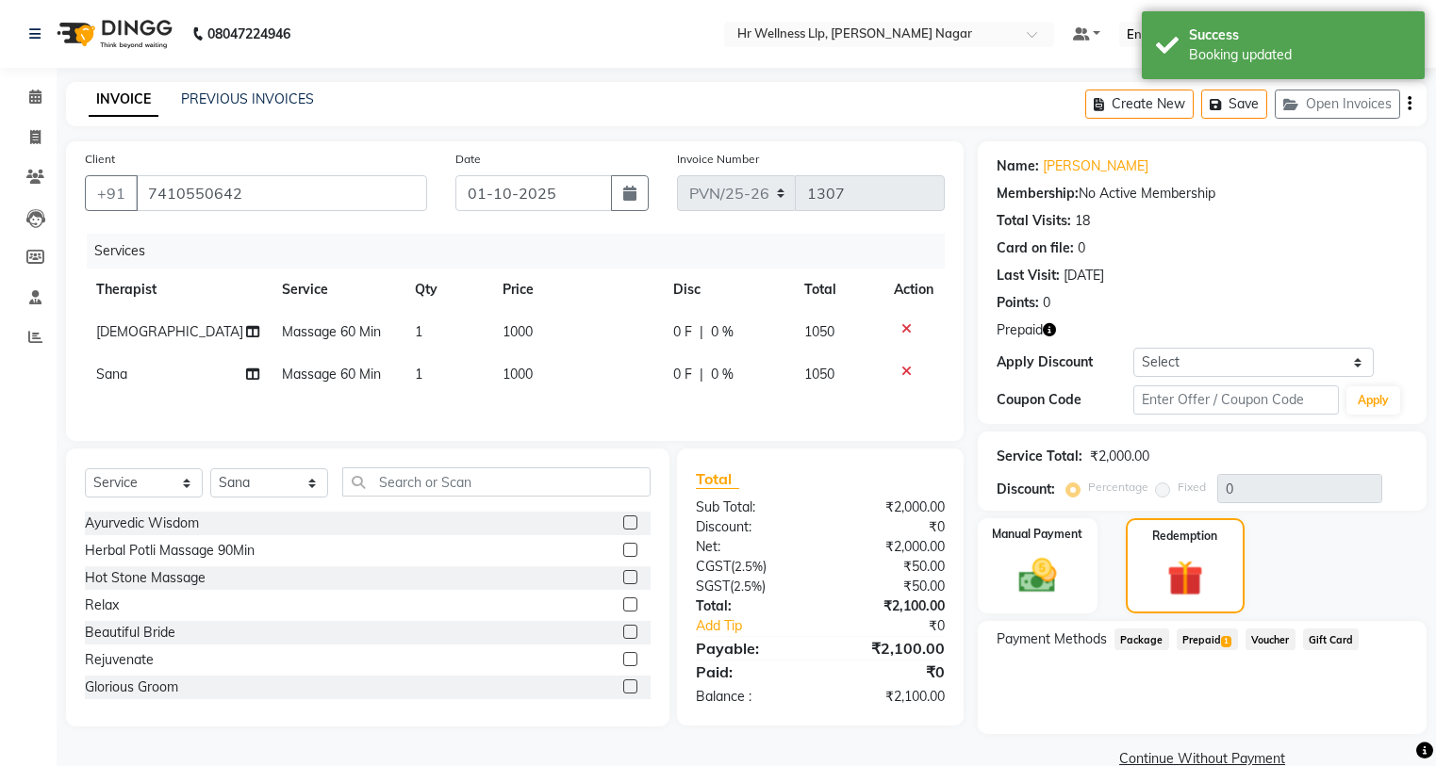
click at [1208, 639] on span "Prepaid 1" at bounding box center [1206, 640] width 61 height 22
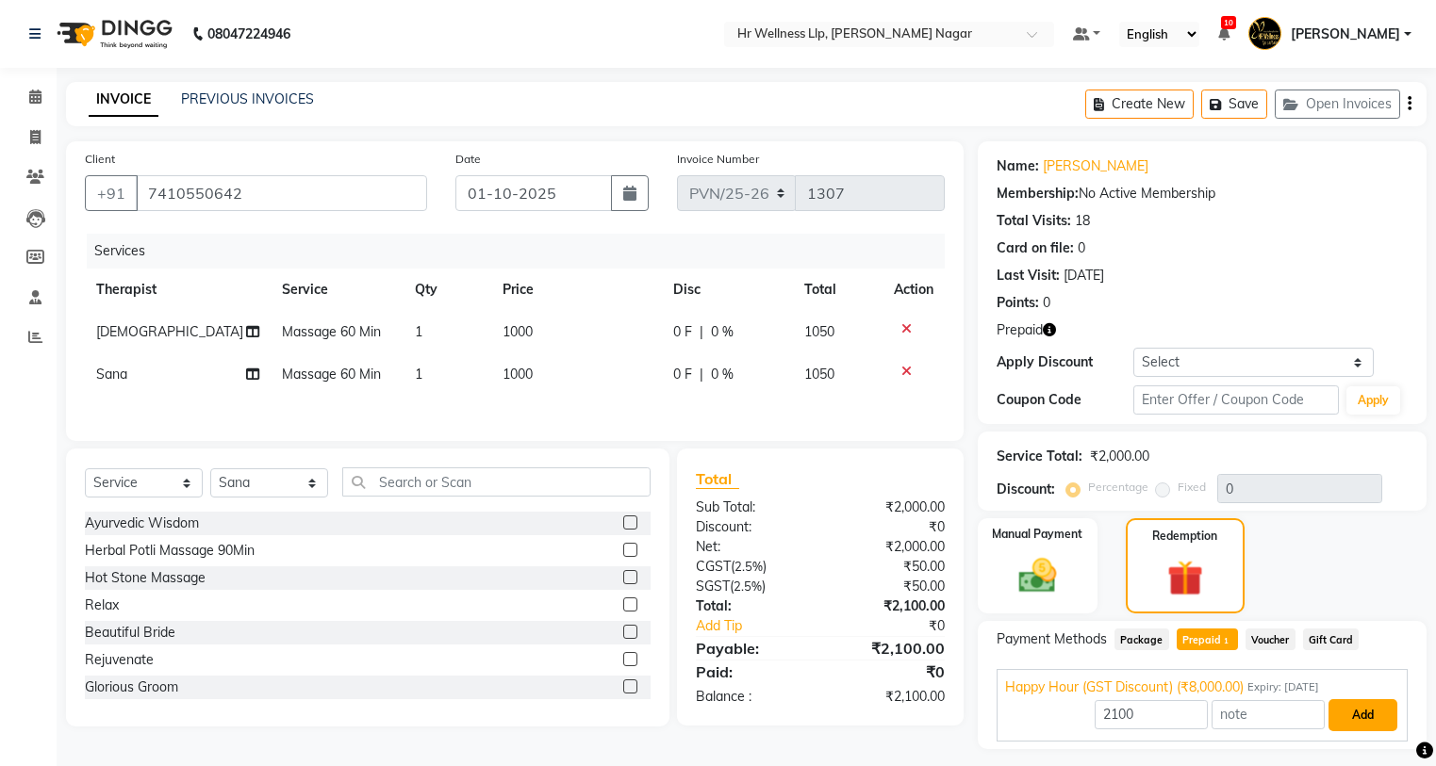
click at [1359, 705] on button "Add" at bounding box center [1362, 715] width 69 height 32
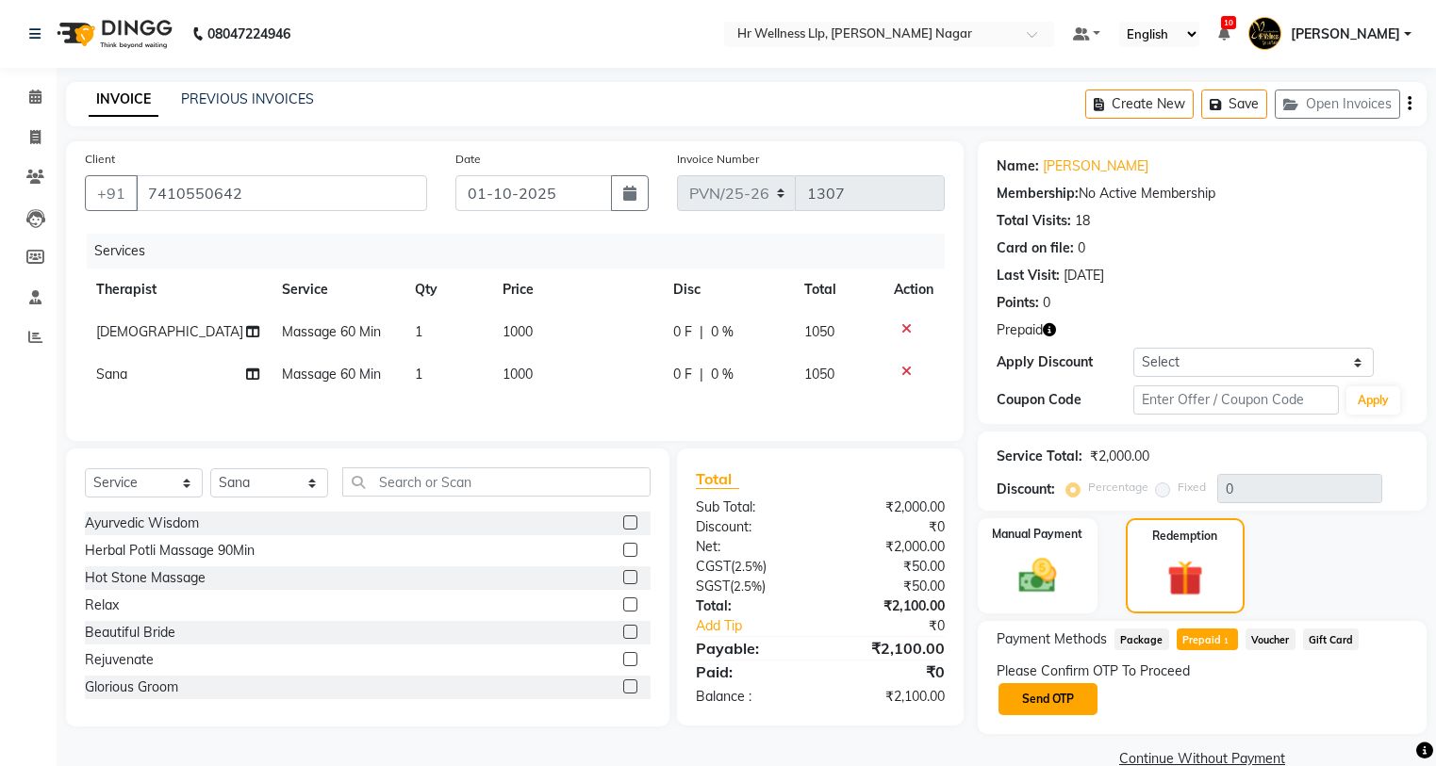
click at [1041, 698] on button "Send OTP" at bounding box center [1047, 699] width 99 height 32
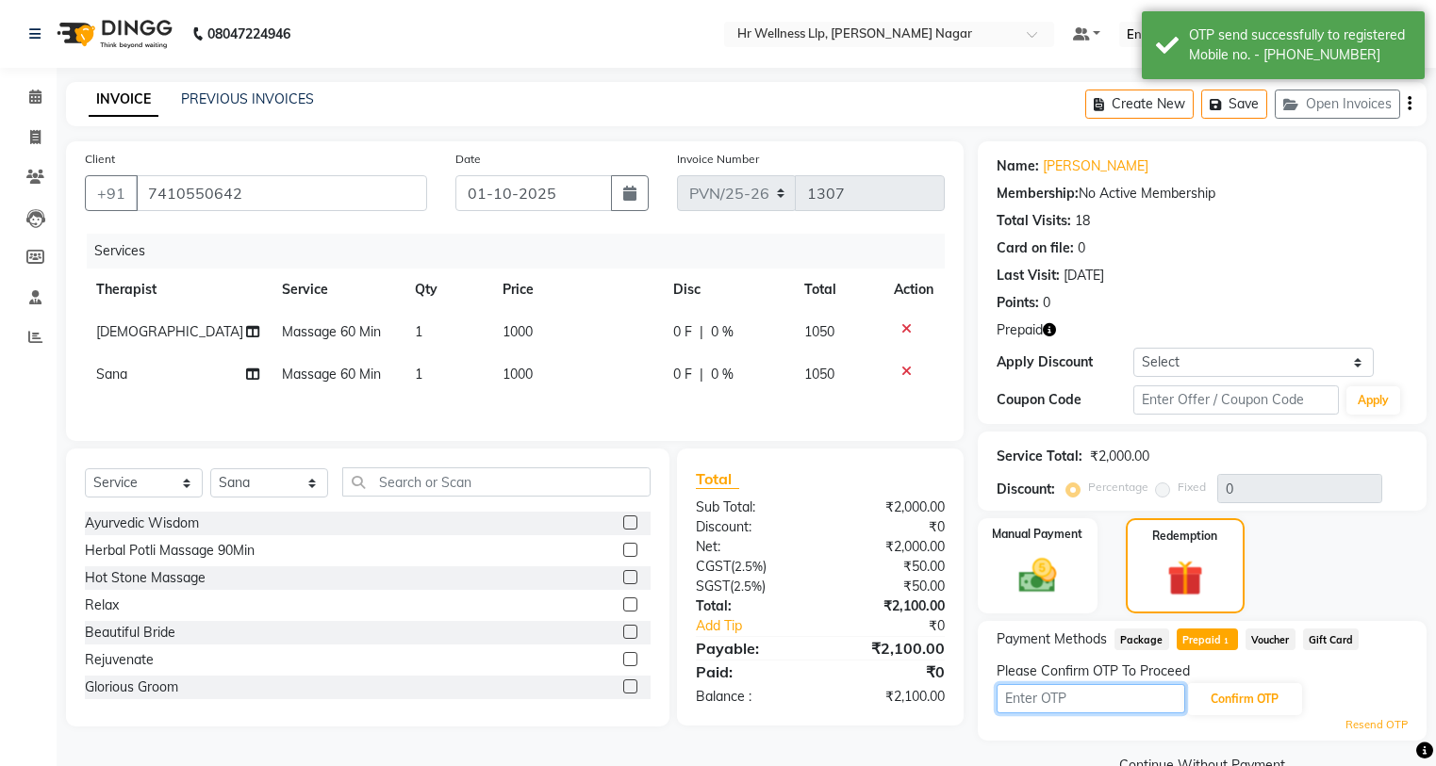
drag, startPoint x: 1096, startPoint y: 687, endPoint x: 1092, endPoint y: 700, distance: 13.7
click at [1096, 687] on input "text" at bounding box center [1090, 698] width 189 height 29
click at [1022, 701] on input "text" at bounding box center [1090, 698] width 189 height 29
type input "8483"
click at [1238, 702] on button "Confirm OTP" at bounding box center [1244, 699] width 115 height 32
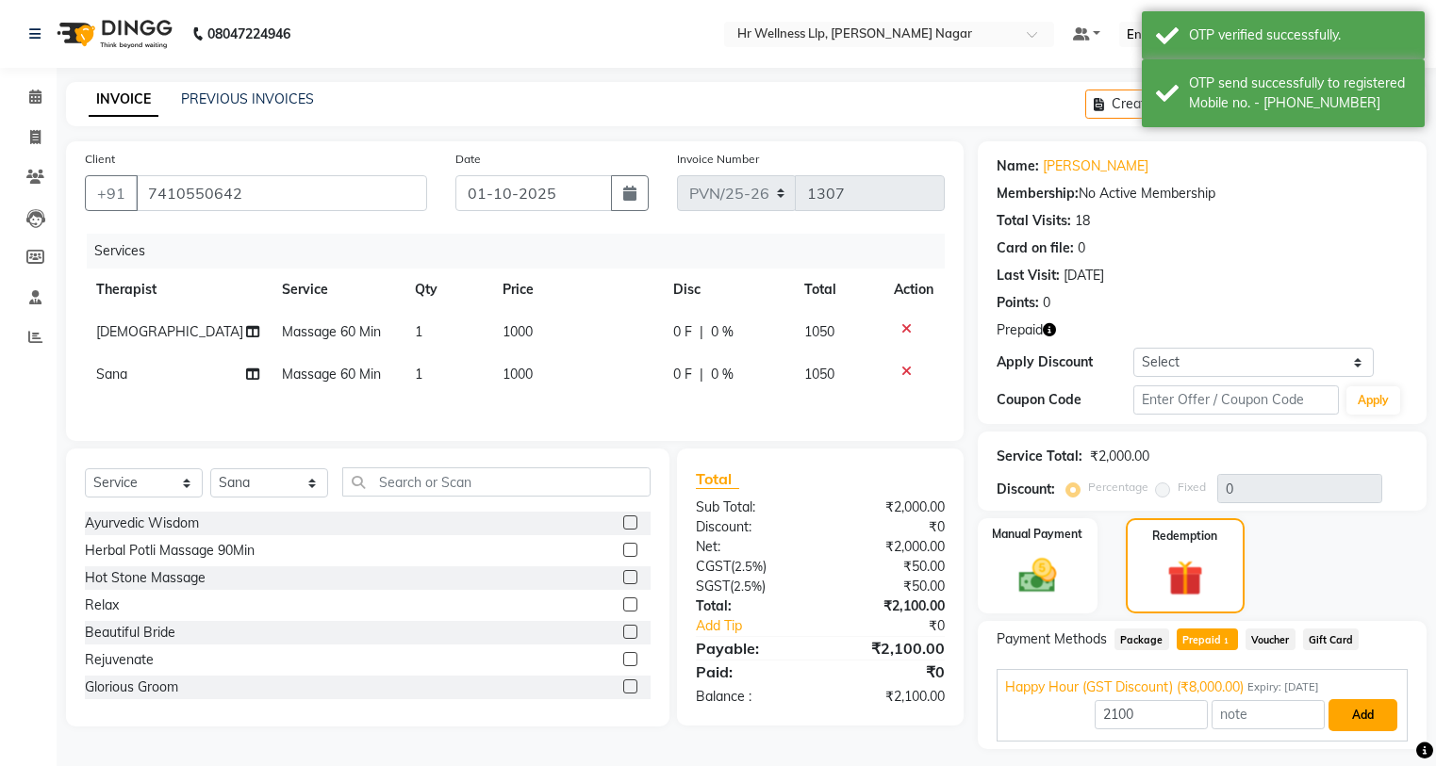
click at [1389, 718] on button "Add" at bounding box center [1362, 715] width 69 height 32
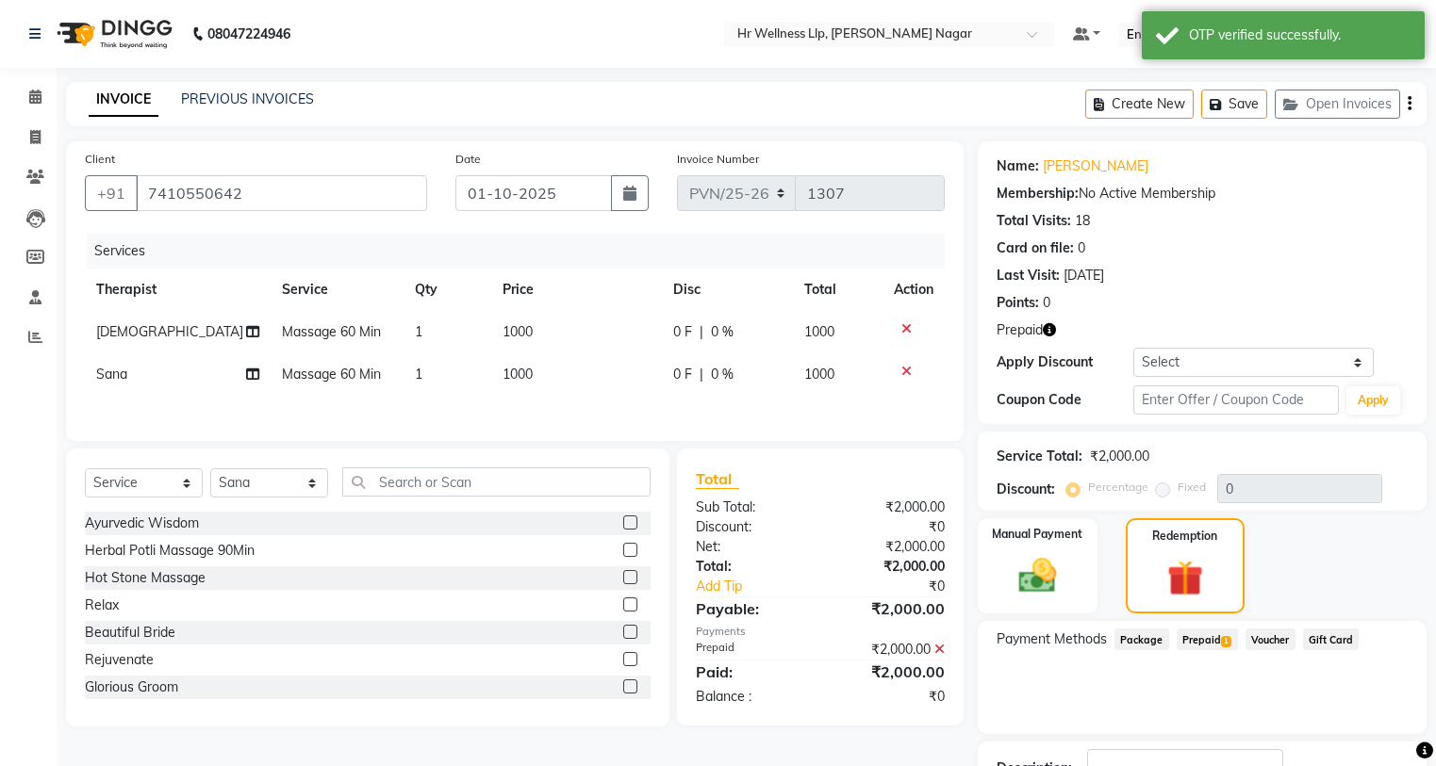
scroll to position [141, 0]
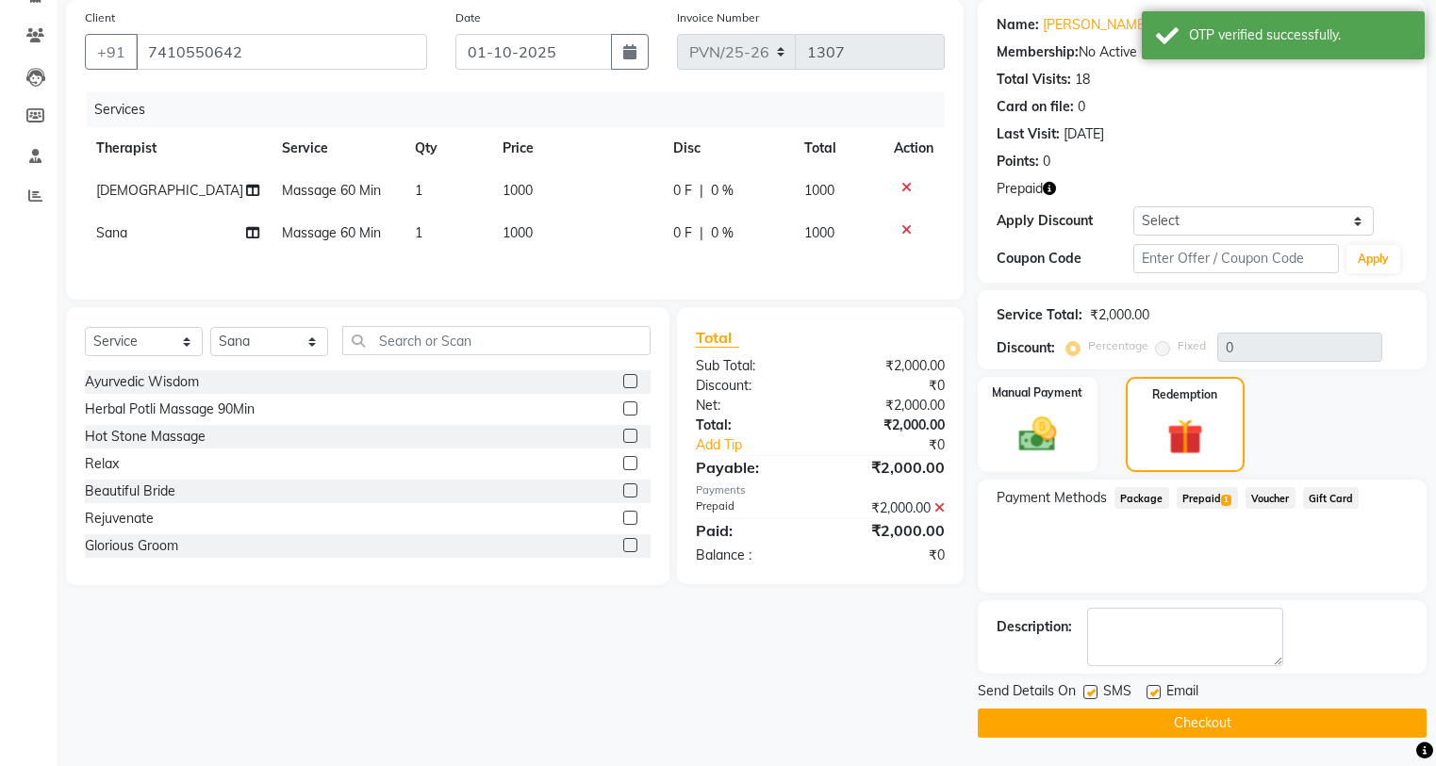
click at [1096, 691] on label at bounding box center [1090, 692] width 14 height 14
click at [1095, 691] on input "checkbox" at bounding box center [1089, 693] width 12 height 12
checkbox input "false"
click at [1152, 694] on label at bounding box center [1153, 692] width 14 height 14
click at [1152, 694] on input "checkbox" at bounding box center [1152, 693] width 12 height 12
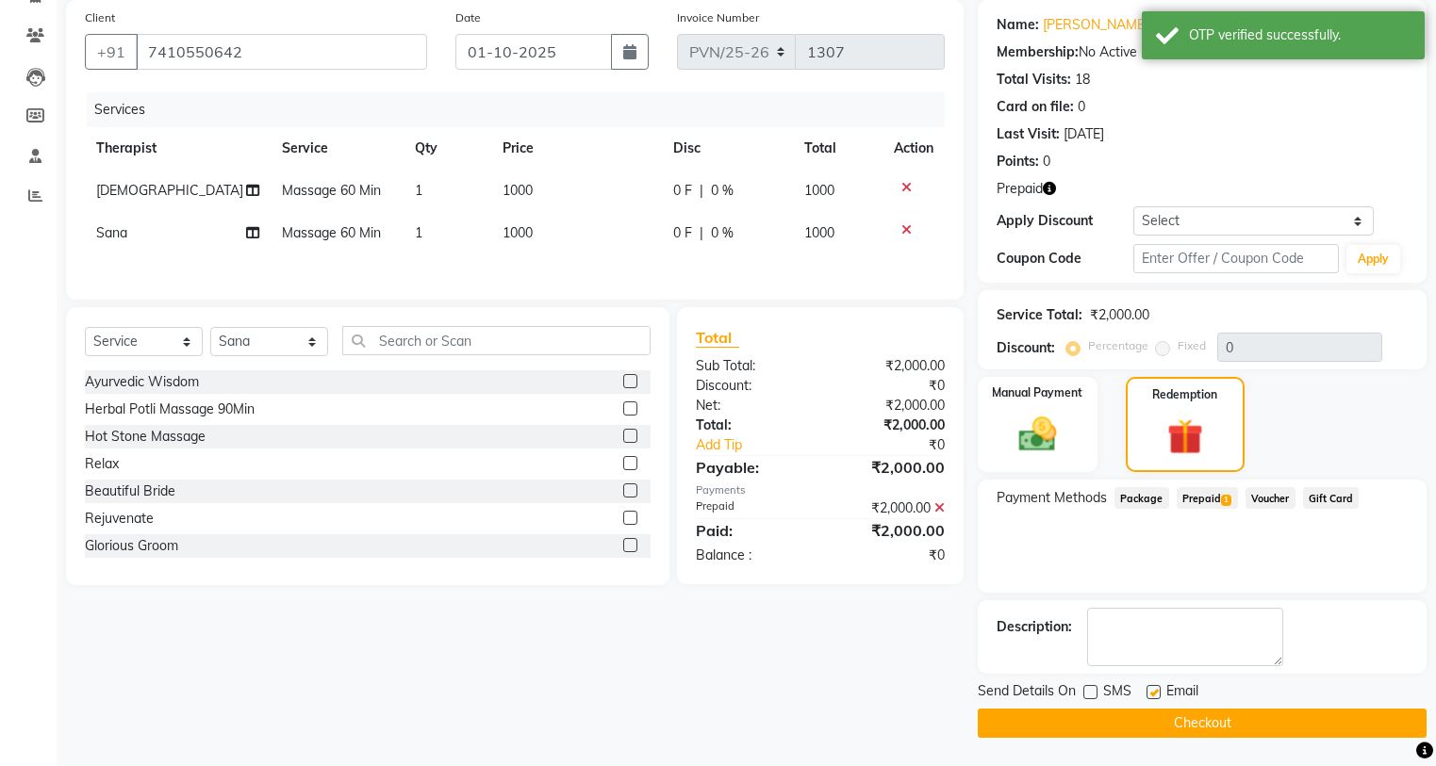
checkbox input "false"
click at [1153, 714] on button "Checkout" at bounding box center [1201, 723] width 449 height 29
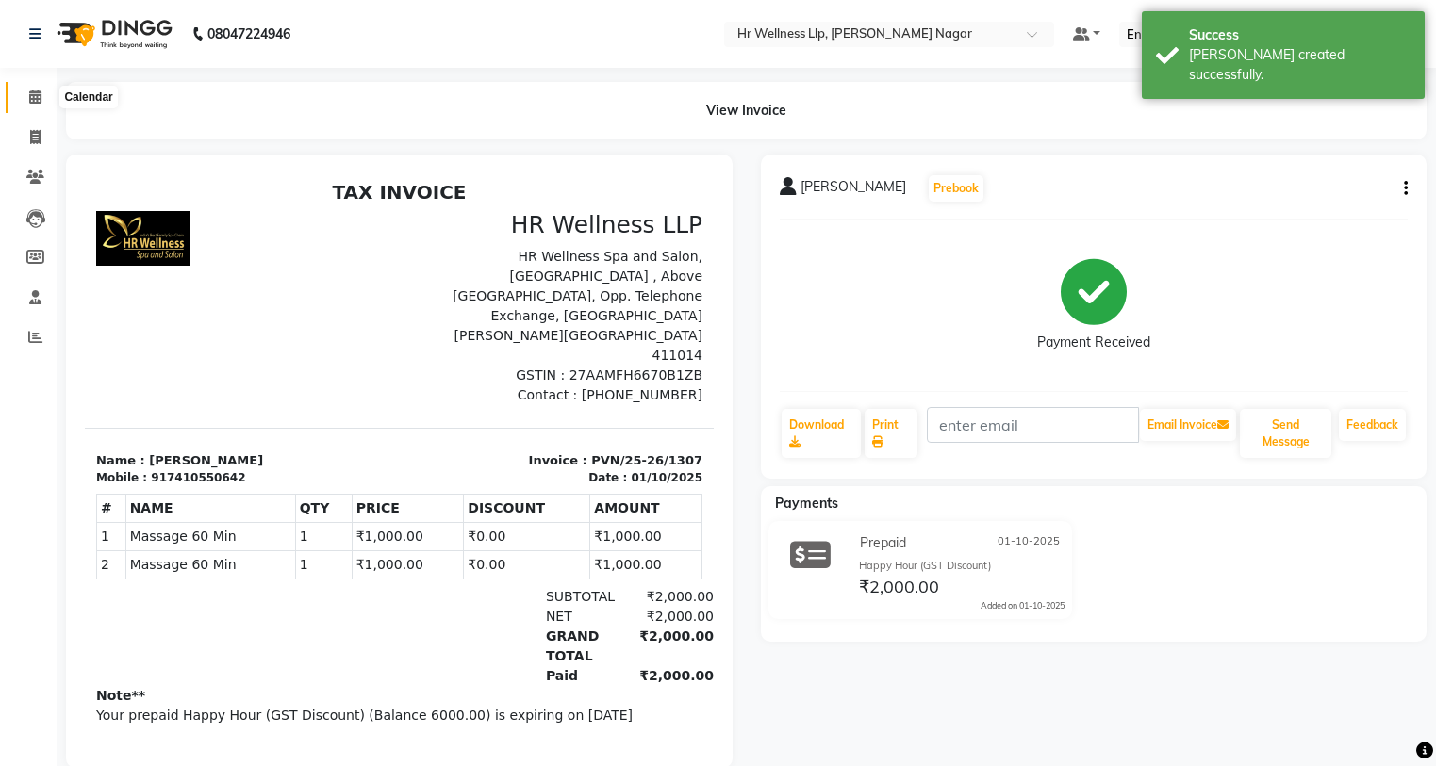
click at [31, 102] on icon at bounding box center [35, 97] width 12 height 14
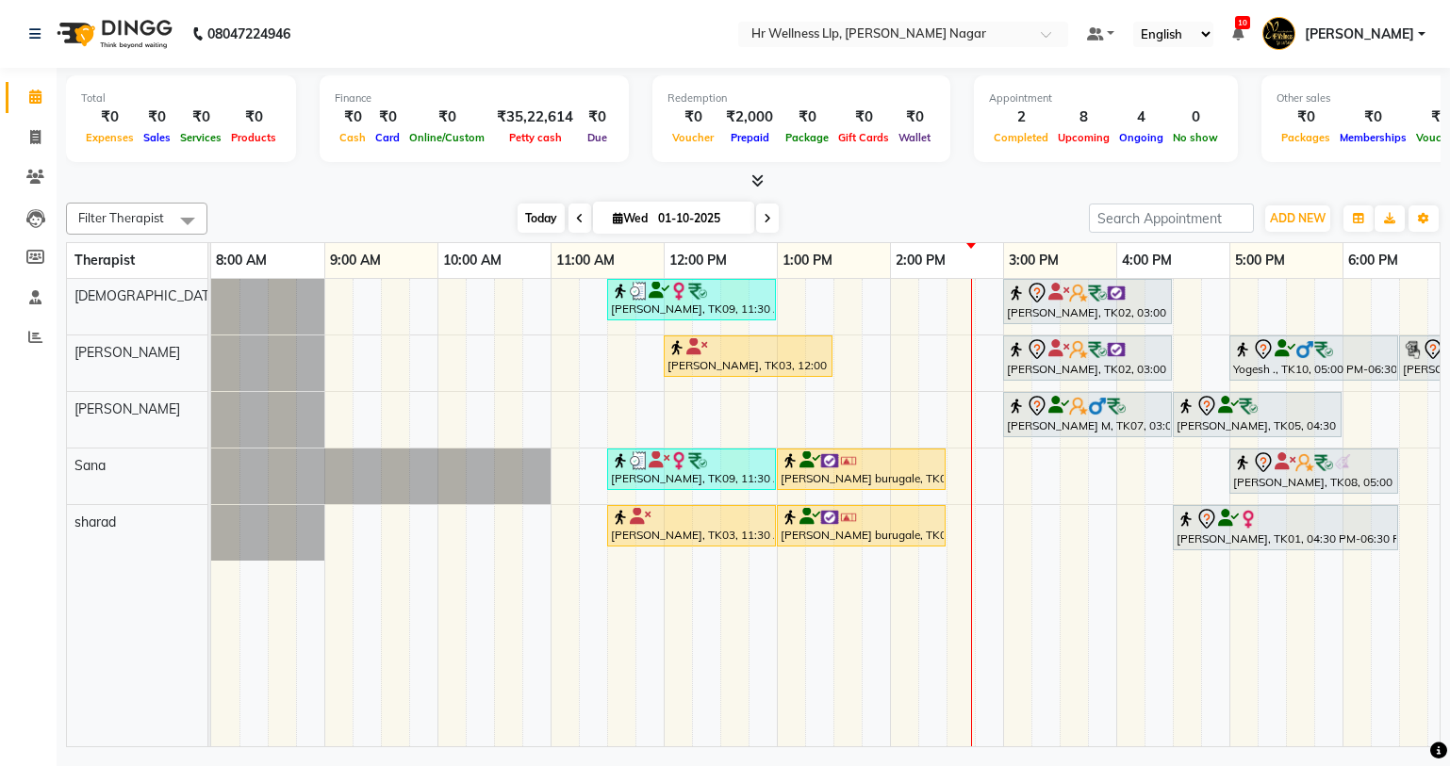
click at [531, 223] on span "Today" at bounding box center [540, 218] width 47 height 29
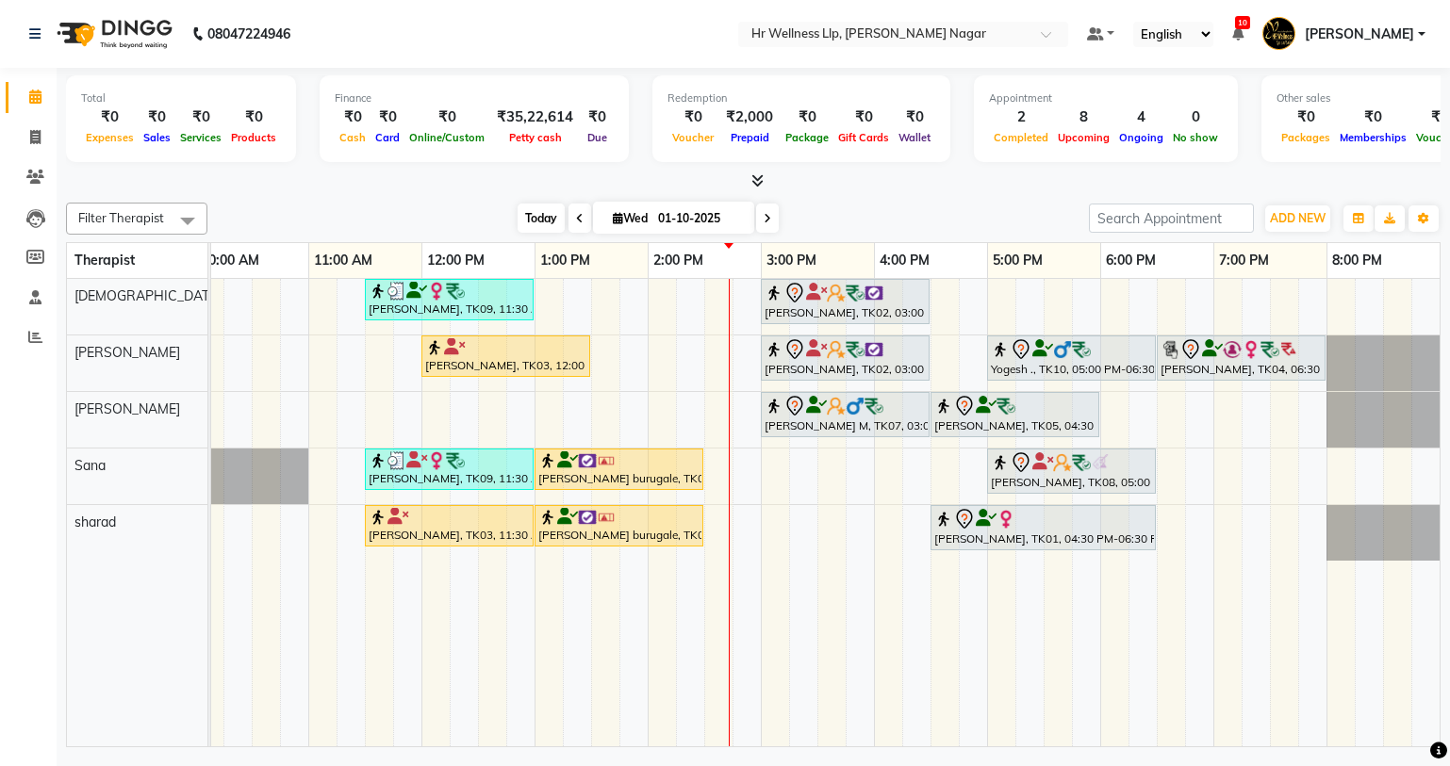
click at [550, 220] on span "Today" at bounding box center [540, 218] width 47 height 29
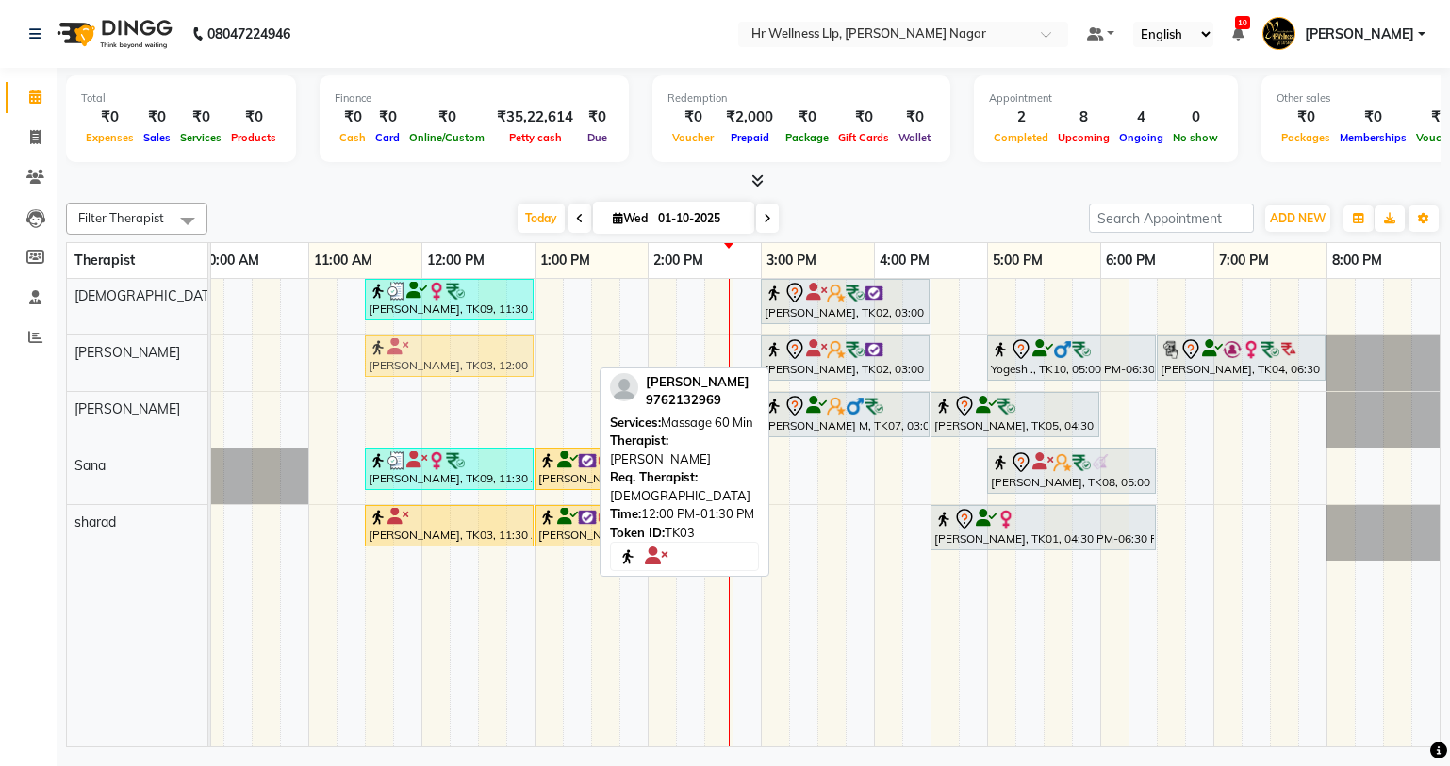
drag, startPoint x: 520, startPoint y: 358, endPoint x: 472, endPoint y: 389, distance: 57.3
click at [472, 389] on div "Garima Bhatnagar, TK09, 11:30 AM-01:00 PM, Massage 60 Min SNEHA MUTHA, TK02, 03…" at bounding box center [704, 513] width 1470 height 468
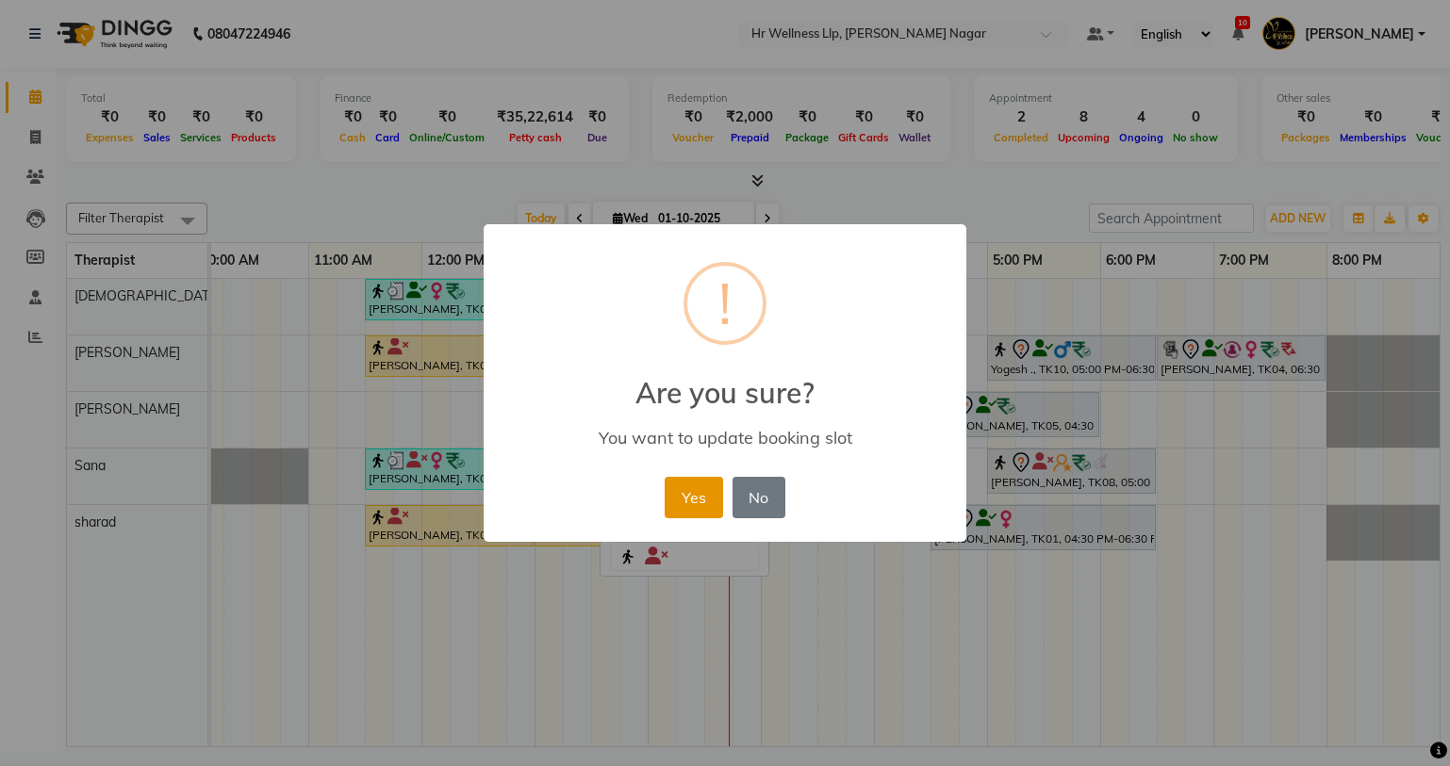
click at [684, 480] on button "Yes" at bounding box center [693, 497] width 57 height 41
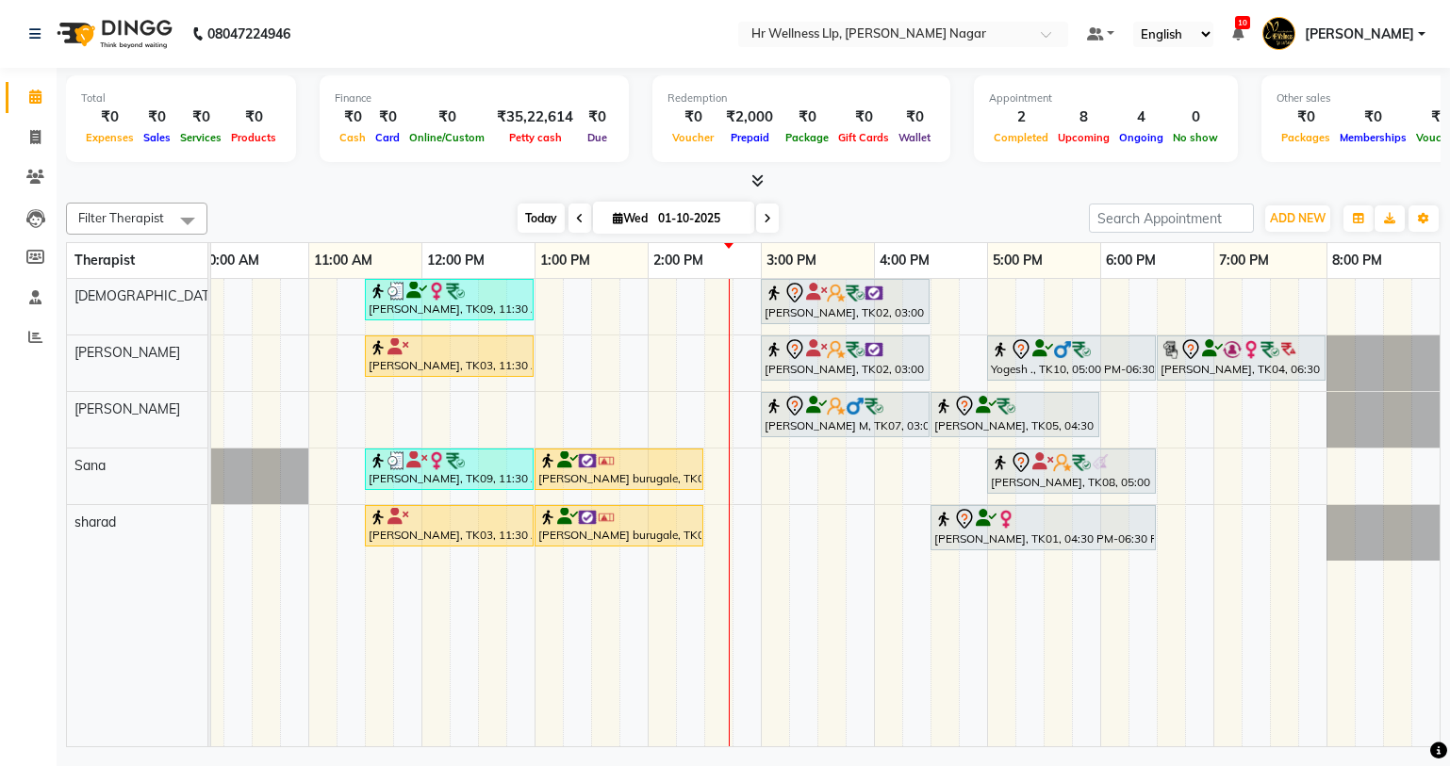
click at [557, 221] on span "Today" at bounding box center [540, 218] width 47 height 29
click at [533, 222] on span "Today" at bounding box center [540, 218] width 47 height 29
click at [551, 219] on span "Today" at bounding box center [540, 218] width 47 height 29
click at [753, 213] on div "Today Wed 01-10-2025" at bounding box center [648, 219] width 265 height 28
click at [760, 215] on span at bounding box center [767, 218] width 23 height 29
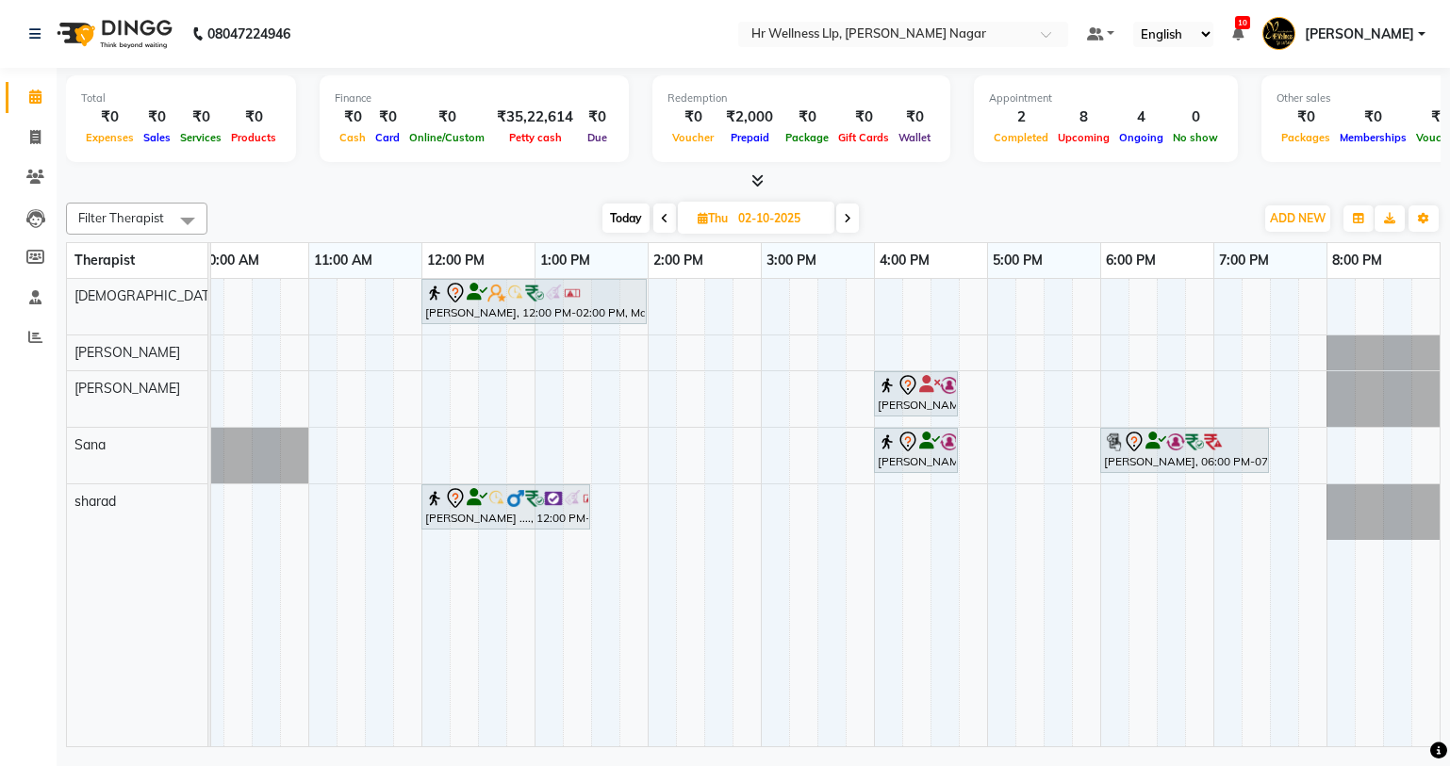
click at [854, 210] on span at bounding box center [847, 218] width 23 height 29
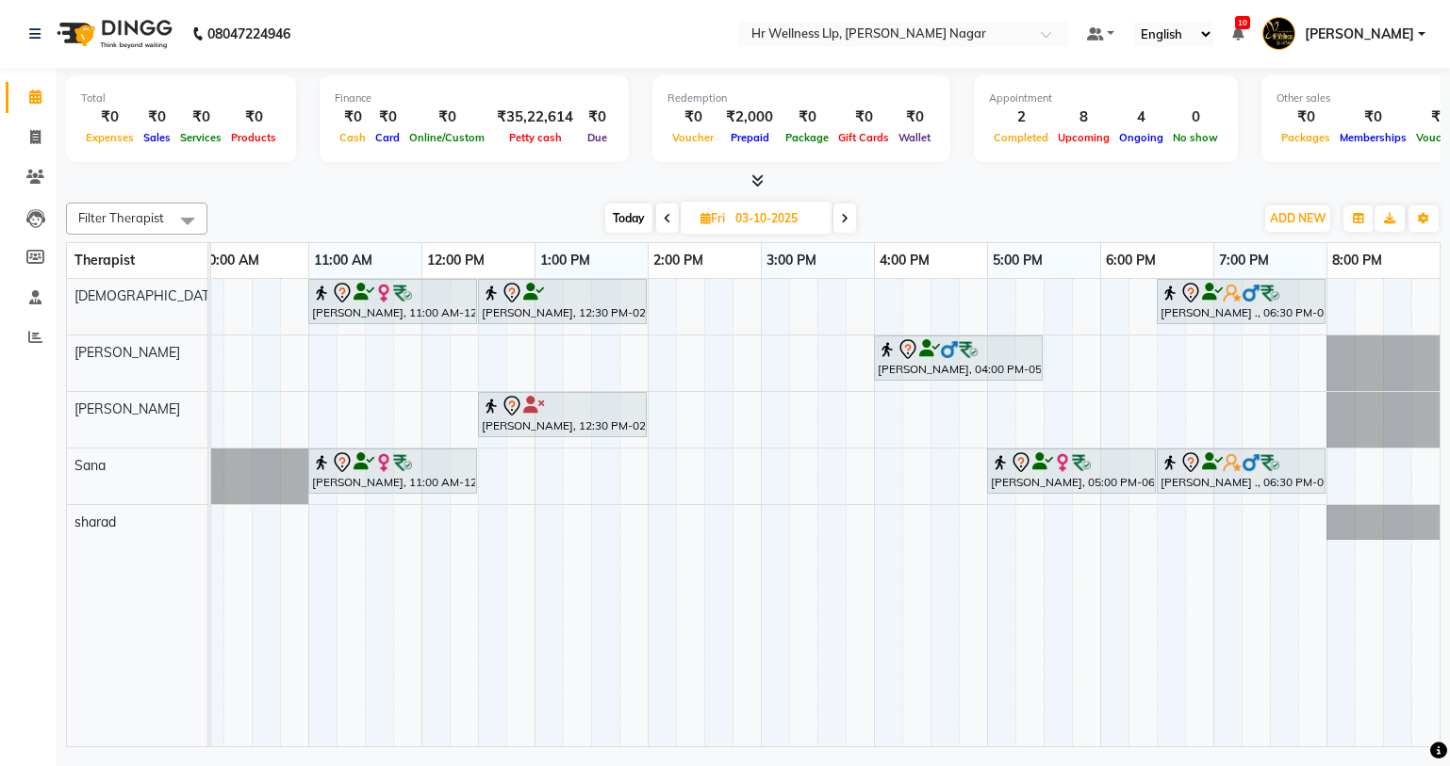
click at [619, 213] on span "Today" at bounding box center [628, 218] width 47 height 29
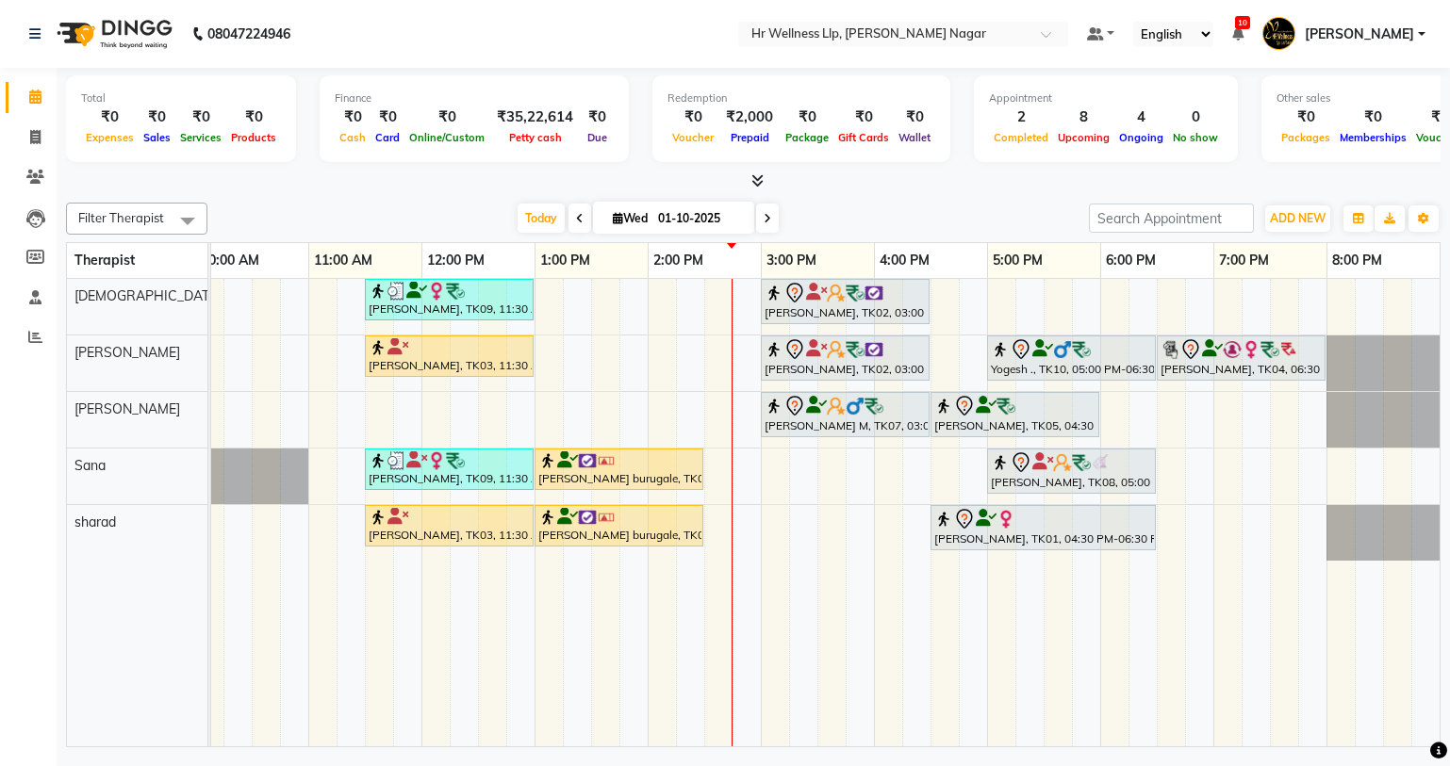
click at [770, 211] on span at bounding box center [767, 218] width 23 height 29
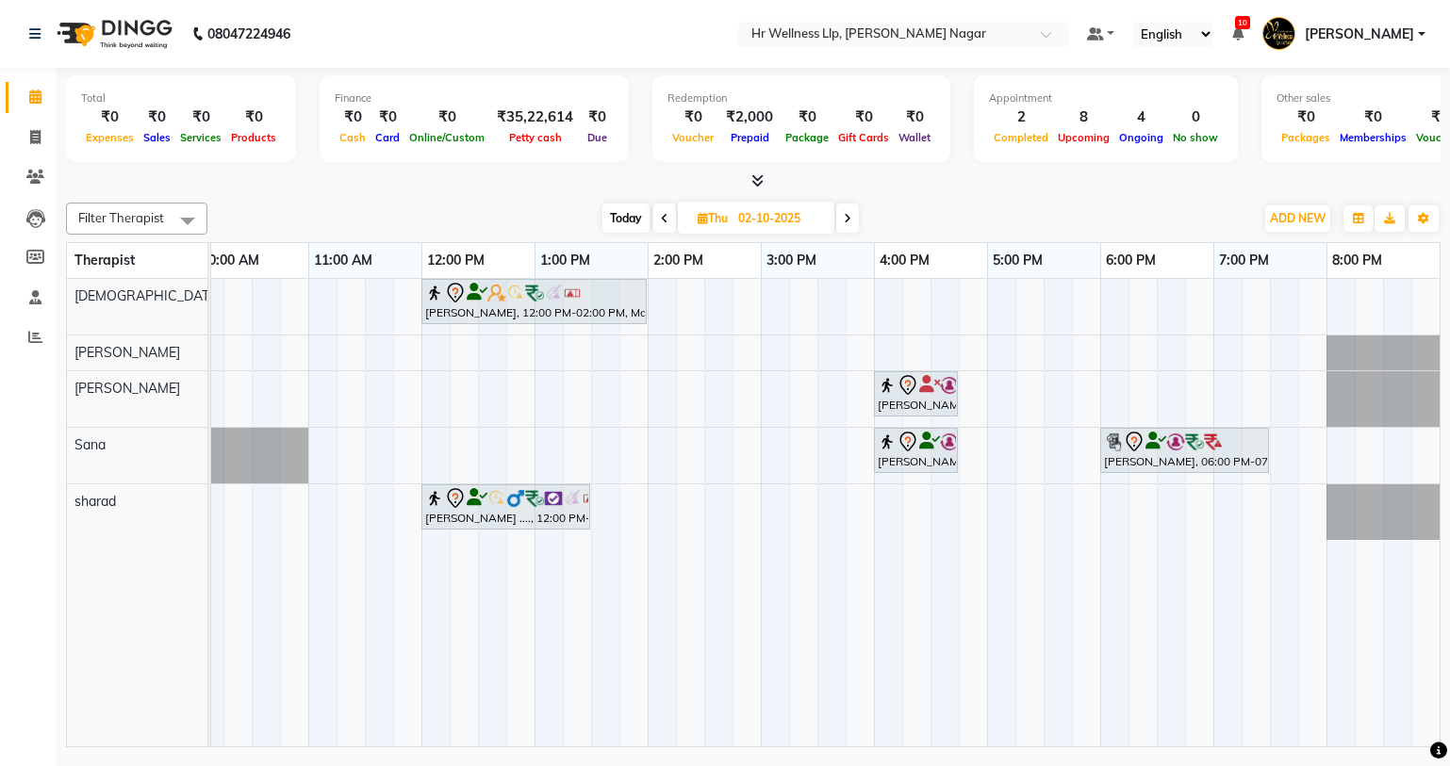
click at [855, 213] on span at bounding box center [847, 218] width 23 height 29
type input "03-10-2025"
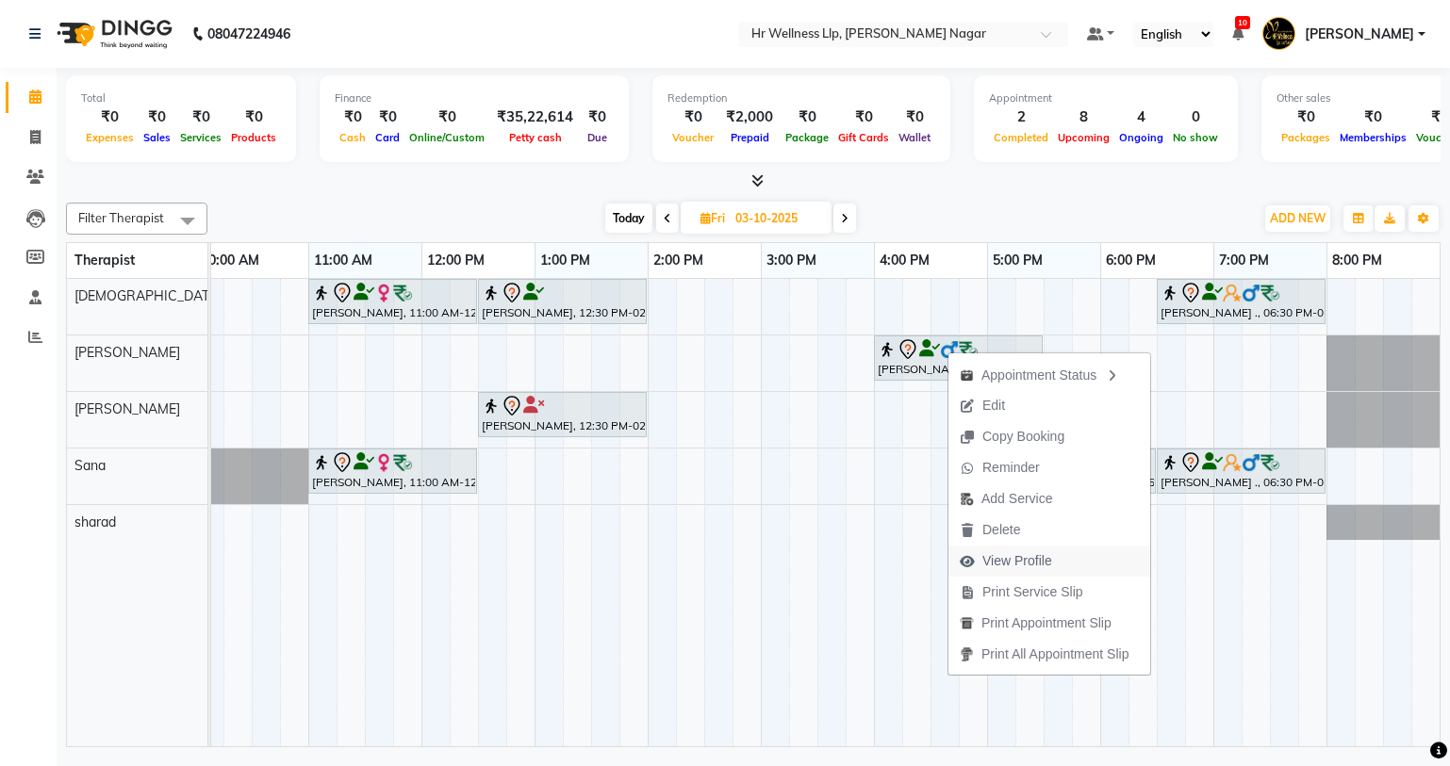
click at [1026, 563] on span "View Profile" at bounding box center [1017, 561] width 70 height 20
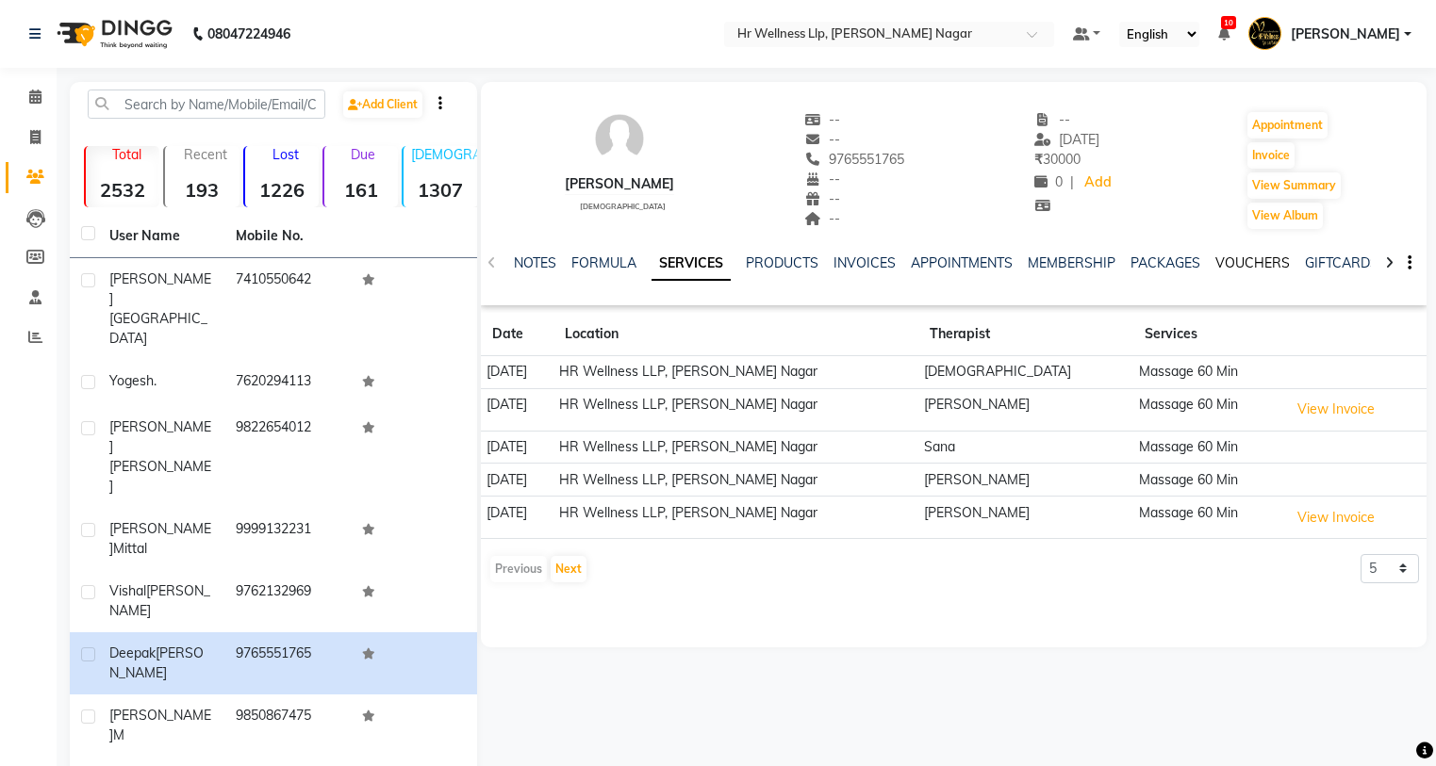
click at [1260, 262] on link "VOUCHERS" at bounding box center [1252, 262] width 74 height 17
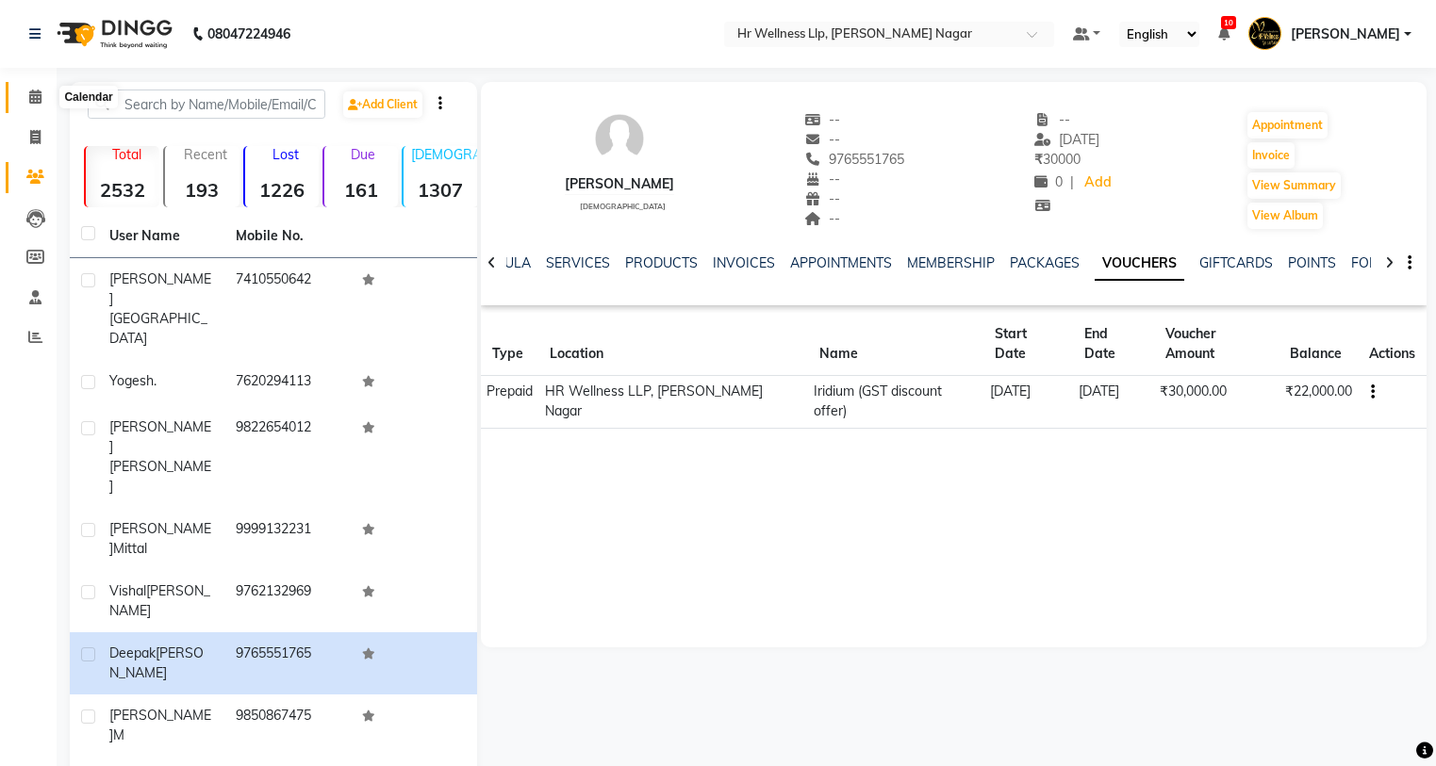
click at [37, 96] on icon at bounding box center [35, 97] width 12 height 14
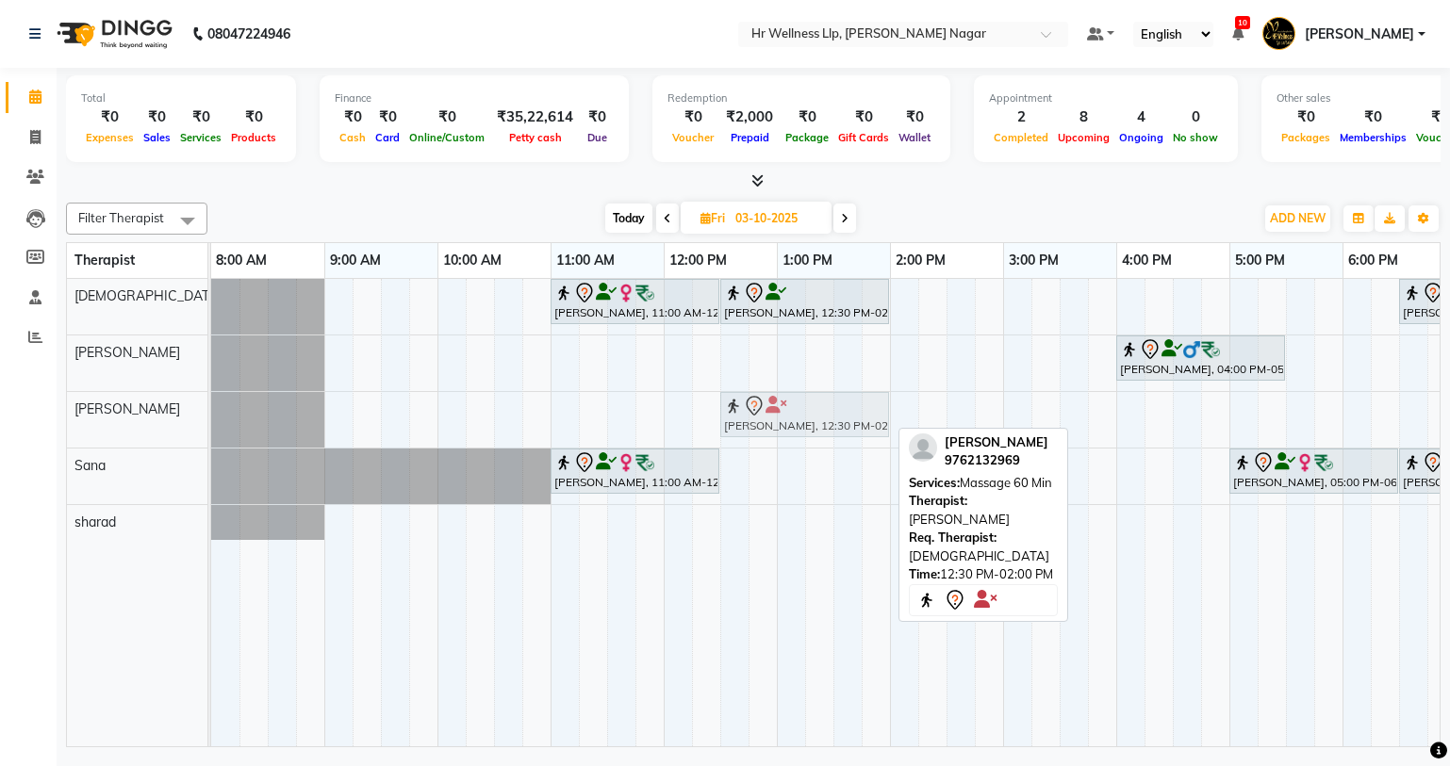
drag, startPoint x: 763, startPoint y: 430, endPoint x: 758, endPoint y: 419, distance: 11.4
click at [211, 419] on div "Vishal Pingale, 12:30 PM-02:00 PM, Massage 60 Min Vishal Pingale, 12:30 PM-02:0…" at bounding box center [211, 420] width 0 height 56
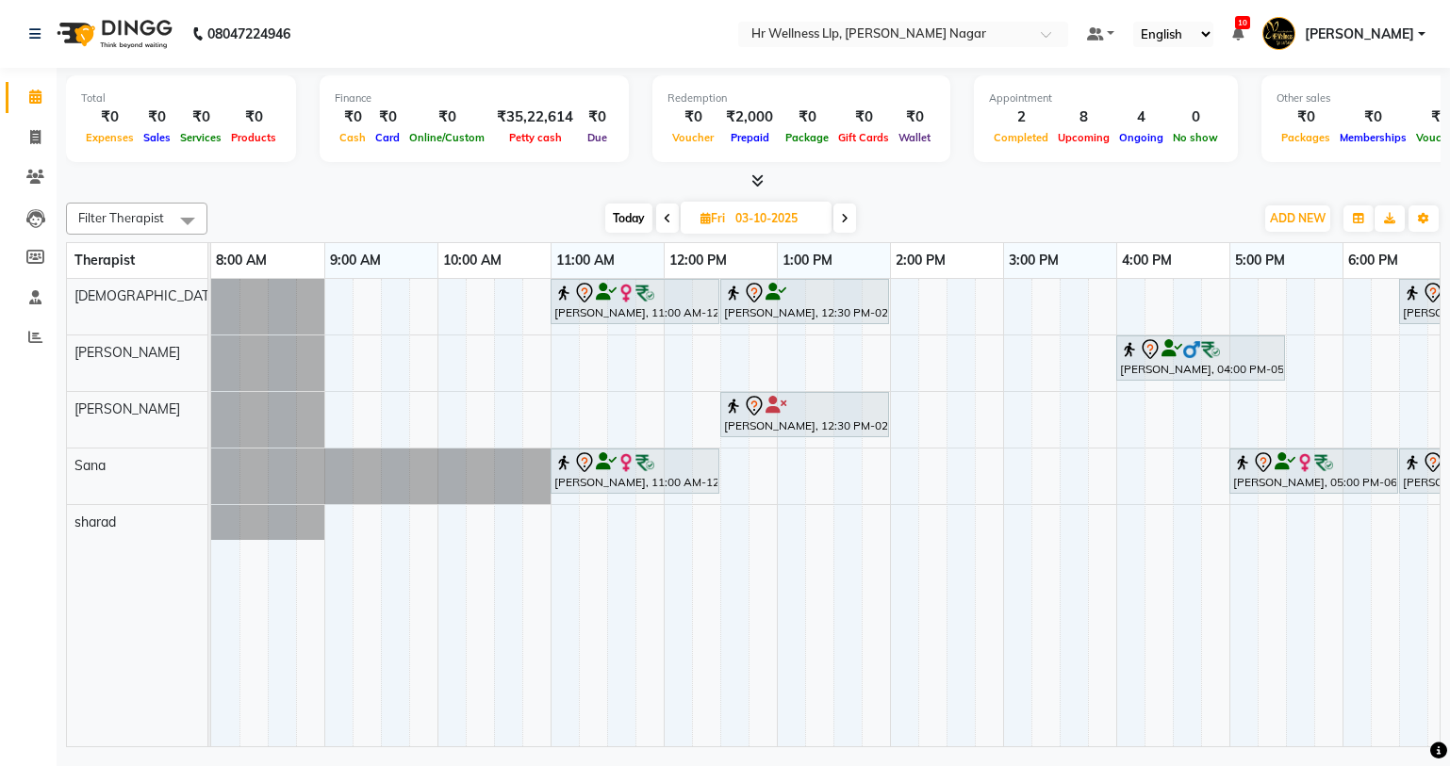
click at [639, 222] on span "Today" at bounding box center [628, 218] width 47 height 29
type input "01-10-2025"
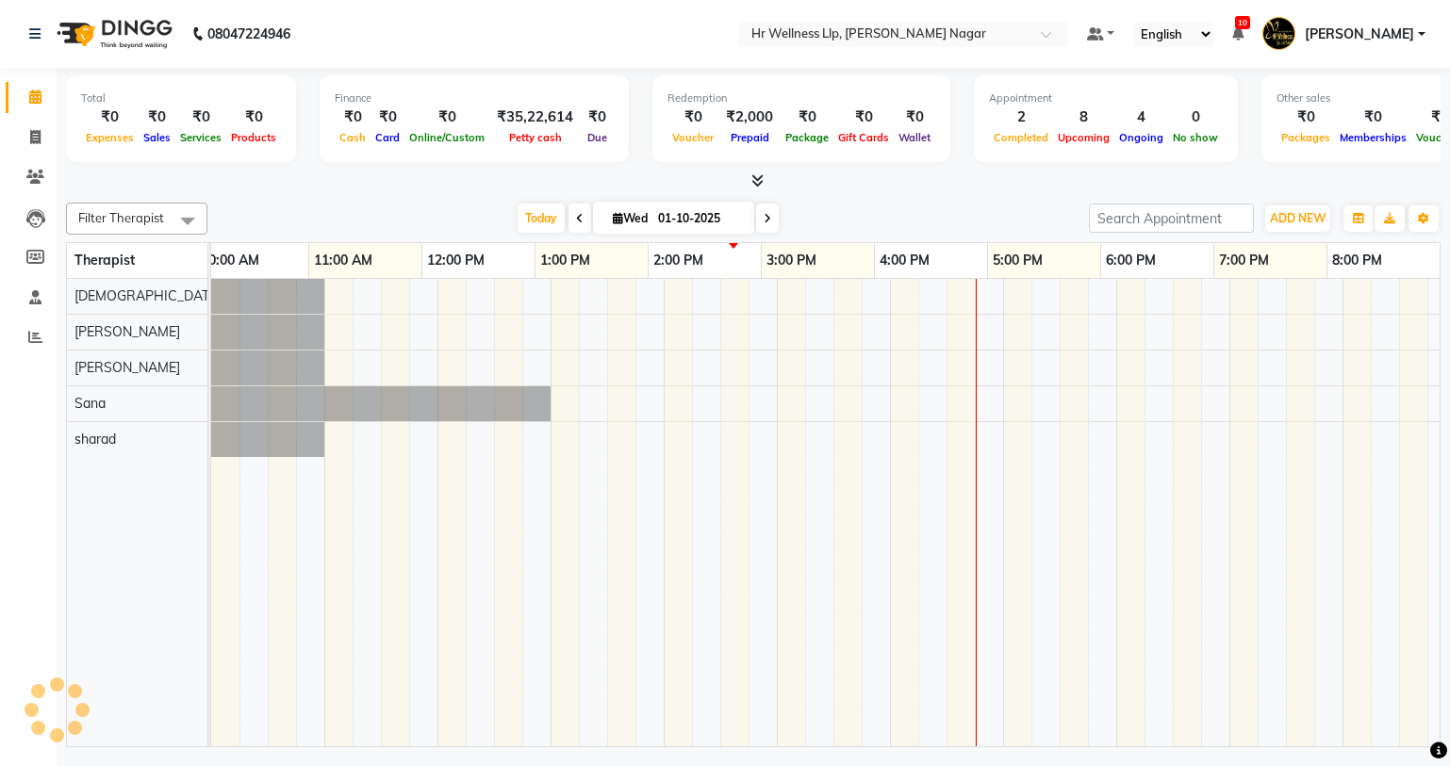
scroll to position [0, 242]
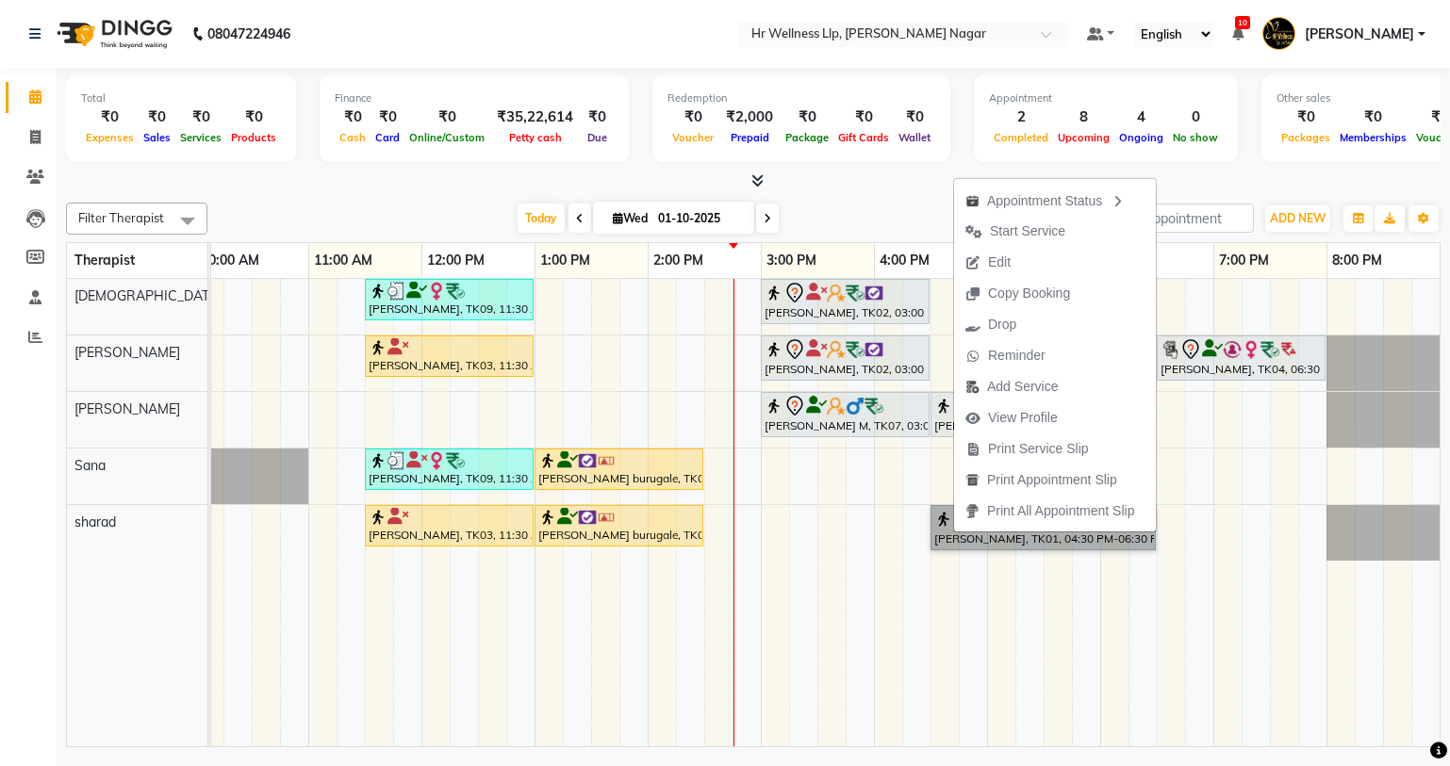
click at [1254, 593] on td at bounding box center [1255, 513] width 28 height 468
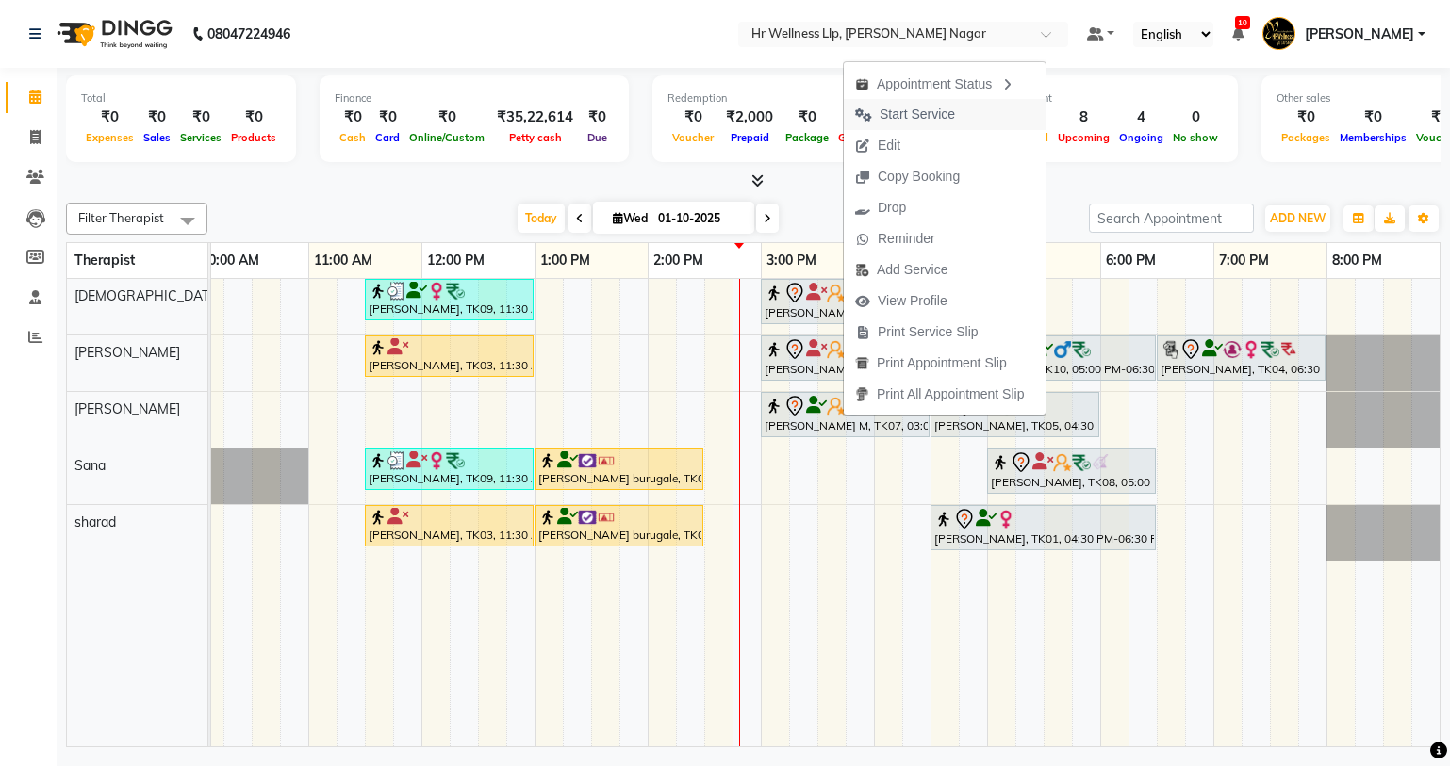
click at [905, 116] on span "Start Service" at bounding box center [916, 115] width 75 height 20
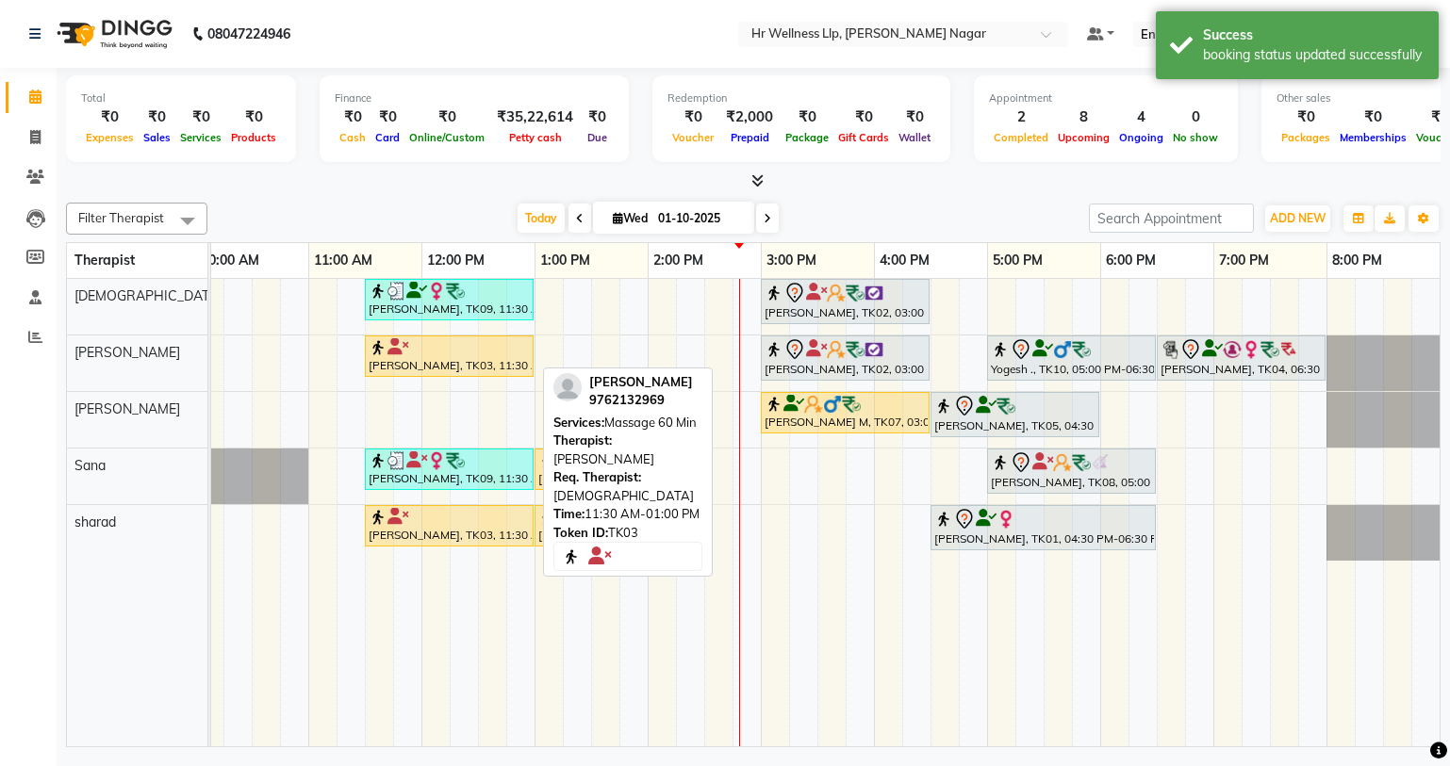
click at [492, 355] on div at bounding box center [449, 347] width 161 height 19
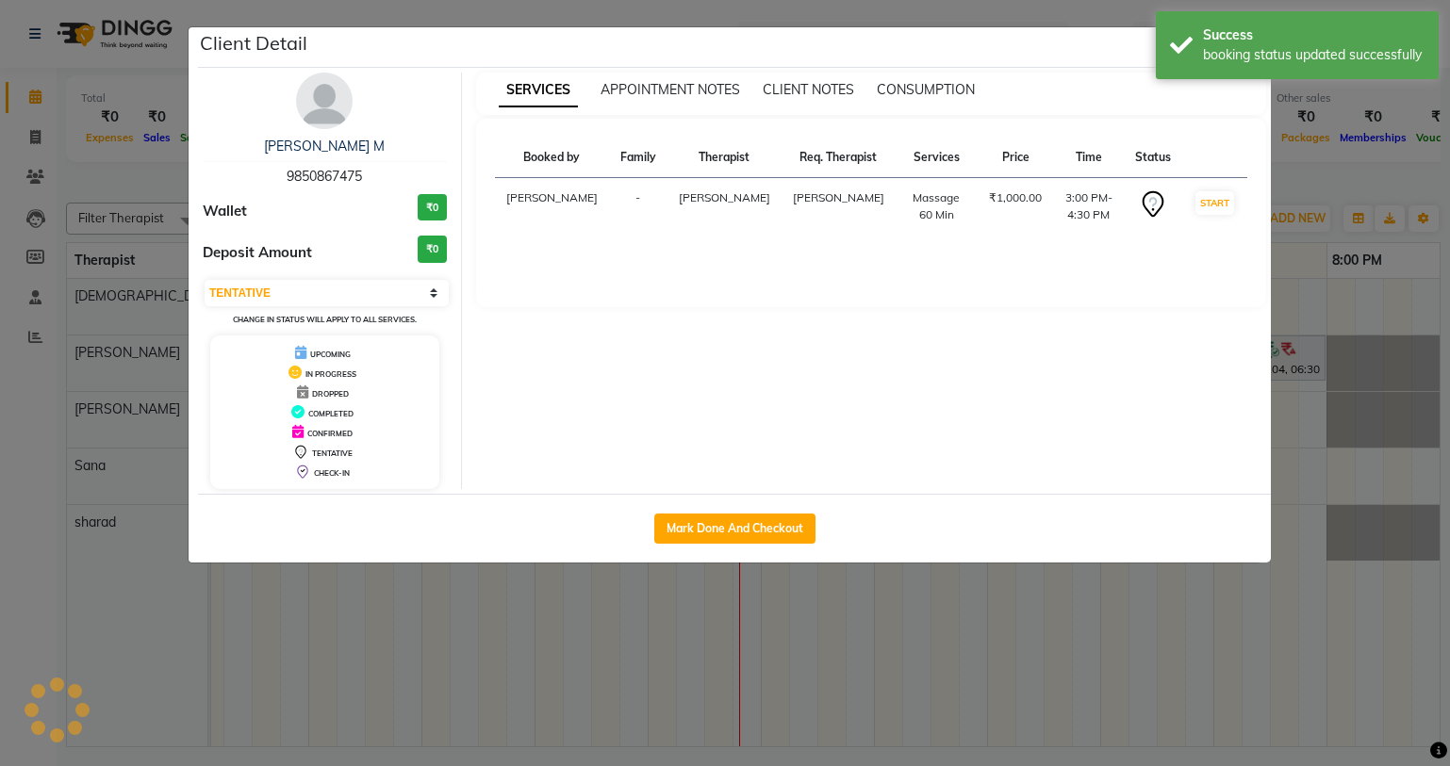
select select "1"
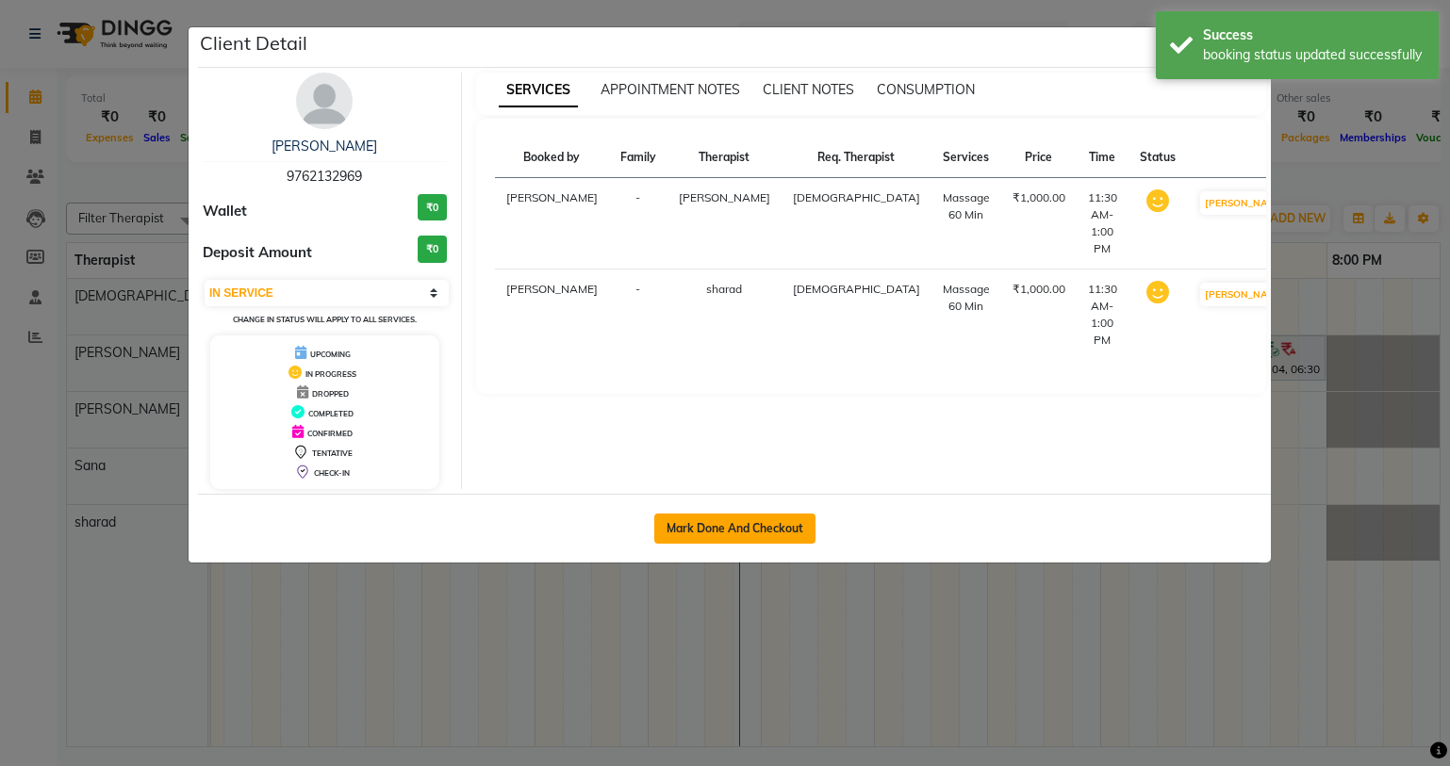
click at [807, 541] on button "Mark Done And Checkout" at bounding box center [734, 529] width 161 height 30
select select "service"
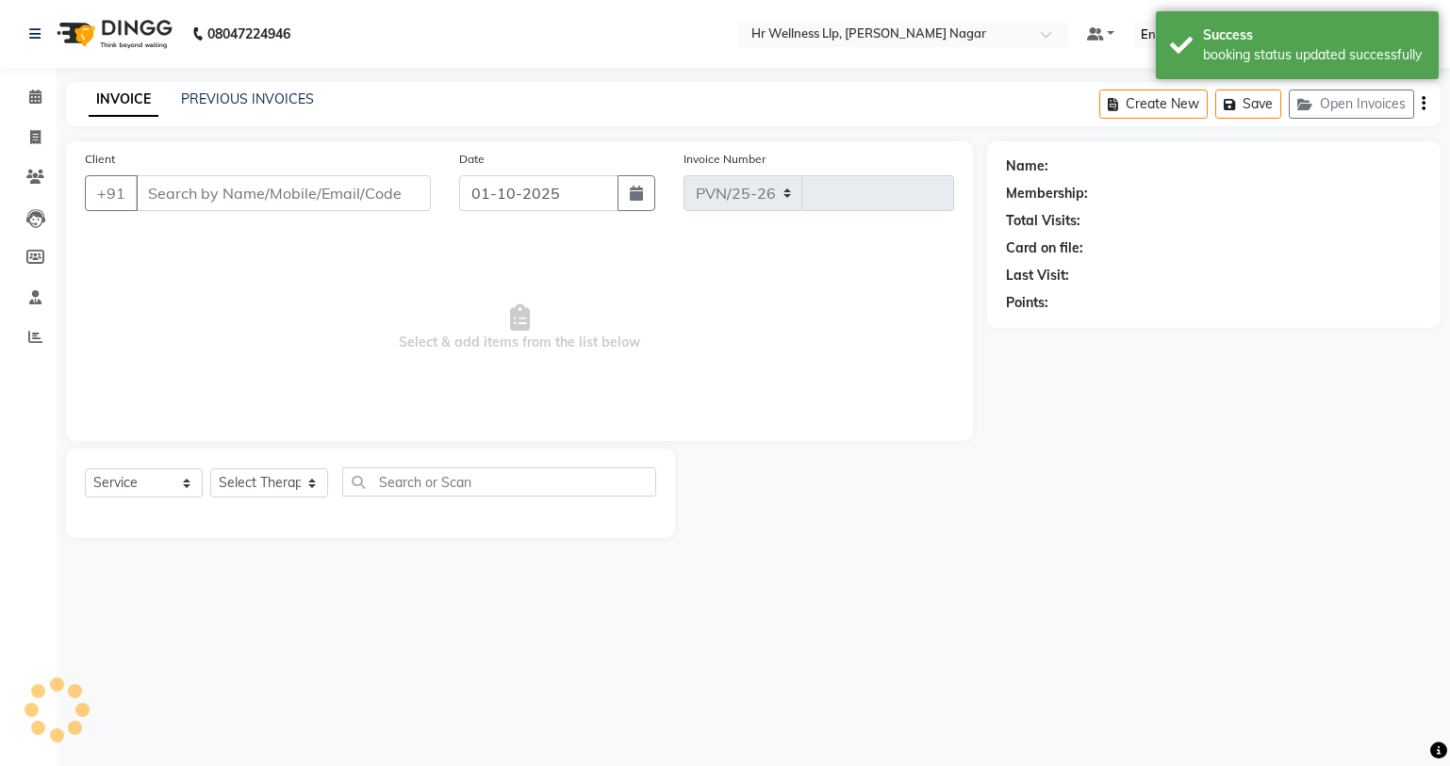
select select "4289"
type input "1308"
type input "9762132969"
select select "86678"
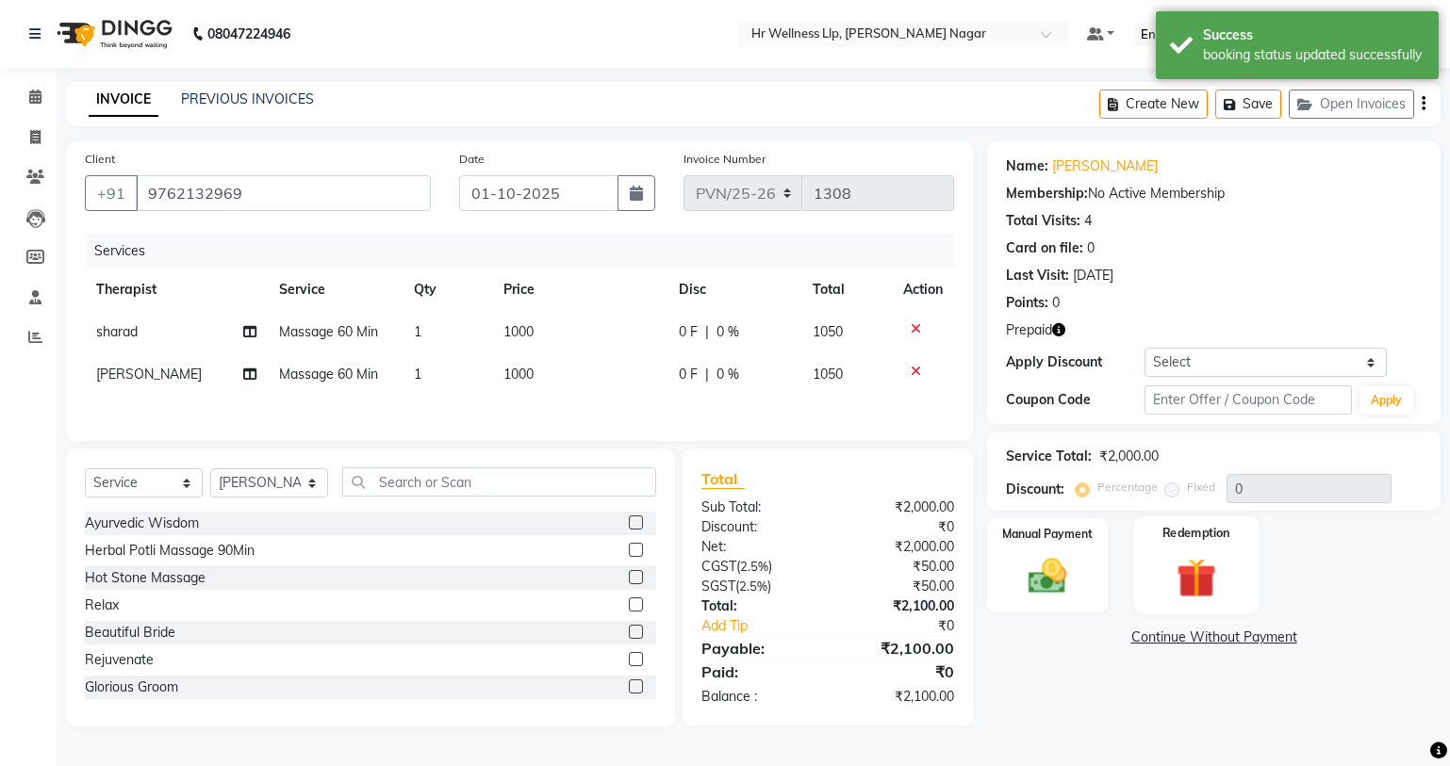
click at [1182, 570] on img at bounding box center [1195, 578] width 64 height 49
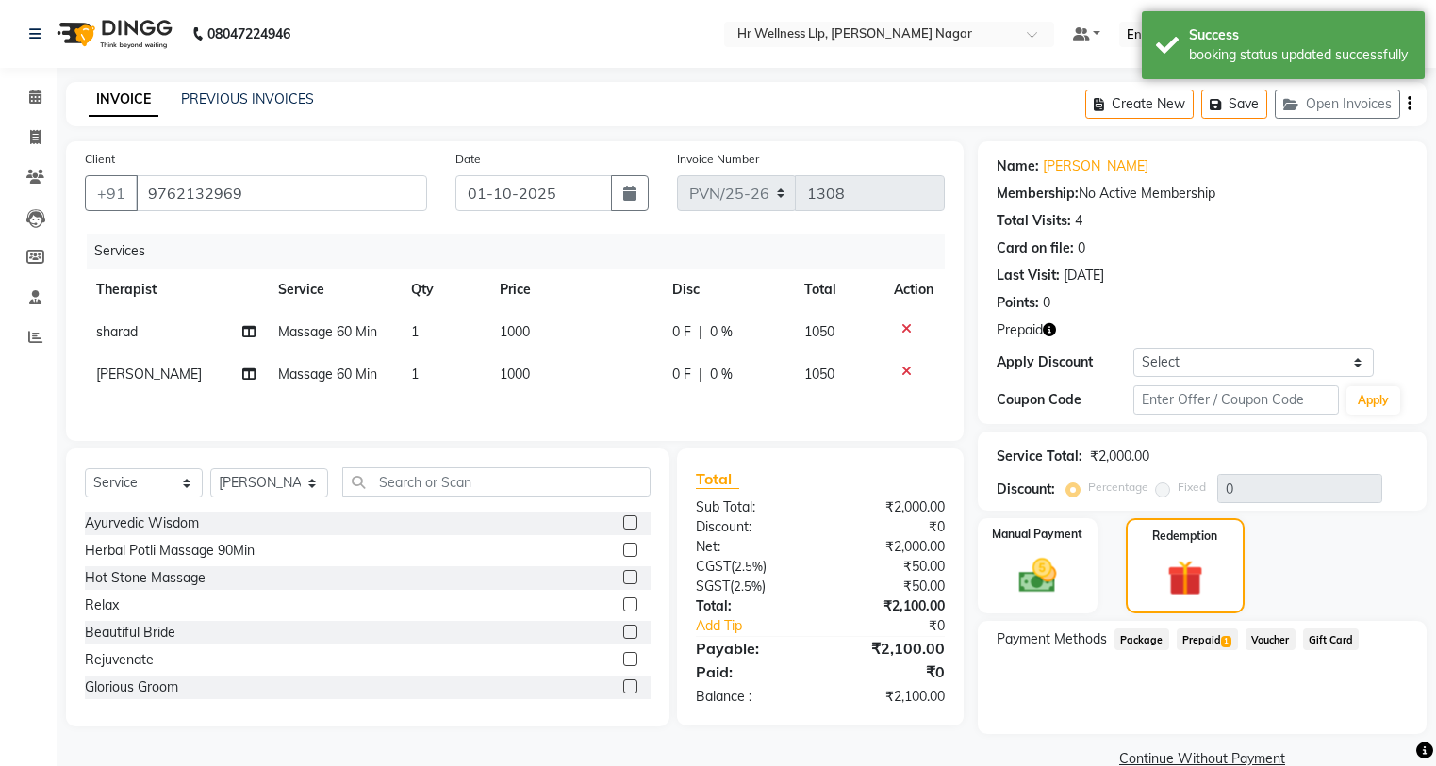
click at [1213, 648] on span "Prepaid 1" at bounding box center [1206, 640] width 61 height 22
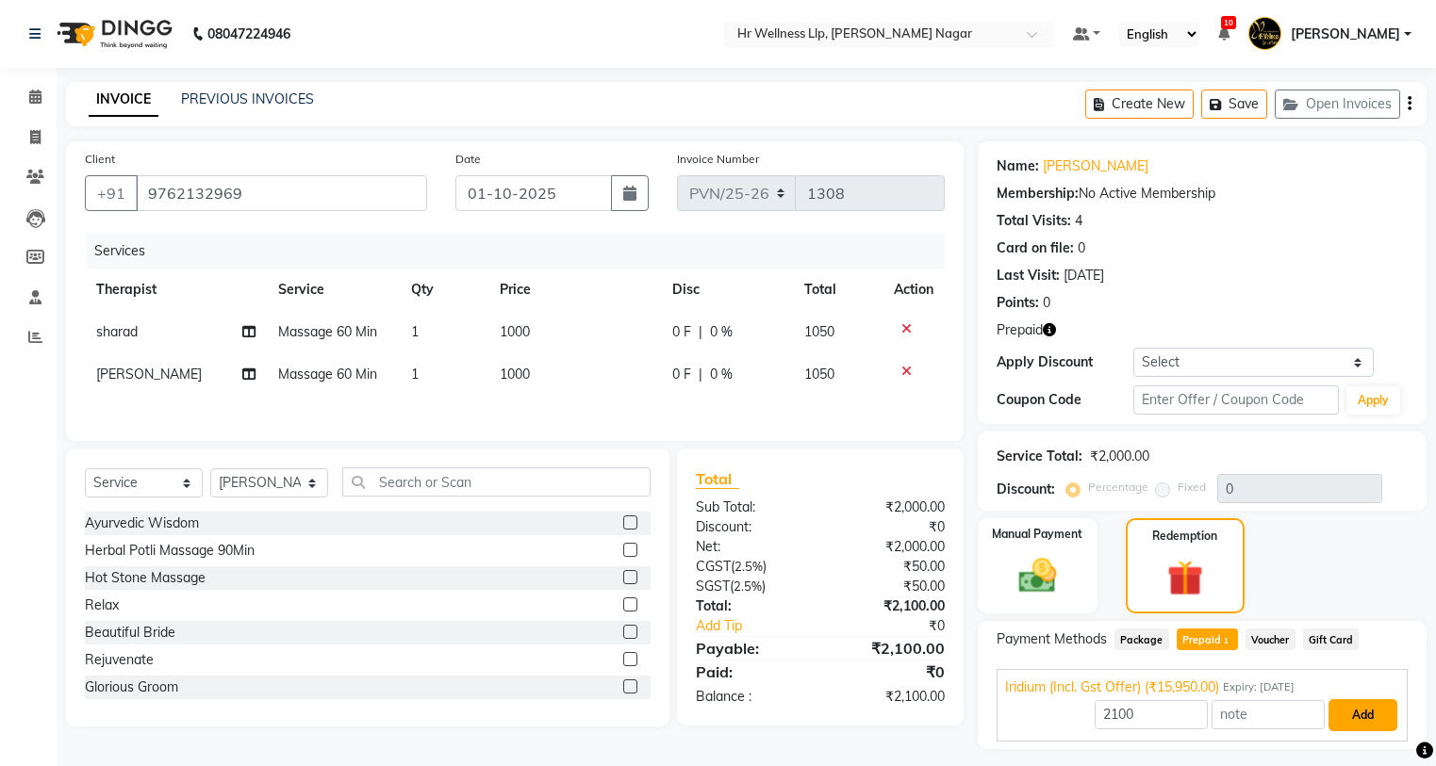
click at [1343, 699] on button "Add" at bounding box center [1362, 715] width 69 height 32
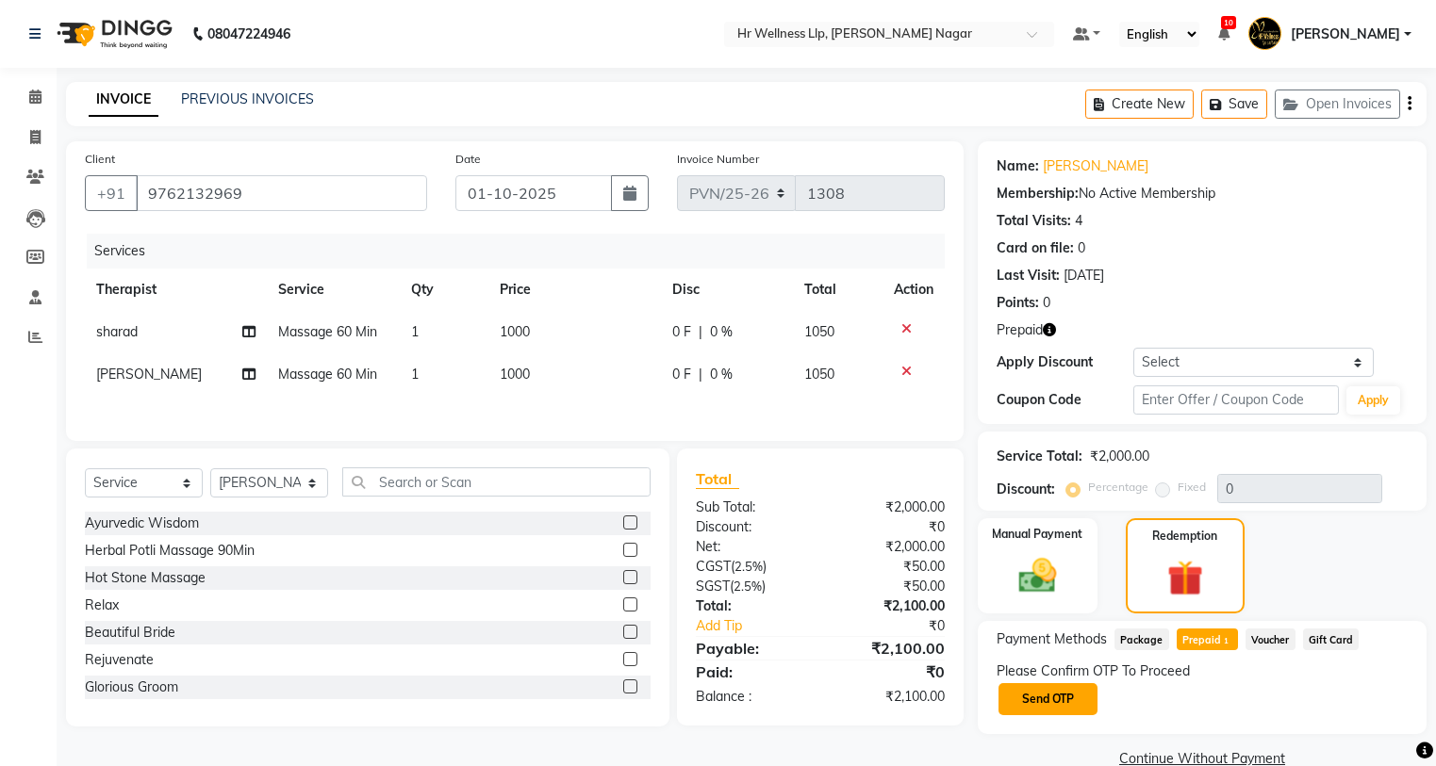
click at [1060, 692] on button "Send OTP" at bounding box center [1047, 699] width 99 height 32
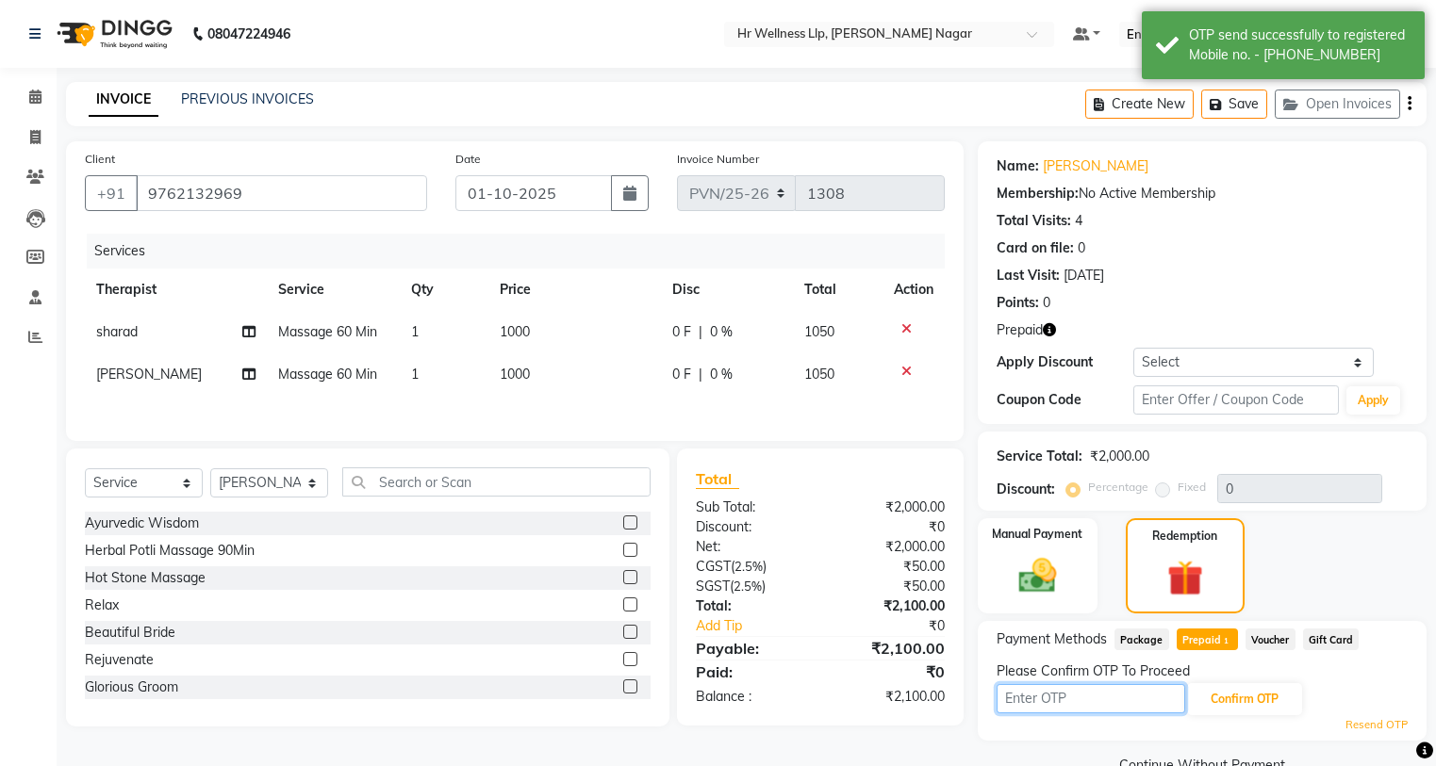
click at [1087, 706] on input "text" at bounding box center [1090, 698] width 189 height 29
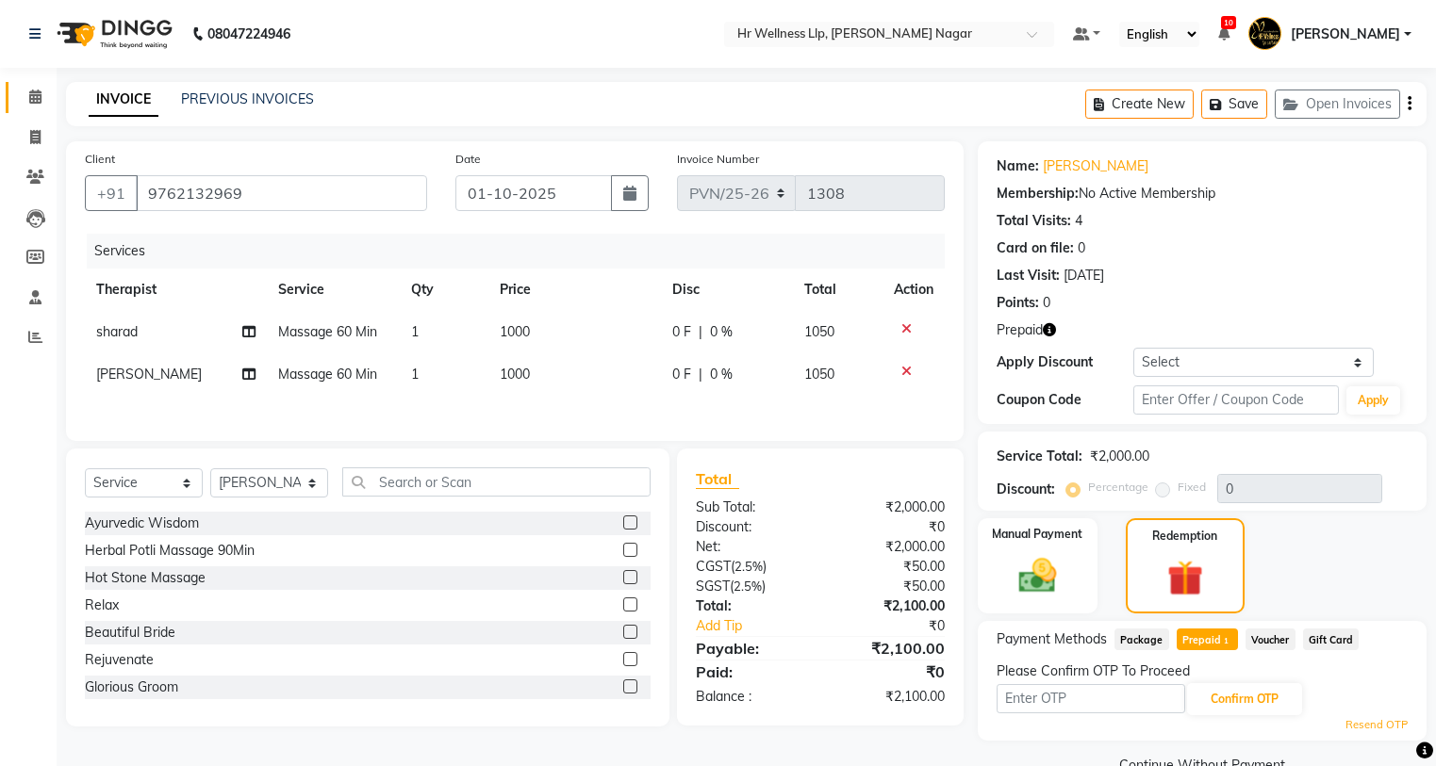
click at [17, 82] on link "Calendar" at bounding box center [28, 97] width 45 height 31
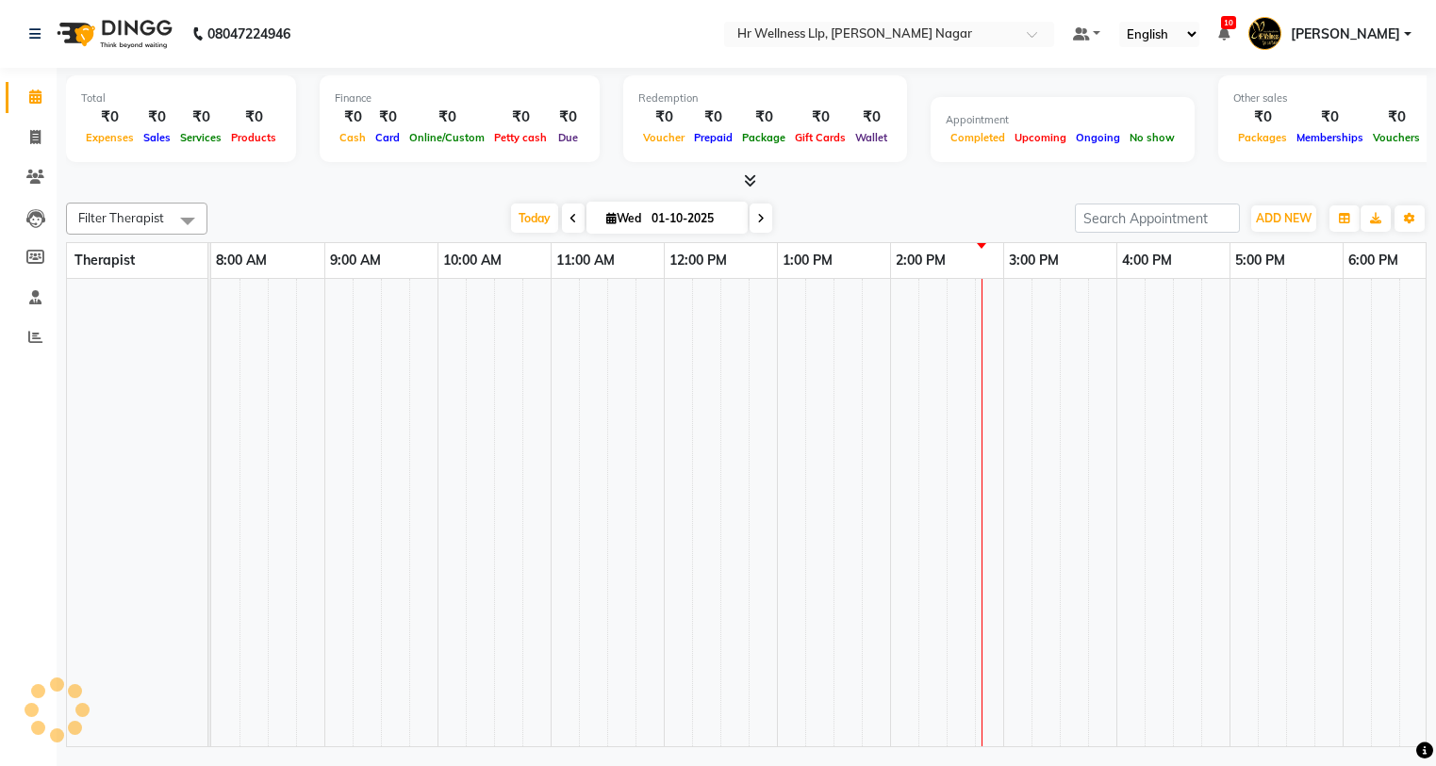
click at [29, 103] on icon at bounding box center [35, 97] width 12 height 14
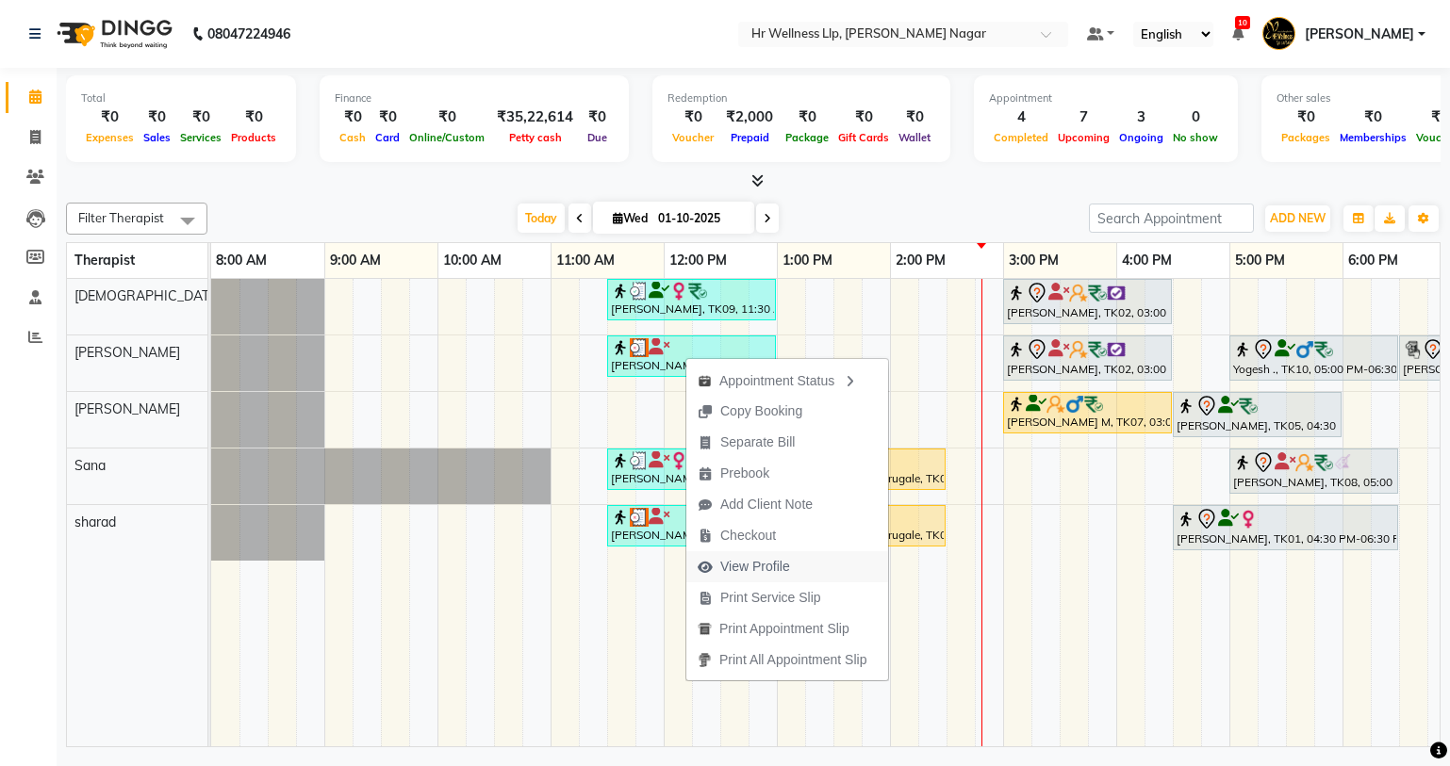
click at [769, 576] on span "View Profile" at bounding box center [755, 567] width 70 height 20
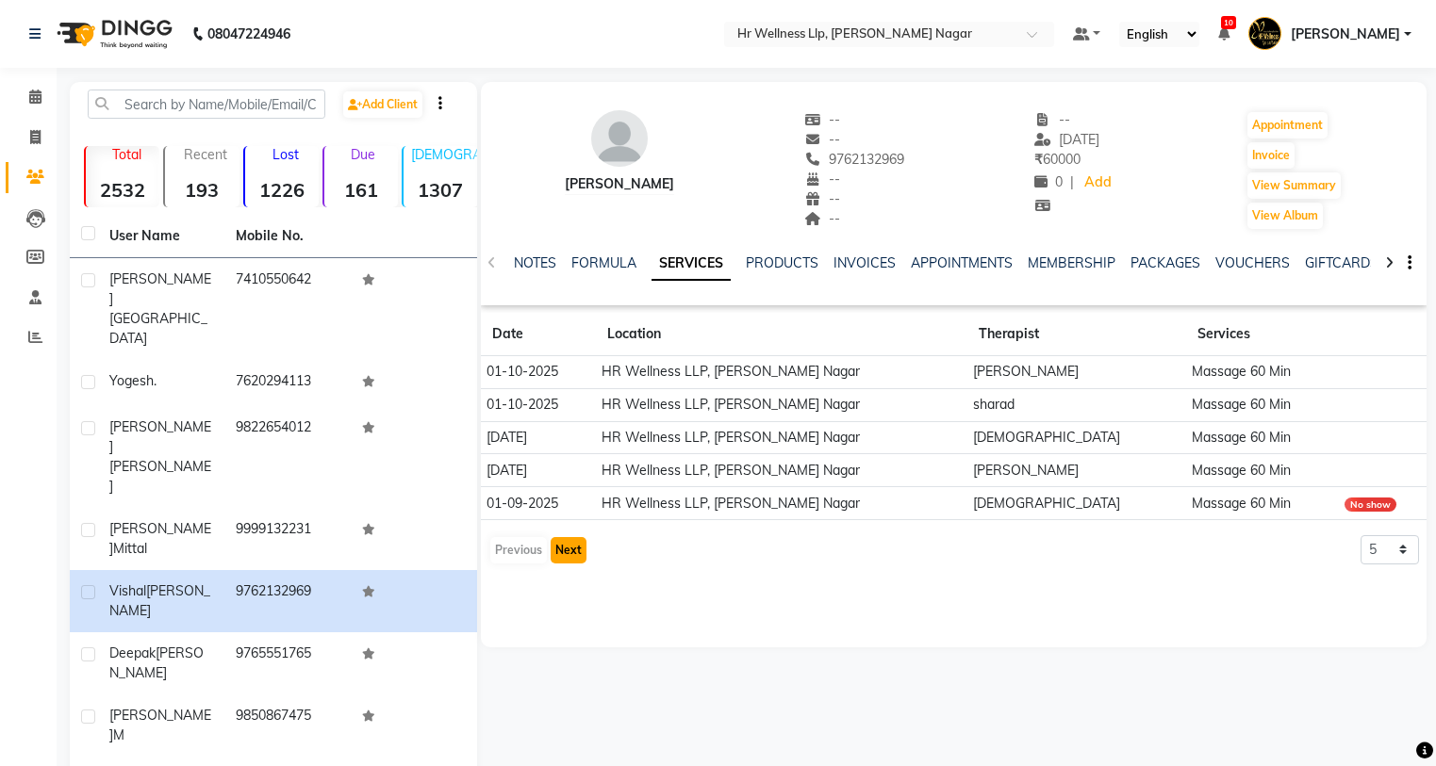
click at [571, 552] on button "Next" at bounding box center [568, 550] width 36 height 26
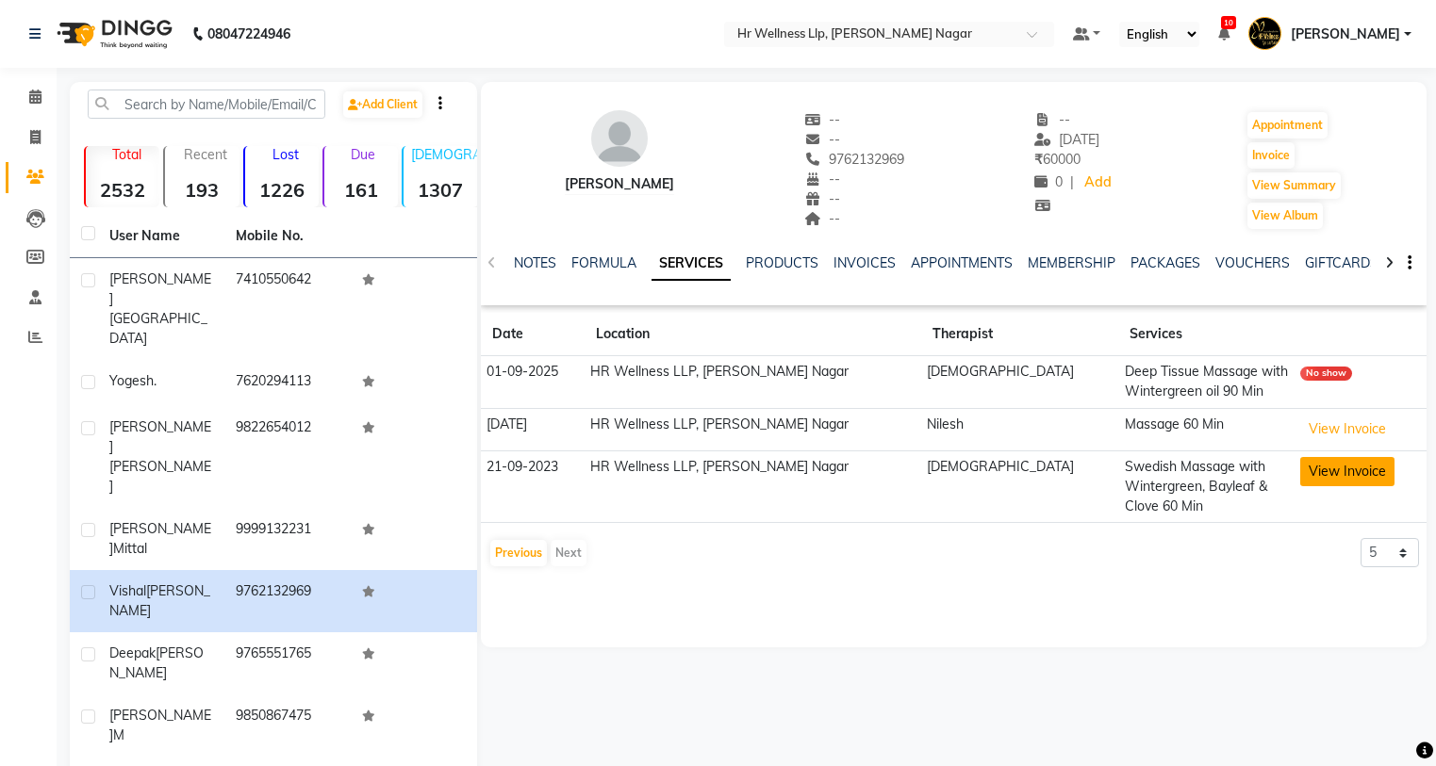
click at [1335, 483] on button "View Invoice" at bounding box center [1347, 471] width 94 height 29
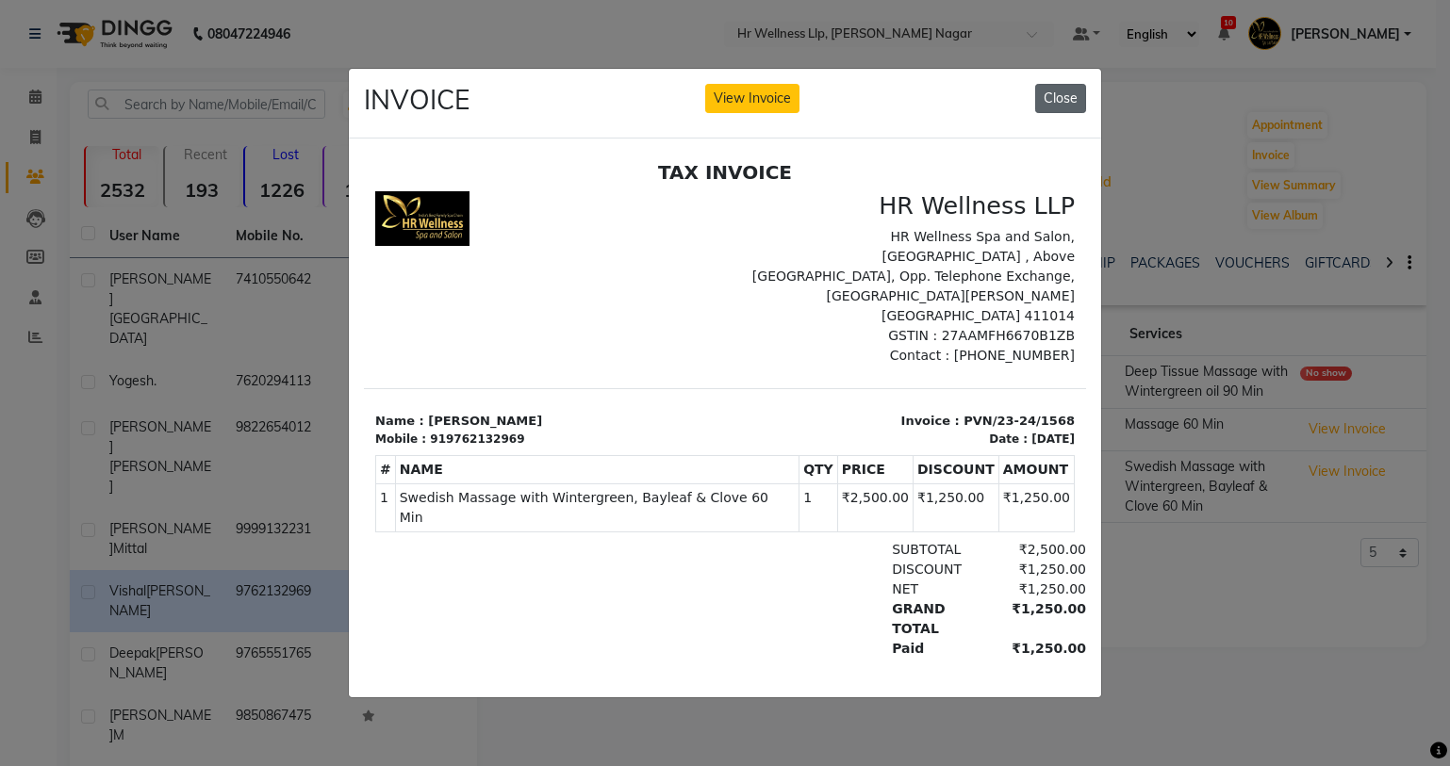
click at [1075, 102] on button "Close" at bounding box center [1060, 98] width 51 height 29
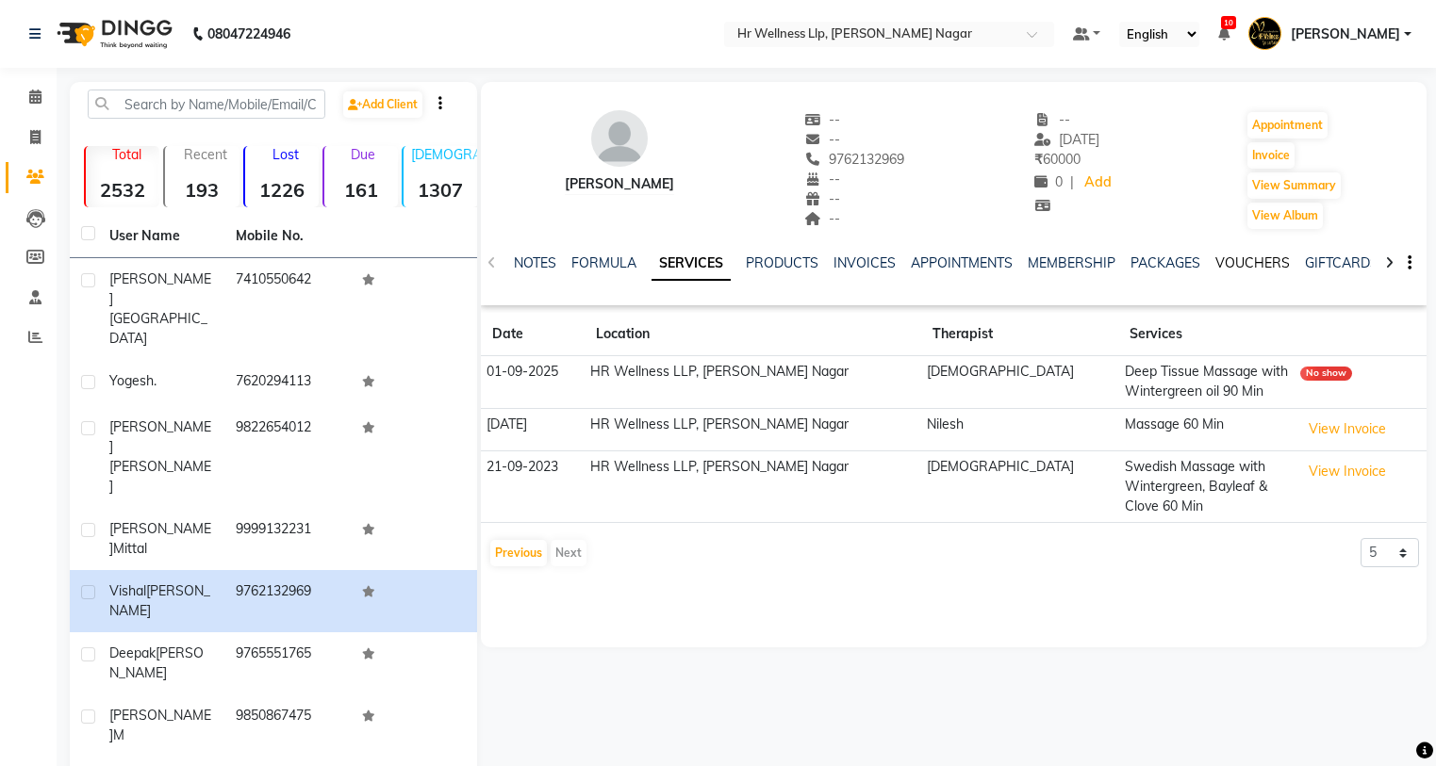
click at [1232, 265] on link "VOUCHERS" at bounding box center [1252, 262] width 74 height 17
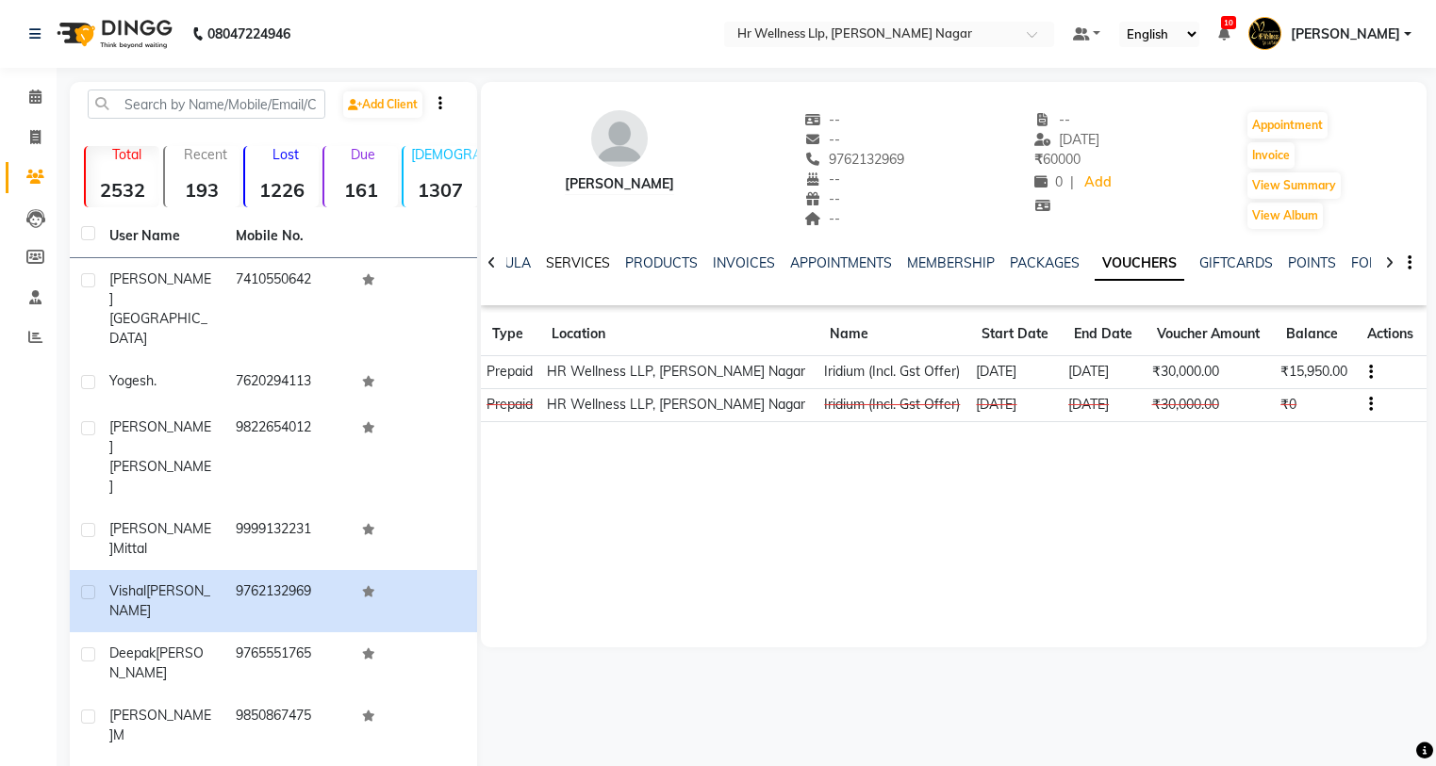
click at [558, 261] on link "SERVICES" at bounding box center [578, 262] width 64 height 17
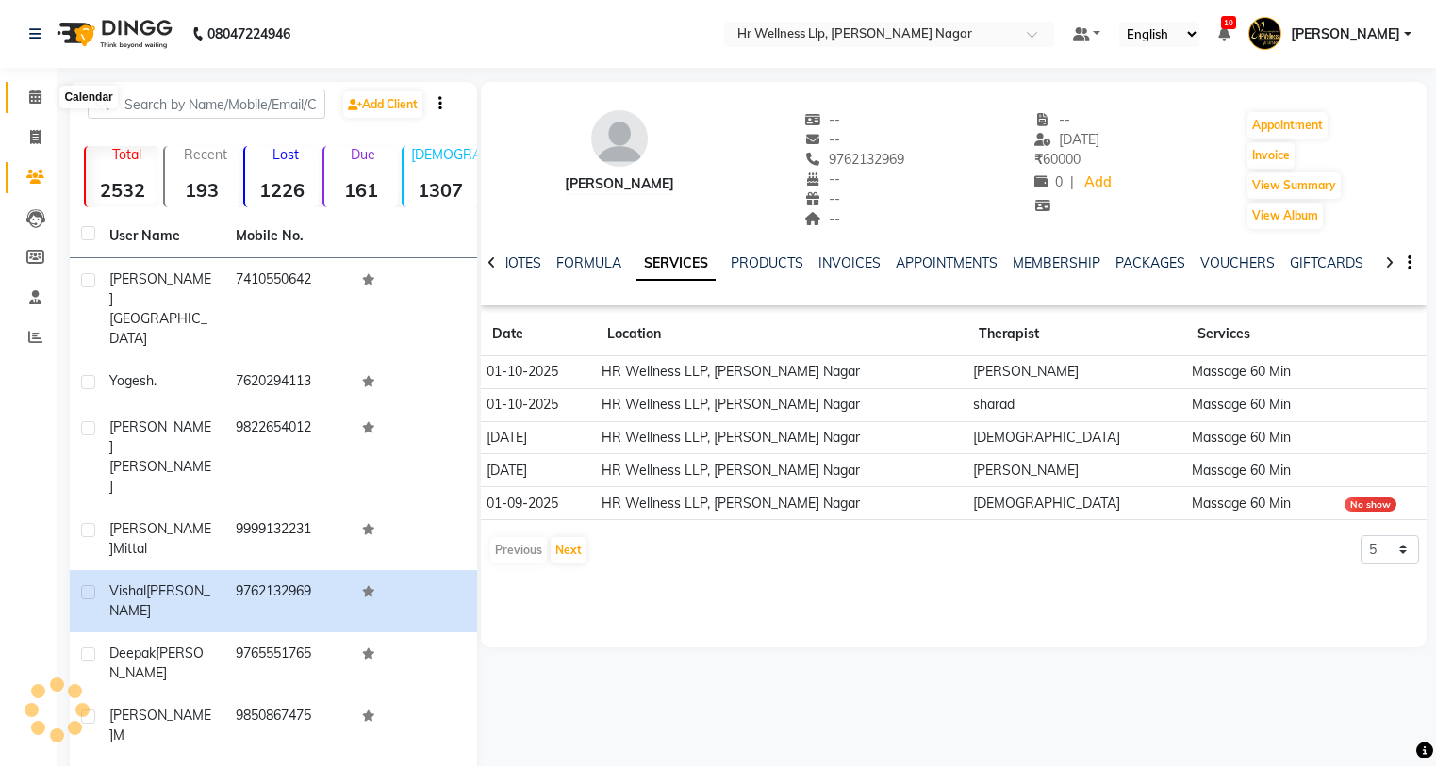
click at [45, 98] on span at bounding box center [35, 98] width 33 height 22
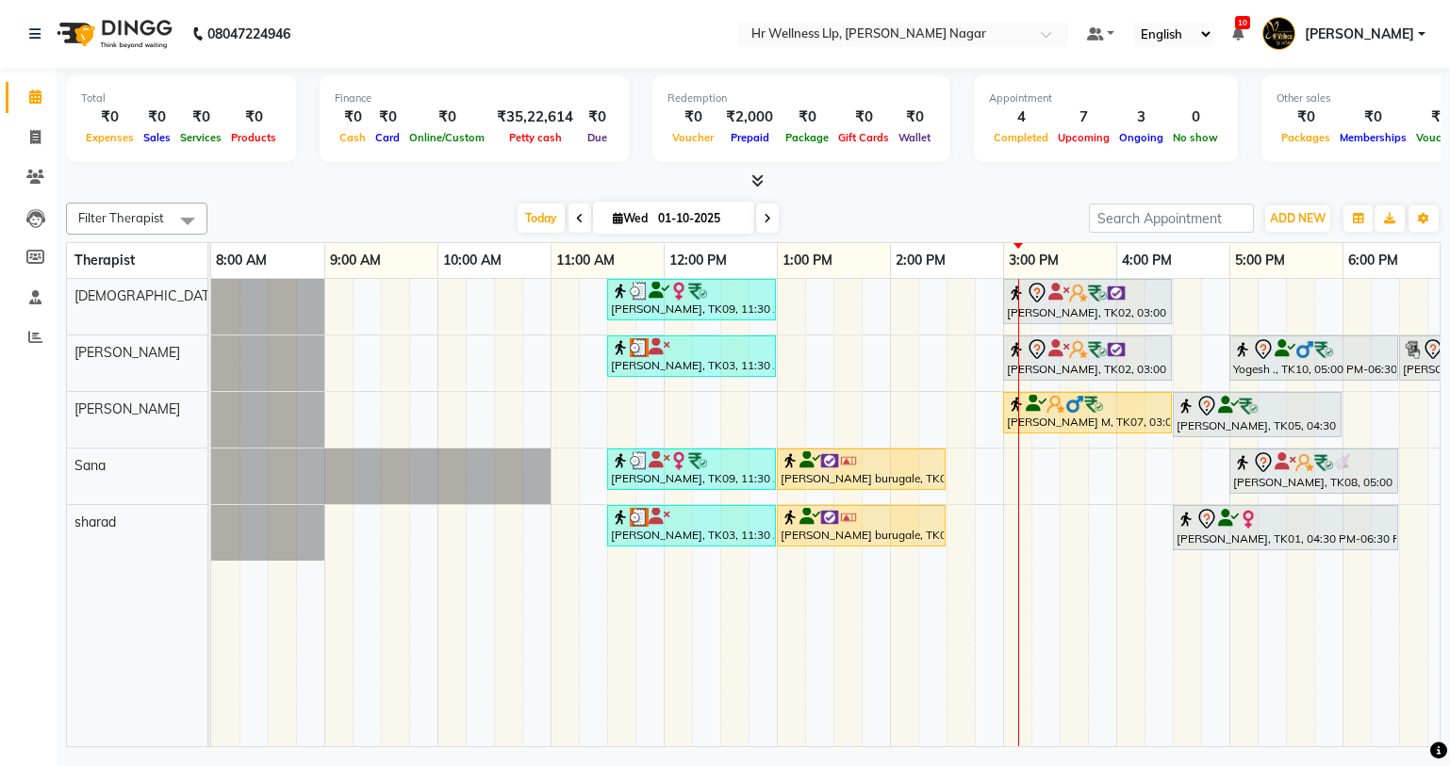
scroll to position [0, 242]
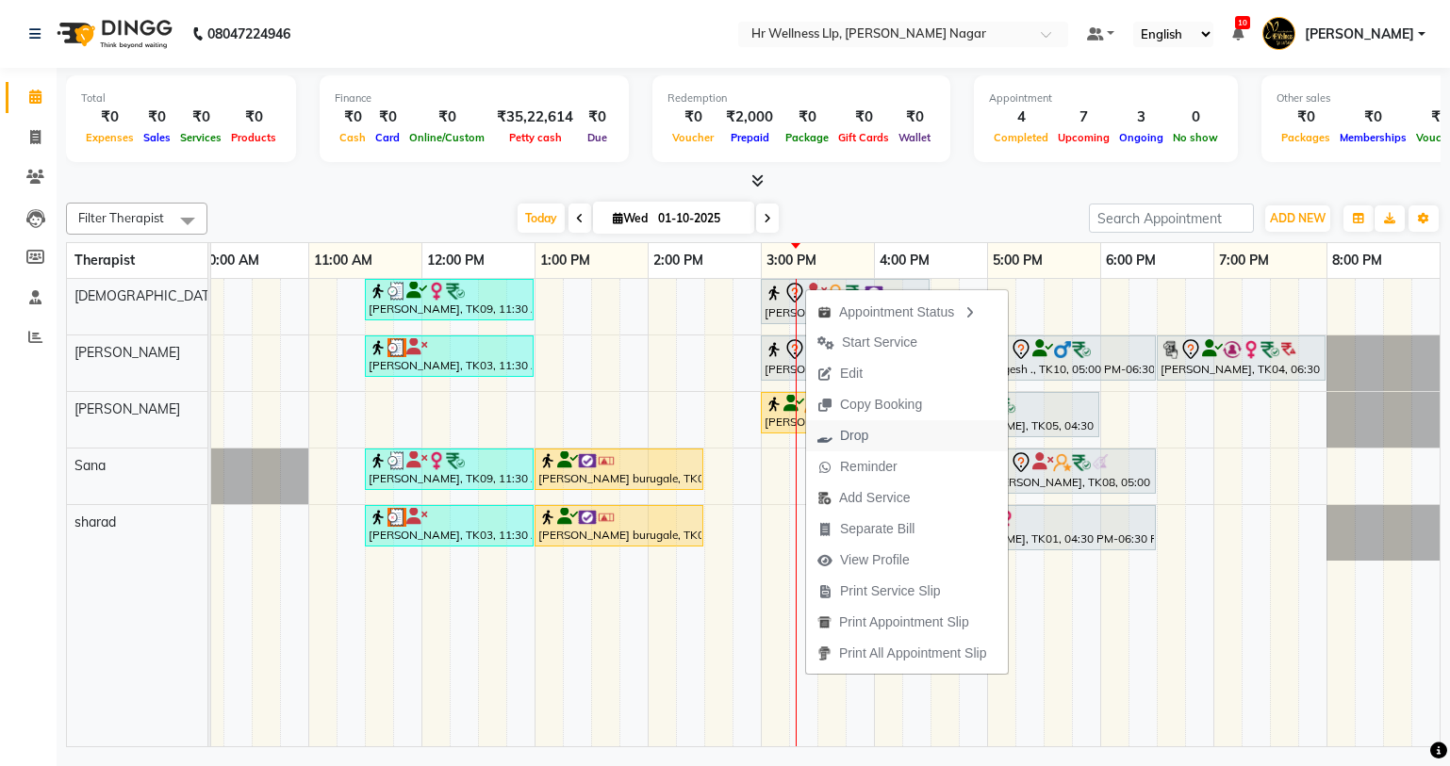
click at [870, 440] on span "Drop" at bounding box center [843, 435] width 74 height 31
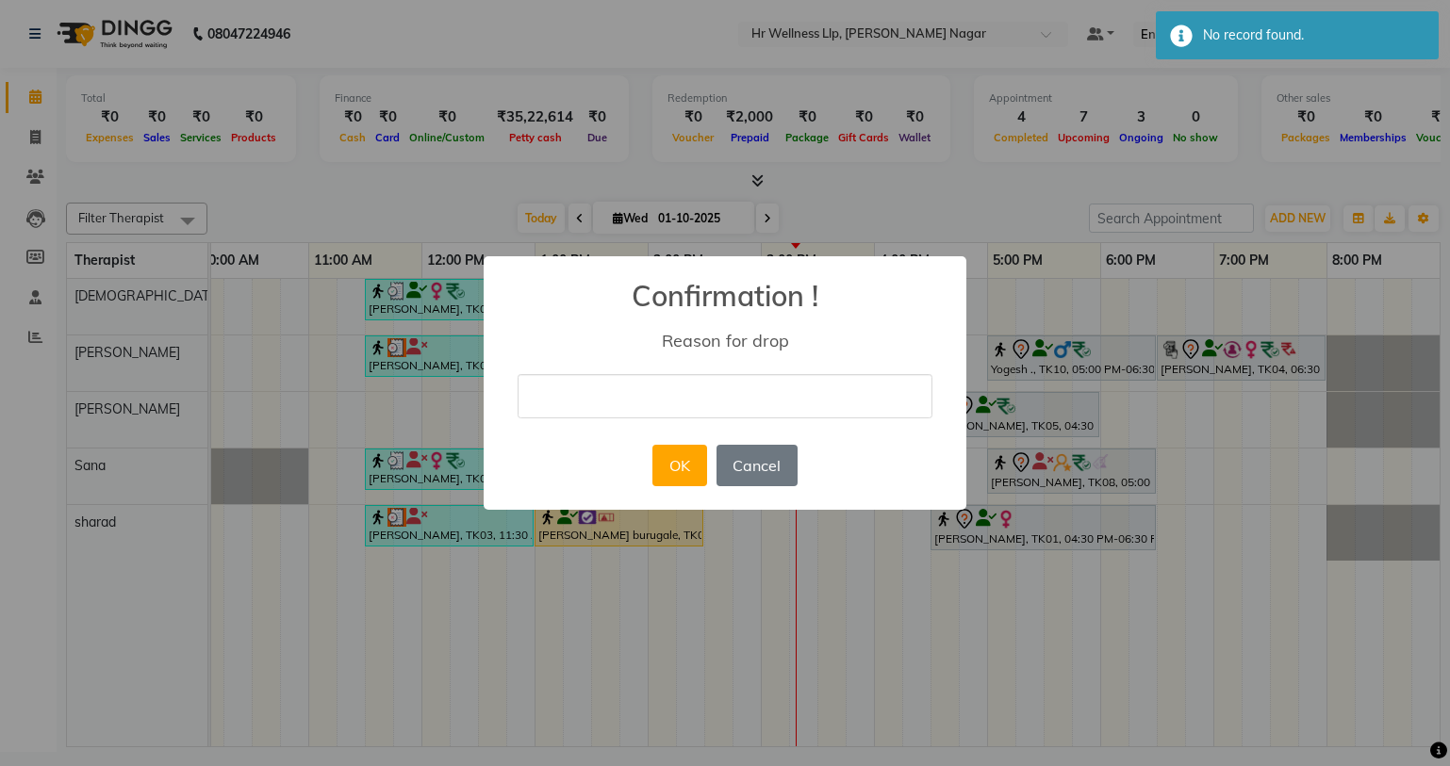
drag, startPoint x: 786, startPoint y: 395, endPoint x: 745, endPoint y: 413, distance: 45.2
click at [786, 395] on input "text" at bounding box center [724, 396] width 415 height 44
type input "gdgg"
click at [691, 487] on div "OK No Cancel" at bounding box center [725, 465] width 154 height 51
click at [691, 486] on div "OK No Cancel" at bounding box center [725, 465] width 154 height 51
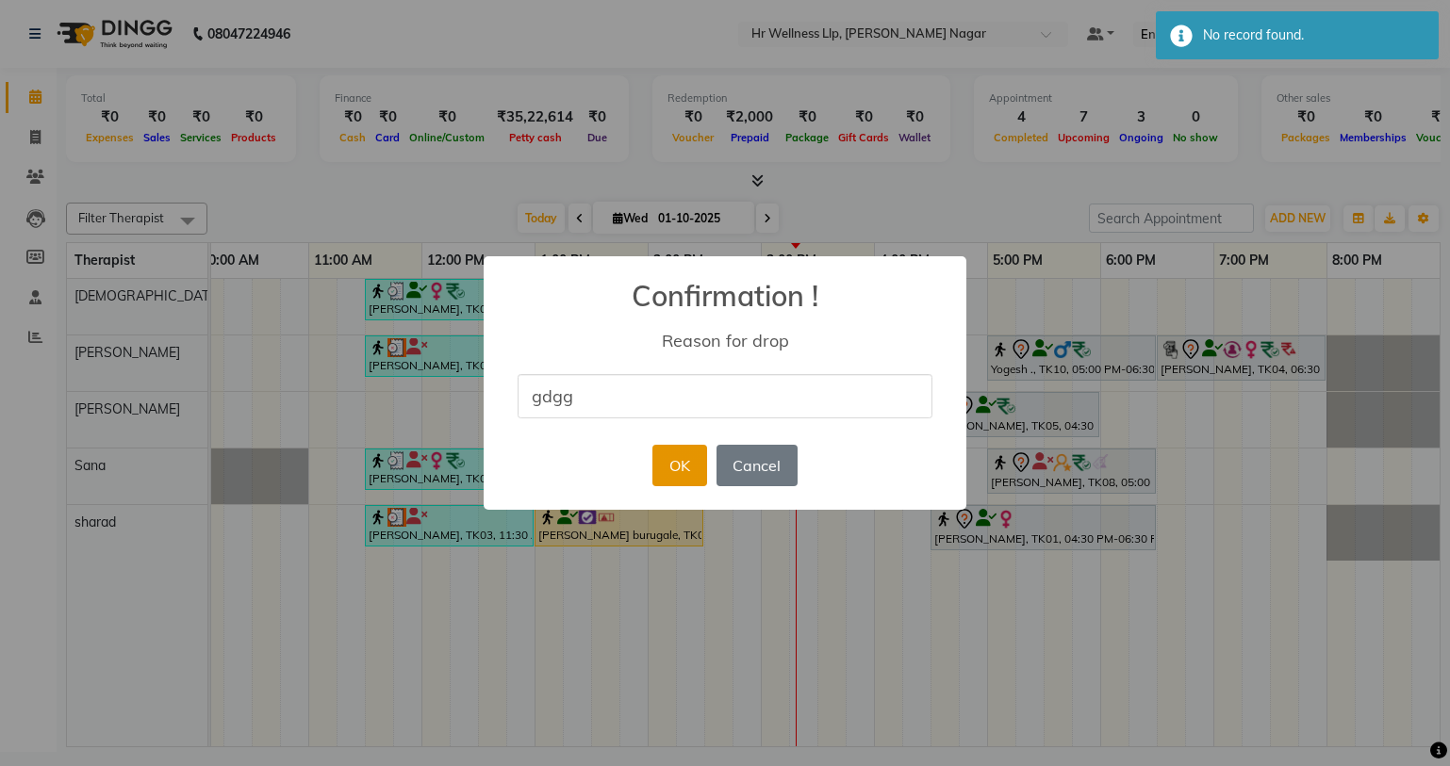
click at [682, 460] on button "OK" at bounding box center [679, 465] width 54 height 41
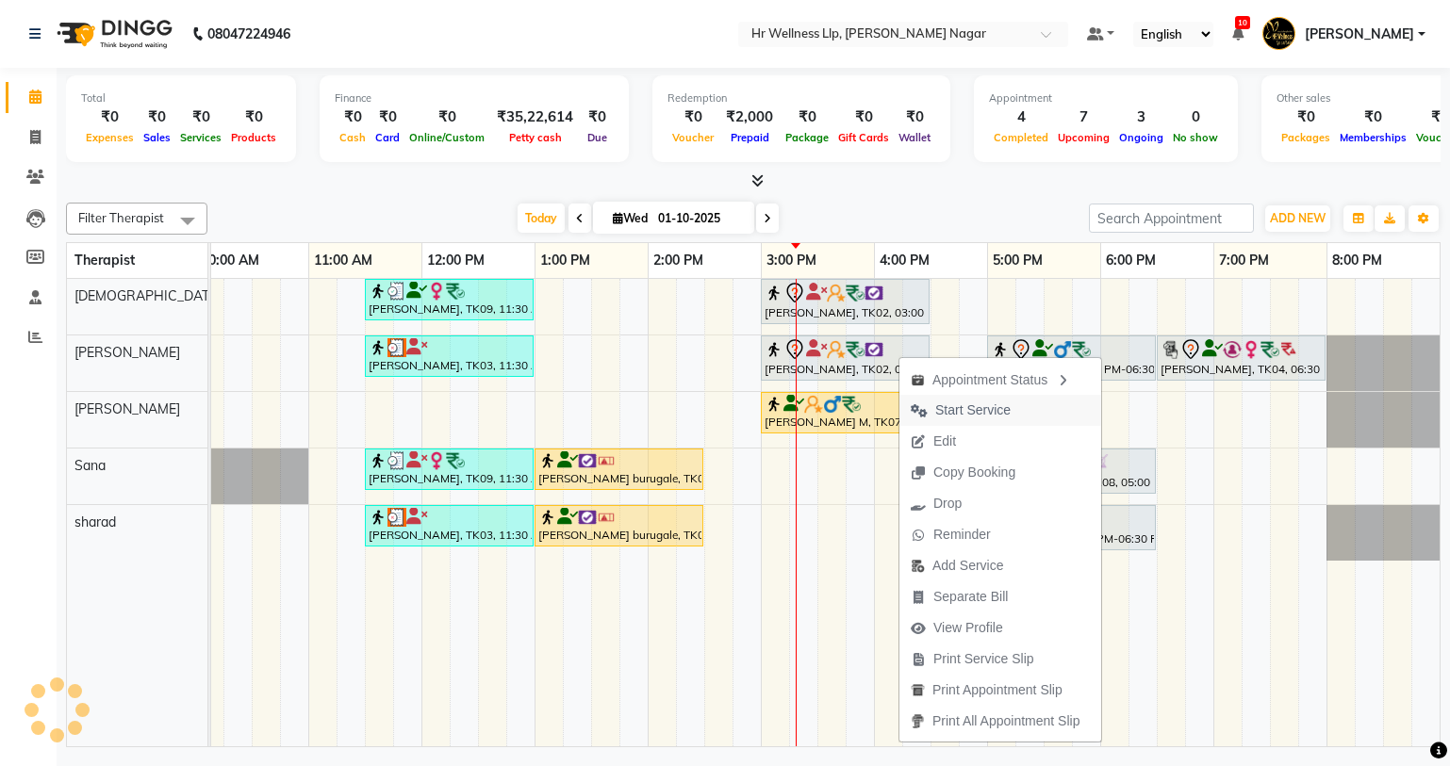
click at [953, 402] on span "Start Service" at bounding box center [972, 411] width 75 height 20
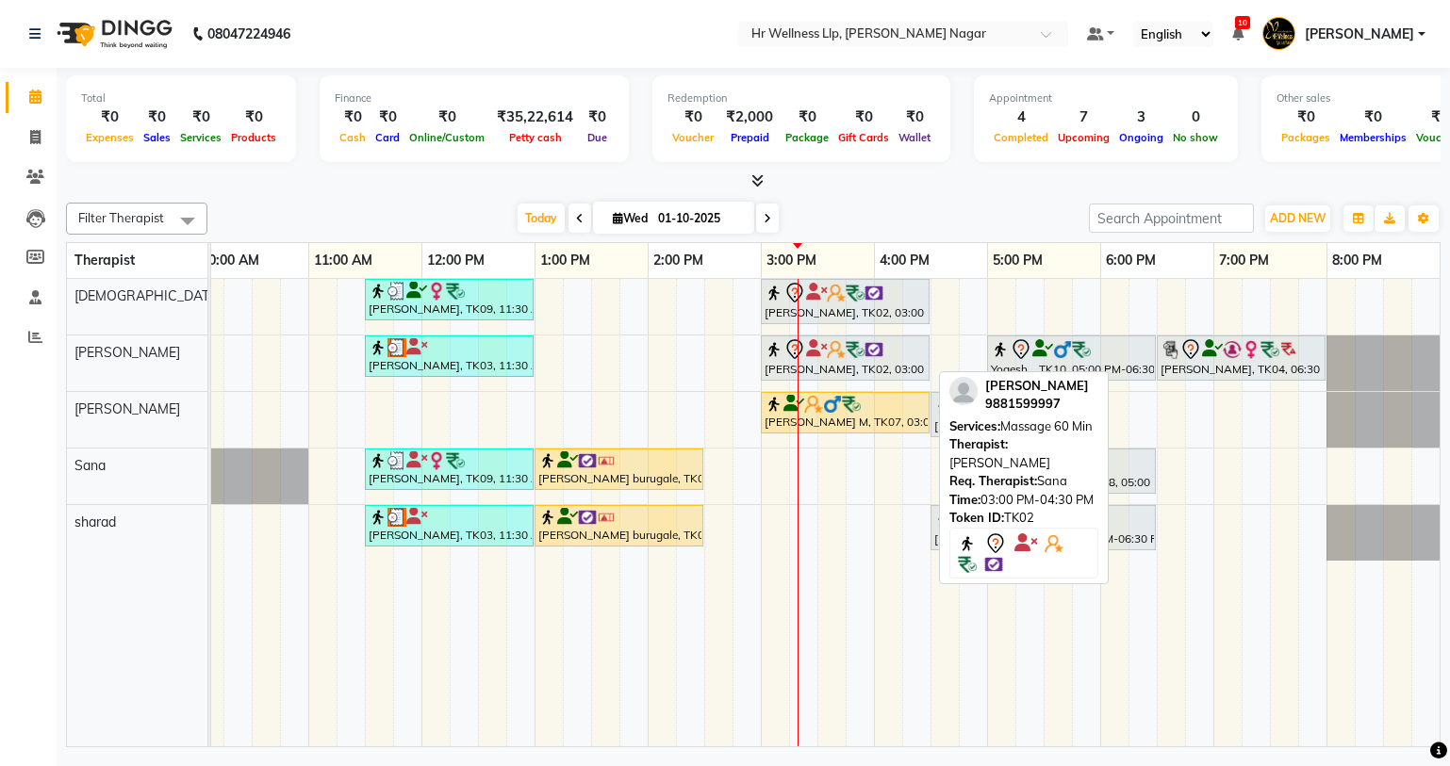
click at [888, 363] on div "[PERSON_NAME], TK02, 03:00 PM-04:30 PM, Massage 60 Min" at bounding box center [845, 358] width 165 height 40
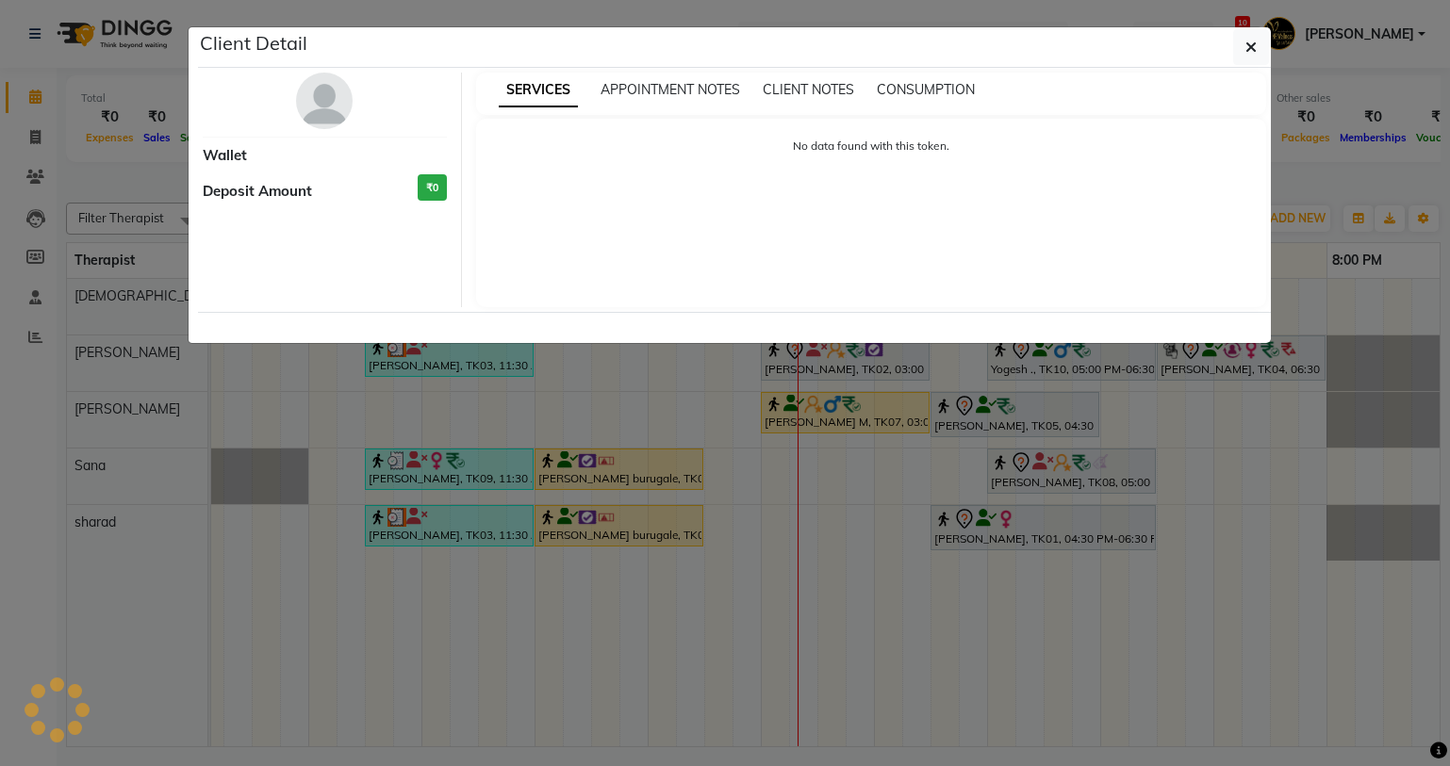
click at [872, 538] on ngb-modal-window "Client Detail Wallet Deposit Amount ₹0 SERVICES APPOINTMENT NOTES CLIENT NOTES …" at bounding box center [725, 383] width 1450 height 766
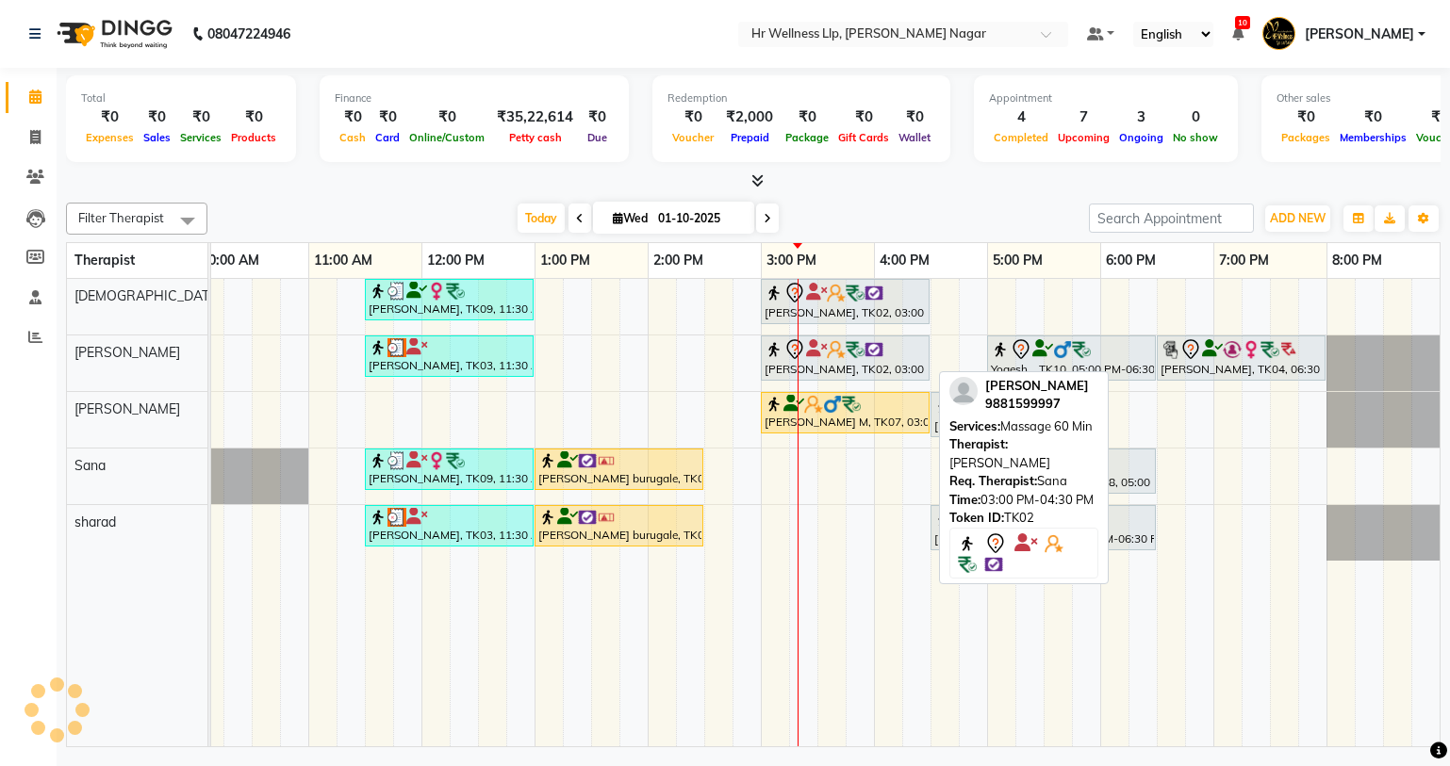
click at [835, 360] on div "[PERSON_NAME], TK02, 03:00 PM-04:30 PM, Massage 60 Min" at bounding box center [845, 358] width 165 height 40
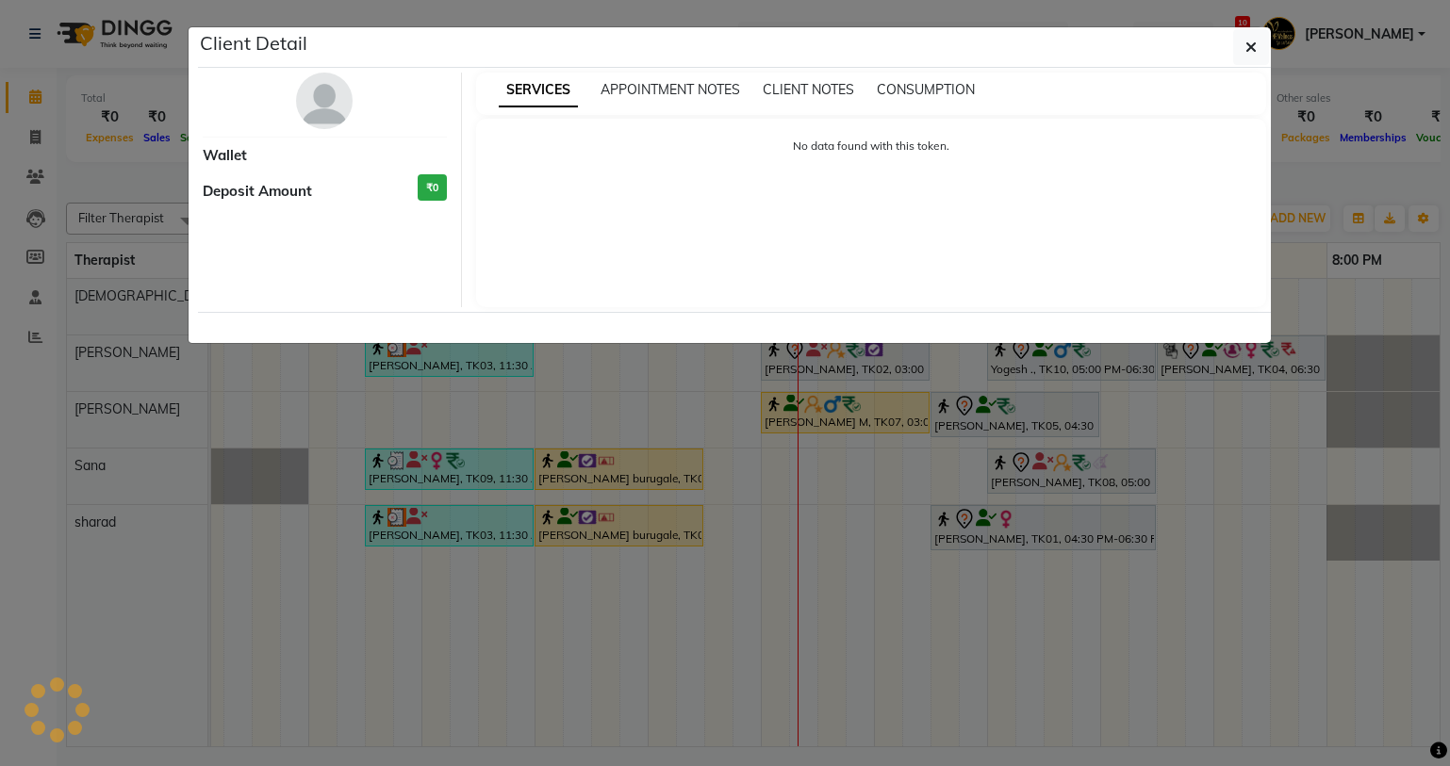
click at [662, 538] on ngb-modal-window "Client Detail Wallet Deposit Amount ₹0 SERVICES APPOINTMENT NOTES CLIENT NOTES …" at bounding box center [725, 383] width 1450 height 766
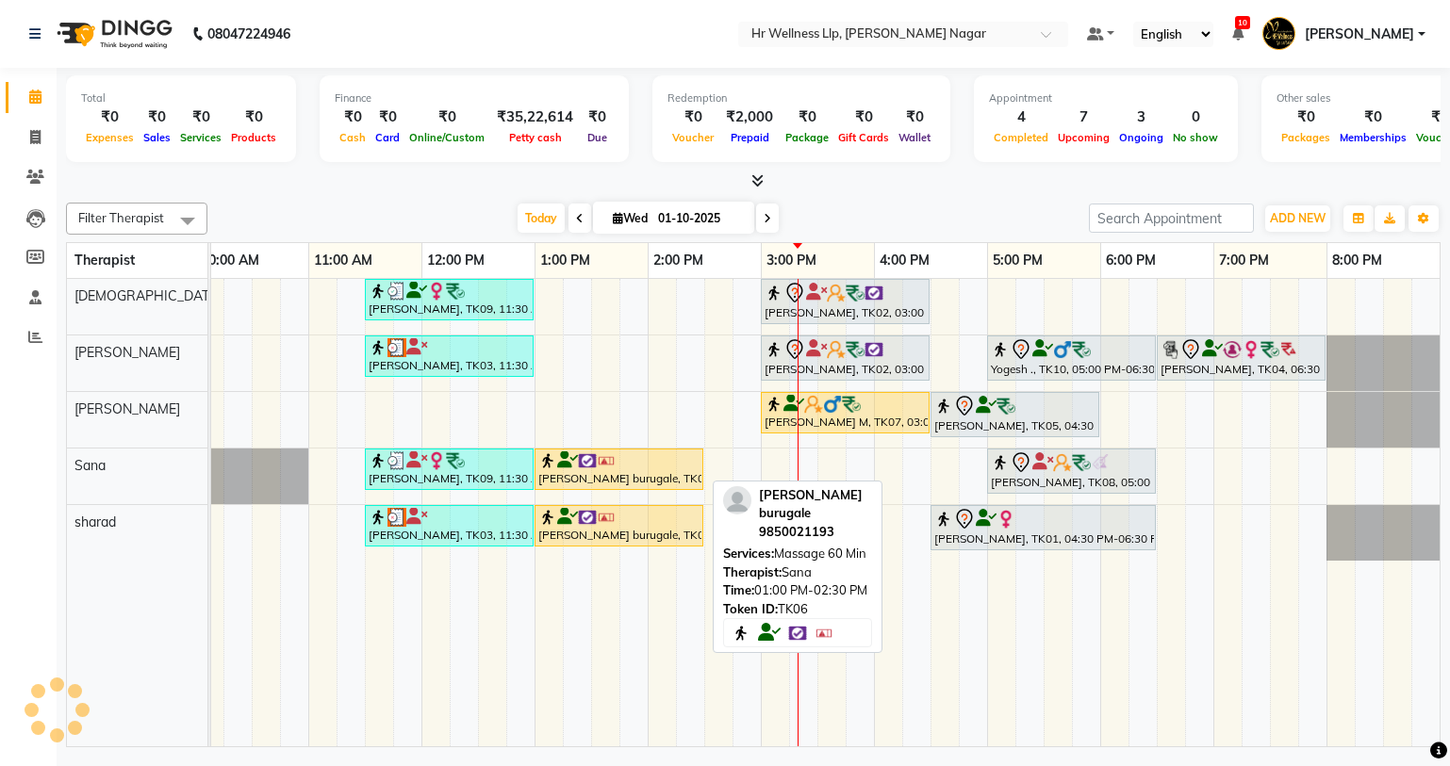
click at [613, 481] on div "[PERSON_NAME] burugale, TK06, 01:00 PM-02:30 PM, Massage 60 Min" at bounding box center [618, 469] width 165 height 36
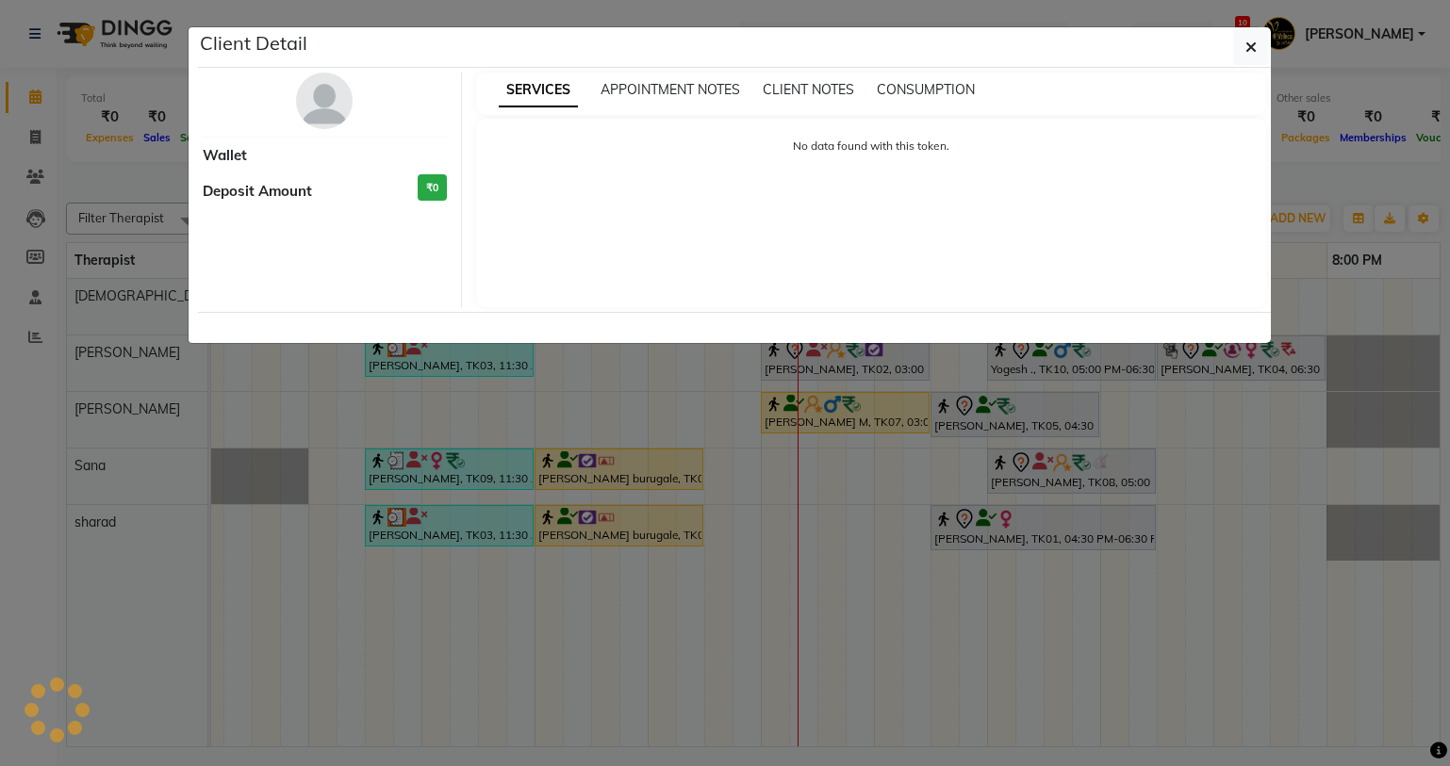
click at [788, 564] on ngb-modal-window "Client Detail Wallet Deposit Amount ₹0 SERVICES APPOINTMENT NOTES CLIENT NOTES …" at bounding box center [725, 383] width 1450 height 766
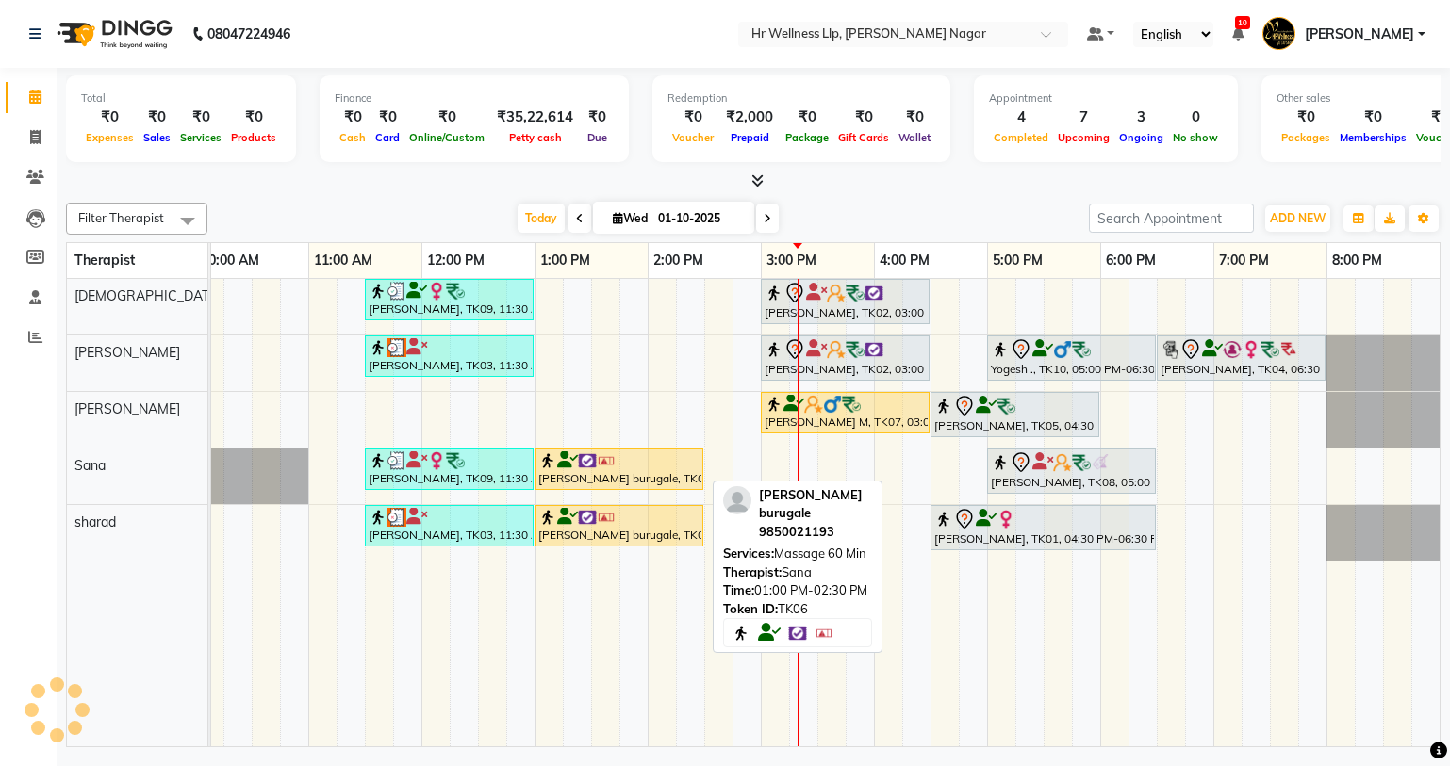
click at [583, 452] on img at bounding box center [587, 460] width 19 height 19
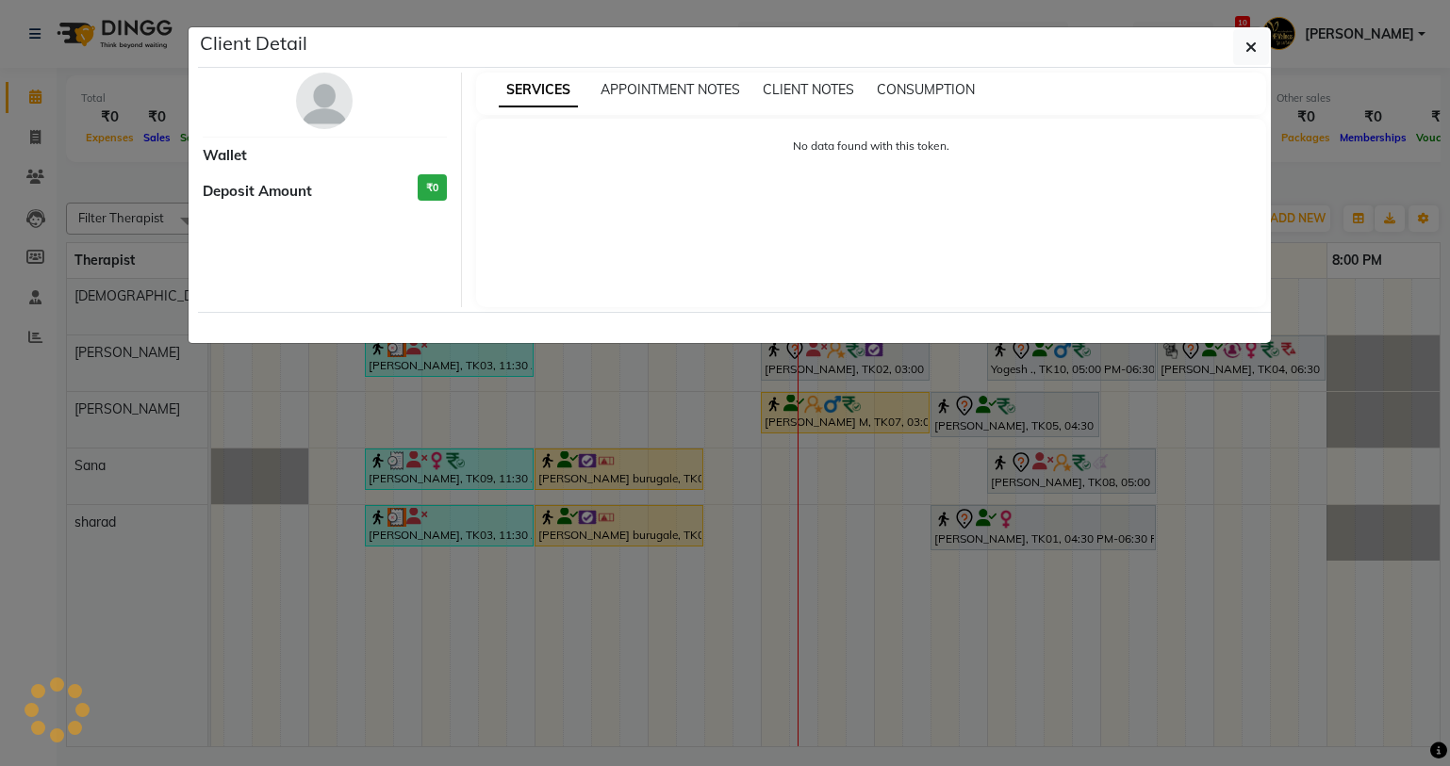
click at [740, 454] on ngb-modal-window "Client Detail Wallet Deposit Amount ₹0 SERVICES APPOINTMENT NOTES CLIENT NOTES …" at bounding box center [725, 383] width 1450 height 766
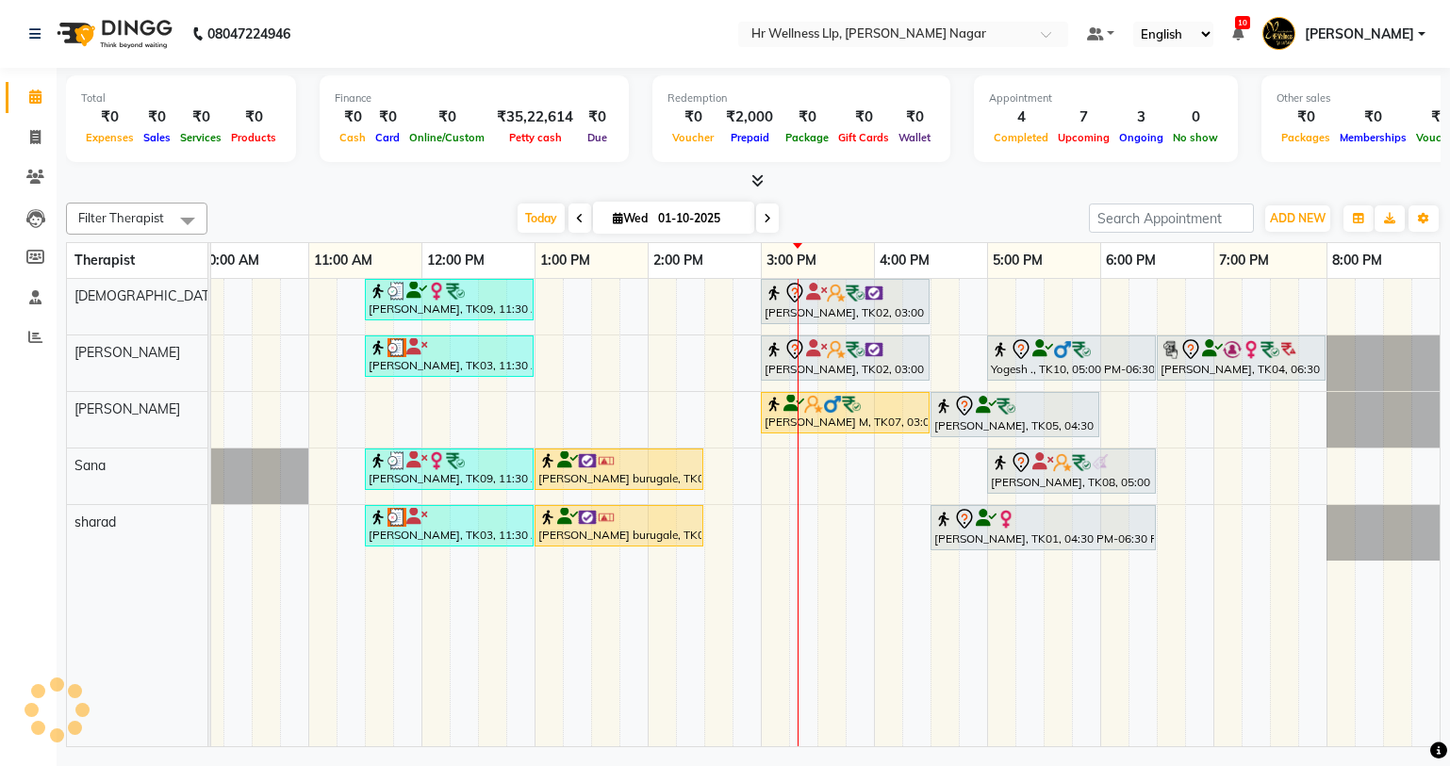
click at [605, 482] on div "[PERSON_NAME] burugale, TK06, 01:00 PM-02:30 PM, Massage 60 Min" at bounding box center [618, 469] width 165 height 36
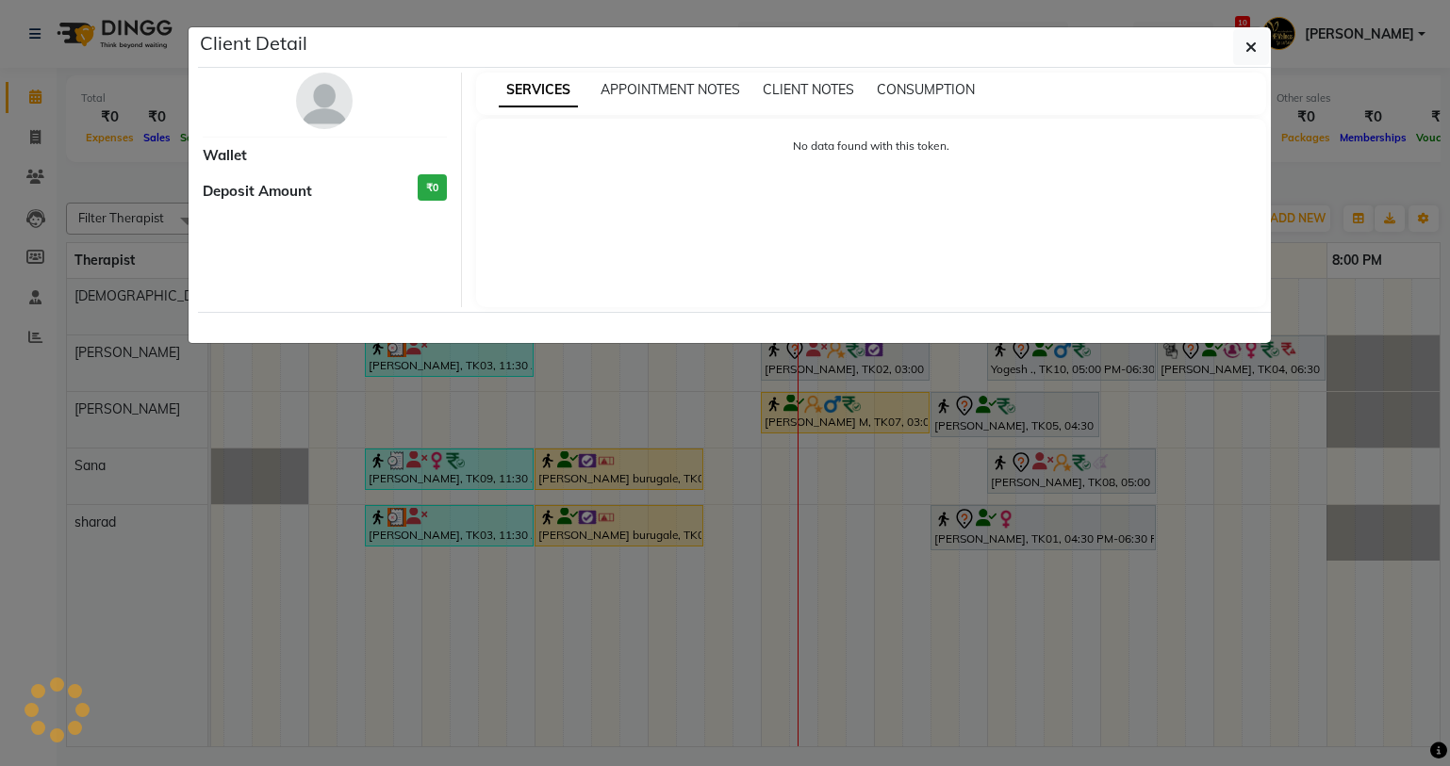
click at [783, 412] on ngb-modal-window "Client Detail Wallet Deposit Amount ₹0 SERVICES APPOINTMENT NOTES CLIENT NOTES …" at bounding box center [725, 383] width 1450 height 766
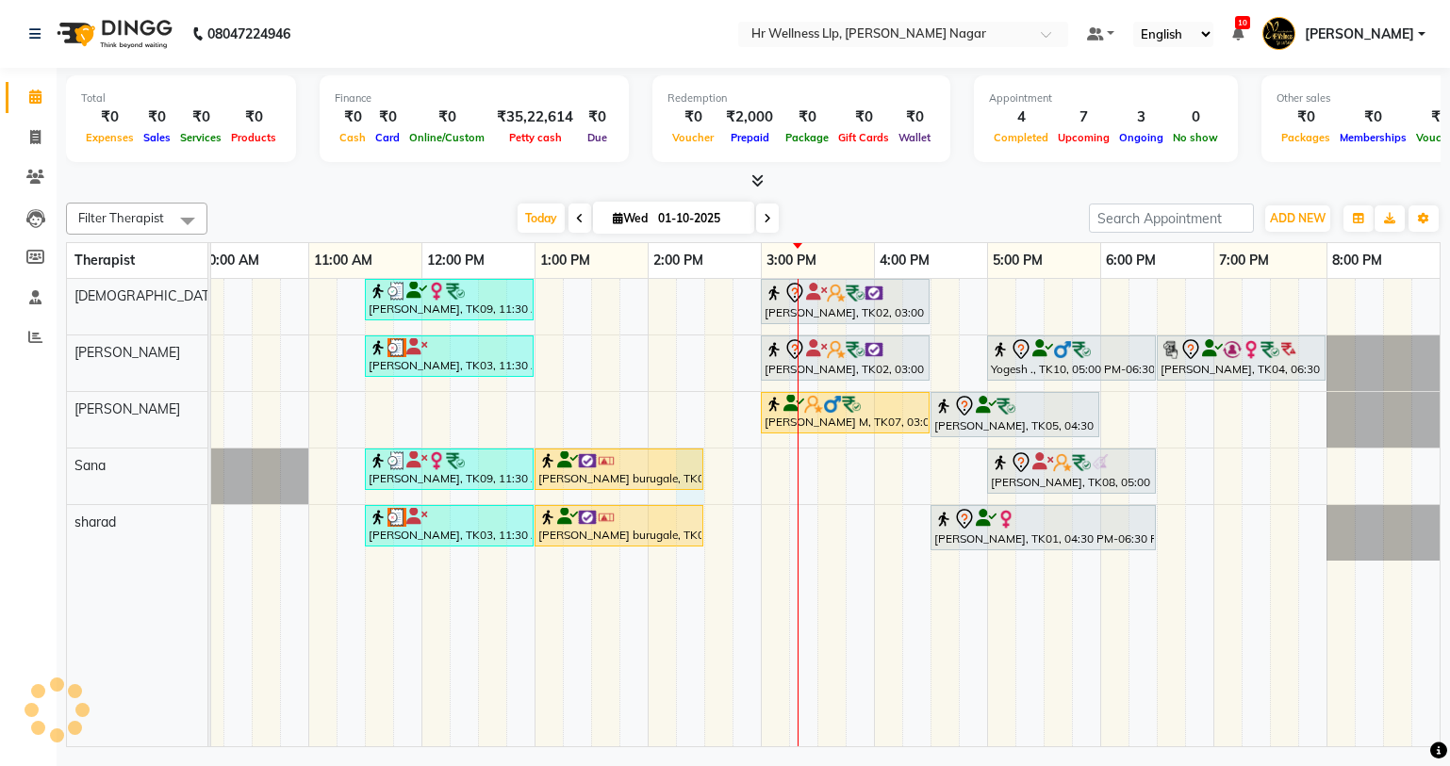
click at [678, 500] on div "Garima Bhatnagar, TK09, 11:30 AM-01:00 PM, Massage 60 Min SNEHA MUTHA, TK02, 03…" at bounding box center [704, 513] width 1470 height 468
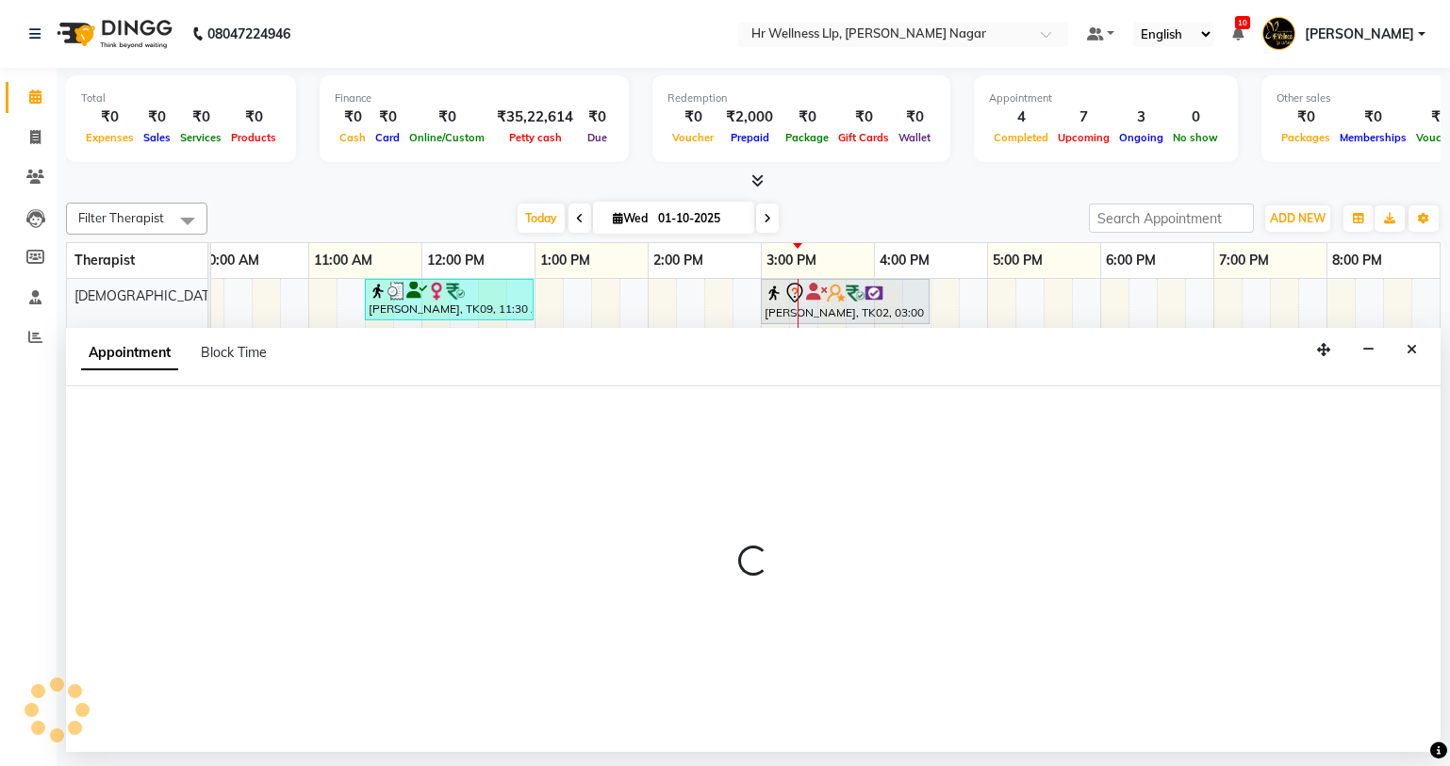
click at [676, 471] on div at bounding box center [753, 569] width 1374 height 366
click at [1413, 356] on button "Close" at bounding box center [1411, 350] width 27 height 29
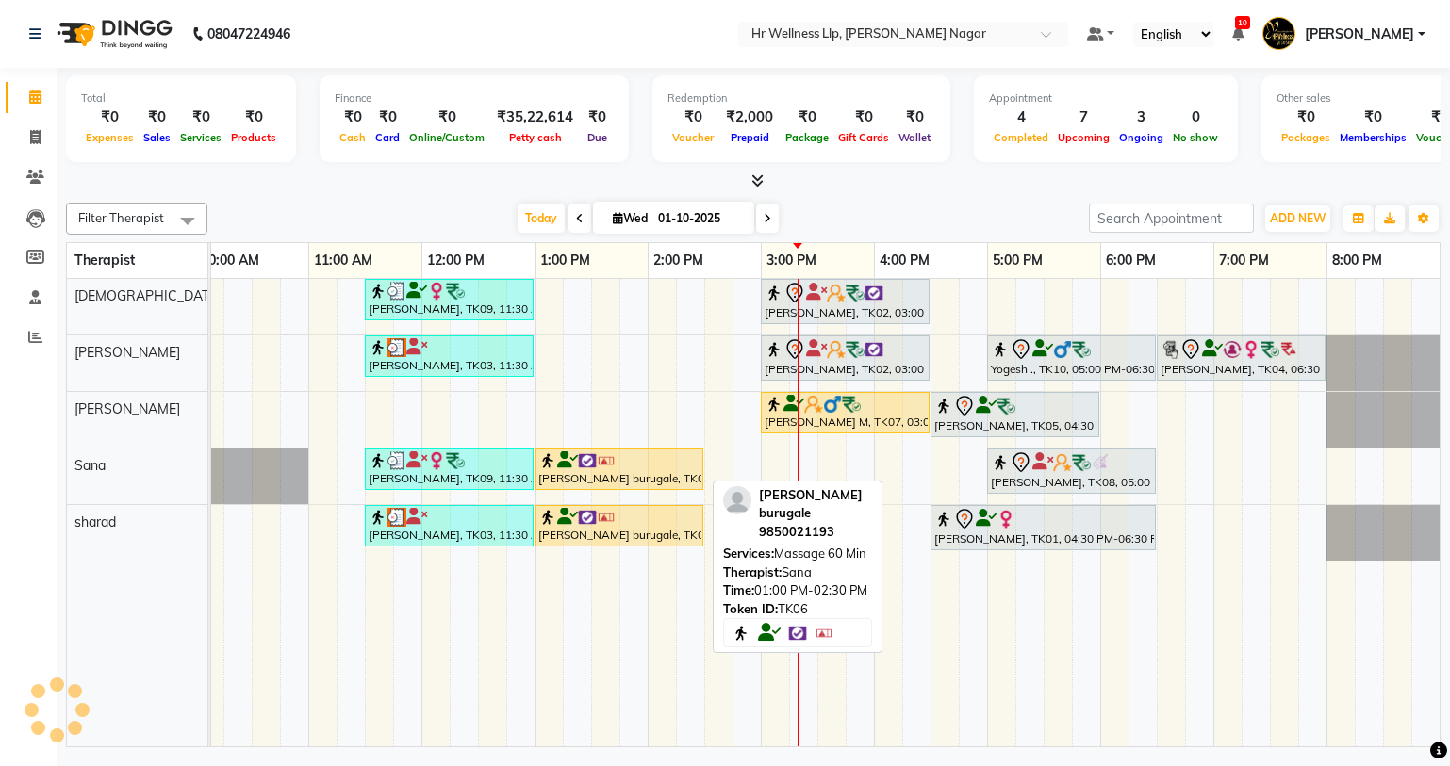
click at [681, 482] on div "[PERSON_NAME] burugale, TK06, 01:00 PM-02:30 PM, Massage 60 Min" at bounding box center [618, 469] width 165 height 36
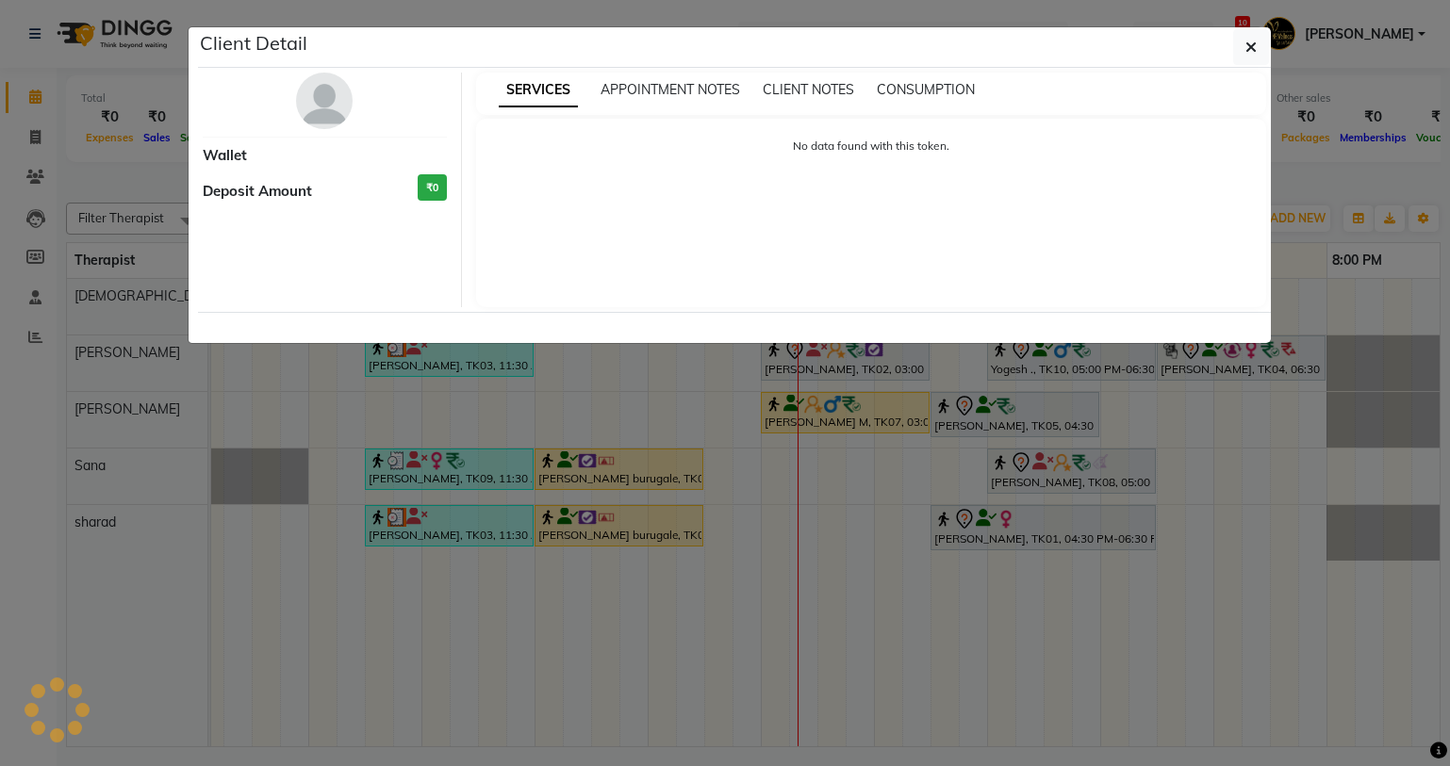
click at [710, 369] on ngb-modal-window "Client Detail Wallet Deposit Amount ₹0 SERVICES APPOINTMENT NOTES CLIENT NOTES …" at bounding box center [725, 383] width 1450 height 766
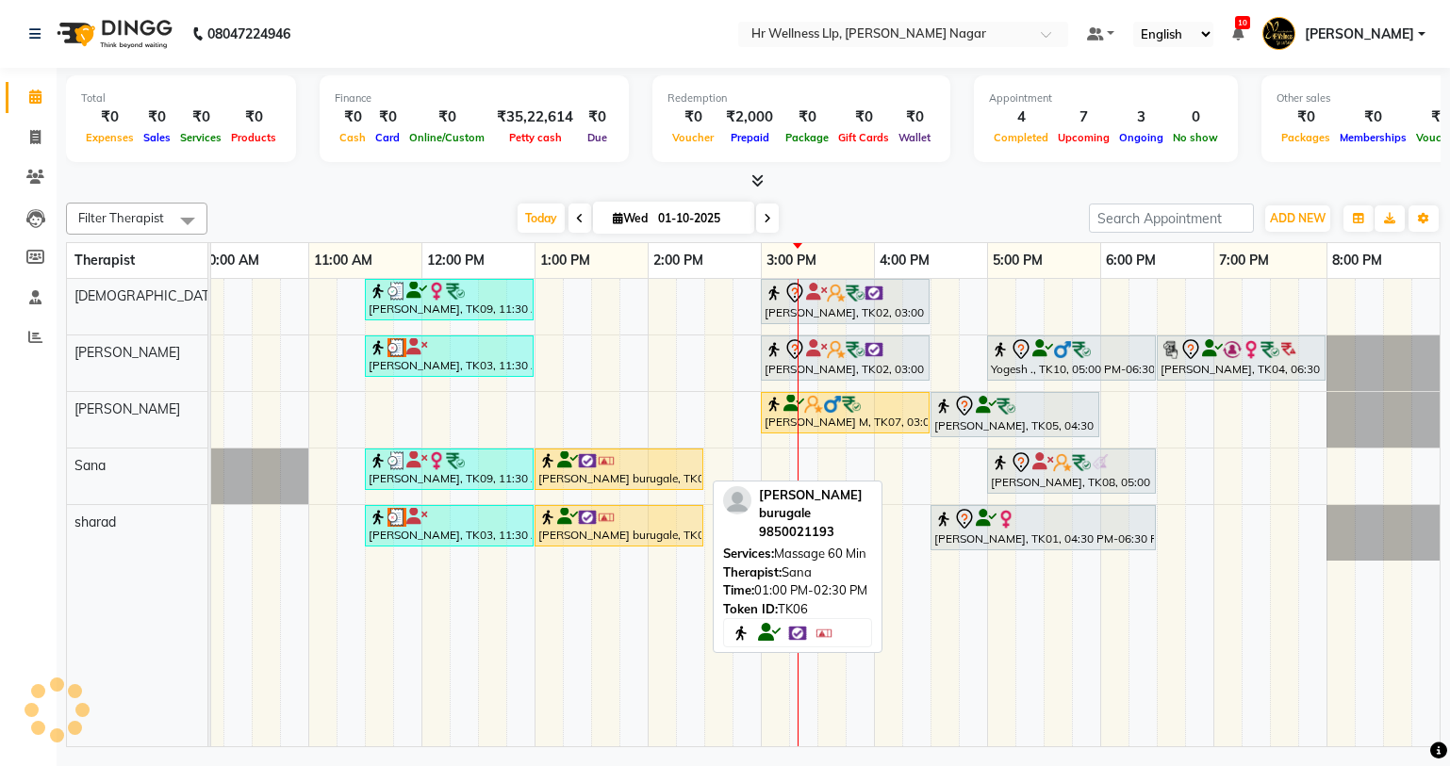
click at [629, 486] on div "[PERSON_NAME] burugale, TK06, 01:00 PM-02:30 PM, Massage 60 Min" at bounding box center [618, 469] width 165 height 36
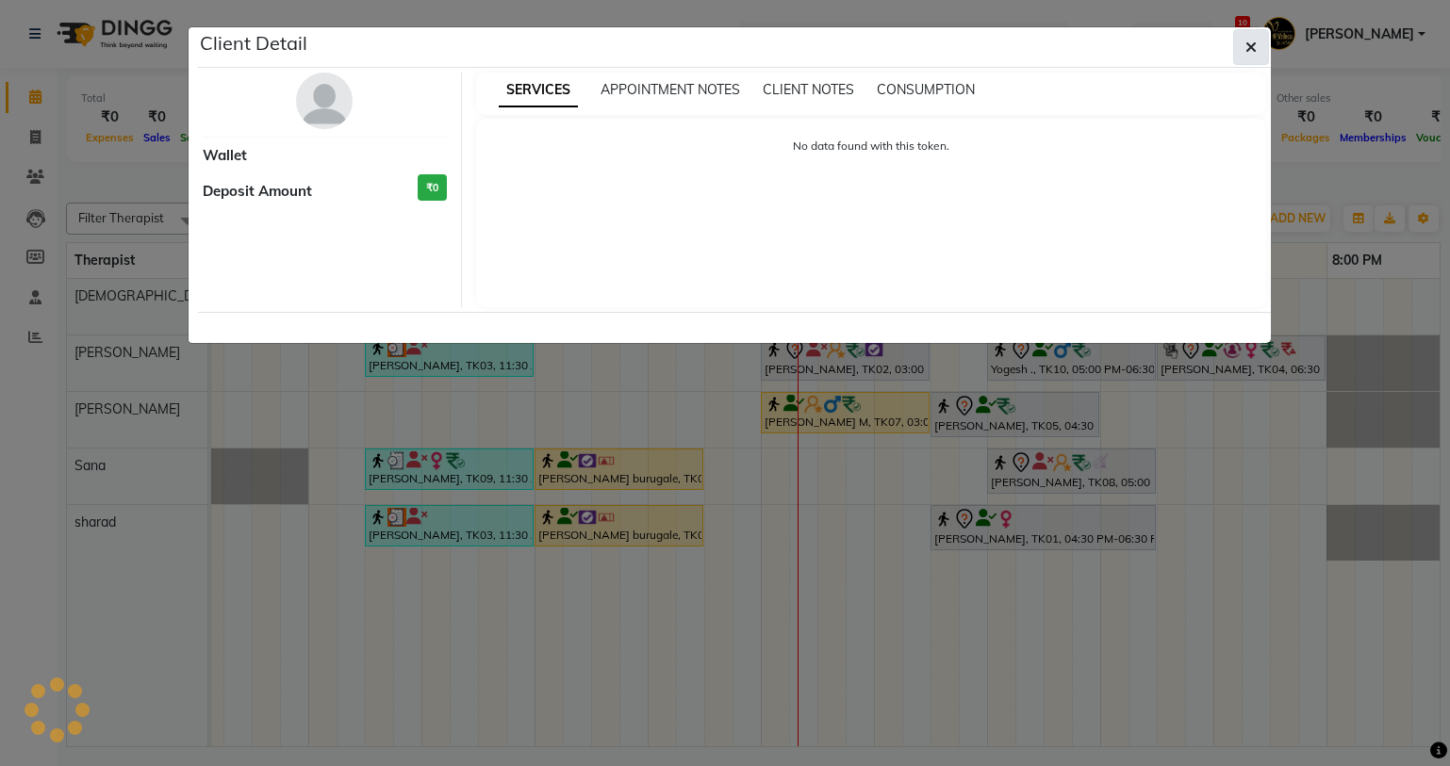
click at [1242, 47] on button "button" at bounding box center [1251, 47] width 36 height 36
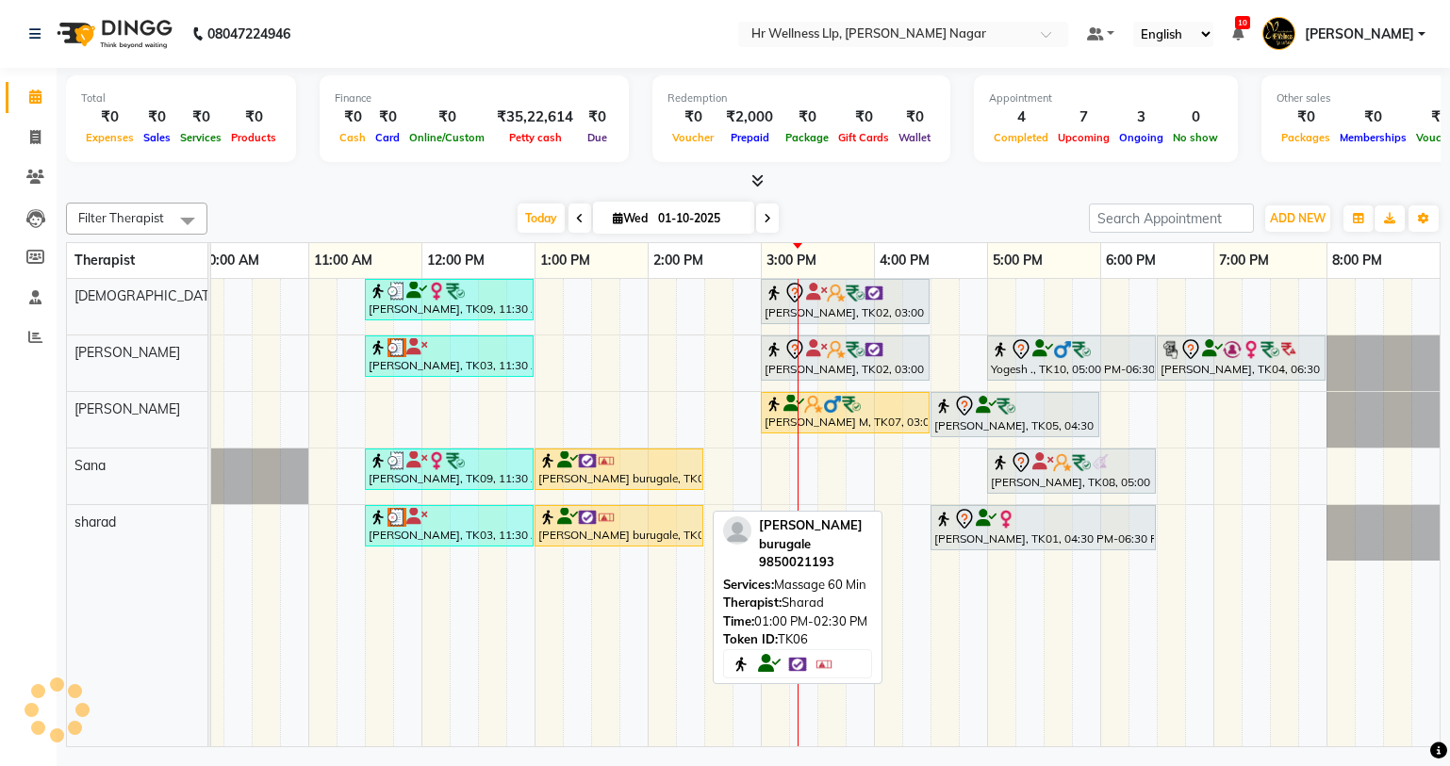
click at [583, 519] on img at bounding box center [587, 517] width 19 height 19
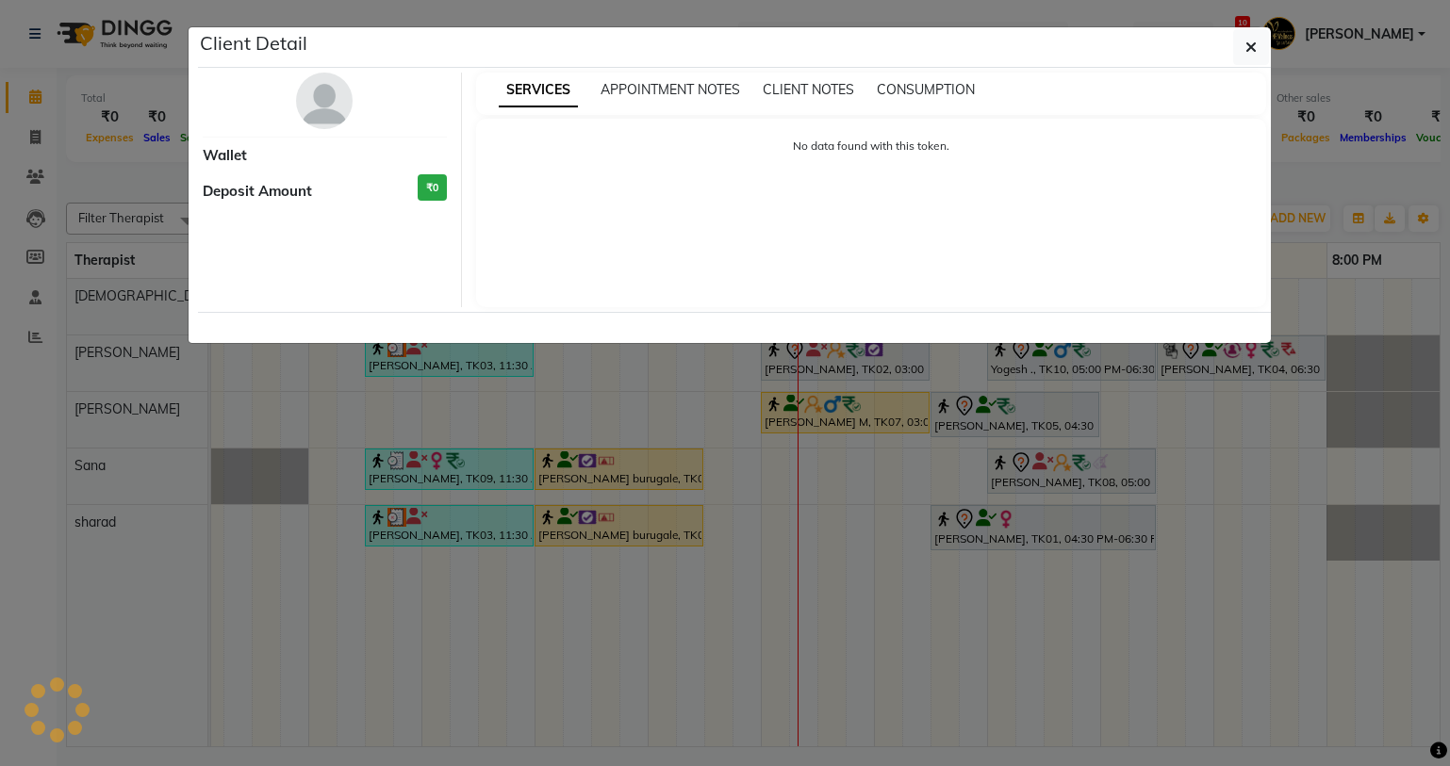
click at [599, 464] on ngb-modal-window "Client Detail Wallet Deposit Amount ₹0 SERVICES APPOINTMENT NOTES CLIENT NOTES …" at bounding box center [725, 383] width 1450 height 766
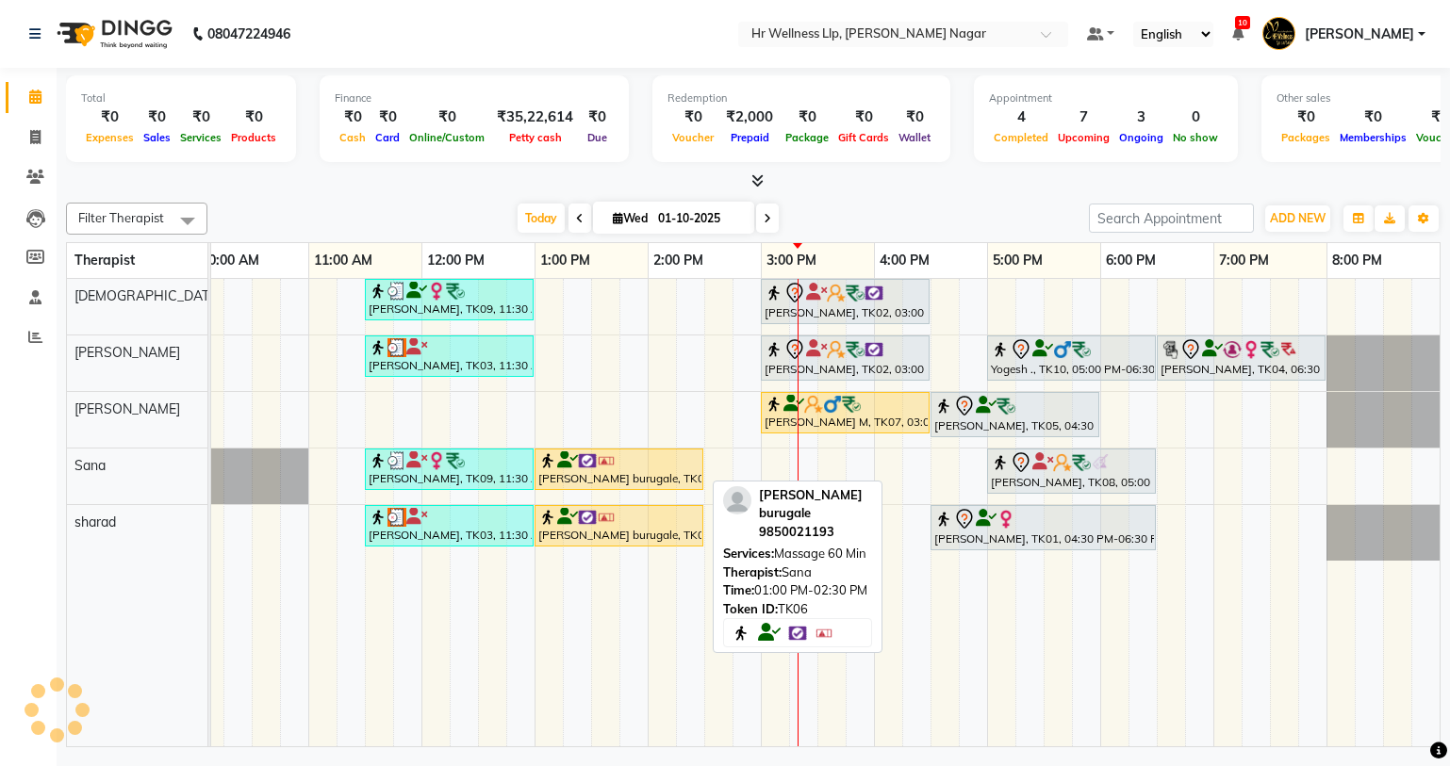
click at [643, 471] on div "[PERSON_NAME] burugale, TK06, 01:00 PM-02:30 PM, Massage 60 Min" at bounding box center [618, 469] width 165 height 36
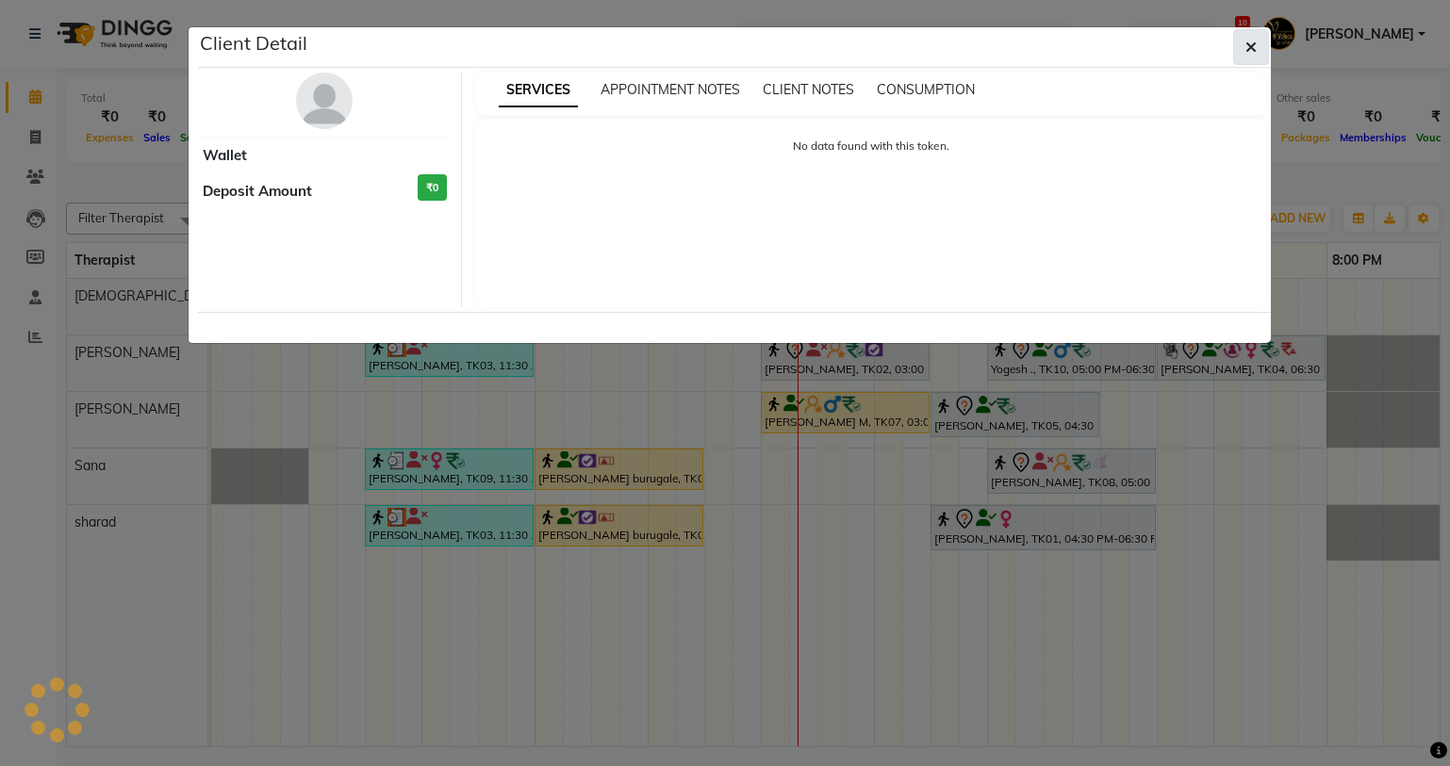
click at [1253, 44] on icon "button" at bounding box center [1250, 47] width 11 height 15
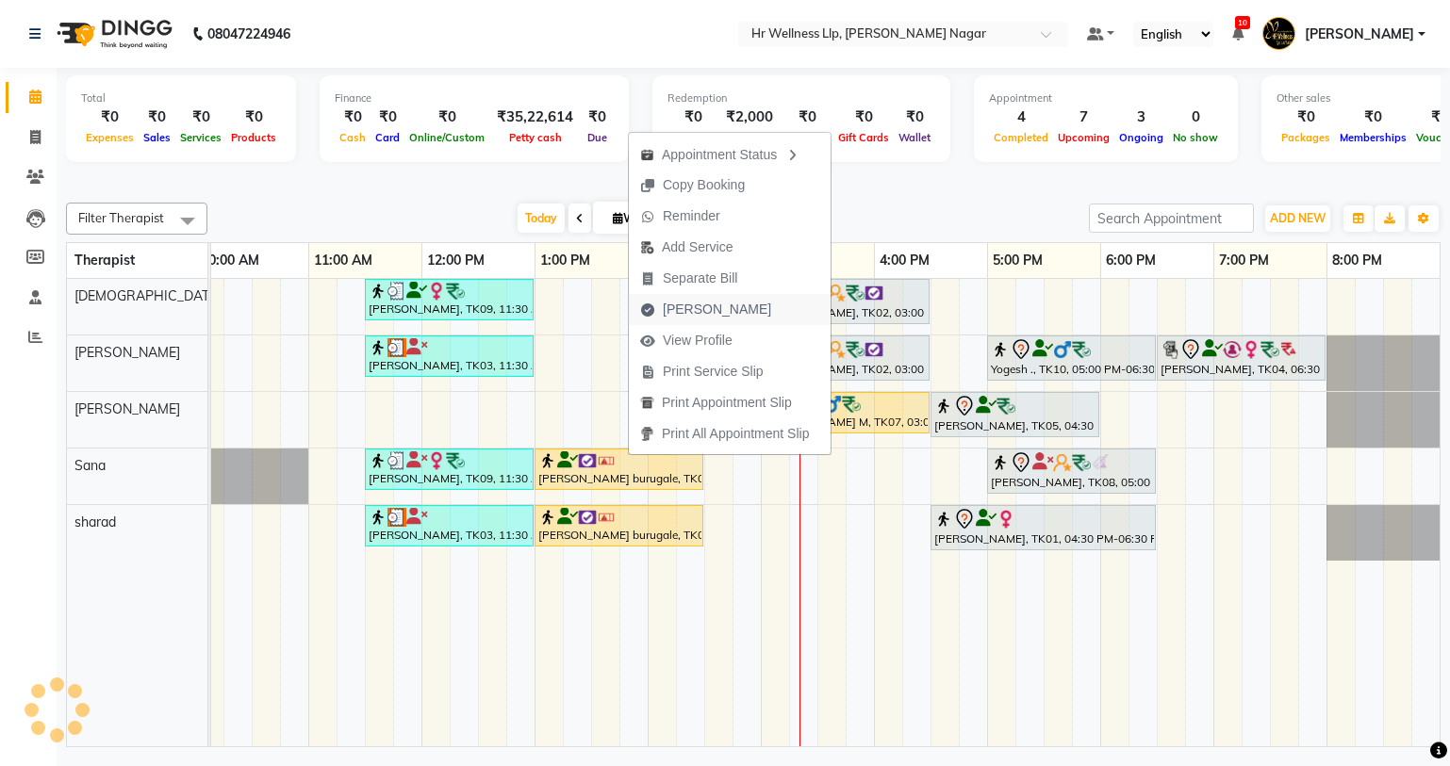
click at [690, 312] on span "[PERSON_NAME]" at bounding box center [717, 310] width 108 height 20
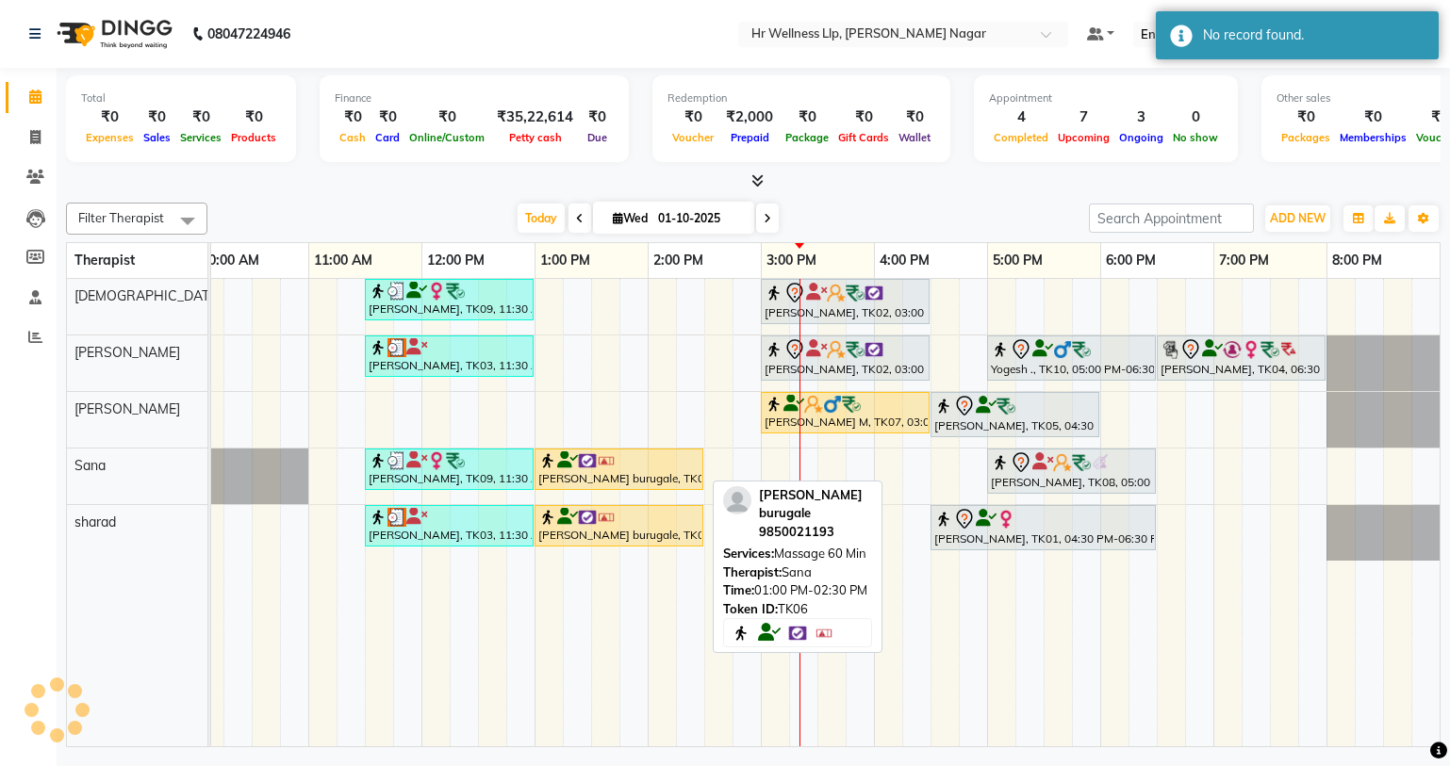
click at [590, 474] on div "[PERSON_NAME] burugale, TK06, 01:00 PM-02:30 PM, Massage 60 Min" at bounding box center [618, 469] width 165 height 36
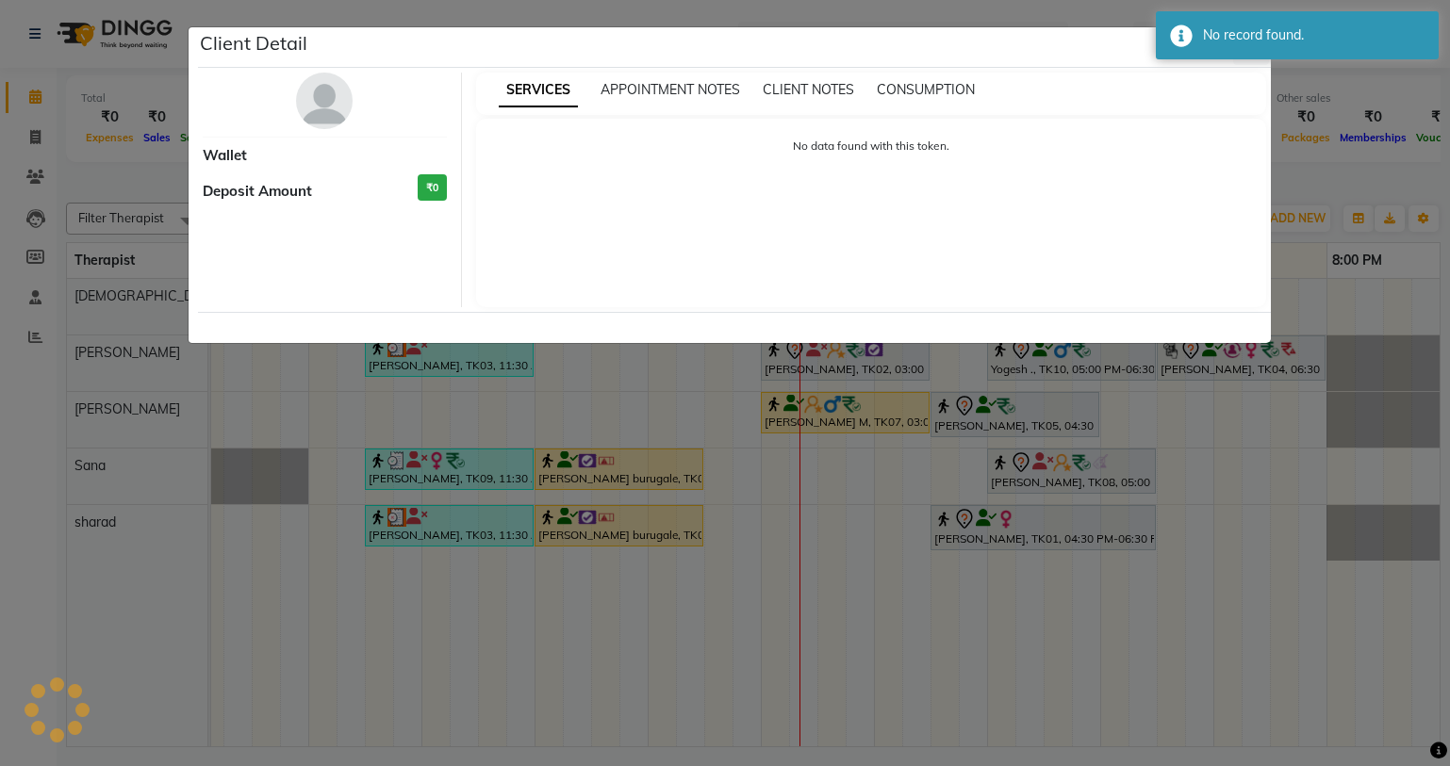
click at [920, 547] on ngb-modal-window "Client Detail Wallet Deposit Amount ₹0 SERVICES APPOINTMENT NOTES CLIENT NOTES …" at bounding box center [725, 383] width 1450 height 766
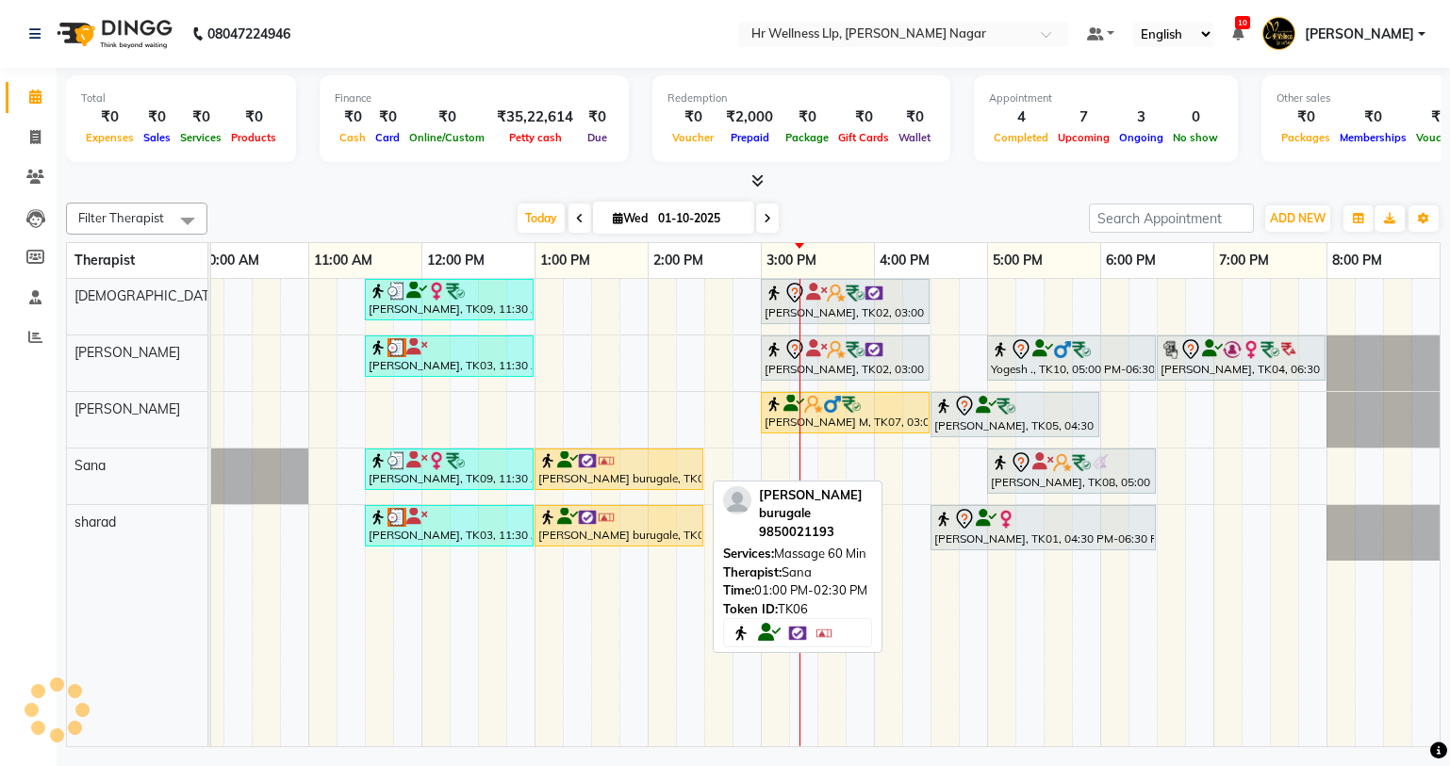
click at [620, 463] on div at bounding box center [618, 460] width 161 height 19
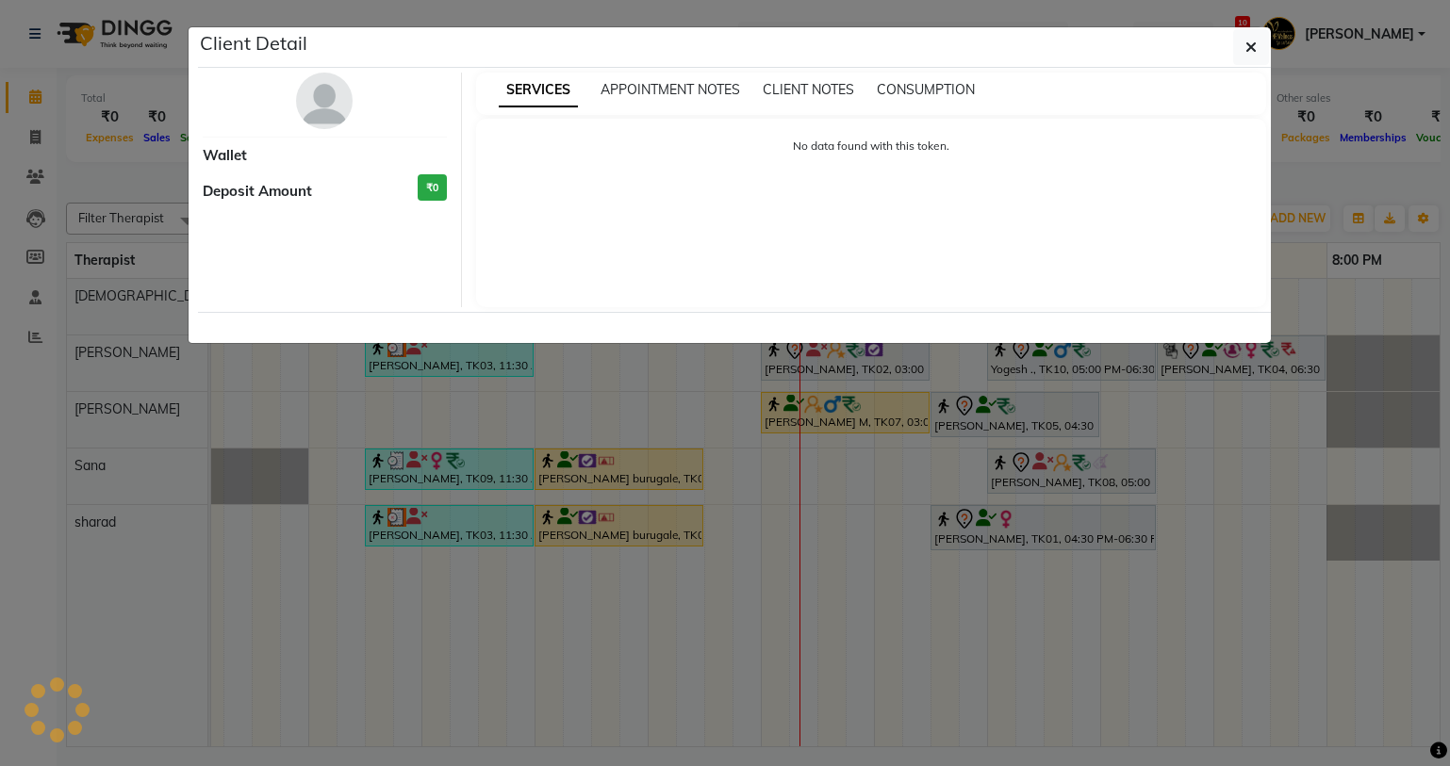
click at [716, 503] on ngb-modal-window "Client Detail Wallet Deposit Amount ₹0 SERVICES APPOINTMENT NOTES CLIENT NOTES …" at bounding box center [725, 383] width 1450 height 766
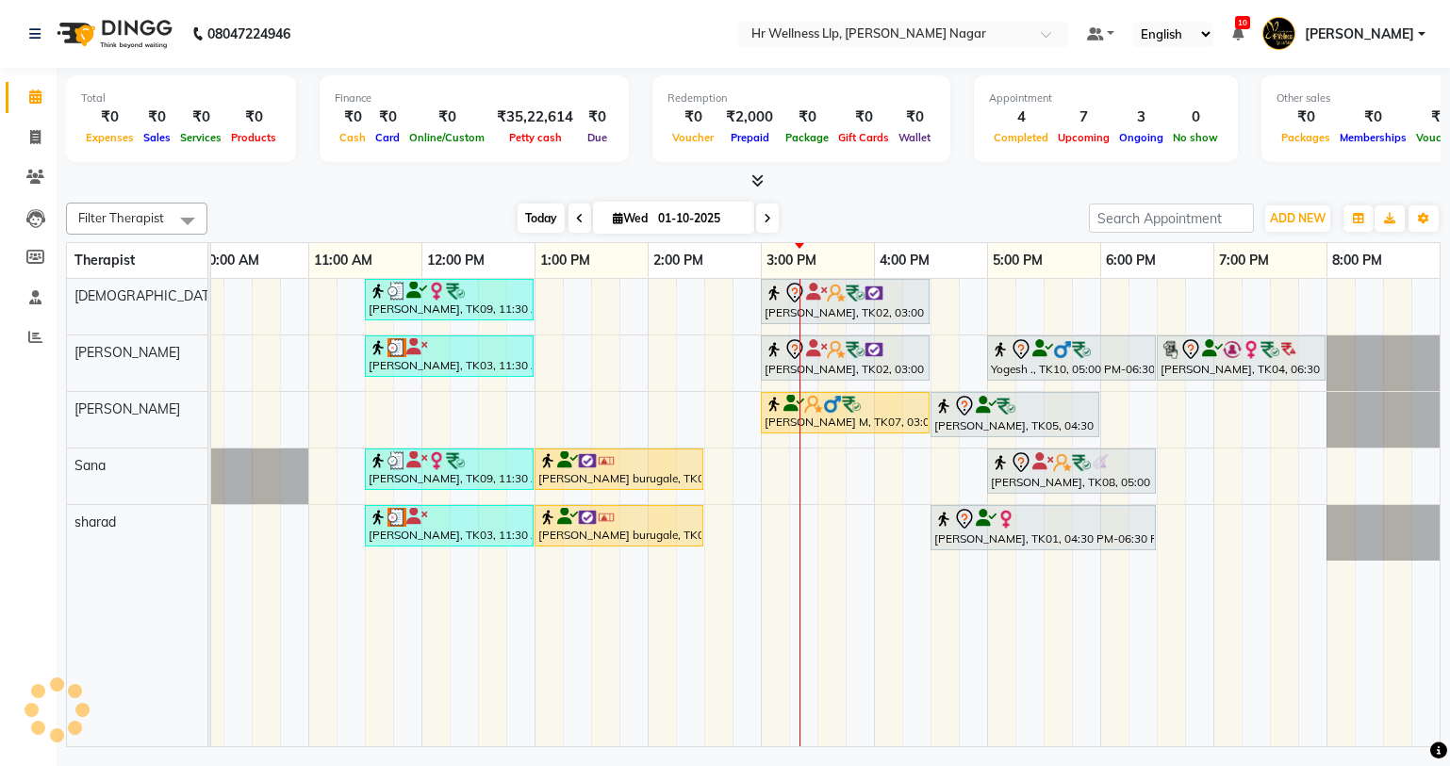
click at [525, 215] on span "Today" at bounding box center [540, 218] width 47 height 29
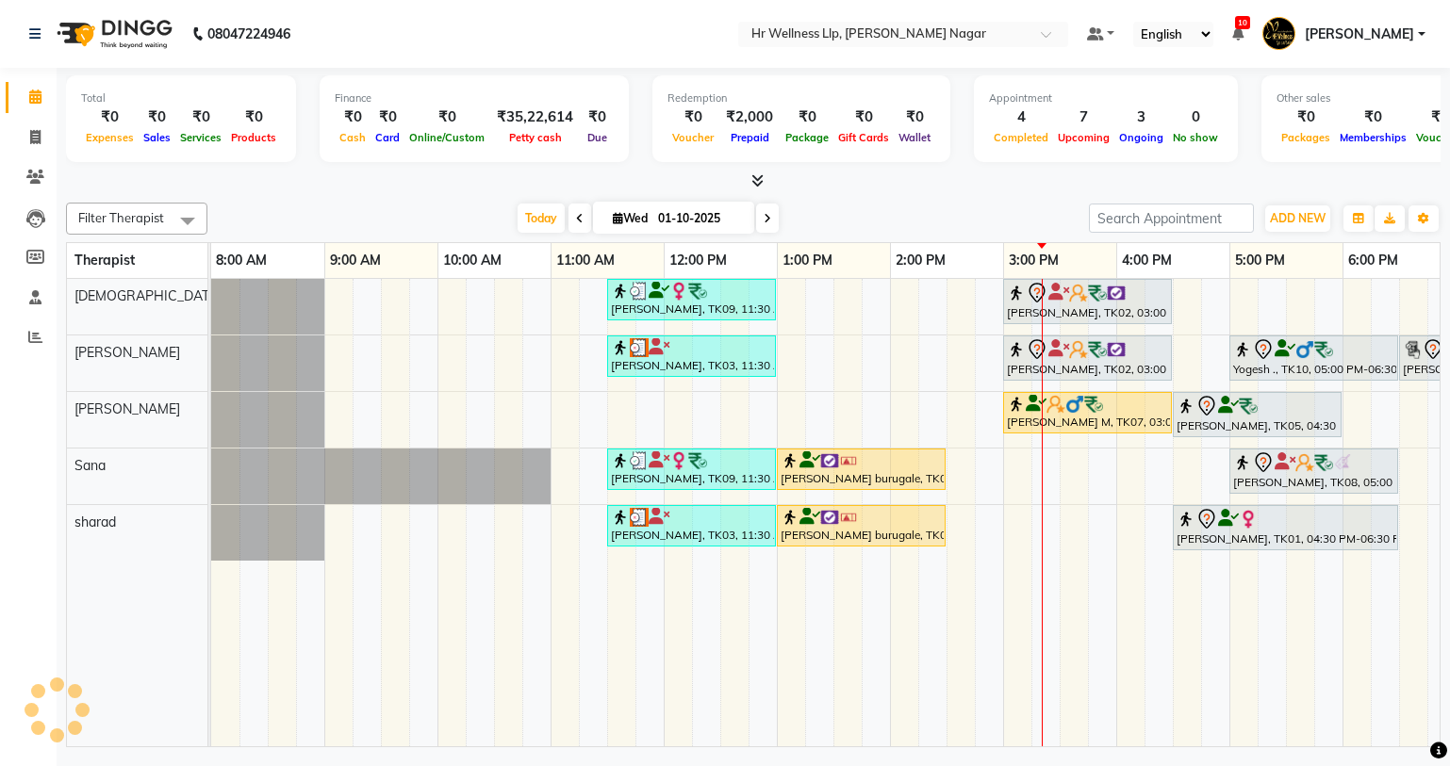
click at [616, 220] on icon at bounding box center [618, 218] width 10 height 12
select select "10"
select select "2025"
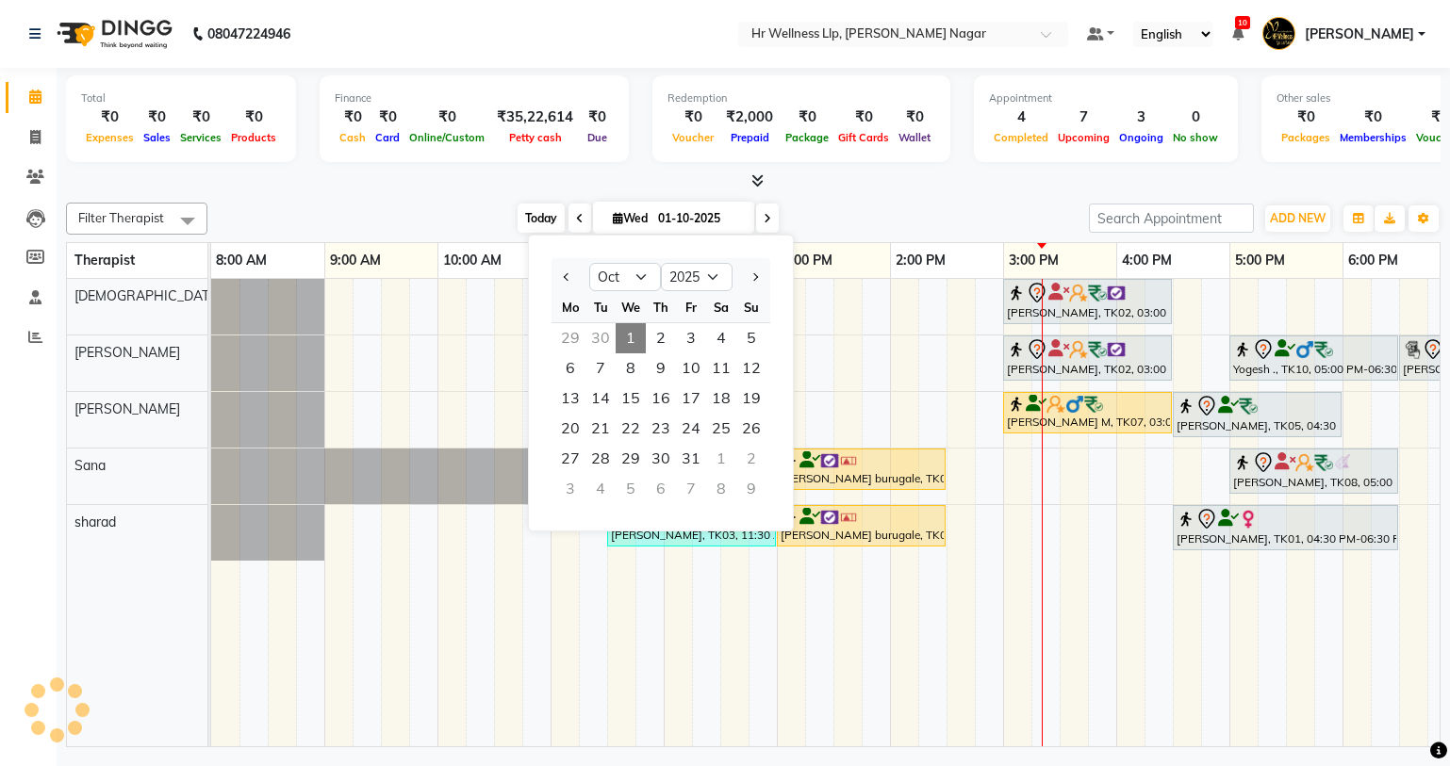
click at [550, 210] on span "Today" at bounding box center [540, 218] width 47 height 29
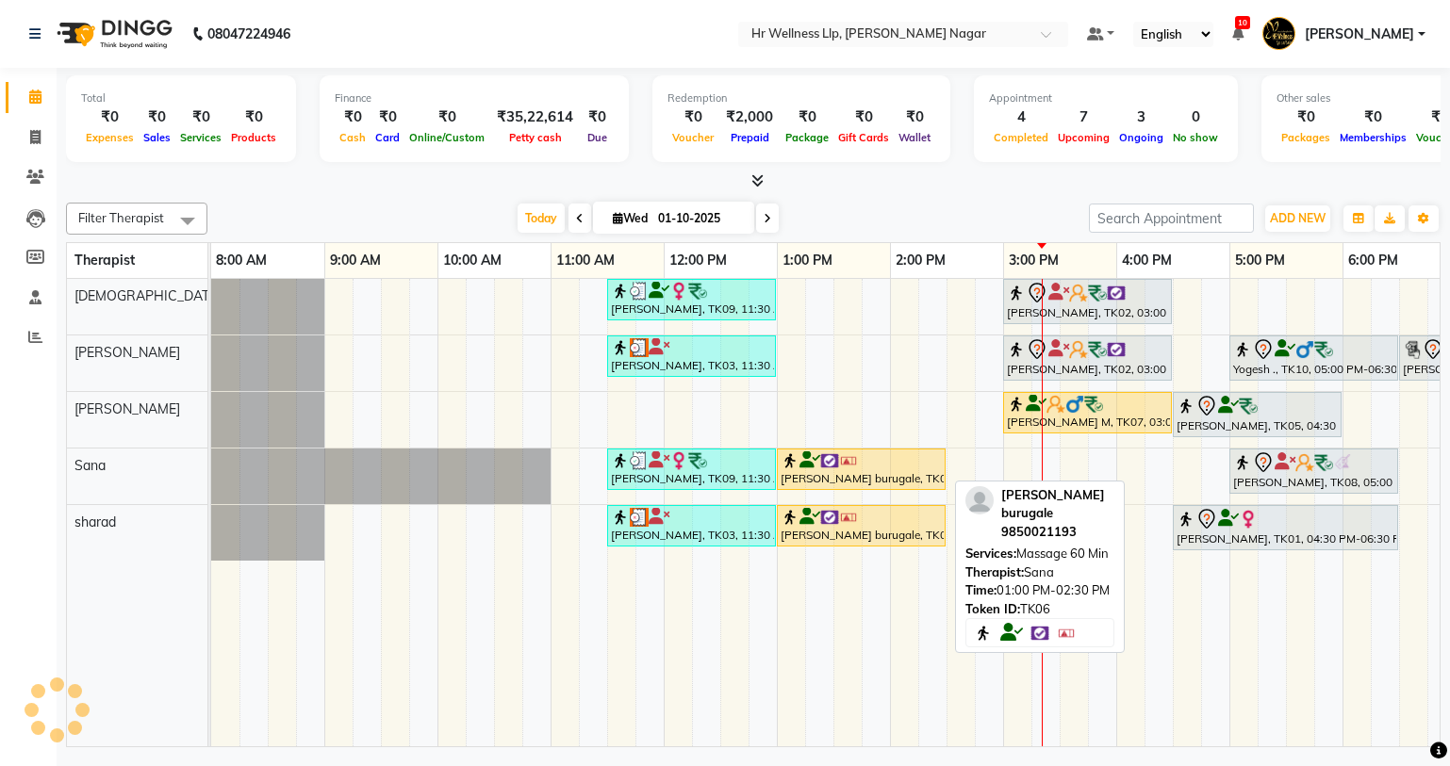
click at [876, 479] on div "[PERSON_NAME] burugale, TK06, 01:00 PM-02:30 PM, Massage 60 Min" at bounding box center [861, 469] width 165 height 36
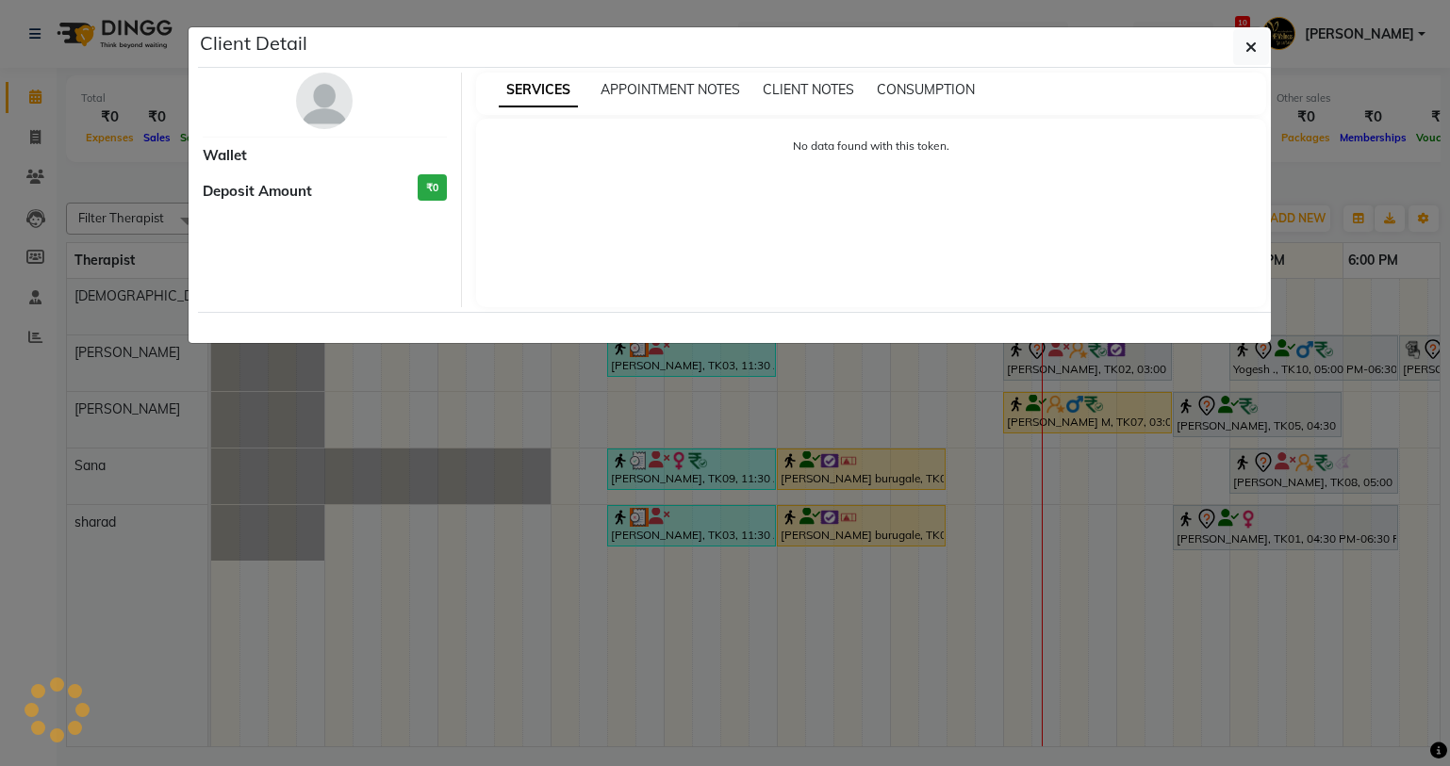
click at [345, 511] on ngb-modal-window "Client Detail Wallet Deposit Amount ₹0 SERVICES APPOINTMENT NOTES CLIENT NOTES …" at bounding box center [725, 383] width 1450 height 766
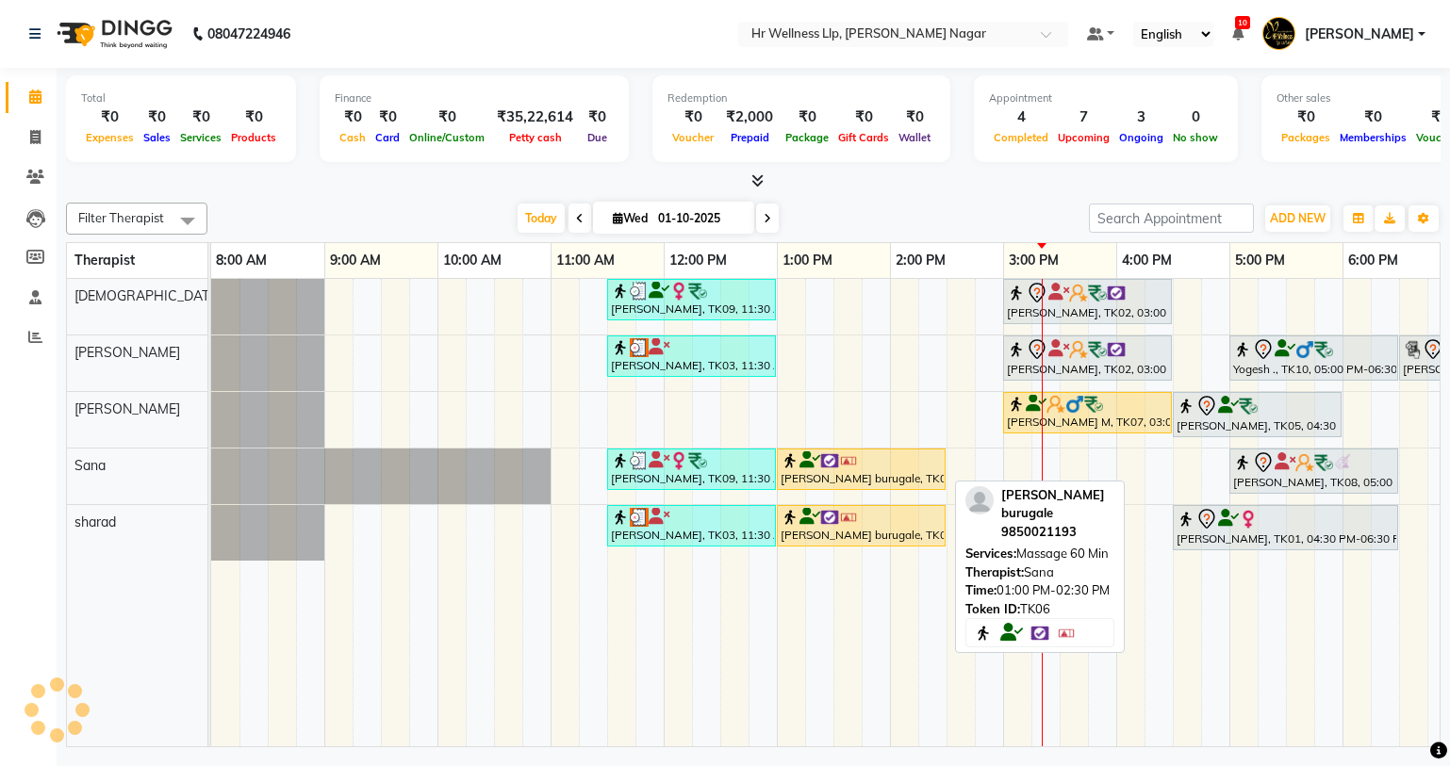
click at [800, 474] on div "[PERSON_NAME] burugale, TK06, 01:00 PM-02:30 PM, Massage 60 Min" at bounding box center [861, 469] width 165 height 36
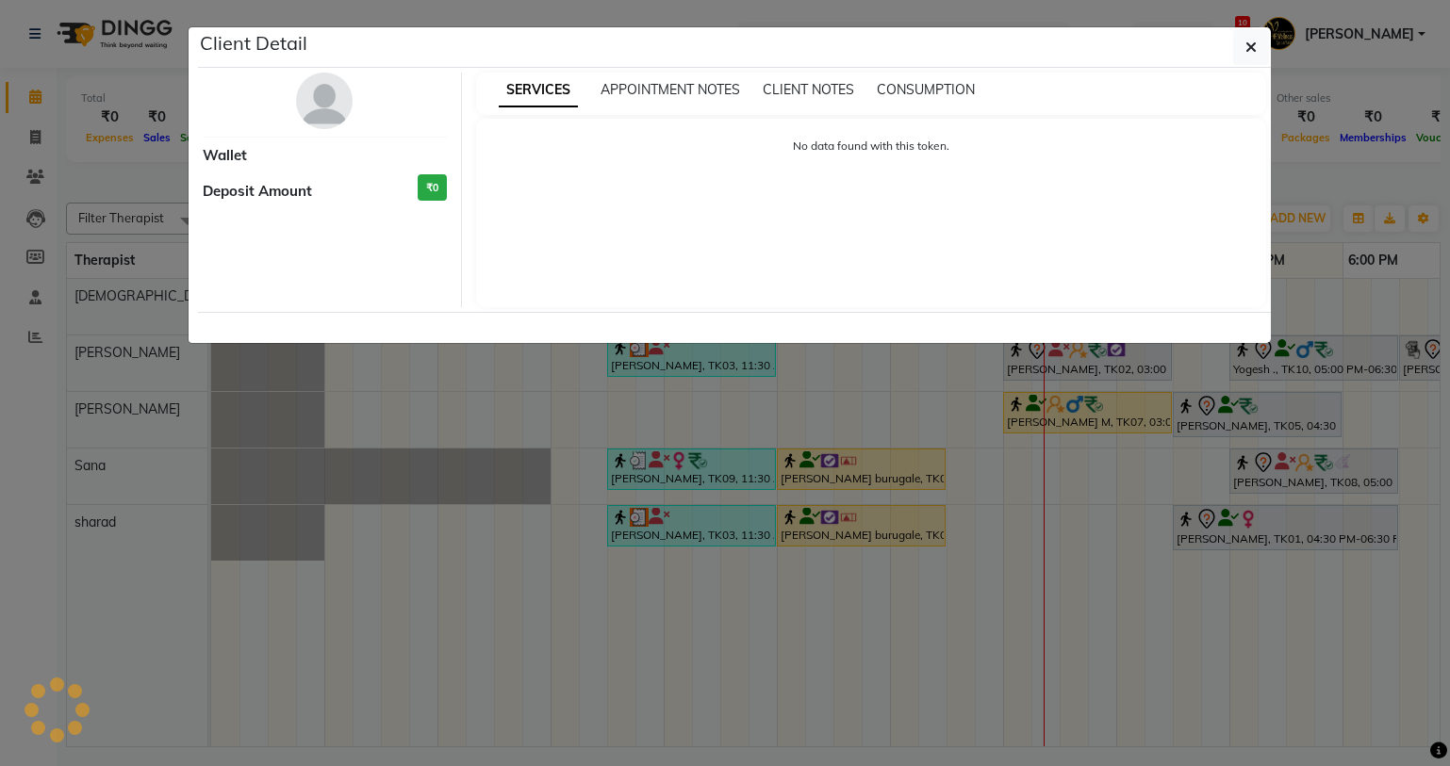
click at [874, 346] on ngb-modal-window "Client Detail Wallet Deposit Amount ₹0 SERVICES APPOINTMENT NOTES CLIENT NOTES …" at bounding box center [725, 383] width 1450 height 766
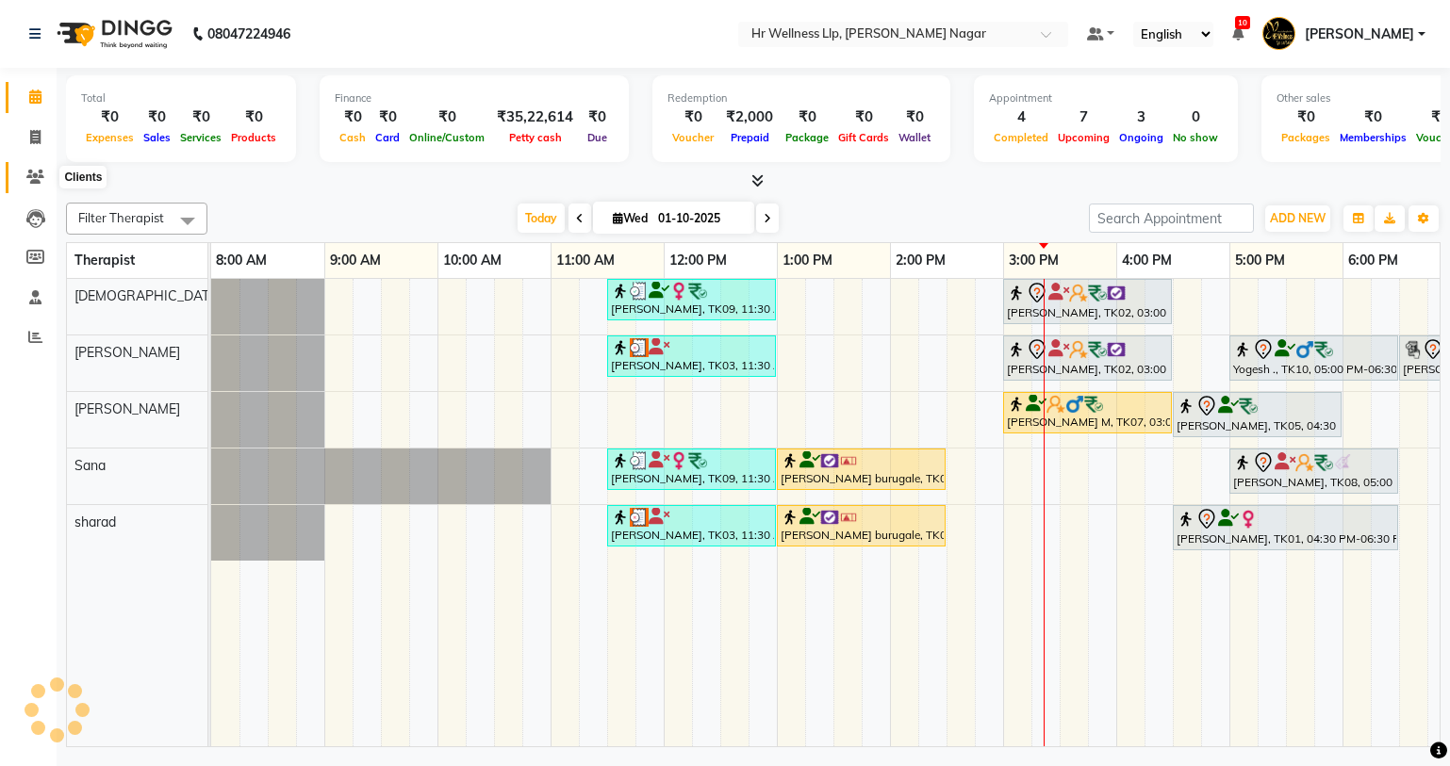
click at [42, 172] on icon at bounding box center [35, 177] width 18 height 14
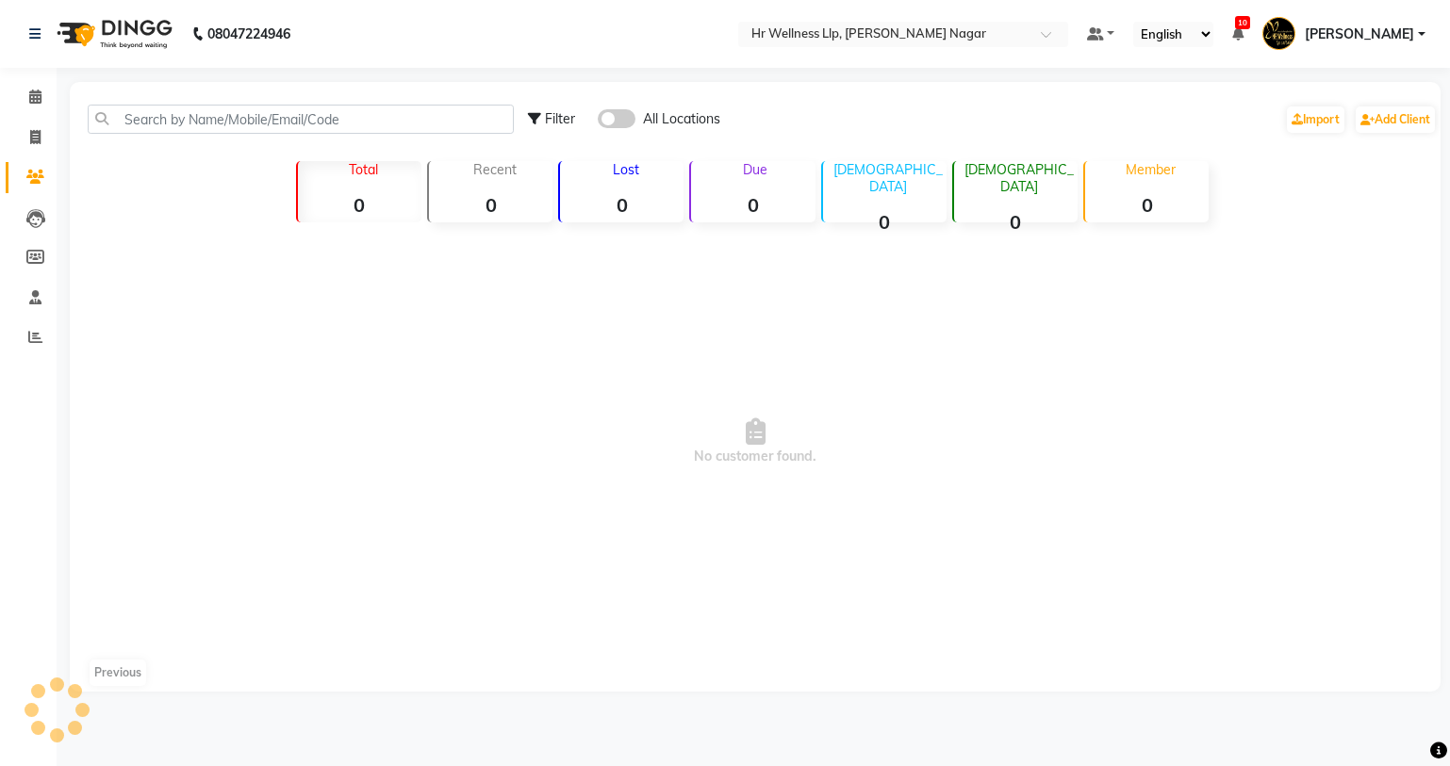
click at [606, 122] on span at bounding box center [617, 118] width 38 height 19
click at [598, 122] on input "checkbox" at bounding box center [598, 122] width 0 height 0
click at [478, 132] on input "text" at bounding box center [301, 119] width 426 height 29
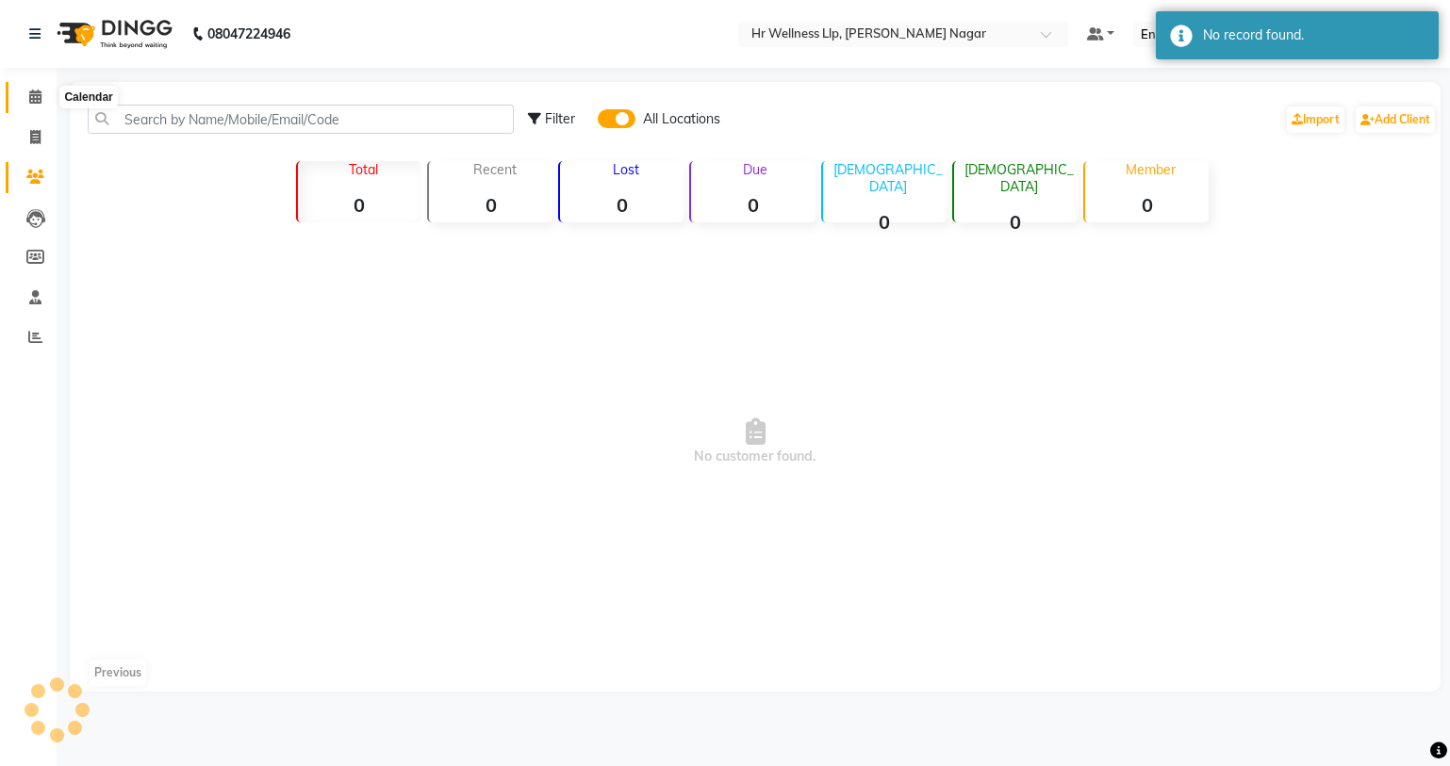
click at [39, 90] on icon at bounding box center [35, 97] width 12 height 14
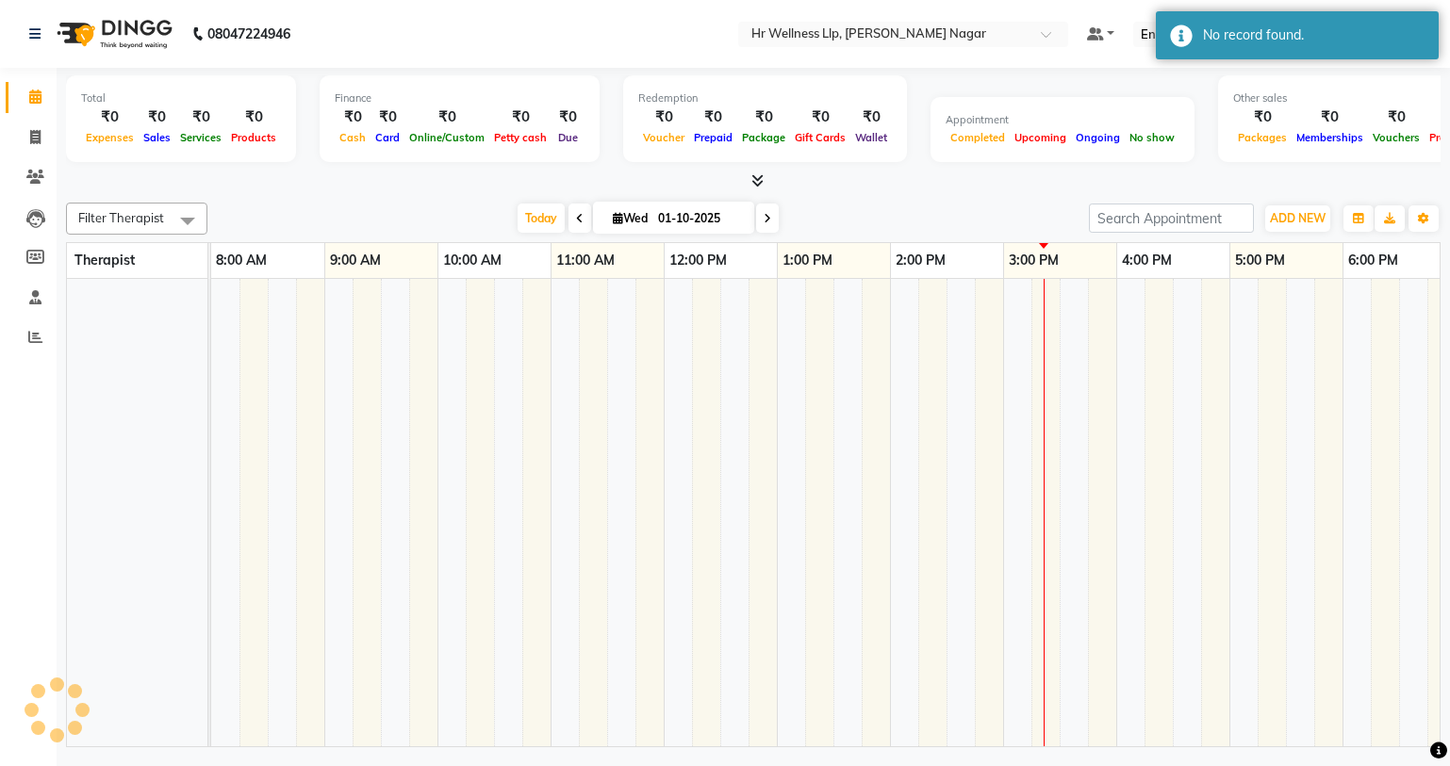
click at [760, 211] on span at bounding box center [767, 218] width 23 height 29
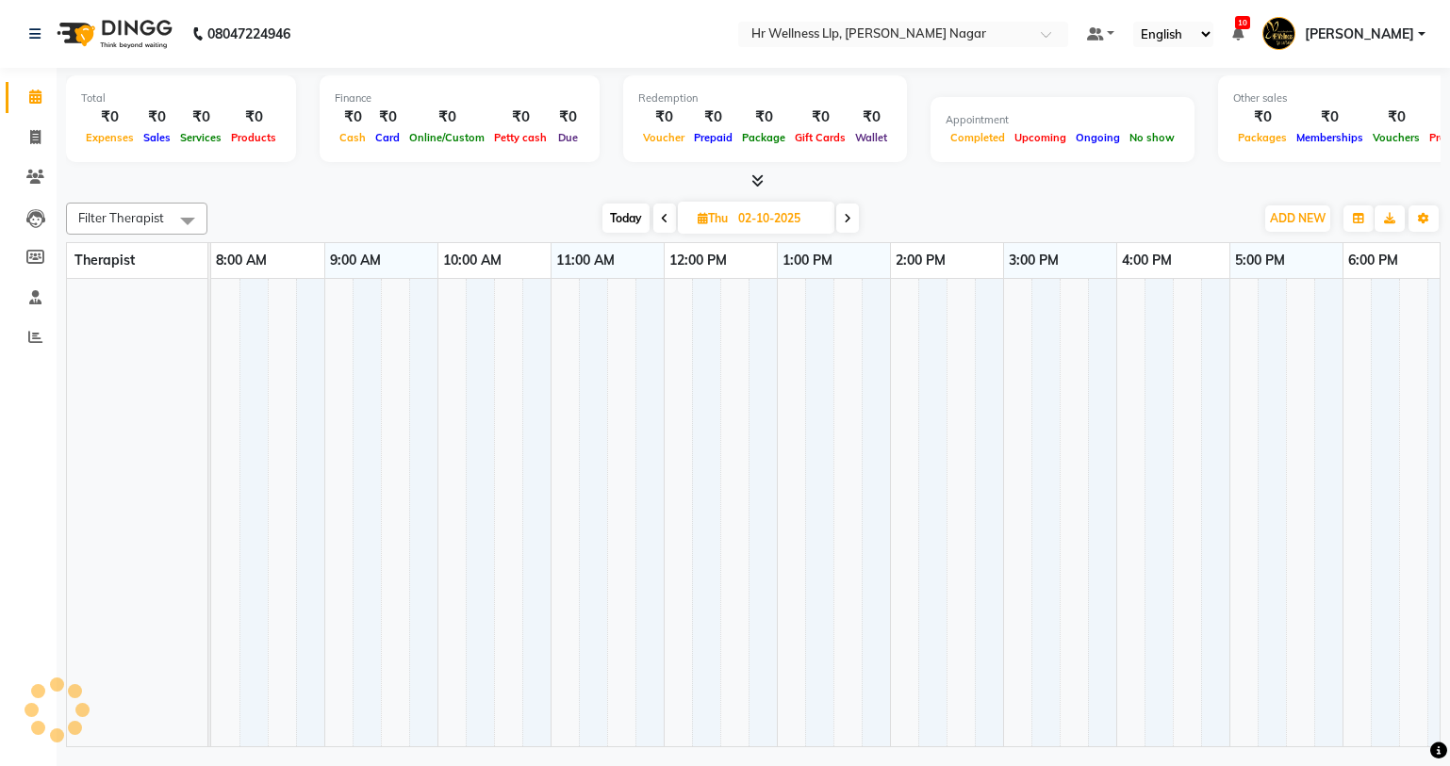
click at [621, 218] on span "Today" at bounding box center [625, 218] width 47 height 29
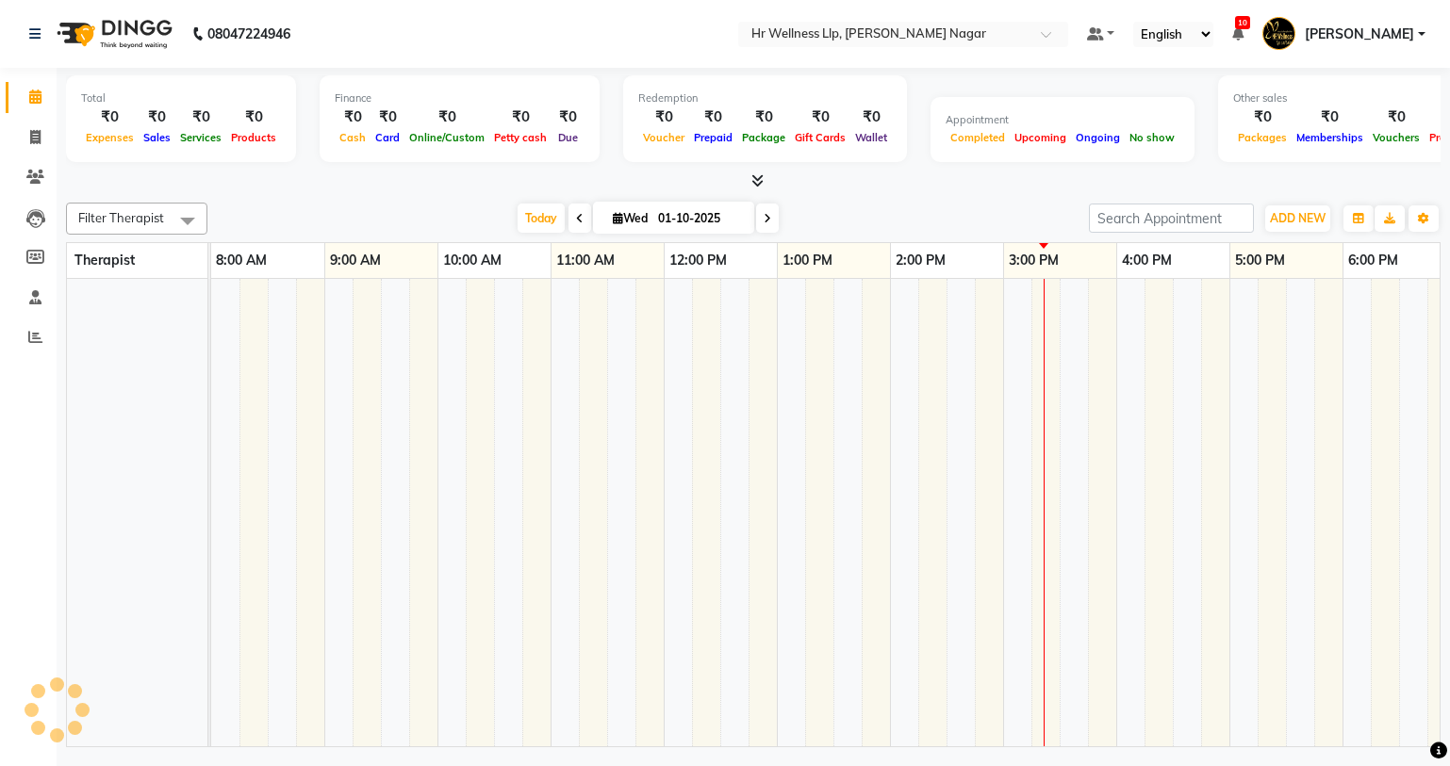
click at [761, 216] on span at bounding box center [767, 218] width 23 height 29
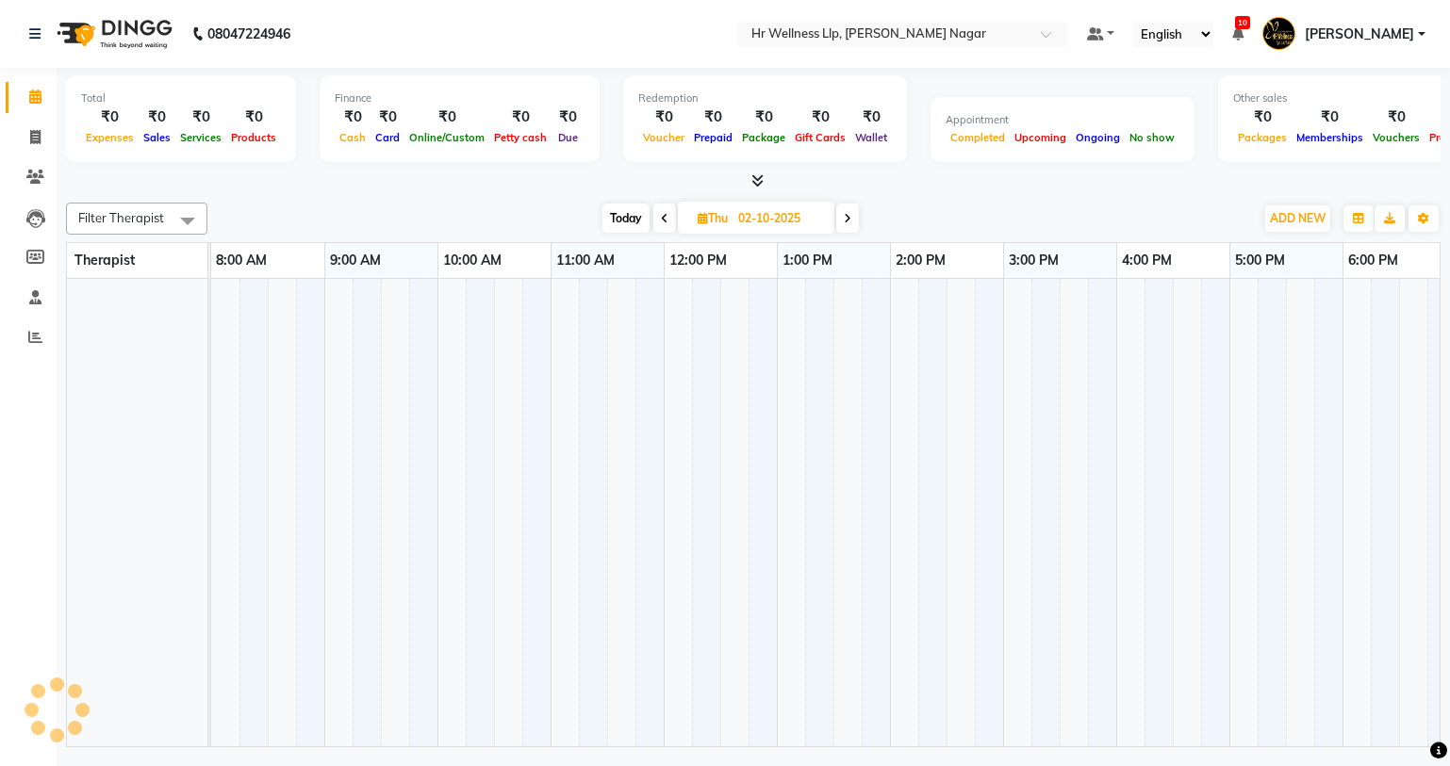
click at [663, 222] on icon at bounding box center [665, 218] width 8 height 11
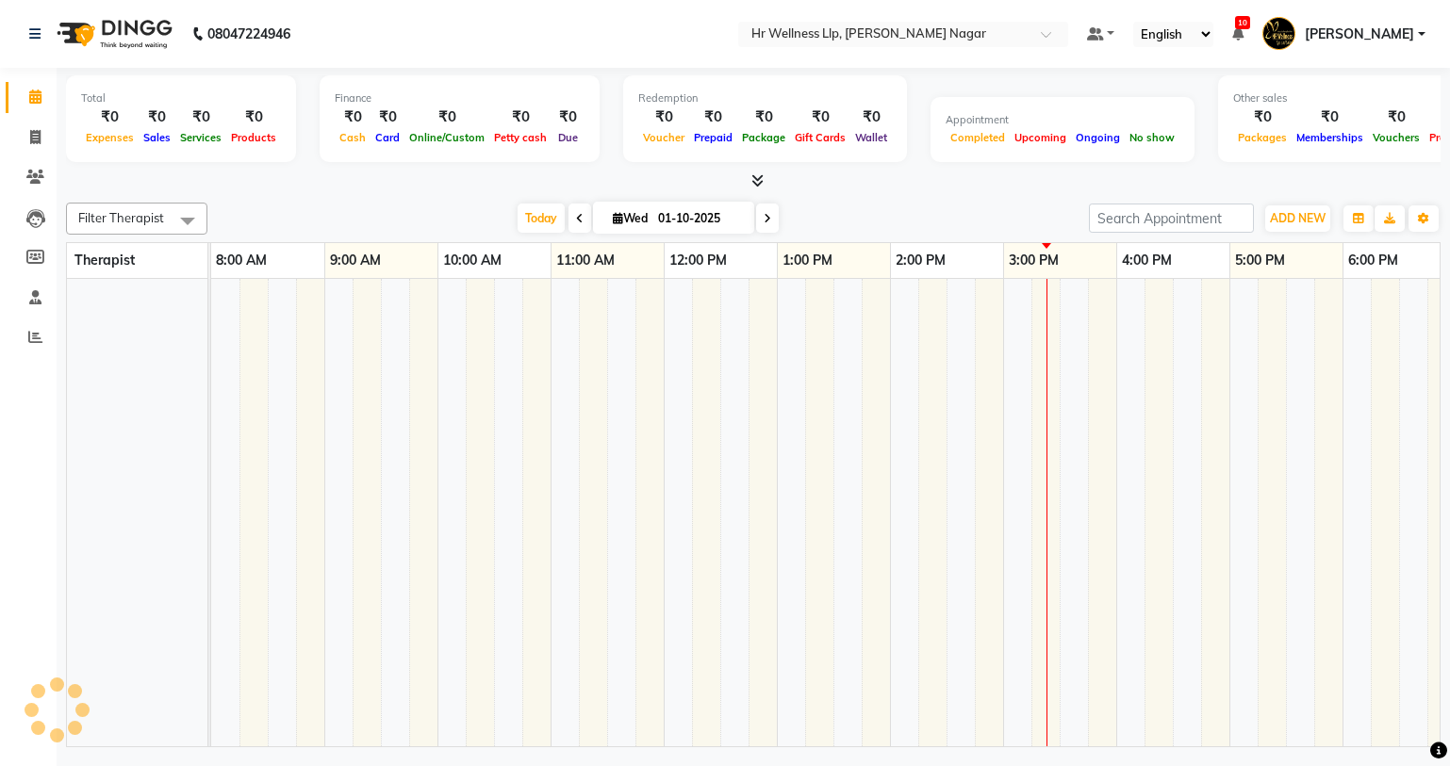
click at [763, 222] on icon at bounding box center [767, 218] width 8 height 11
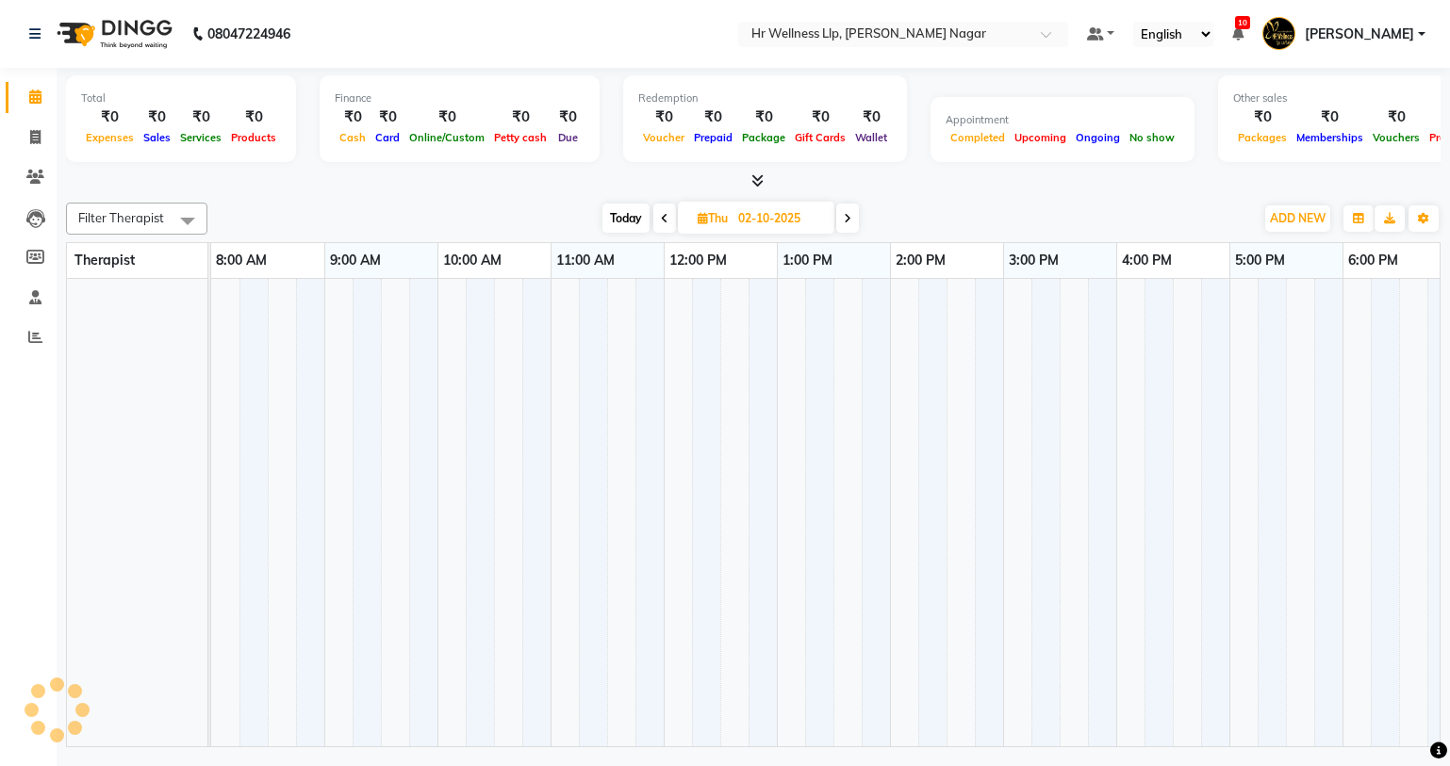
click at [785, 437] on td at bounding box center [791, 513] width 28 height 468
click at [632, 216] on span "Today" at bounding box center [625, 218] width 47 height 29
type input "01-10-2025"
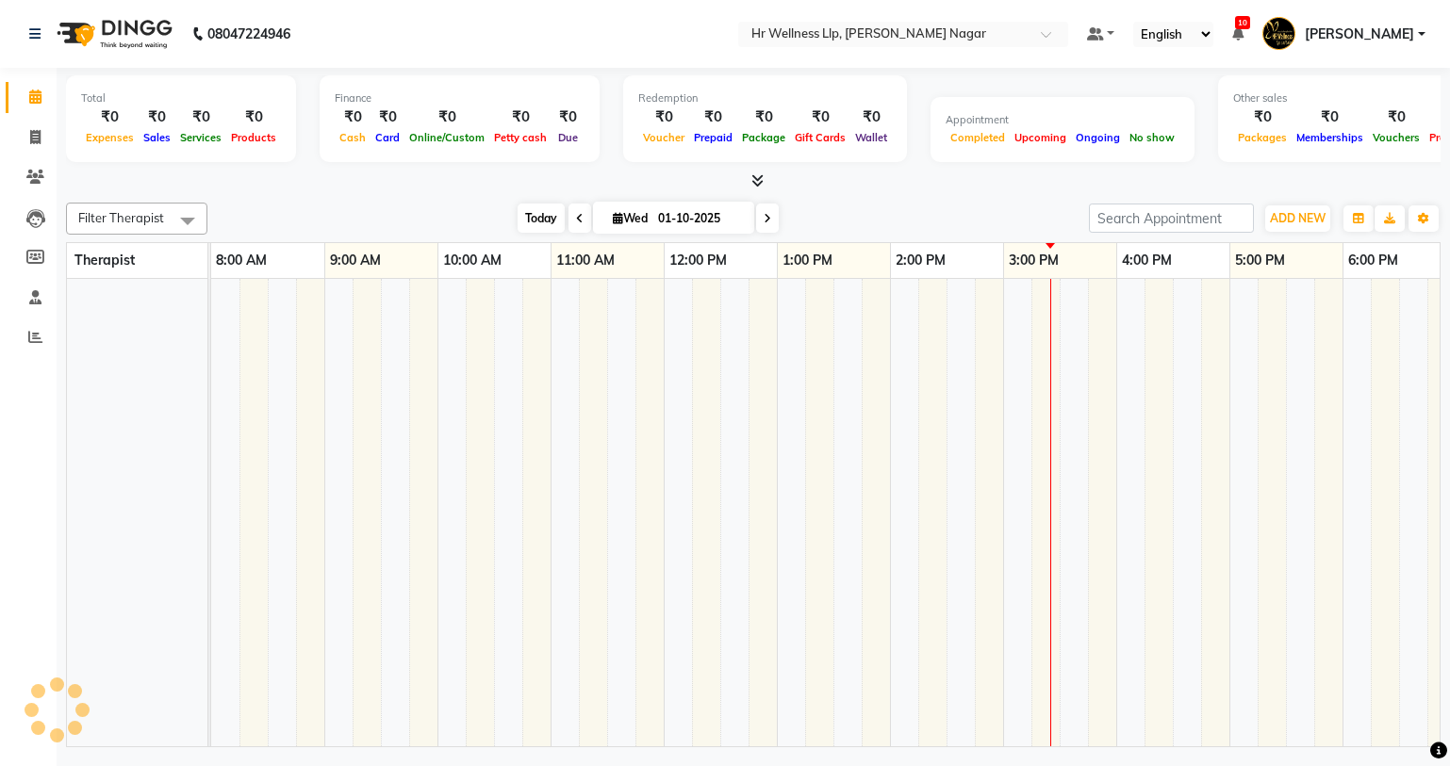
click at [544, 204] on span "Today" at bounding box center [540, 218] width 47 height 29
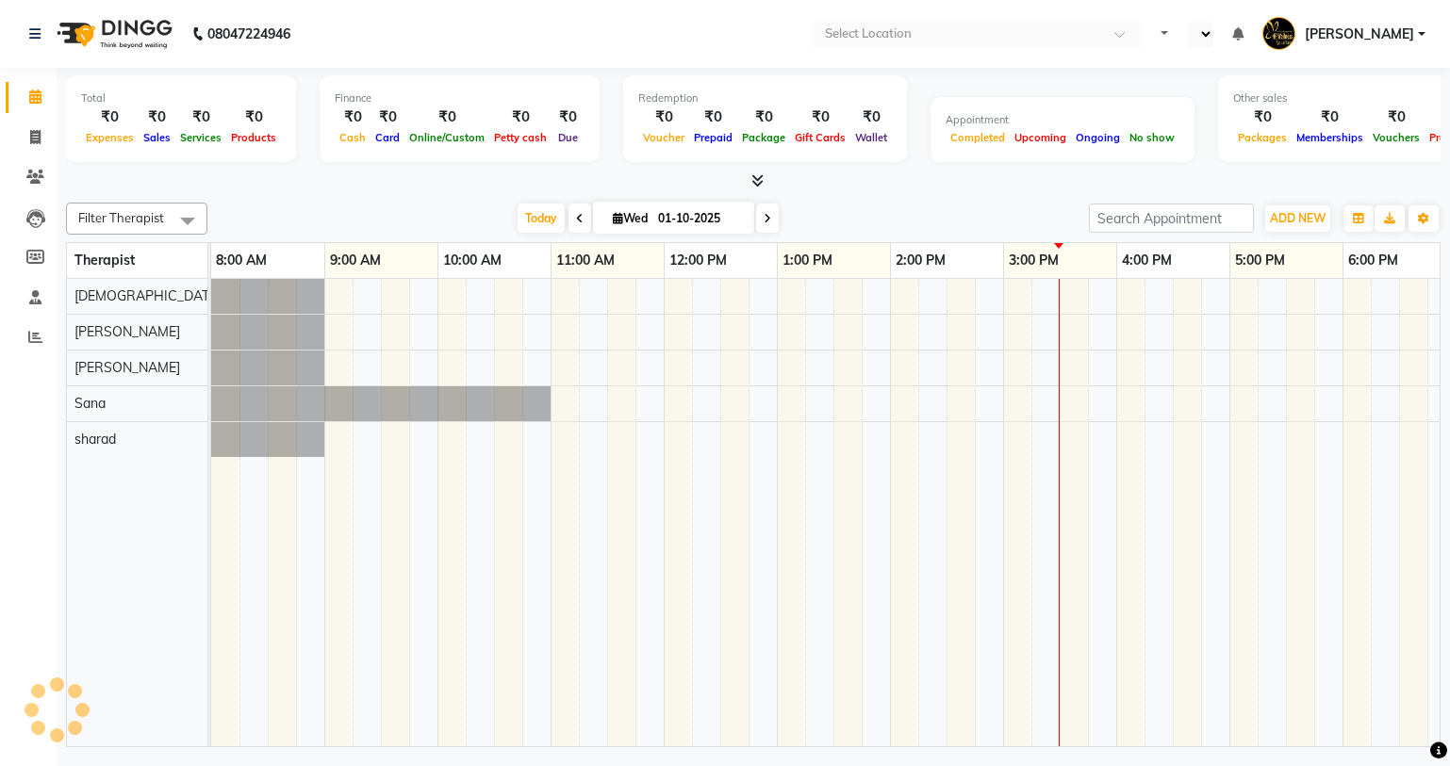
select select "en"
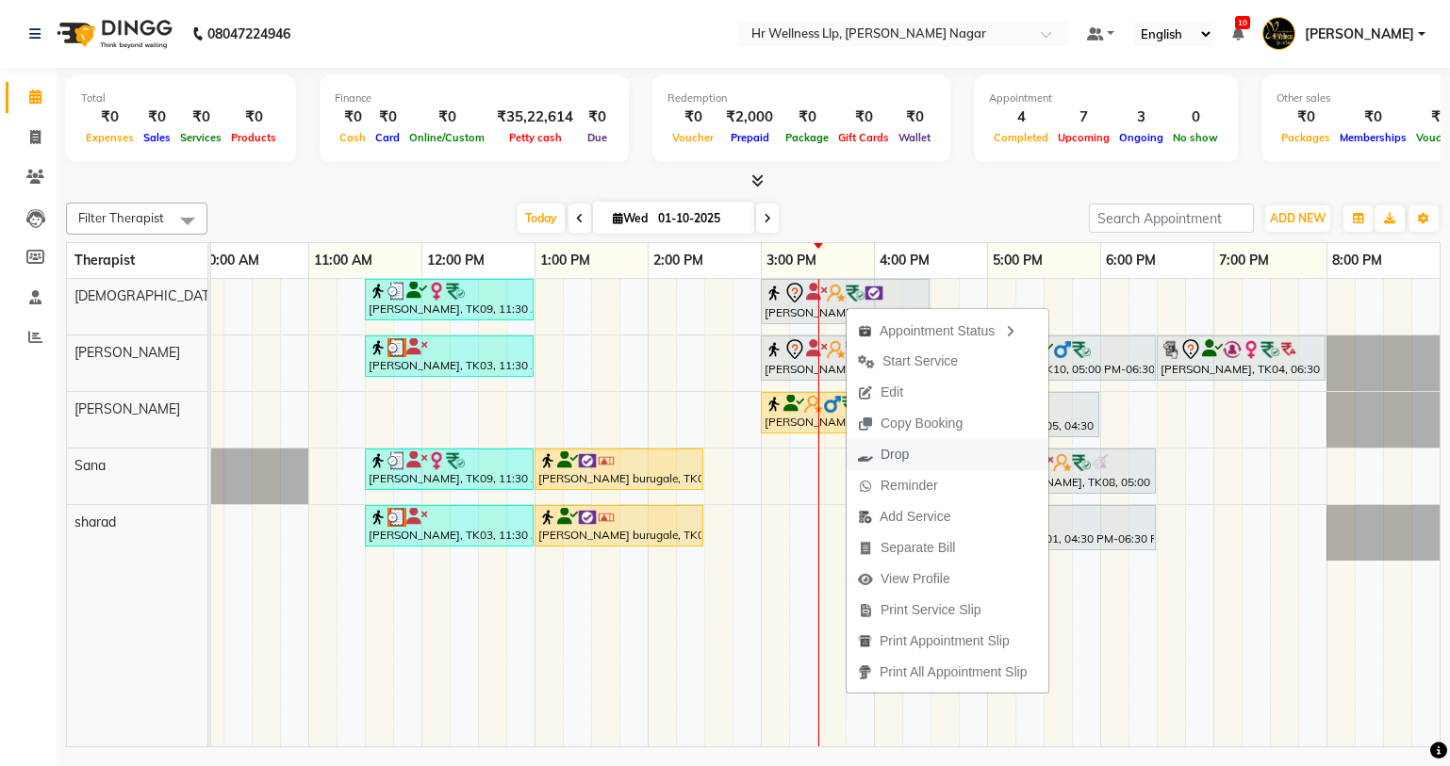
click at [890, 452] on span "Drop" at bounding box center [894, 455] width 28 height 20
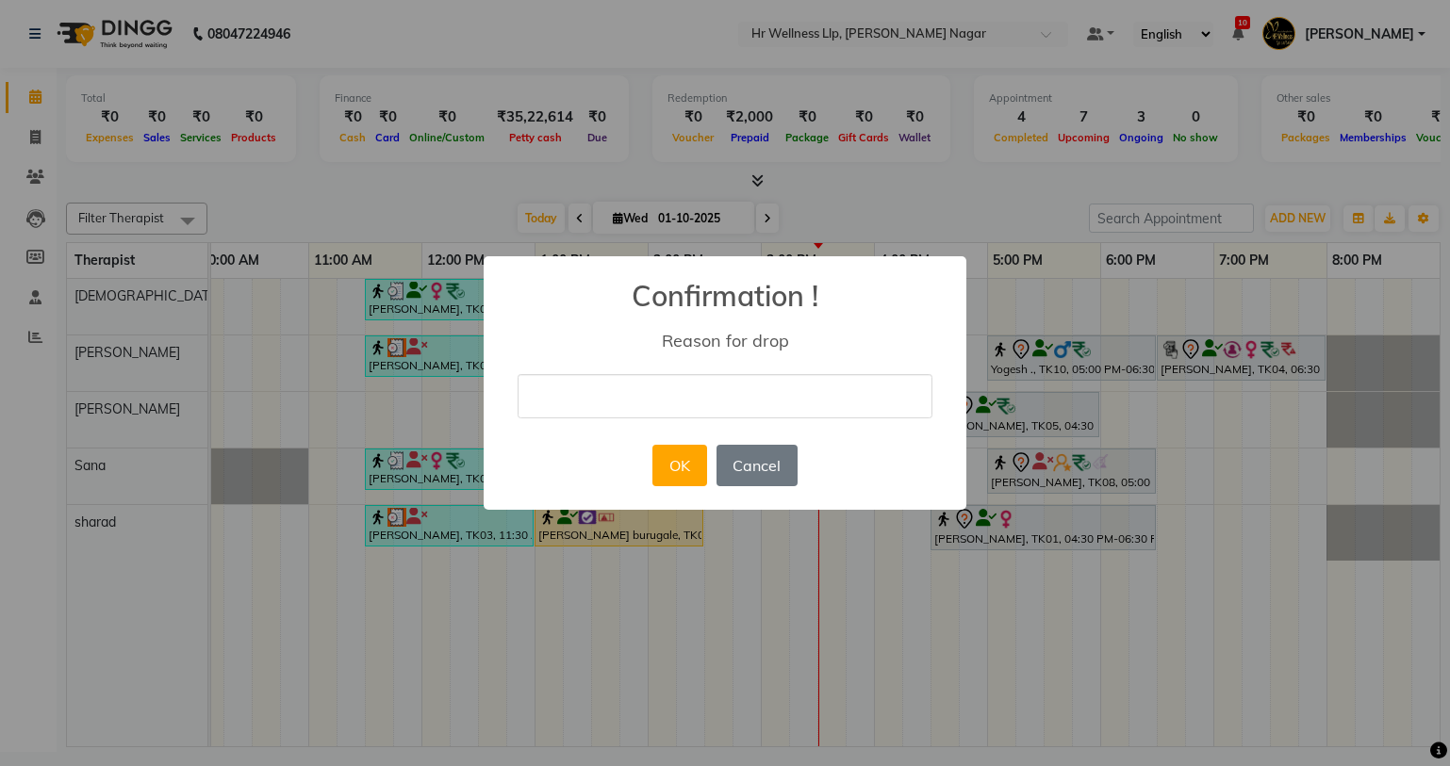
click at [659, 361] on div "× Confirmation ! Reason for drop OK No Cancel" at bounding box center [725, 383] width 483 height 254
click at [659, 404] on input "text" at bounding box center [724, 396] width 415 height 44
type input "for training"
click at [688, 464] on button "OK" at bounding box center [679, 465] width 54 height 41
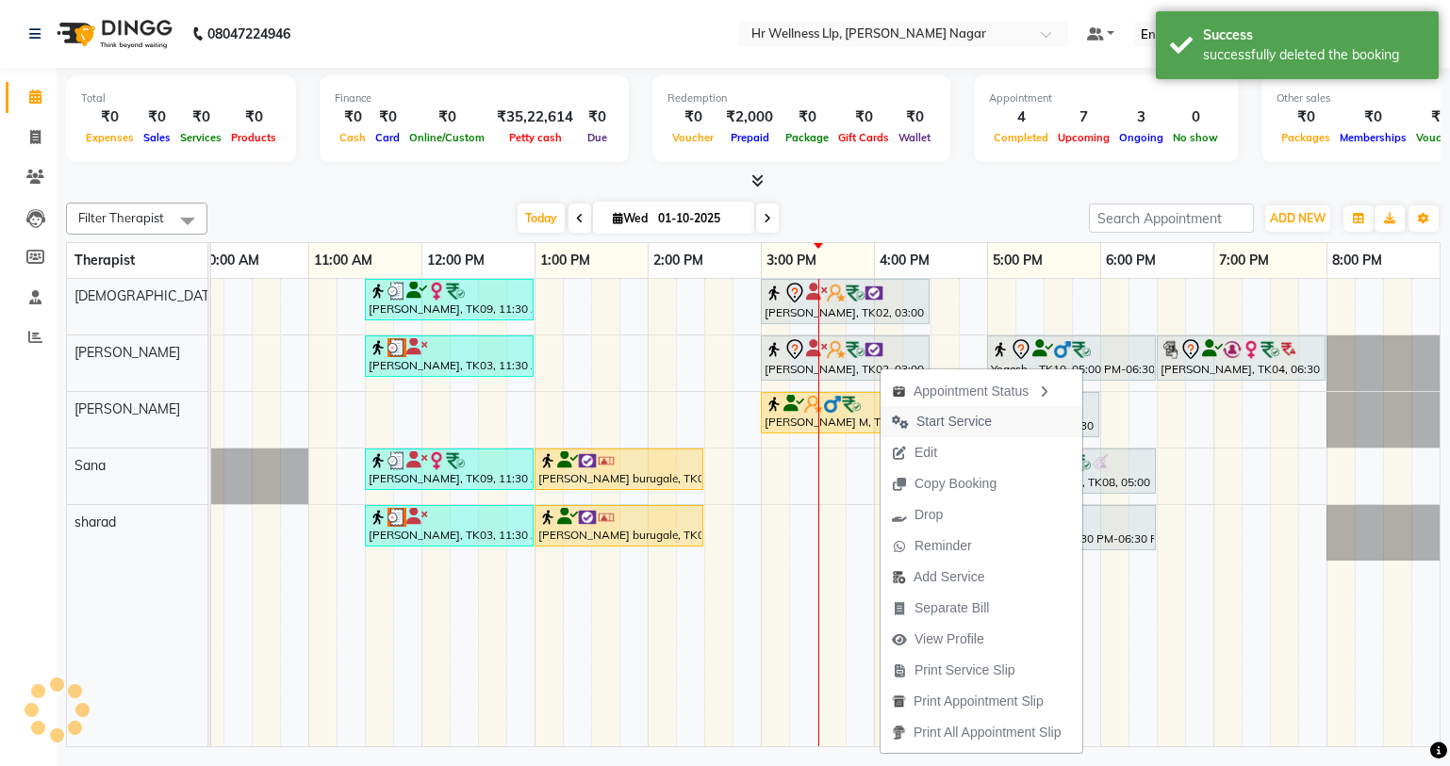
click at [911, 423] on span "Start Service" at bounding box center [941, 421] width 123 height 31
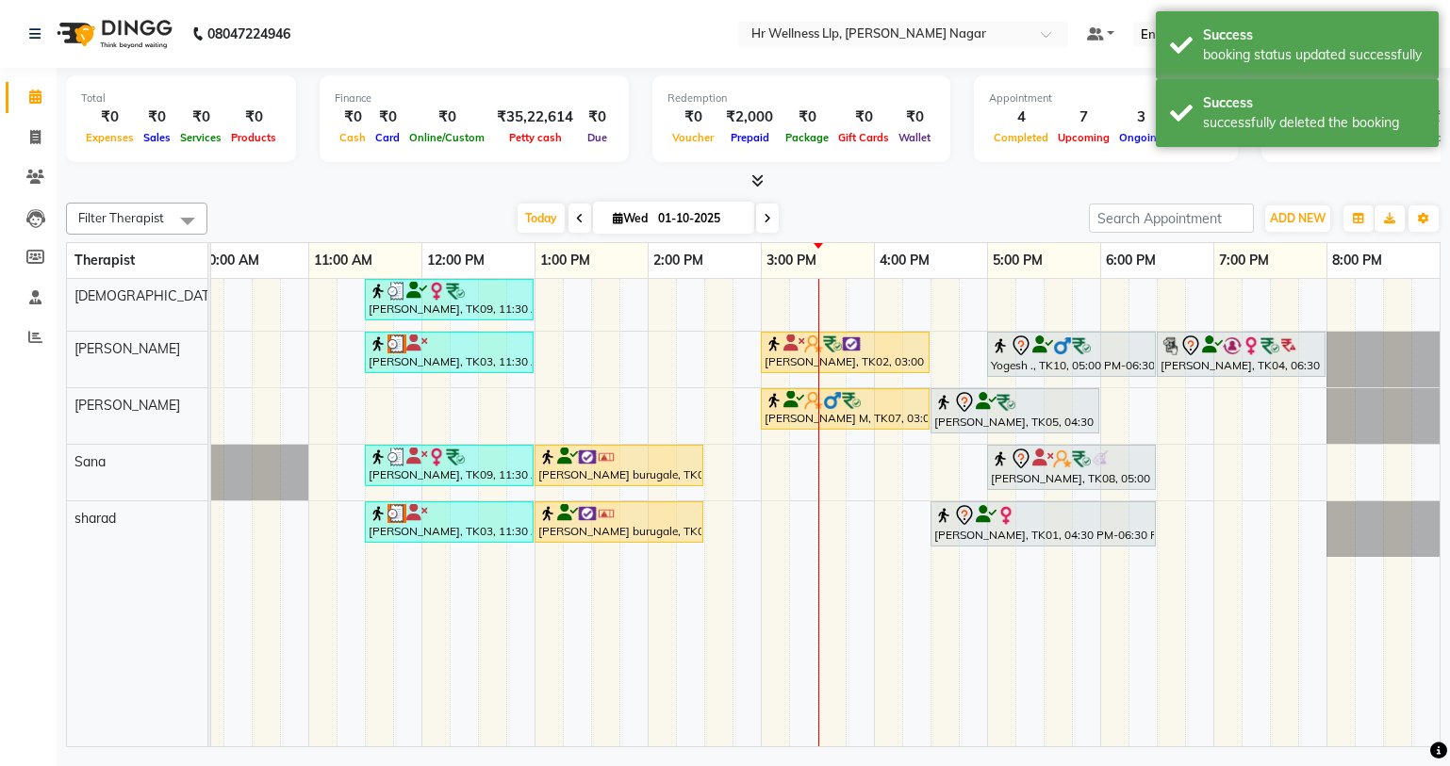
click at [766, 226] on span at bounding box center [767, 218] width 23 height 29
type input "02-10-2025"
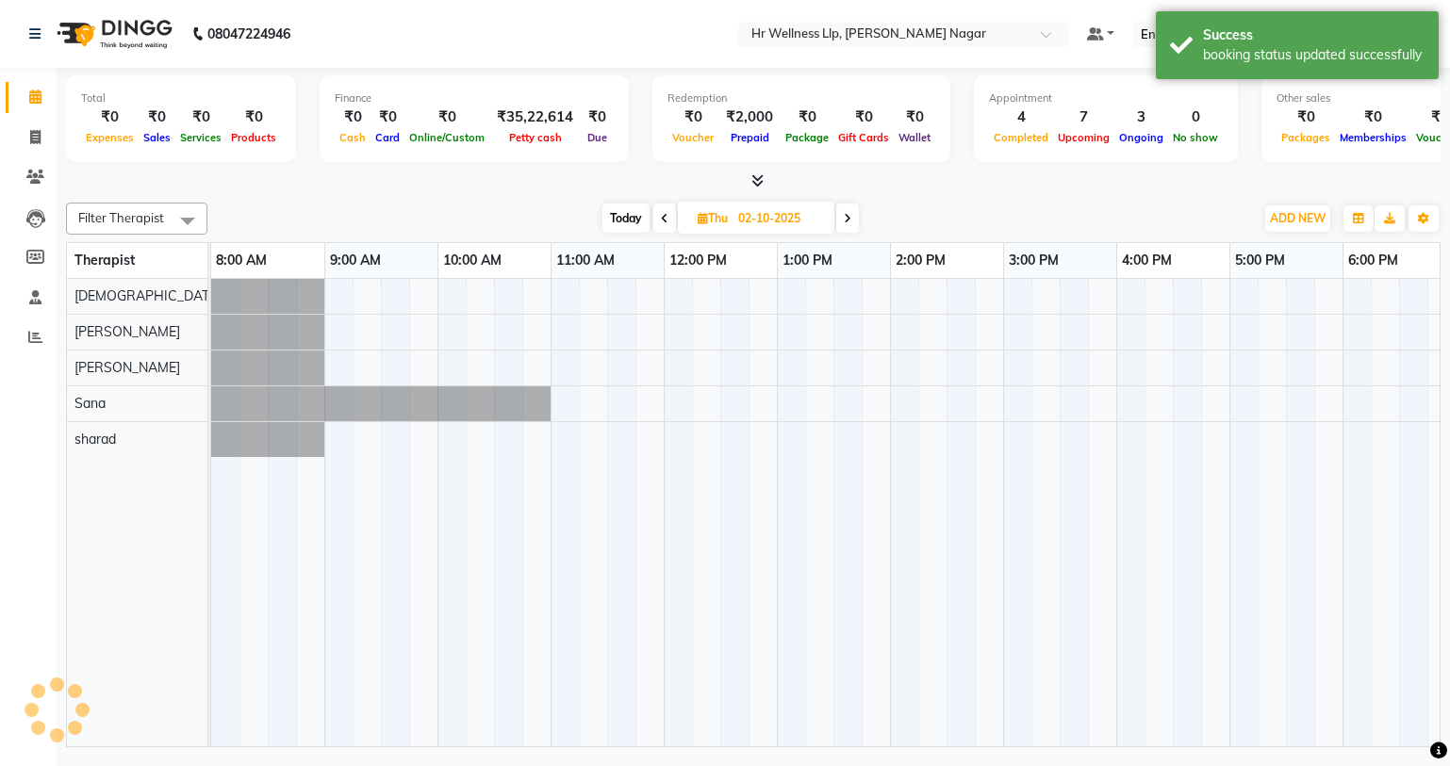
scroll to position [0, 242]
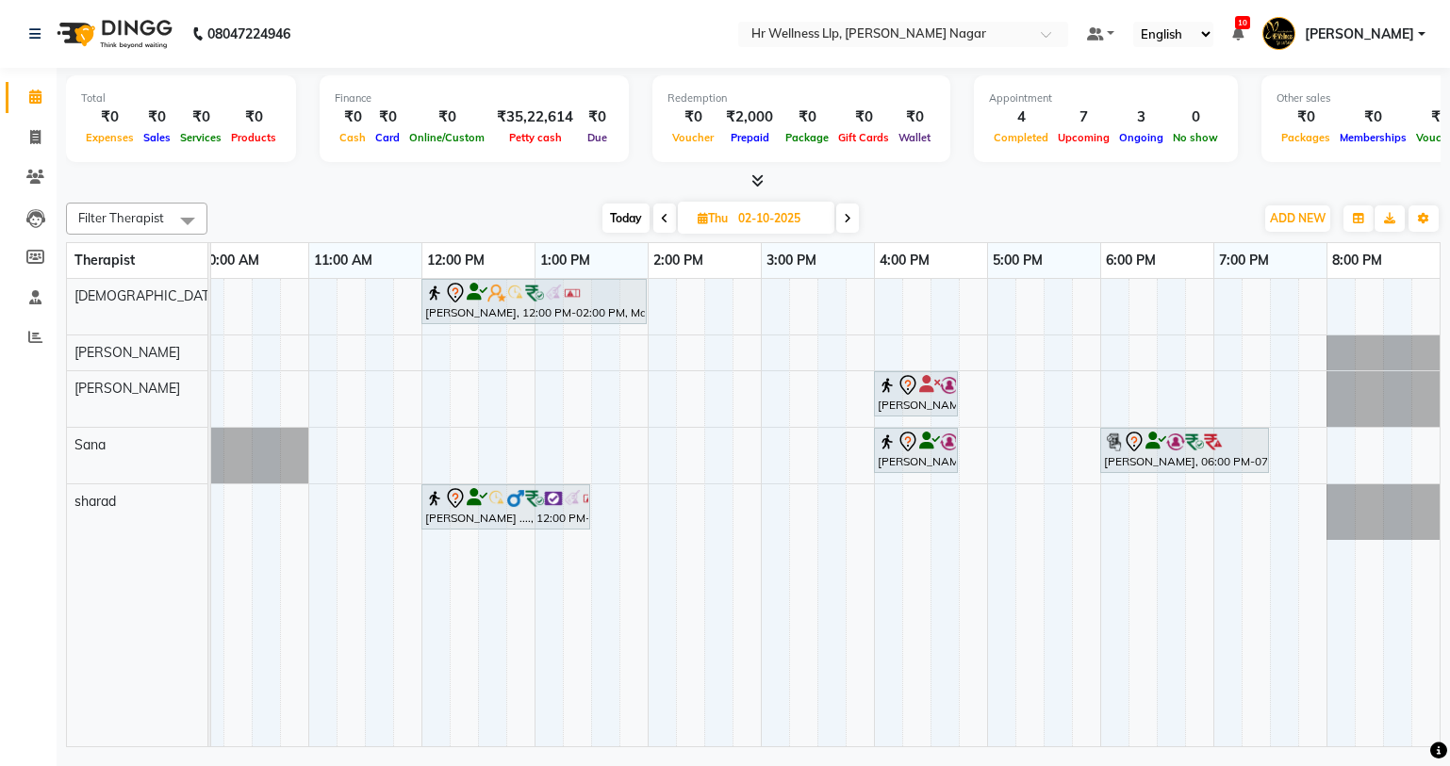
click at [548, 355] on div "[PERSON_NAME], 12:00 PM-02:00 PM, Massage 90 Min [PERSON_NAME] ., 04:00 PM-04:4…" at bounding box center [704, 513] width 1470 height 468
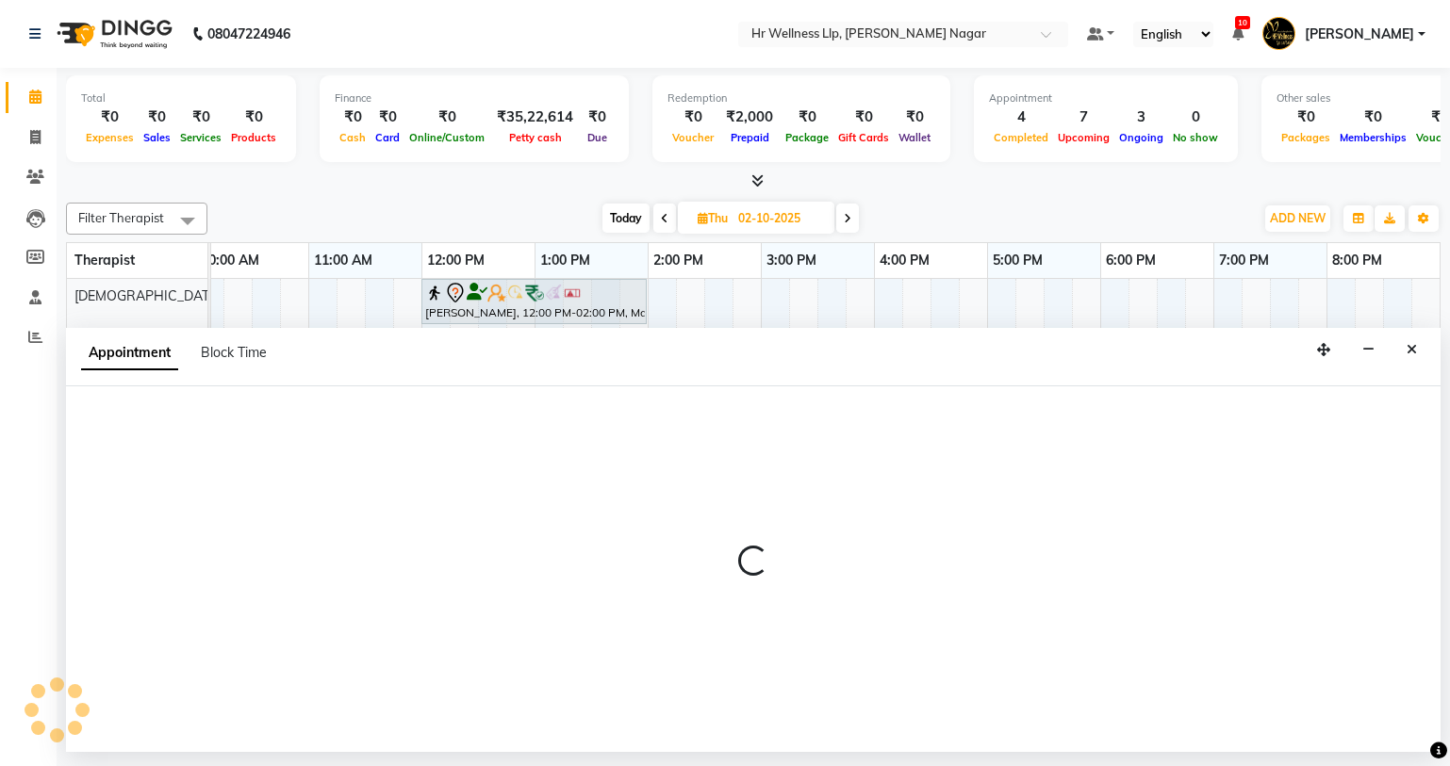
select select "86678"
select select "780"
select select "tentative"
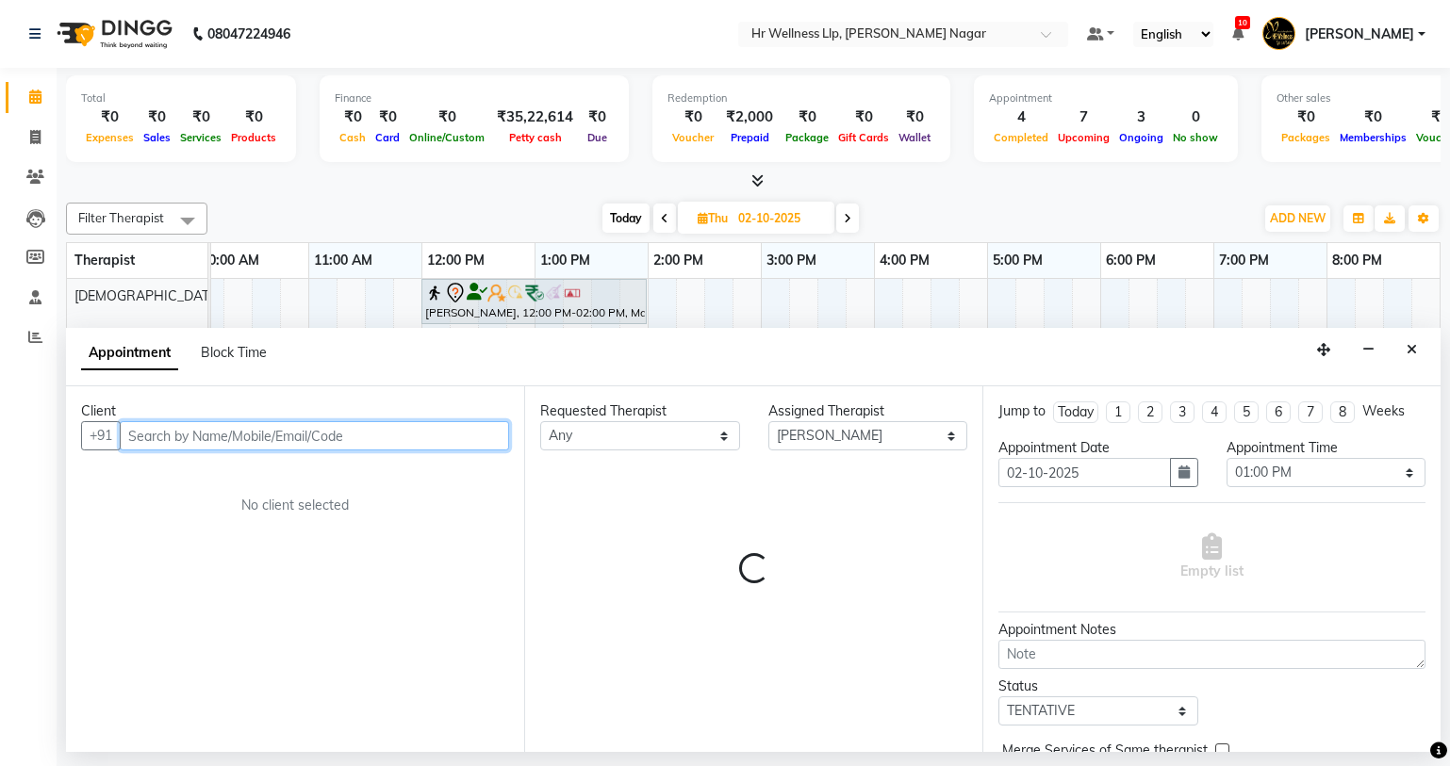
click at [182, 436] on input "text" at bounding box center [314, 435] width 389 height 29
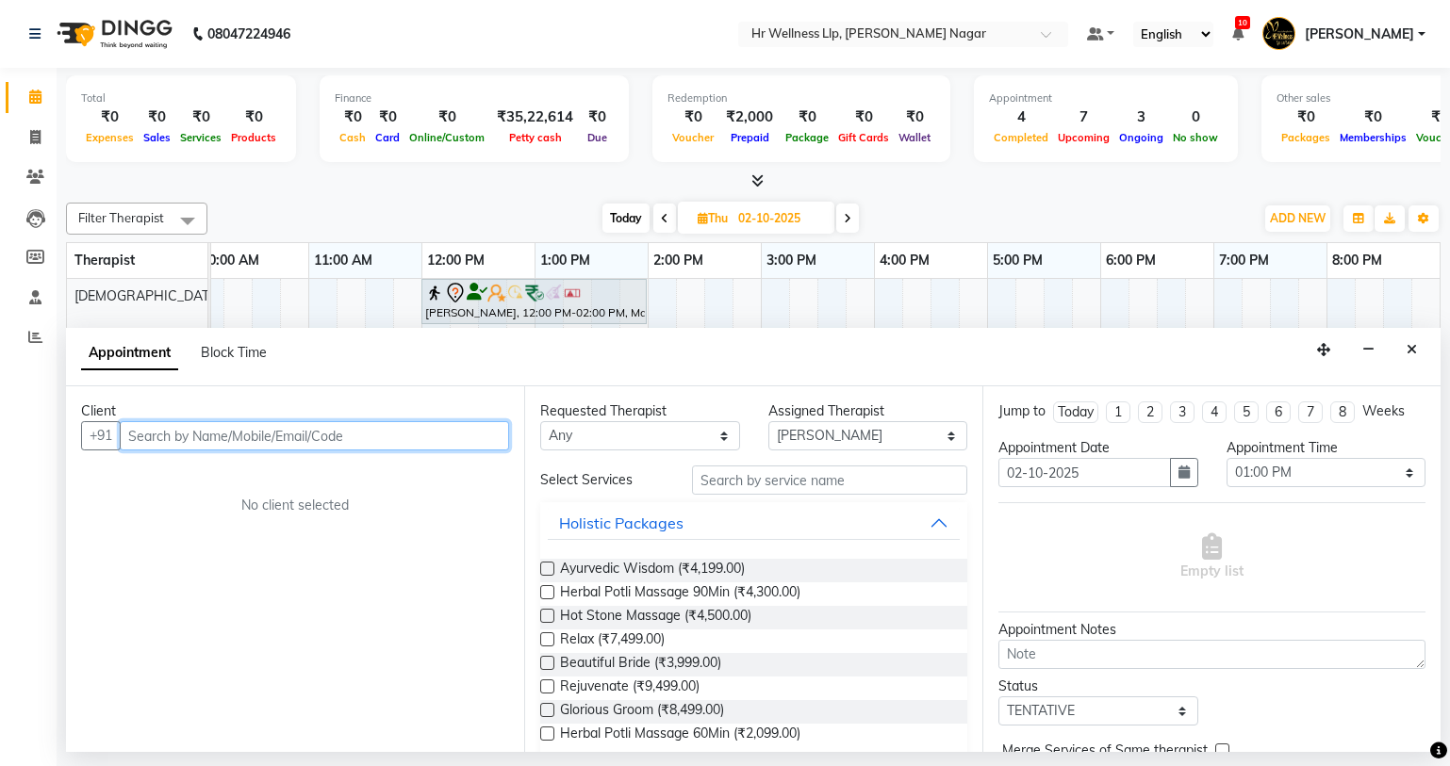
type input "p"
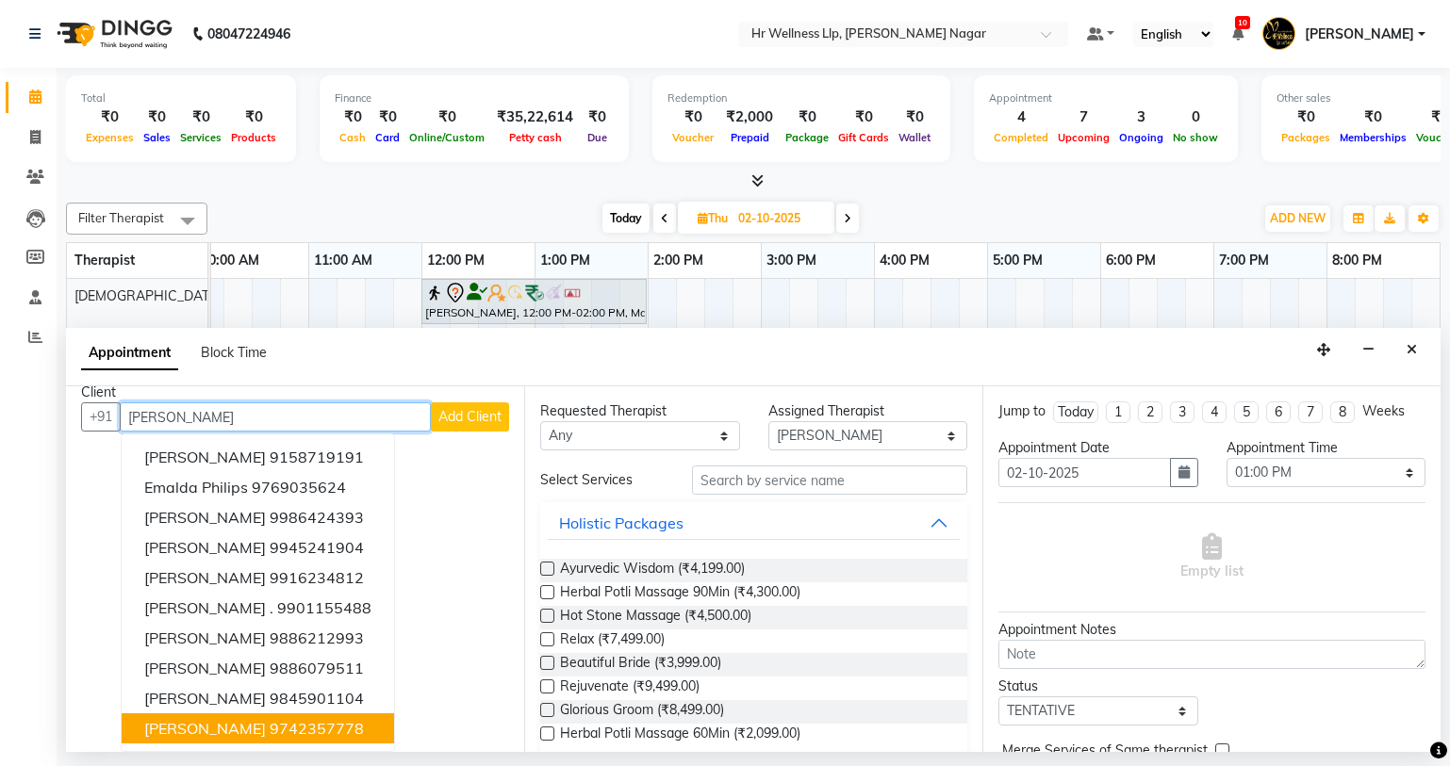
scroll to position [0, 0]
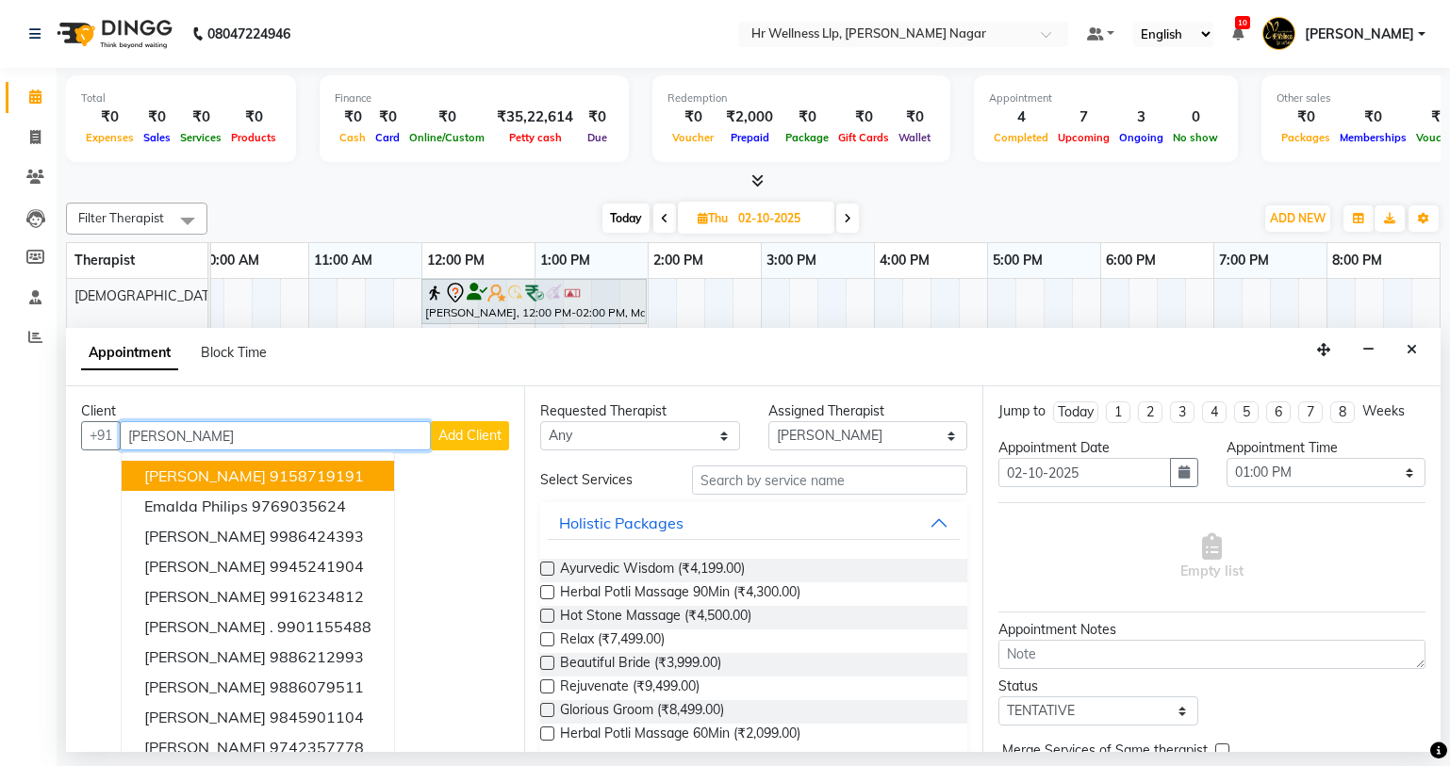
click at [201, 440] on input "[PERSON_NAME]" at bounding box center [275, 435] width 311 height 29
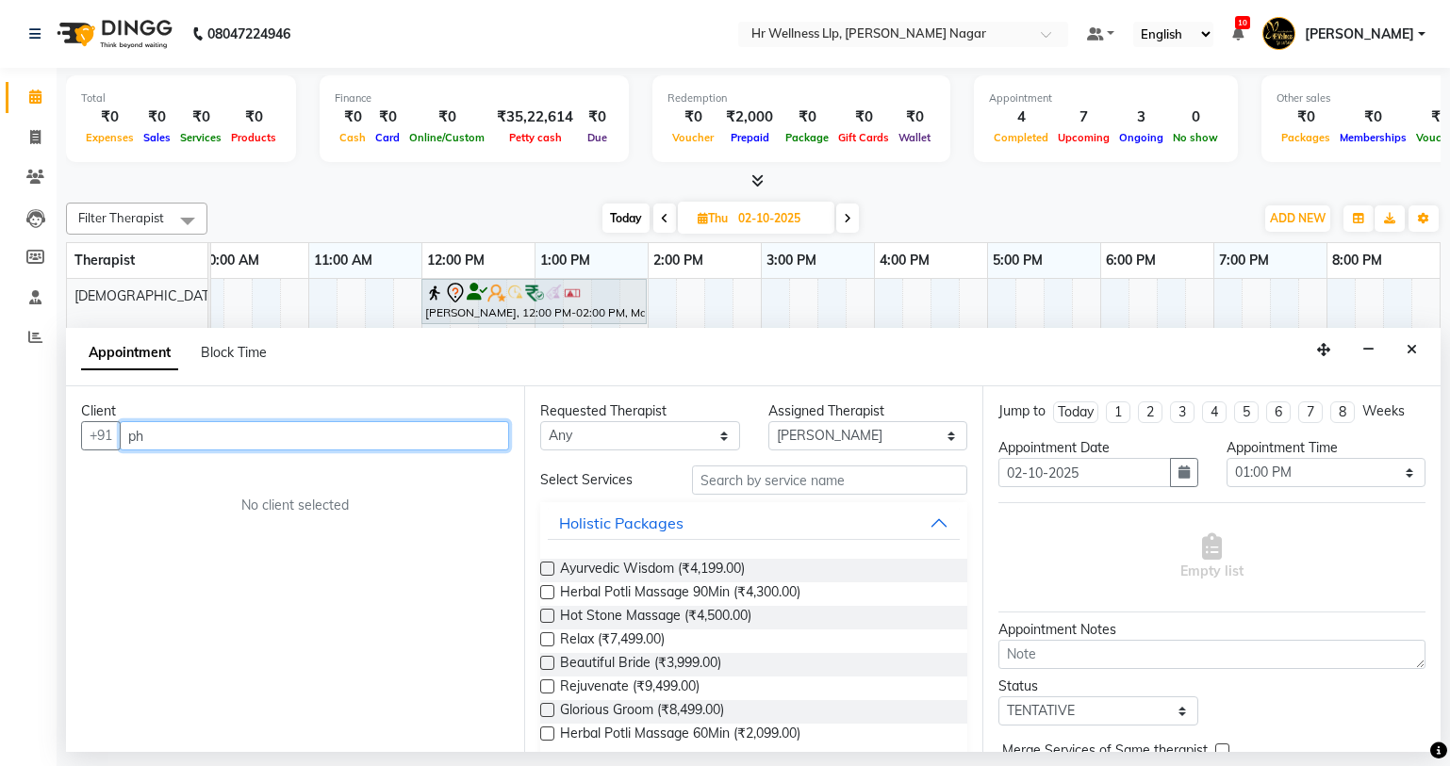
type input "p"
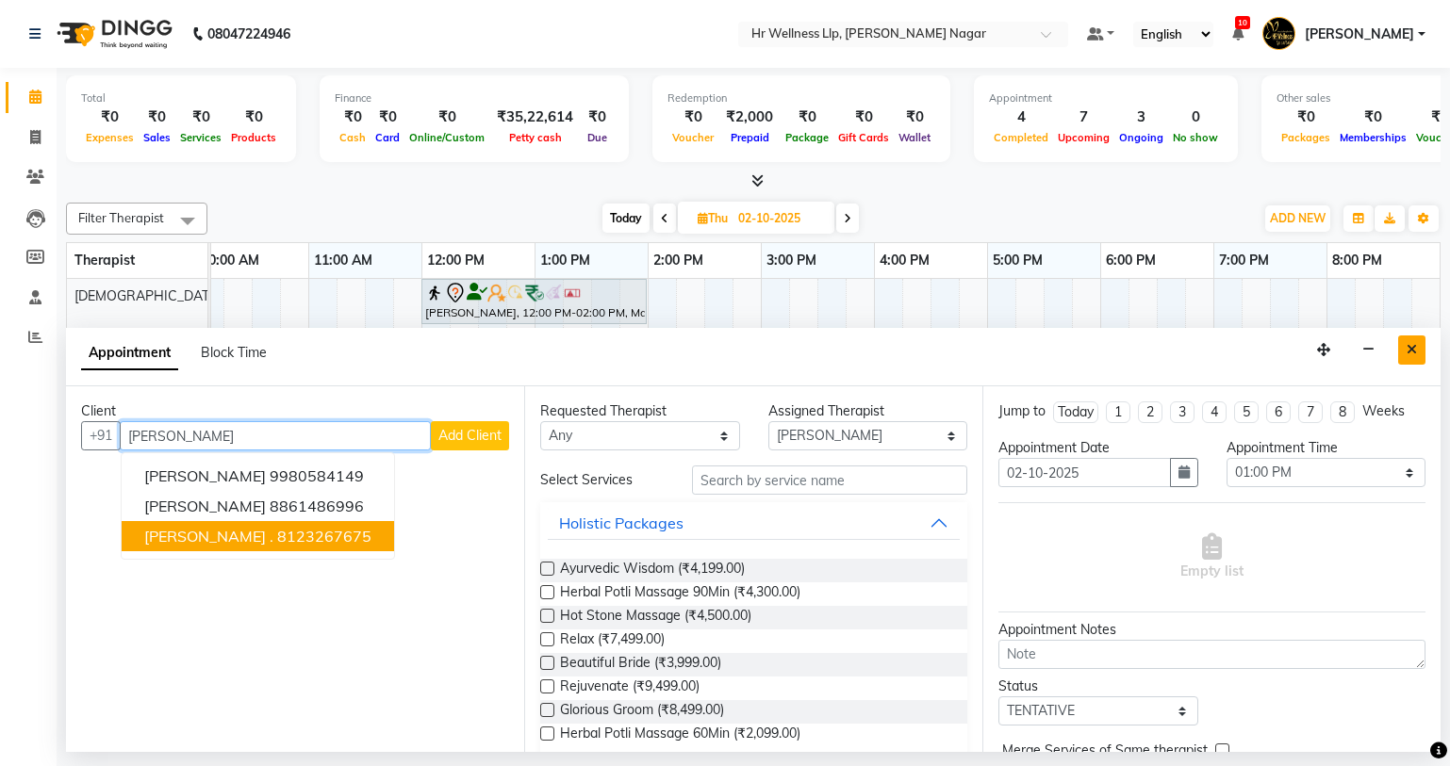
type input "[PERSON_NAME]"
click at [1407, 344] on icon "Close" at bounding box center [1411, 349] width 10 height 13
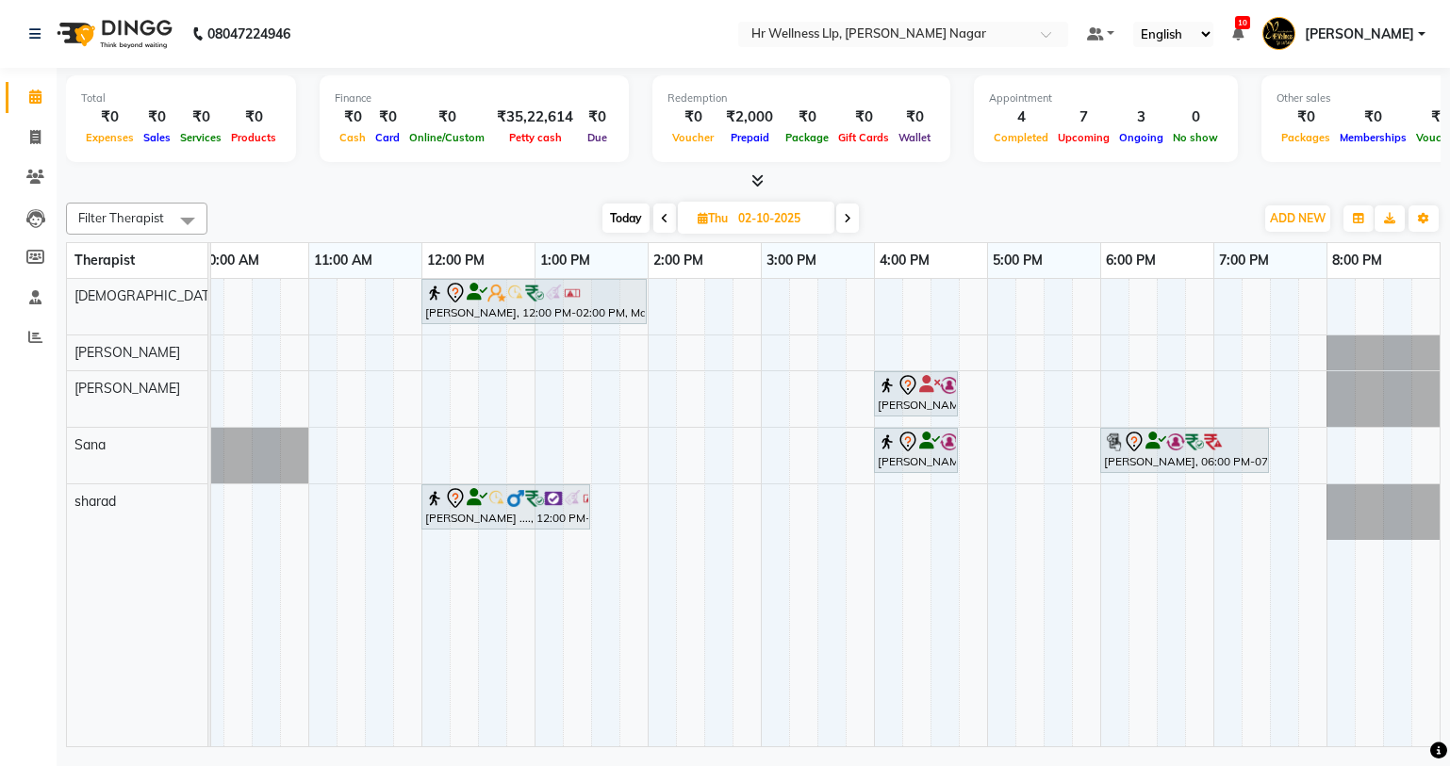
click at [625, 215] on span "Today" at bounding box center [625, 218] width 47 height 29
type input "01-10-2025"
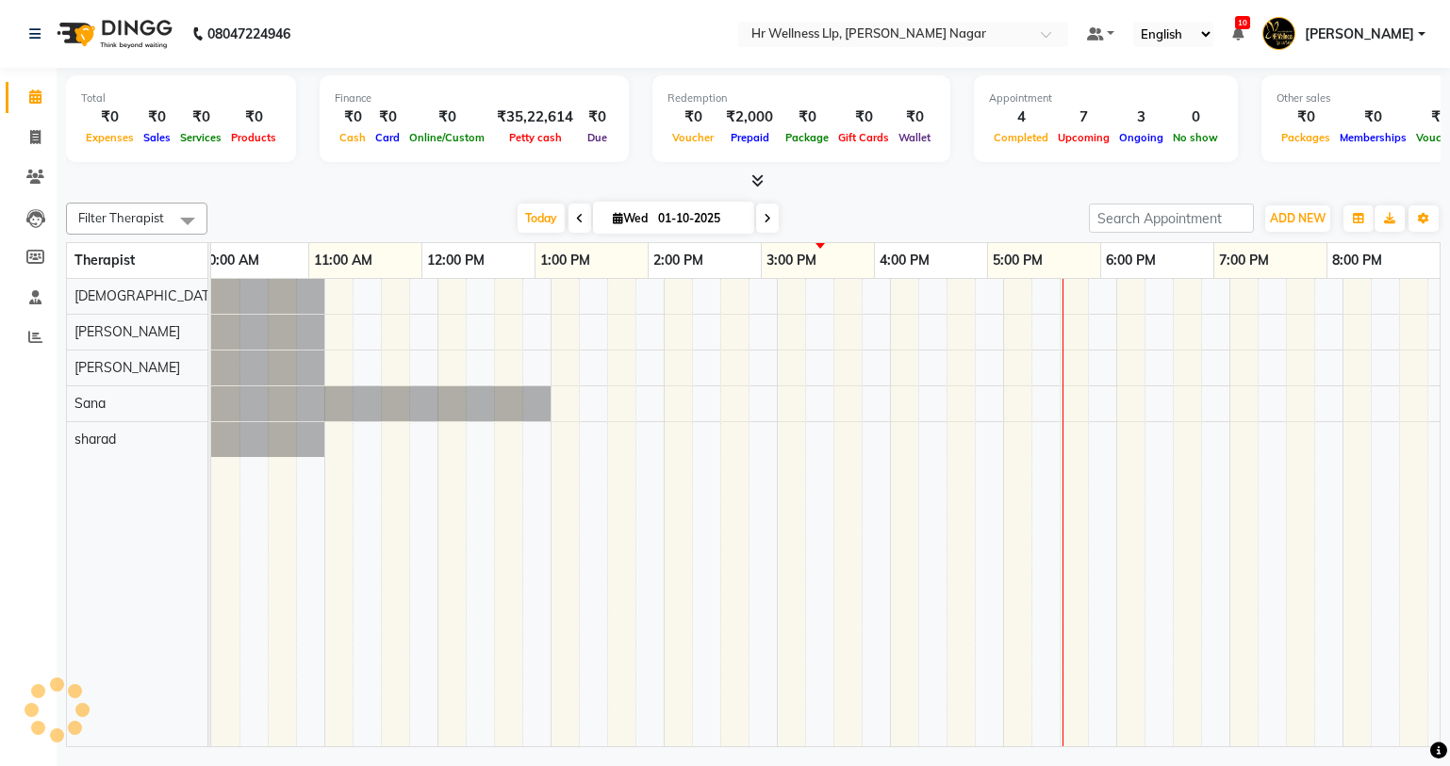
scroll to position [0, 242]
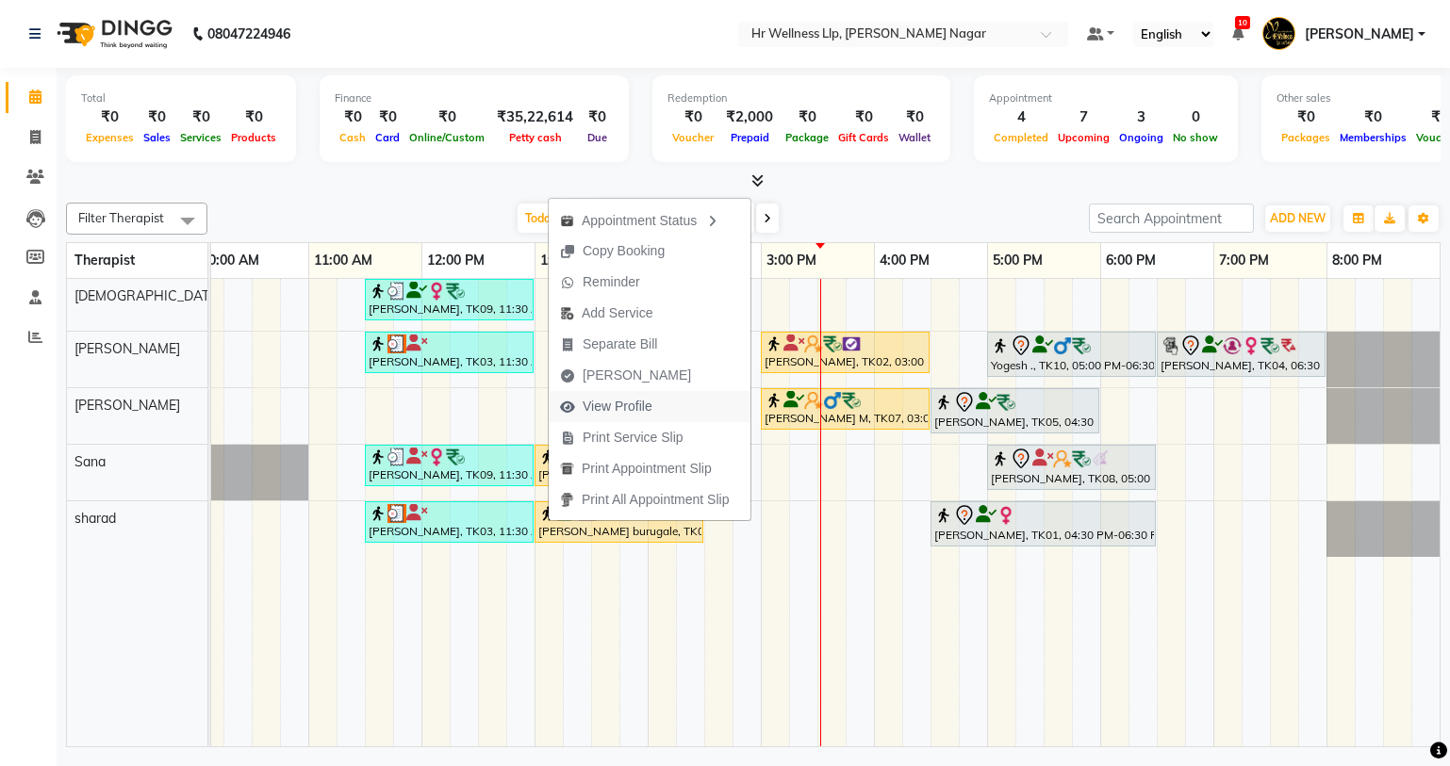
click at [610, 405] on span "View Profile" at bounding box center [618, 407] width 70 height 20
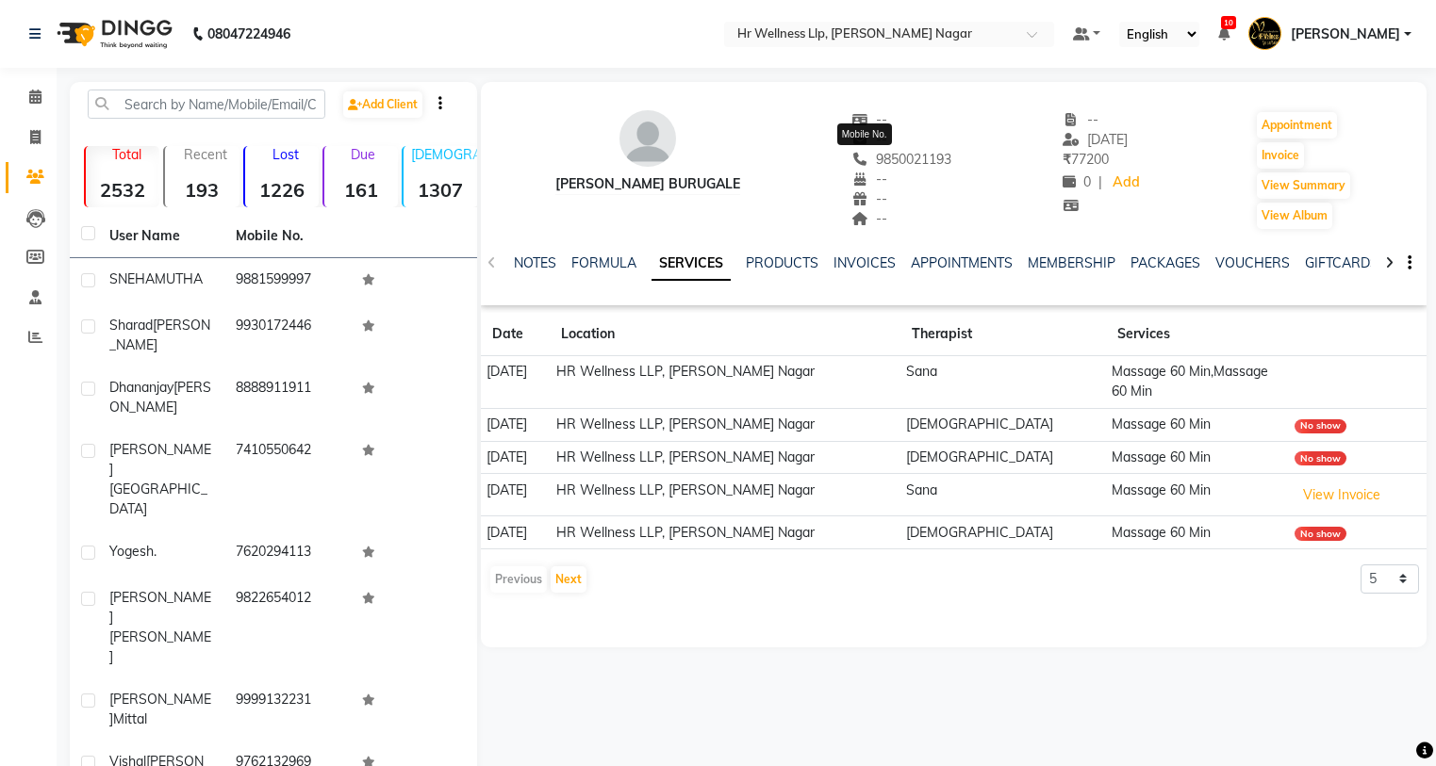
click at [861, 162] on span "9850021193" at bounding box center [901, 159] width 100 height 17
copy span "9850021193"
click at [33, 95] on icon at bounding box center [35, 97] width 12 height 14
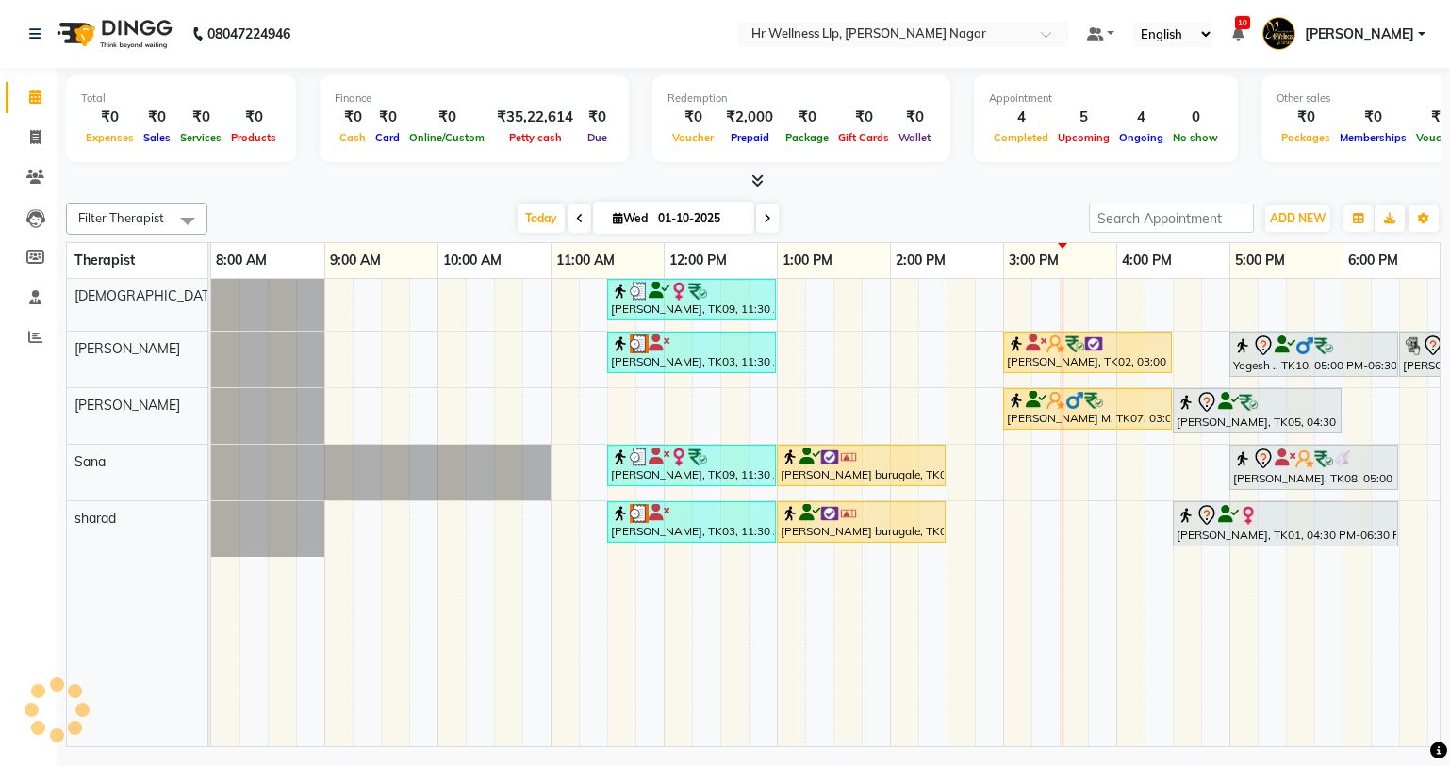
click at [615, 215] on icon at bounding box center [618, 218] width 10 height 12
select select "10"
select select "2025"
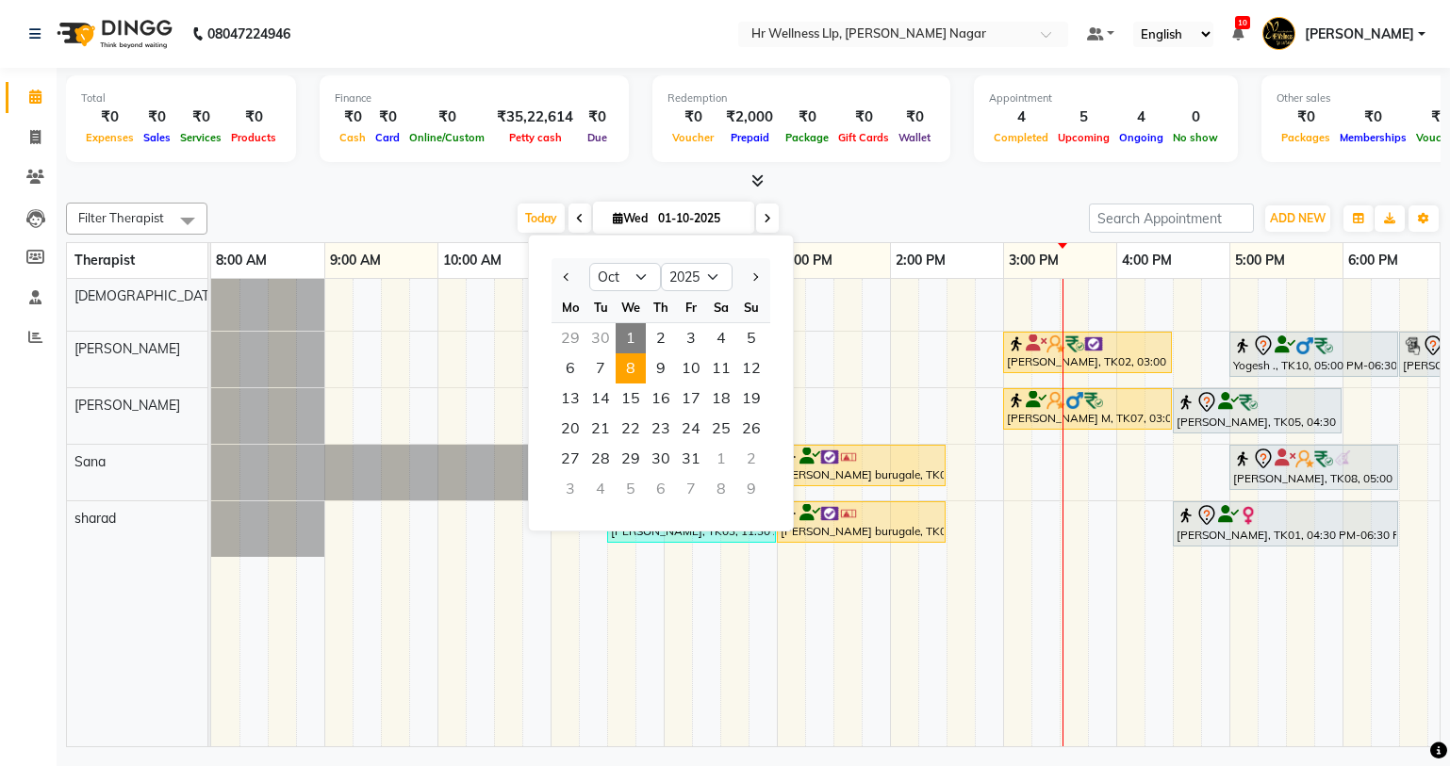
click at [626, 371] on span "8" at bounding box center [630, 368] width 30 height 30
type input "[DATE]"
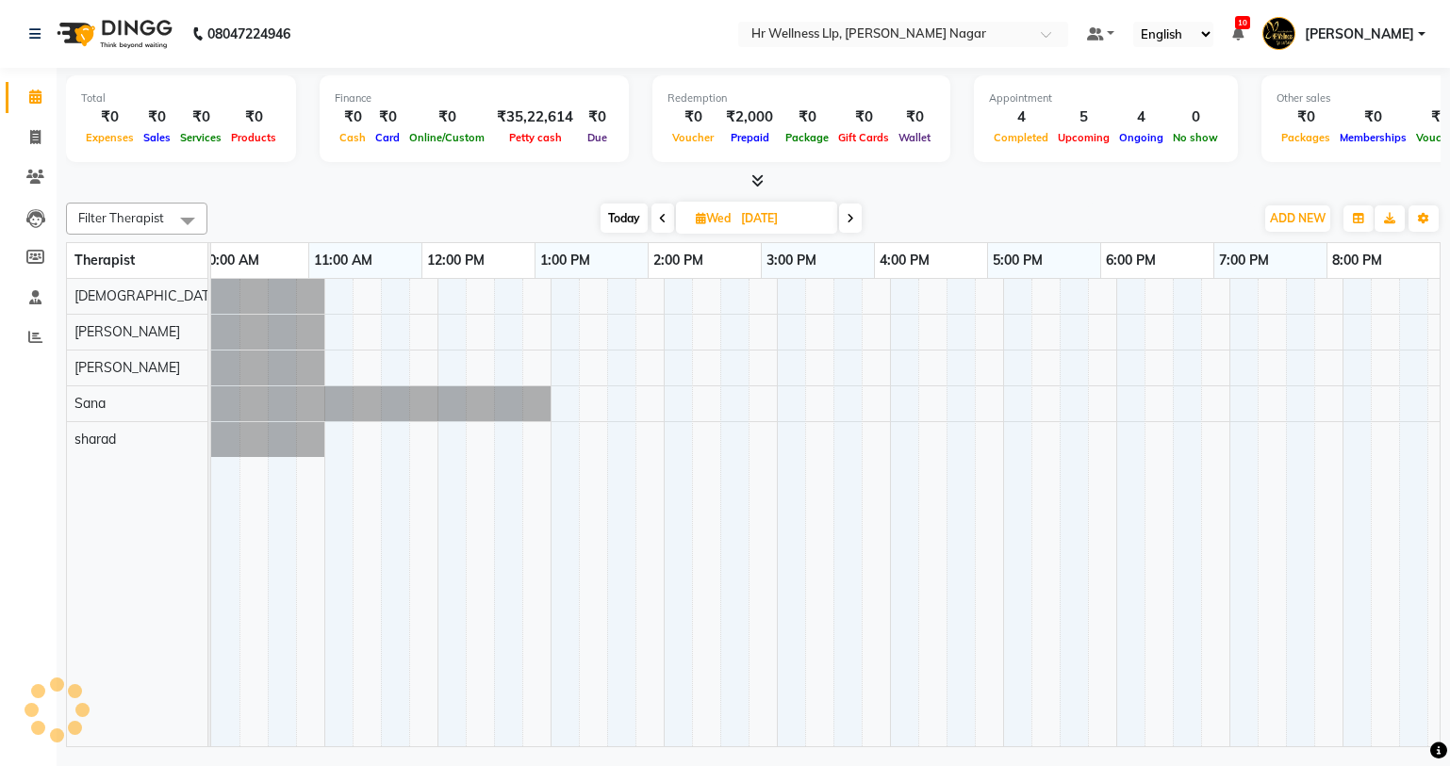
scroll to position [0, 242]
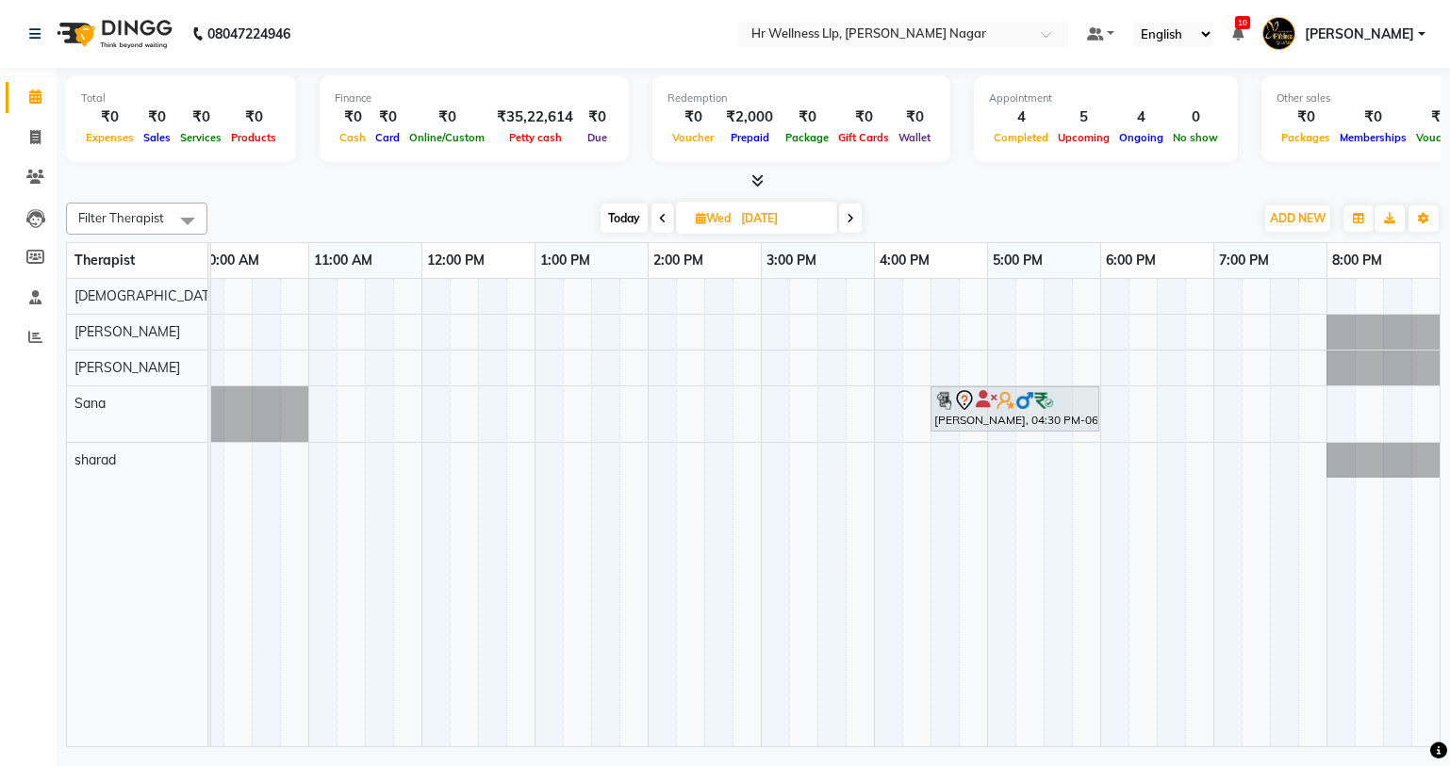
click at [500, 455] on div "[PERSON_NAME], 04:30 PM-06:00 PM, Massage 60 Min" at bounding box center [704, 513] width 1470 height 468
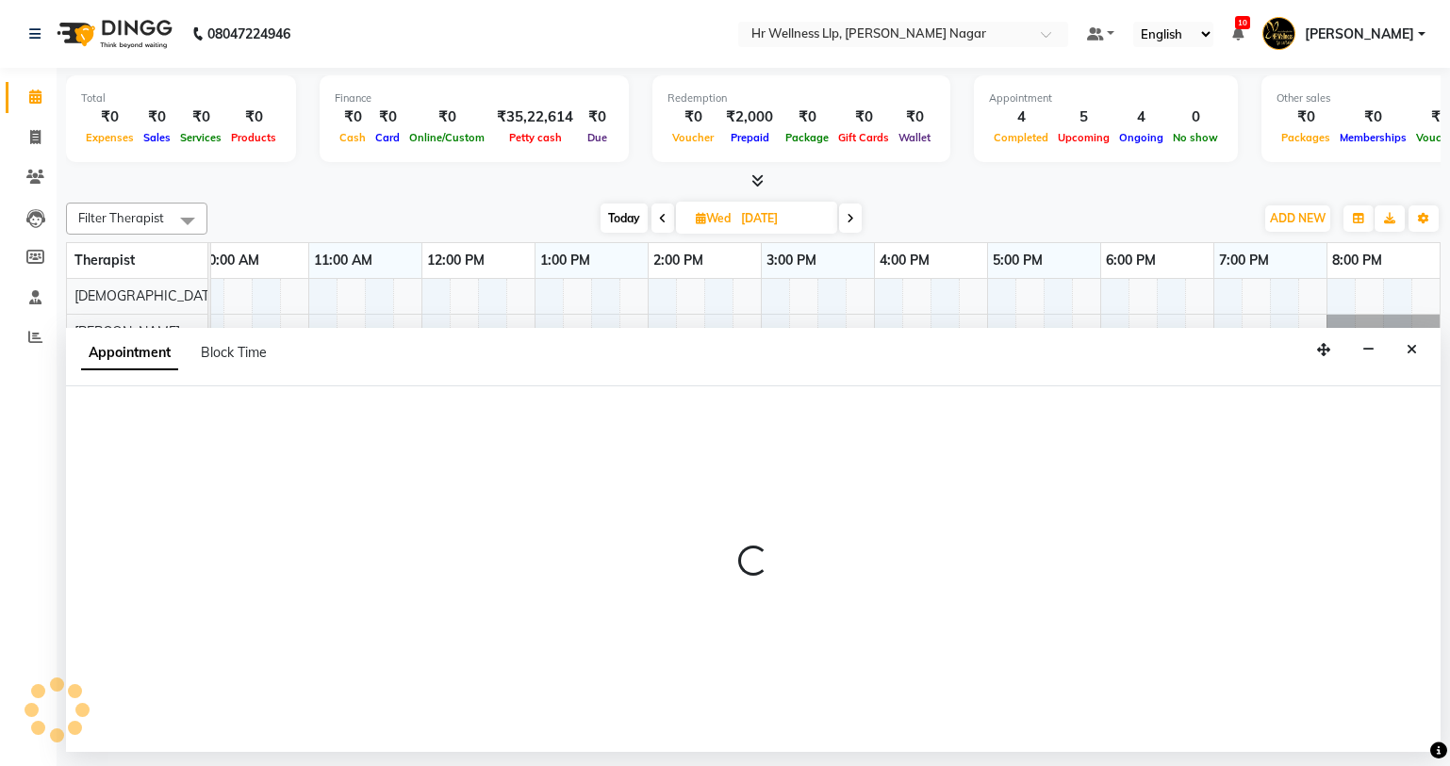
select select "86679"
select select "tentative"
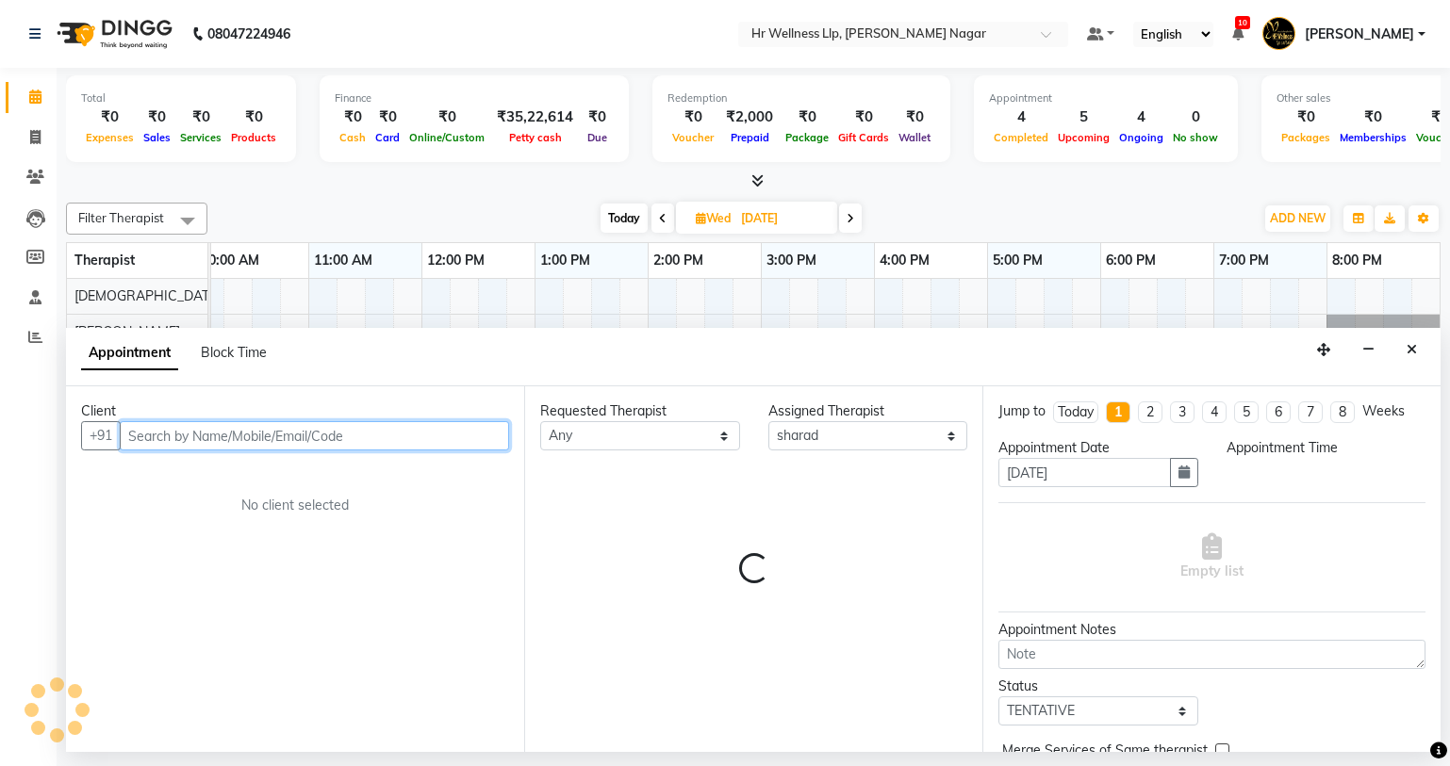
select select "750"
click at [235, 450] on input "text" at bounding box center [314, 435] width 389 height 29
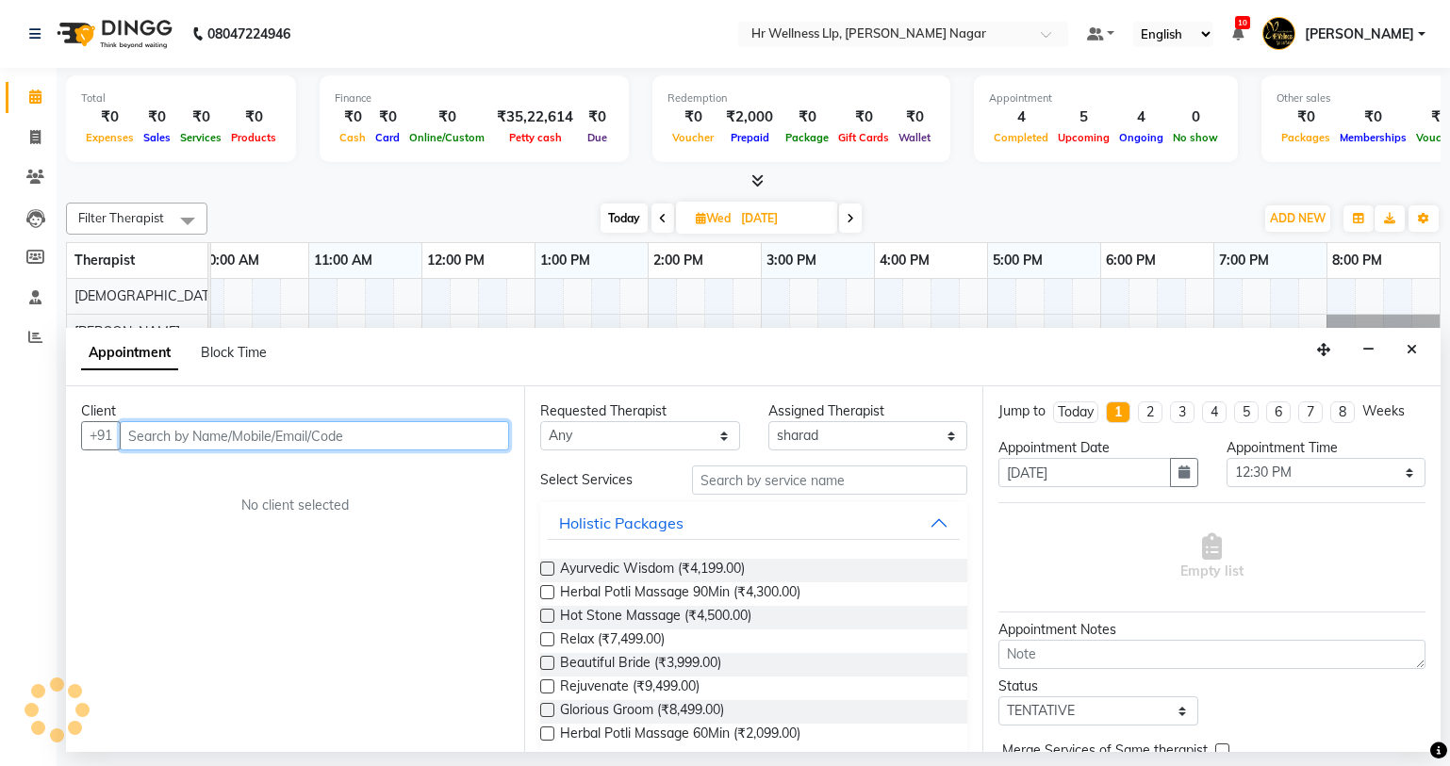
type input "v"
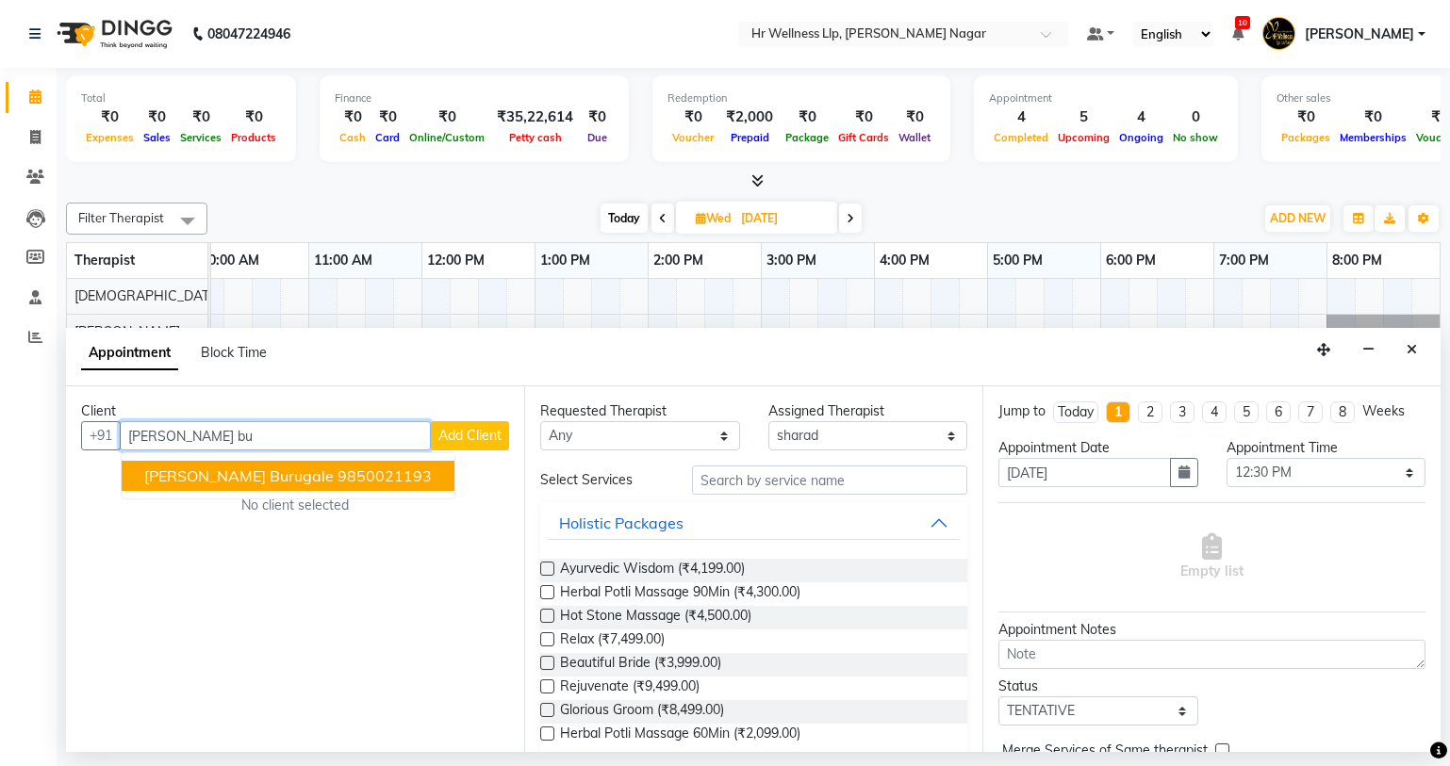
click at [337, 476] on ngb-highlight "9850021193" at bounding box center [384, 476] width 94 height 19
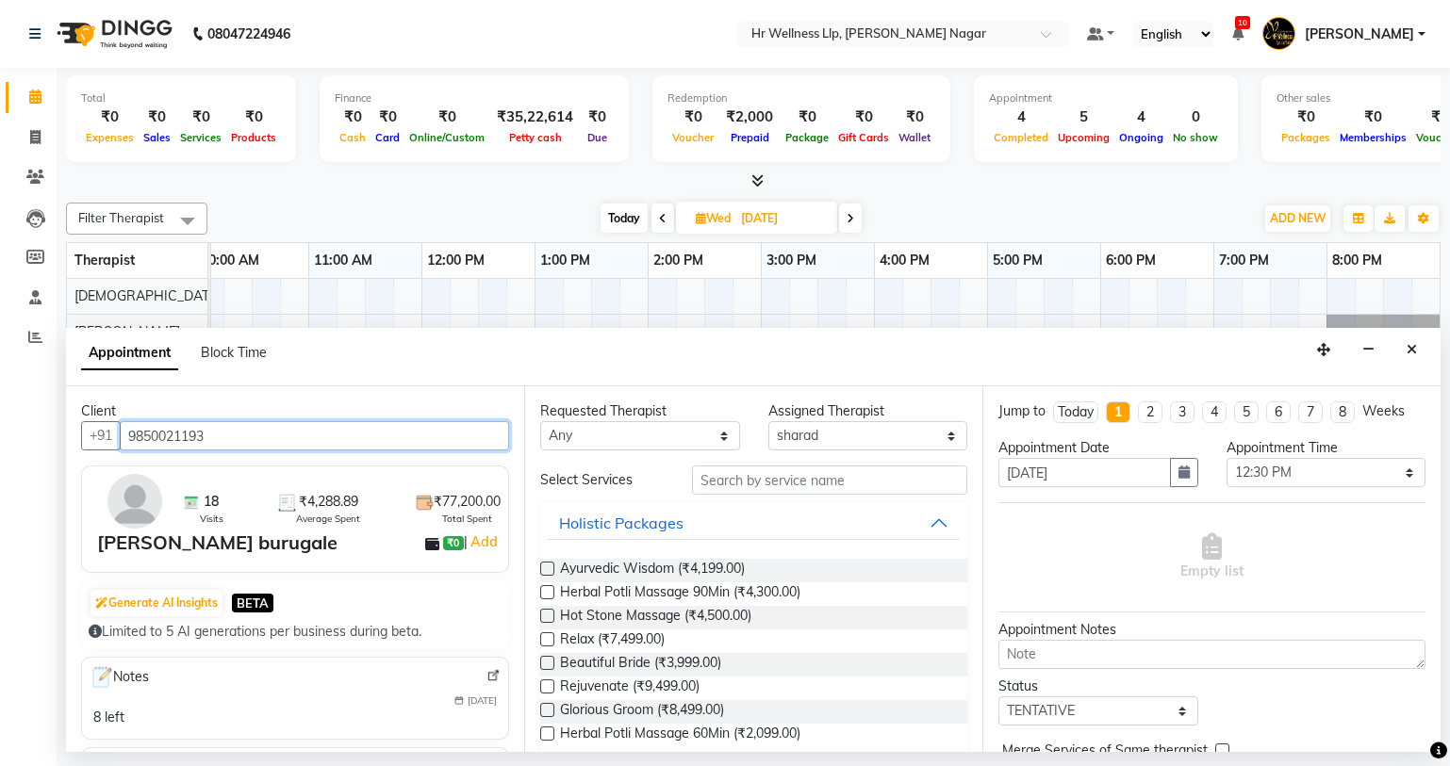
type input "9850021193"
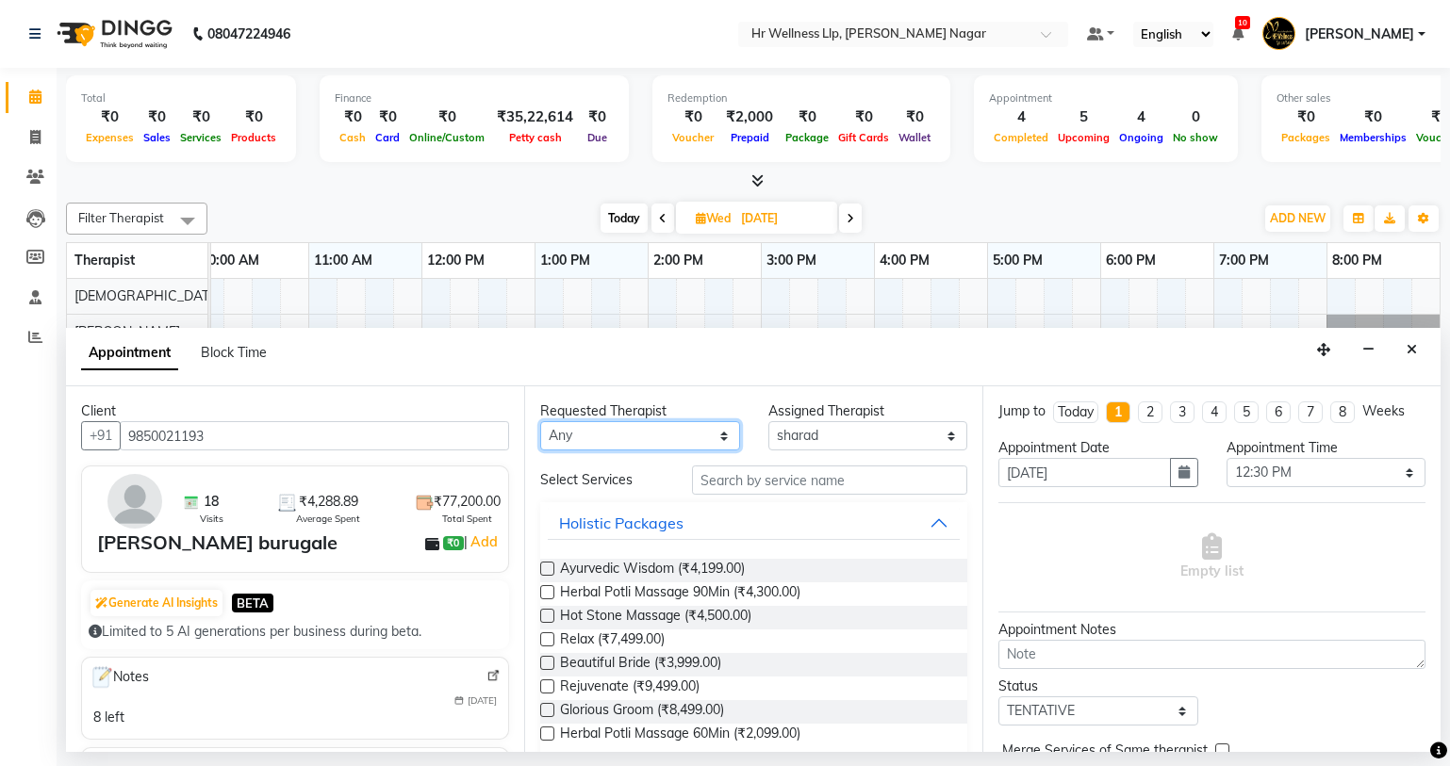
click at [688, 440] on select "Any Krishna [PERSON_NAME] [PERSON_NAME] Sana [PERSON_NAME]" at bounding box center [640, 435] width 200 height 29
select select "86679"
click at [540, 421] on select "Any Krishna [PERSON_NAME] [PERSON_NAME] Sana [PERSON_NAME]" at bounding box center [640, 435] width 200 height 29
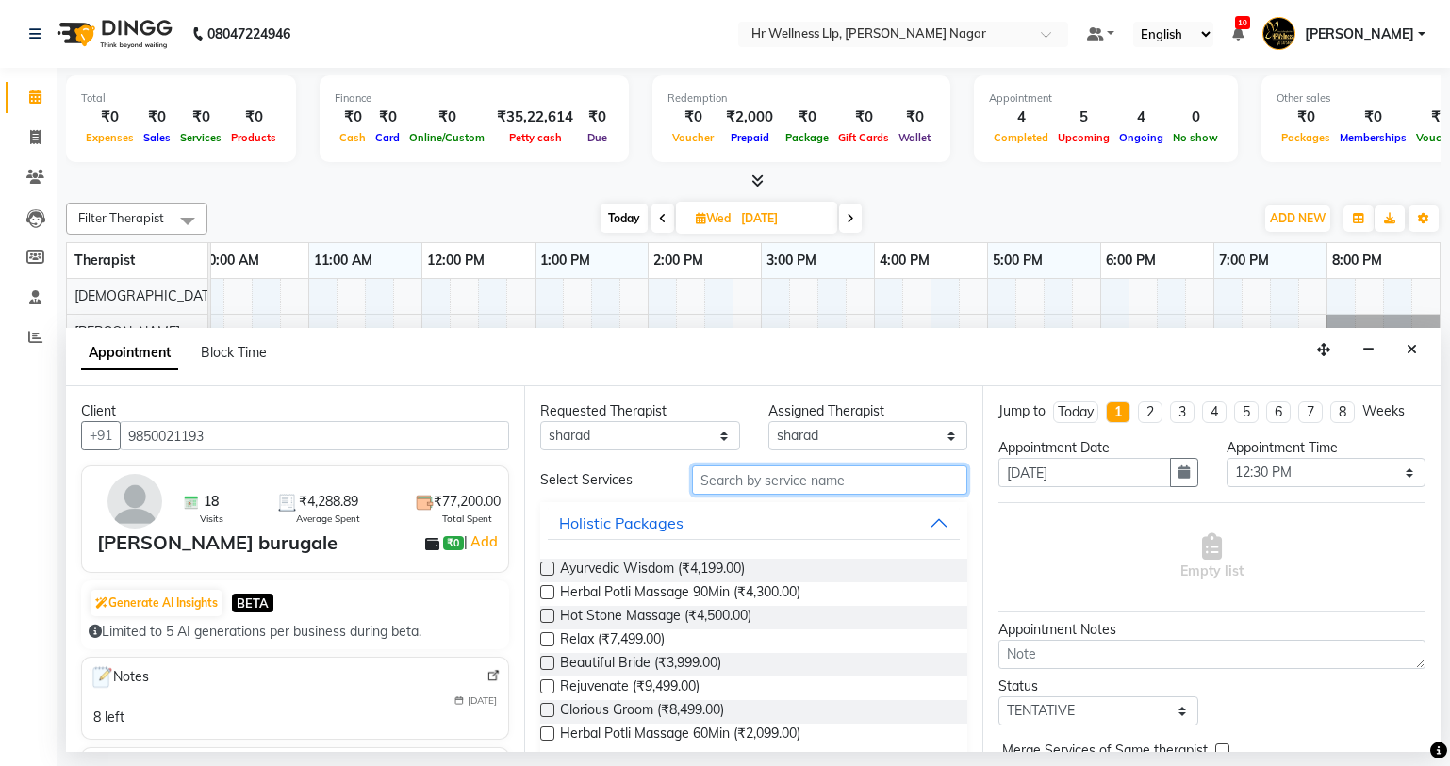
click at [793, 485] on input "text" at bounding box center [829, 480] width 275 height 29
click at [735, 485] on input "text" at bounding box center [829, 480] width 275 height 29
type input "m"
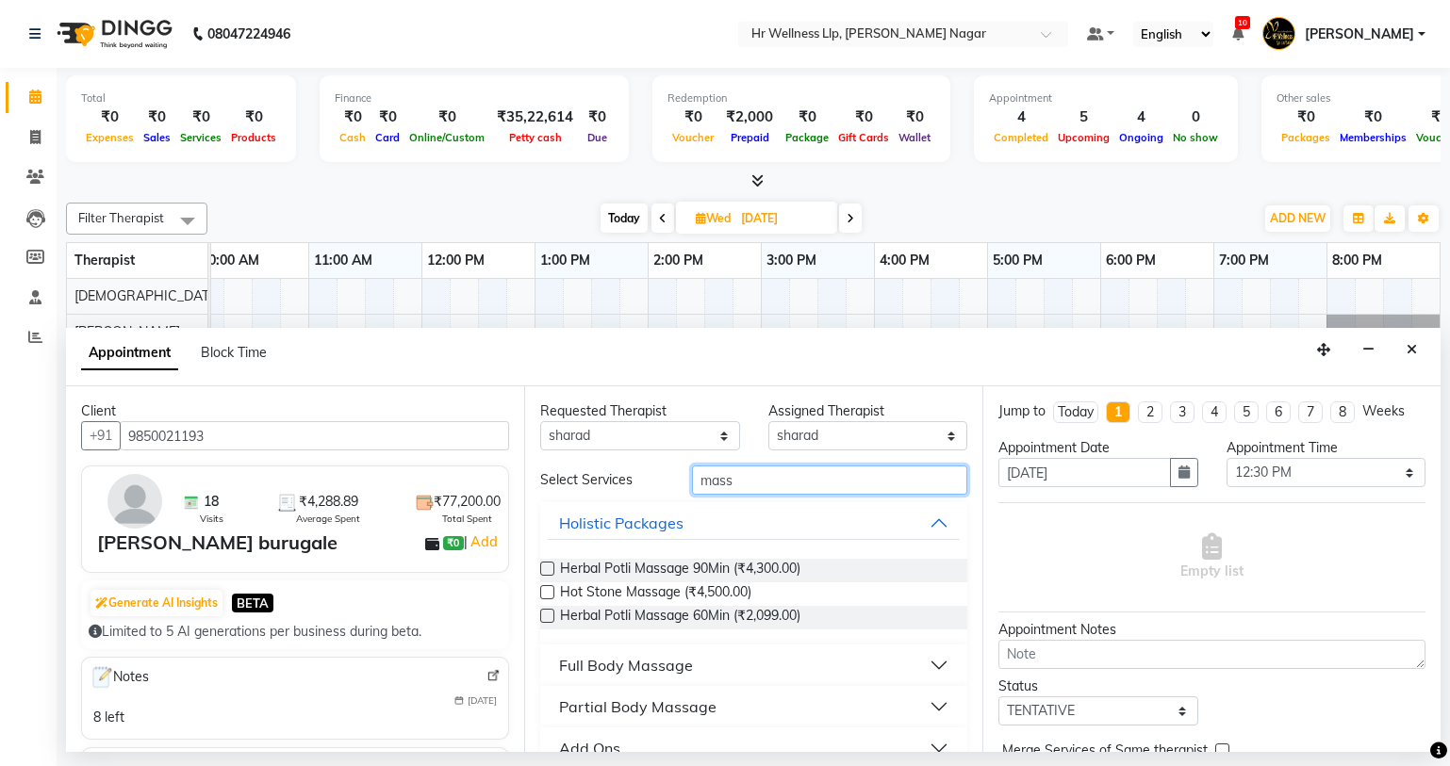
type input "mass"
click at [611, 659] on div "Full Body Massage" at bounding box center [626, 665] width 134 height 23
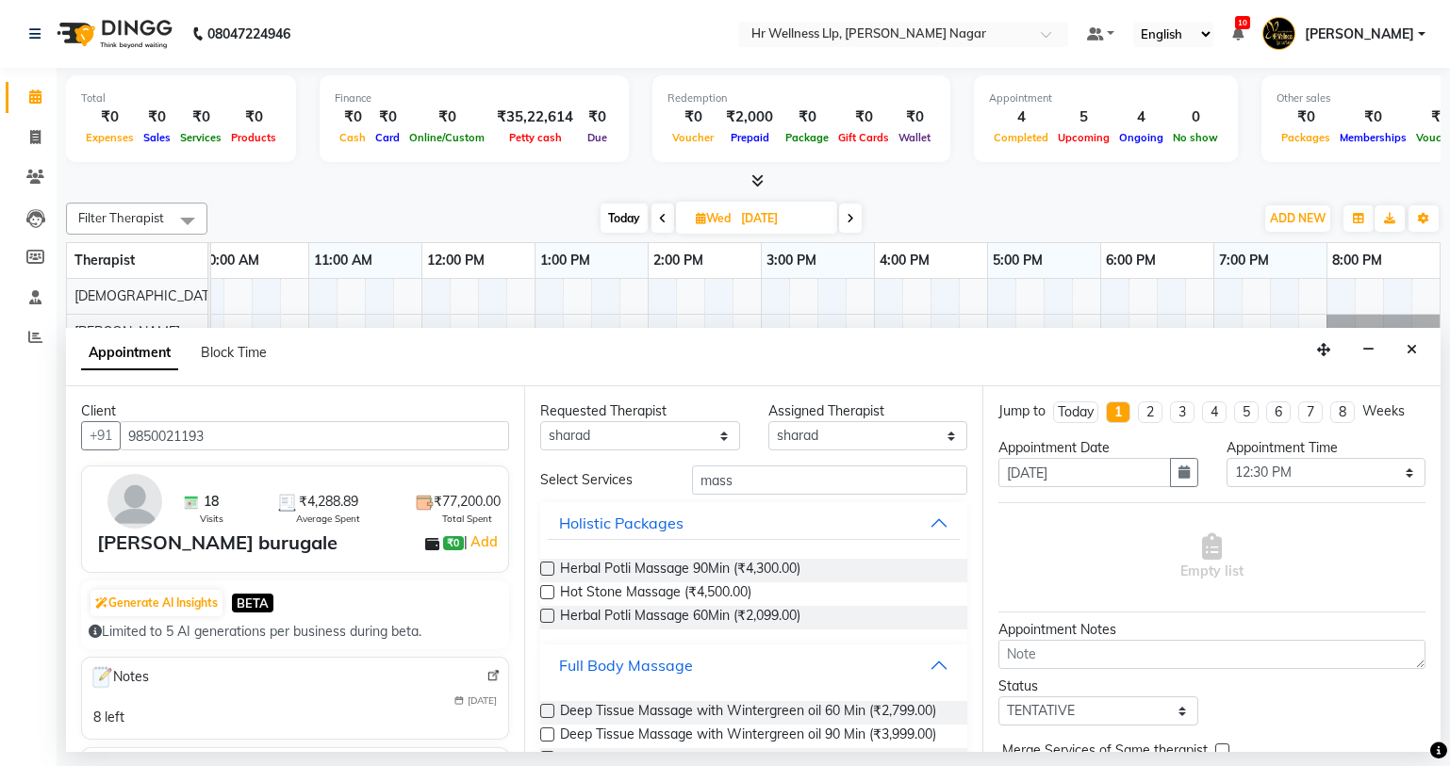
scroll to position [844, 0]
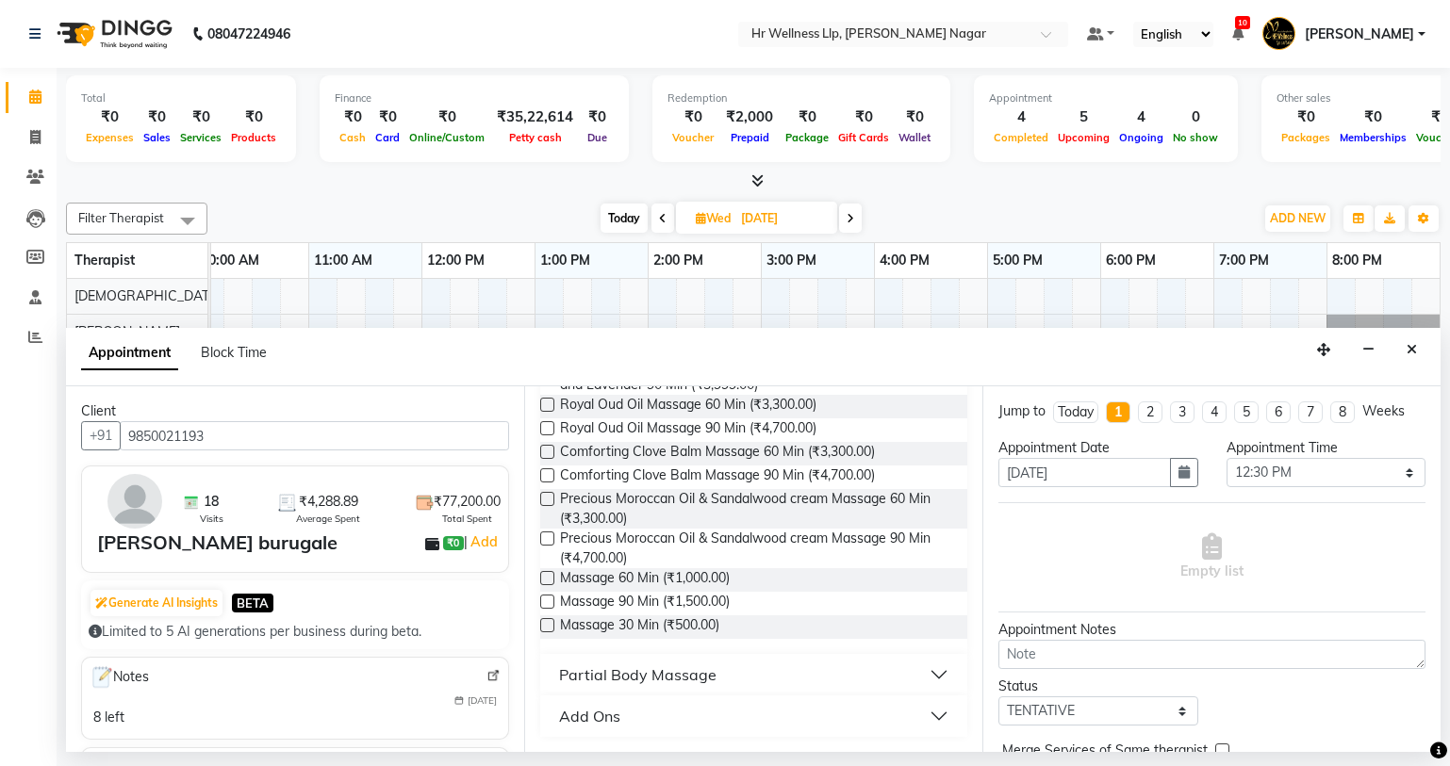
click at [545, 572] on label at bounding box center [547, 578] width 14 height 14
click at [545, 574] on input "checkbox" at bounding box center [546, 580] width 12 height 12
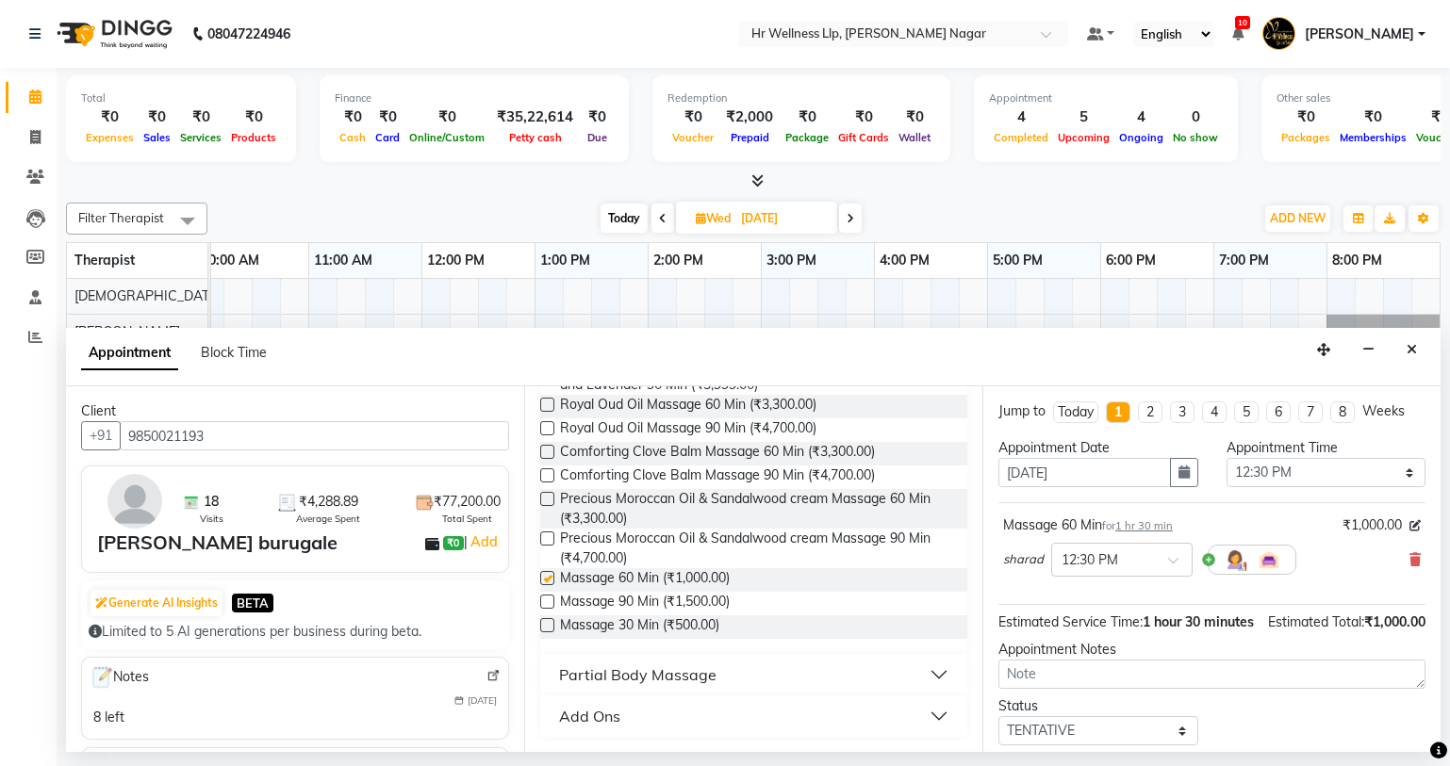
checkbox input "false"
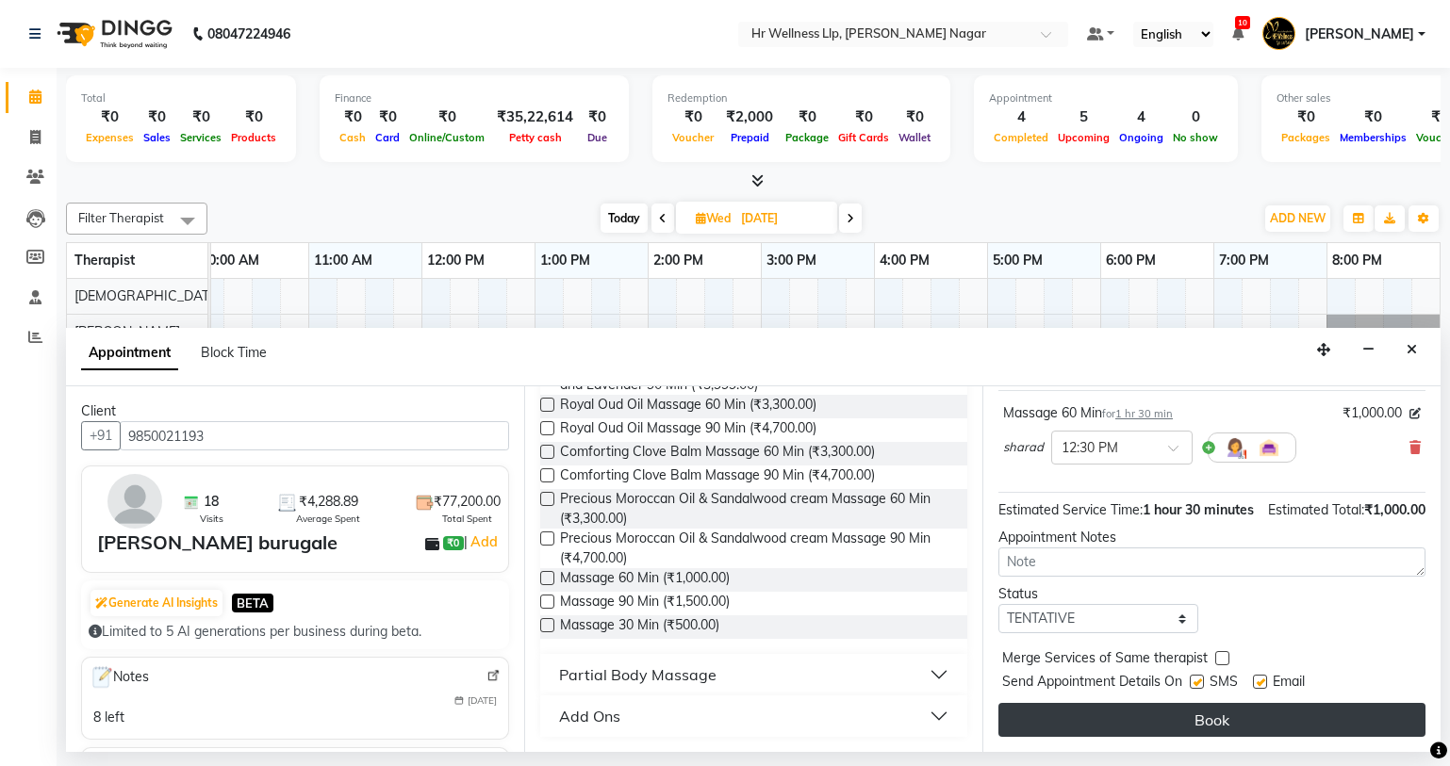
click at [1181, 726] on button "Book" at bounding box center [1211, 720] width 427 height 34
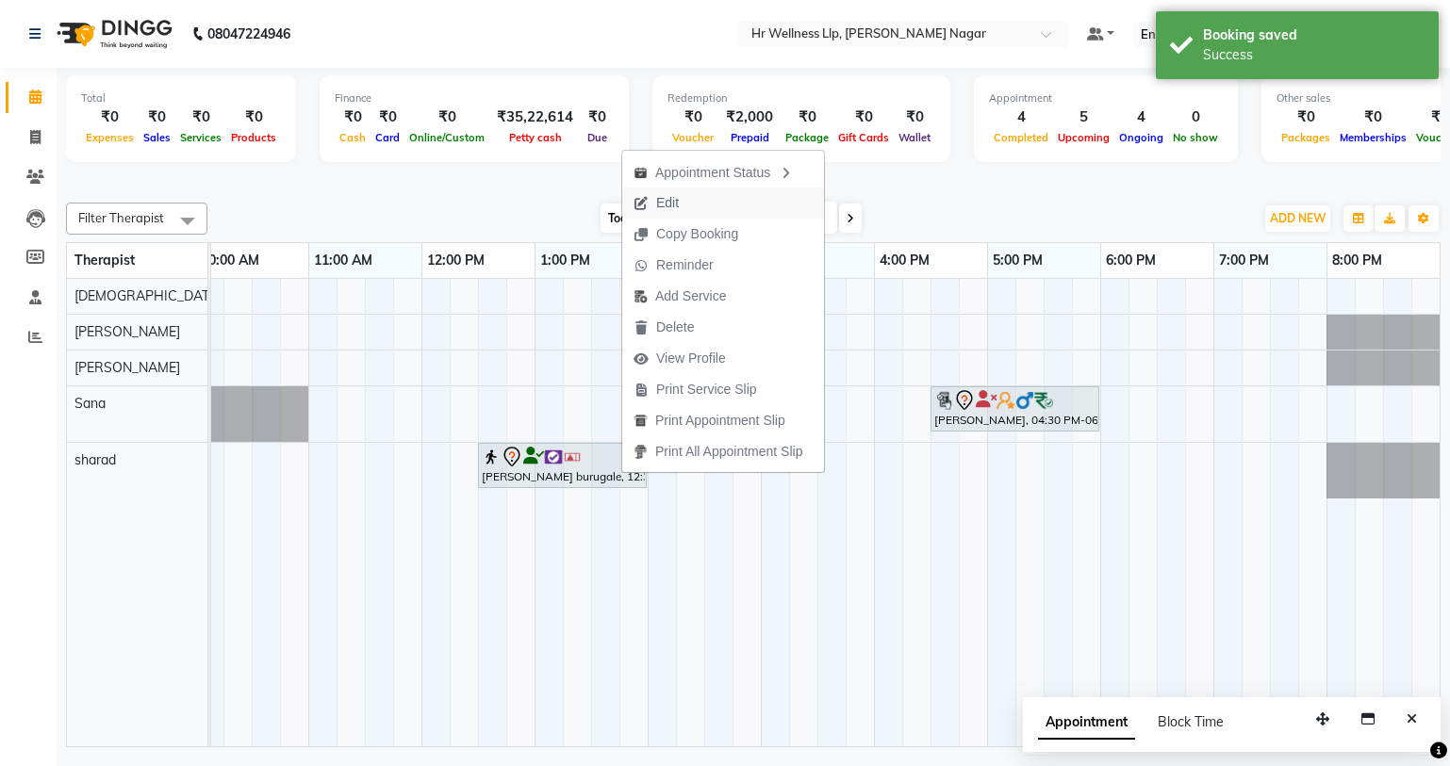
click at [653, 197] on span "Edit" at bounding box center [656, 203] width 68 height 31
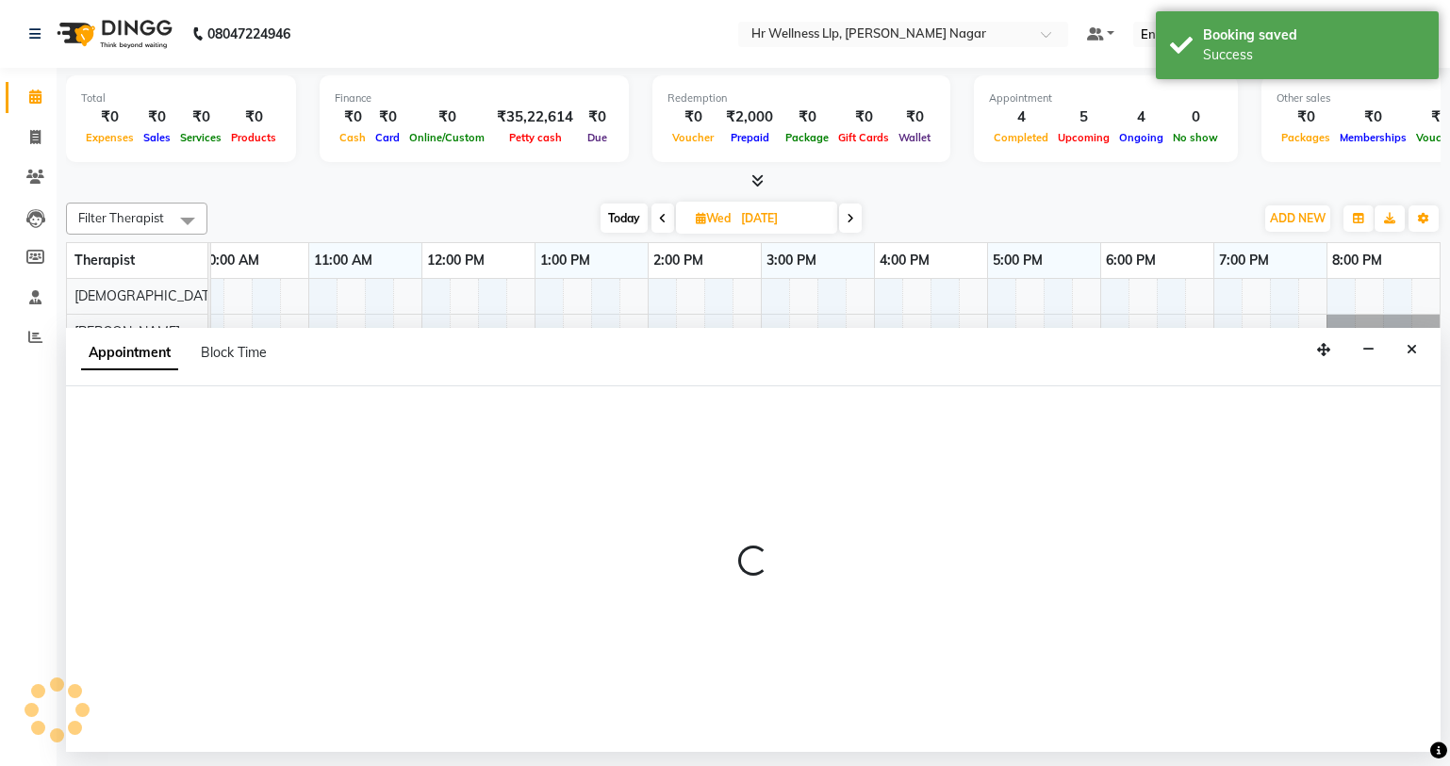
select select "tentative"
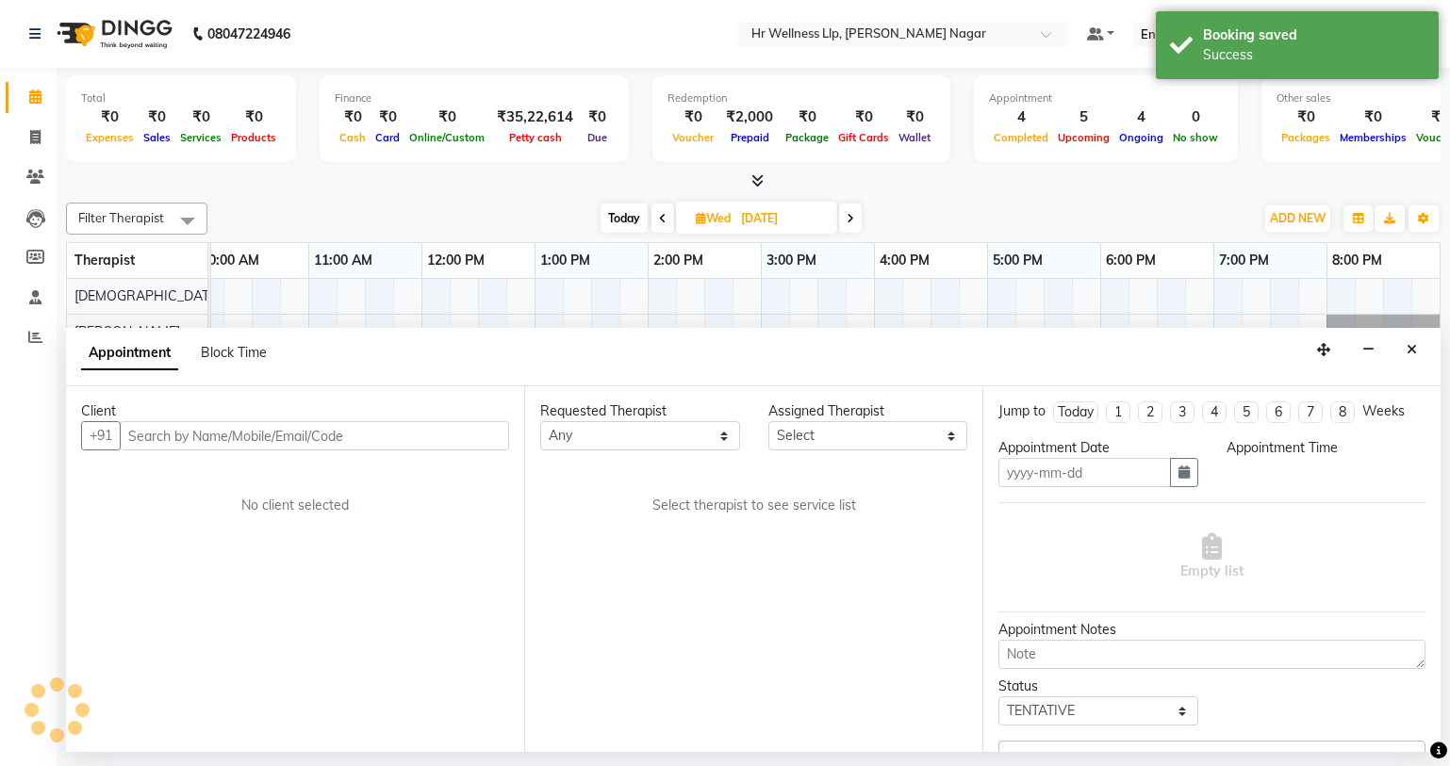
type input "[DATE]"
select select "750"
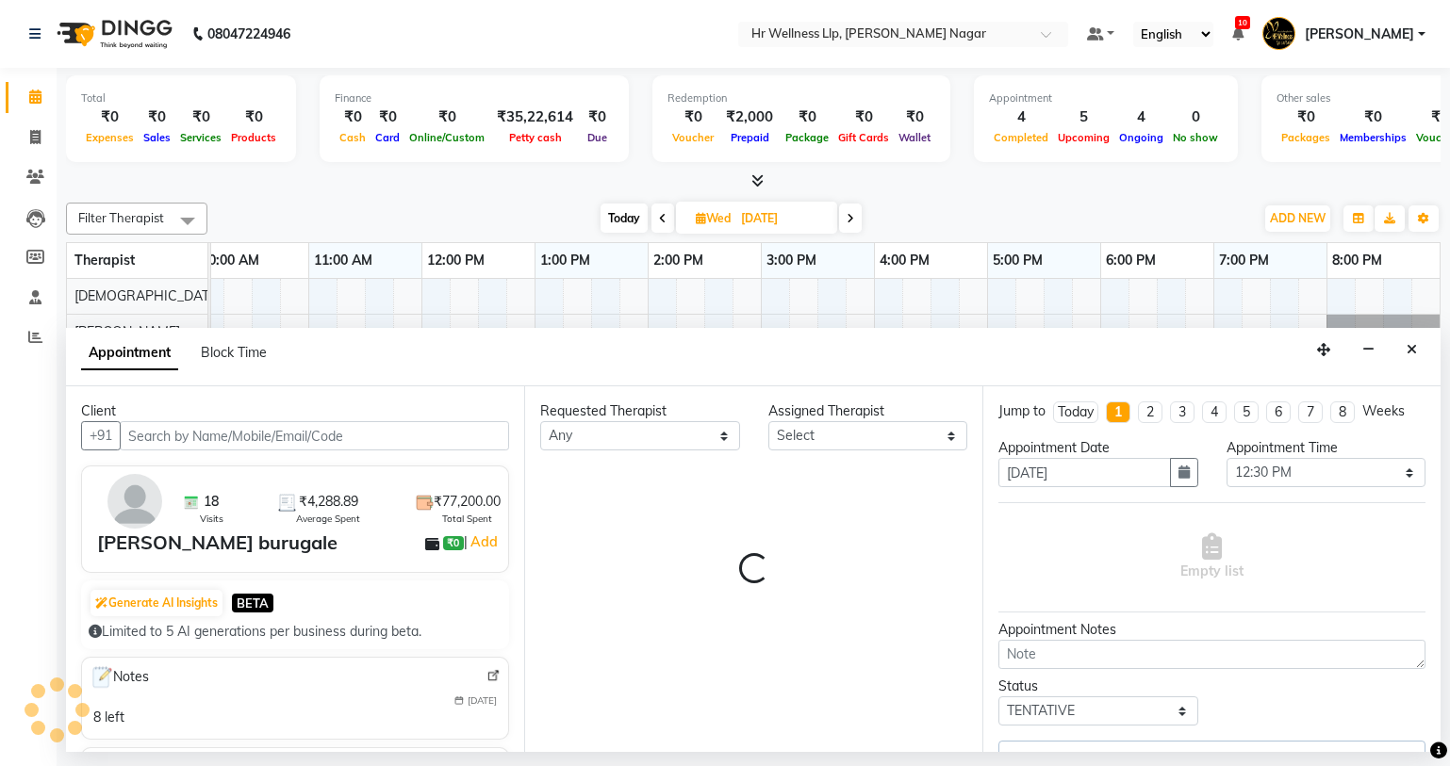
select select "86679"
click at [667, 433] on select "Any Krishna [PERSON_NAME] [PERSON_NAME] Sana [PERSON_NAME]" at bounding box center [640, 435] width 200 height 29
select select "1869"
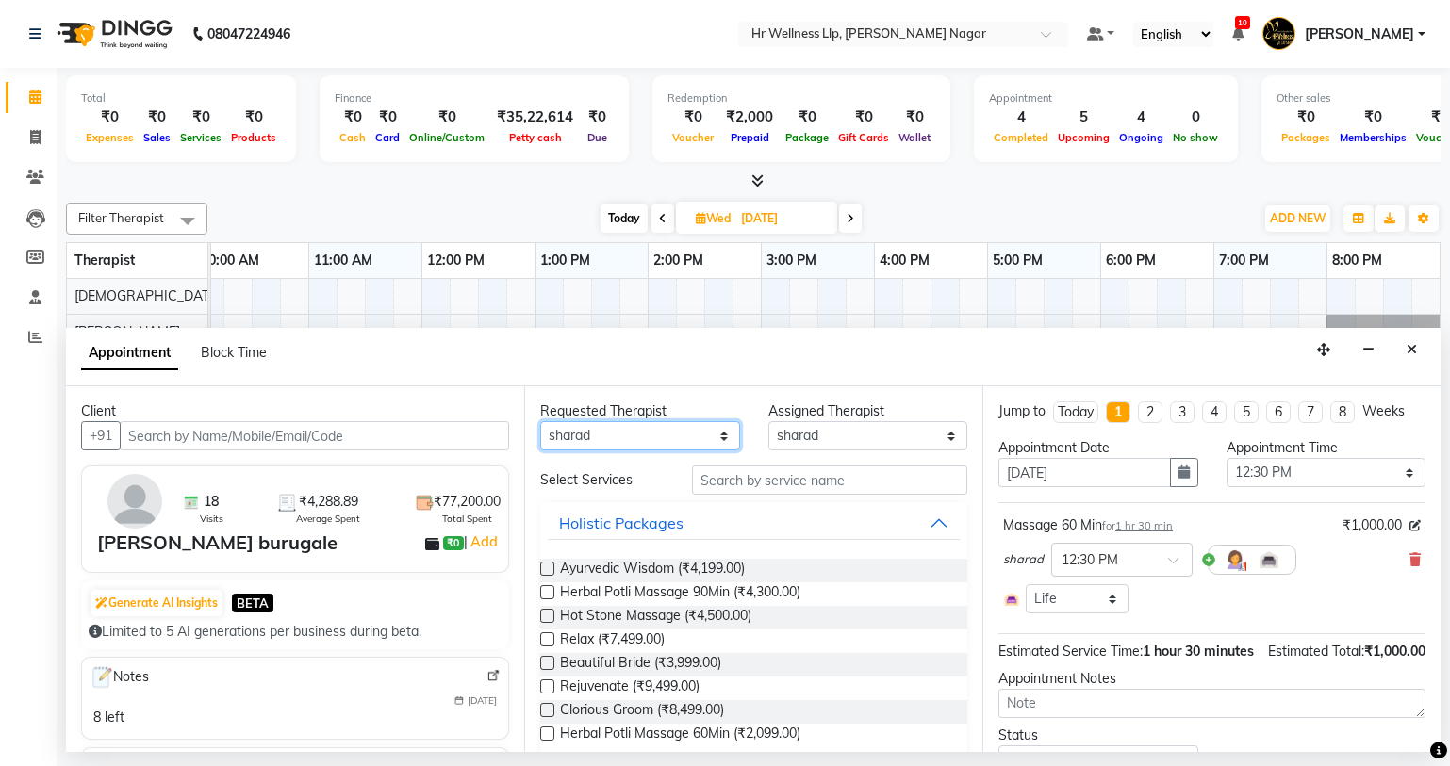
select select "86678"
click at [540, 421] on select "Any Krishna [PERSON_NAME] [PERSON_NAME] Sana [PERSON_NAME]" at bounding box center [640, 435] width 200 height 29
select select "86678"
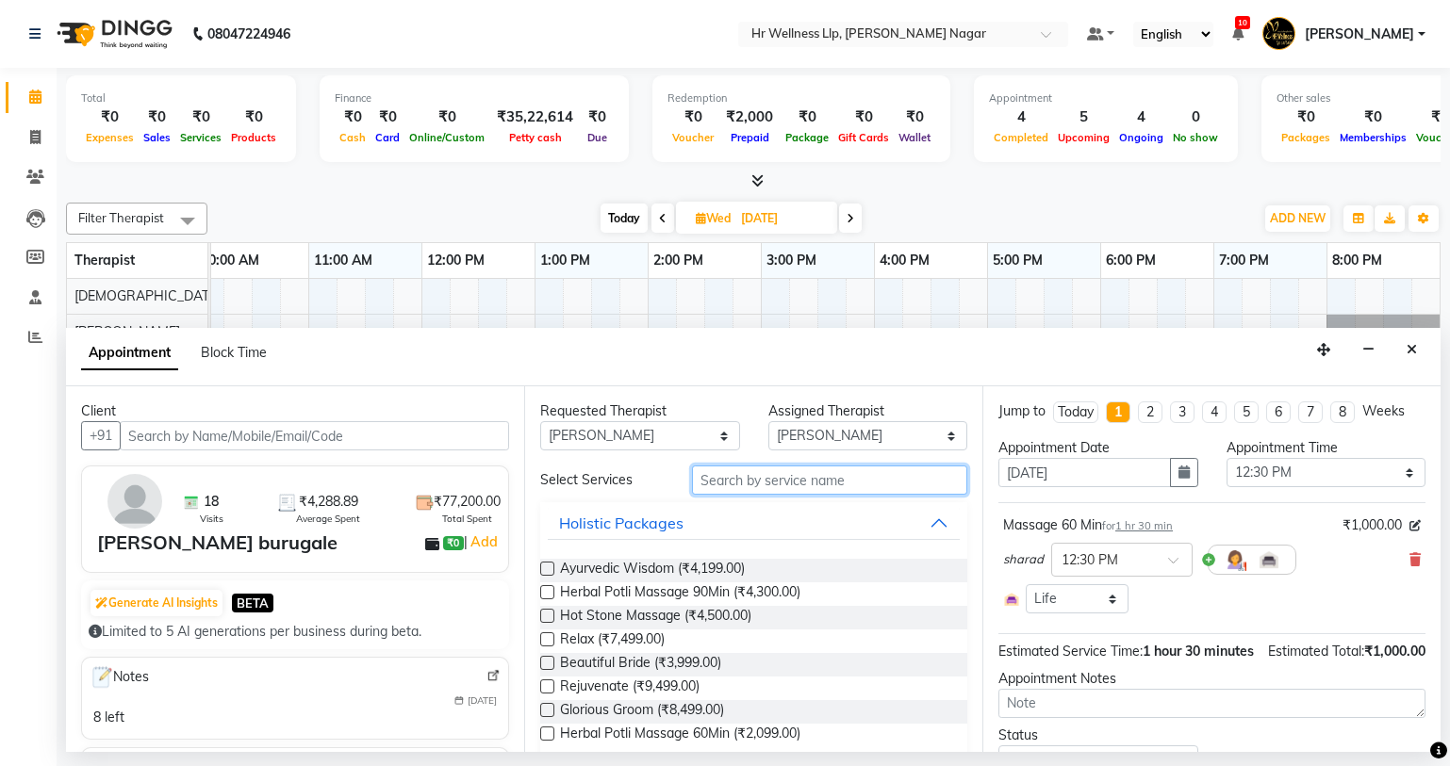
click at [796, 471] on input "text" at bounding box center [829, 480] width 275 height 29
type input "m"
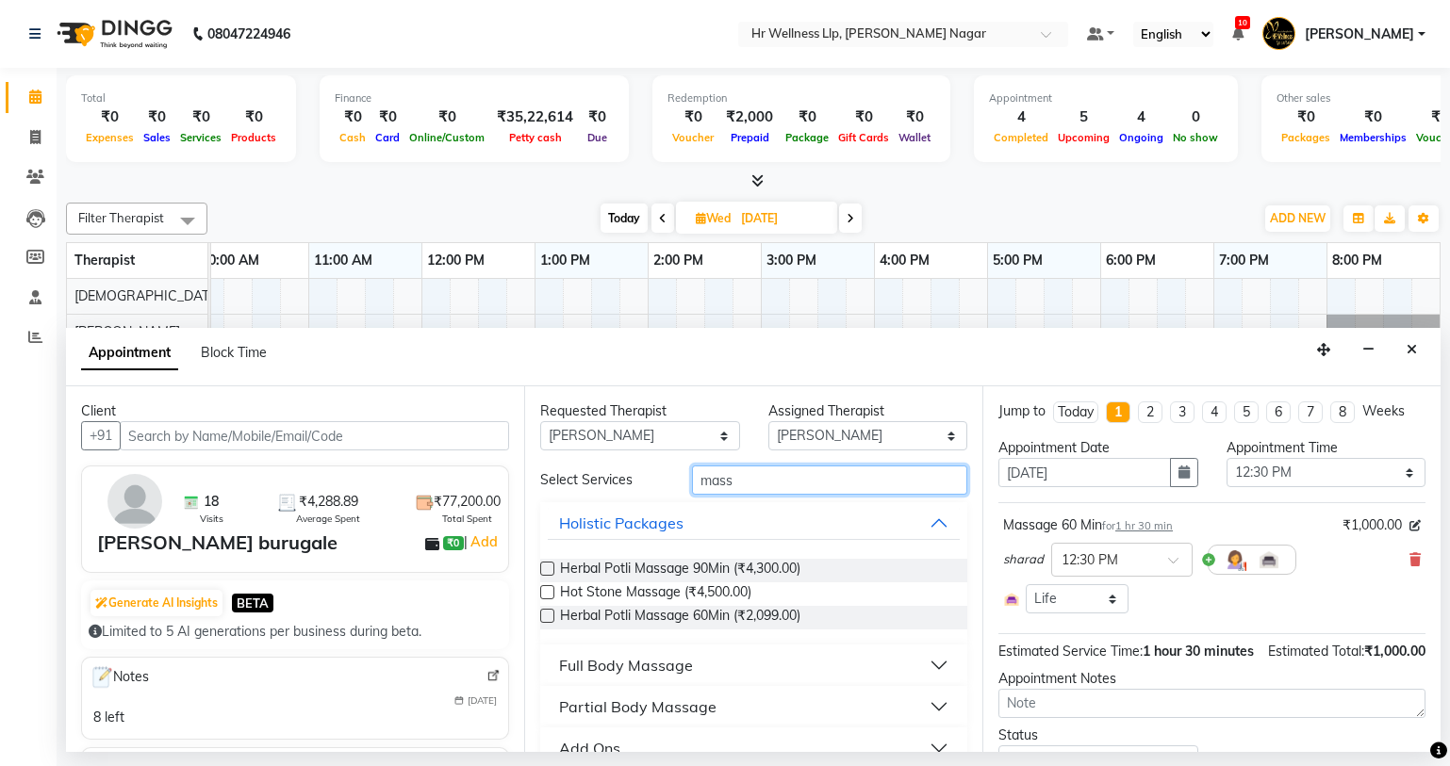
type input "mass"
click at [616, 654] on div "Full Body Massage" at bounding box center [626, 665] width 134 height 23
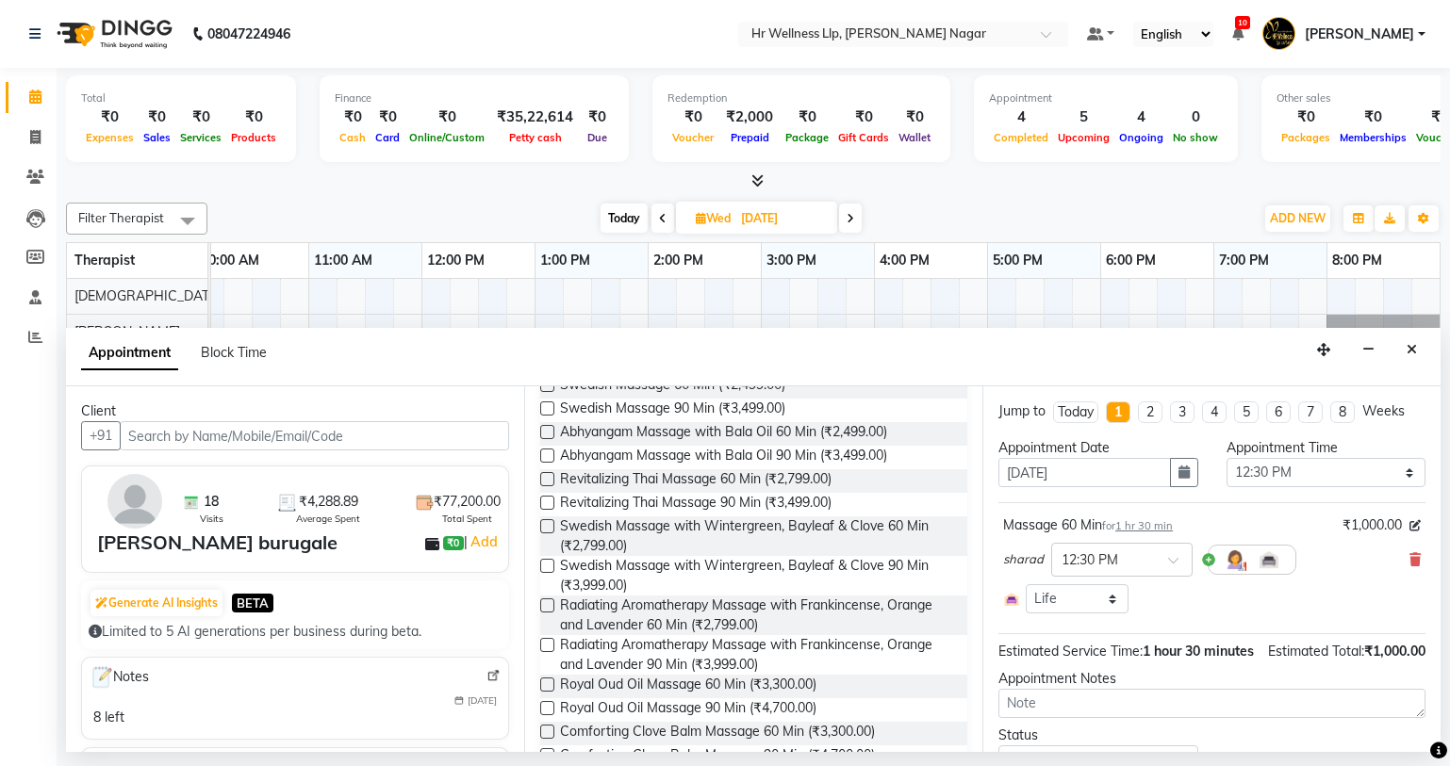
scroll to position [844, 0]
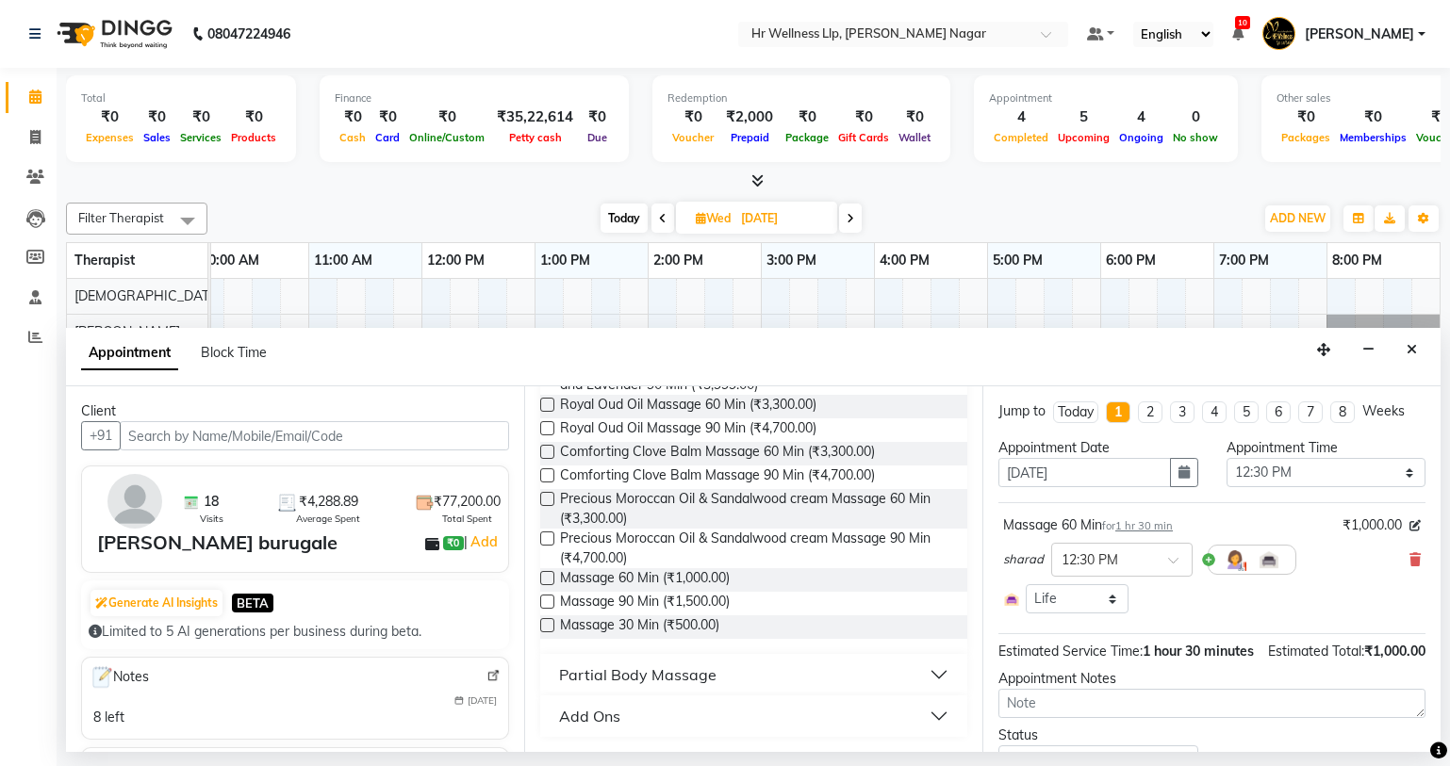
click at [548, 577] on label at bounding box center [547, 578] width 14 height 14
click at [548, 577] on input "checkbox" at bounding box center [546, 580] width 12 height 12
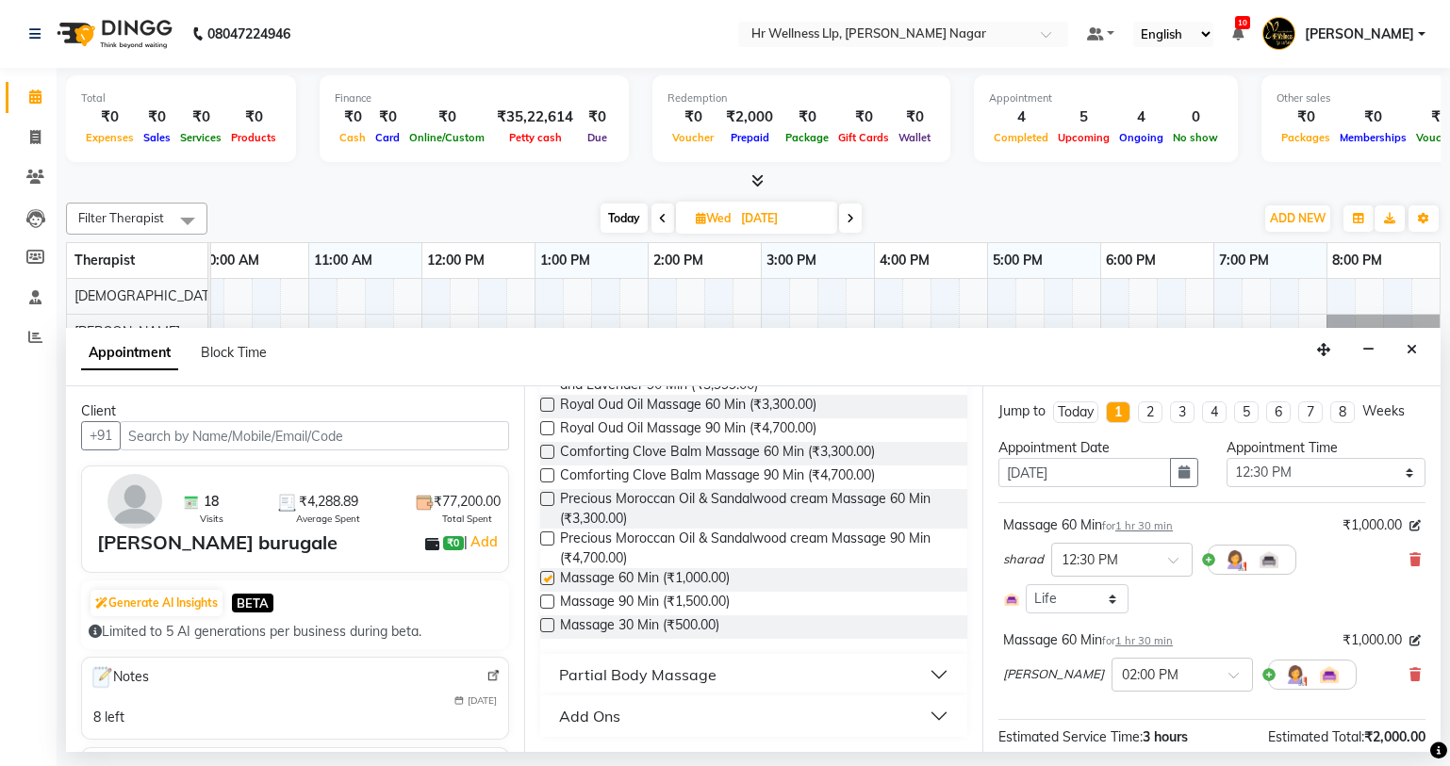
checkbox input "false"
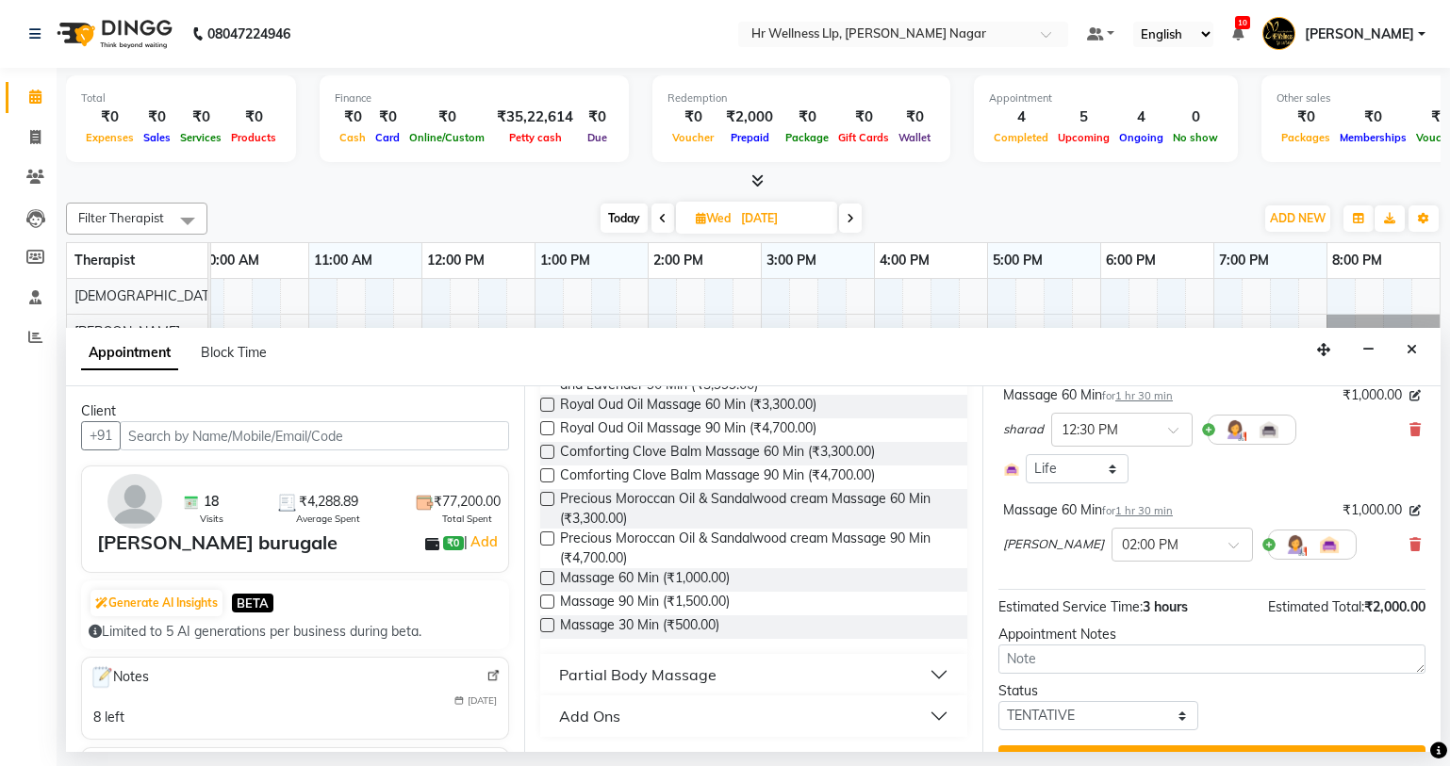
scroll to position [172, 0]
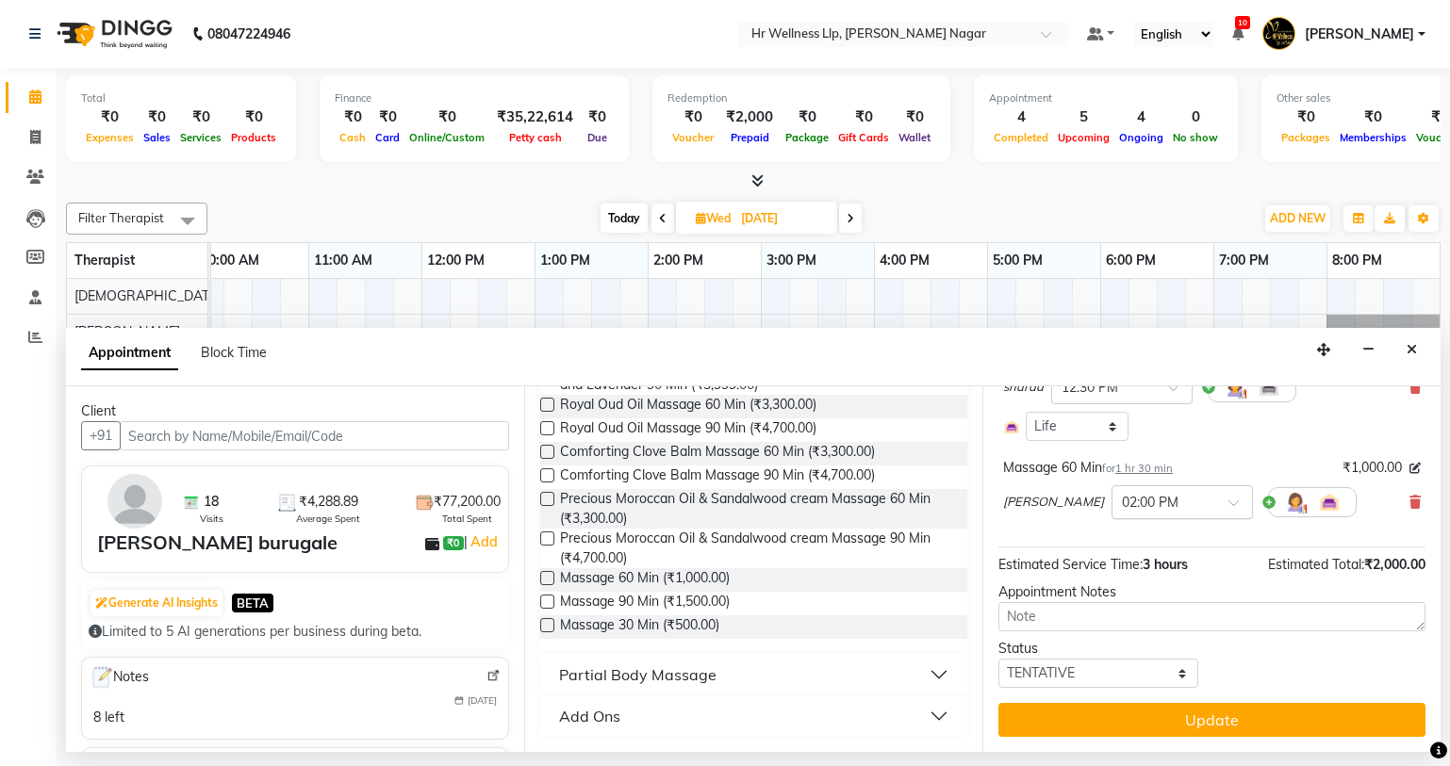
click at [1122, 505] on input "text" at bounding box center [1163, 501] width 83 height 20
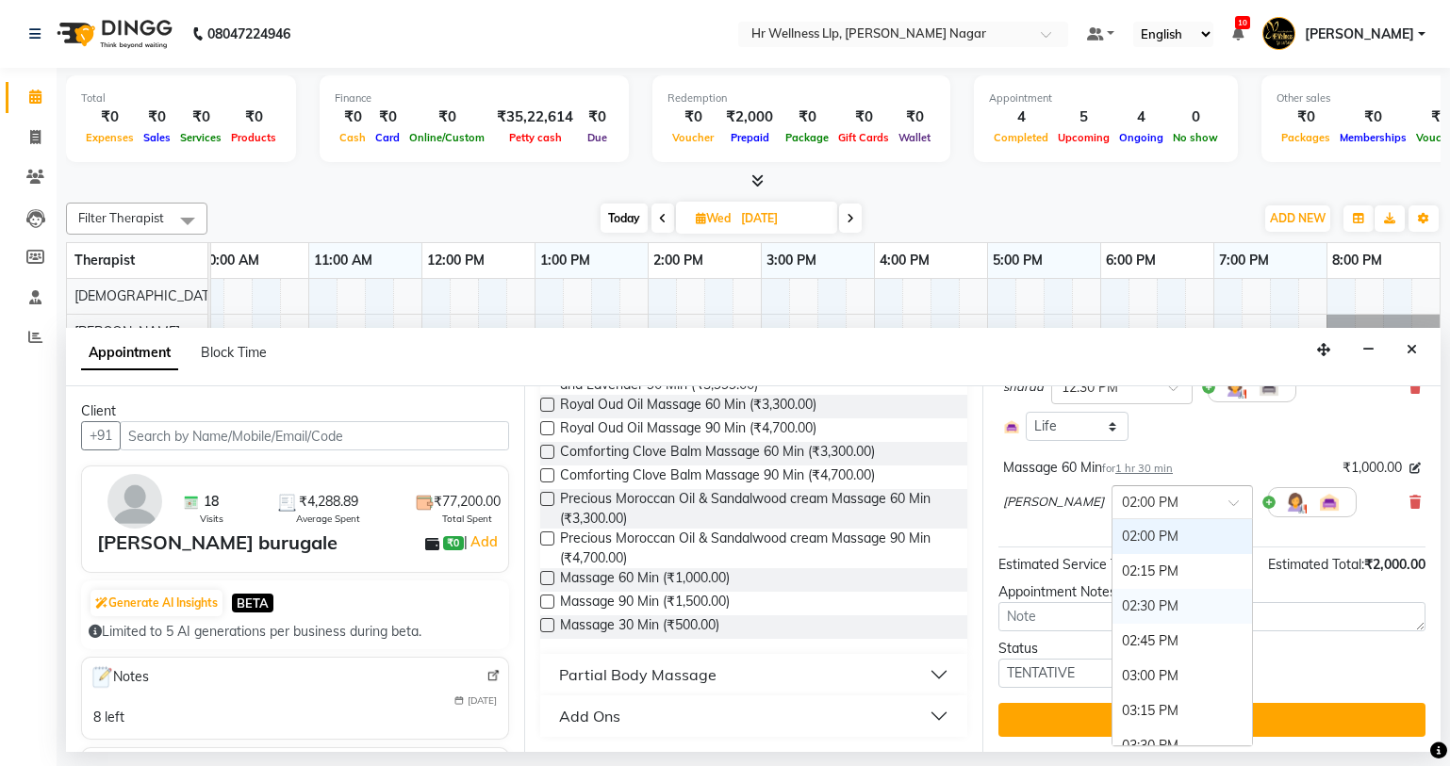
scroll to position [446, 0]
click at [1112, 579] on div "12:30 PM" at bounding box center [1181, 579] width 139 height 35
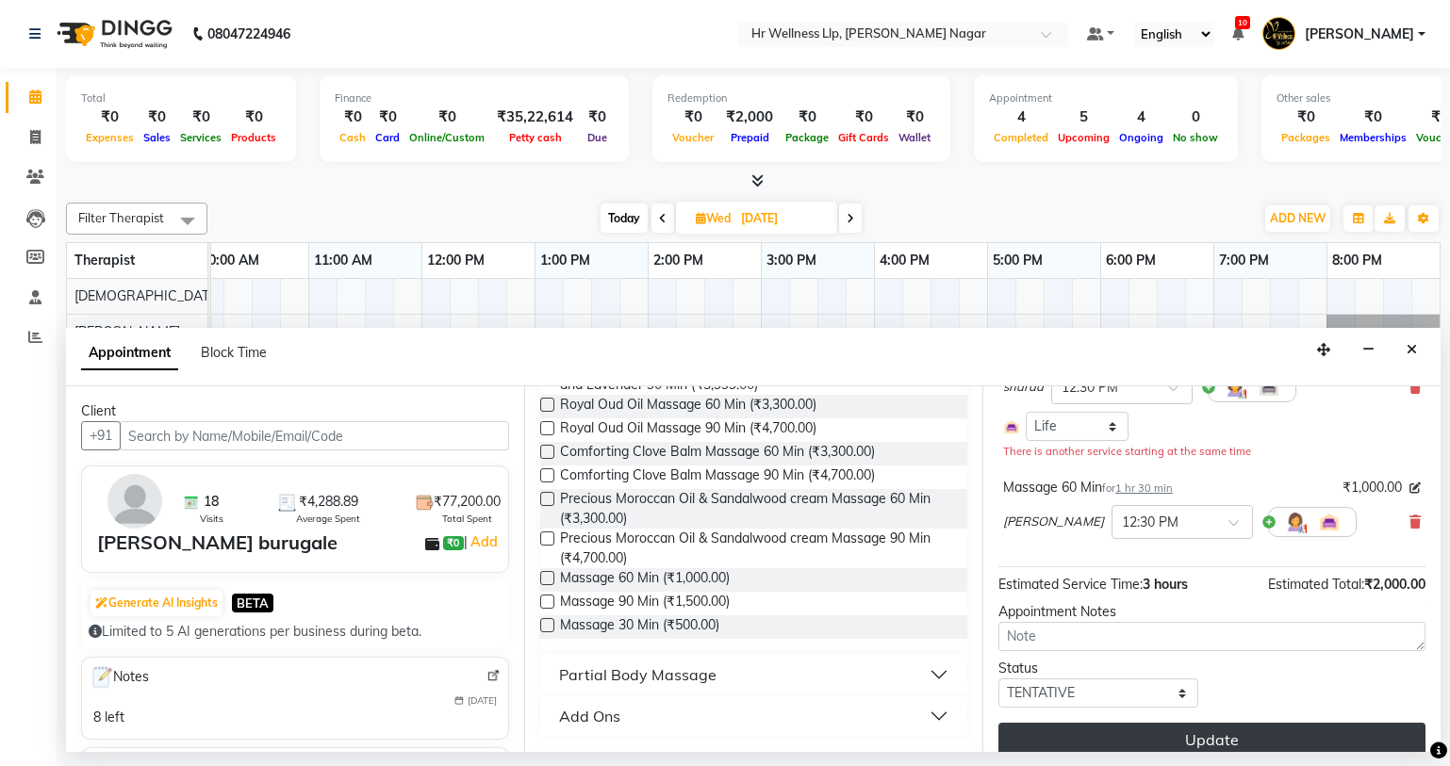
click at [1248, 729] on button "Update" at bounding box center [1211, 740] width 427 height 34
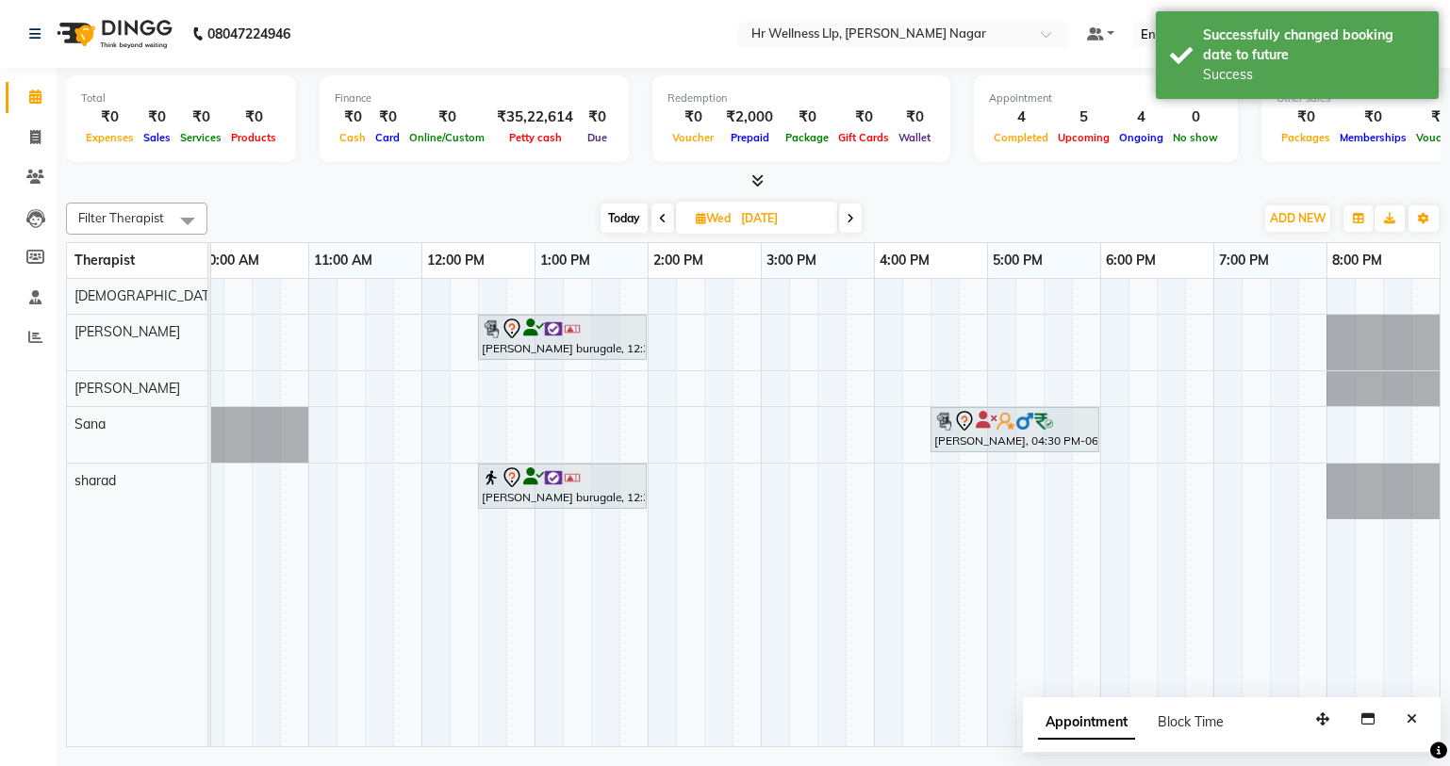
click at [623, 217] on span "Today" at bounding box center [623, 218] width 47 height 29
type input "01-10-2025"
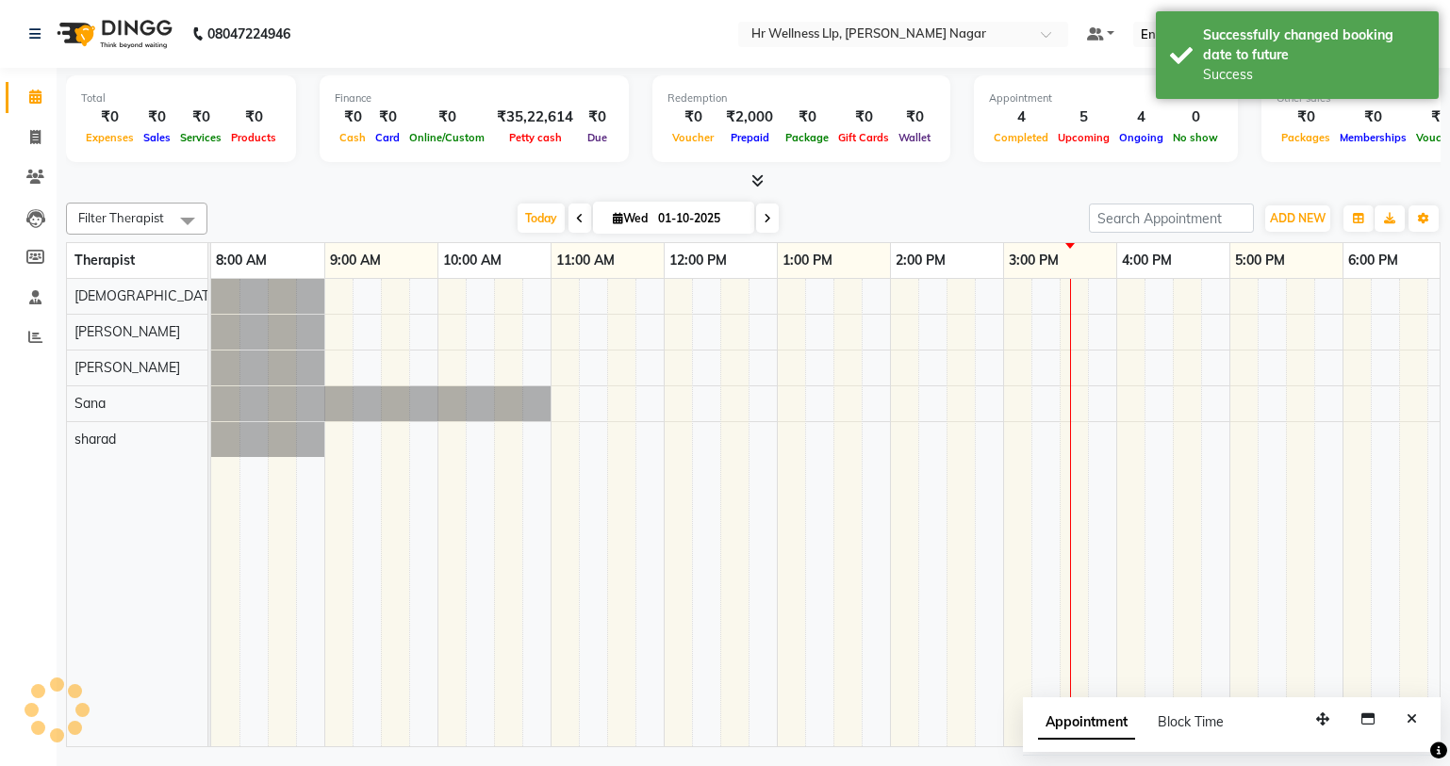
scroll to position [0, 242]
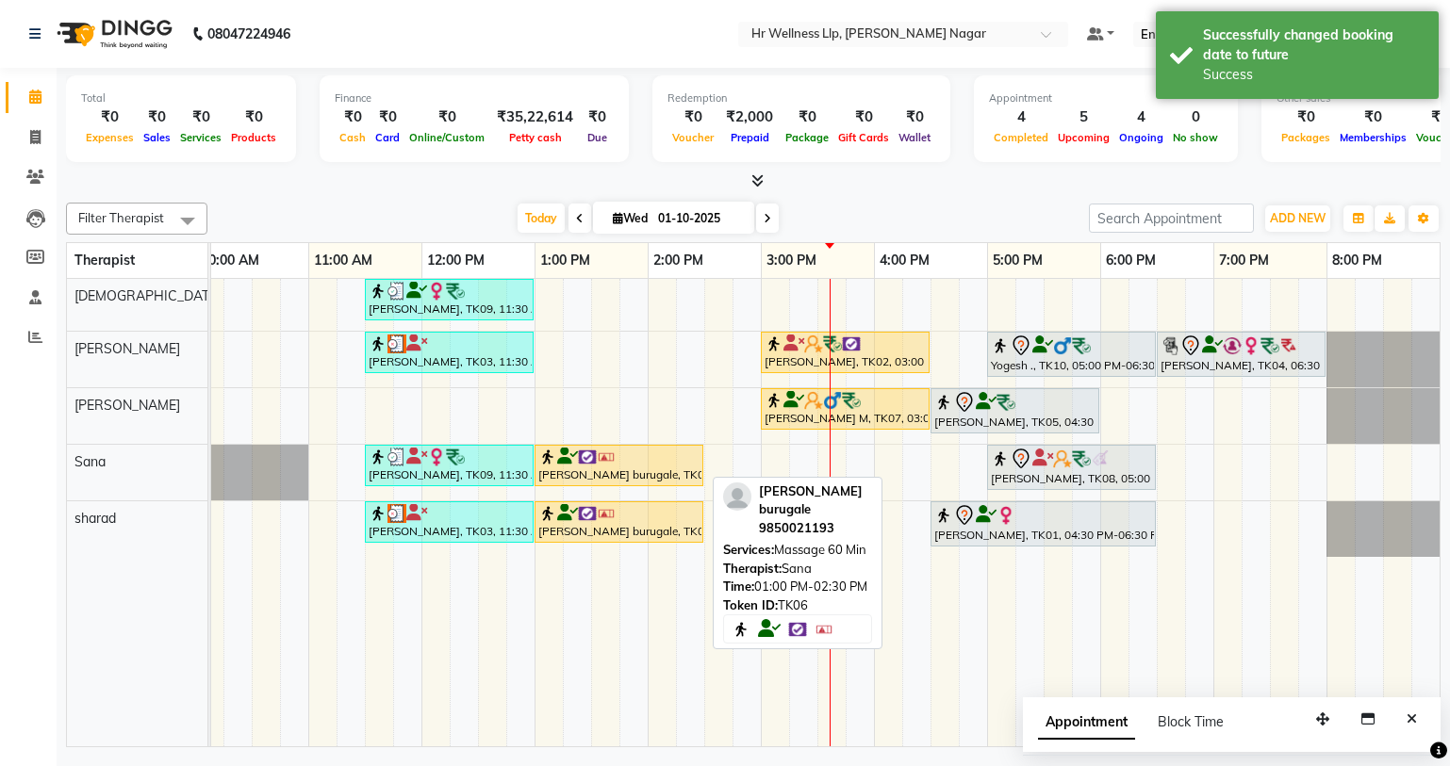
click at [568, 456] on icon at bounding box center [567, 456] width 21 height 1
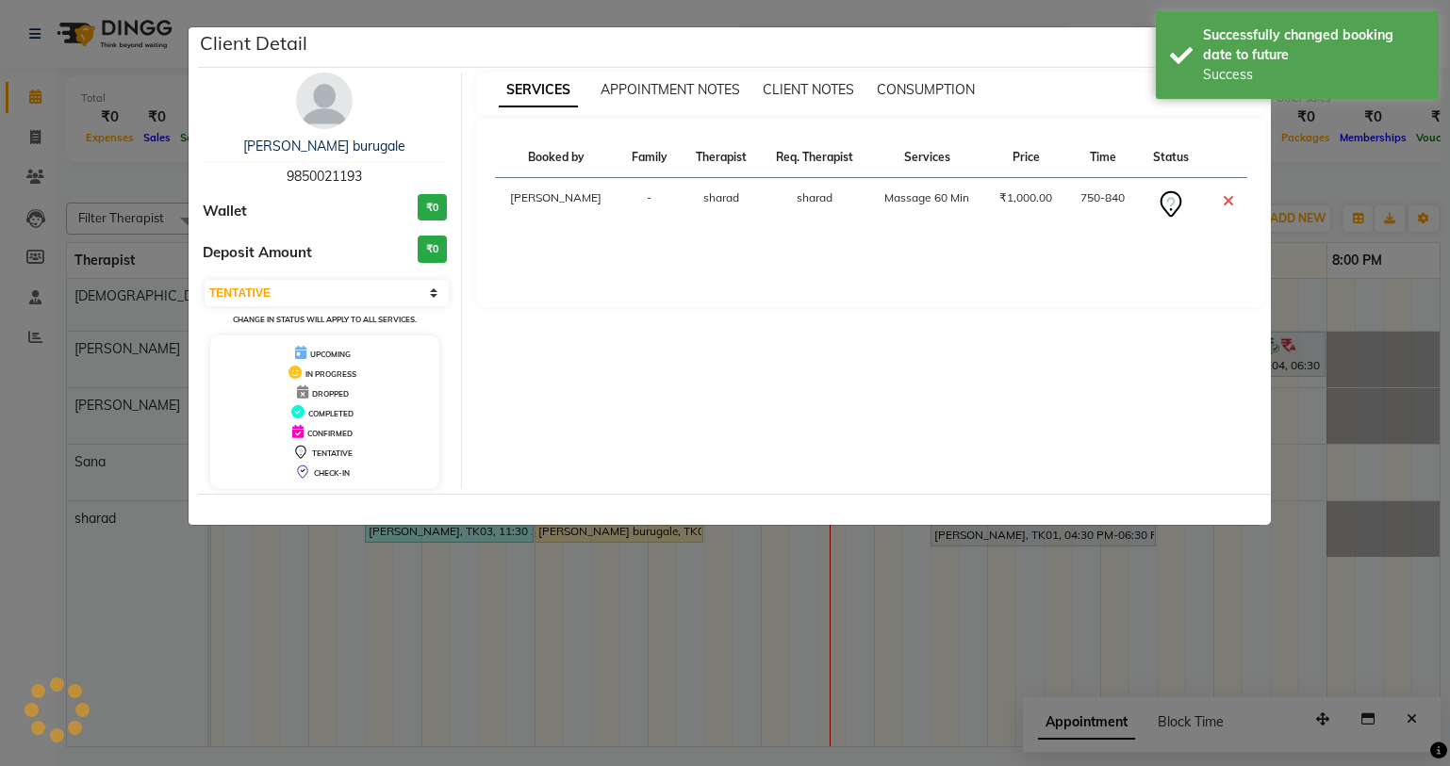
select select "1"
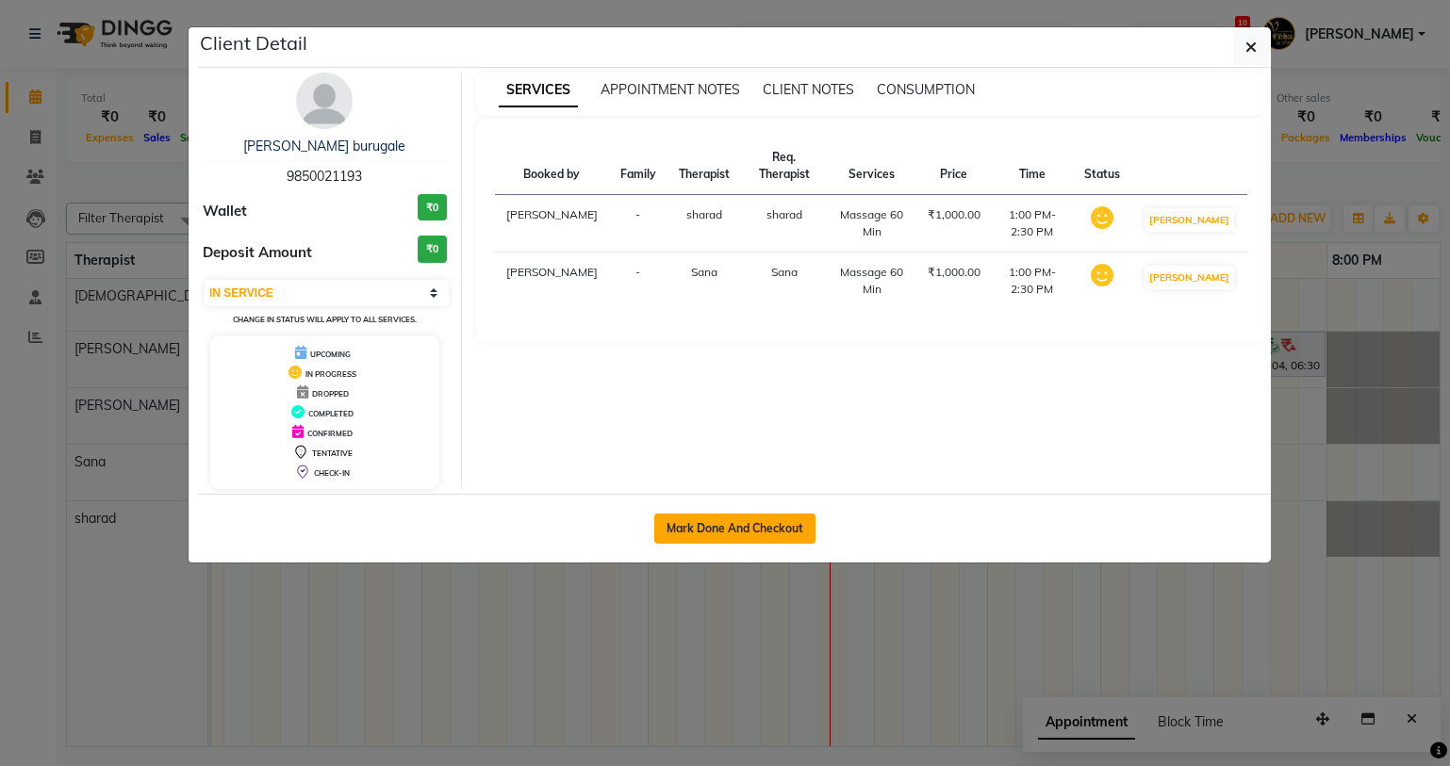
click at [720, 539] on button "Mark Done And Checkout" at bounding box center [734, 529] width 161 height 30
select select "service"
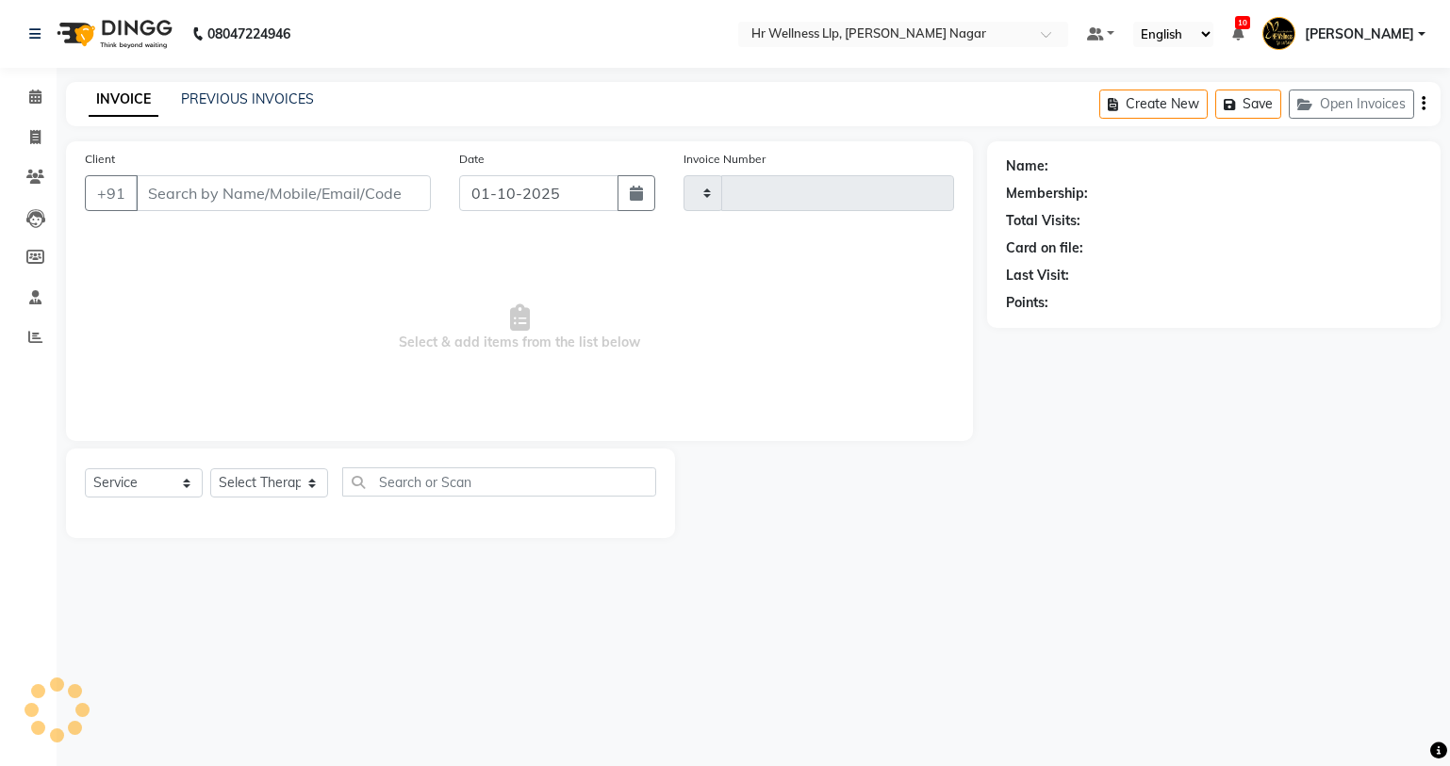
type input "1308"
select select "4289"
type input "9850021193"
select select "86679"
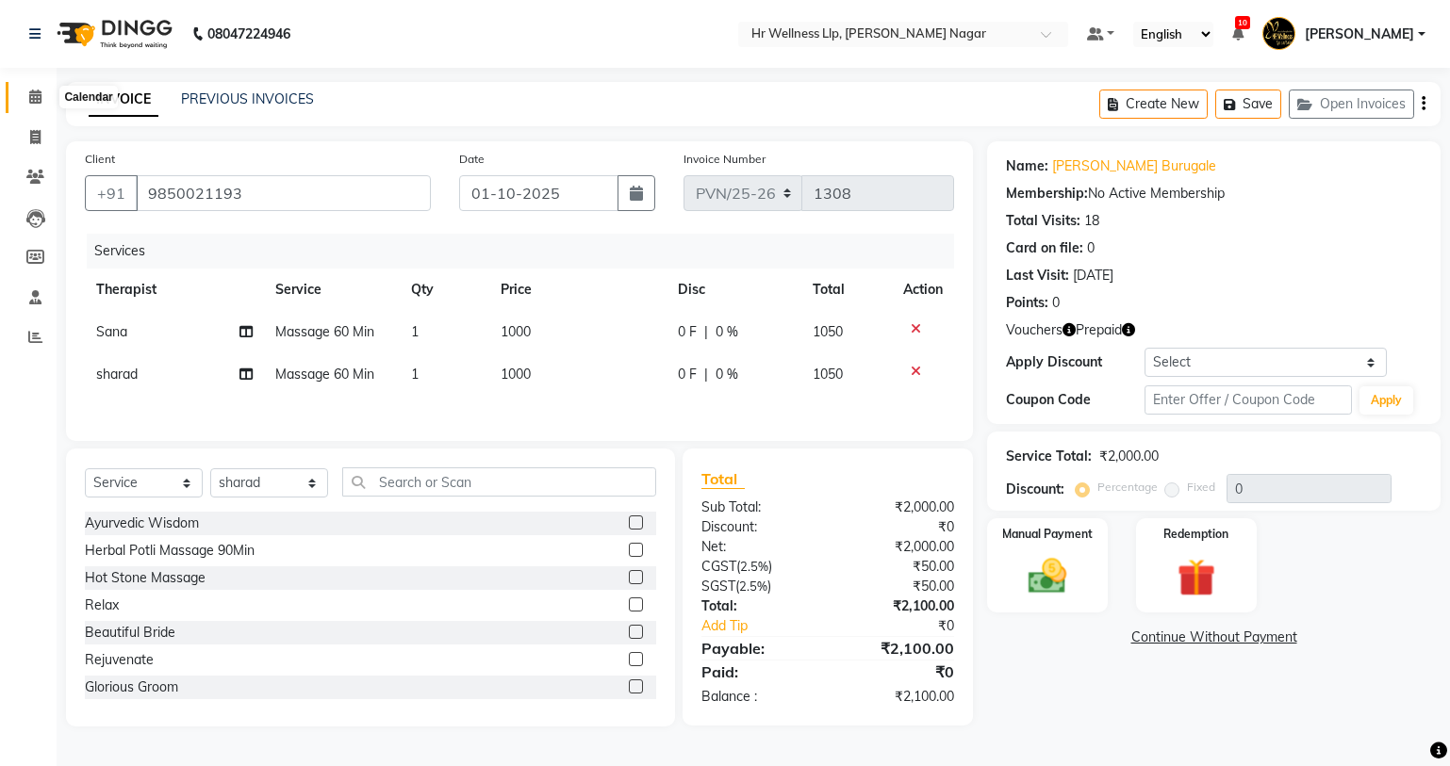
click at [23, 90] on span at bounding box center [35, 98] width 33 height 22
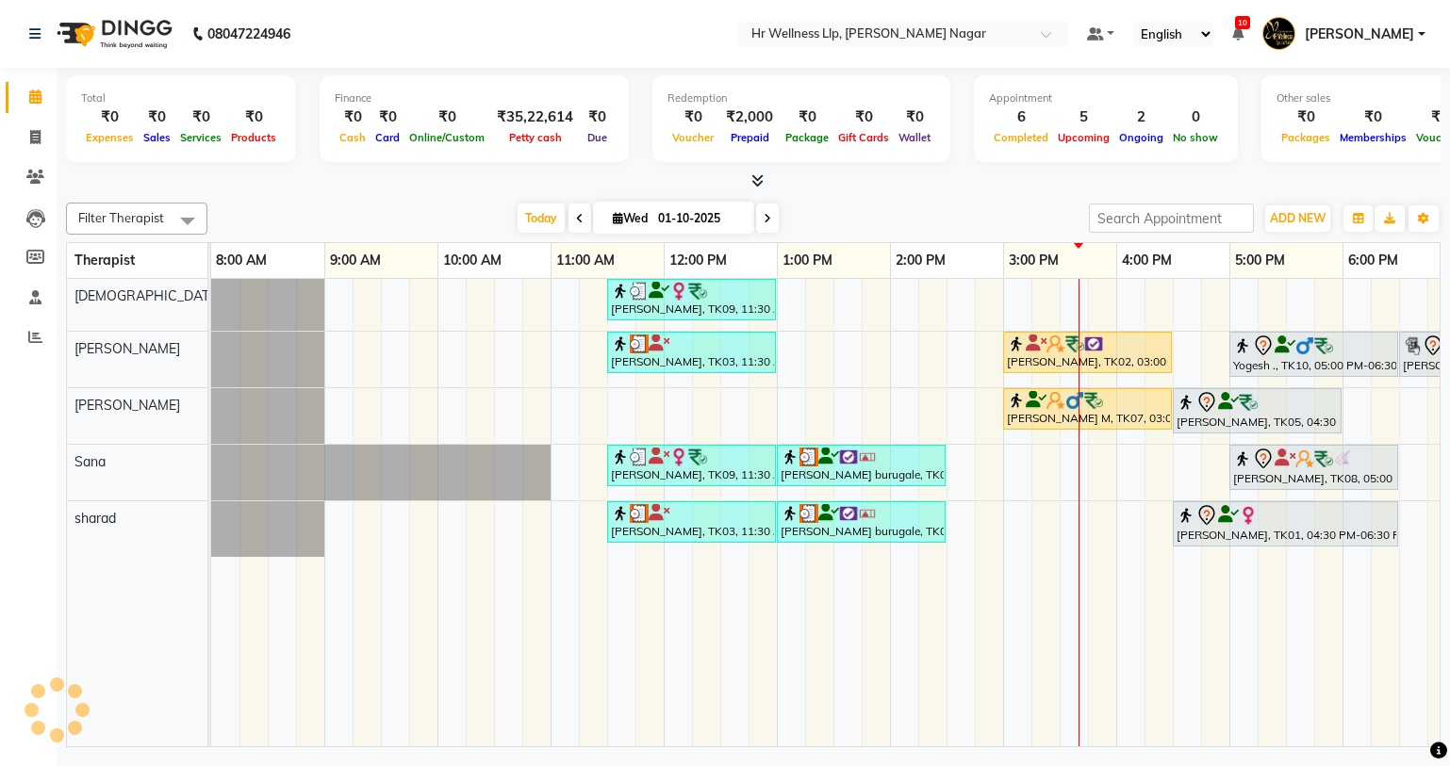
click at [761, 216] on span at bounding box center [767, 218] width 23 height 29
type input "02-10-2025"
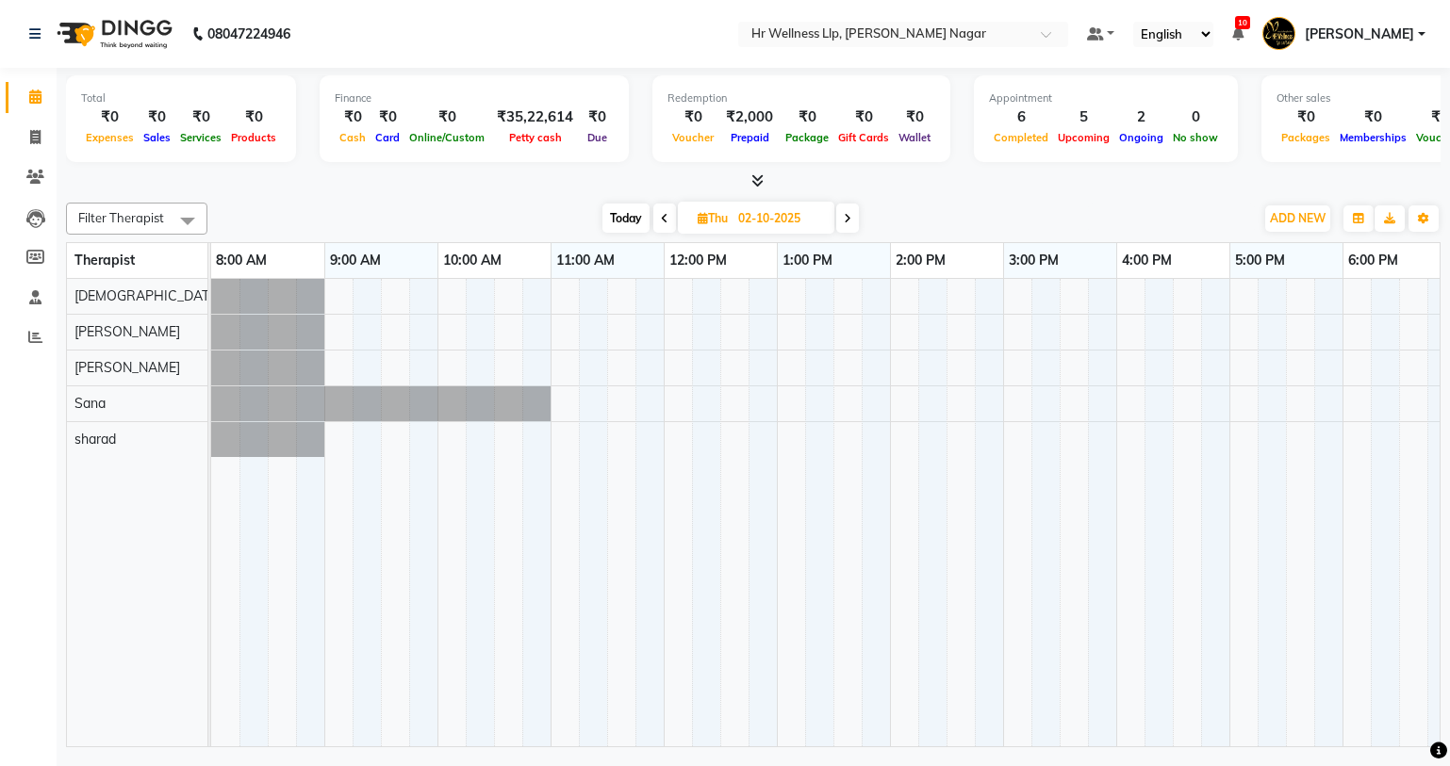
scroll to position [0, 129]
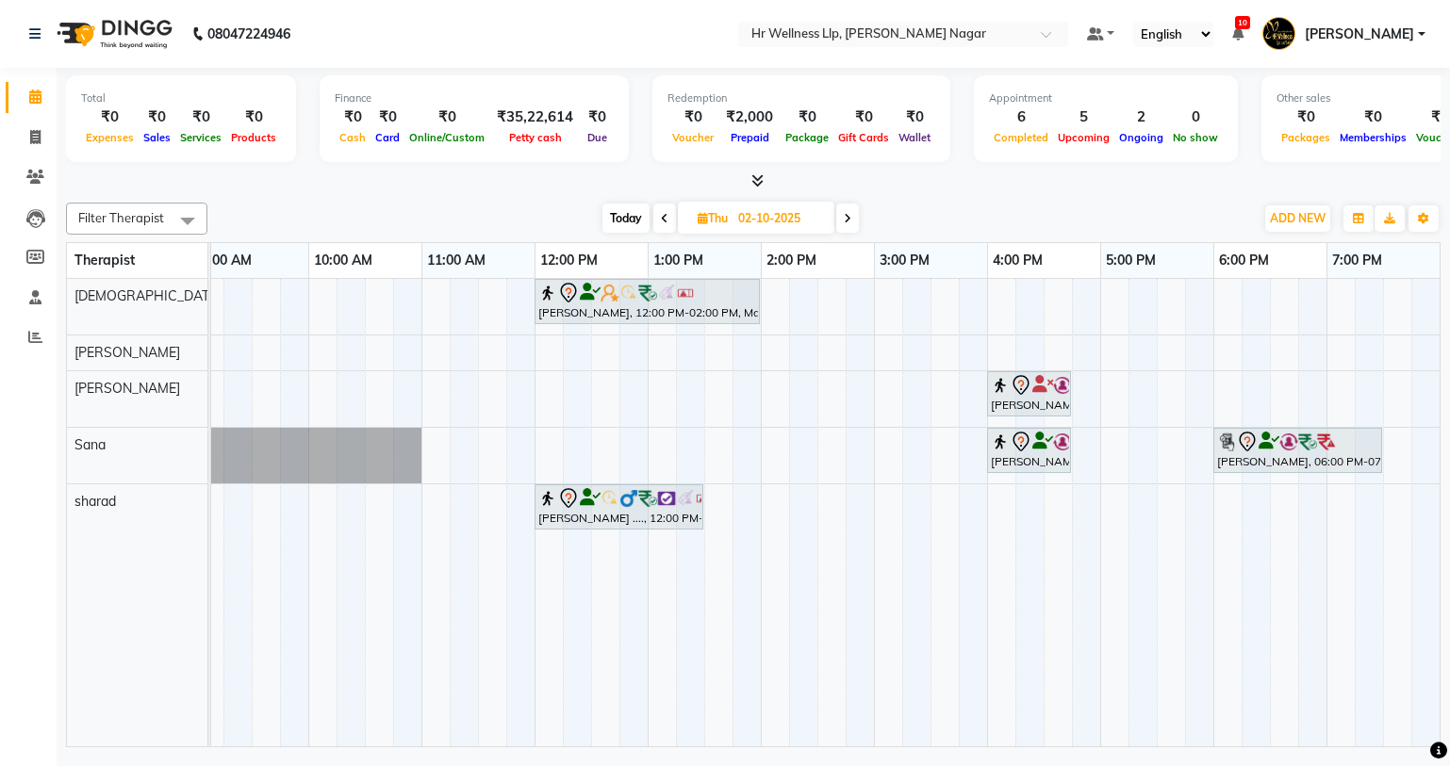
click at [559, 453] on div "[PERSON_NAME], 12:00 PM-02:00 PM, Massage 90 Min [PERSON_NAME] ., 04:00 PM-04:4…" at bounding box center [760, 513] width 1357 height 468
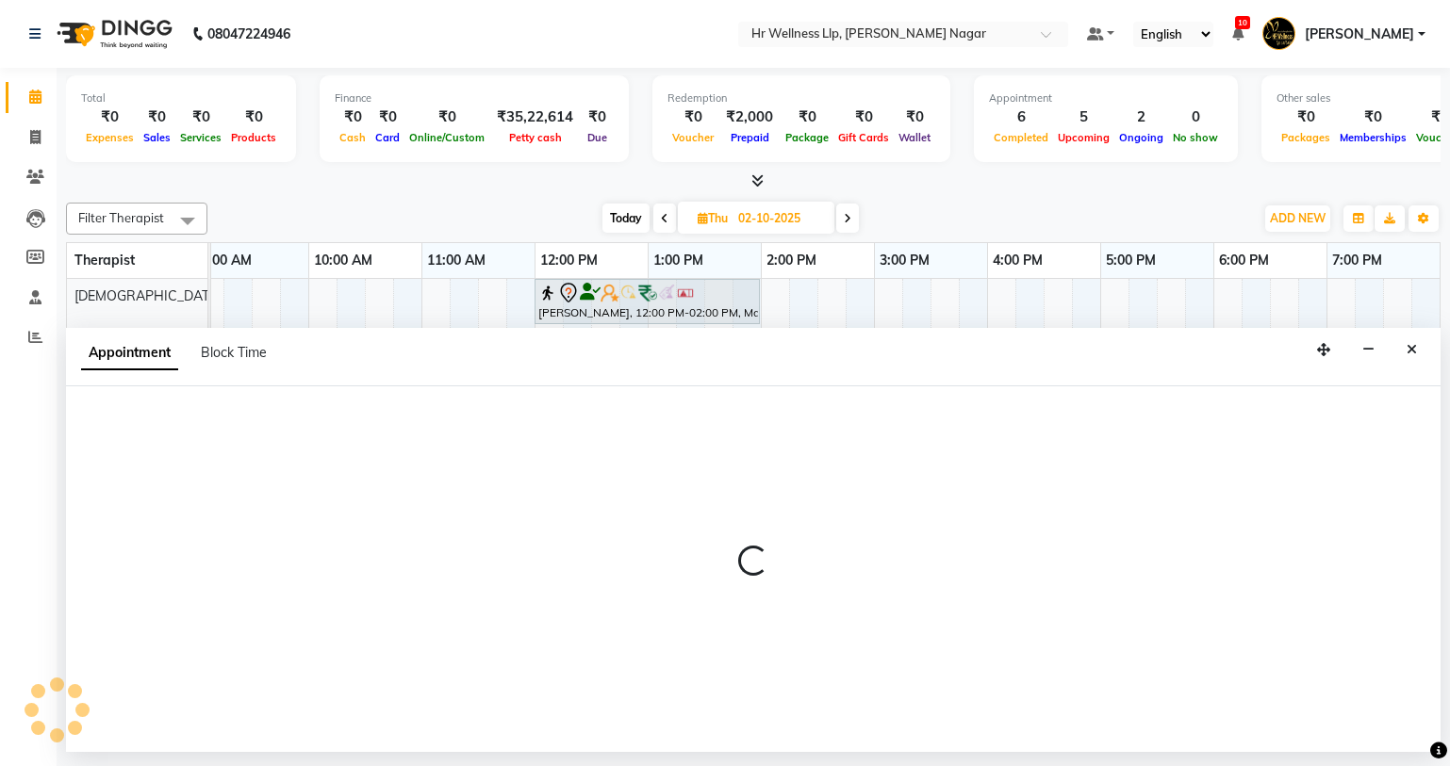
select select "19731"
select select "tentative"
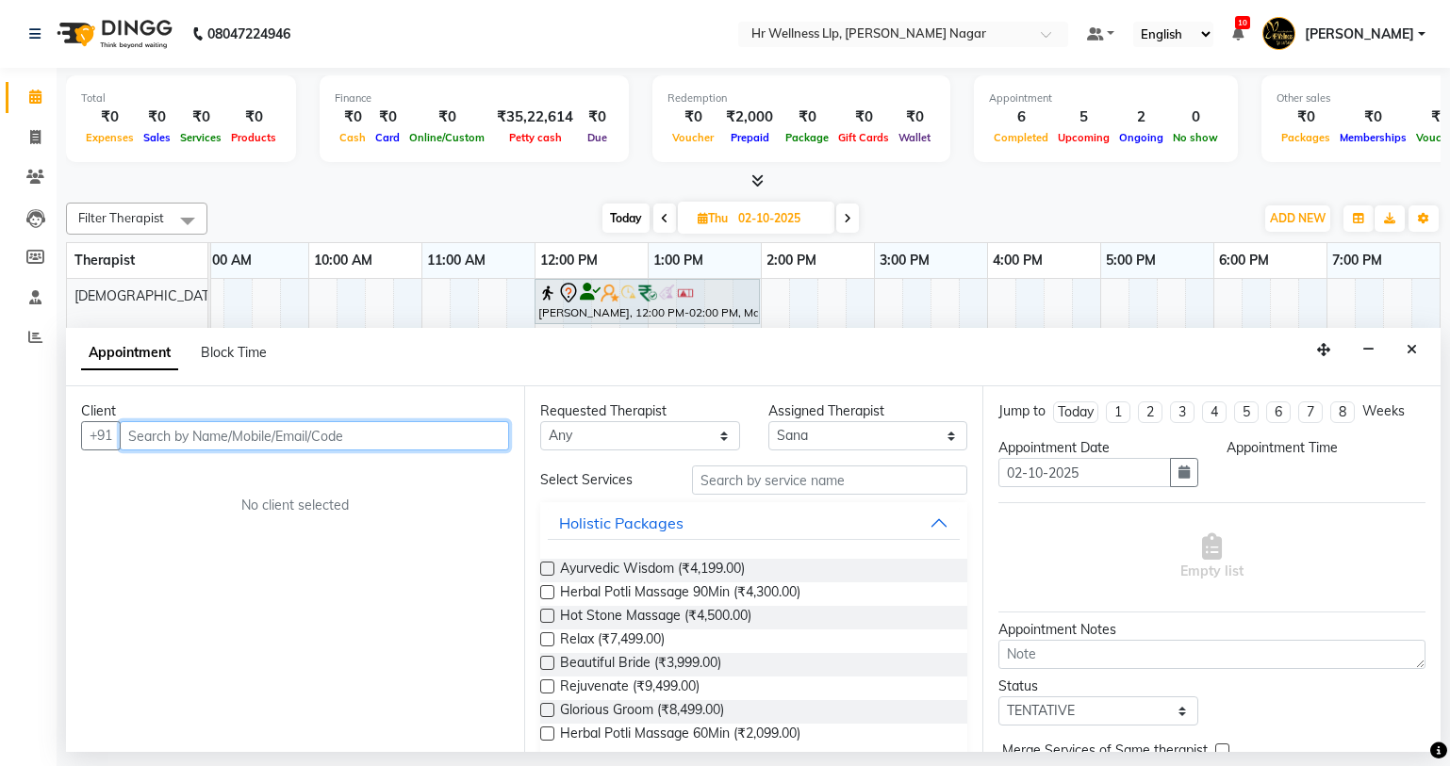
click at [252, 435] on input "text" at bounding box center [314, 435] width 389 height 29
type input "7"
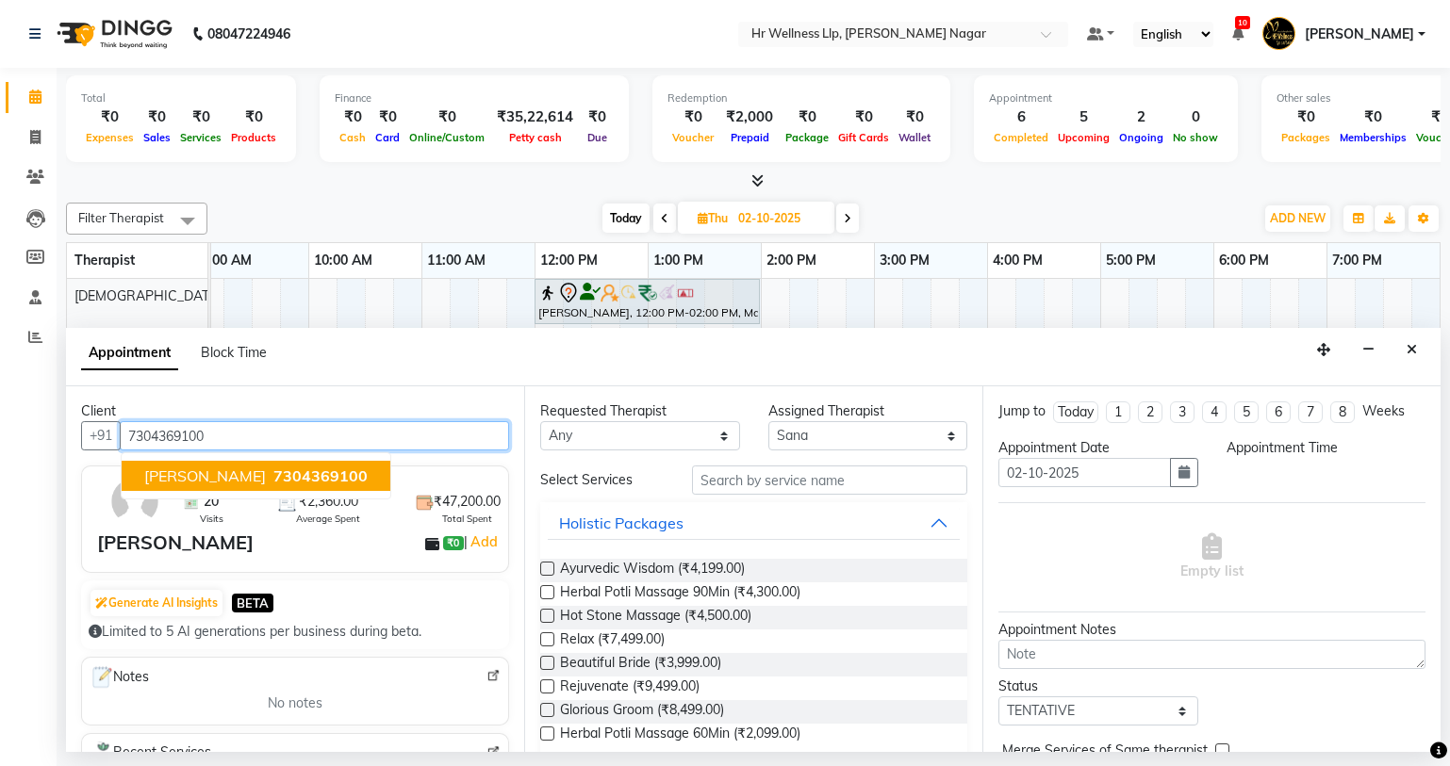
click at [336, 474] on span "7304369100" at bounding box center [320, 476] width 94 height 19
type input "7304369100"
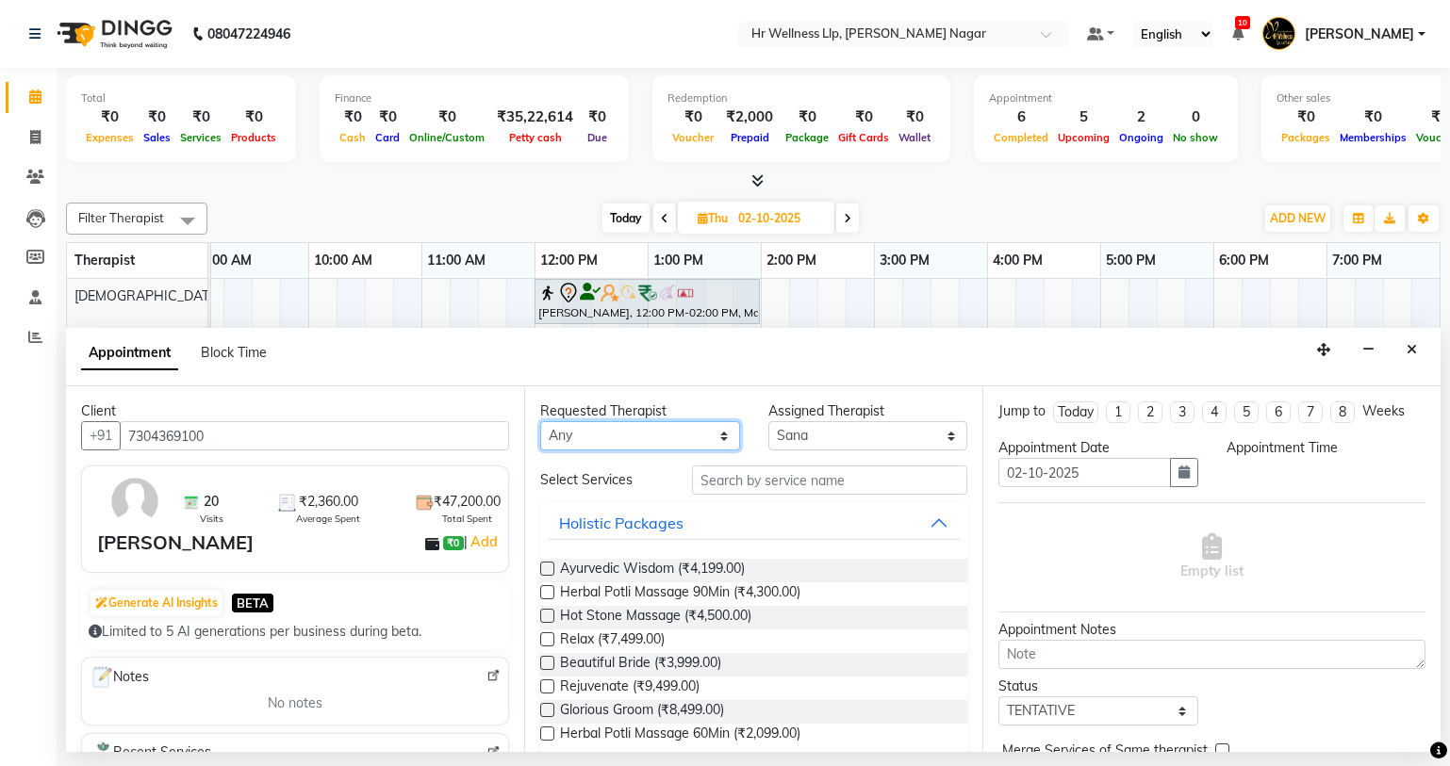
click at [575, 434] on select "Any Krishna [PERSON_NAME] [PERSON_NAME] Sana [PERSON_NAME]" at bounding box center [640, 435] width 200 height 29
select select "19731"
click at [540, 421] on select "Any Krishna [PERSON_NAME] [PERSON_NAME] Sana [PERSON_NAME]" at bounding box center [640, 435] width 200 height 29
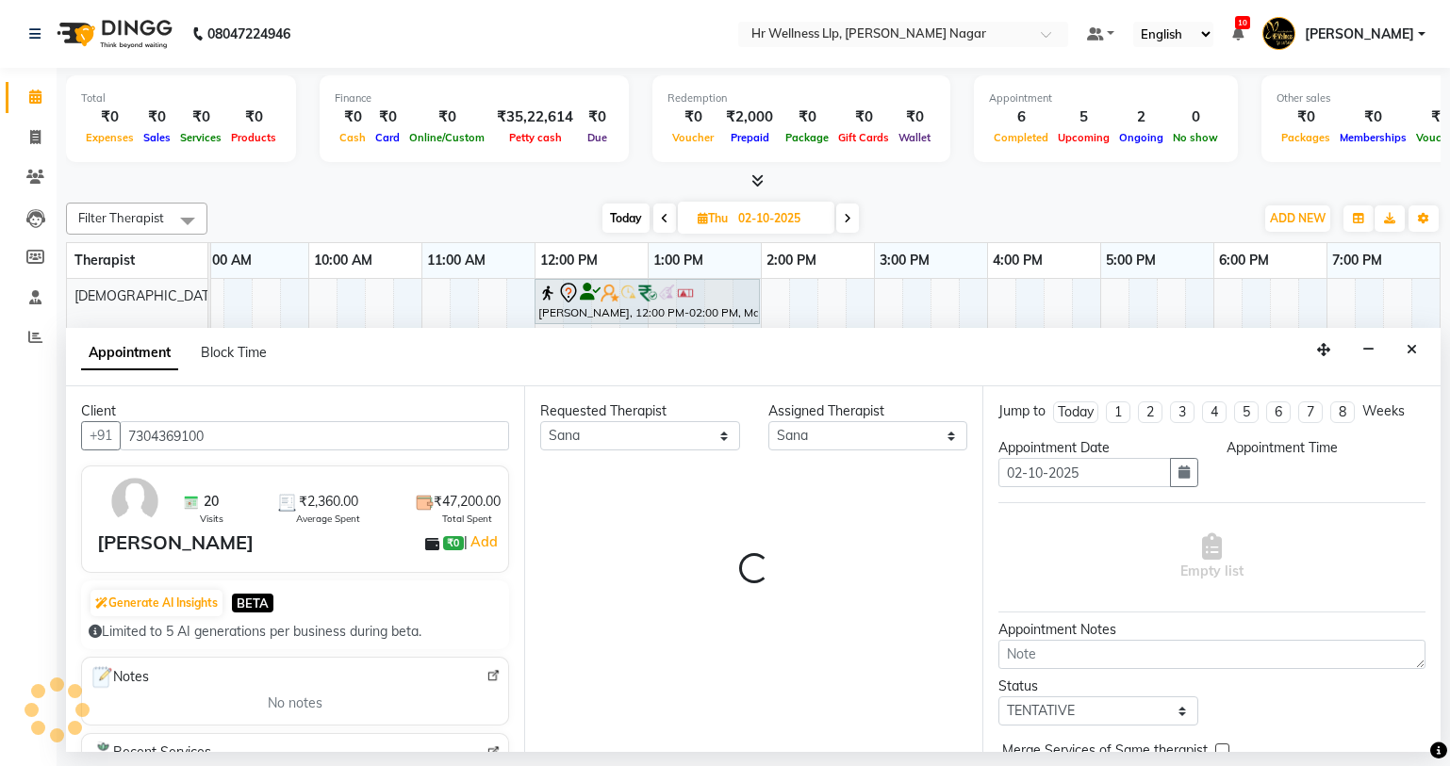
click at [739, 482] on div "Requested Therapist Any Krishna [PERSON_NAME] [PERSON_NAME] Sana sharad Assigne…" at bounding box center [753, 569] width 458 height 366
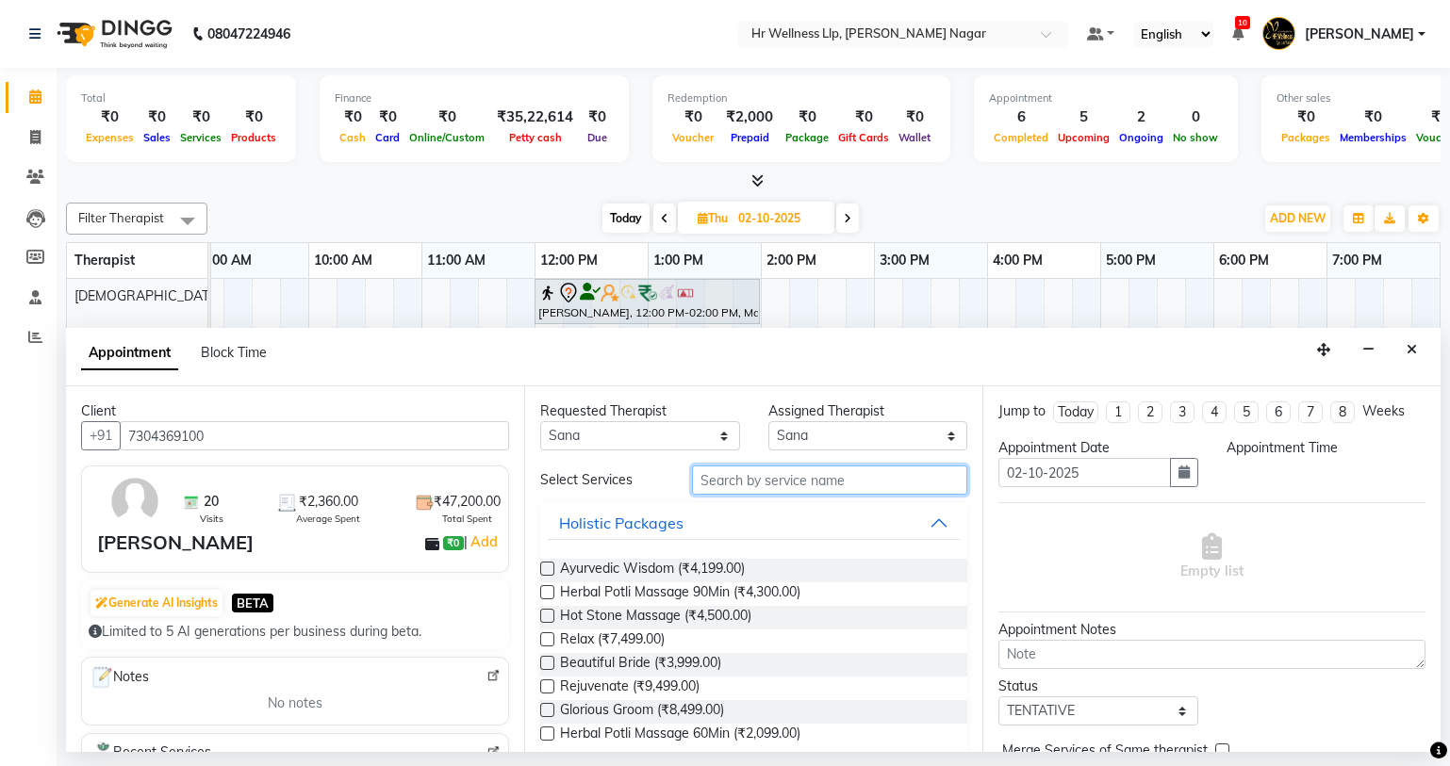
click at [770, 488] on input "text" at bounding box center [829, 480] width 275 height 29
type input "m"
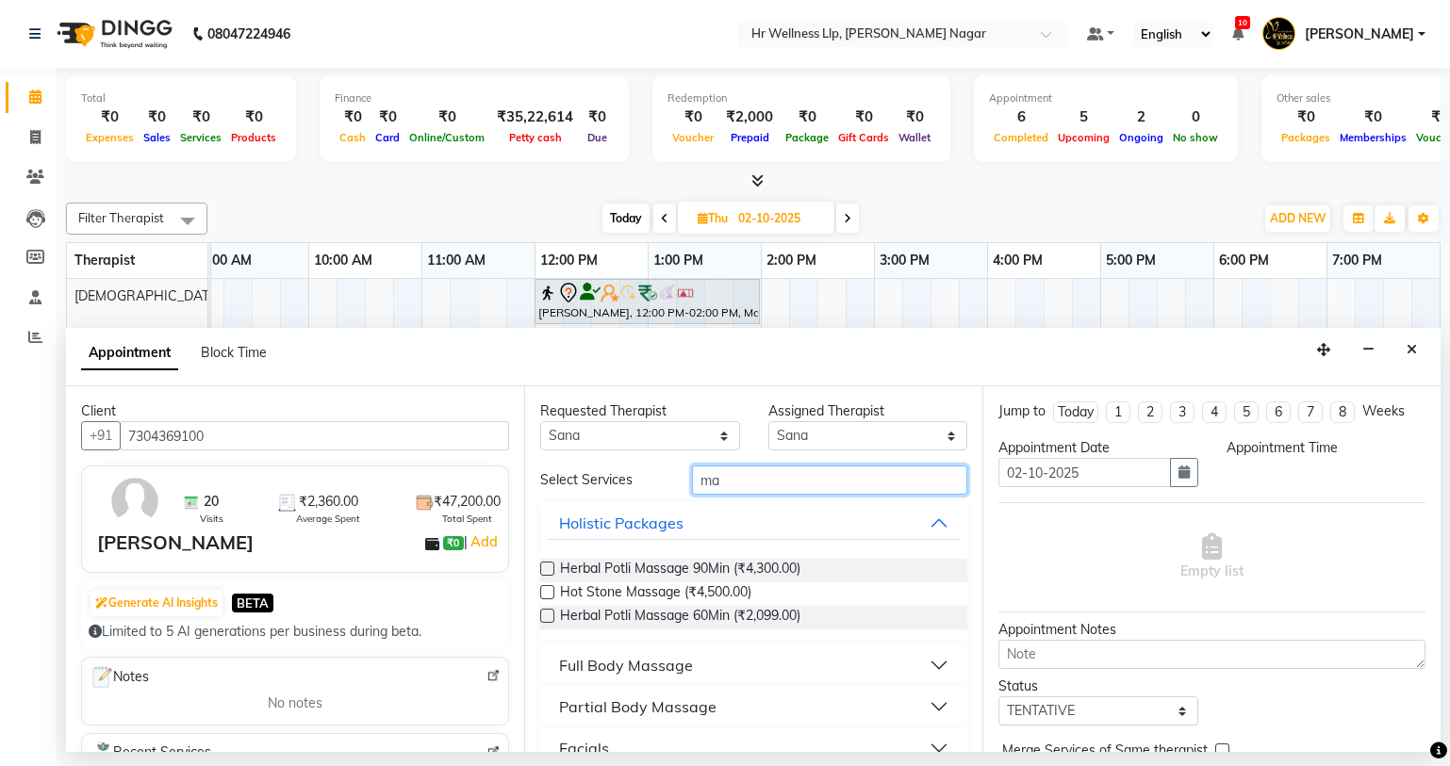
type input "m"
type input "mass"
click at [678, 665] on div "Full Body Massage" at bounding box center [626, 665] width 134 height 23
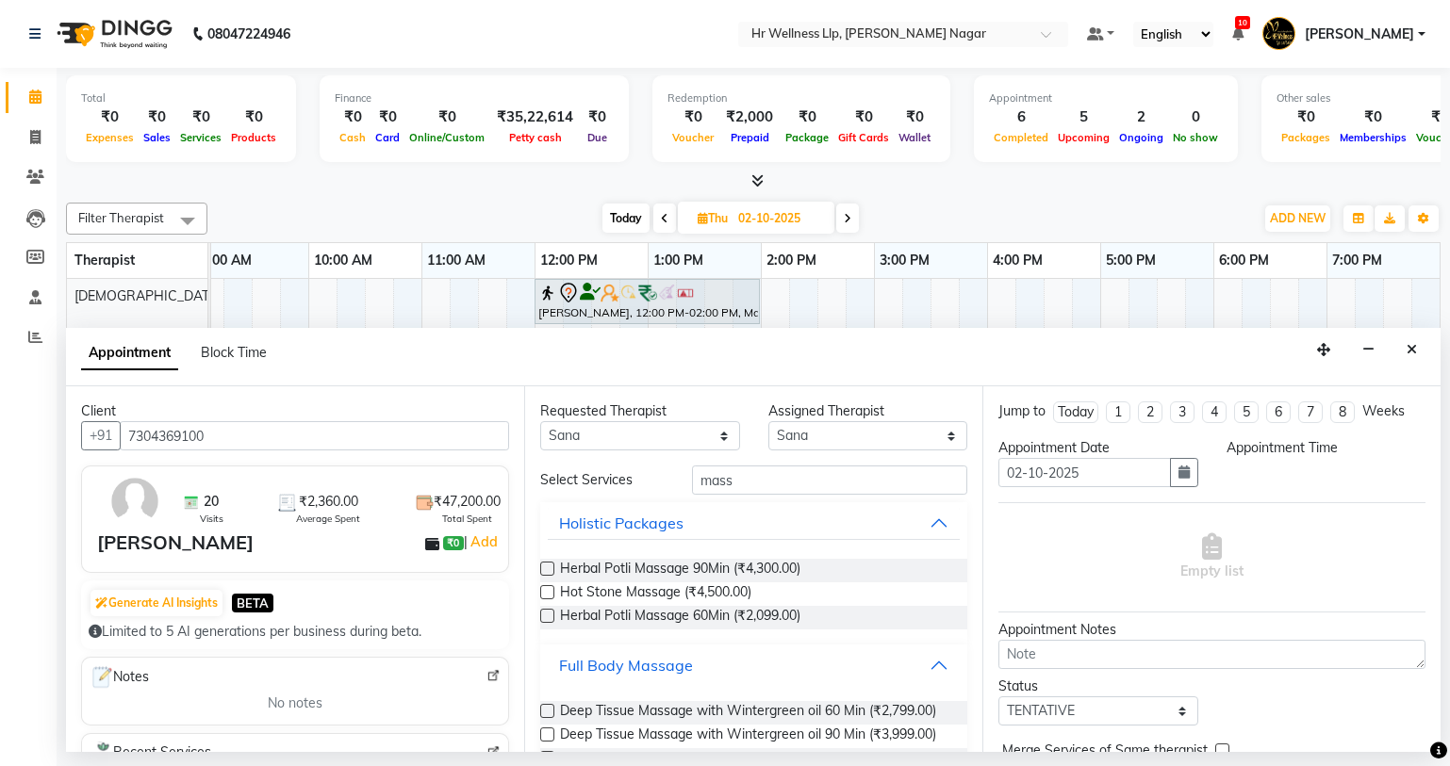
scroll to position [844, 0]
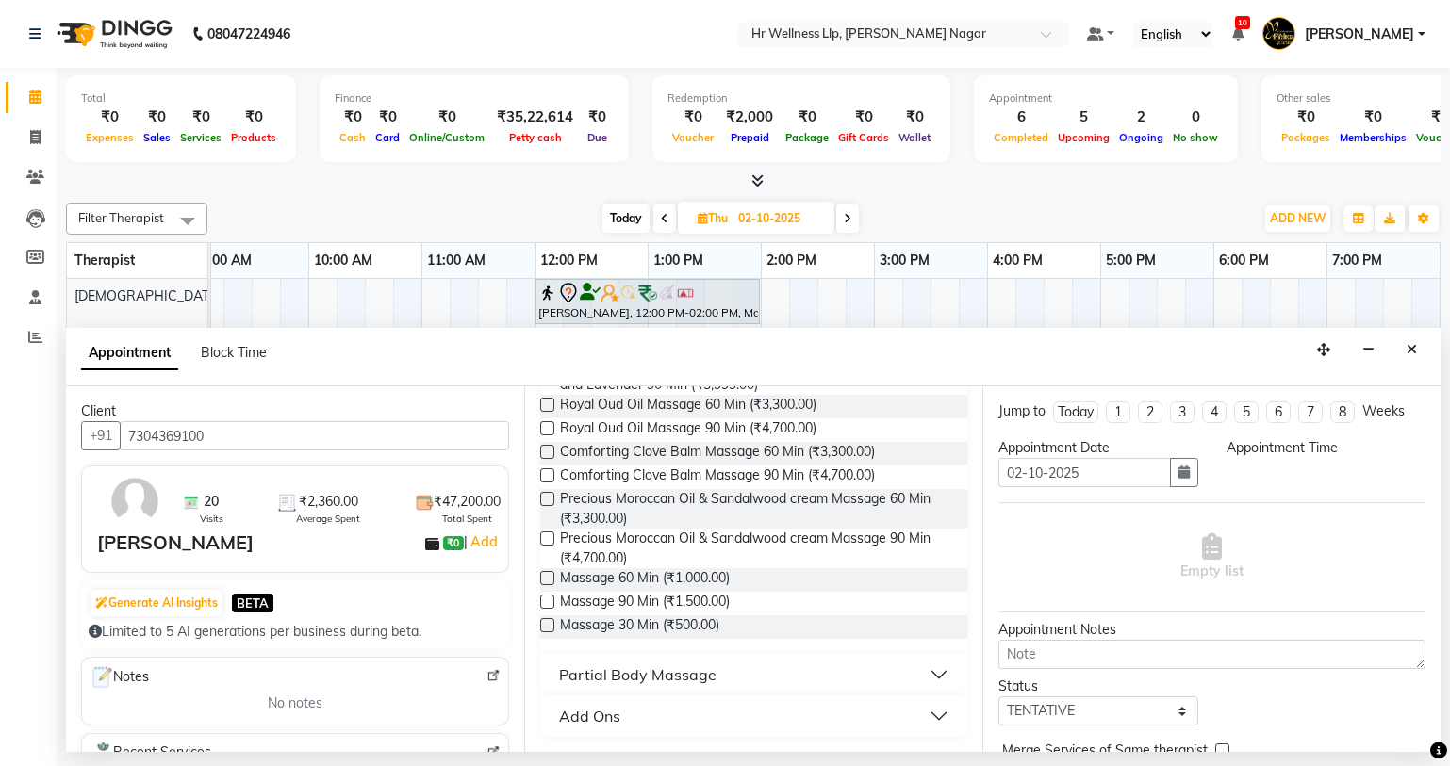
click at [554, 582] on div "Massage 60 Min (₹1,000.00)" at bounding box center [753, 580] width 427 height 24
click at [546, 579] on label at bounding box center [547, 578] width 14 height 14
click at [546, 579] on input "checkbox" at bounding box center [546, 580] width 12 height 12
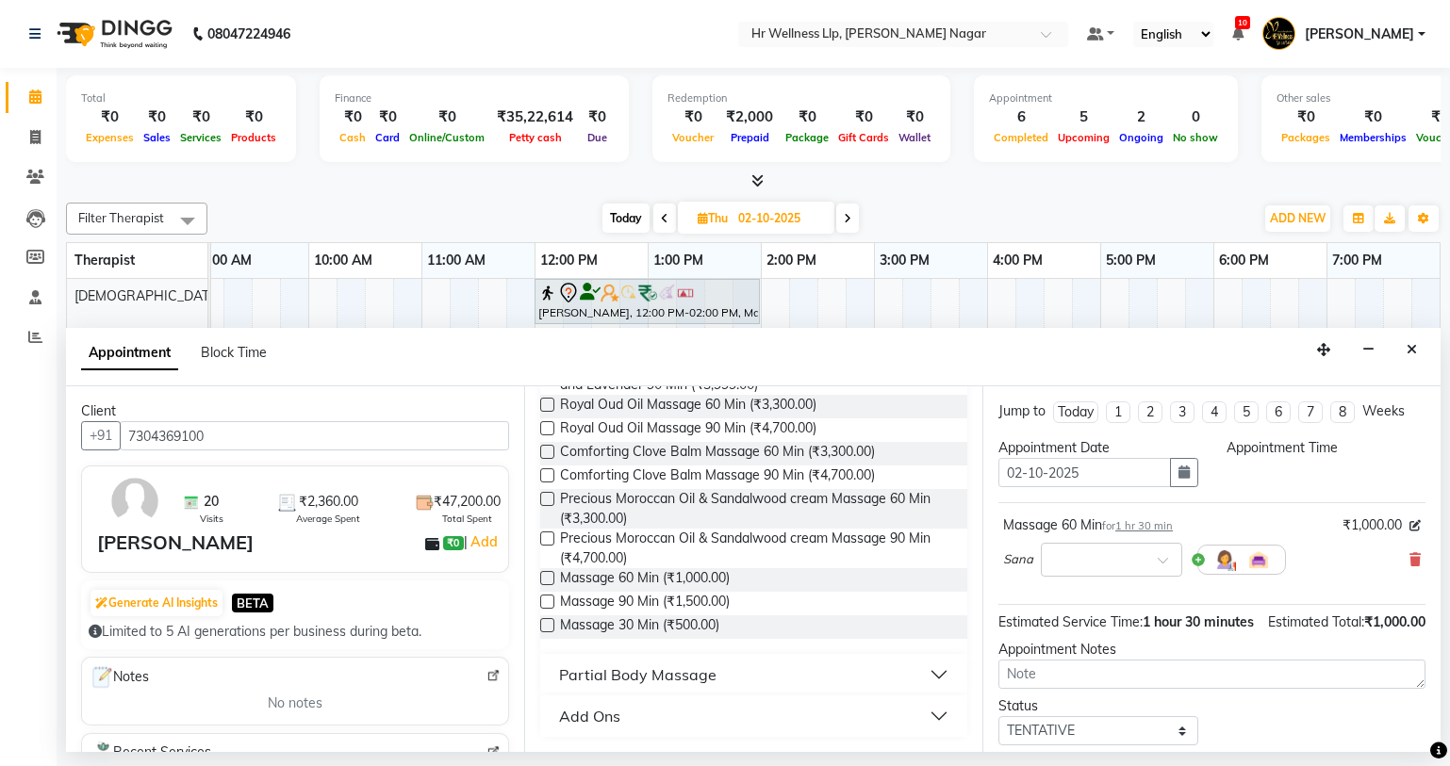
click at [546, 579] on label at bounding box center [547, 578] width 14 height 14
click at [546, 579] on input "checkbox" at bounding box center [546, 580] width 12 height 12
click at [546, 579] on label at bounding box center [547, 578] width 14 height 14
click at [546, 579] on input "checkbox" at bounding box center [546, 580] width 12 height 12
click at [546, 579] on label at bounding box center [547, 578] width 14 height 14
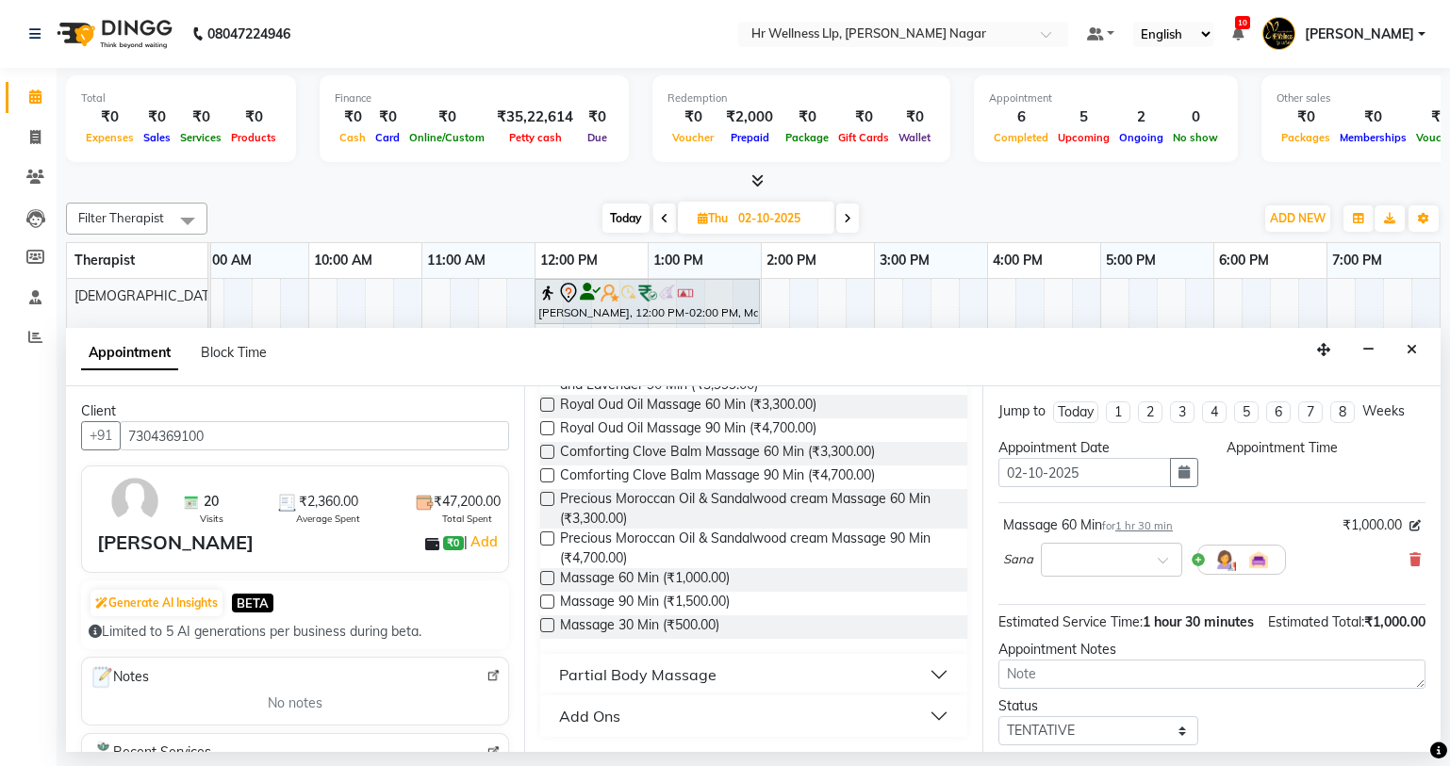
click at [546, 579] on input "checkbox" at bounding box center [546, 580] width 12 height 12
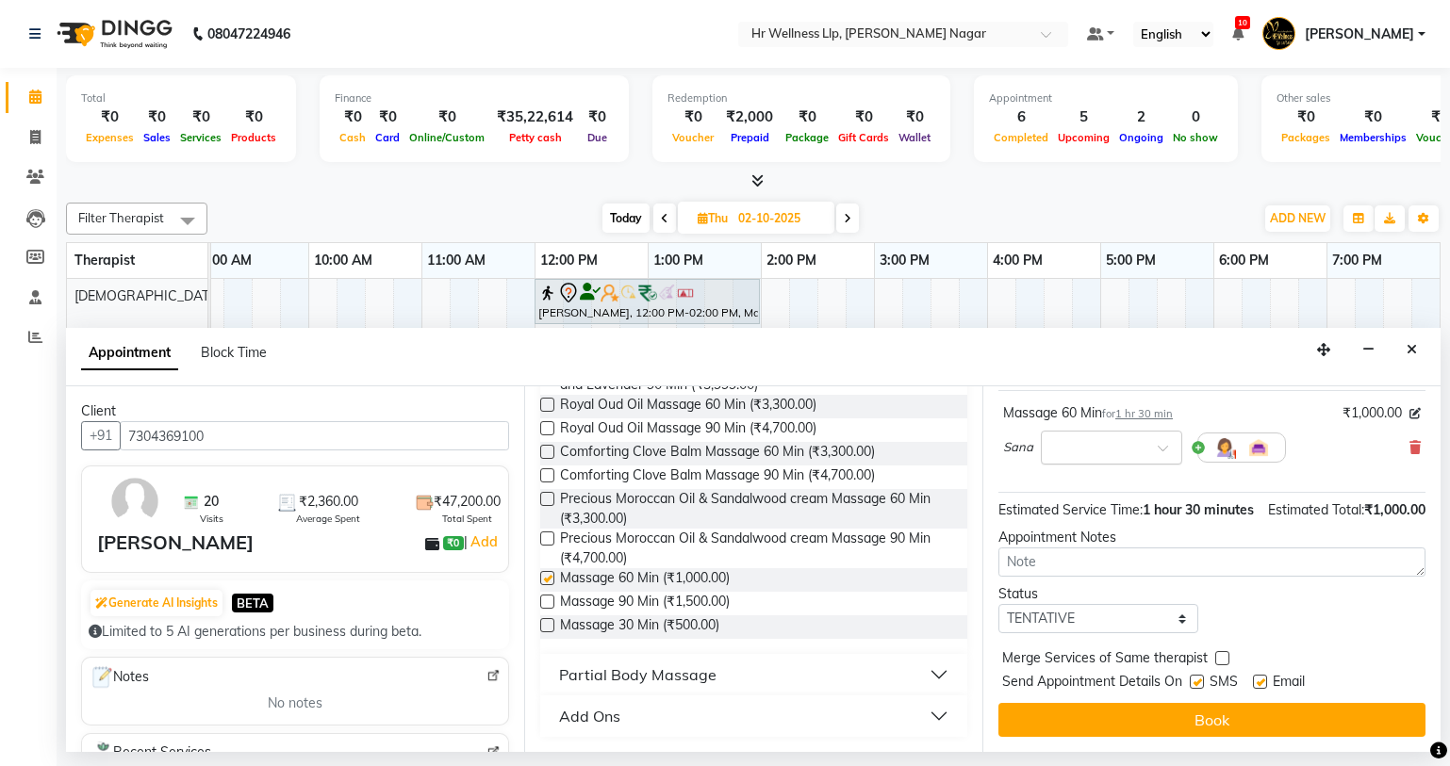
scroll to position [132, 0]
click at [547, 580] on label at bounding box center [547, 578] width 14 height 14
click at [547, 580] on input "checkbox" at bounding box center [546, 580] width 12 height 12
checkbox input "false"
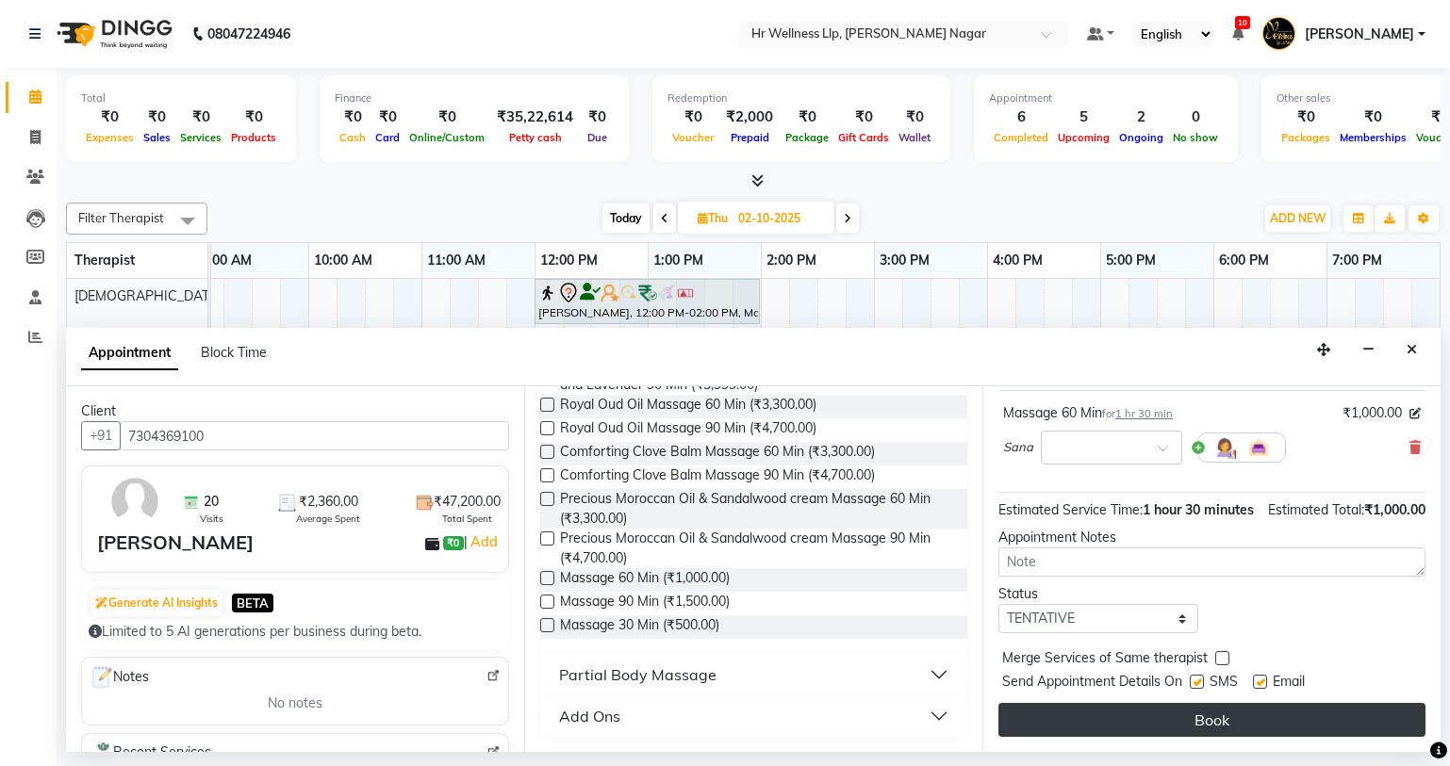
click at [1074, 716] on button "Book" at bounding box center [1211, 720] width 427 height 34
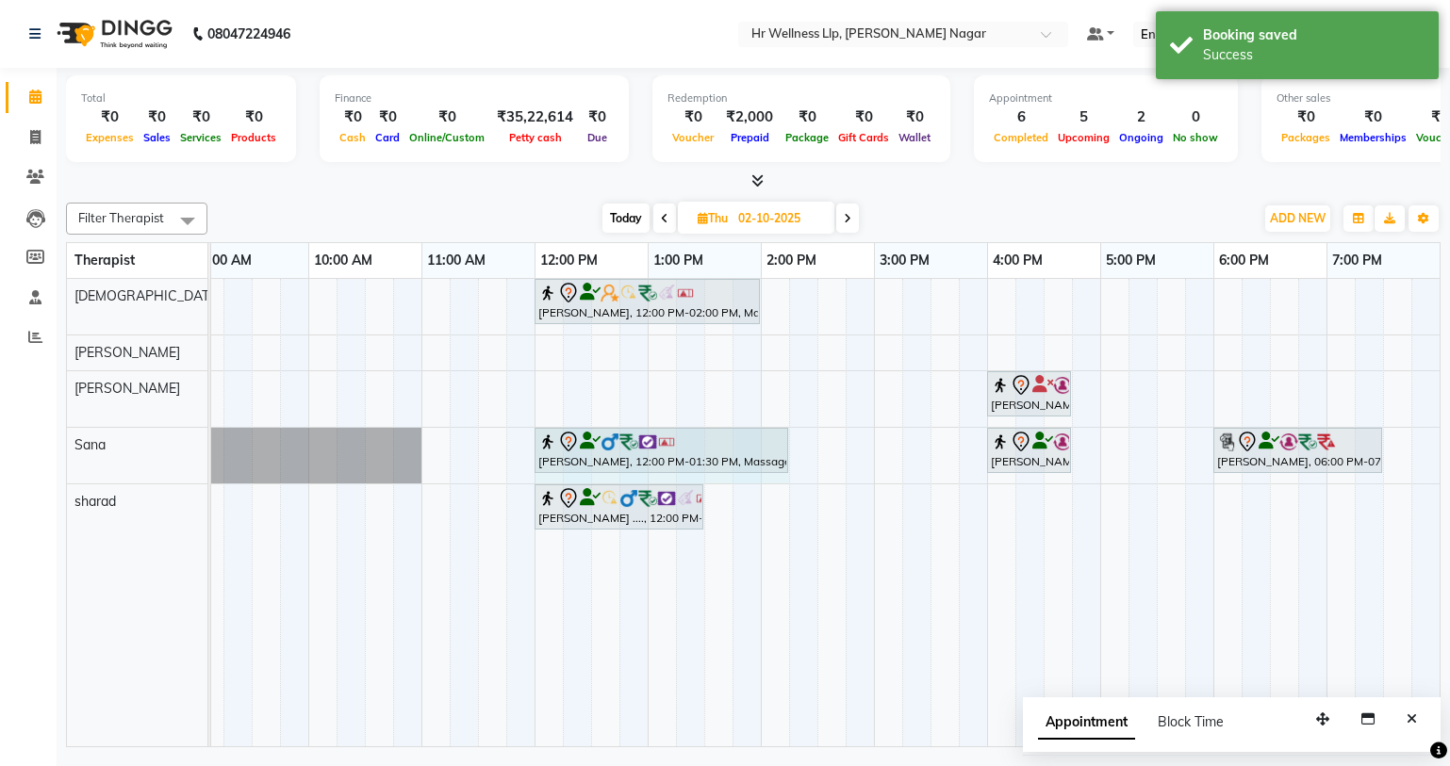
drag, startPoint x: 700, startPoint y: 434, endPoint x: 776, endPoint y: 473, distance: 85.2
click at [82, 473] on div "[PERSON_NAME], 12:00 PM-01:30 PM, Massage 60 Min [PERSON_NAME] ., 04:00 PM-04:4…" at bounding box center [82, 456] width 0 height 56
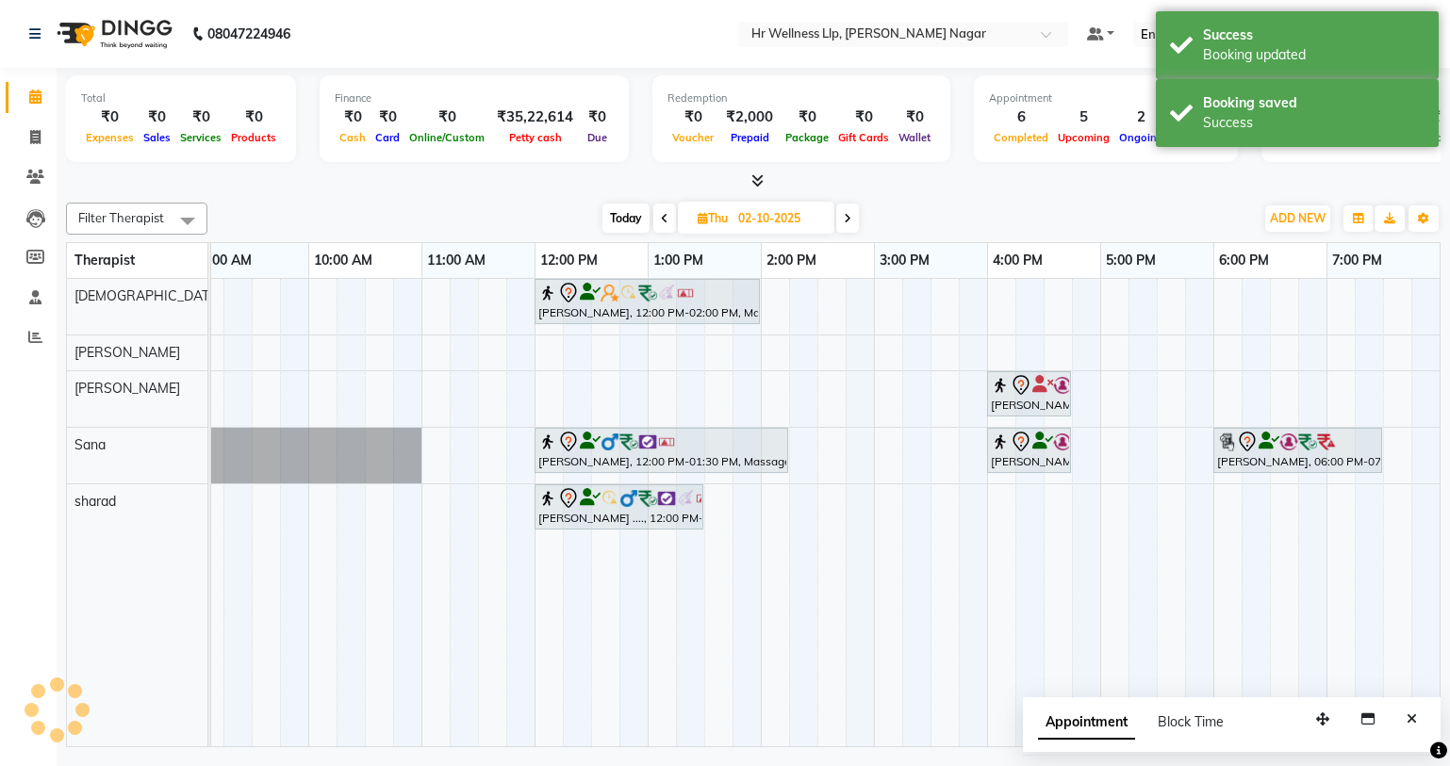
click at [630, 213] on span "Today" at bounding box center [625, 218] width 47 height 29
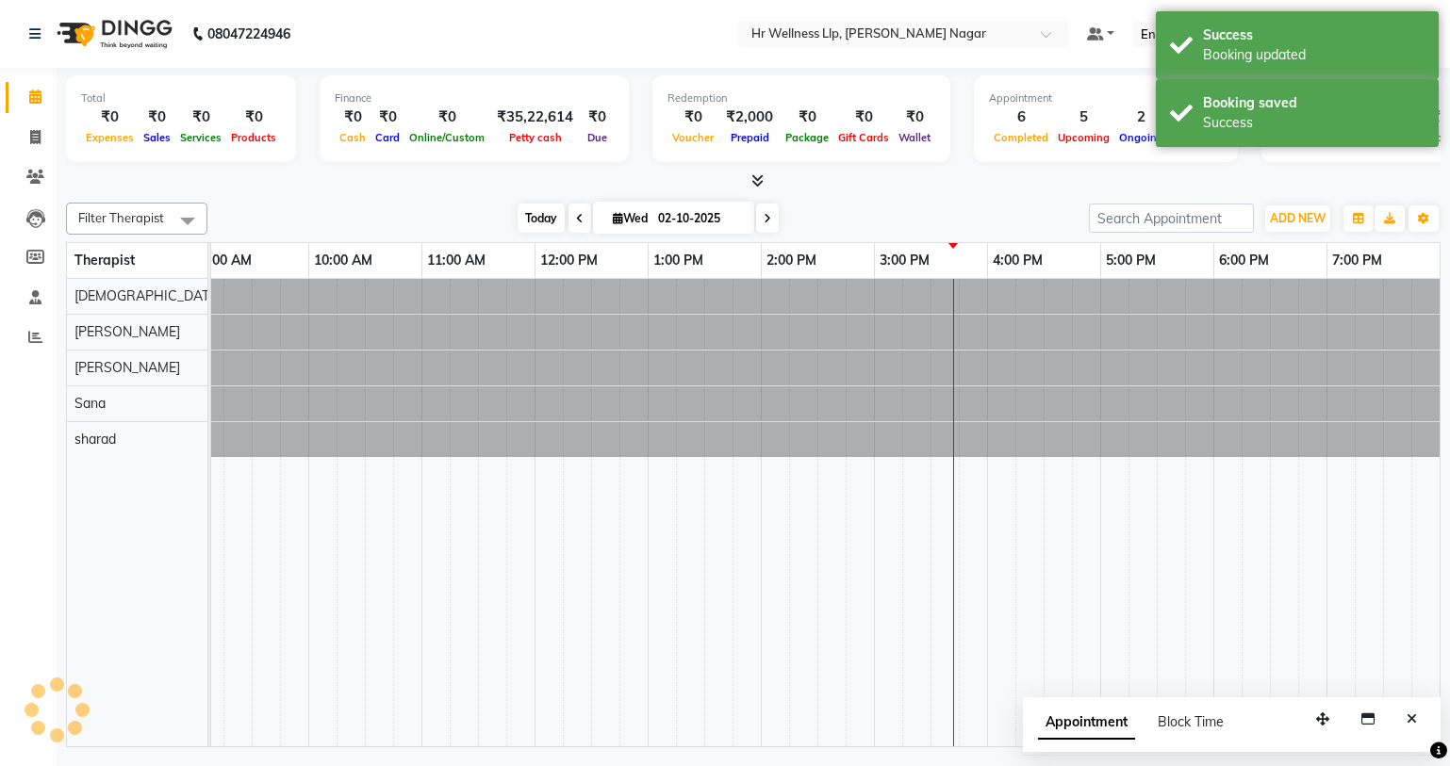
type input "01-10-2025"
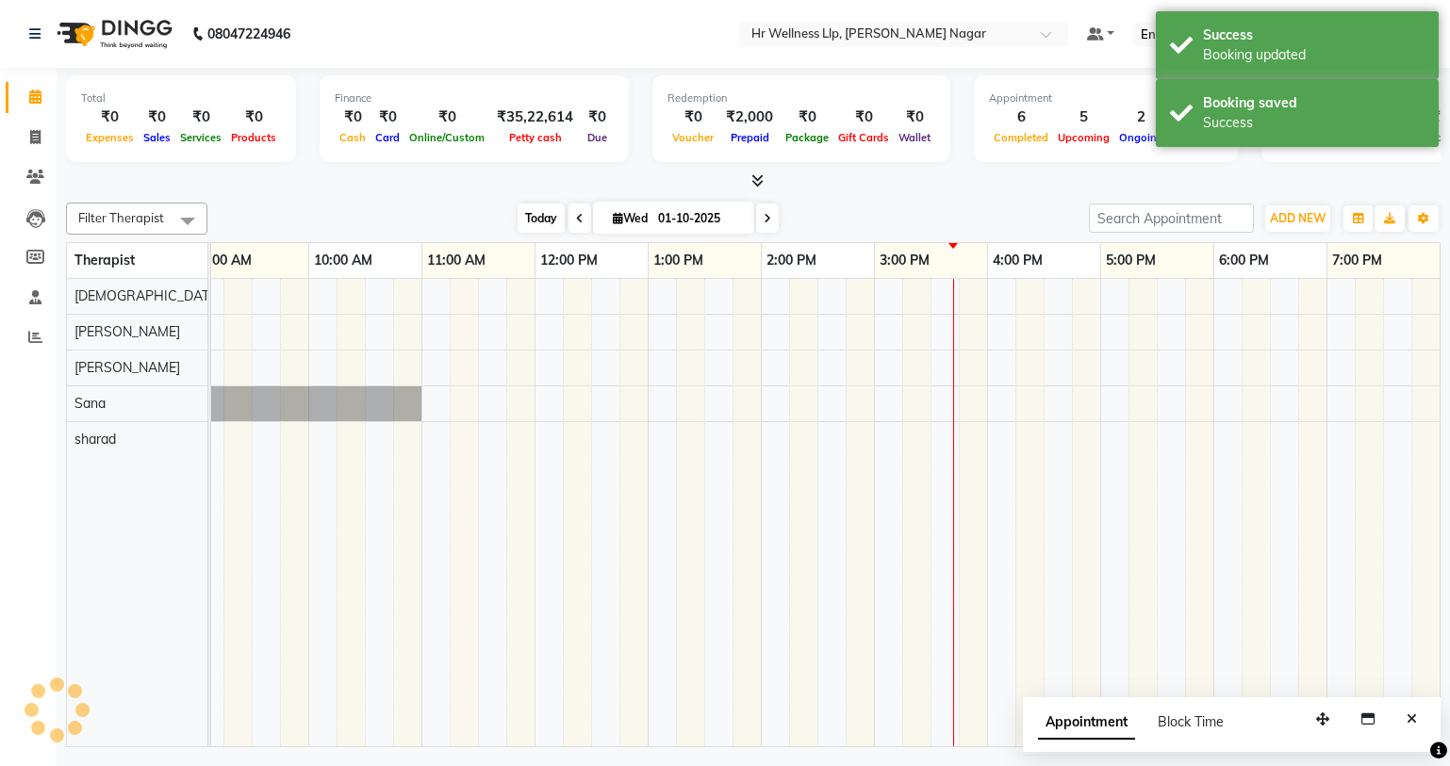
scroll to position [0, 129]
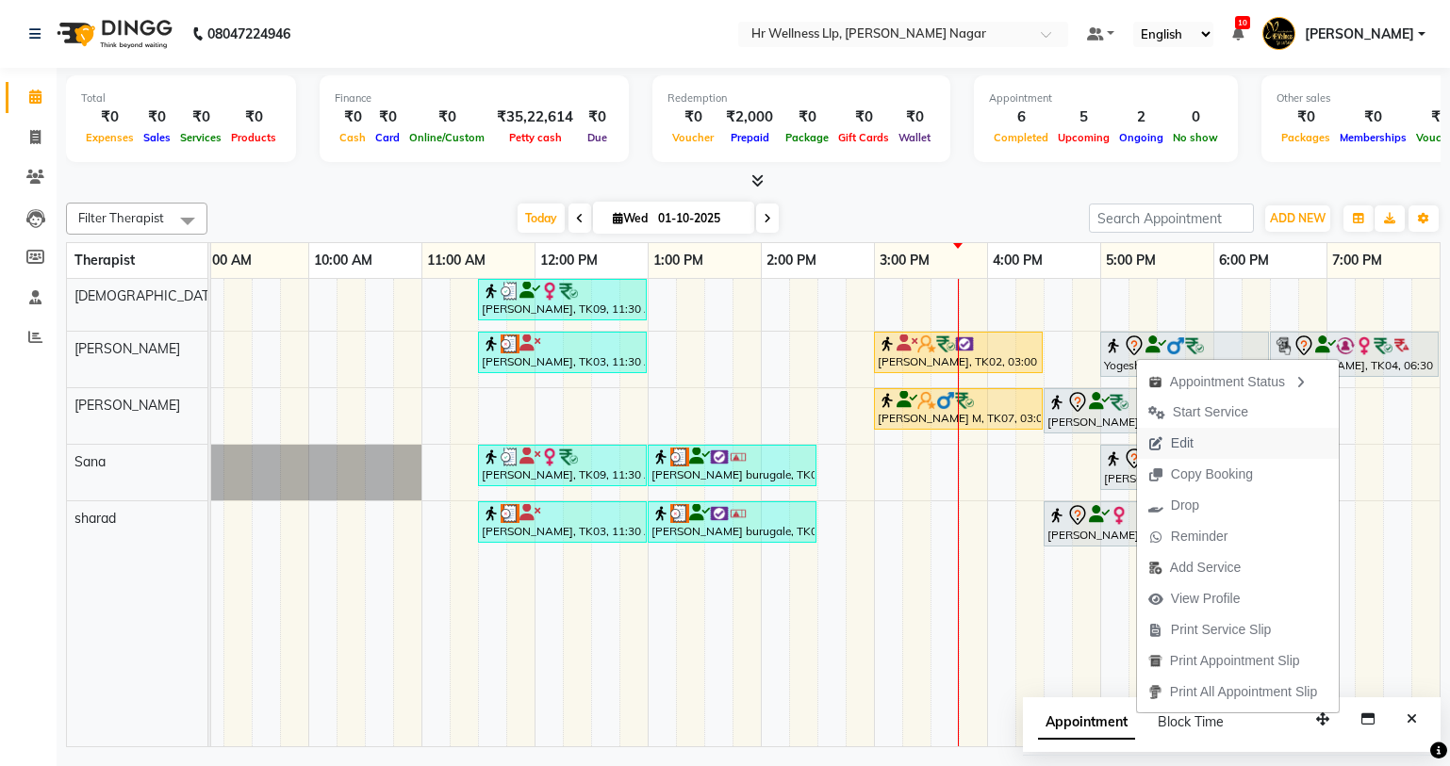
click at [1177, 439] on span "Edit" at bounding box center [1182, 444] width 23 height 20
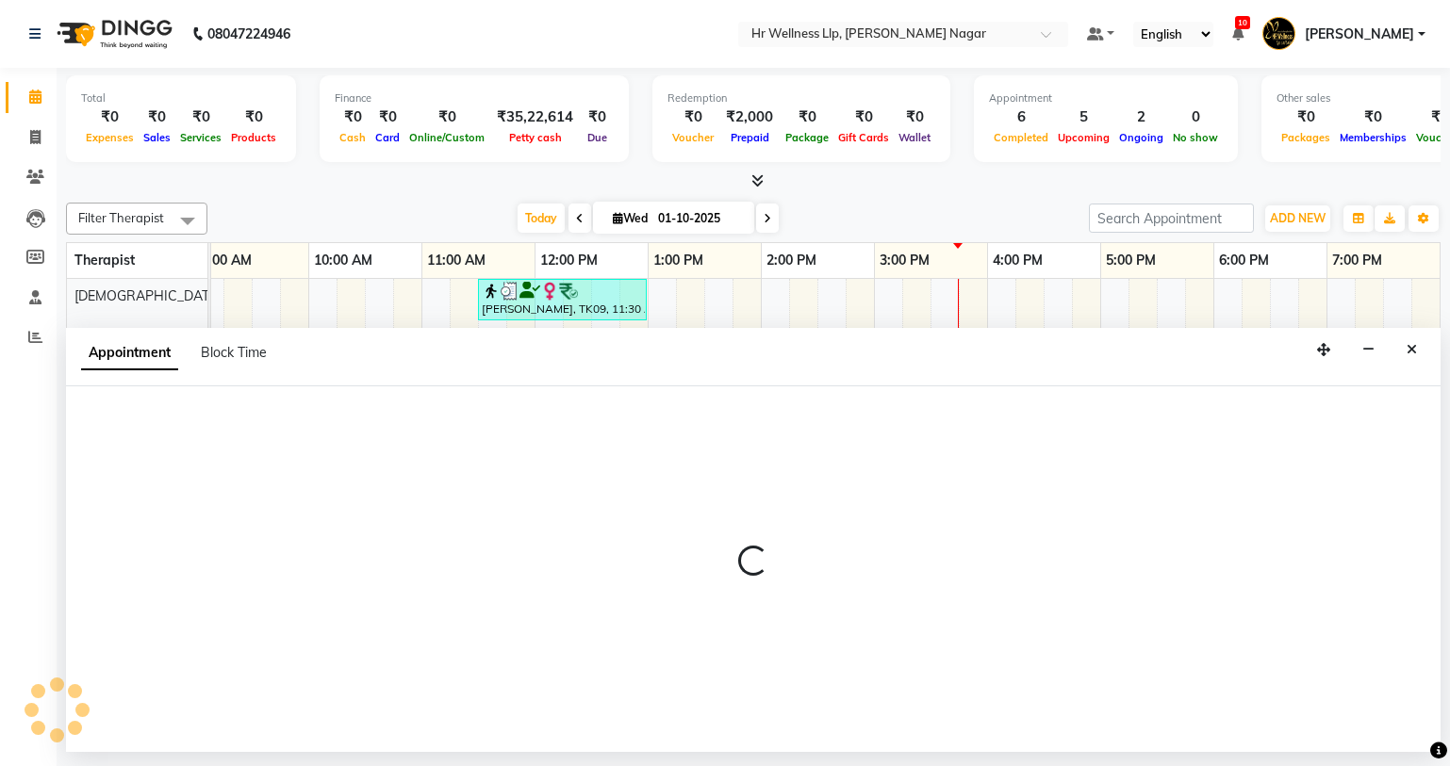
select select "tentative"
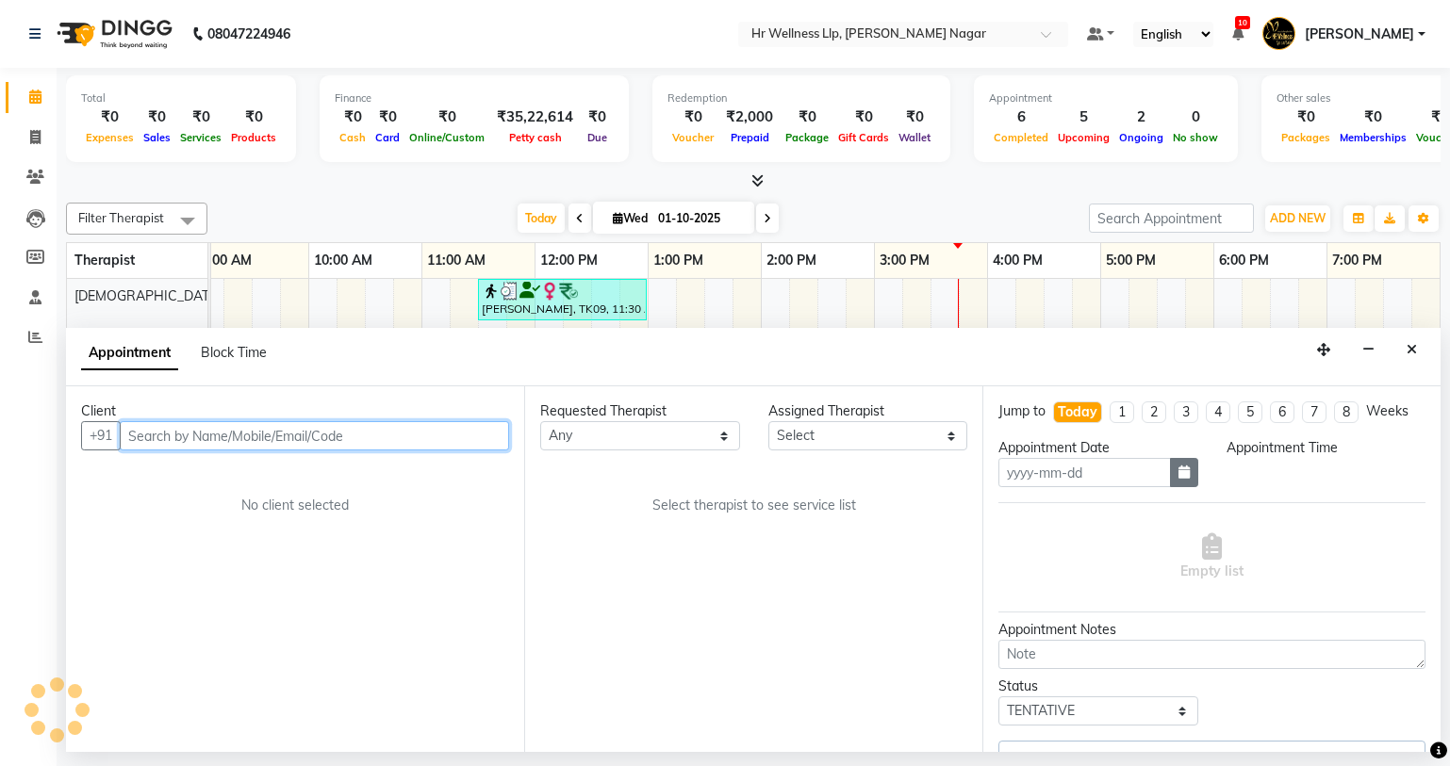
type input "01-10-2025"
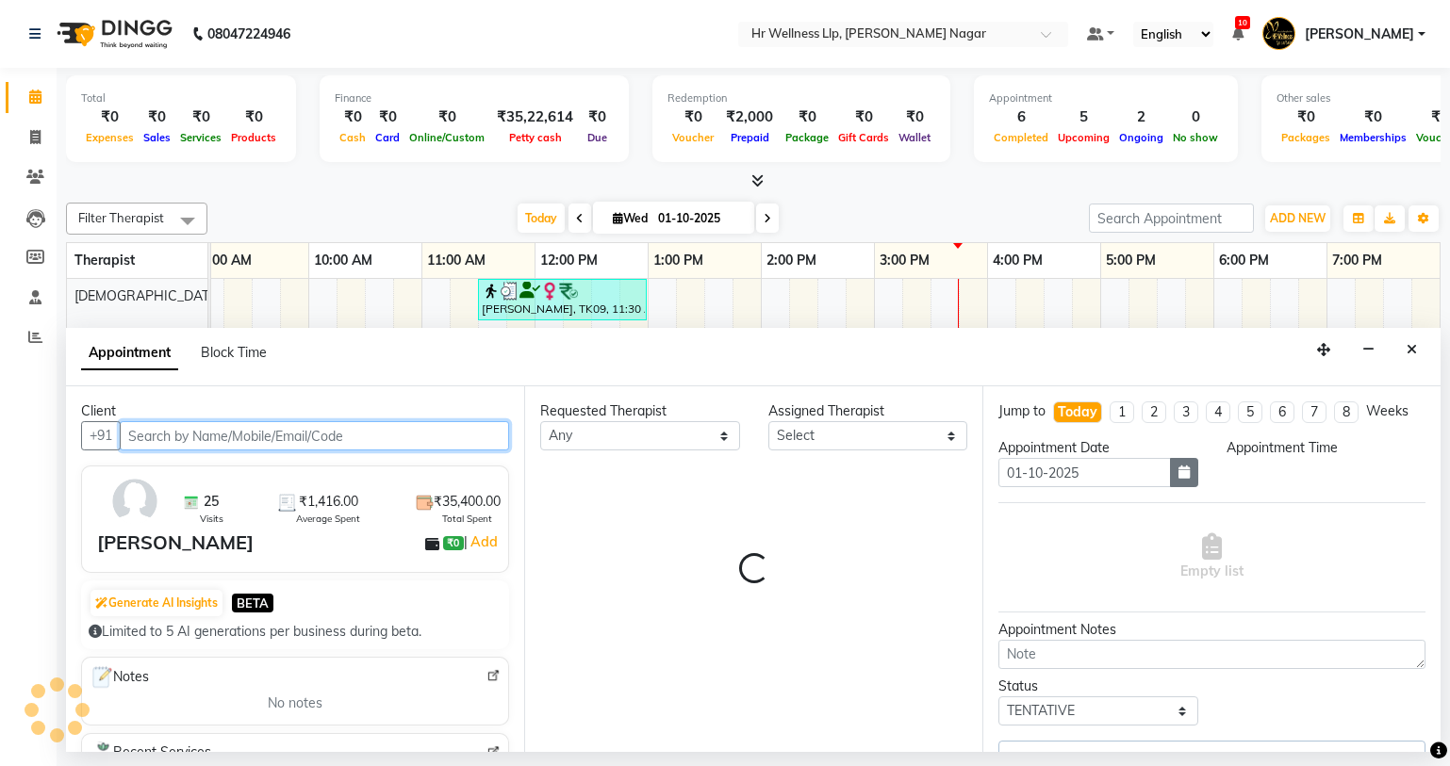
select select "86678"
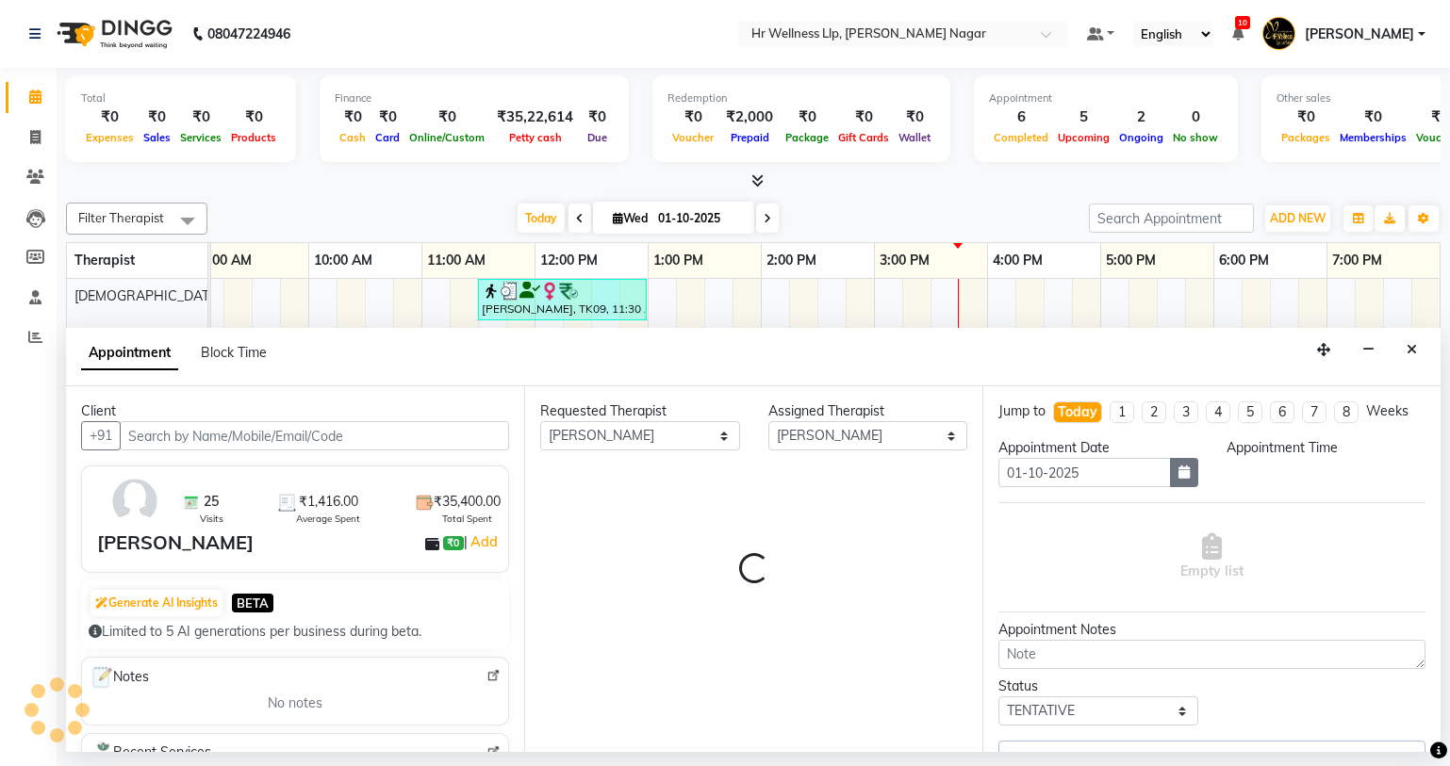
click at [1175, 481] on button "button" at bounding box center [1184, 472] width 28 height 29
select select "1341"
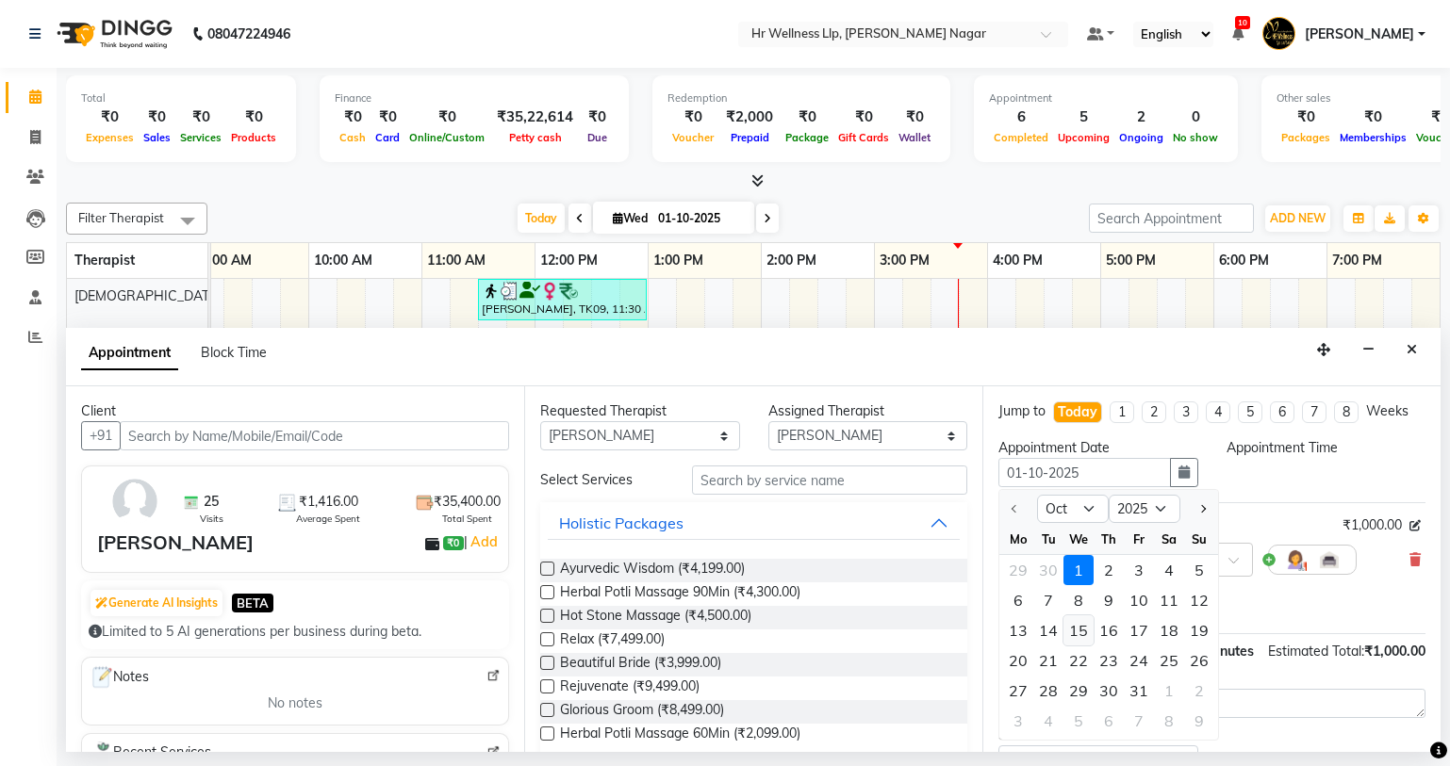
click at [1089, 635] on div "15" at bounding box center [1078, 630] width 30 height 30
type input "[DATE]"
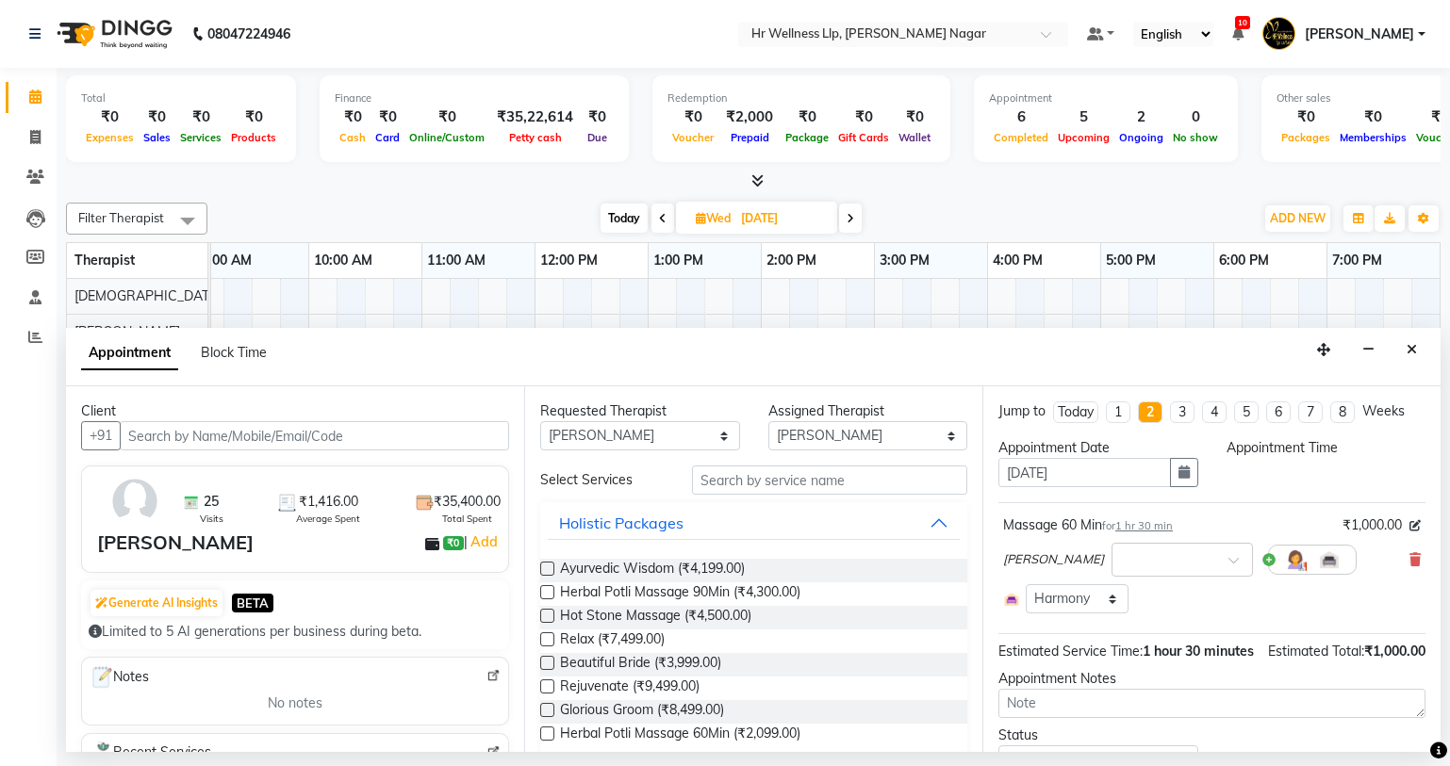
scroll to position [107, 0]
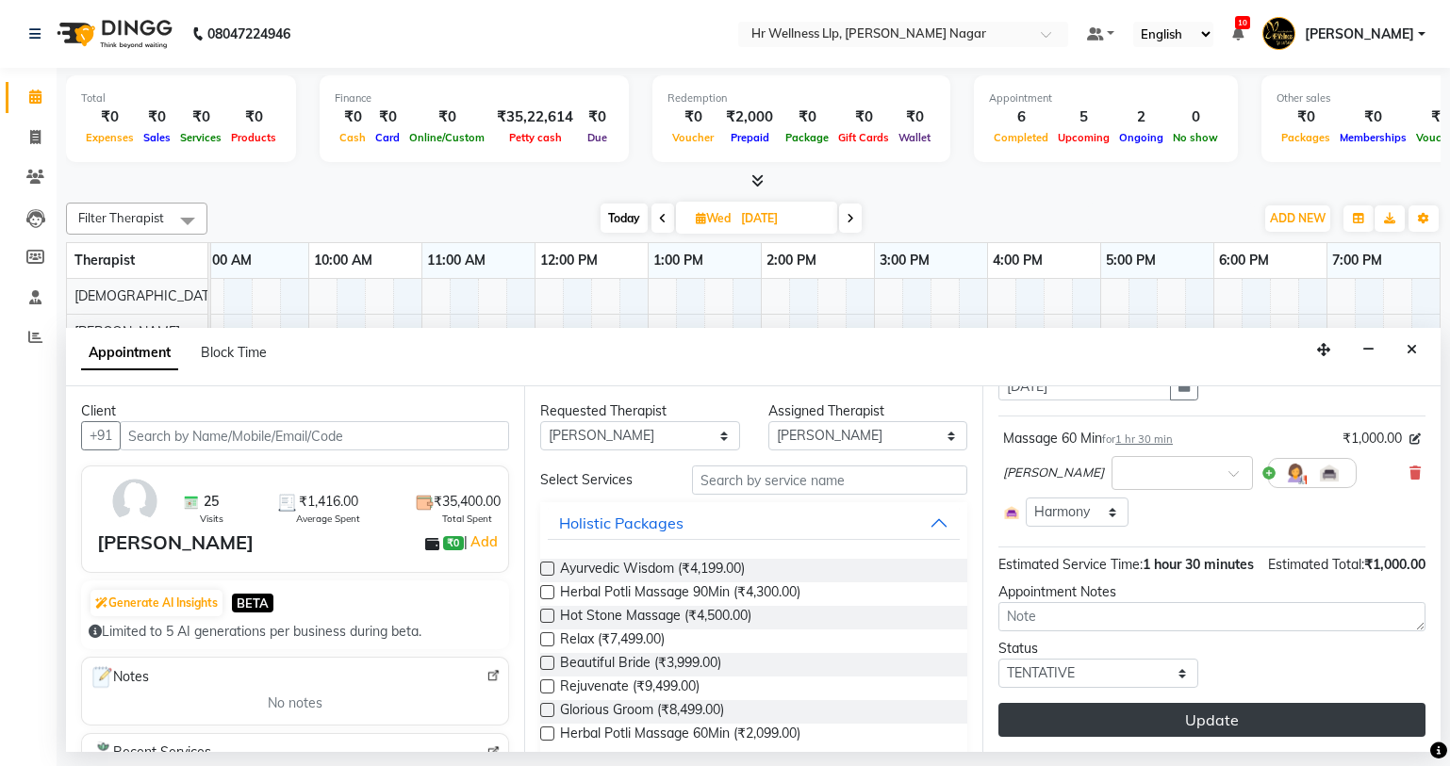
click at [1204, 709] on button "Update" at bounding box center [1211, 720] width 427 height 34
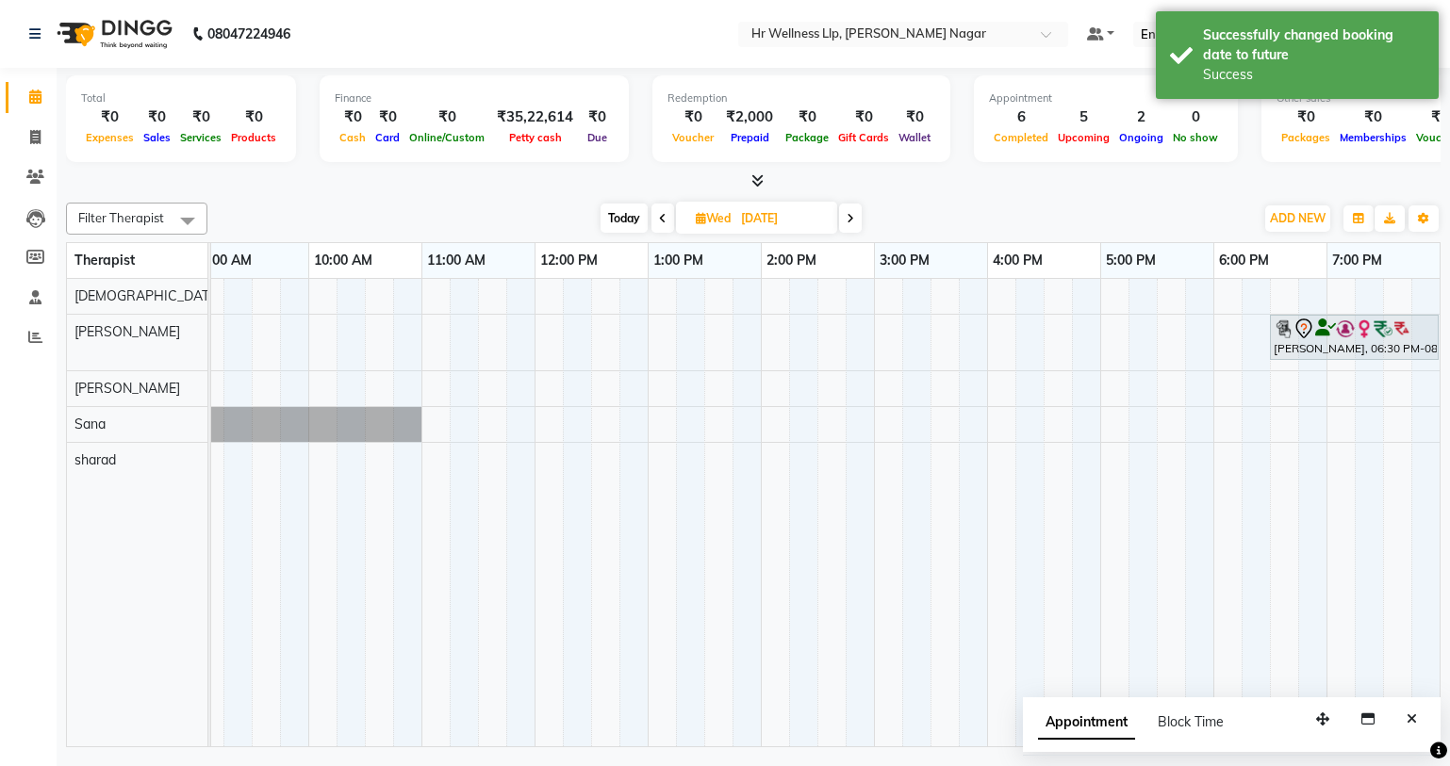
click at [641, 230] on span "Today" at bounding box center [623, 218] width 47 height 29
type input "01-10-2025"
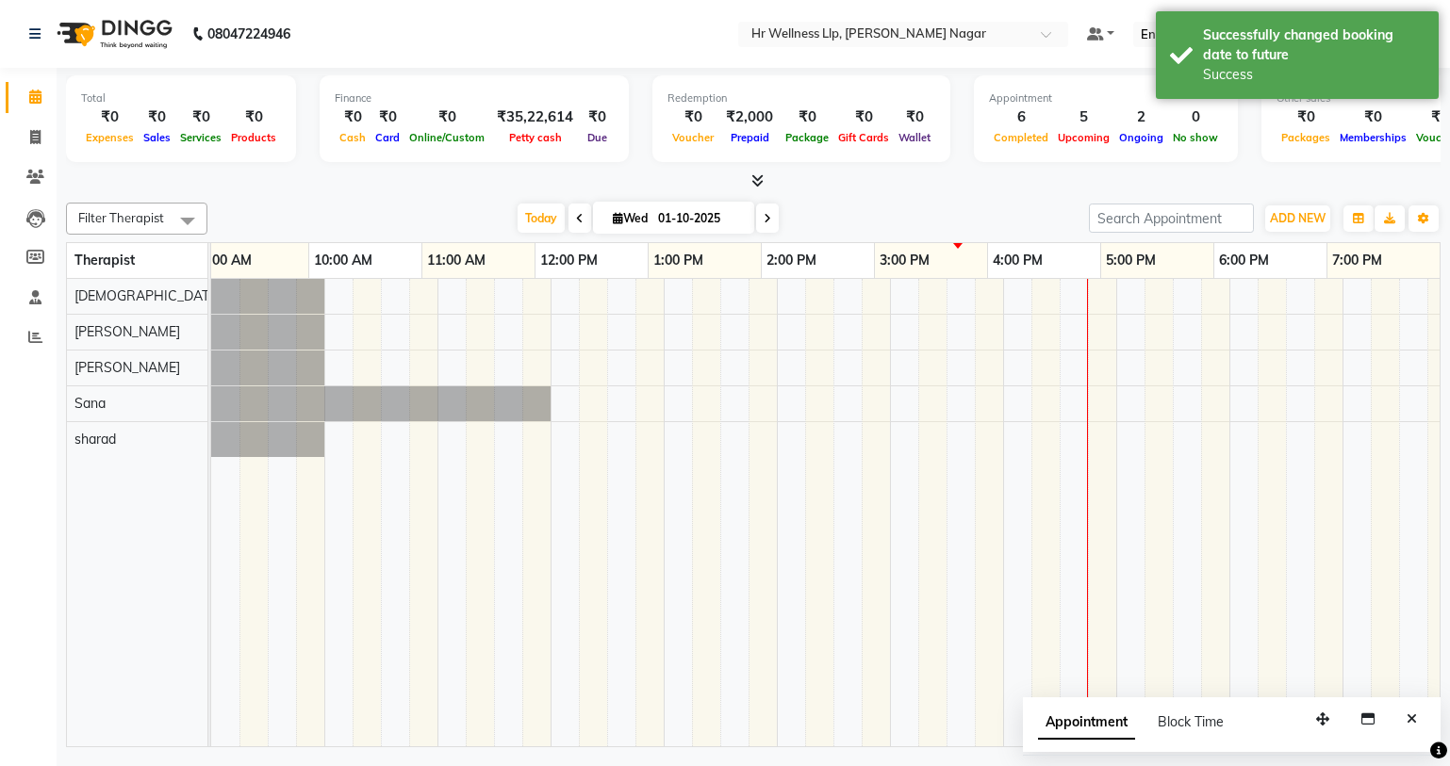
scroll to position [0, 129]
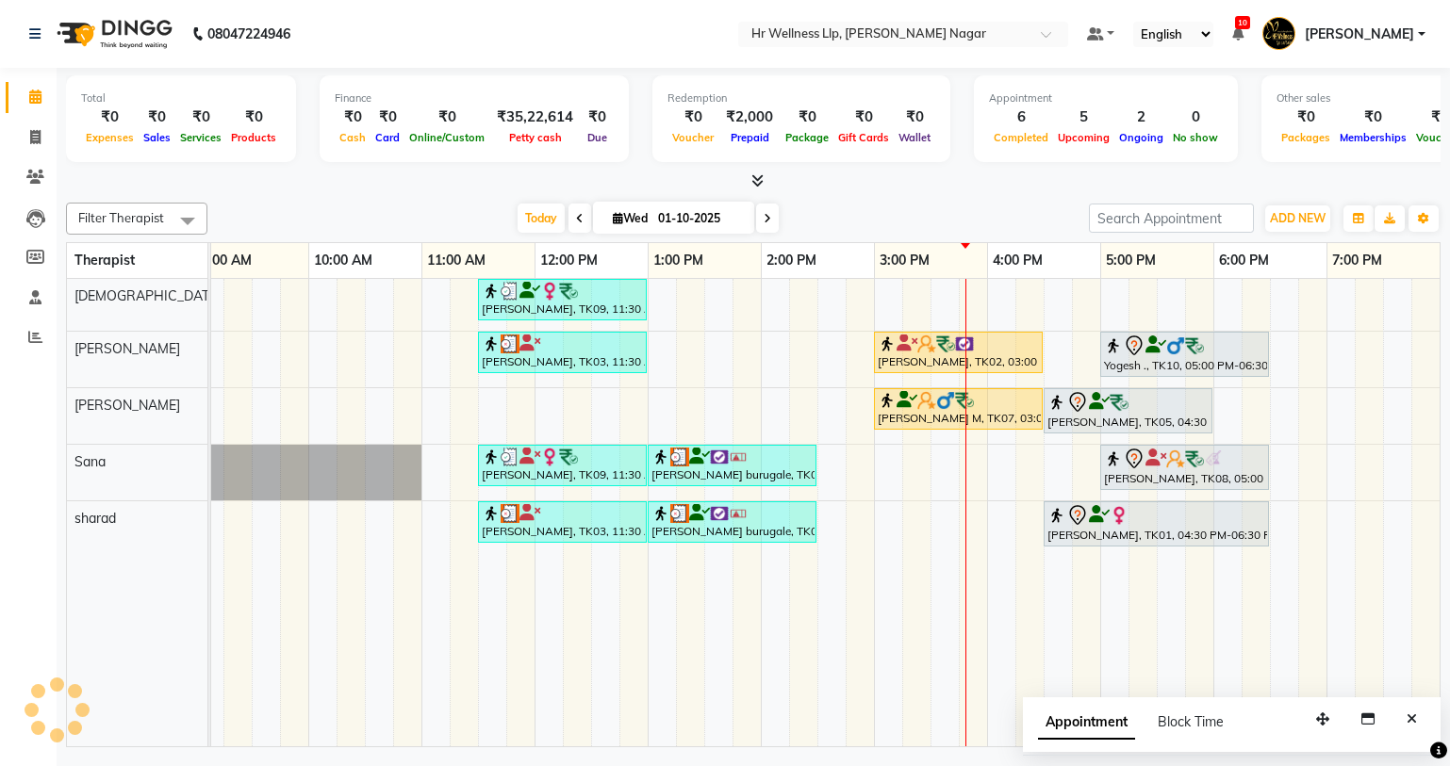
click at [1336, 288] on div "[PERSON_NAME], TK09, 11:30 AM-01:00 PM, Massage 60 Min [PERSON_NAME][GEOGRAPHIC…" at bounding box center [760, 513] width 1357 height 468
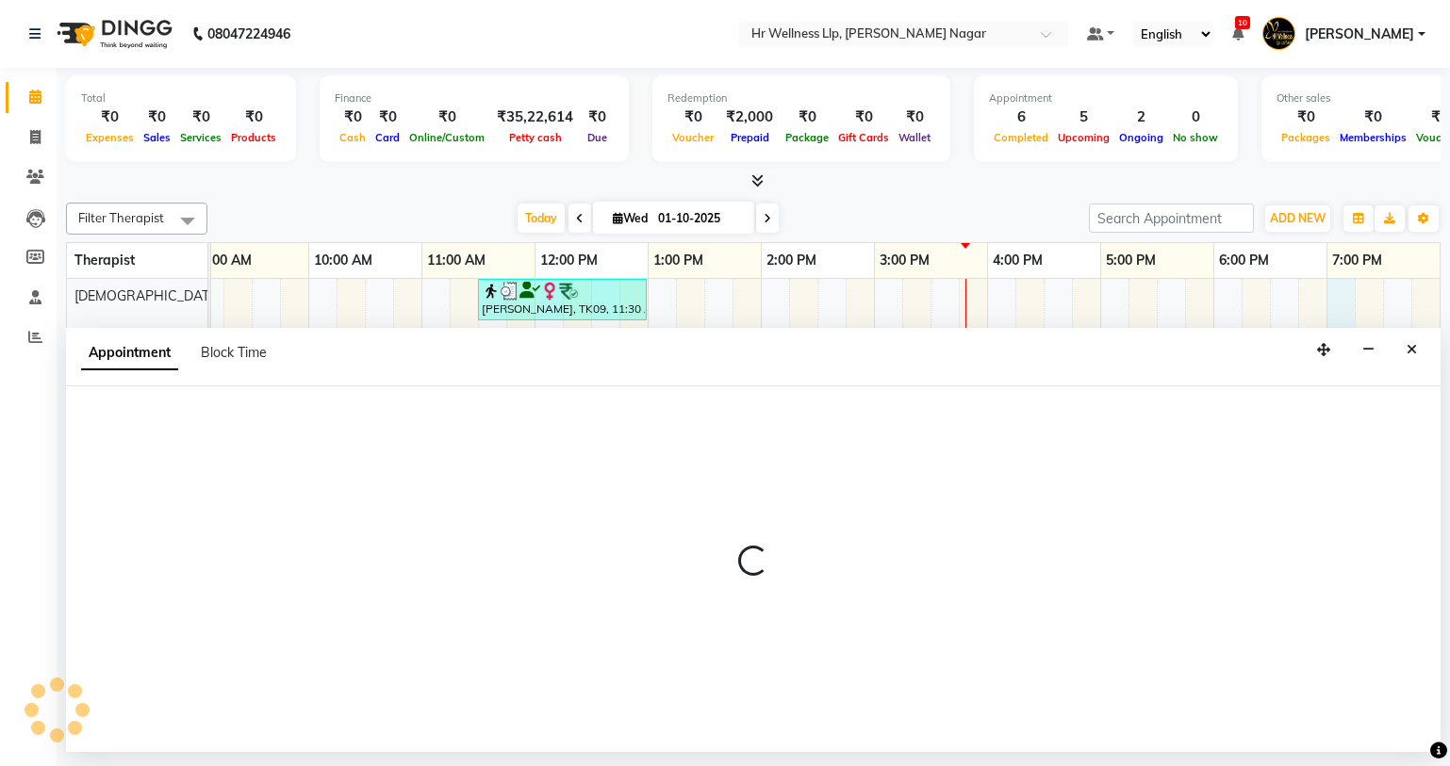
select select "19732"
select select "tentative"
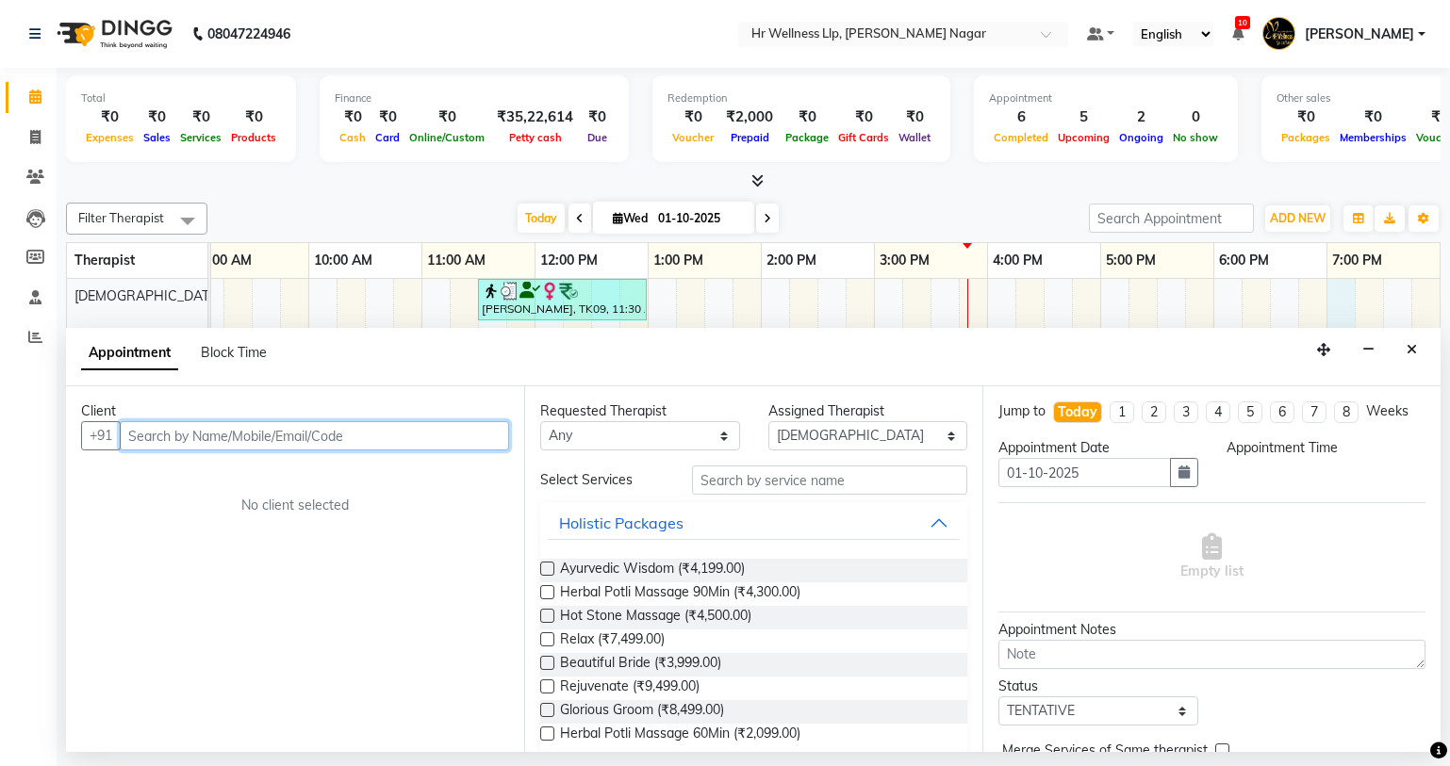
click at [288, 447] on input "text" at bounding box center [314, 435] width 389 height 29
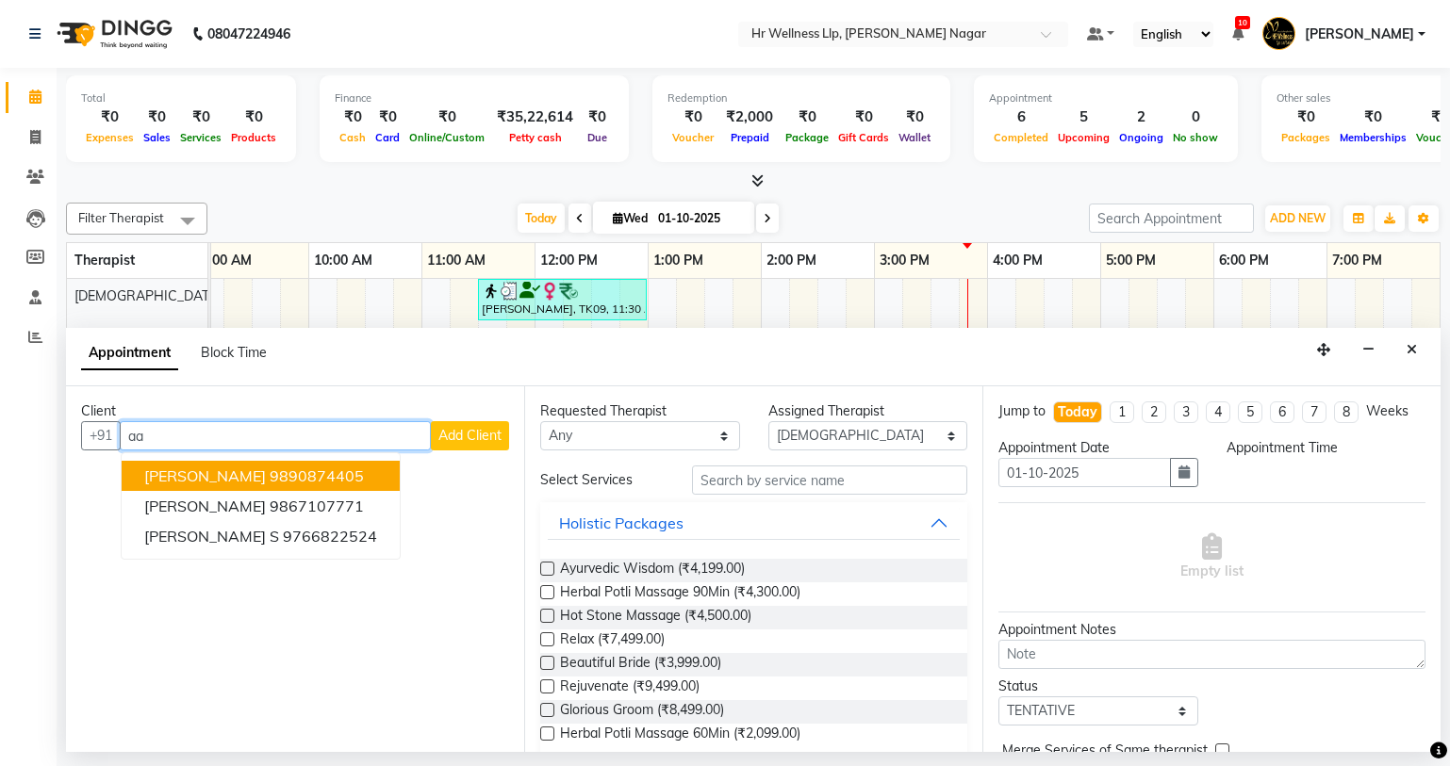
type input "a"
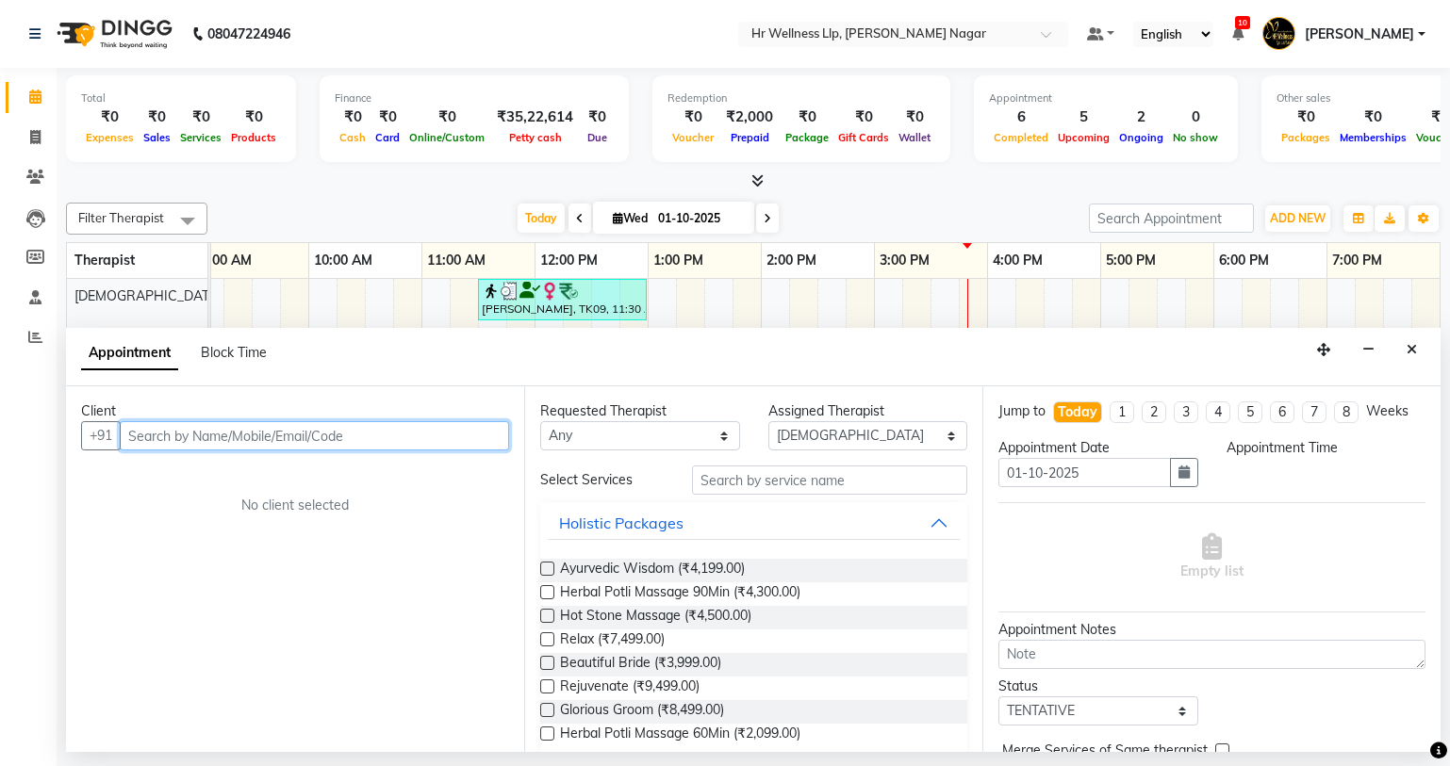
type input "9"
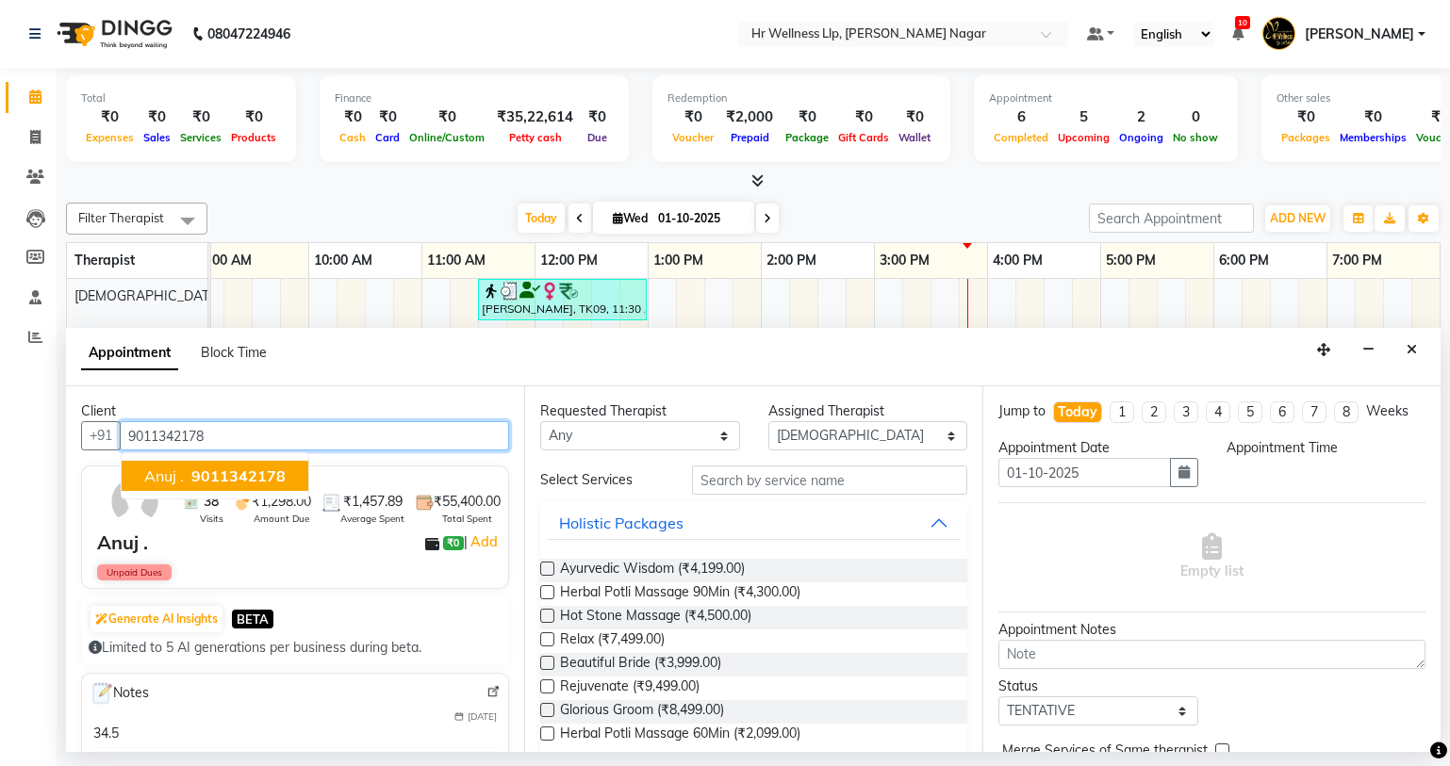
click at [189, 485] on button "Anuj . 9011342178" at bounding box center [215, 476] width 187 height 30
type input "9011342178"
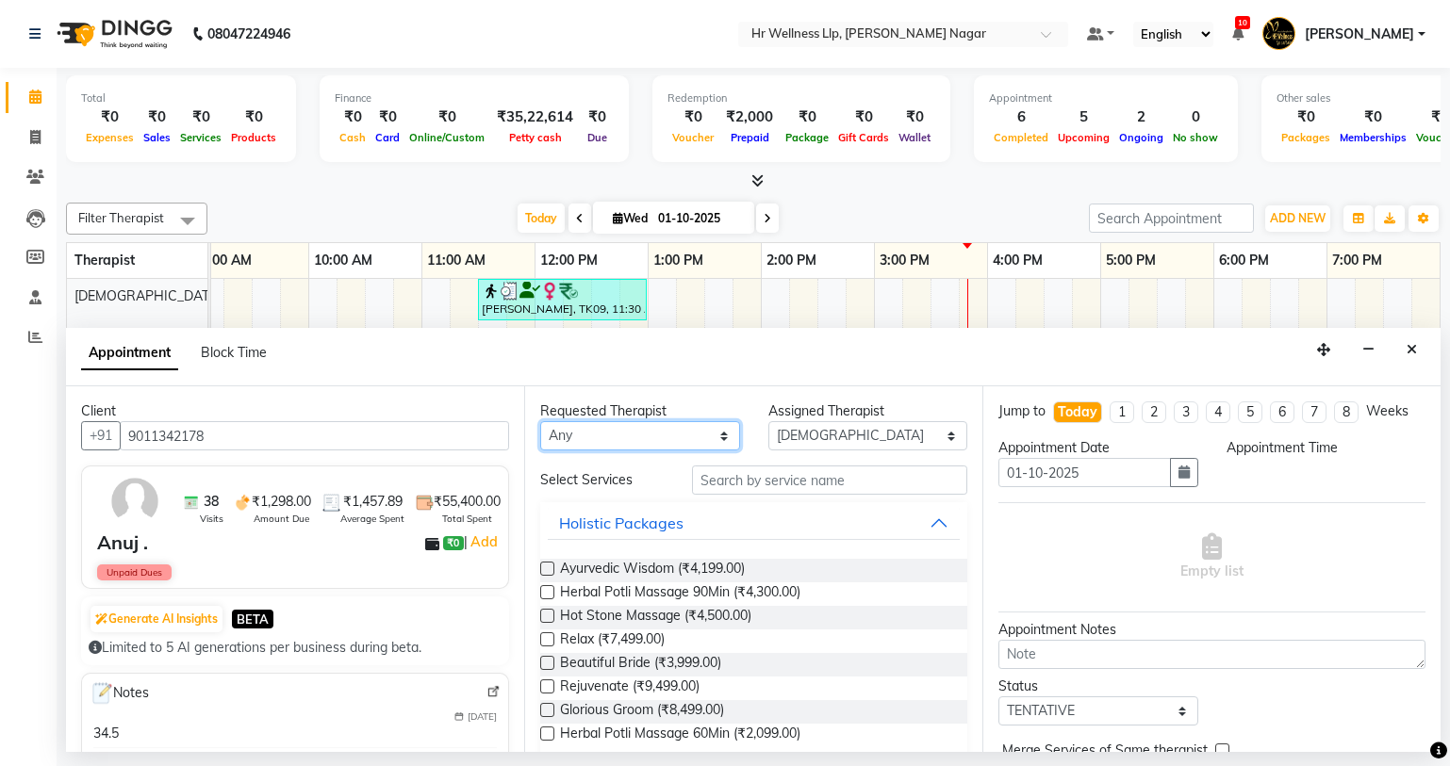
click at [588, 444] on select "Any Krishna [PERSON_NAME] [PERSON_NAME] Sana [PERSON_NAME]" at bounding box center [640, 435] width 200 height 29
select select "19732"
click at [540, 421] on select "Any Krishna [PERSON_NAME] [PERSON_NAME] Sana [PERSON_NAME]" at bounding box center [640, 435] width 200 height 29
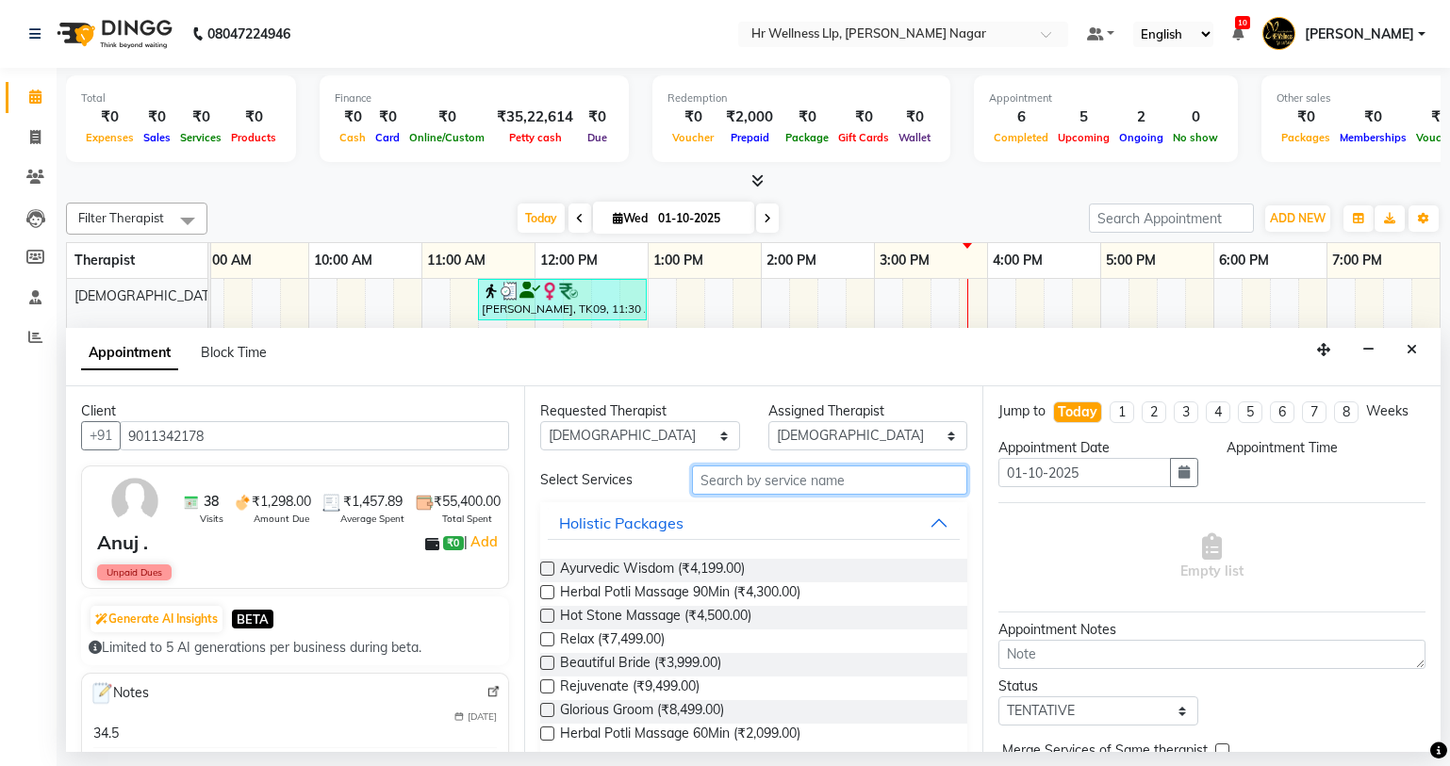
click at [739, 471] on input "text" at bounding box center [829, 480] width 275 height 29
type input "m"
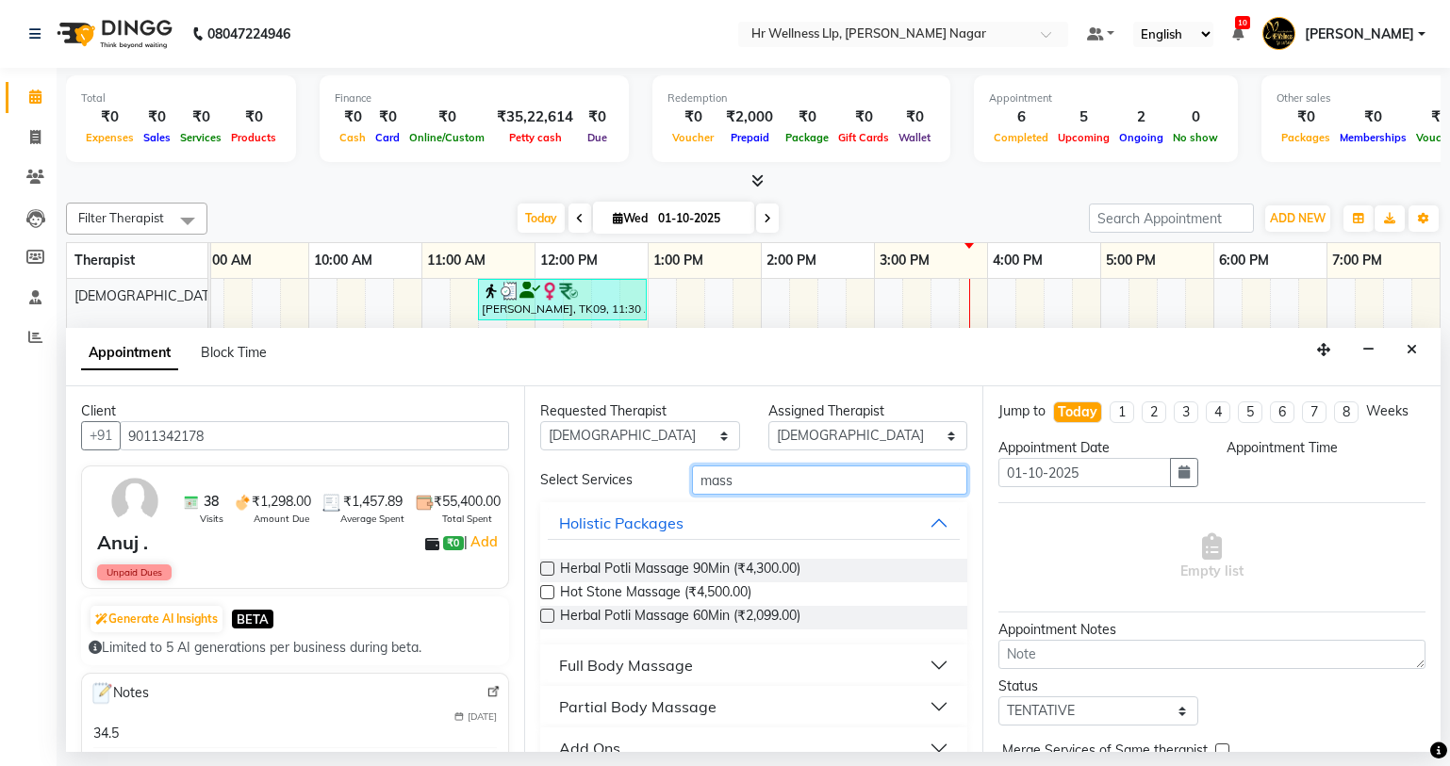
type input "mass"
click at [650, 657] on div "Full Body Massage" at bounding box center [626, 665] width 134 height 23
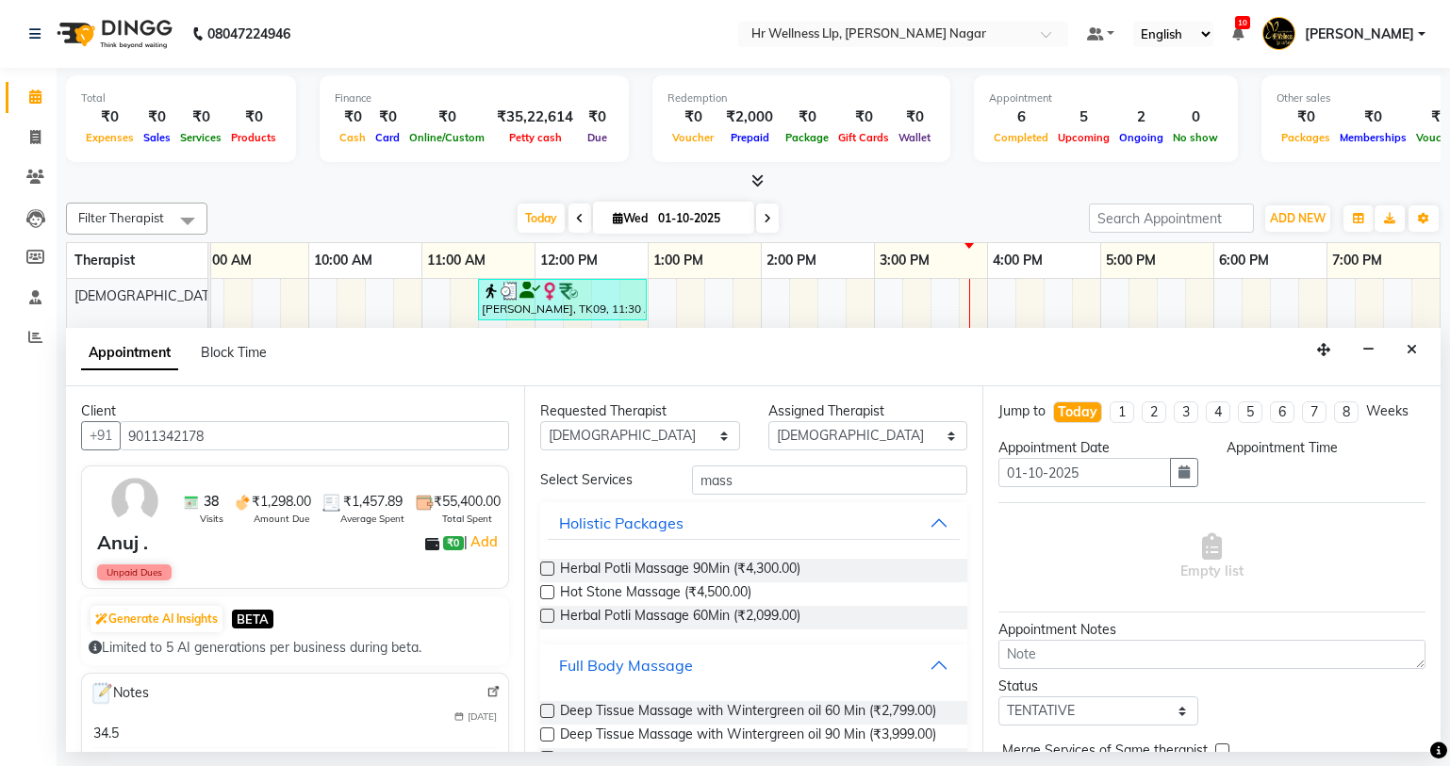
scroll to position [844, 0]
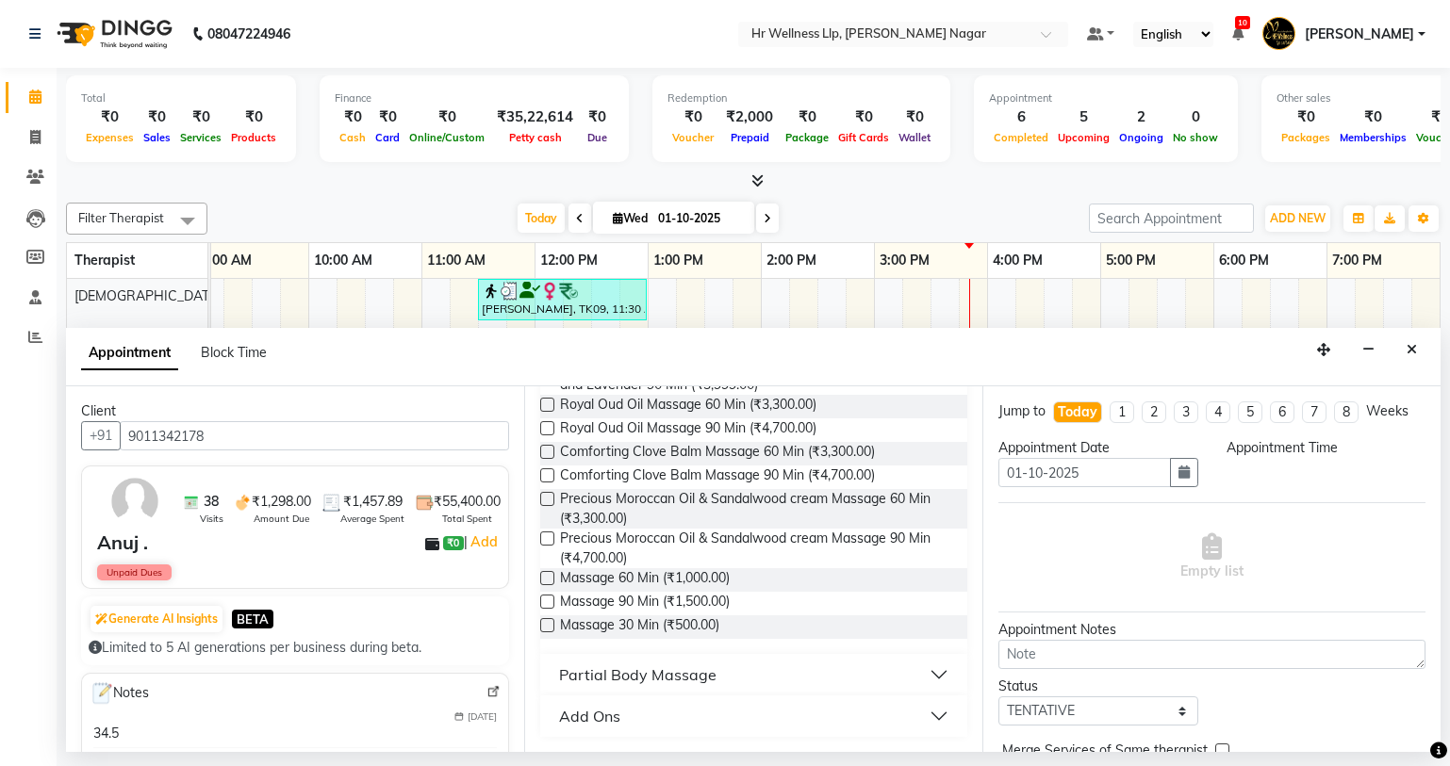
click at [553, 573] on label at bounding box center [547, 578] width 14 height 14
click at [552, 574] on input "checkbox" at bounding box center [546, 580] width 12 height 12
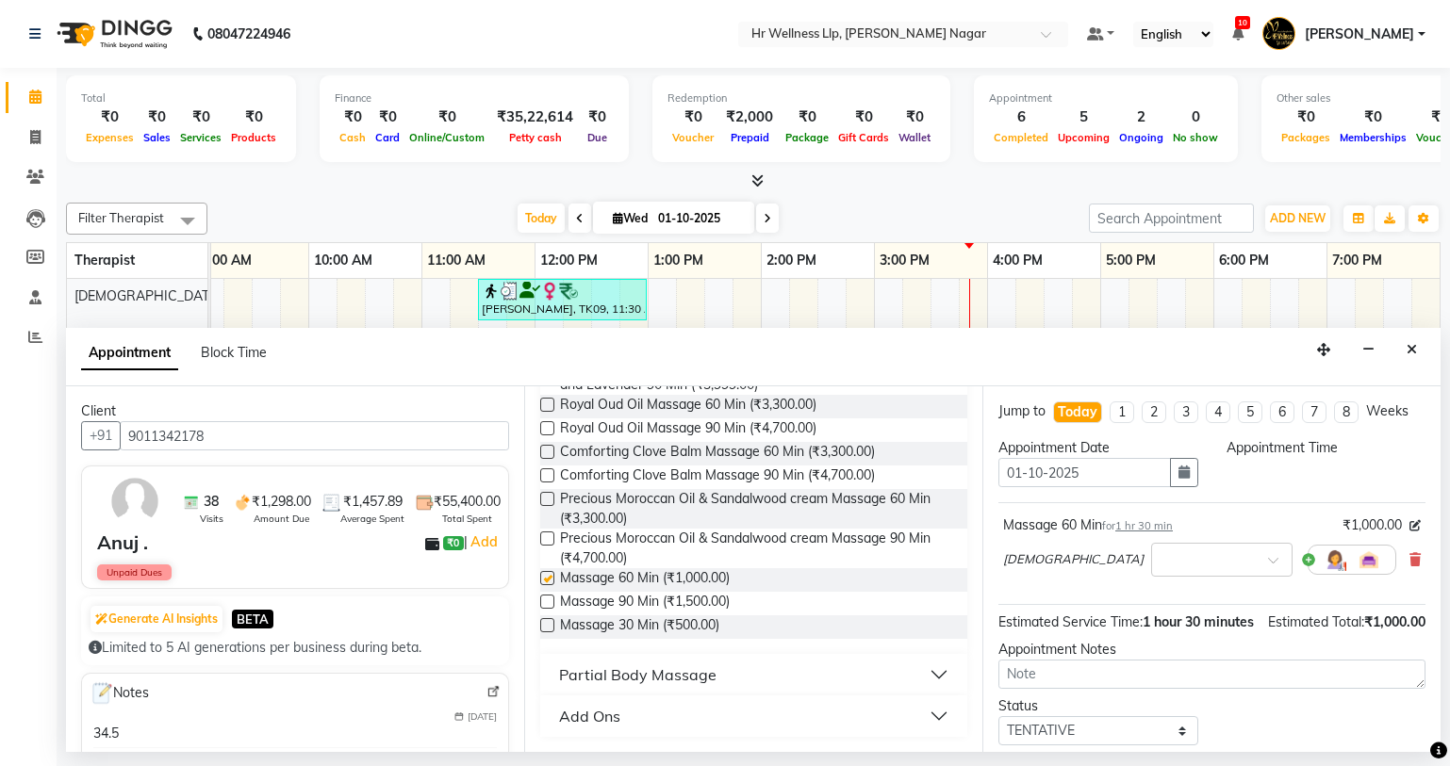
checkbox input "false"
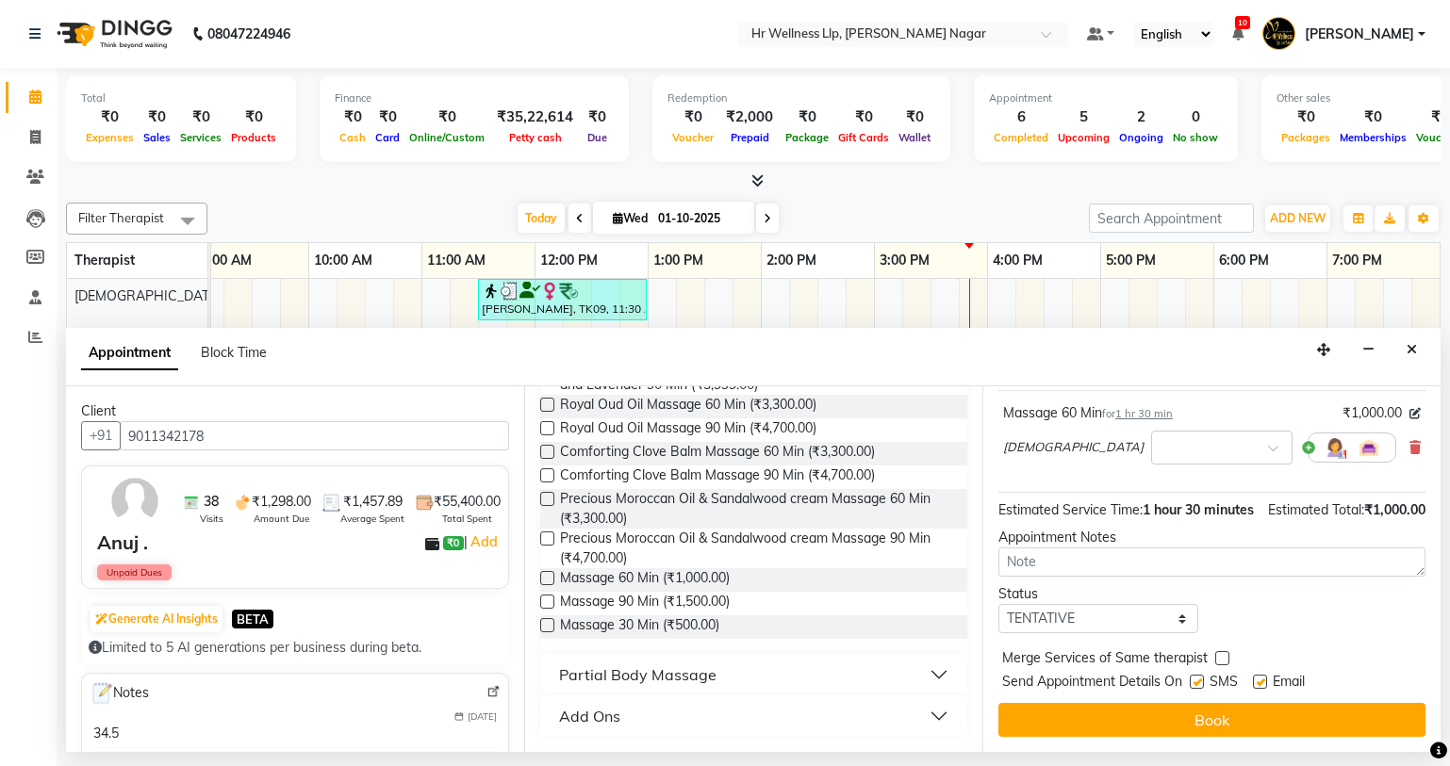
scroll to position [132, 0]
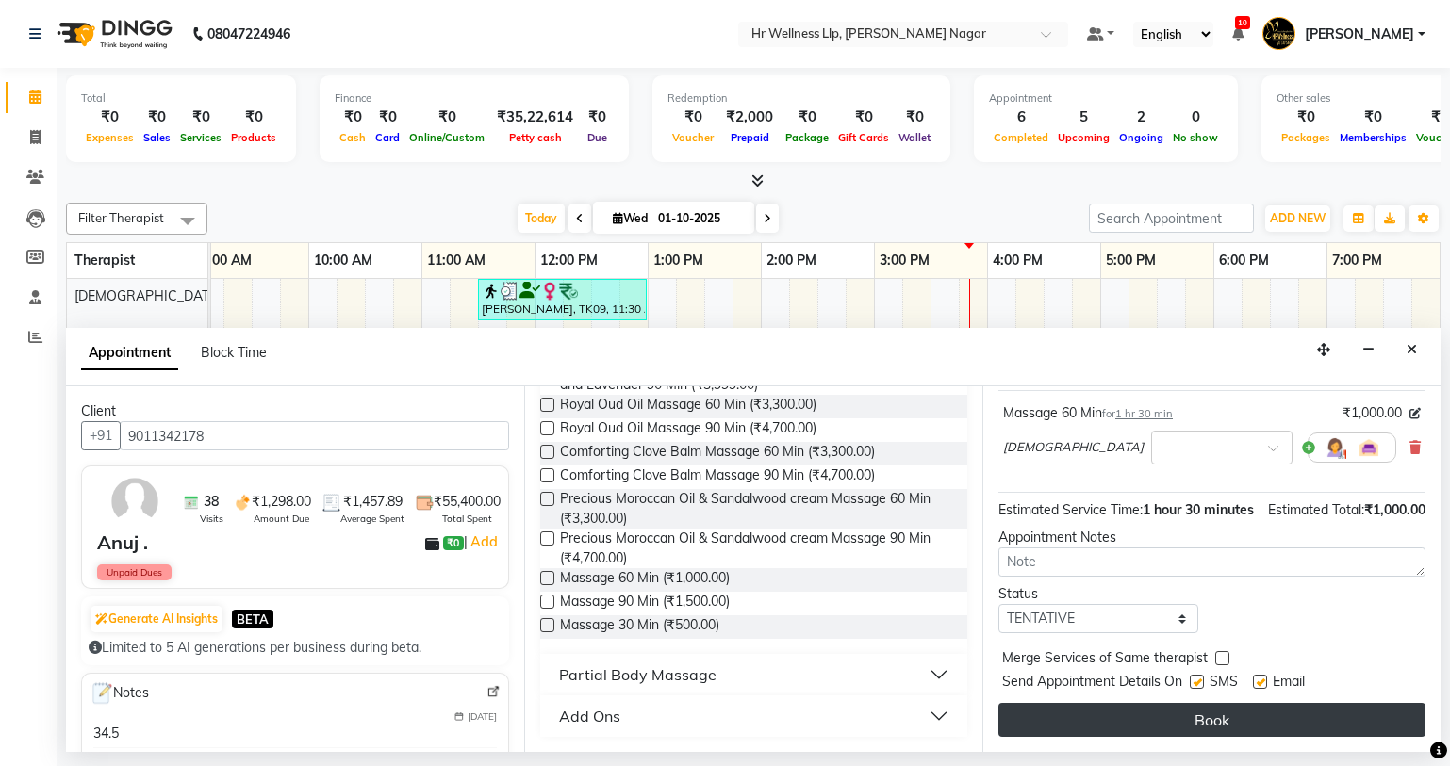
click at [1214, 724] on button "Book" at bounding box center [1211, 720] width 427 height 34
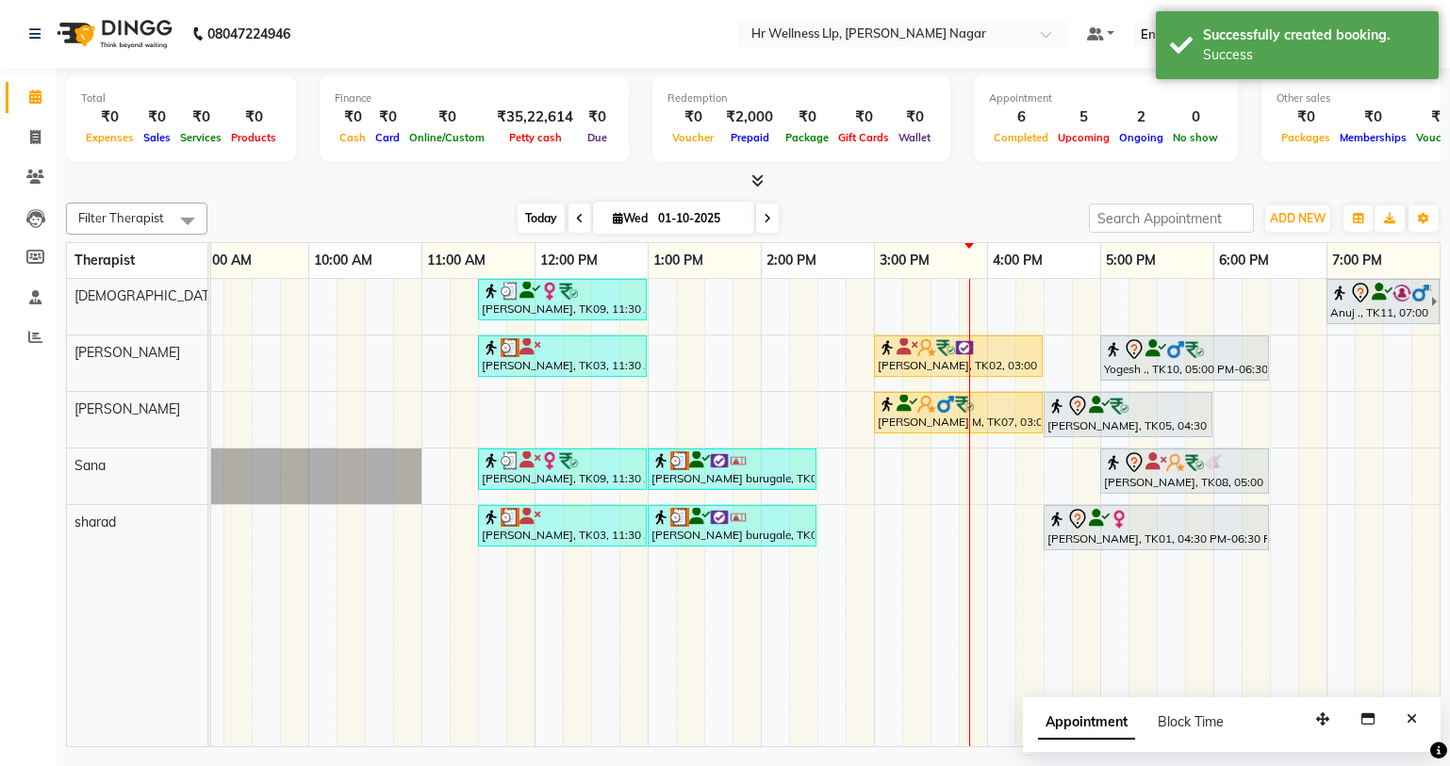
click at [527, 207] on span "Today" at bounding box center [540, 218] width 47 height 29
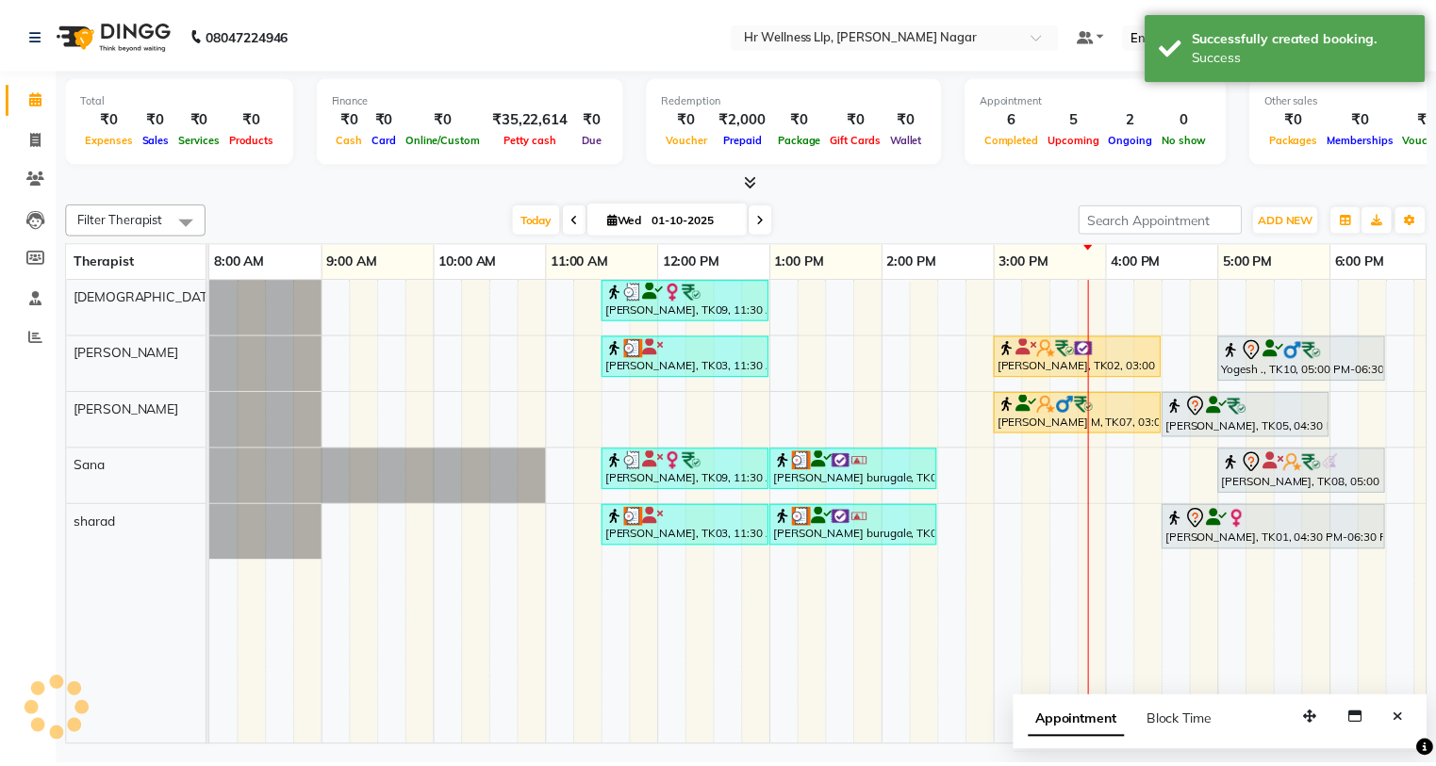
scroll to position [0, 129]
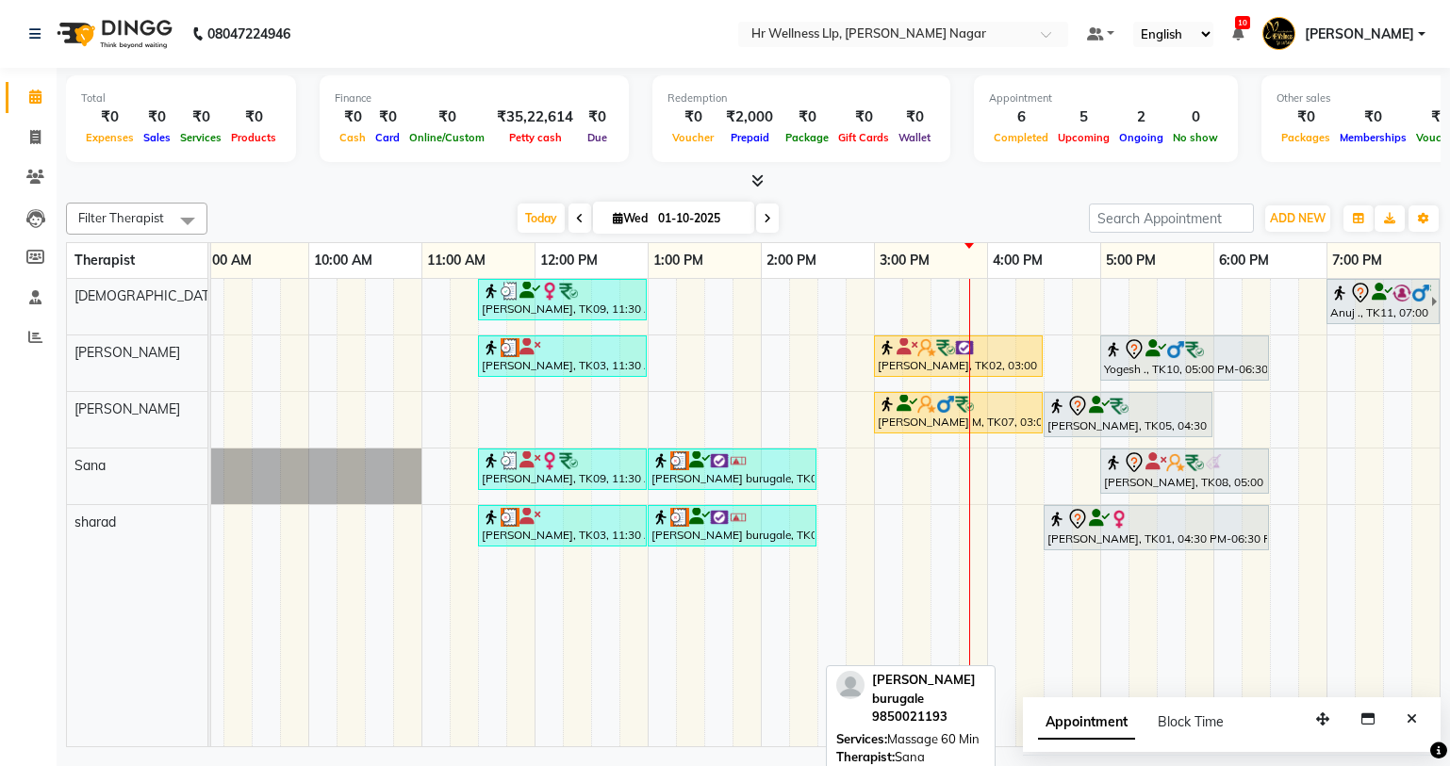
click at [741, 469] on div "[PERSON_NAME] burugale, TK06, 01:00 PM-02:30 PM, Massage 60 Min" at bounding box center [731, 469] width 165 height 36
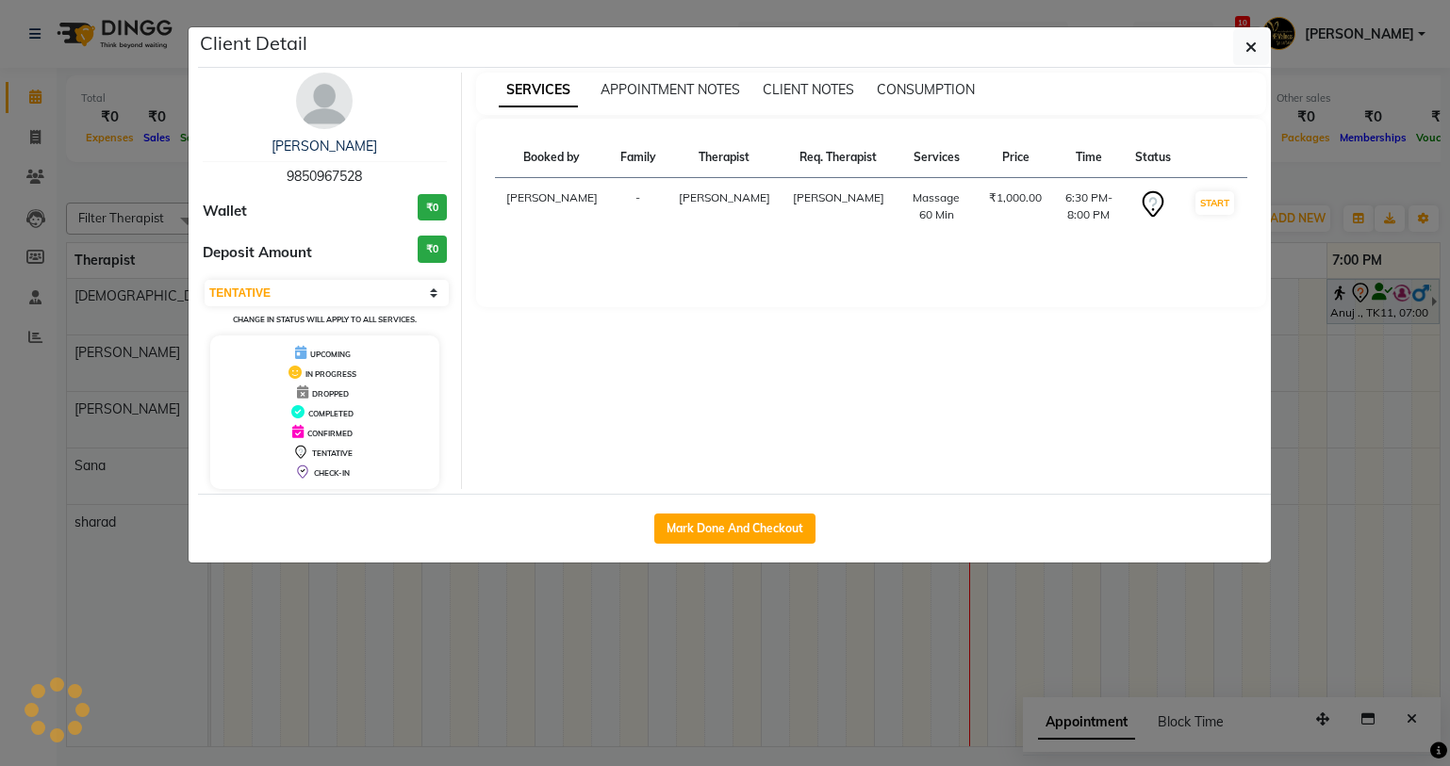
select select "3"
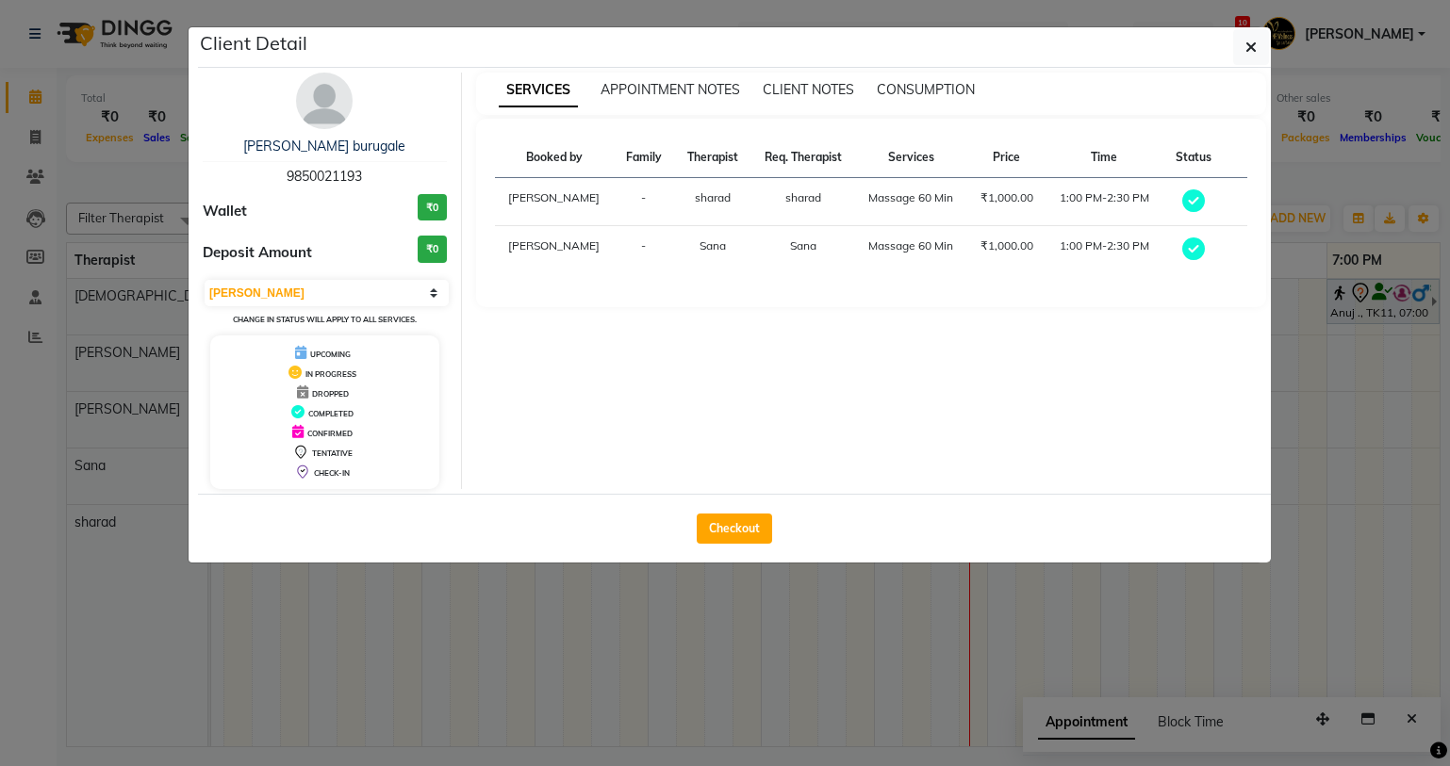
drag, startPoint x: 748, startPoint y: 484, endPoint x: 744, endPoint y: 546, distance: 61.4
click at [748, 491] on div "[PERSON_NAME] burugale 9850021193 Wallet ₹0 Deposit Amount ₹0 Select MARK DONE …" at bounding box center [734, 281] width 1073 height 426
click at [744, 546] on div "Checkout" at bounding box center [734, 528] width 1073 height 69
click at [743, 527] on button "Checkout" at bounding box center [734, 529] width 75 height 30
select select "service"
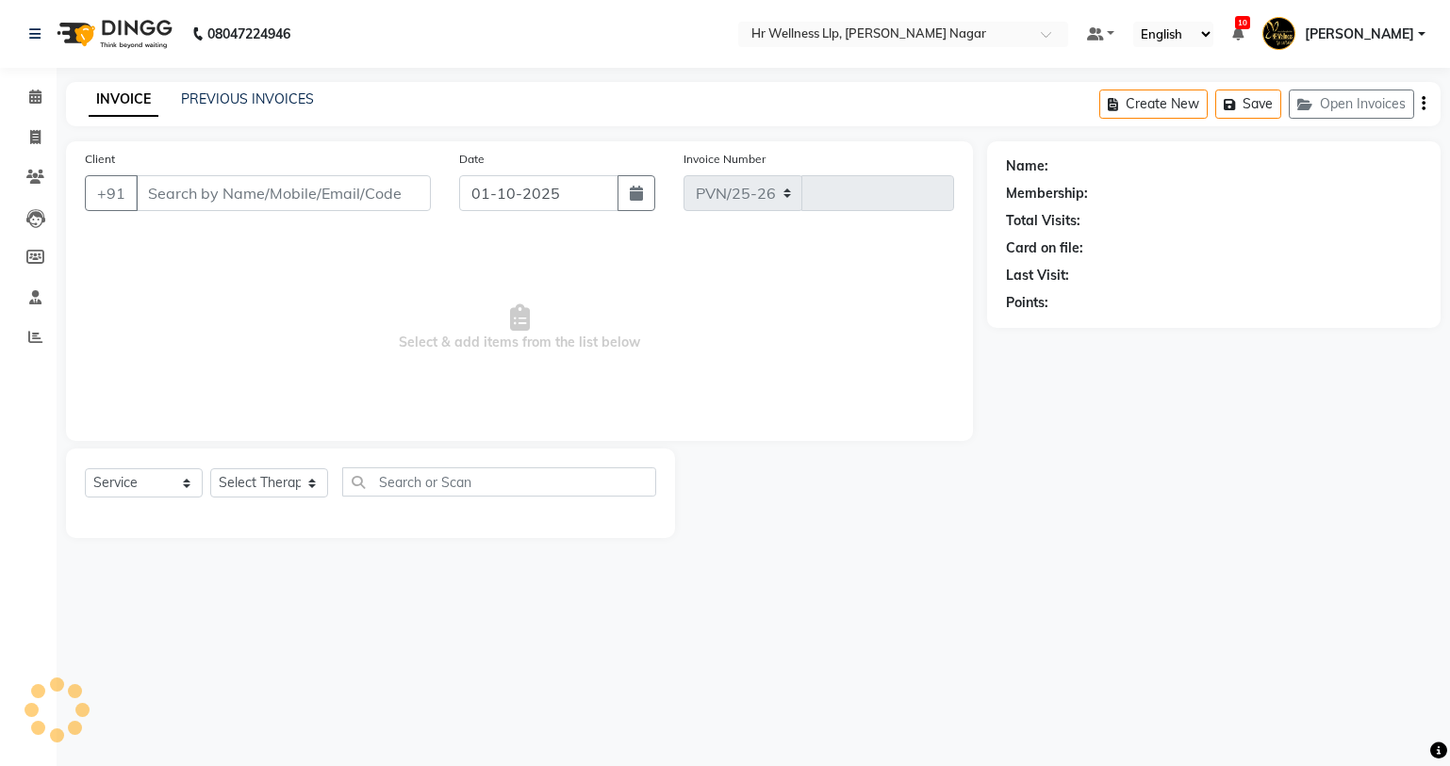
select select "4289"
type input "1308"
type input "9850021193"
select select "86679"
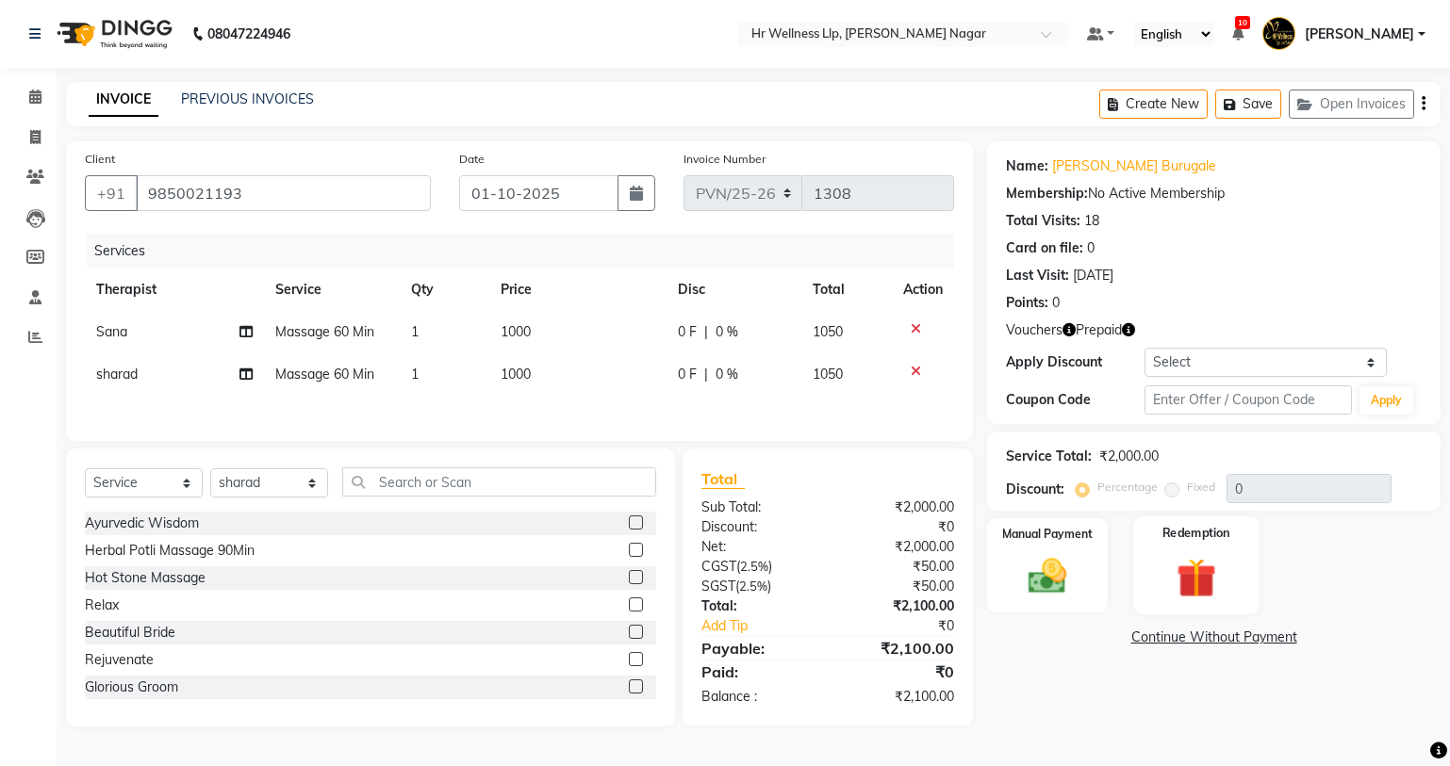
click at [1213, 562] on img at bounding box center [1195, 578] width 64 height 49
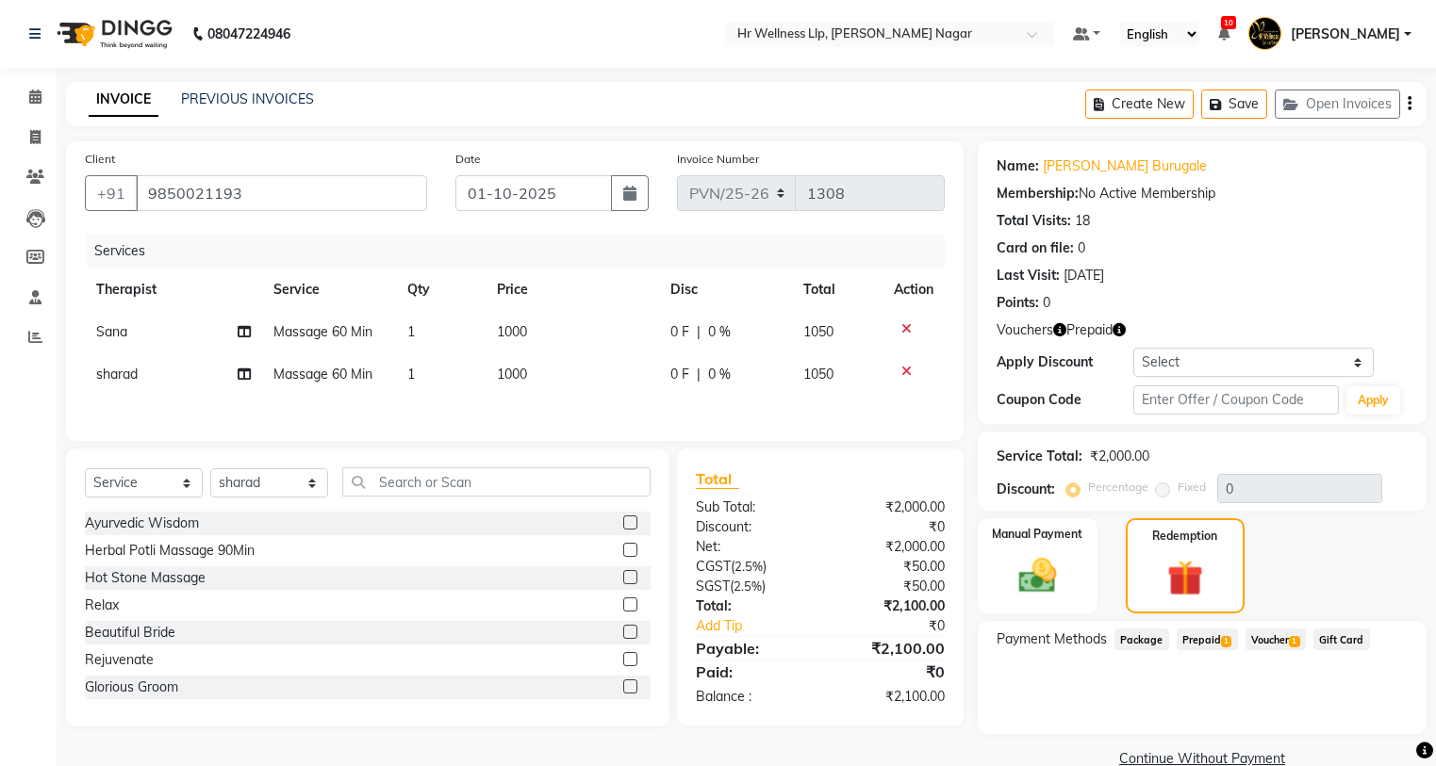
click at [1272, 641] on span "Voucher 1" at bounding box center [1275, 640] width 60 height 22
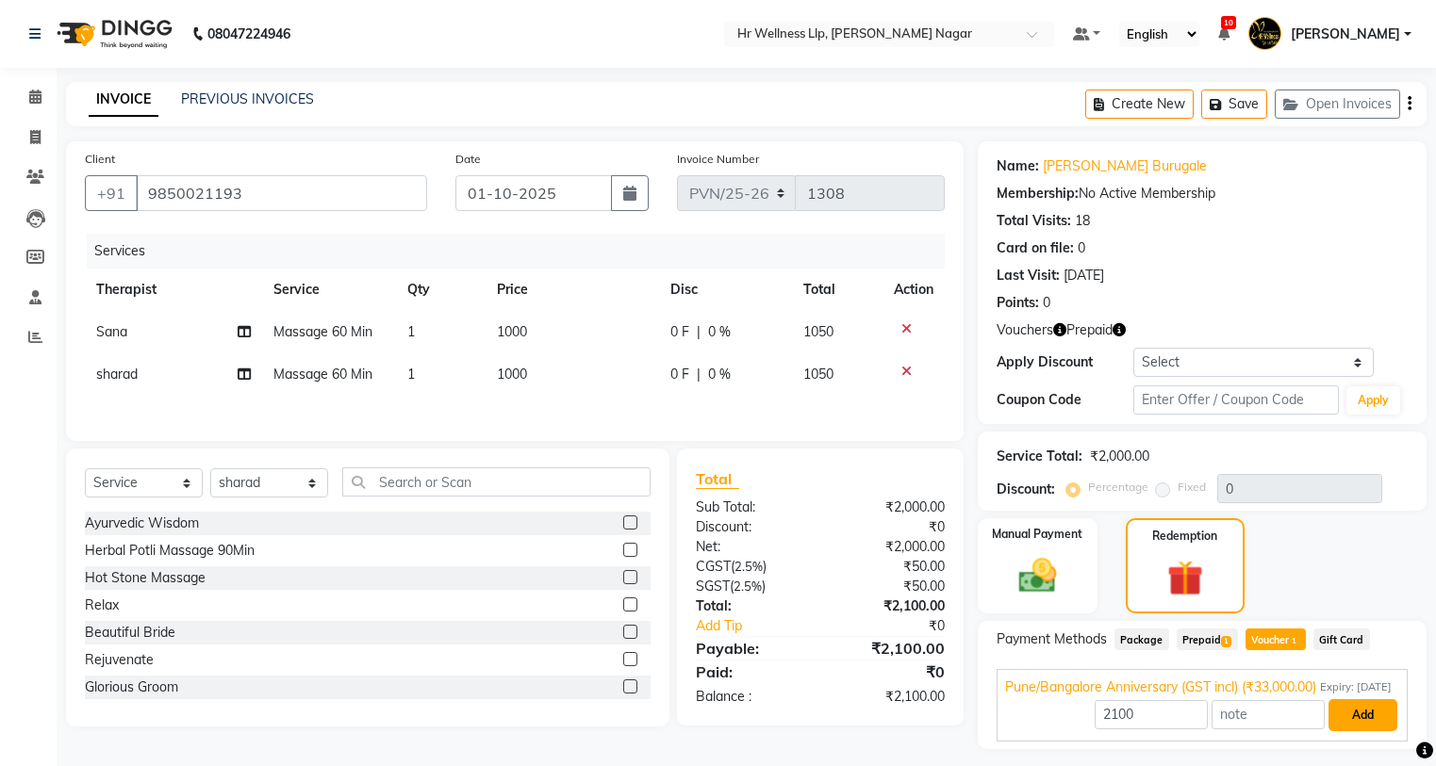
click at [1359, 731] on button "Add" at bounding box center [1362, 715] width 69 height 32
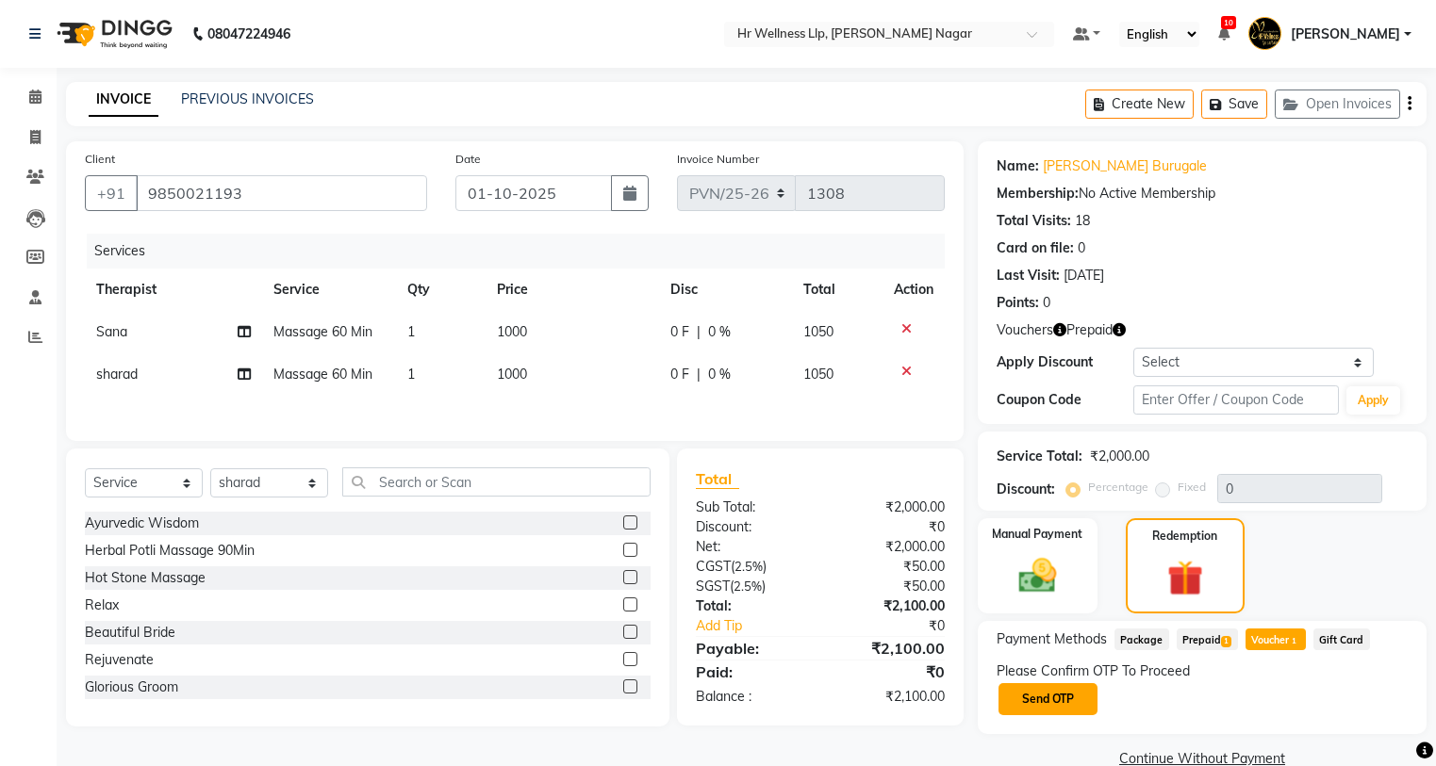
click at [1086, 703] on button "Send OTP" at bounding box center [1047, 699] width 99 height 32
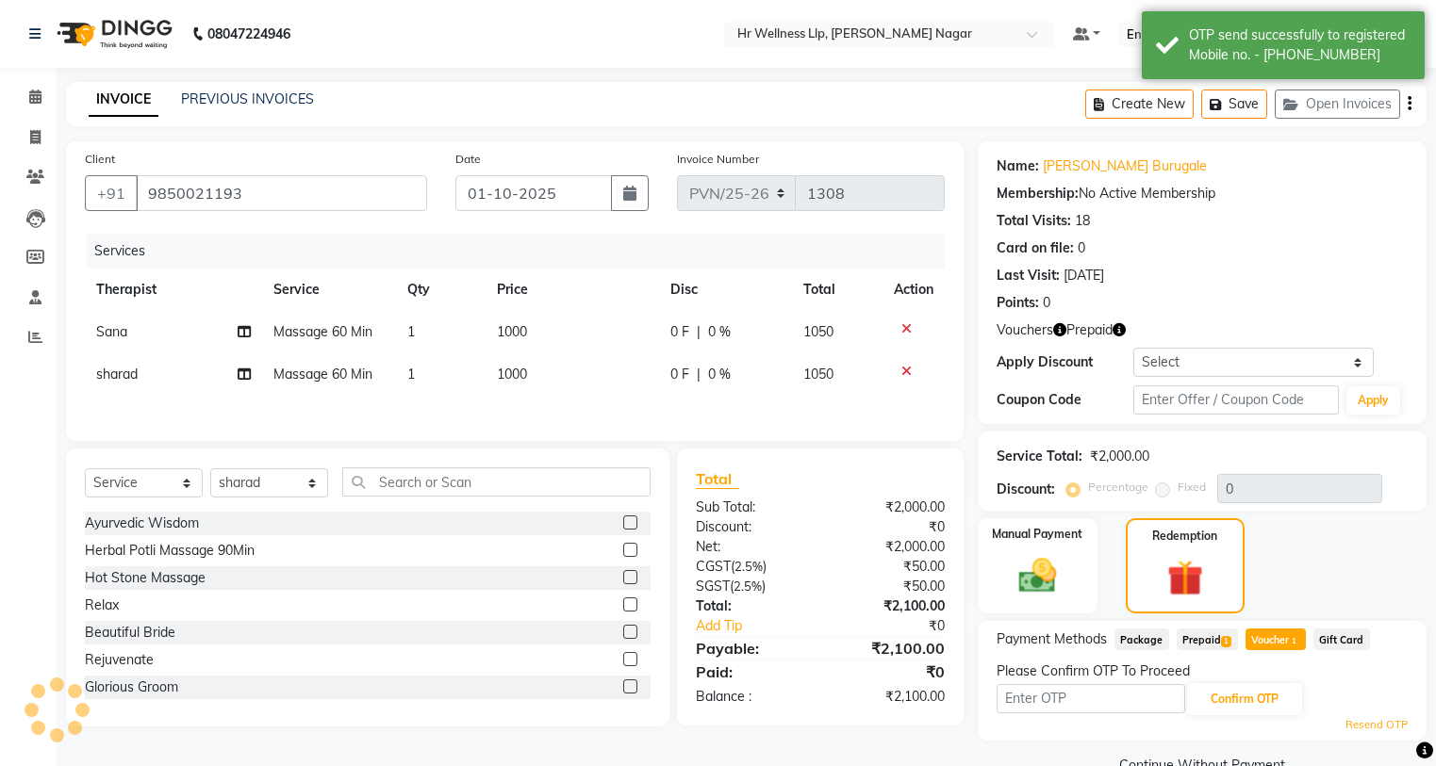
click at [1086, 703] on input "text" at bounding box center [1090, 698] width 189 height 29
type input "8"
type input "8483"
click at [1195, 694] on button "Confirm OTP" at bounding box center [1244, 699] width 115 height 32
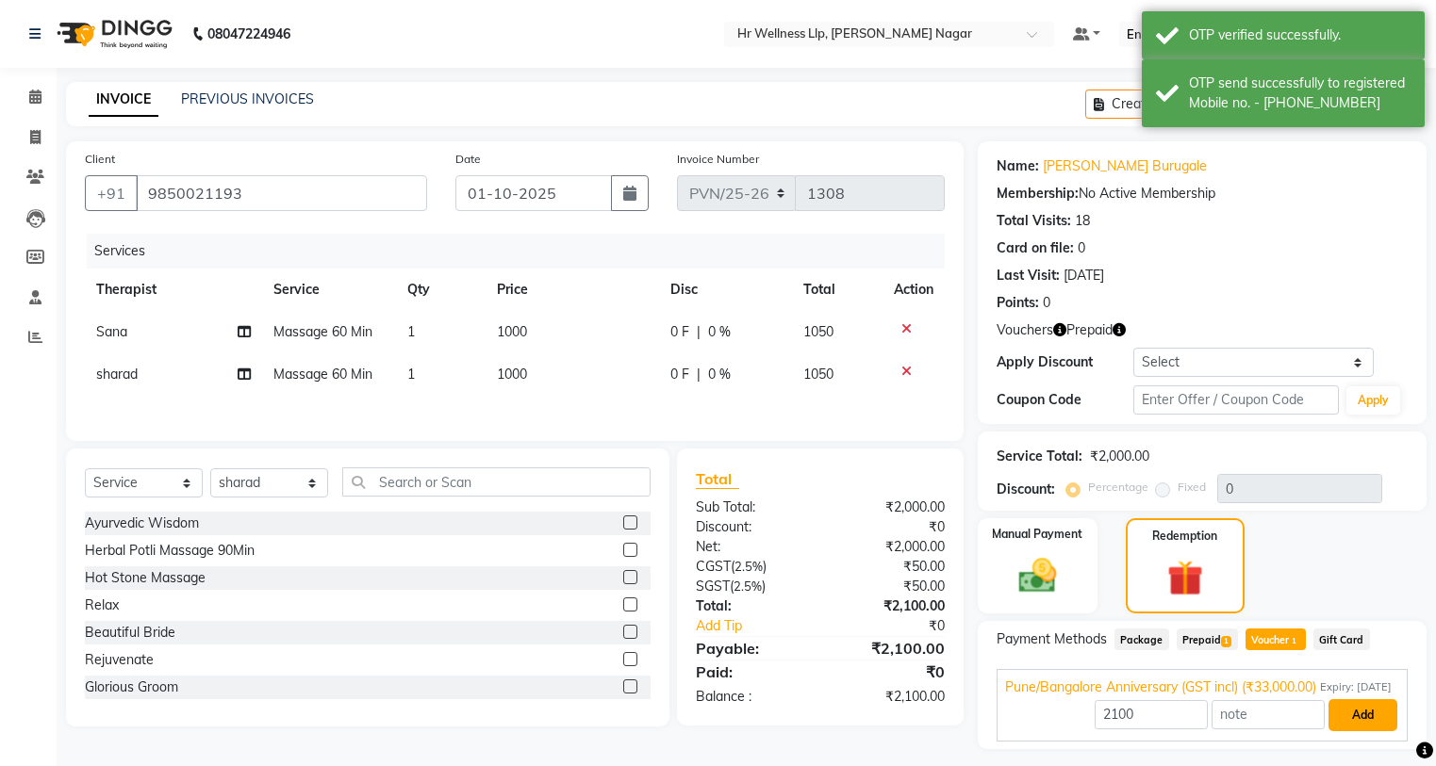
click at [1350, 731] on button "Add" at bounding box center [1362, 715] width 69 height 32
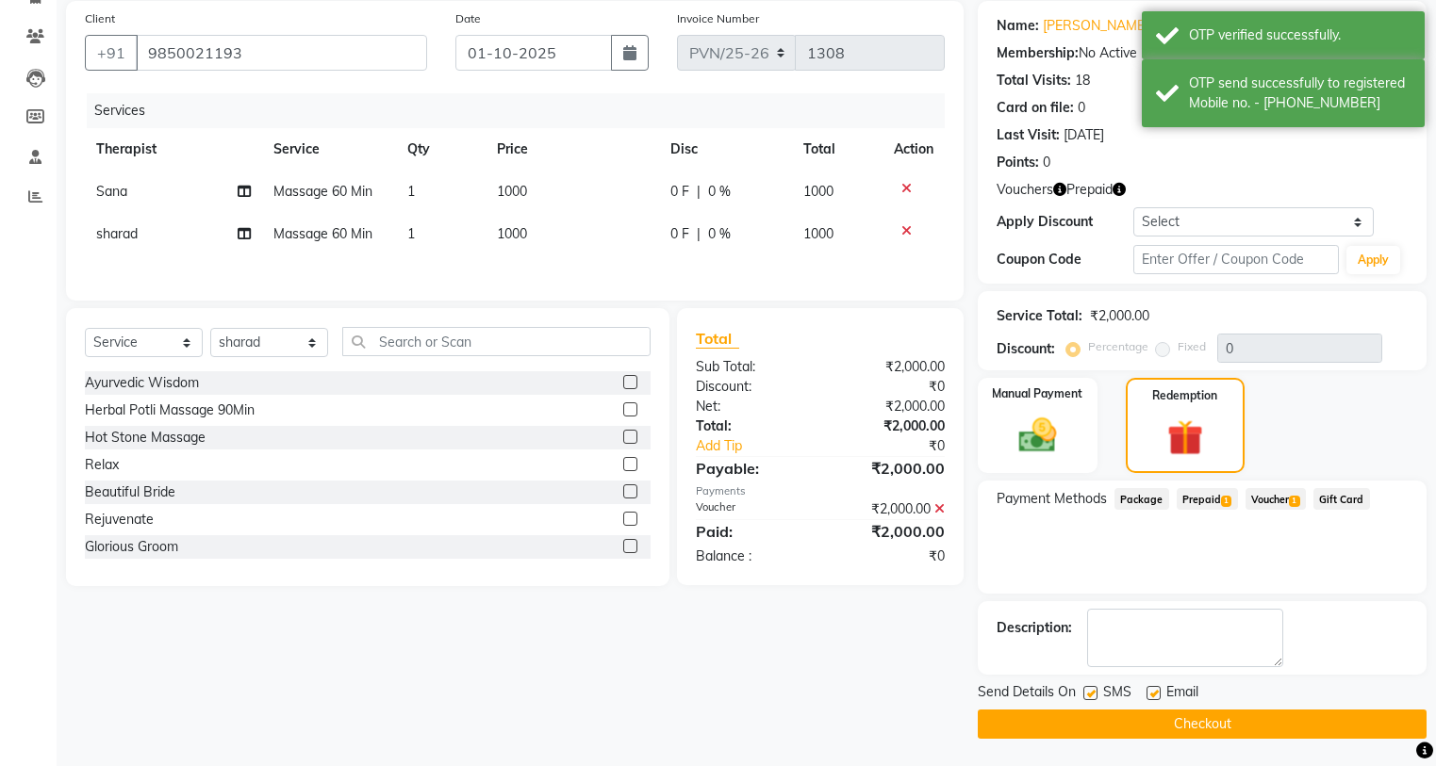
scroll to position [141, 0]
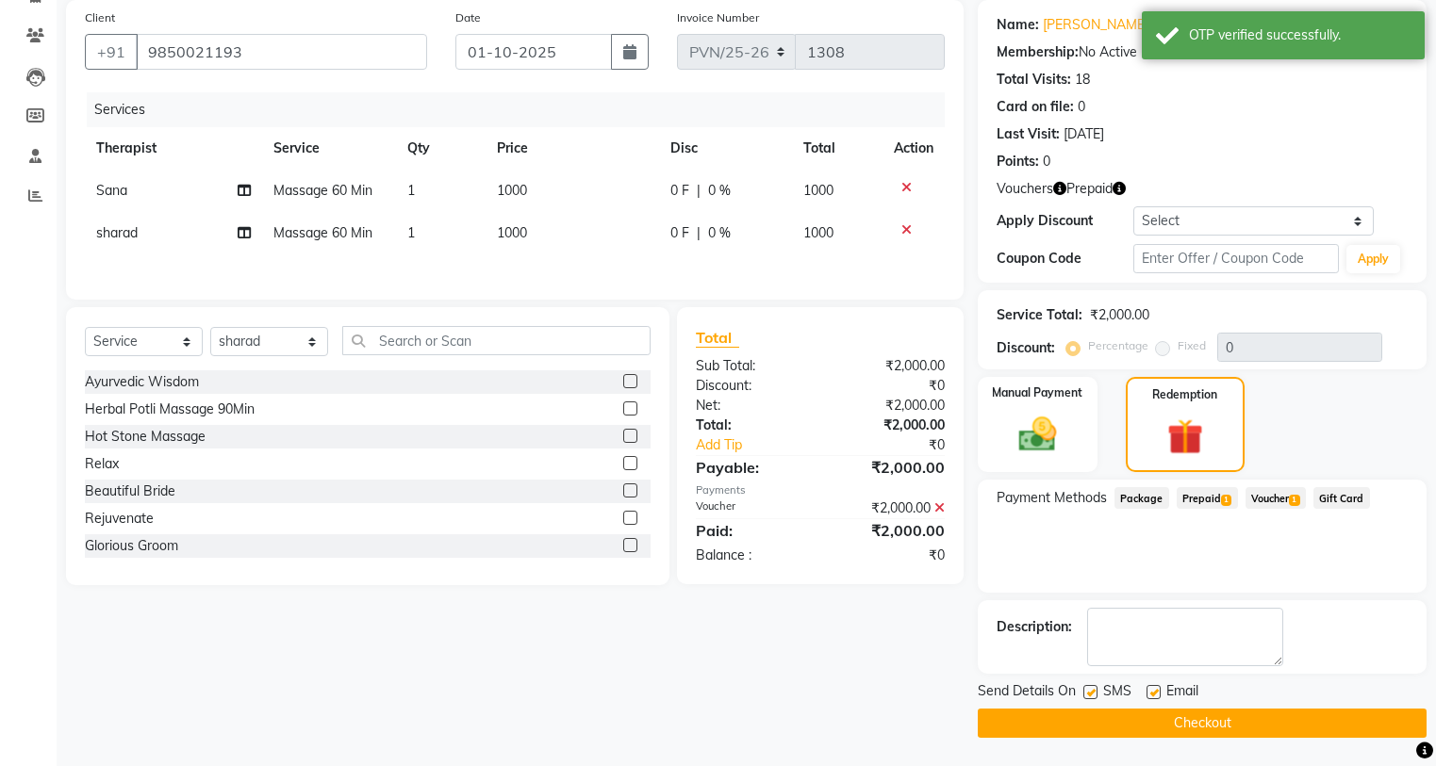
click at [1086, 686] on label at bounding box center [1090, 692] width 14 height 14
click at [1086, 687] on input "checkbox" at bounding box center [1089, 693] width 12 height 12
checkbox input "false"
click at [1154, 686] on label at bounding box center [1153, 692] width 14 height 14
click at [1154, 687] on input "checkbox" at bounding box center [1152, 693] width 12 height 12
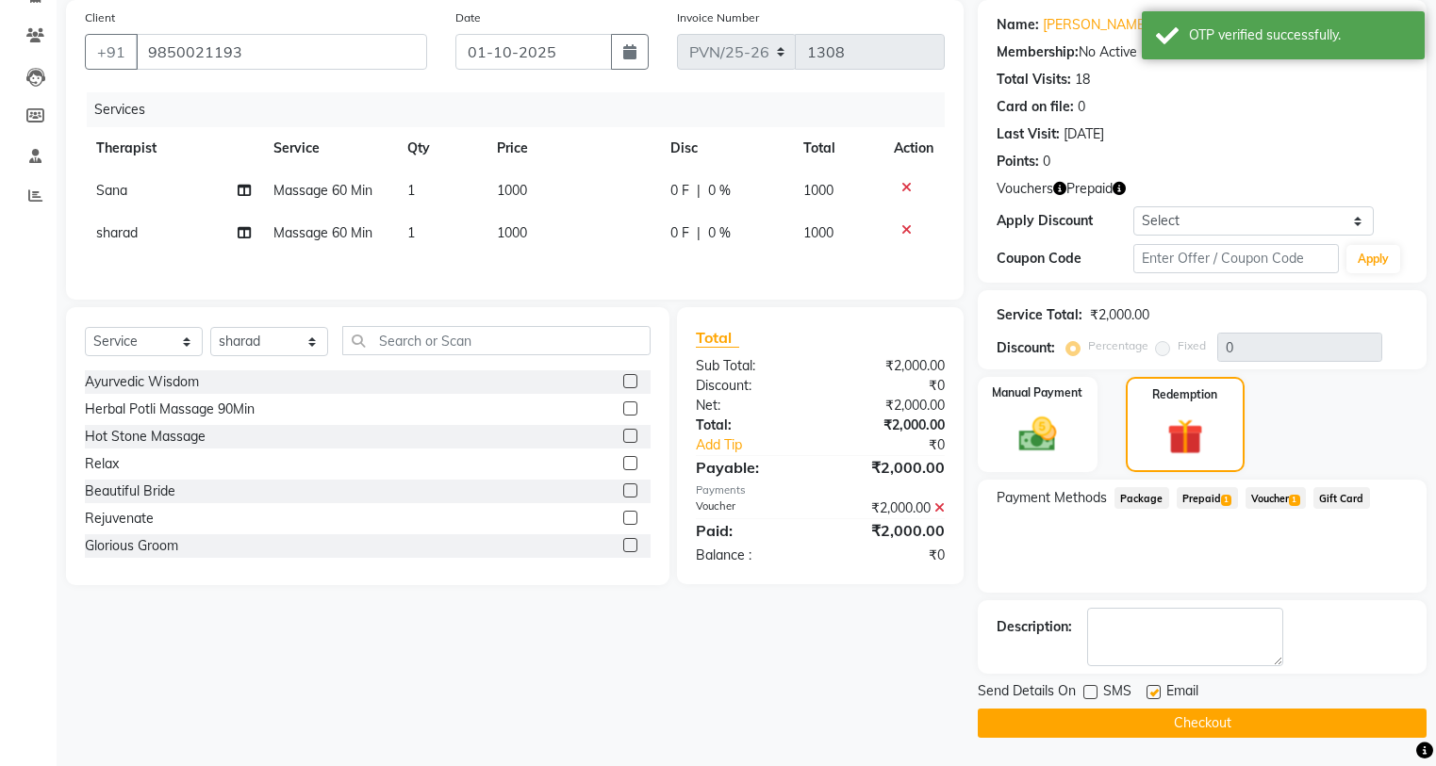
checkbox input "false"
click at [1140, 734] on button "Checkout" at bounding box center [1201, 723] width 449 height 29
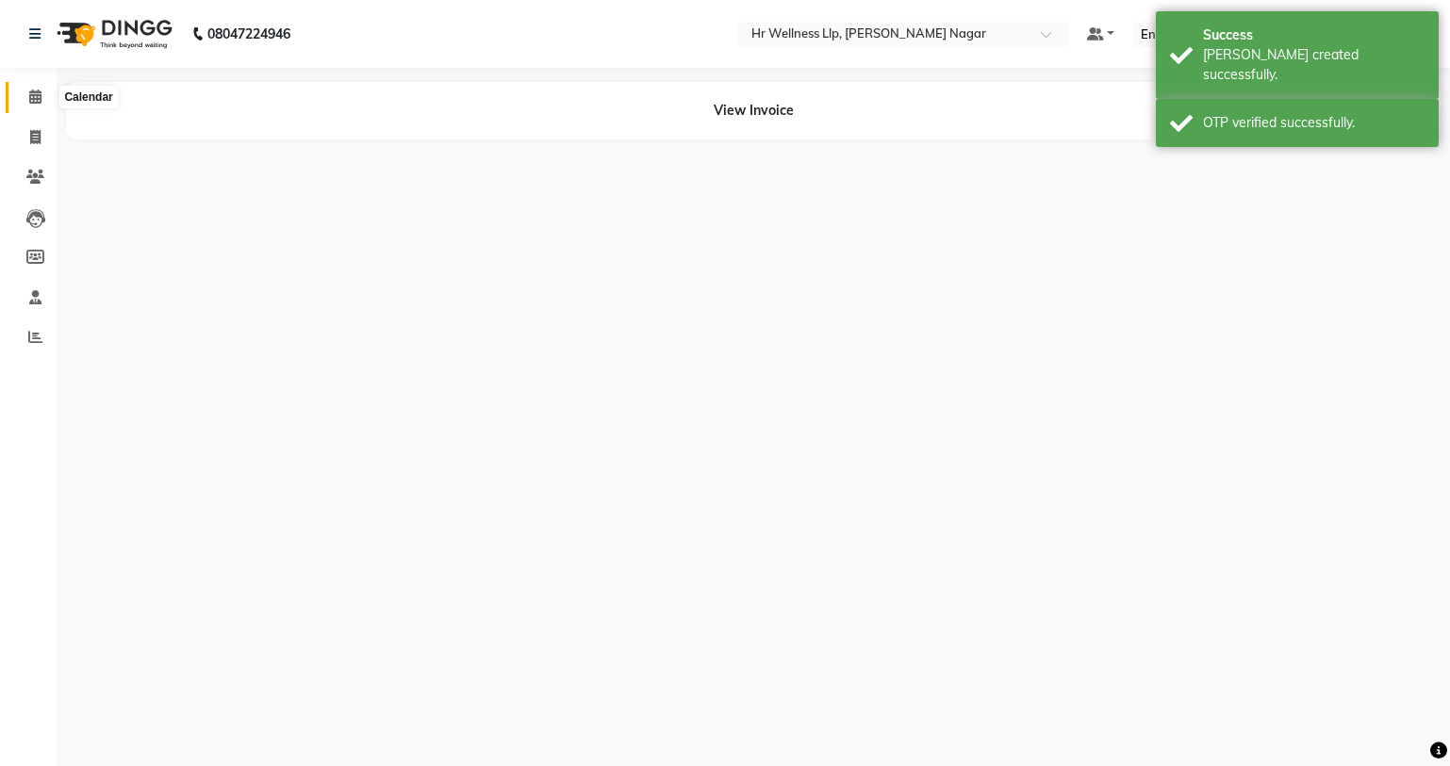
click at [24, 96] on span at bounding box center [35, 98] width 33 height 22
